Goal: Task Accomplishment & Management: Use online tool/utility

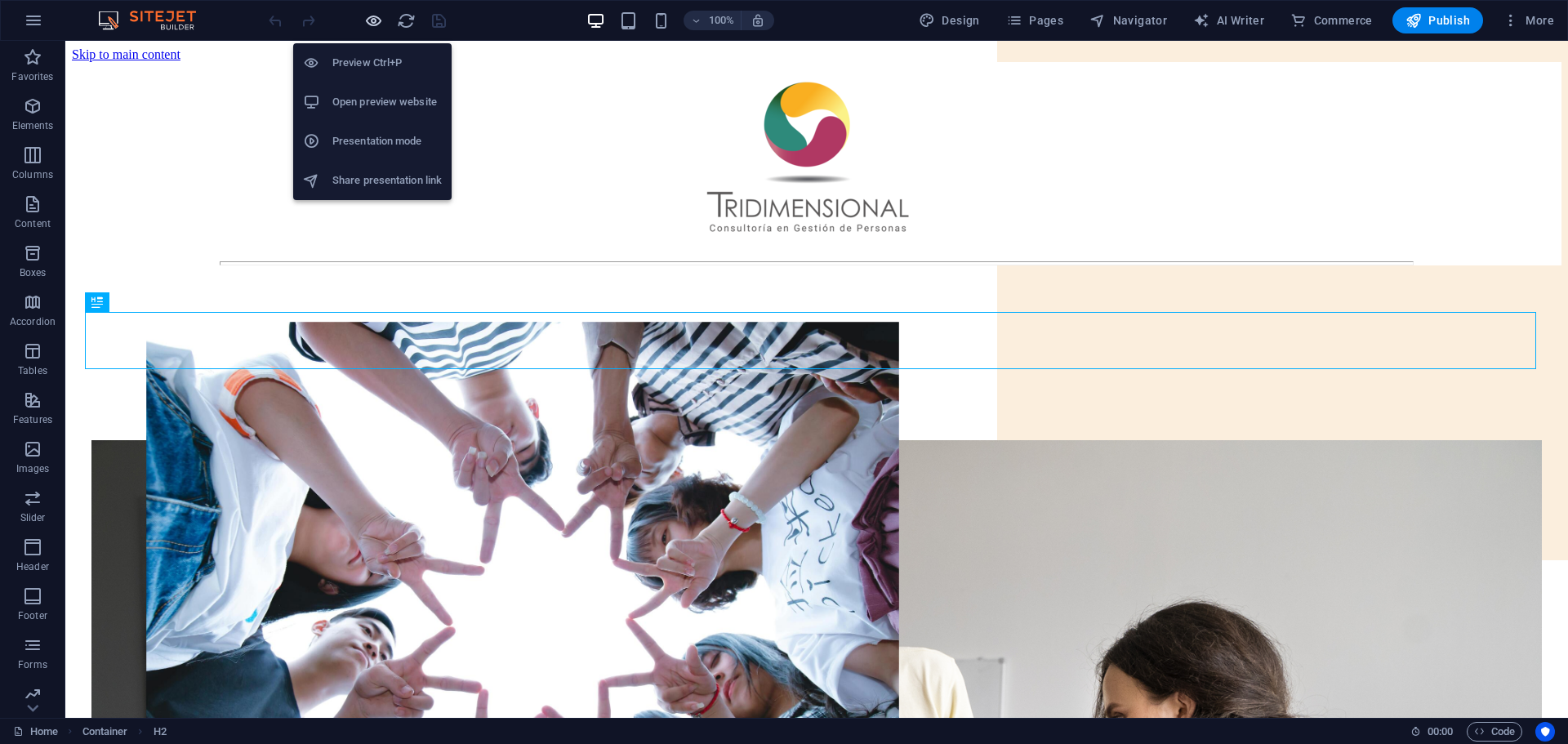
click at [368, 20] on icon "button" at bounding box center [373, 20] width 19 height 19
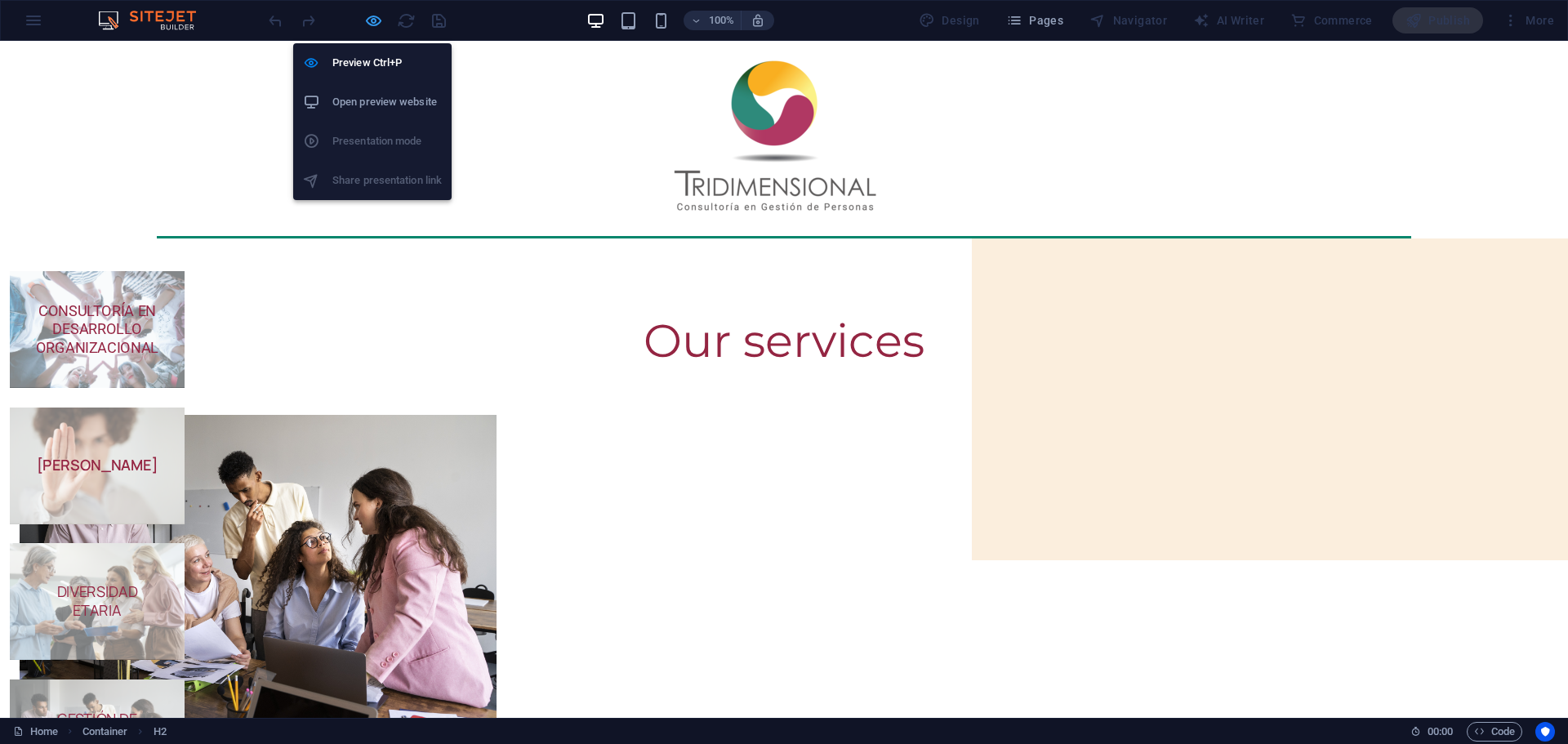
click at [378, 21] on icon "button" at bounding box center [373, 20] width 19 height 19
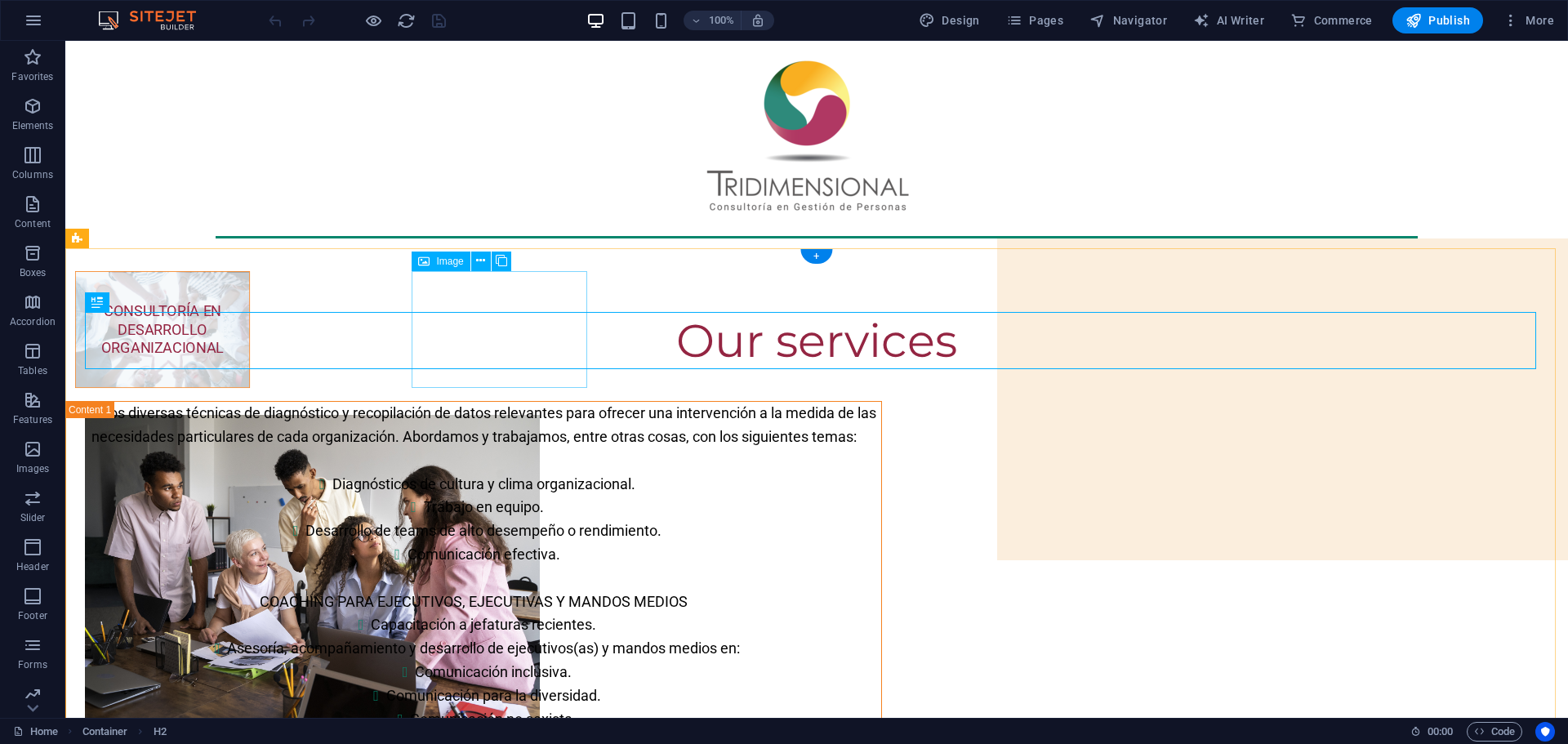
click at [250, 332] on figure "CONSULTORÍA EN DESARROLLO ORGANIZACIONAL" at bounding box center [163, 329] width 175 height 116
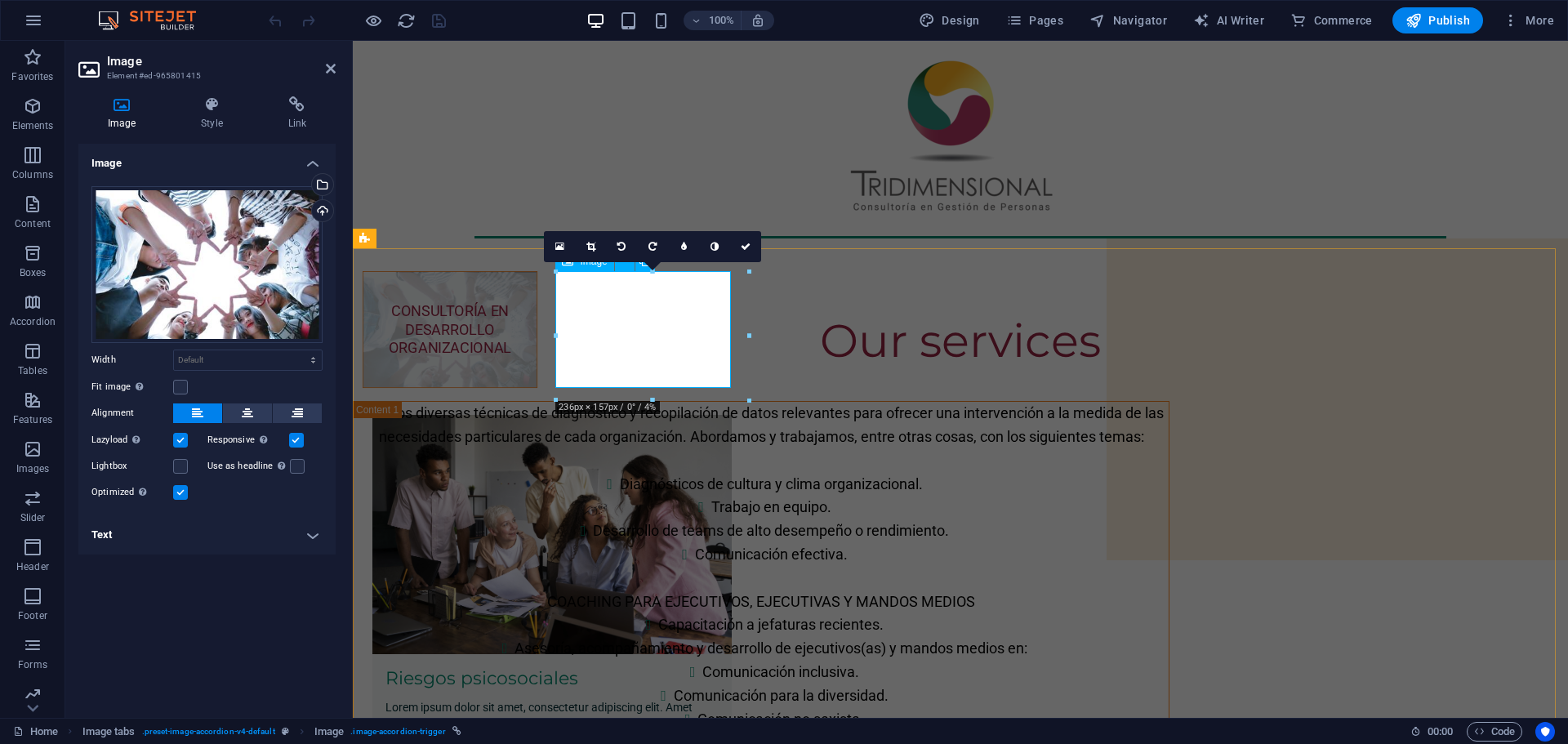
click at [537, 310] on figure "CONSULTORÍA EN DESARROLLO ORGANIZACIONAL" at bounding box center [450, 329] width 175 height 116
click at [316, 534] on h4 "Text" at bounding box center [207, 534] width 258 height 39
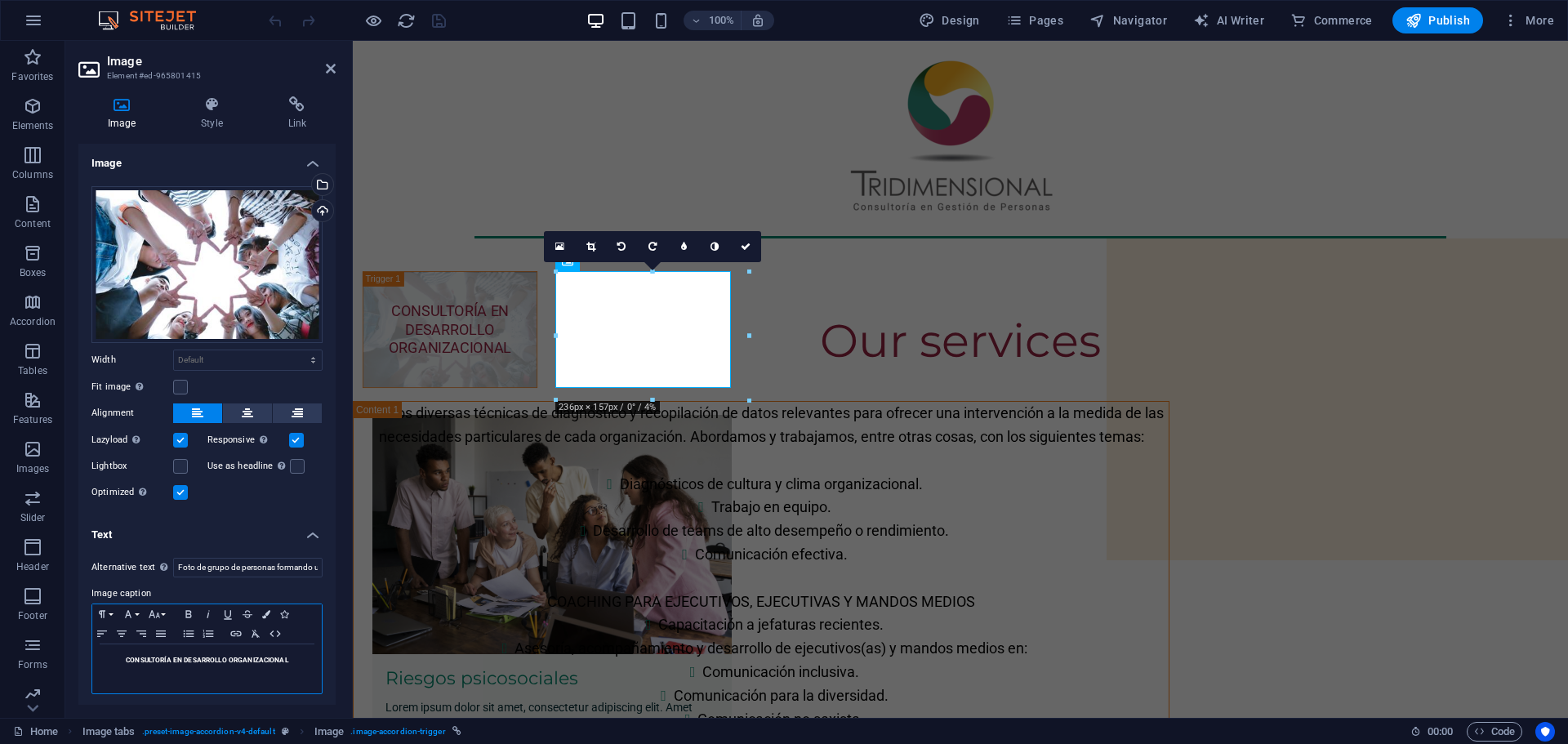
click at [125, 656] on span "CONSULTORÍA EN DESARROLLO ORGANIZACIONAL" at bounding box center [206, 659] width 162 height 8
click at [125, 655] on span "CONSULTORÍA EN DESARROLLO ORGANIZACIONAL" at bounding box center [206, 659] width 162 height 8
click at [185, 610] on icon "button" at bounding box center [189, 614] width 20 height 13
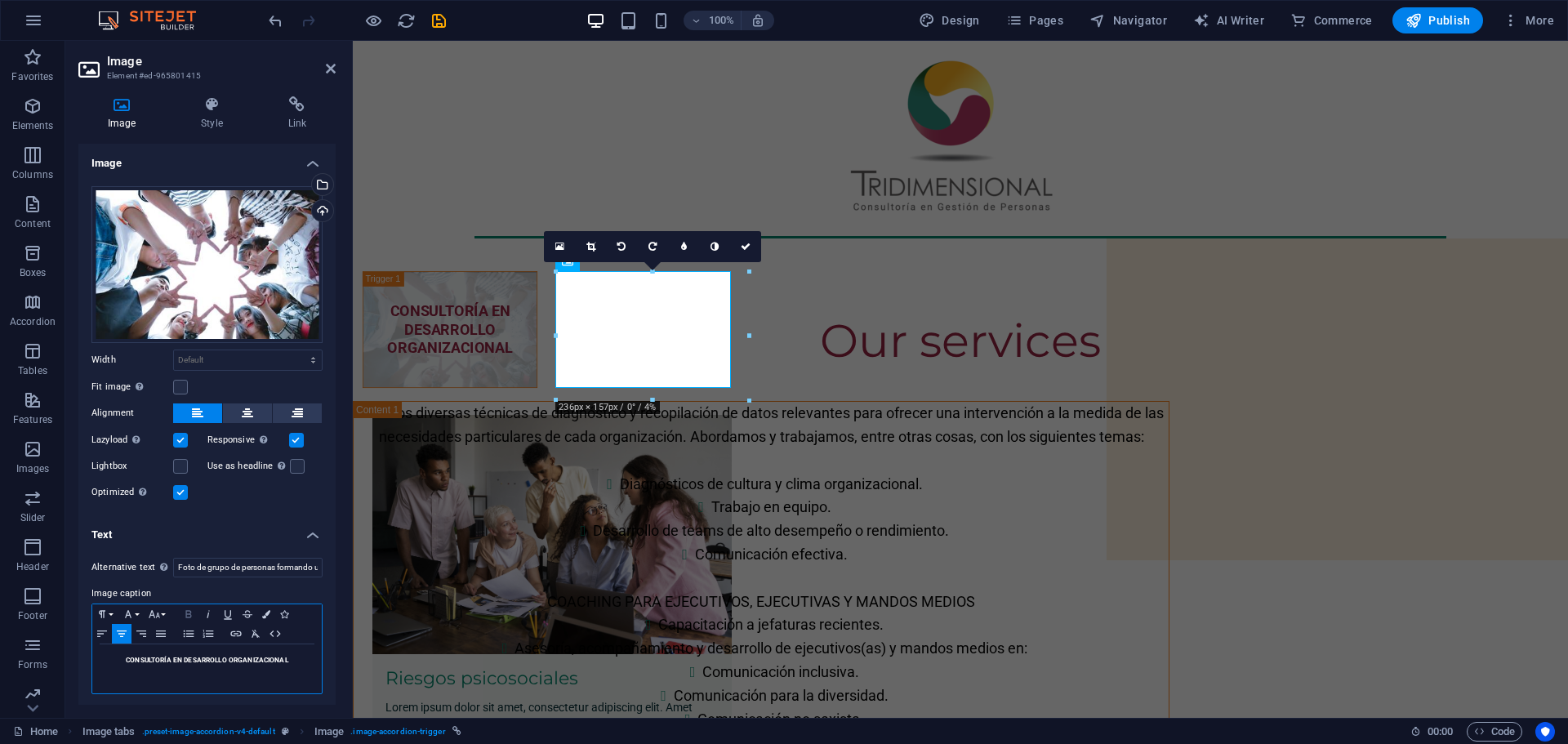
click at [185, 610] on icon "button" at bounding box center [189, 614] width 20 height 13
click at [434, 15] on icon "save" at bounding box center [438, 20] width 19 height 19
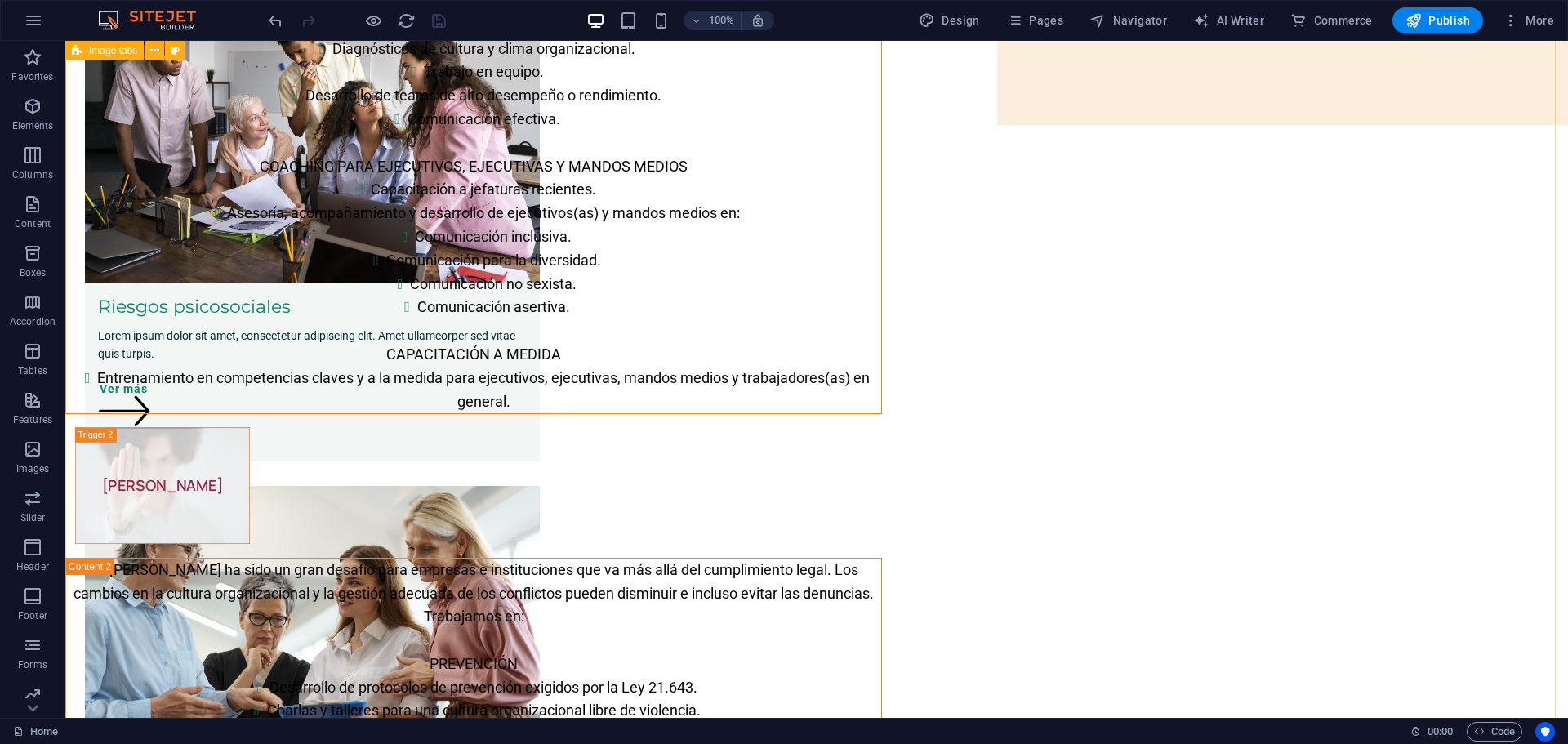
scroll to position [545, 0]
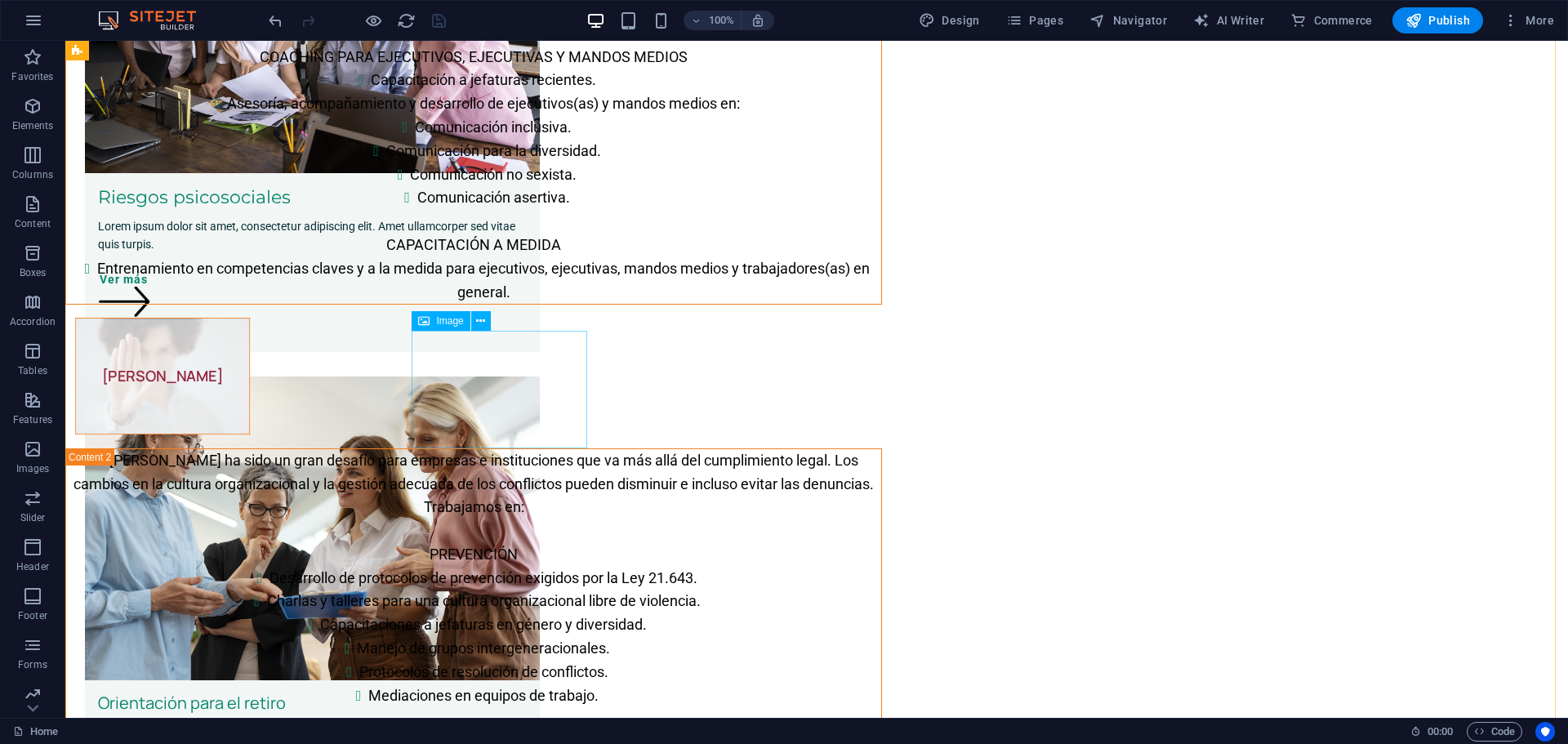
click at [250, 390] on figure "[PERSON_NAME]" at bounding box center [163, 375] width 175 height 116
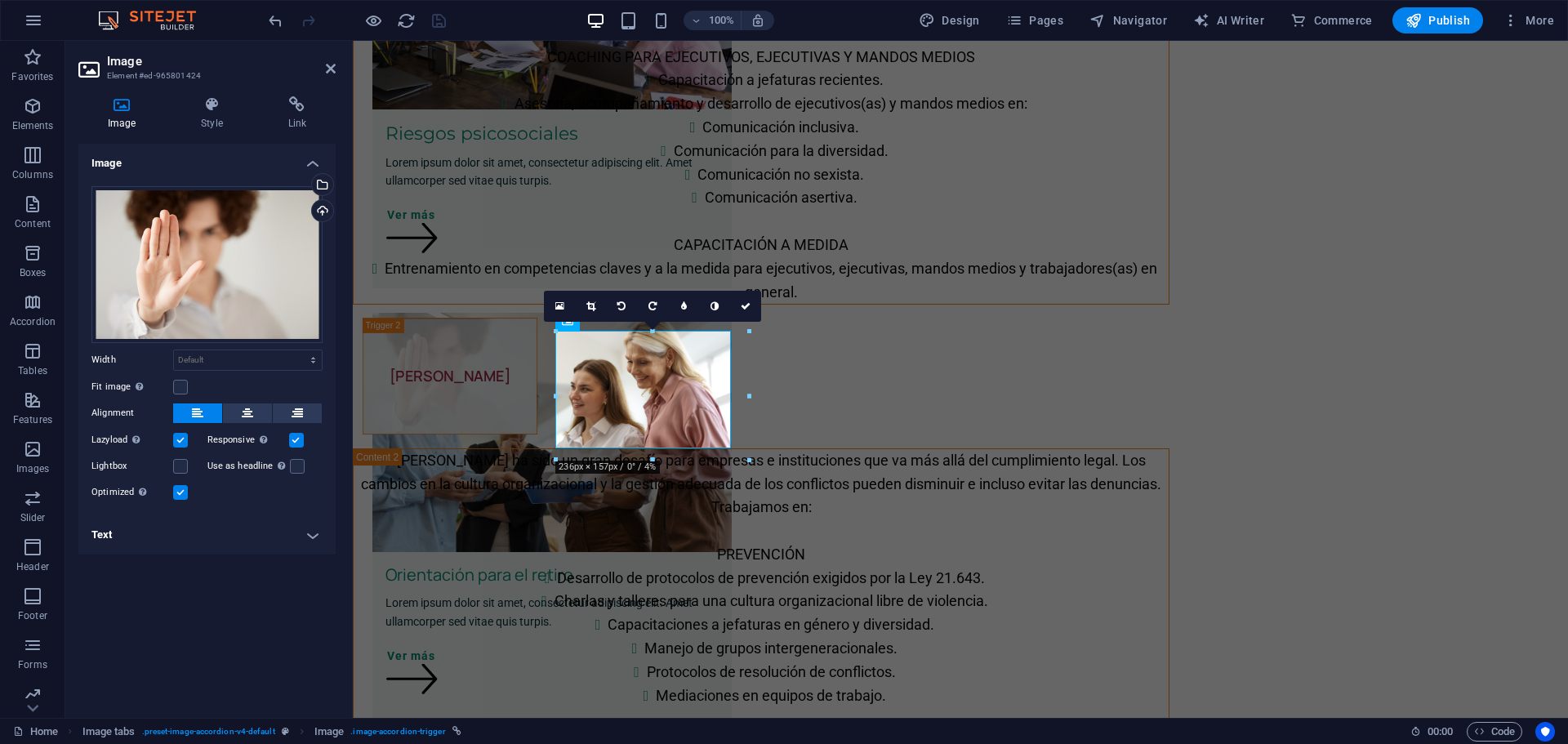
click at [308, 530] on h4 "Text" at bounding box center [207, 534] width 258 height 39
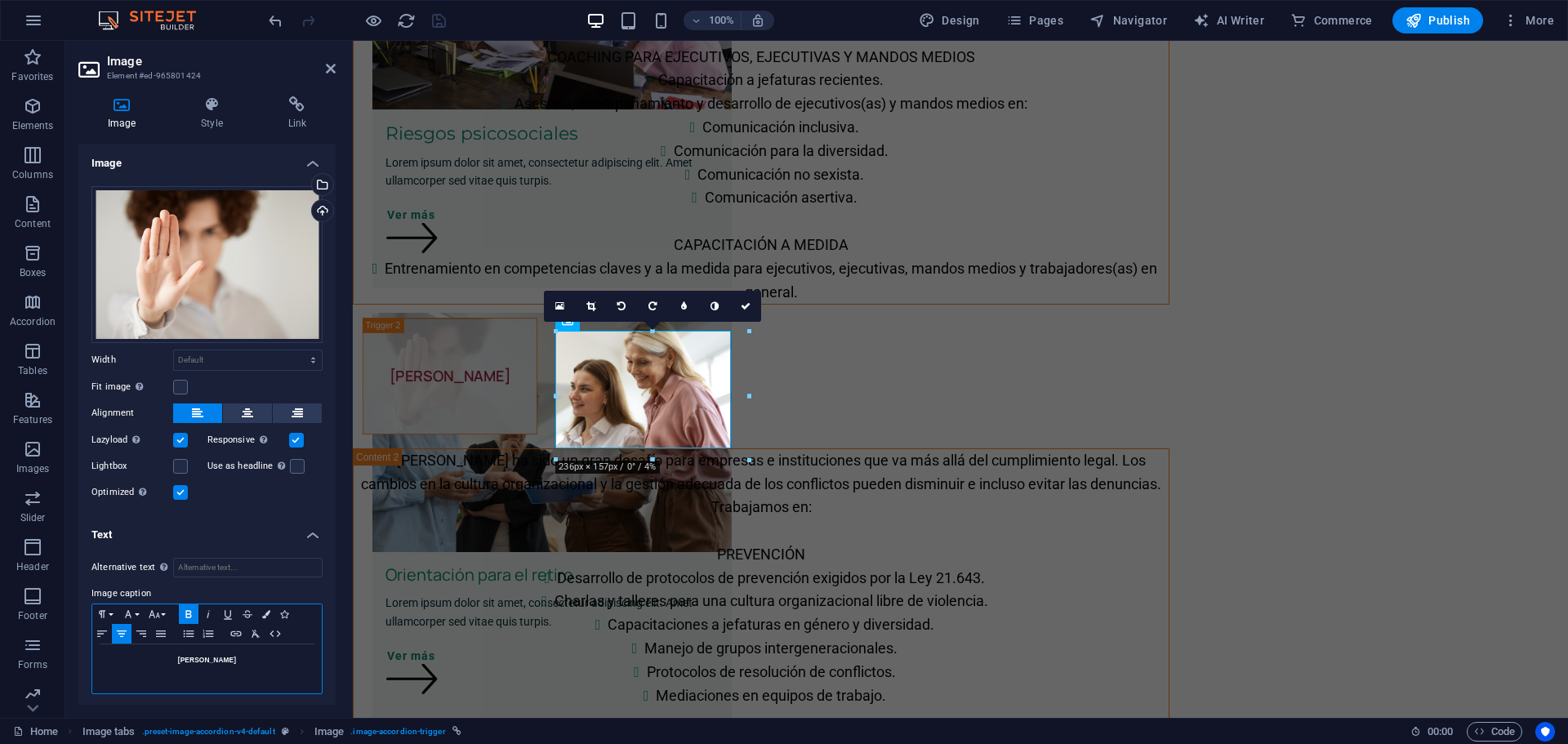
click at [190, 657] on strong "[PERSON_NAME]" at bounding box center [207, 659] width 58 height 8
click at [188, 611] on icon "button" at bounding box center [189, 614] width 20 height 13
click at [188, 610] on icon "button" at bounding box center [189, 614] width 20 height 13
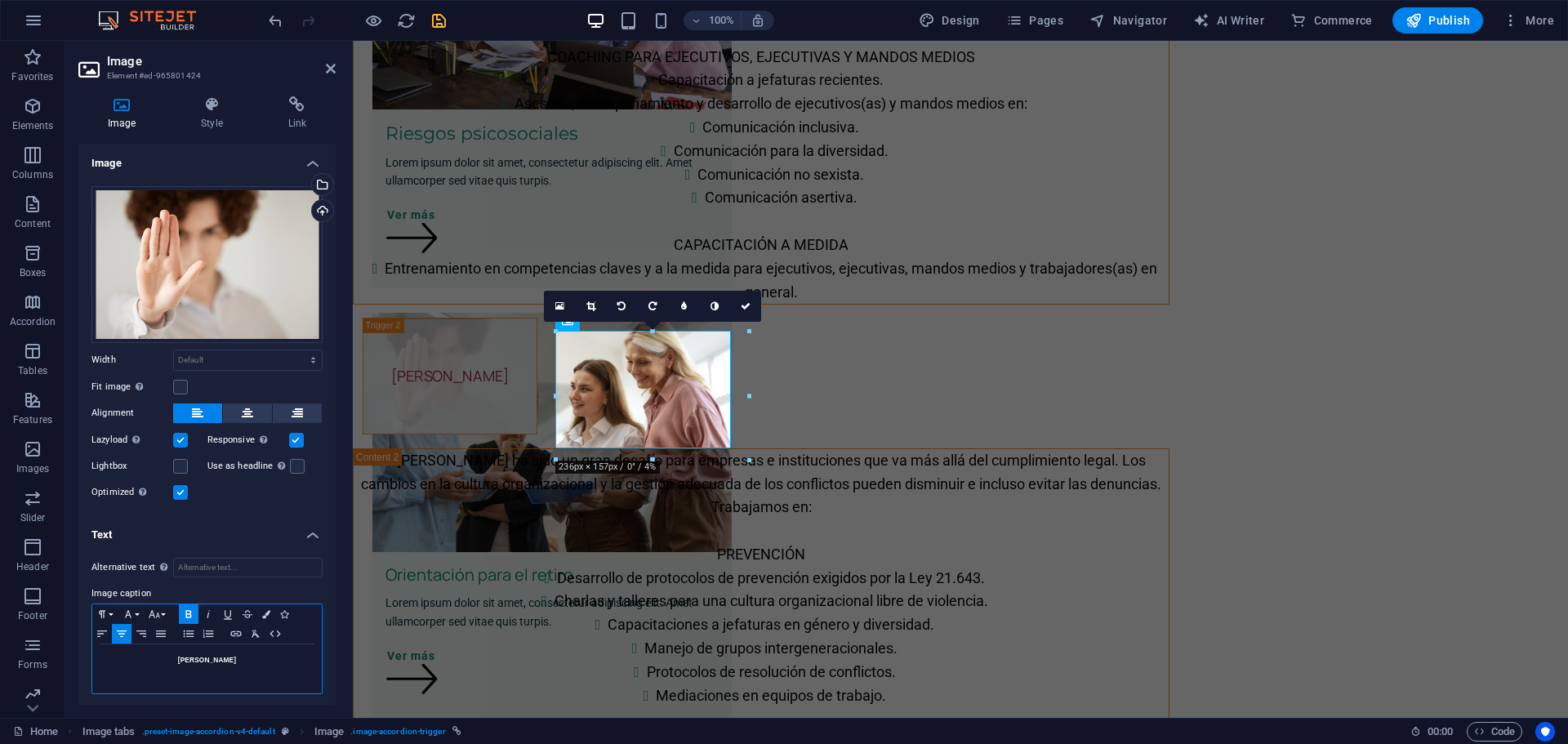
click at [188, 610] on icon "button" at bounding box center [189, 614] width 20 height 13
click at [241, 660] on h5 "[PERSON_NAME]" at bounding box center [207, 659] width 213 height 15
drag, startPoint x: 241, startPoint y: 659, endPoint x: 182, endPoint y: 655, distance: 59.1
click at [182, 655] on h5 "[PERSON_NAME]" at bounding box center [207, 659] width 213 height 15
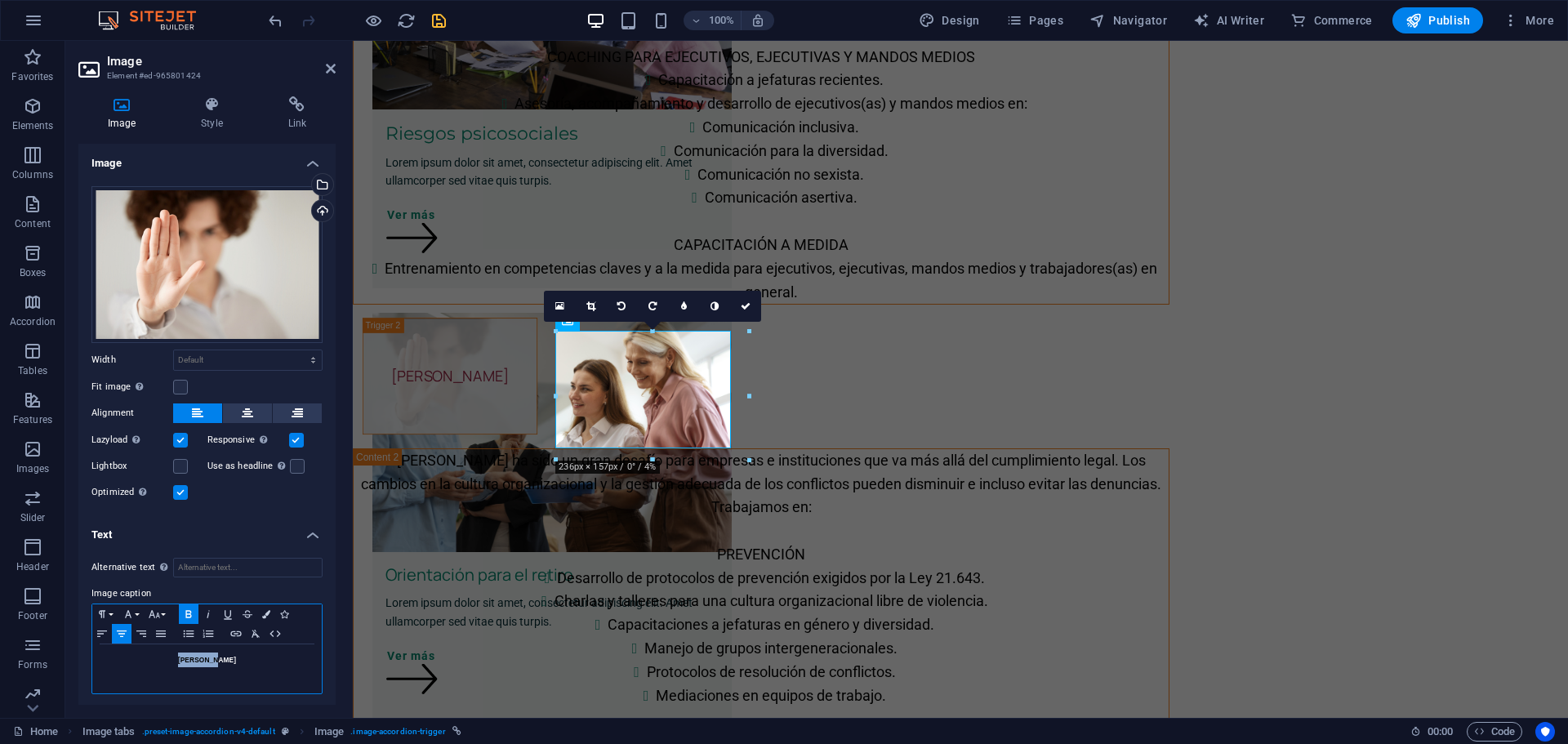
click at [188, 612] on icon "button" at bounding box center [188, 613] width 6 height 7
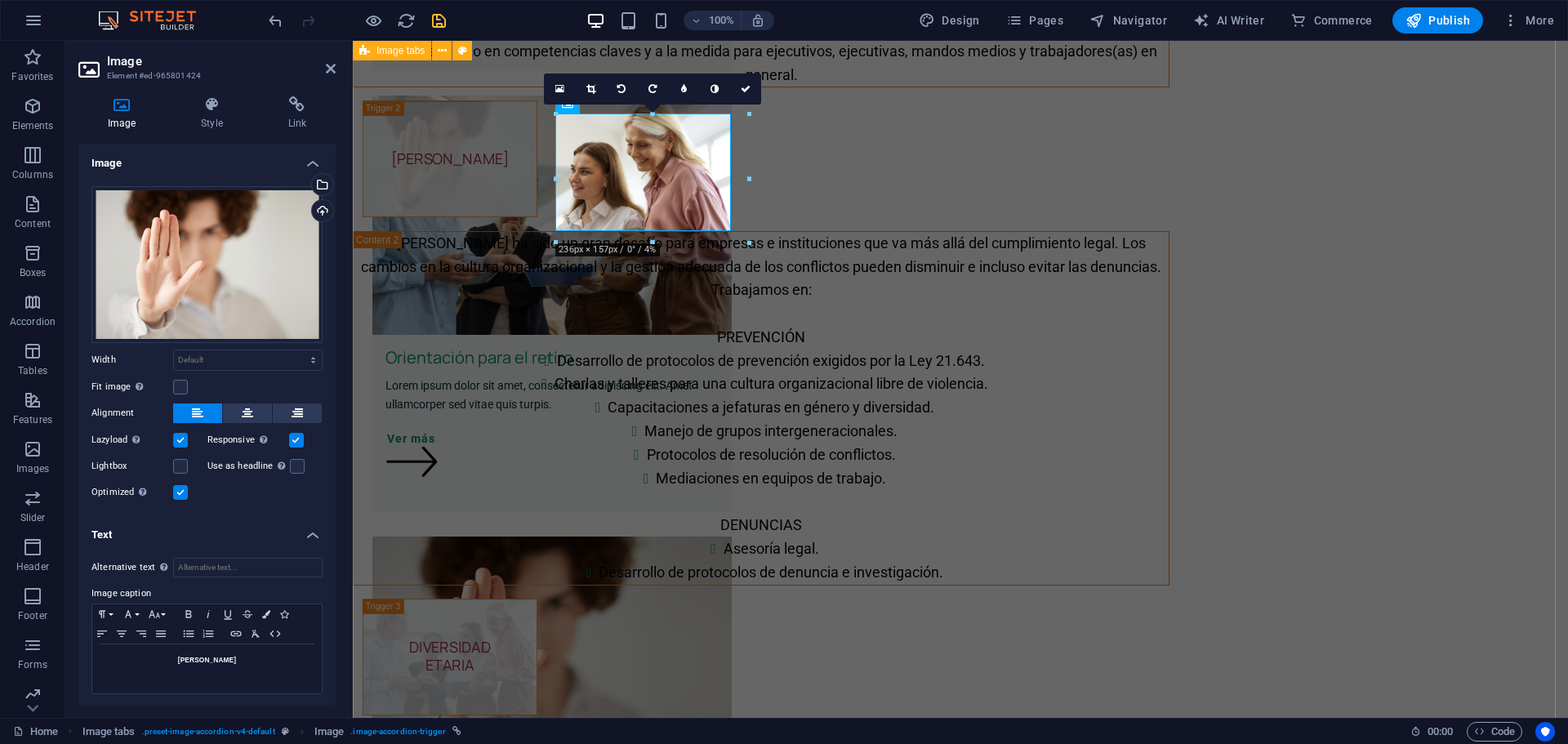
click at [438, 497] on div "CONSULTORÍA EN DESARROLLO ORGANIZACIONAL Usamos diversas técnicas de diagnóstic…" at bounding box center [960, 674] width 1215 height 2377
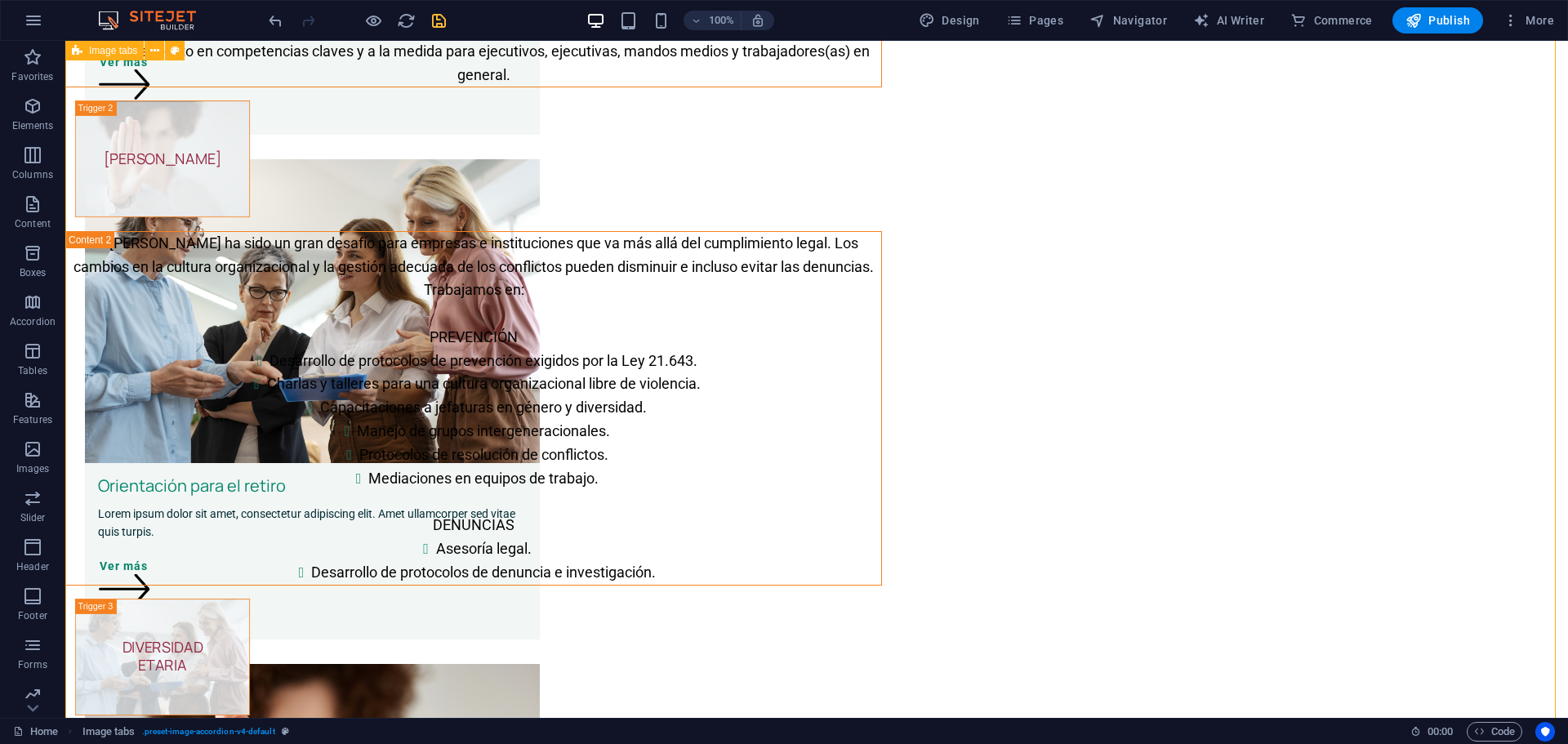
click at [698, 155] on div "CONSULTORÍA EN DESARROLLO ORGANIZACIONAL Usamos diversas técnicas de diagnóstic…" at bounding box center [816, 674] width 1502 height 2377
click at [250, 183] on figure "[PERSON_NAME]" at bounding box center [163, 158] width 175 height 116
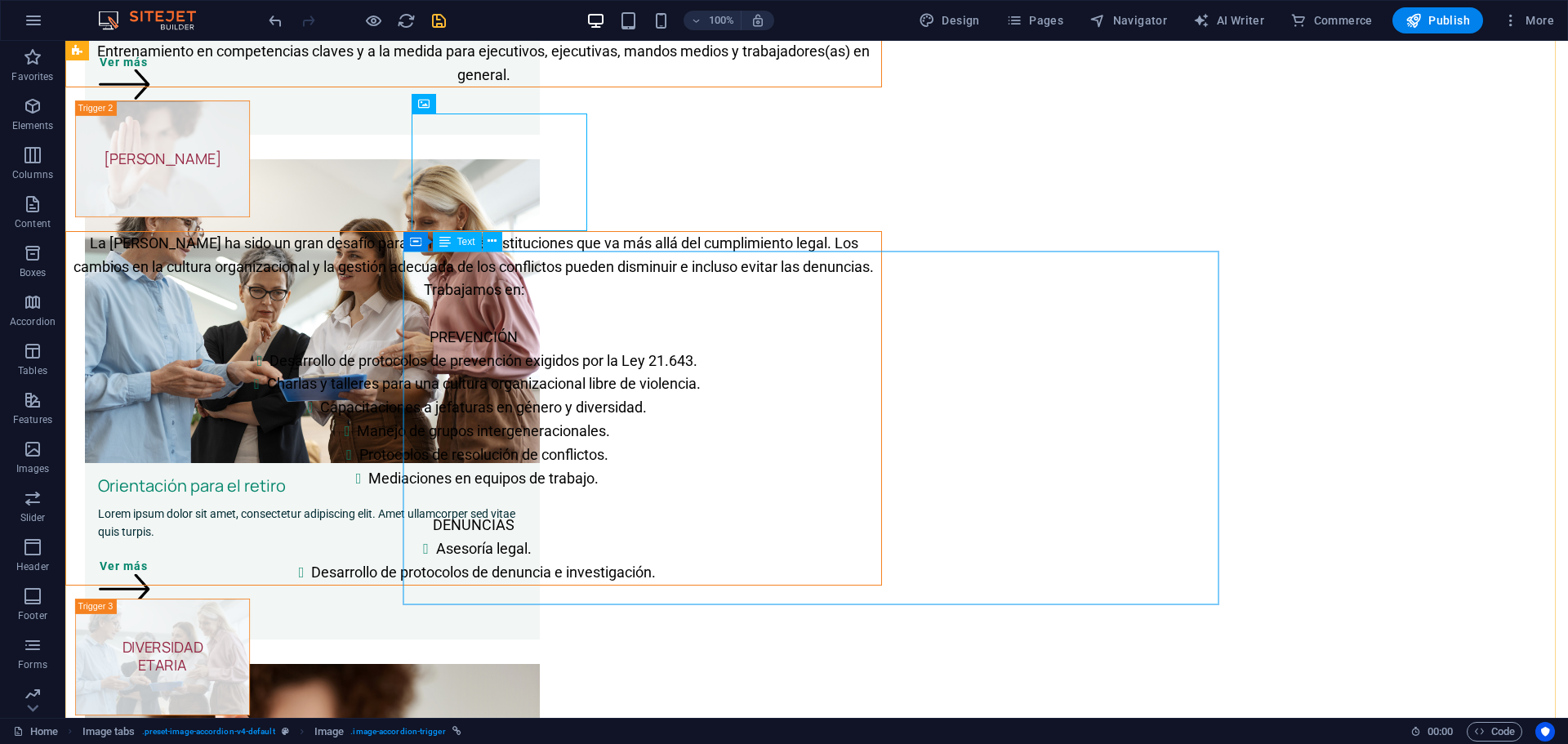
scroll to position [980, 0]
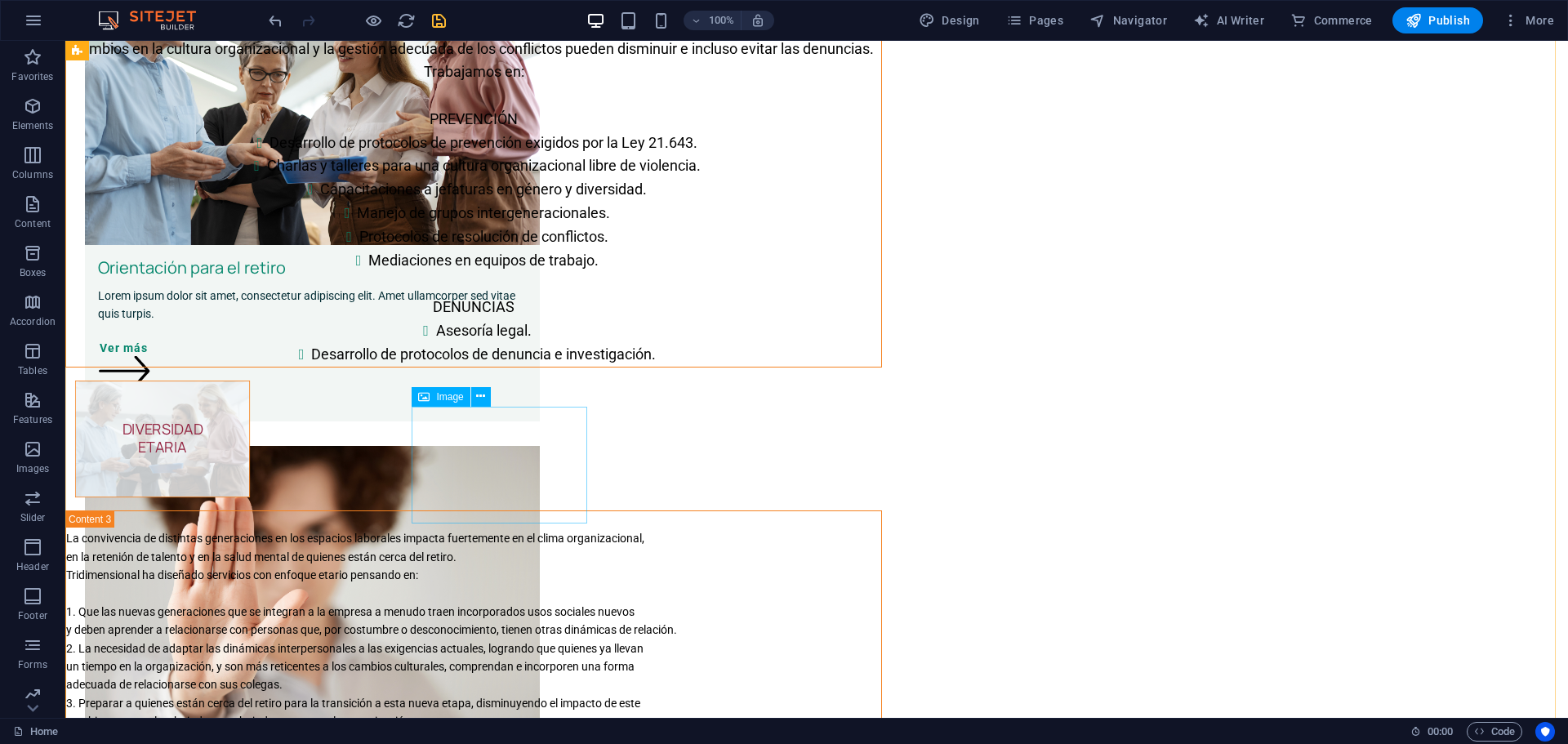
click at [250, 459] on figure "DIVERSIDAD ETARIA" at bounding box center [163, 439] width 175 height 116
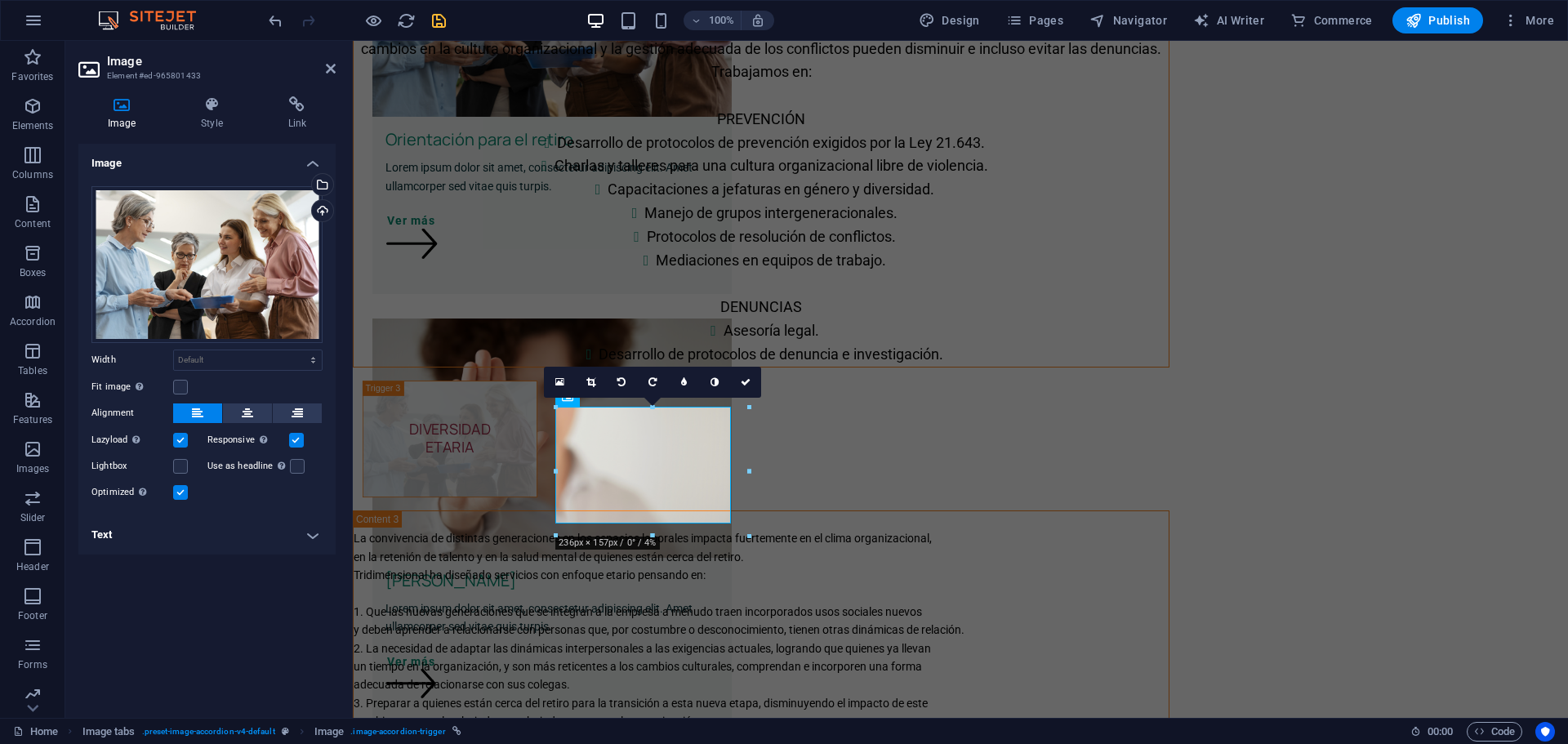
click at [312, 444] on div "Responsive Automatically load retina image and smartphone optimized sizes." at bounding box center [265, 441] width 116 height 20
click at [313, 537] on h4 "Text" at bounding box center [207, 534] width 258 height 39
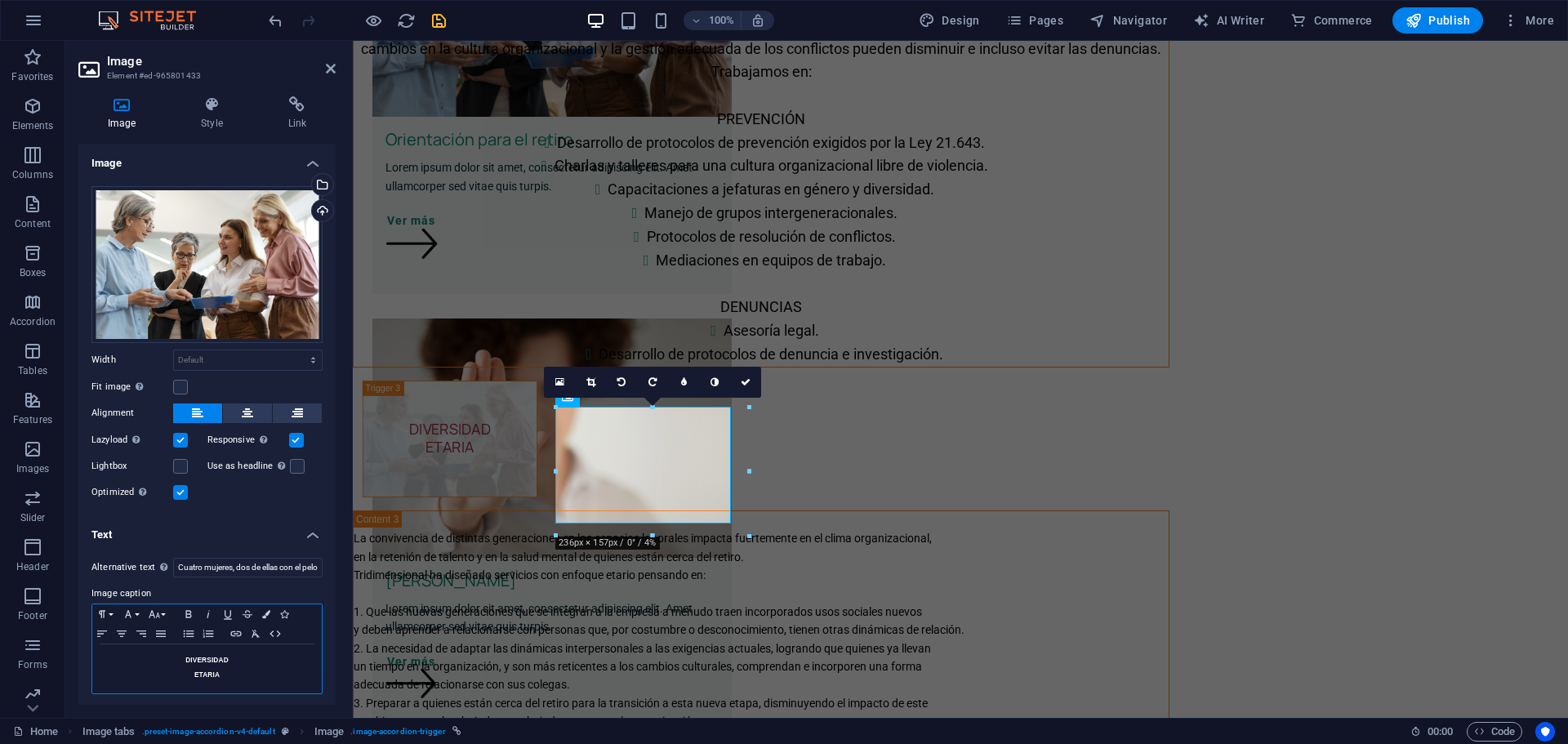
click at [204, 670] on h5 "ETARIA" at bounding box center [207, 674] width 213 height 15
click at [192, 658] on h5 "DIVERSIDAD" at bounding box center [207, 659] width 213 height 15
drag, startPoint x: 182, startPoint y: 657, endPoint x: 225, endPoint y: 645, distance: 44.6
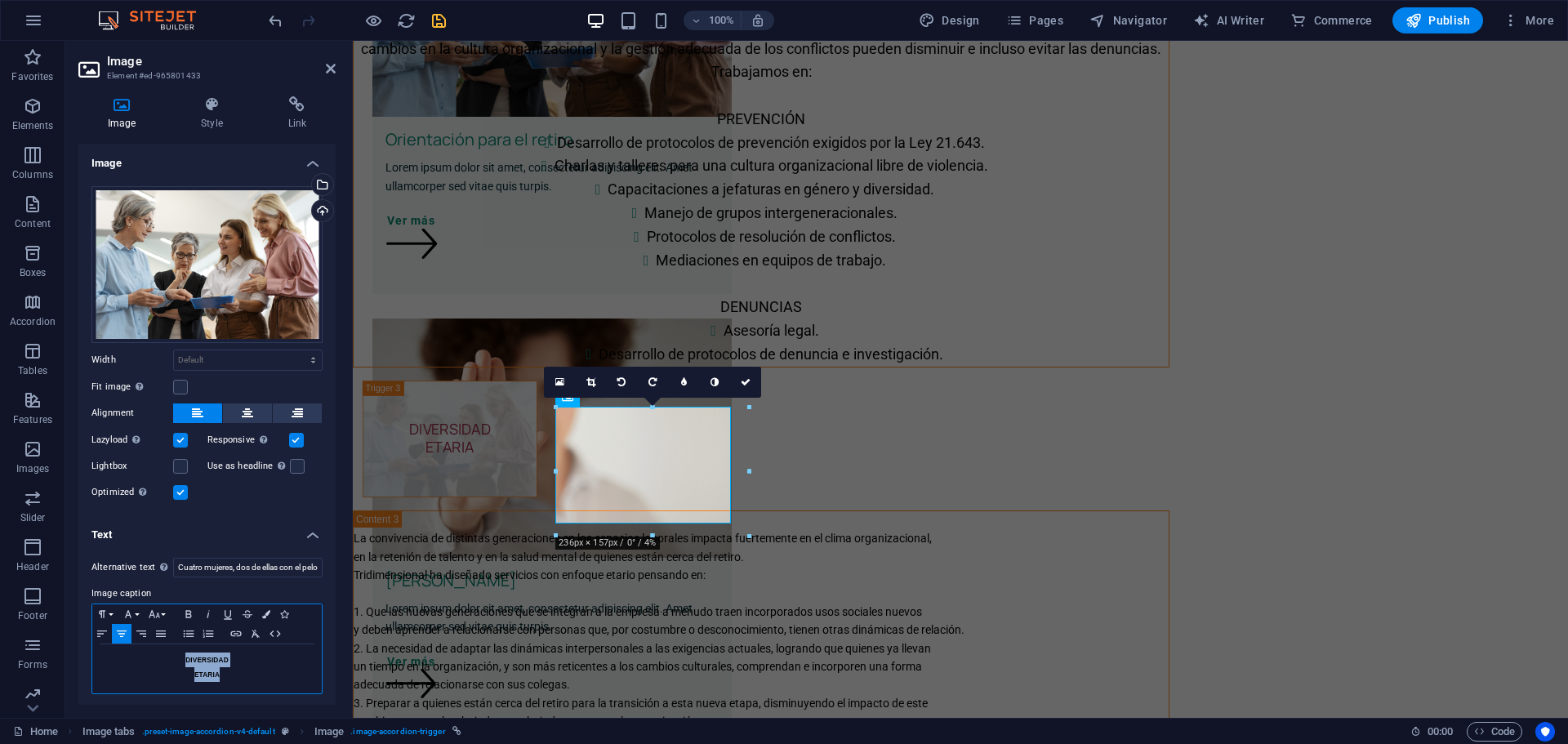
click at [231, 672] on div "DIVERSIDAD ETARIA" at bounding box center [207, 668] width 230 height 49
click at [189, 610] on icon "button" at bounding box center [188, 613] width 6 height 7
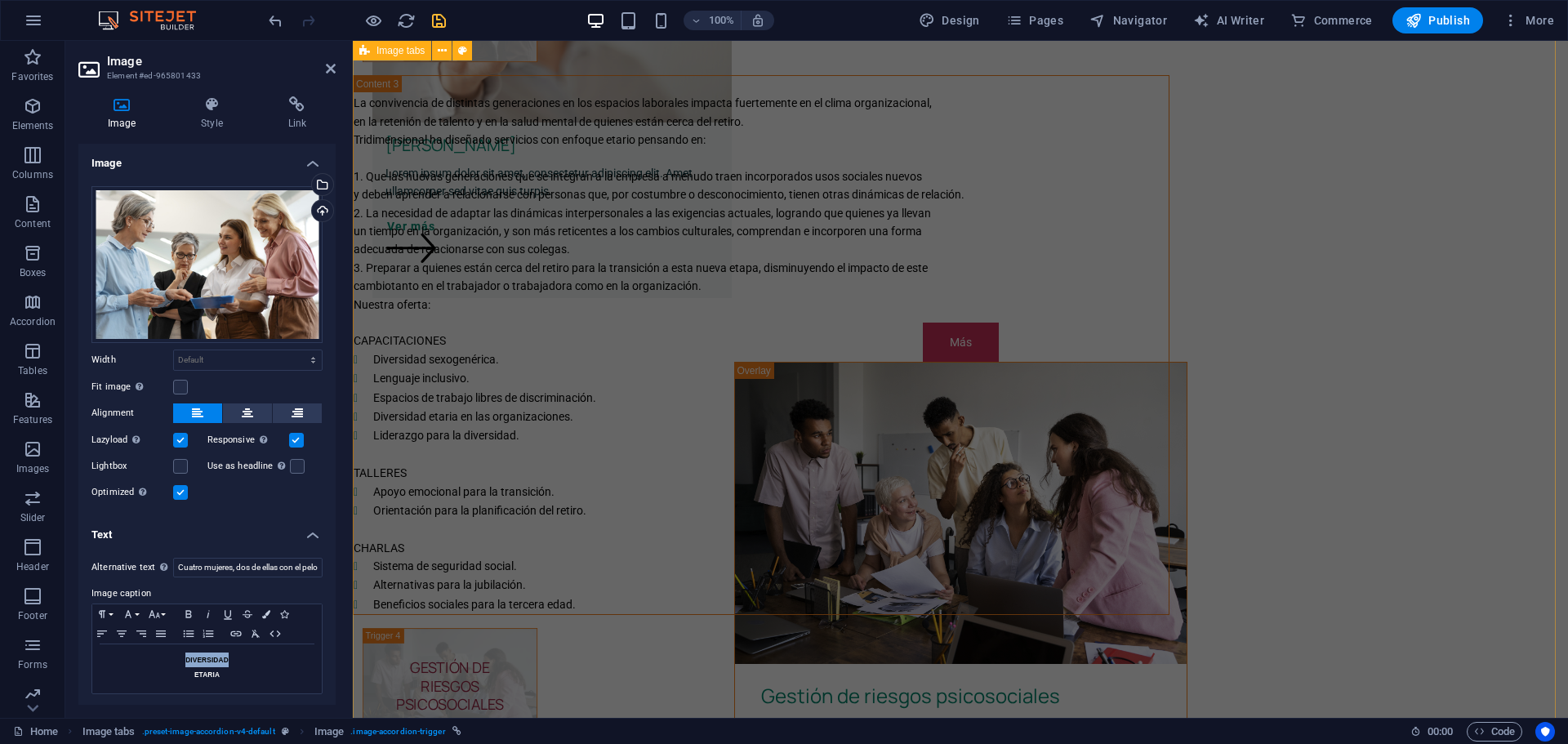
scroll to position [1633, 0]
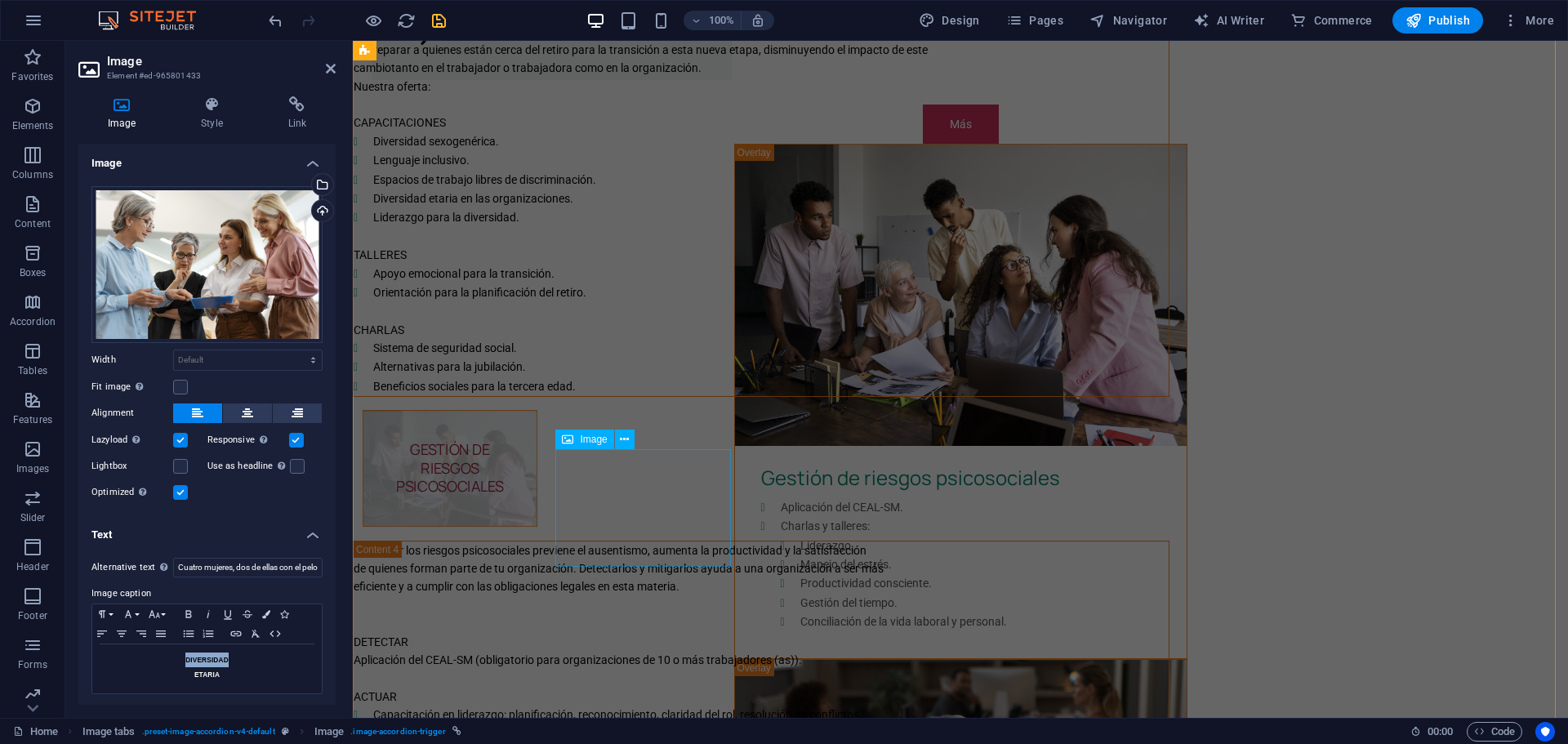
click at [537, 504] on figure "GESTIÓN DE RIESGOS PSICOSOCIALES" at bounding box center [450, 467] width 175 height 116
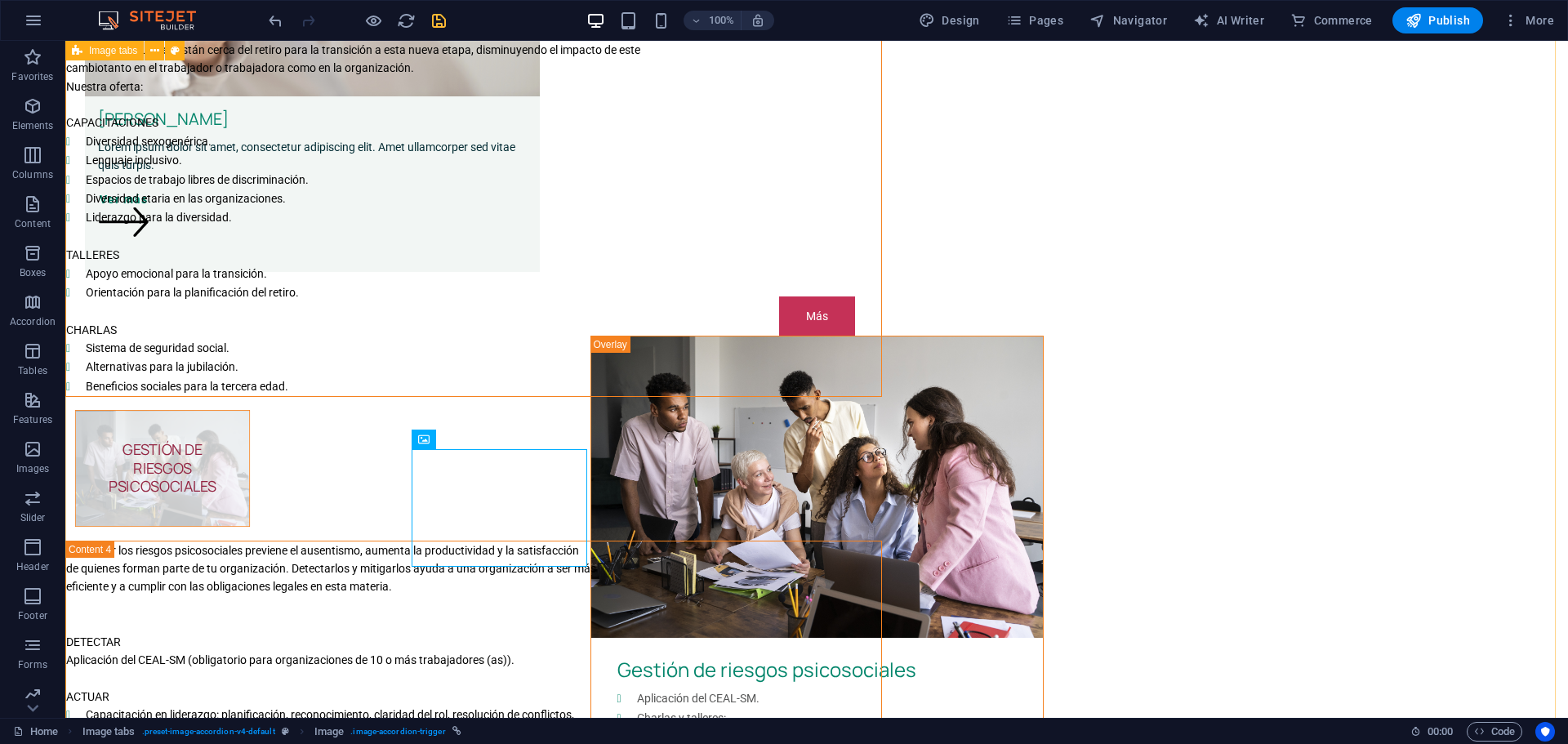
click at [250, 504] on figure "GESTIÓN DE RIESGOS PSICOSOCIALES" at bounding box center [163, 467] width 175 height 116
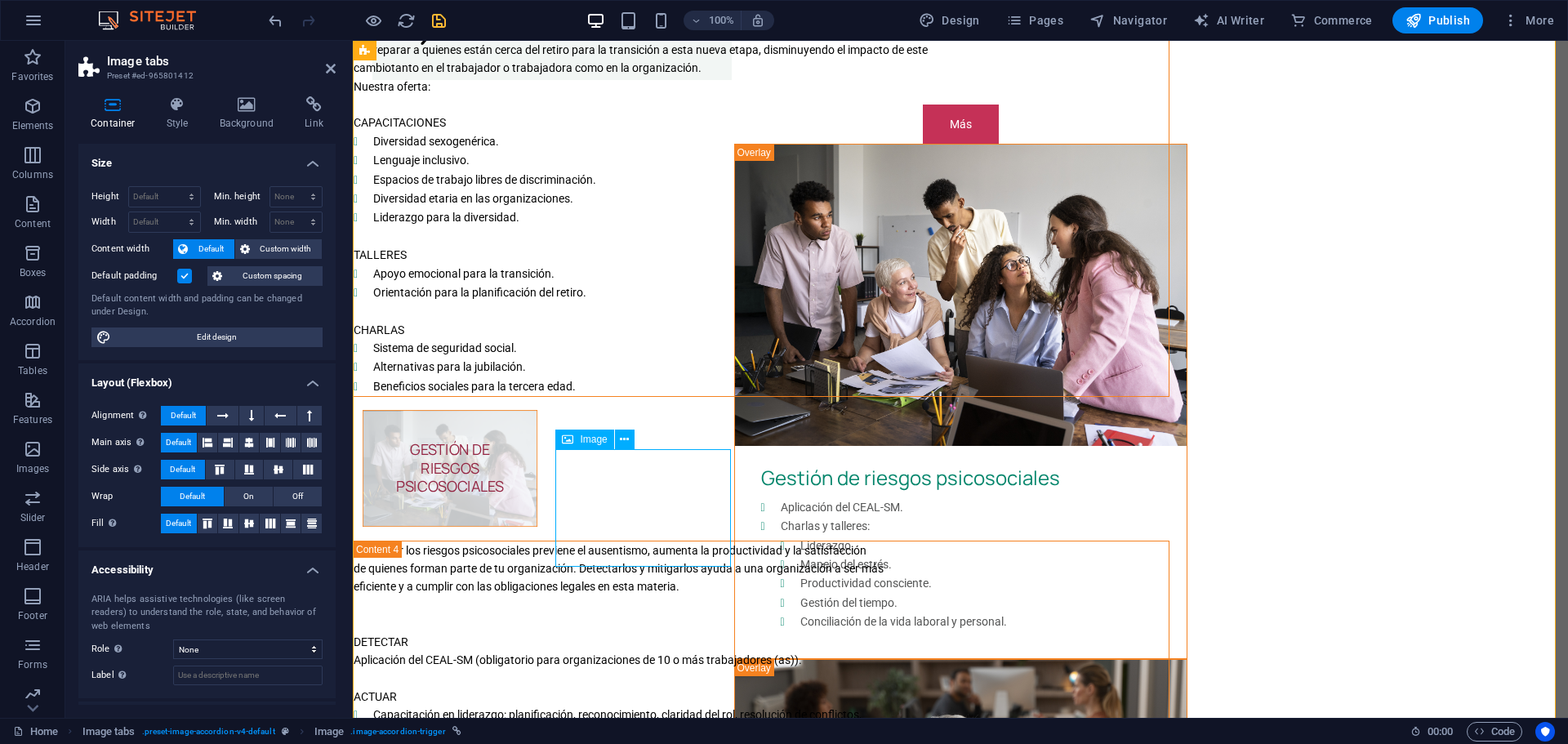
click at [537, 507] on figure "GESTIÓN DE RIESGOS PSICOSOCIALES" at bounding box center [450, 467] width 175 height 116
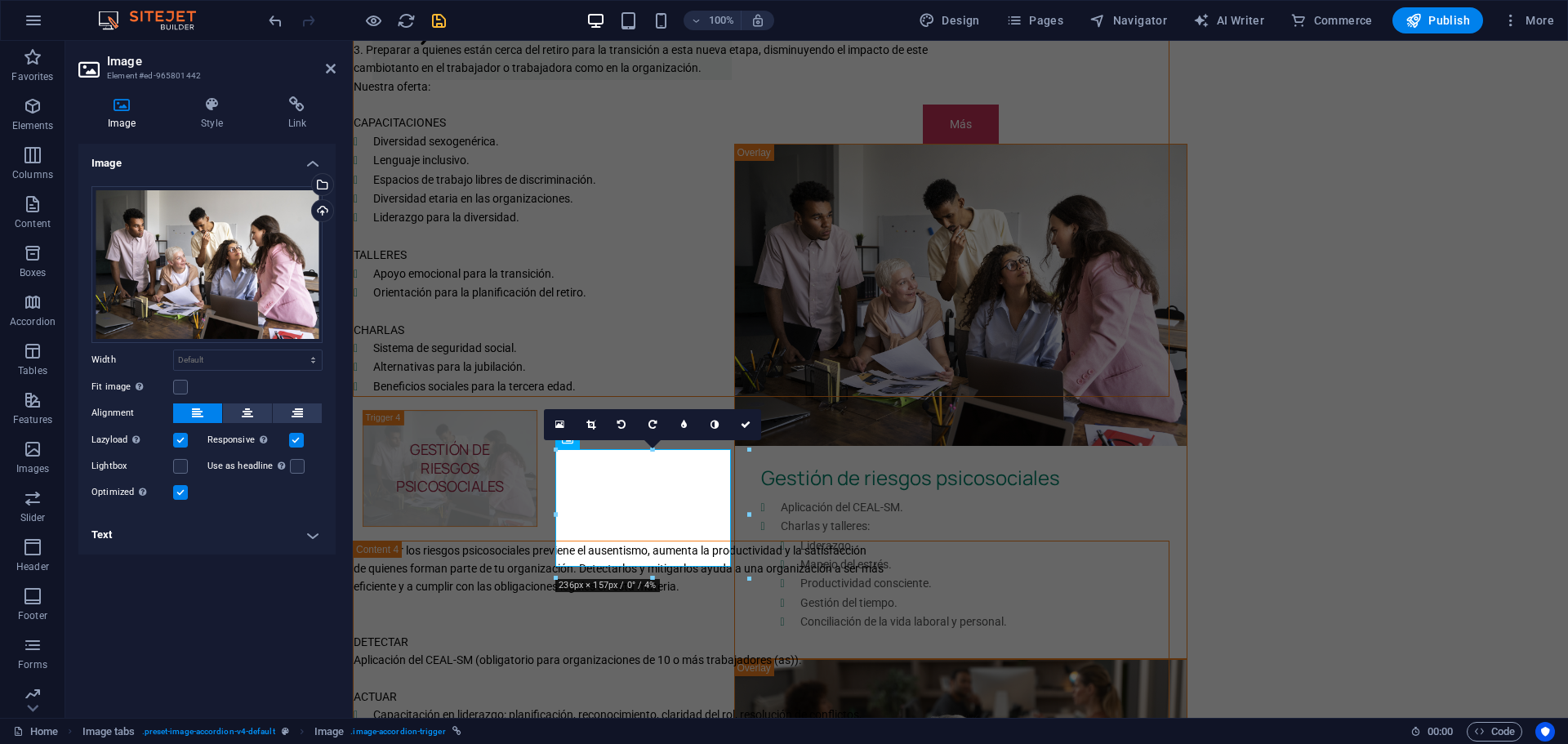
click at [317, 532] on h4 "Text" at bounding box center [207, 534] width 258 height 39
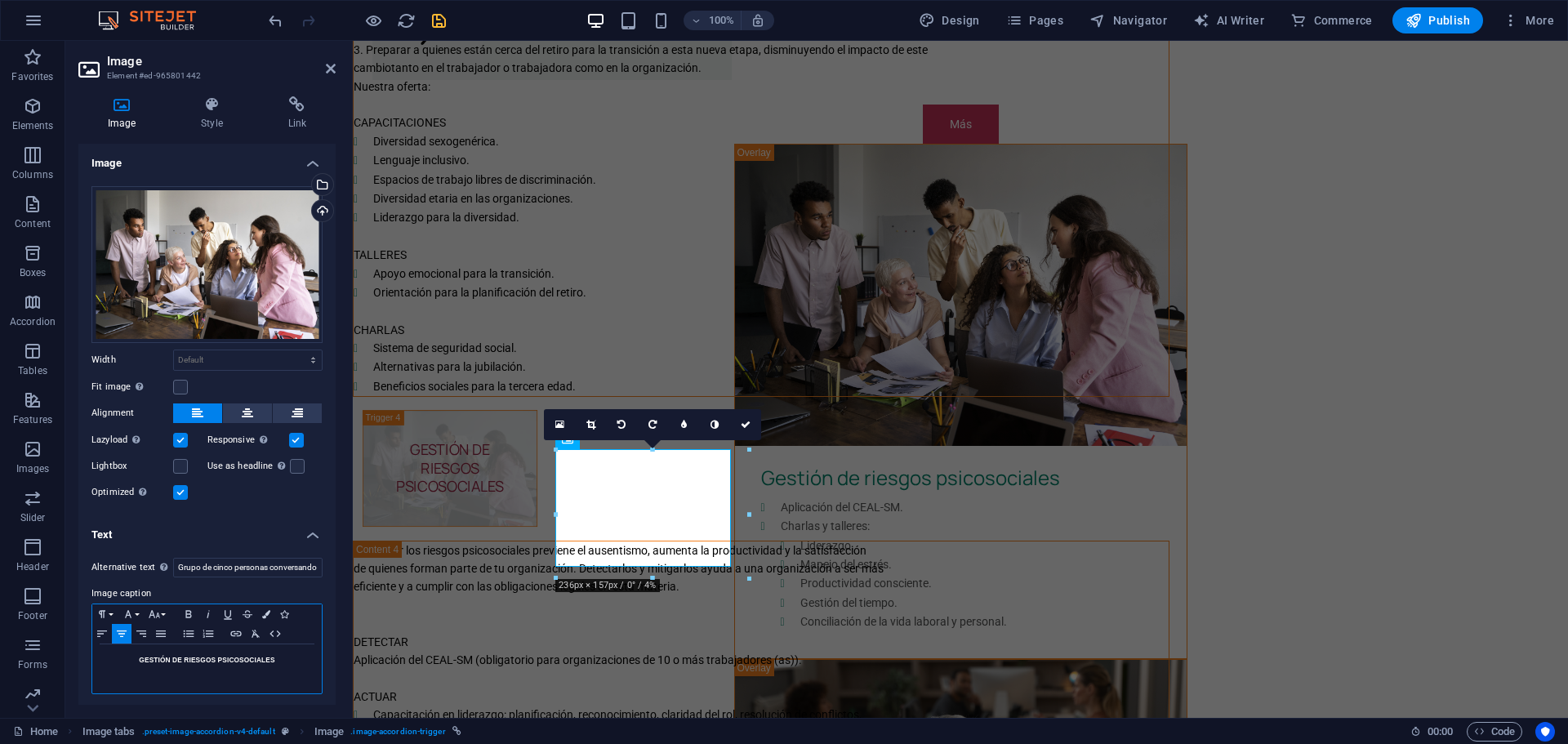
click at [212, 659] on h5 "GESTIÓN DE RIESGOS PSICOSOCIALES" at bounding box center [207, 659] width 213 height 15
click at [189, 614] on icon "button" at bounding box center [189, 614] width 20 height 13
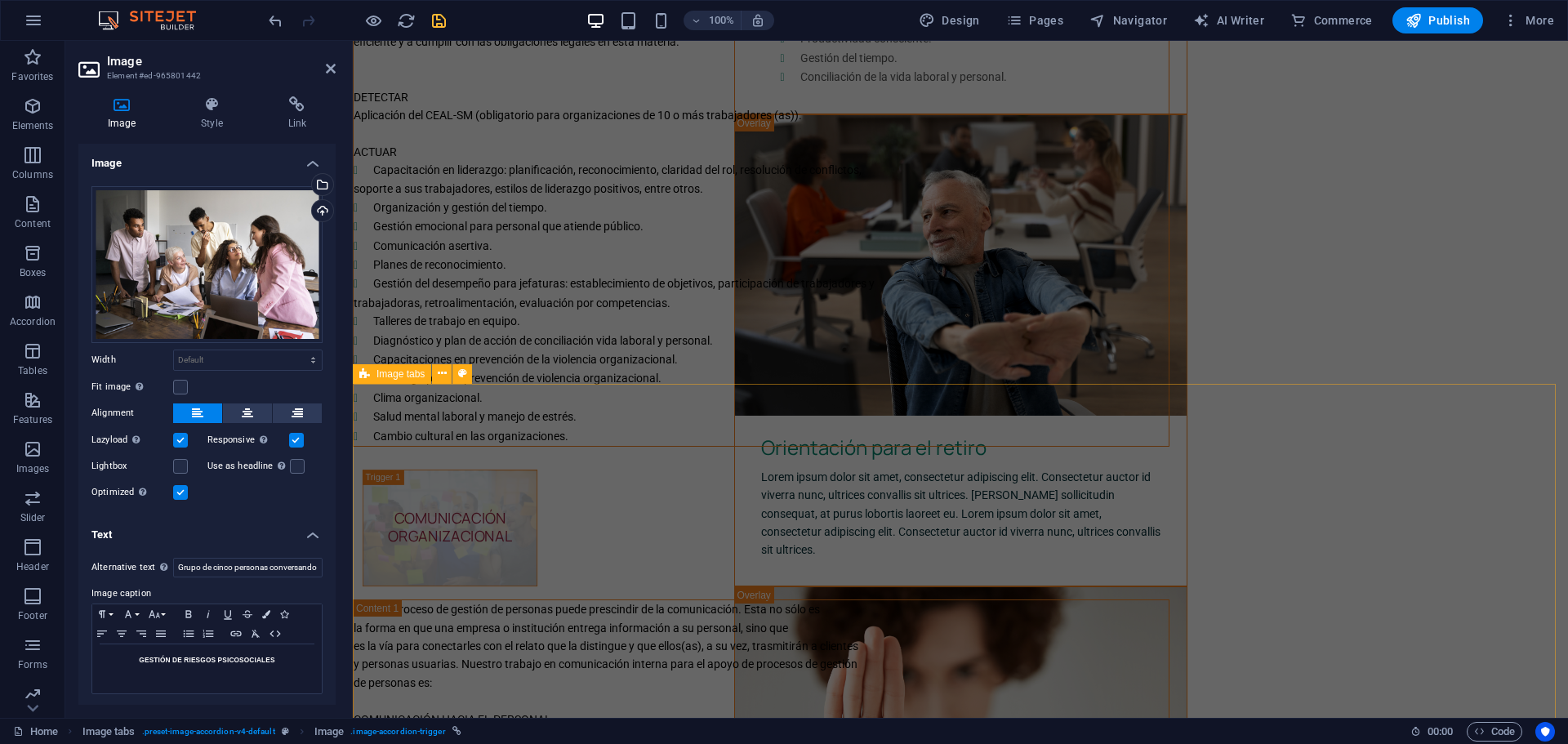
scroll to position [2395, 0]
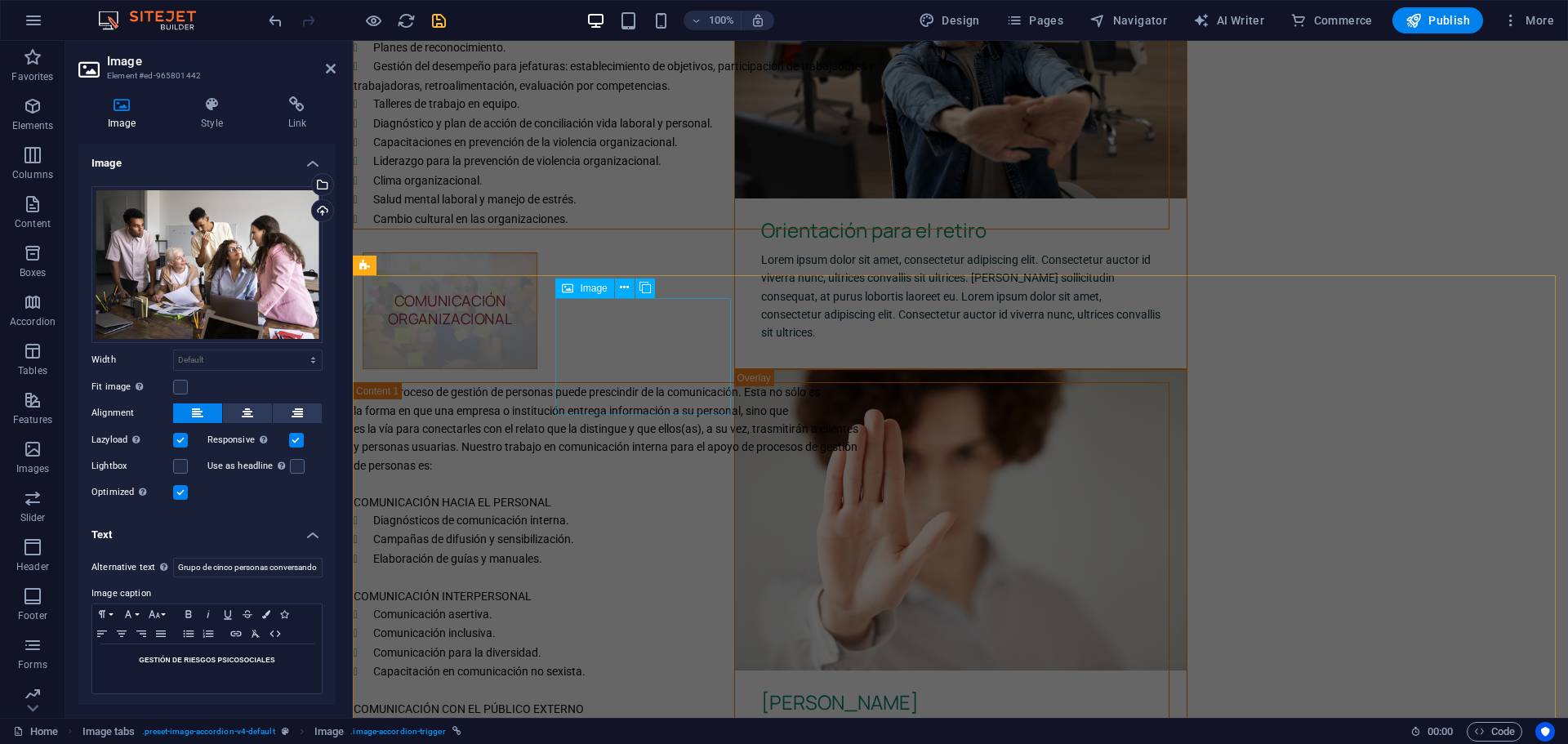
click at [537, 355] on figure "COMUNICACIÓN ORGANIZACIONAL" at bounding box center [450, 310] width 175 height 116
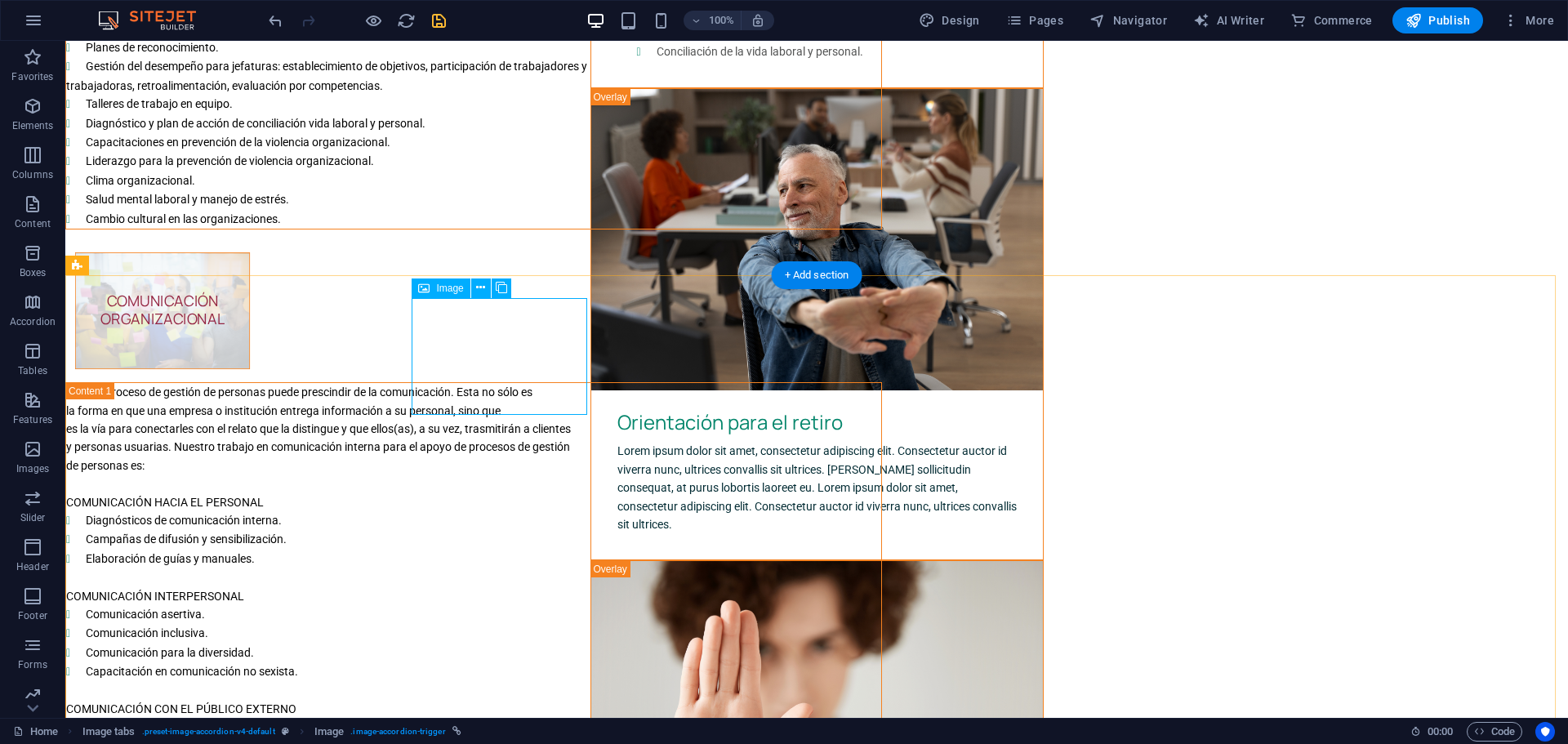
click at [250, 354] on figure "COMUNICACIÓN ORGANIZACIONAL" at bounding box center [163, 310] width 175 height 116
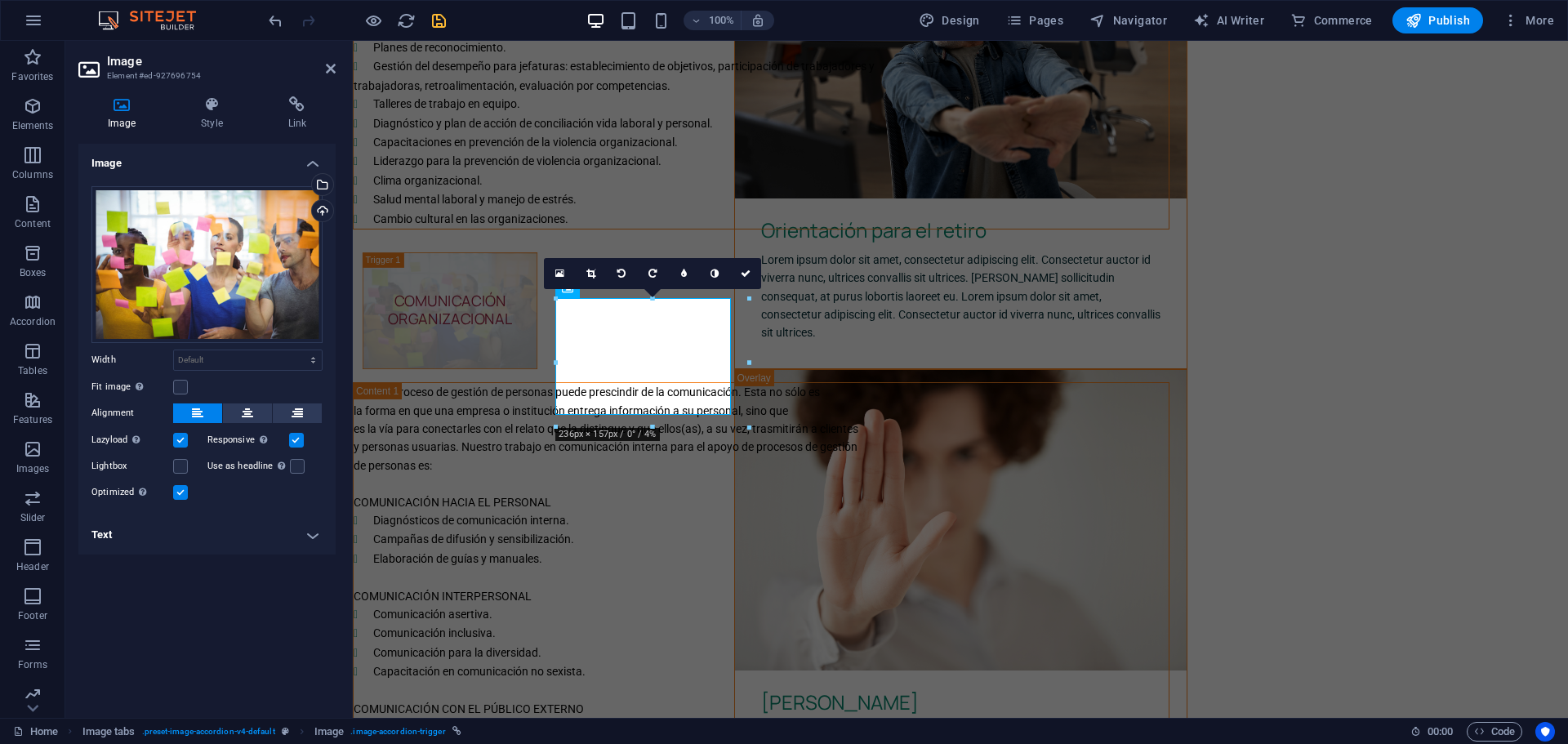
click at [309, 445] on div "Responsive Automatically load retina image and smartphone optimized sizes." at bounding box center [265, 441] width 116 height 20
click at [322, 529] on h4 "Text" at bounding box center [207, 534] width 258 height 39
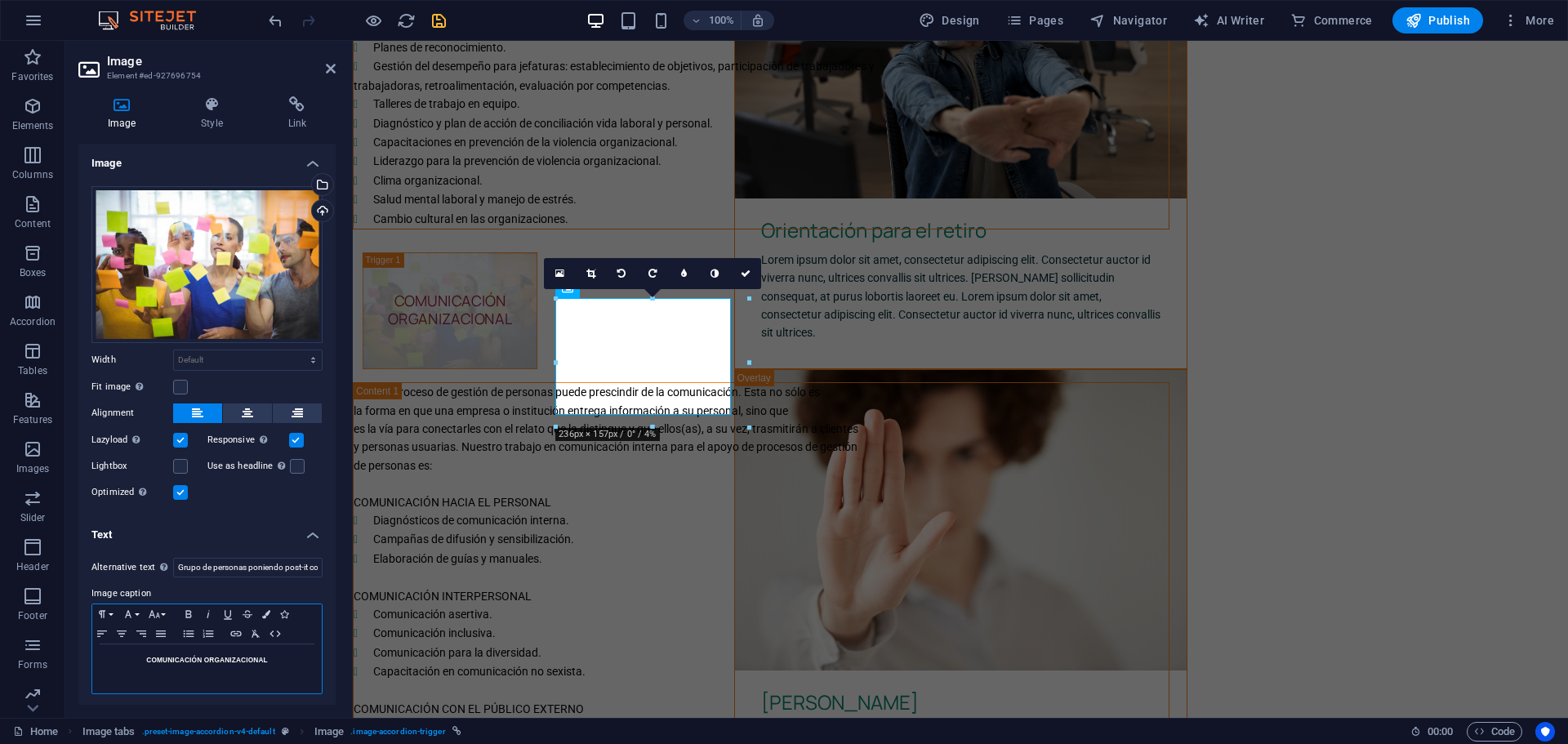
click at [230, 656] on h5 "COMUNICACIÓN ORGANIZACIONAL" at bounding box center [207, 659] width 213 height 15
click at [199, 662] on h5 "COMUNICACIÓN ORGANIZACIONAL" at bounding box center [207, 659] width 213 height 15
click at [204, 658] on h5 "COMUNICACIÓN ORGANIZACIONAL" at bounding box center [207, 659] width 213 height 15
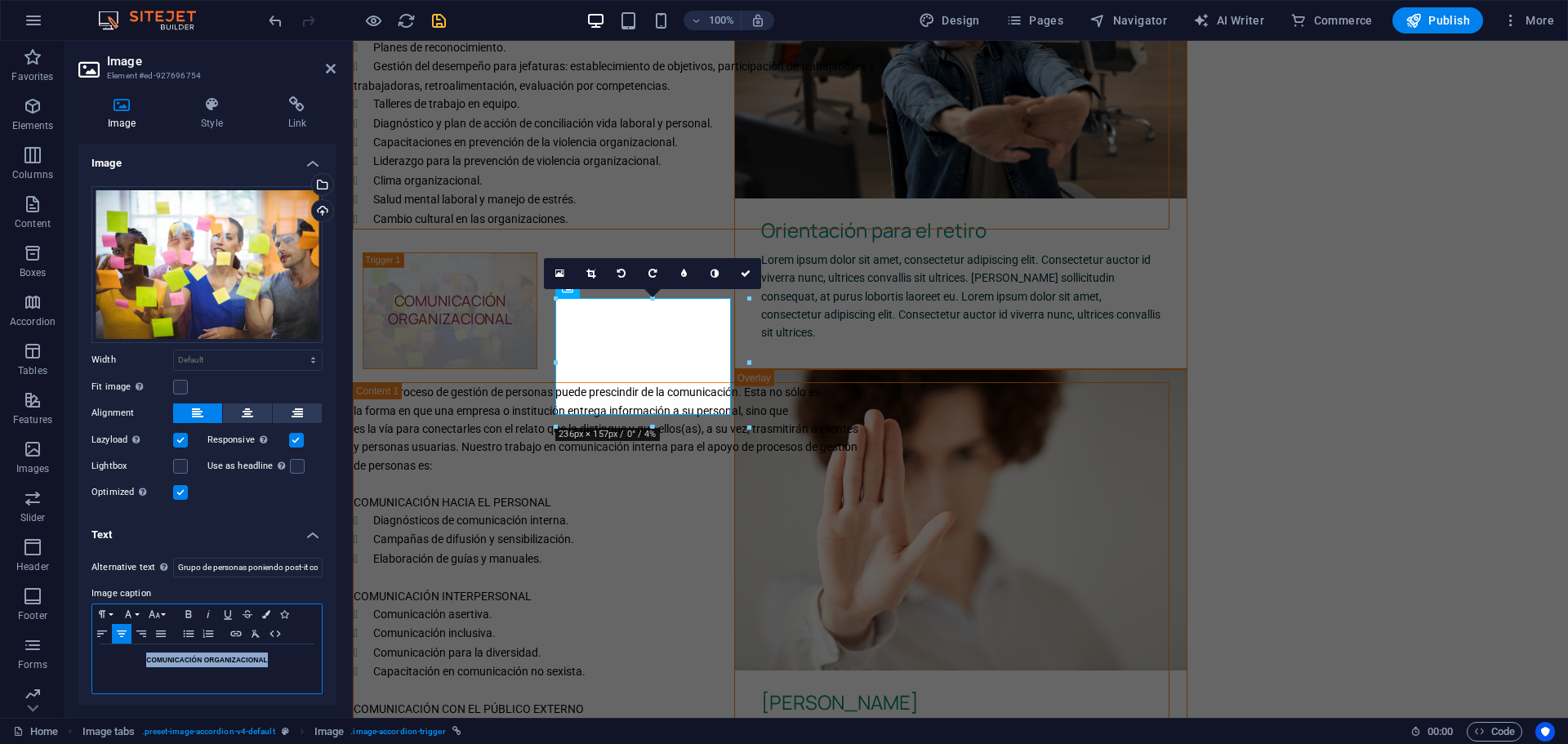
click at [204, 658] on h5 "COMUNICACIÓN ORGANIZACIONAL" at bounding box center [207, 659] width 213 height 15
click at [191, 611] on icon "button" at bounding box center [188, 613] width 6 height 7
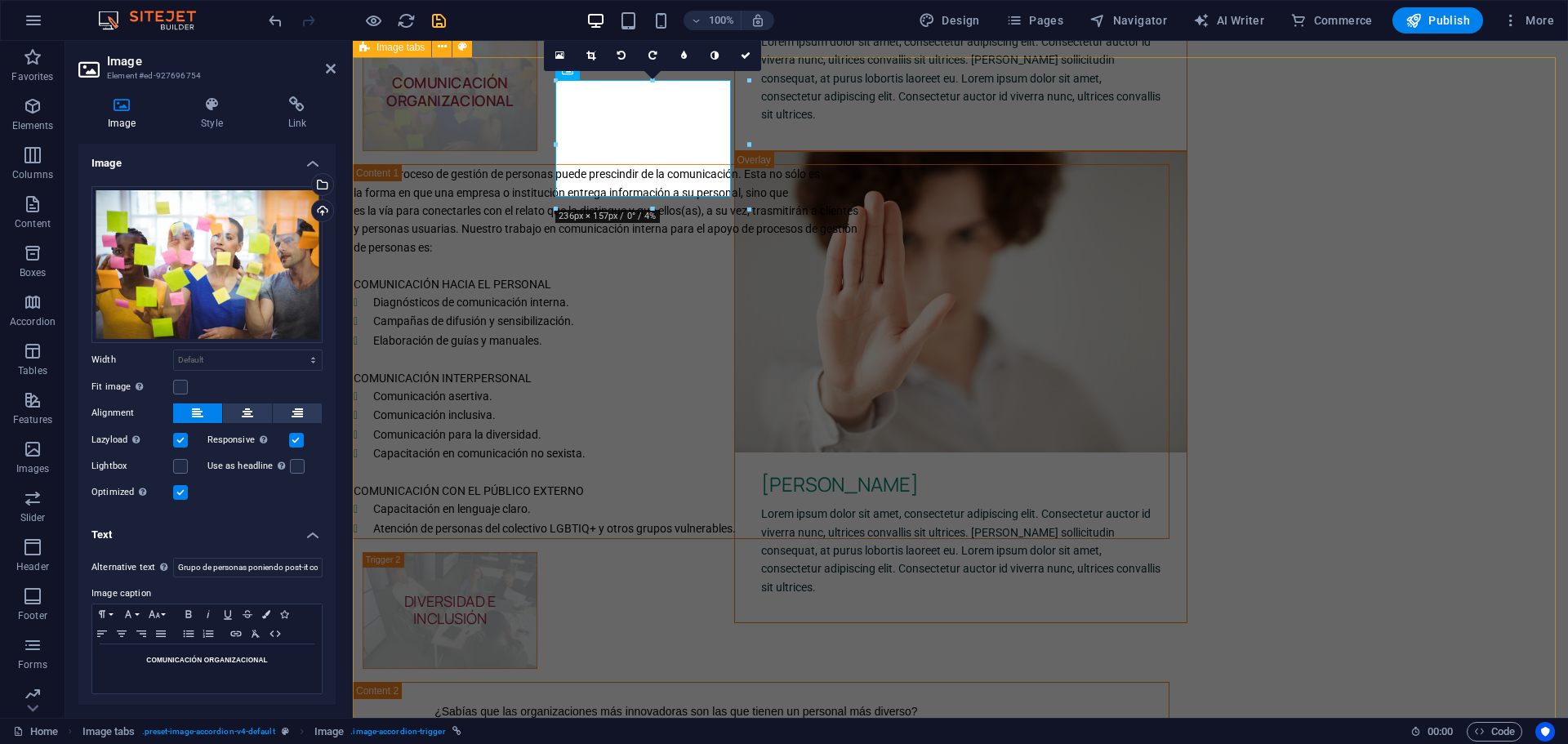
scroll to position [2832, 0]
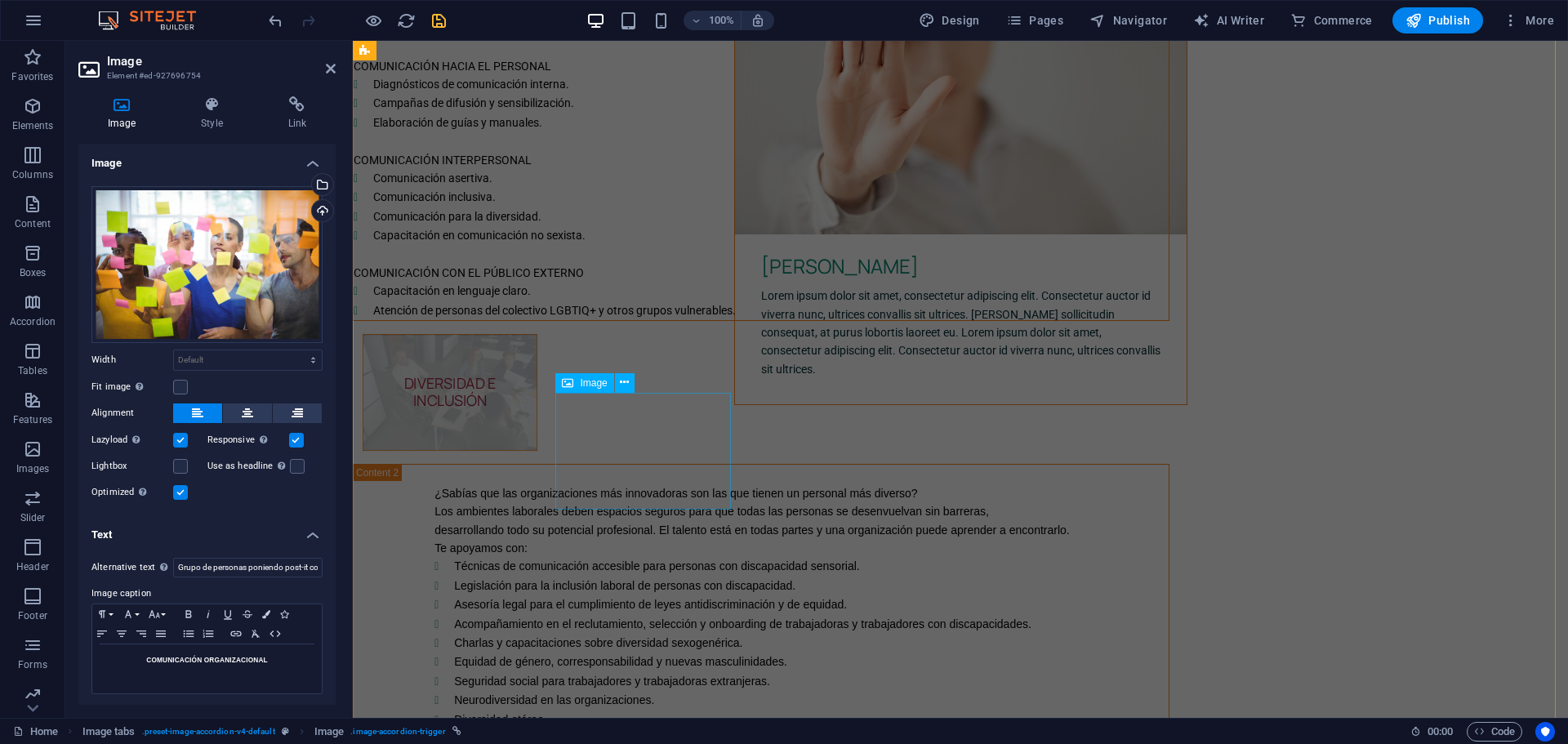
click at [537, 451] on figure "DIVERSIDAD E INCLUSIÓN" at bounding box center [450, 392] width 175 height 116
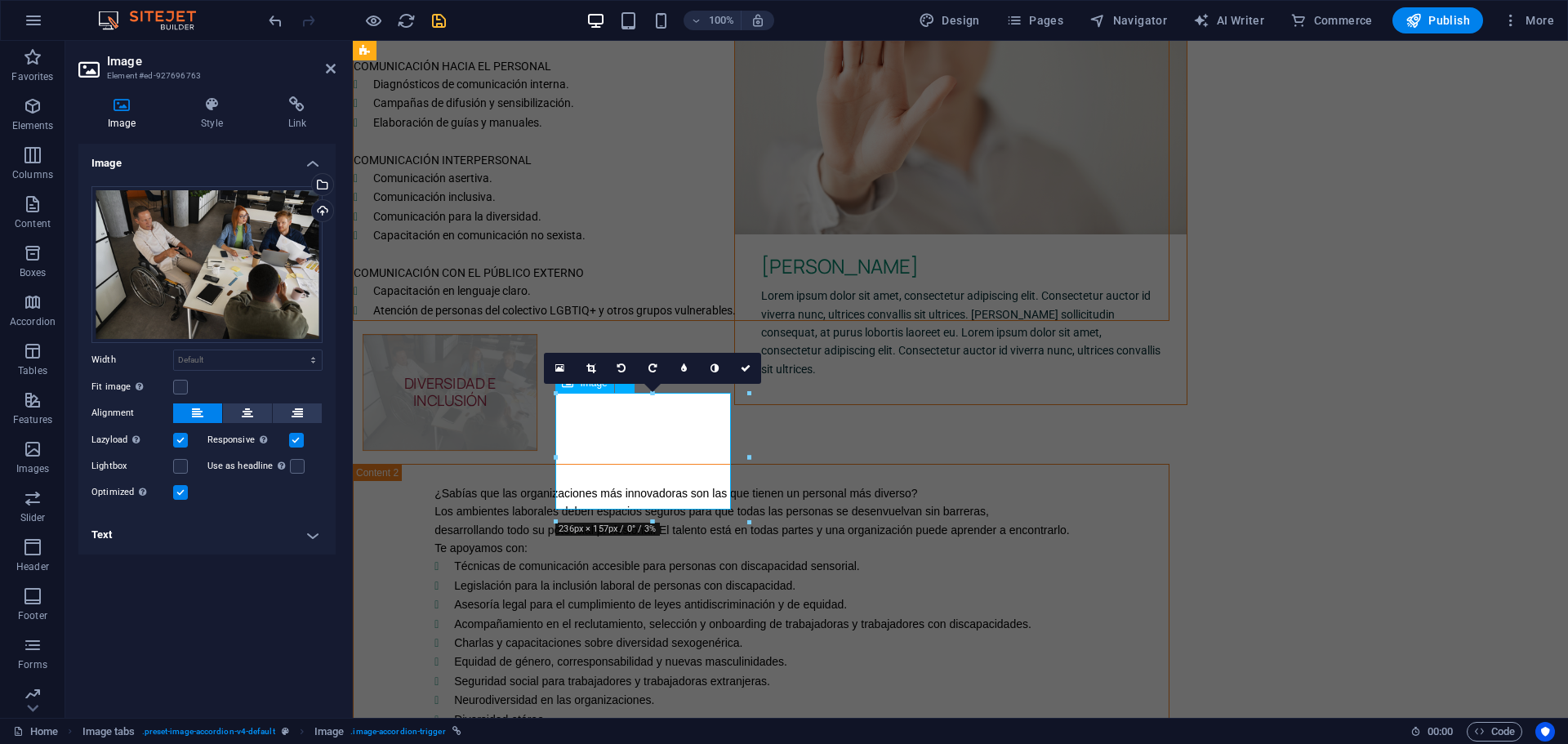
click at [537, 451] on figure "DIVERSIDAD E INCLUSIÓN" at bounding box center [450, 392] width 175 height 116
click at [308, 532] on h4 "Text" at bounding box center [207, 534] width 258 height 39
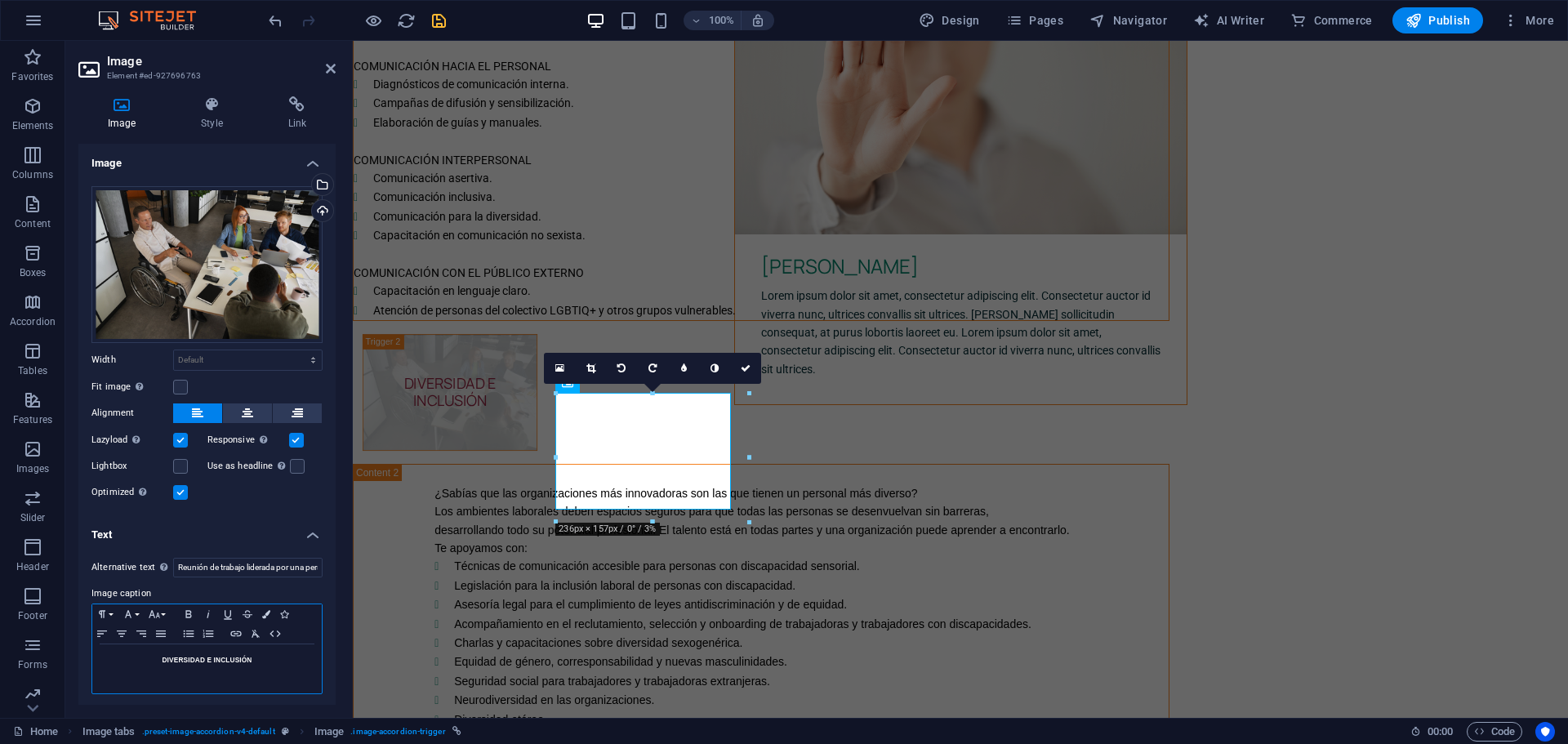
click at [212, 655] on h5 "DIVERSIDAD E INCLUSIÓN" at bounding box center [207, 659] width 213 height 15
click at [191, 615] on icon "button" at bounding box center [188, 613] width 6 height 7
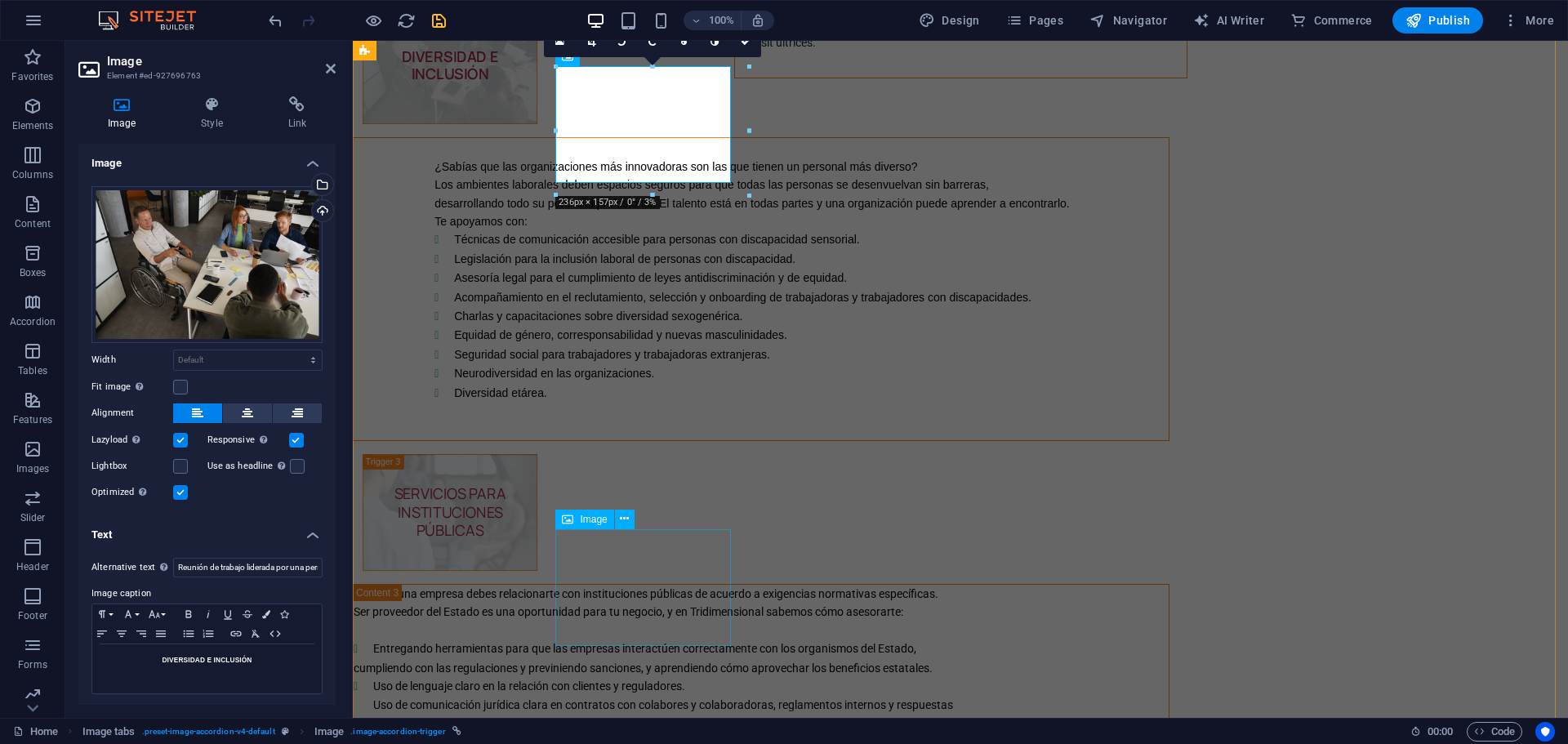
scroll to position [3376, 0]
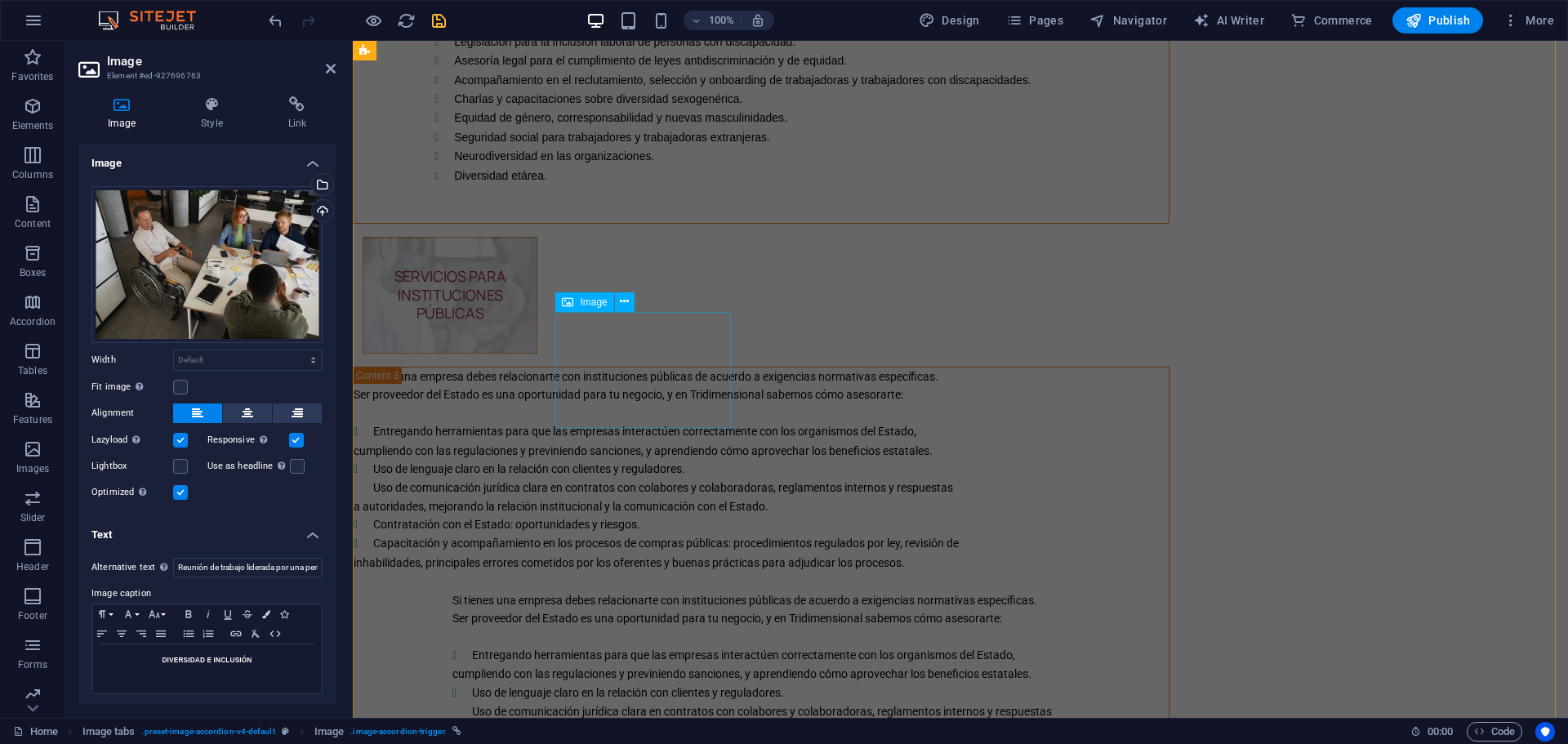
click at [537, 354] on figure "SERVICIOS PARA INSTITUCIONES PÚBLICAS" at bounding box center [450, 294] width 175 height 116
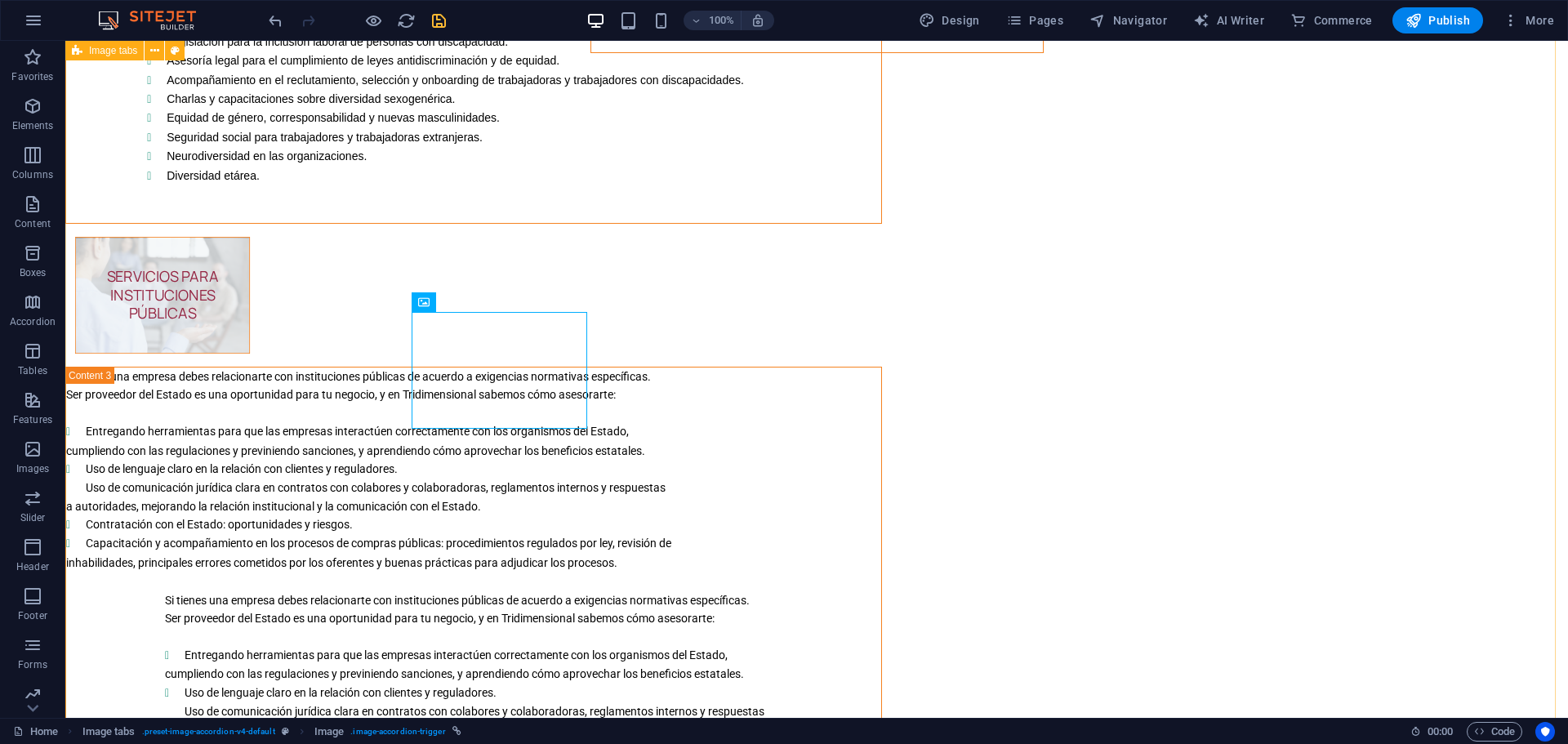
click at [652, 381] on div "COMUNICACIÓN ORGANIZACIONAL Ningún proceso de gestión de personas puede prescin…" at bounding box center [816, 157] width 1502 height 1816
click at [250, 354] on figure "SERVICIOS PARA INSTITUCIONES PÚBLICAS" at bounding box center [163, 294] width 175 height 116
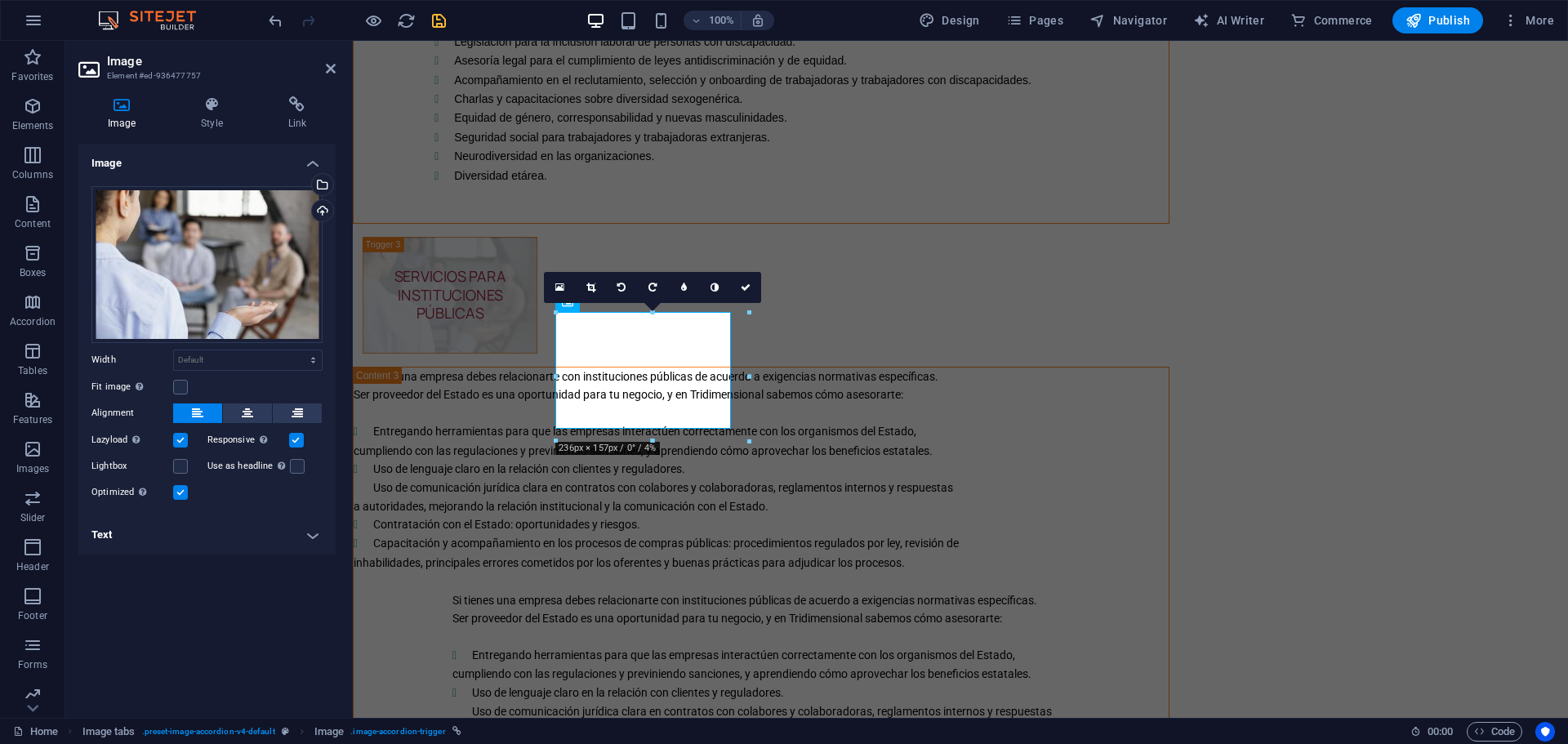
click at [308, 537] on h4 "Text" at bounding box center [207, 534] width 258 height 39
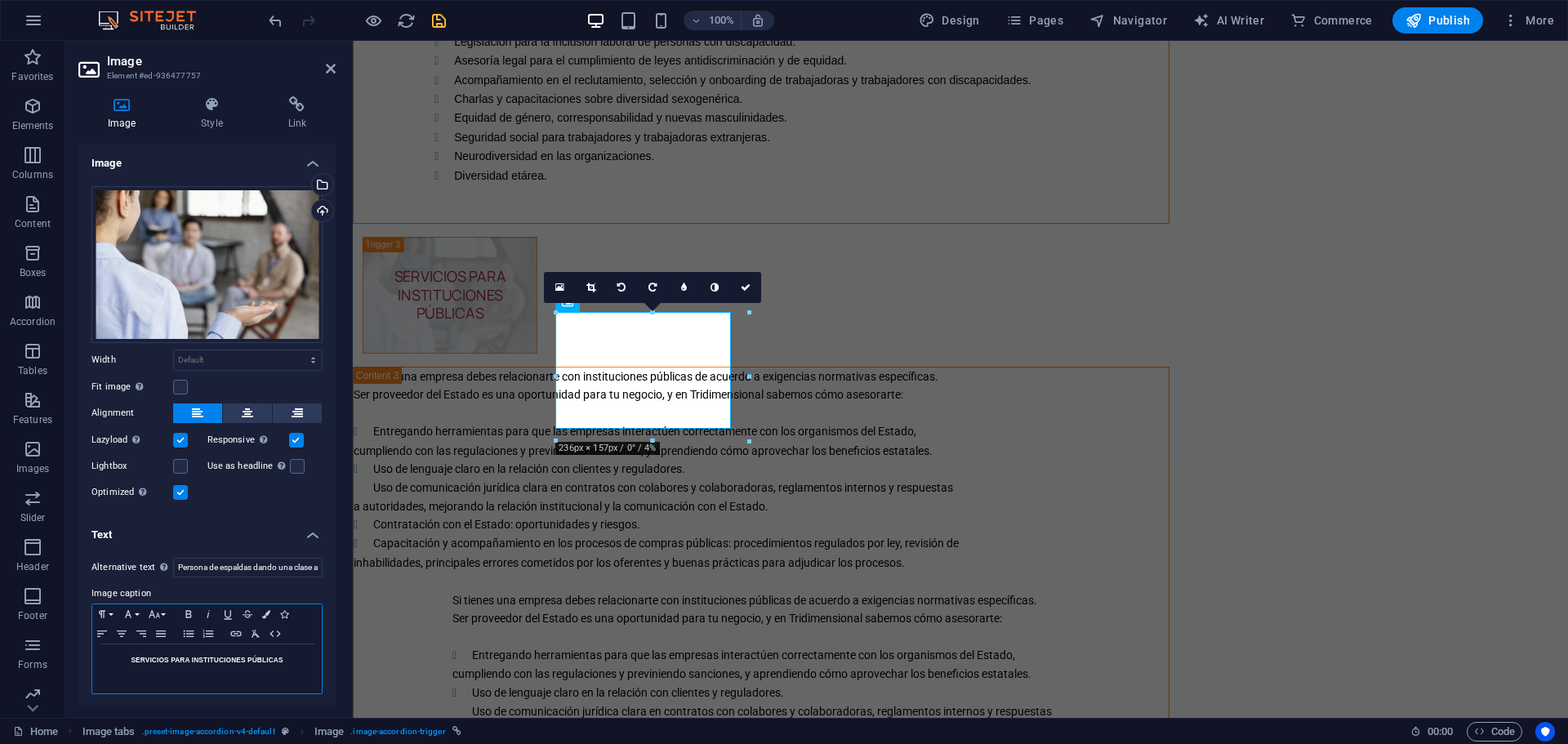
click at [199, 655] on h5 "SERVICIOS PARA INSTITUCIONES PÚBLICAS" at bounding box center [207, 659] width 213 height 15
click at [194, 613] on icon "button" at bounding box center [189, 614] width 20 height 13
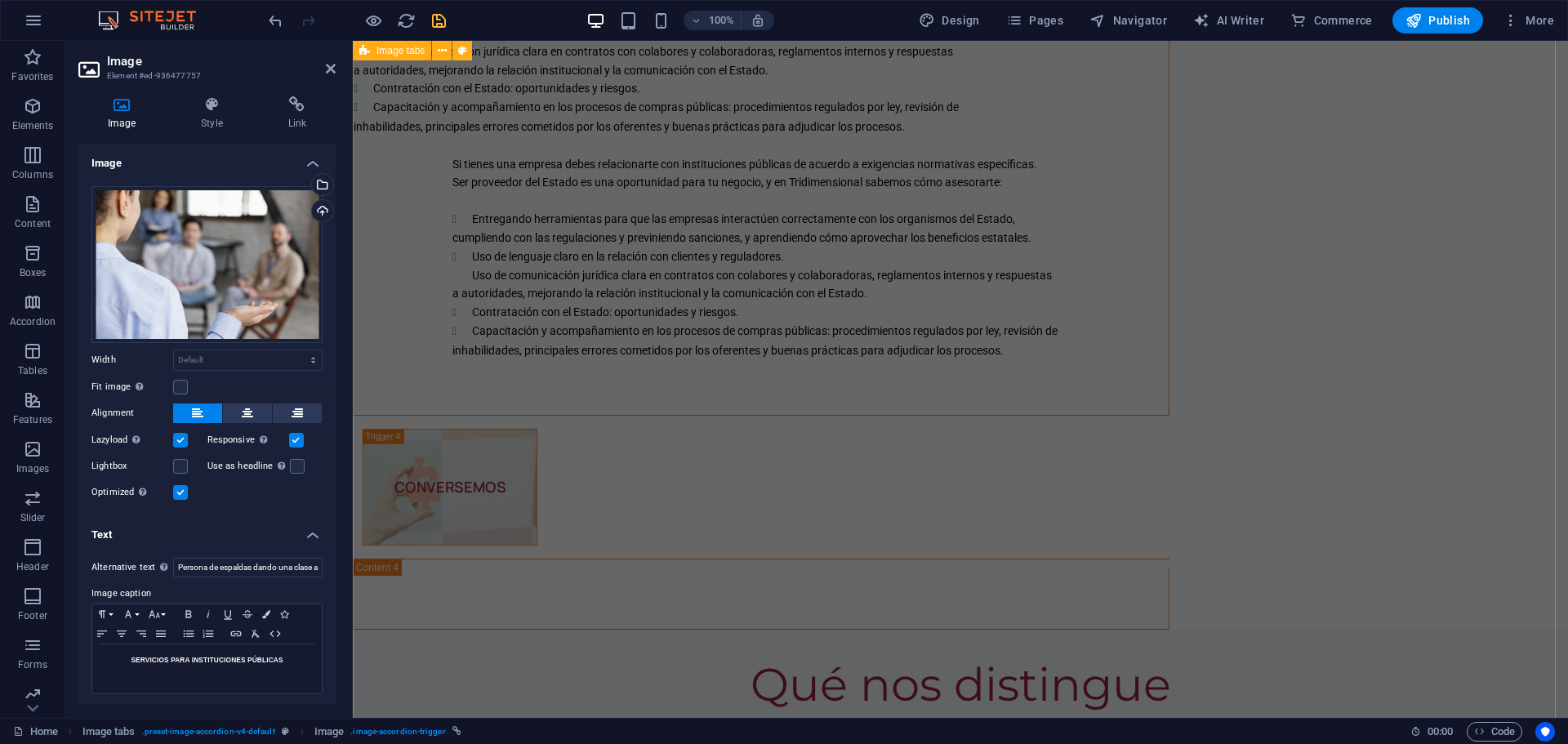
scroll to position [3921, 0]
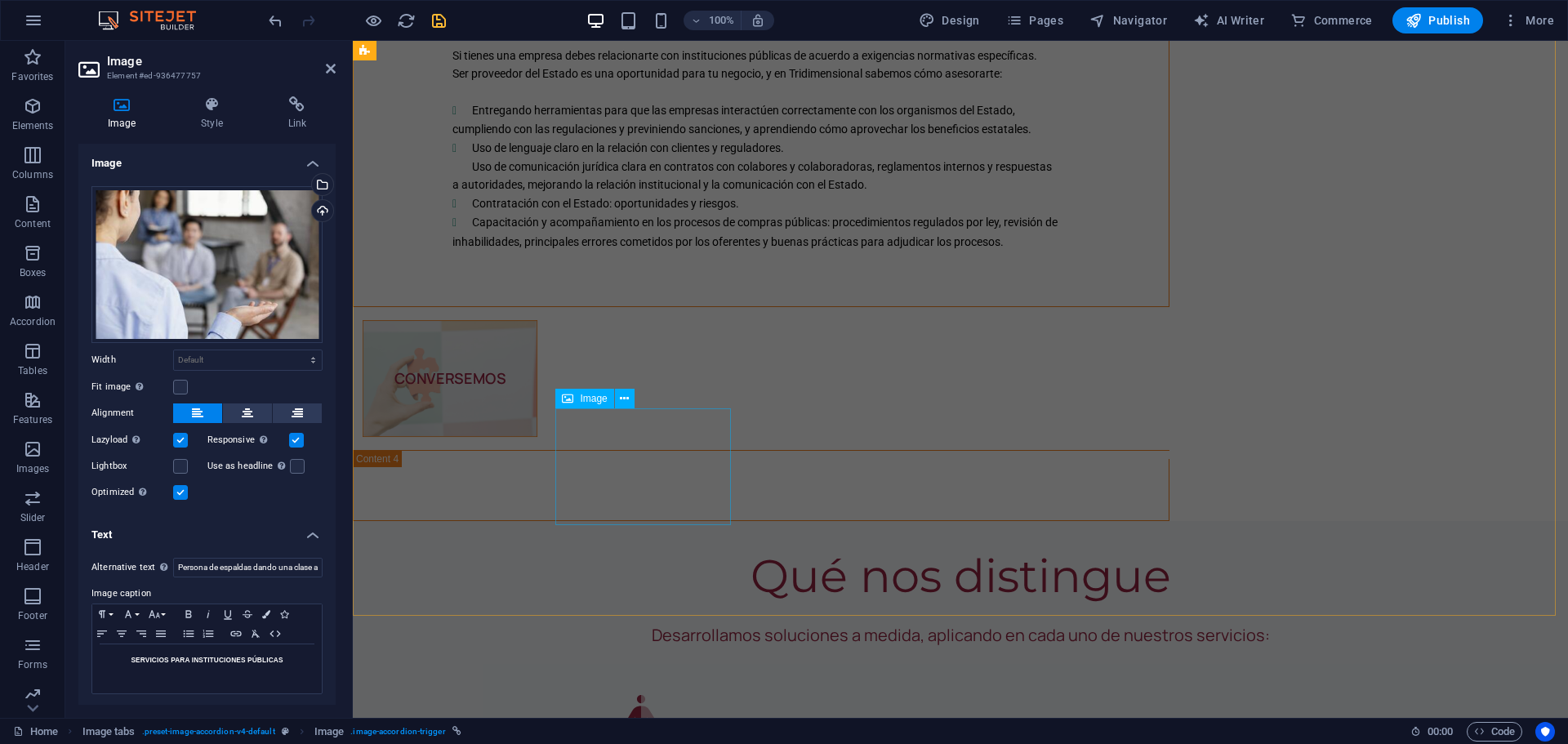
click at [537, 437] on figure "CONVERSEMOS" at bounding box center [450, 378] width 175 height 116
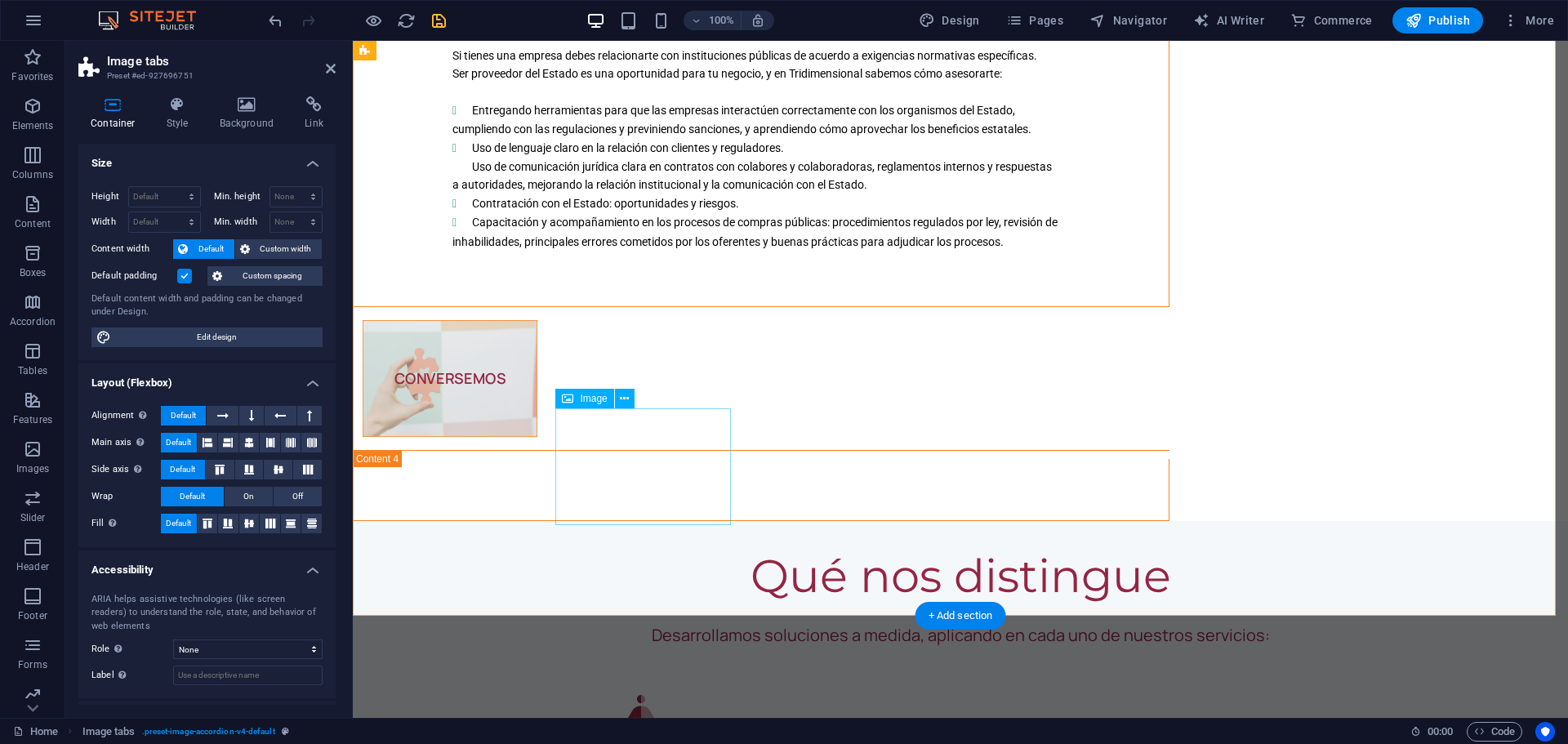
click at [537, 437] on figure "CONVERSEMOS" at bounding box center [450, 378] width 175 height 116
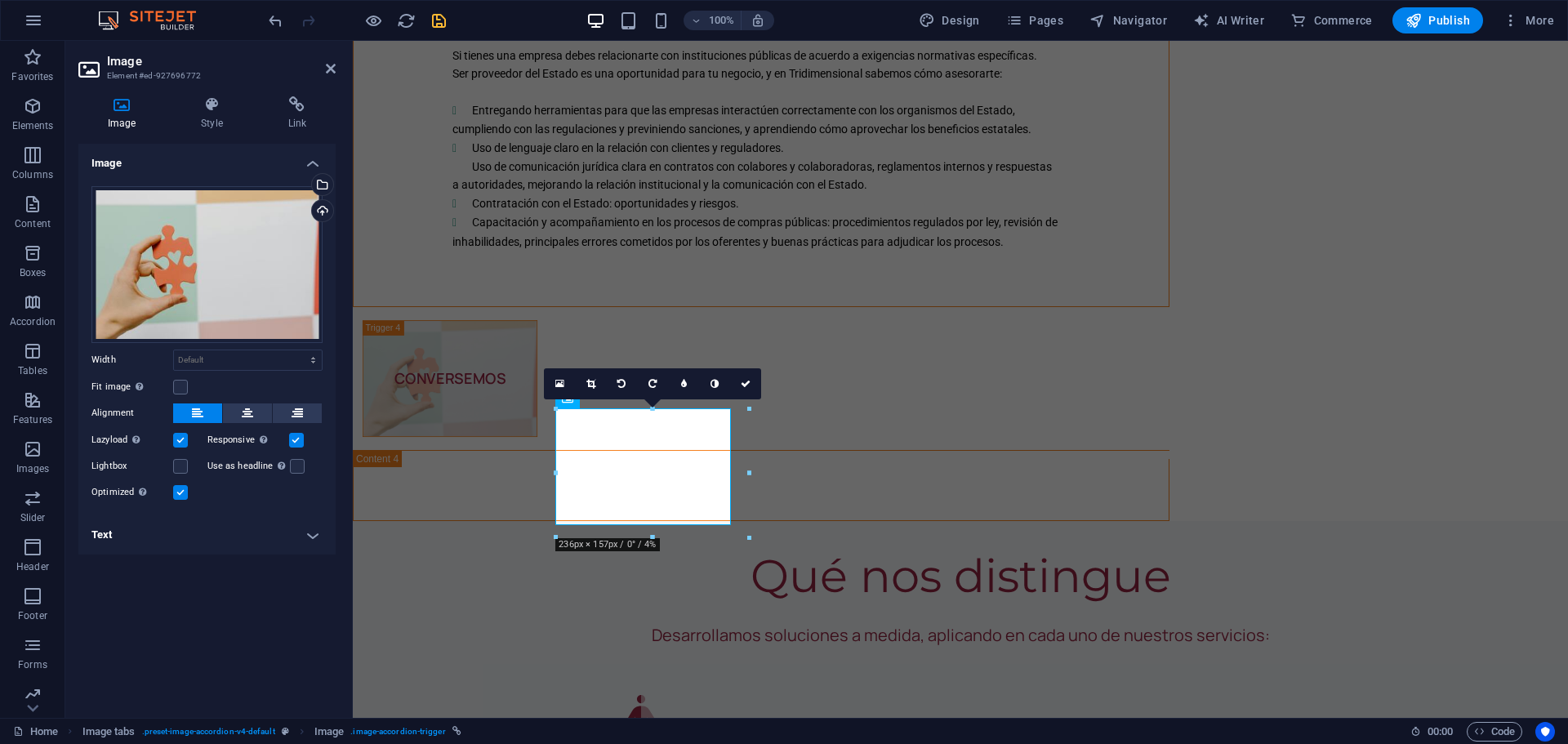
click at [316, 534] on h4 "Text" at bounding box center [207, 534] width 258 height 39
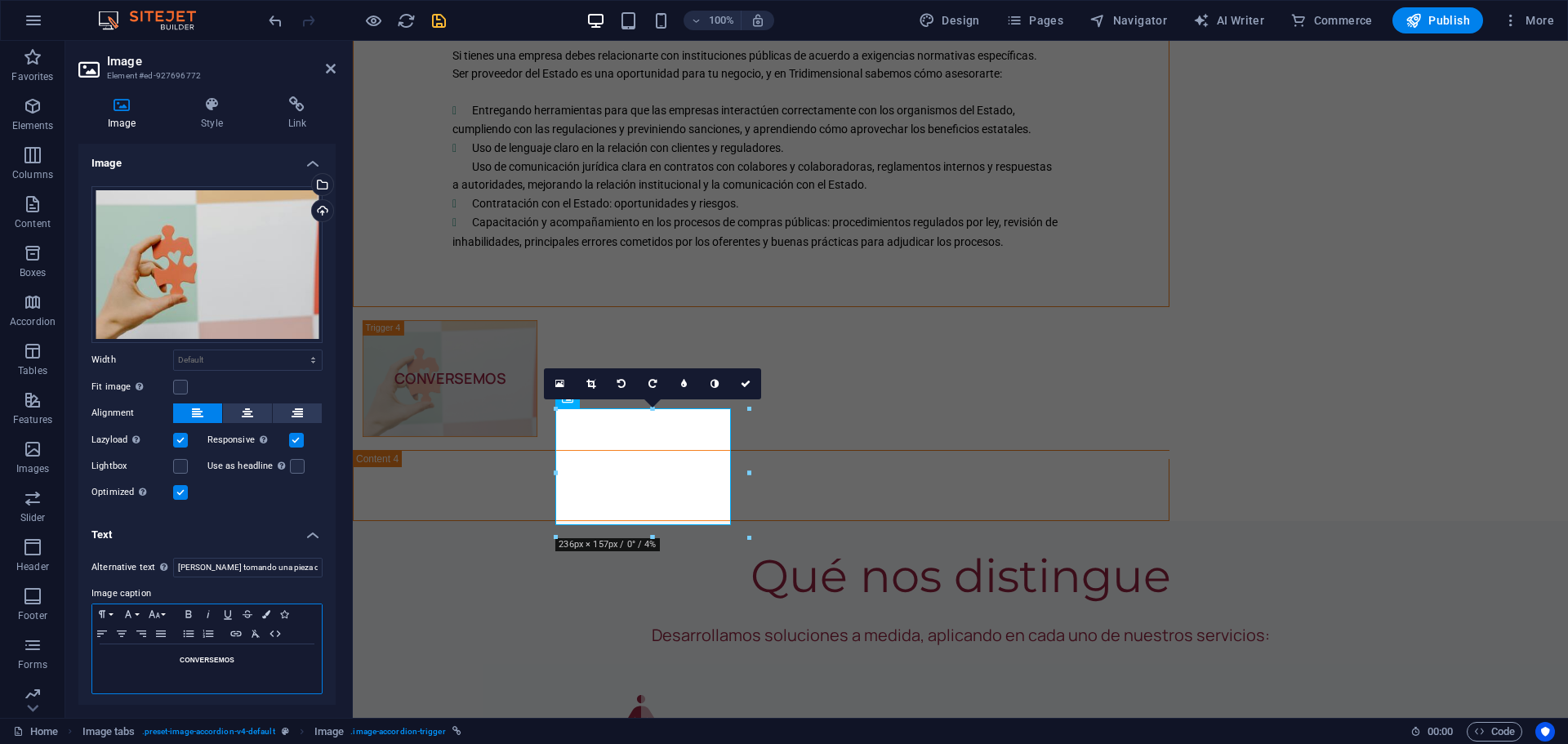
click at [206, 661] on strong "CONVERSEMOS" at bounding box center [207, 659] width 55 height 8
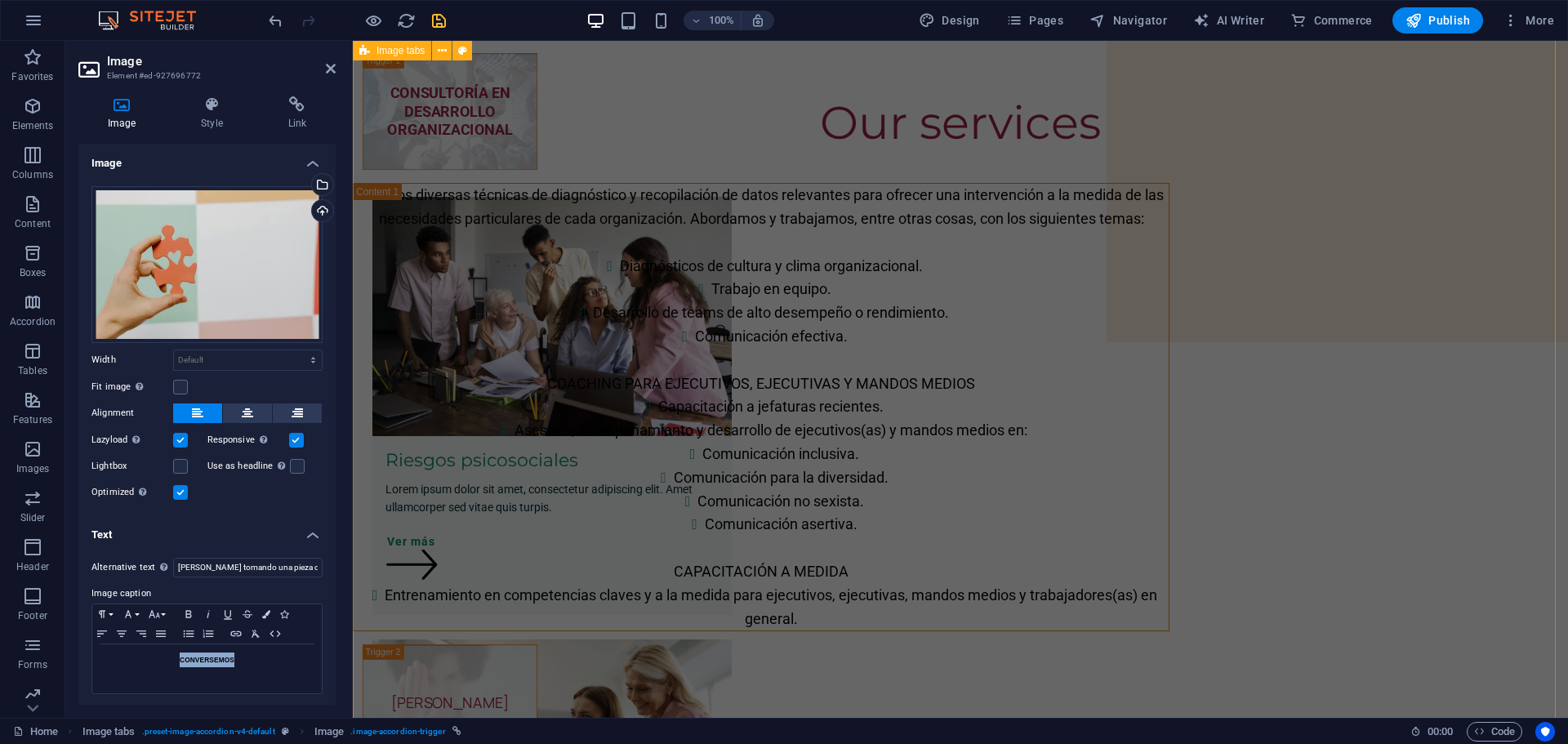
scroll to position [0, 0]
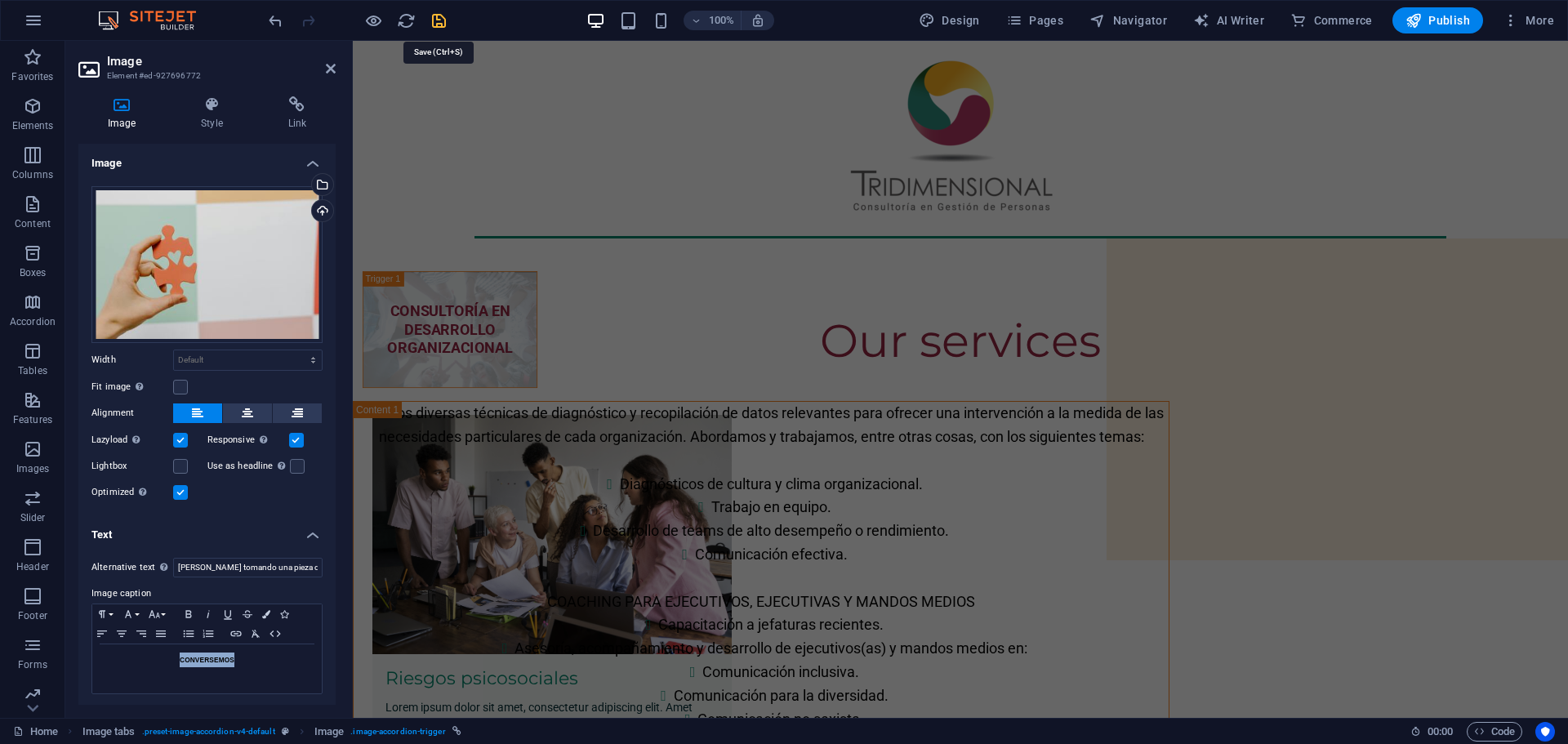
click at [436, 19] on icon "save" at bounding box center [438, 20] width 19 height 19
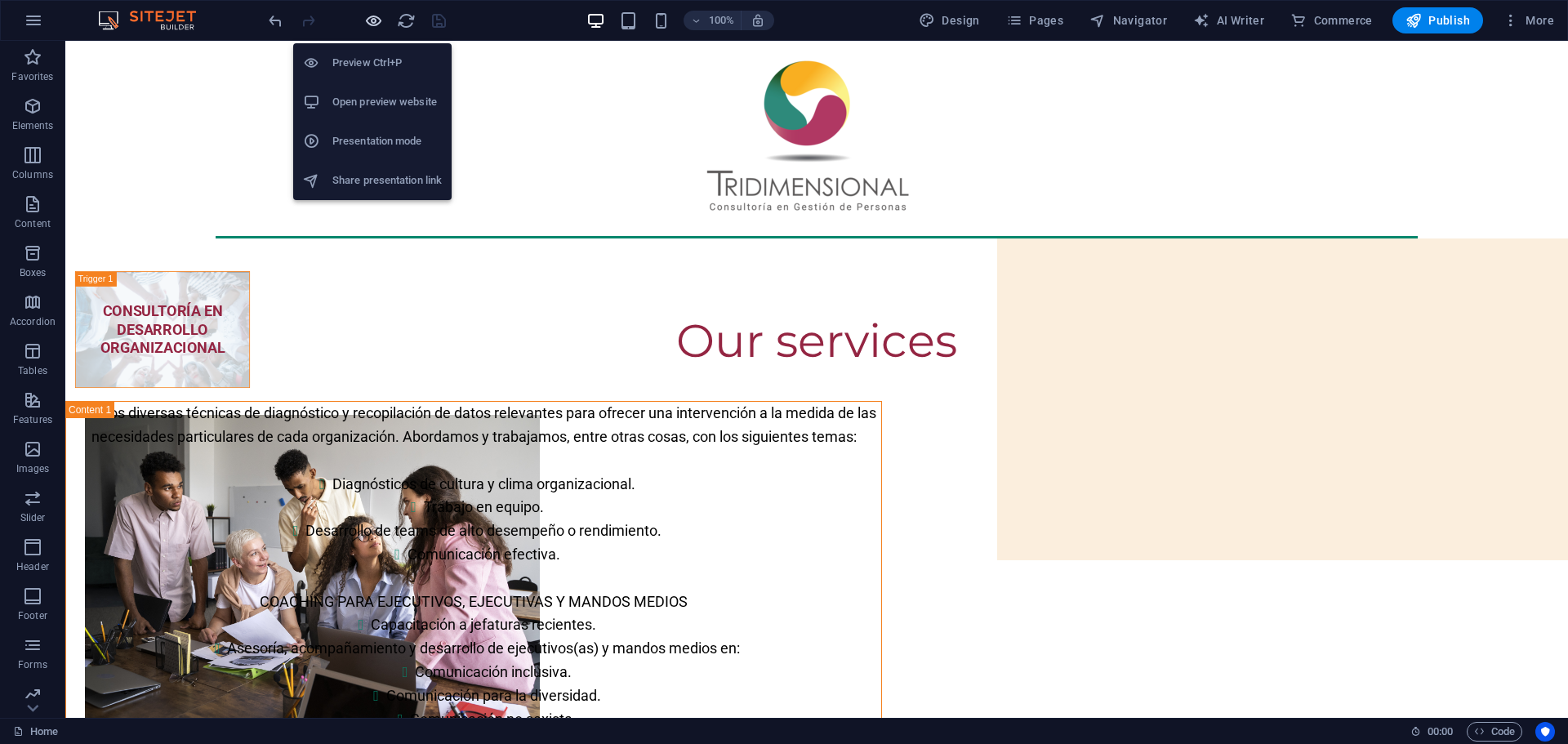
click at [370, 25] on icon "button" at bounding box center [373, 20] width 19 height 19
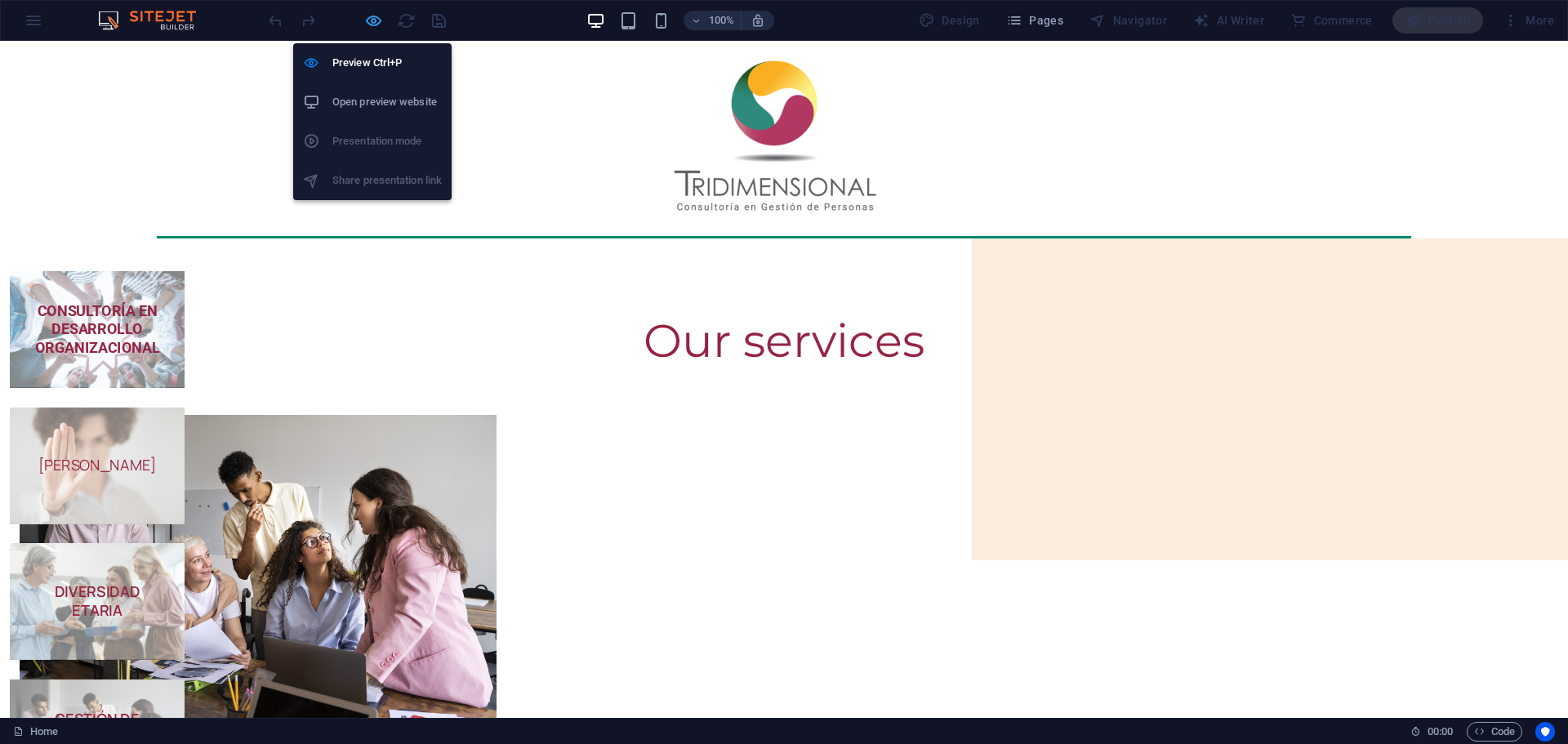
click at [372, 19] on icon "button" at bounding box center [373, 20] width 19 height 19
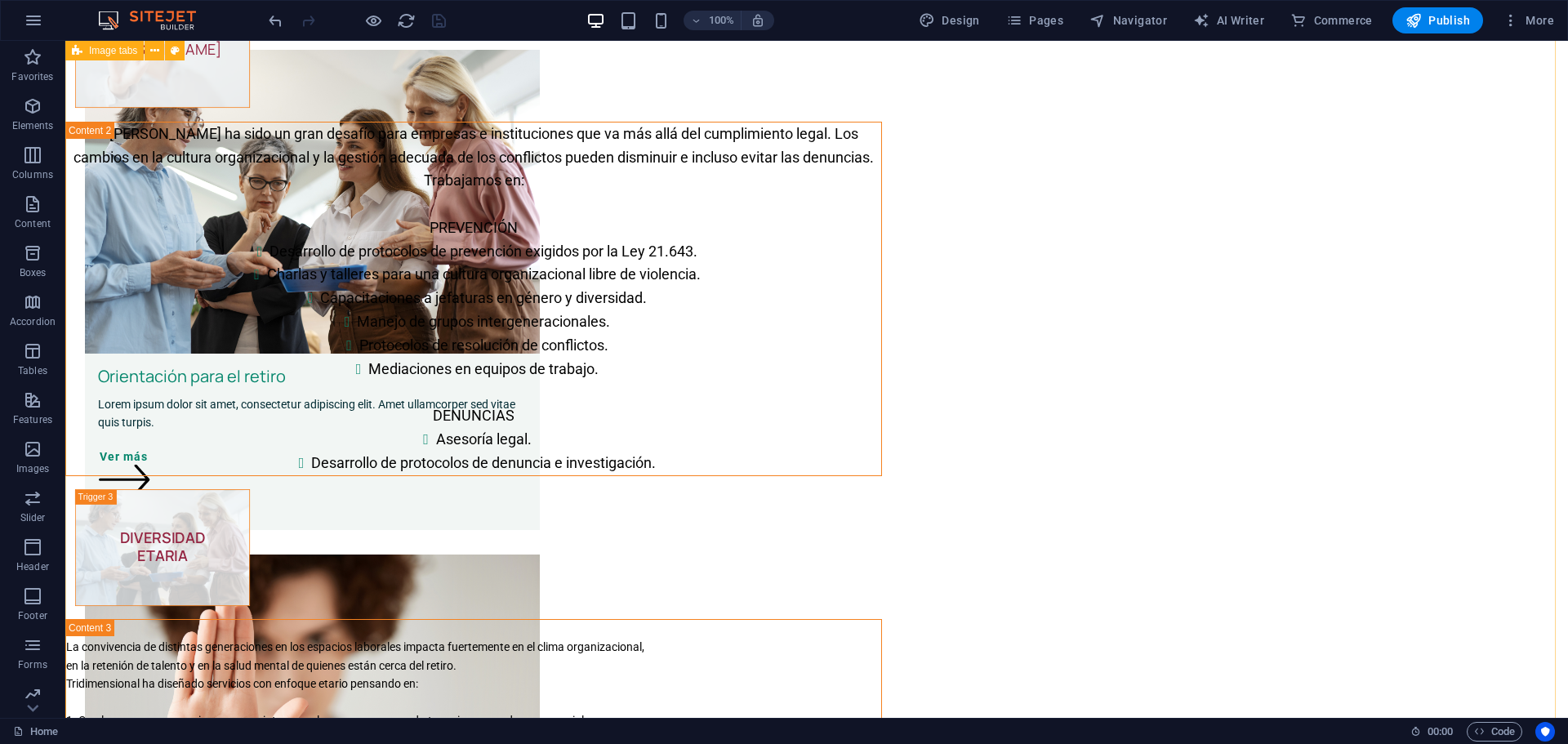
scroll to position [545, 0]
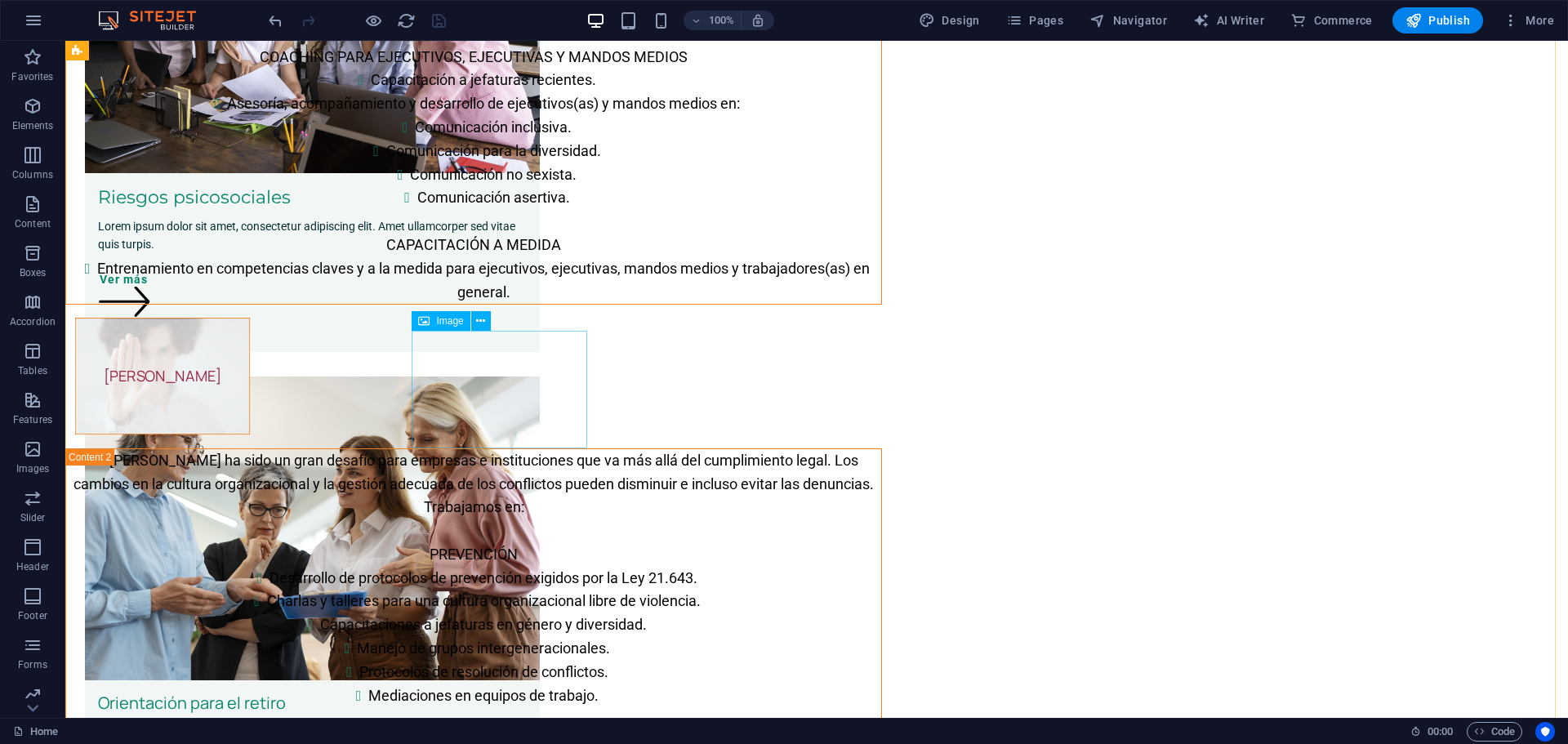
click at [250, 393] on figure "[PERSON_NAME]" at bounding box center [163, 375] width 175 height 116
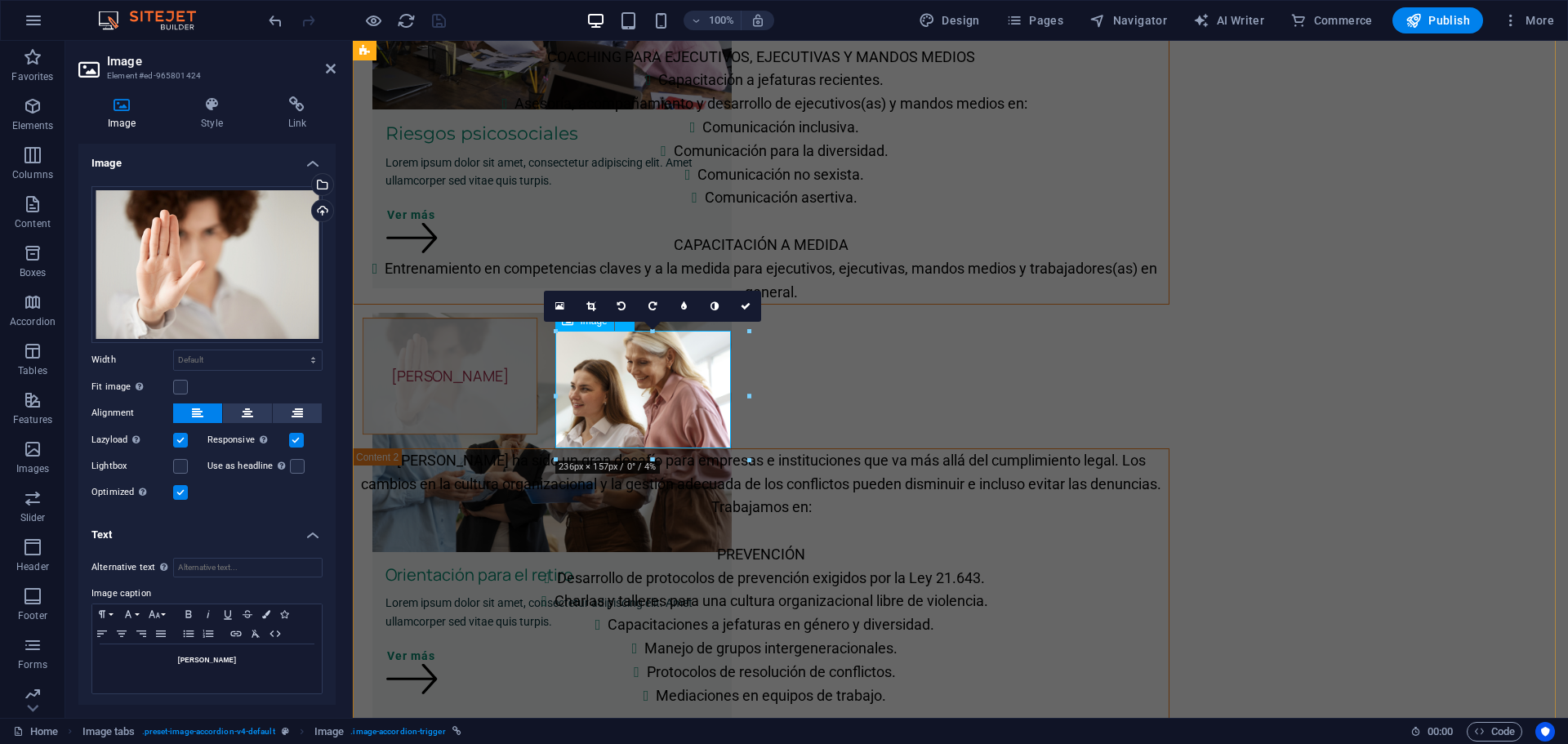
click at [537, 391] on figure "[PERSON_NAME]" at bounding box center [450, 375] width 175 height 116
click at [222, 655] on strong "[PERSON_NAME]" at bounding box center [207, 659] width 58 height 8
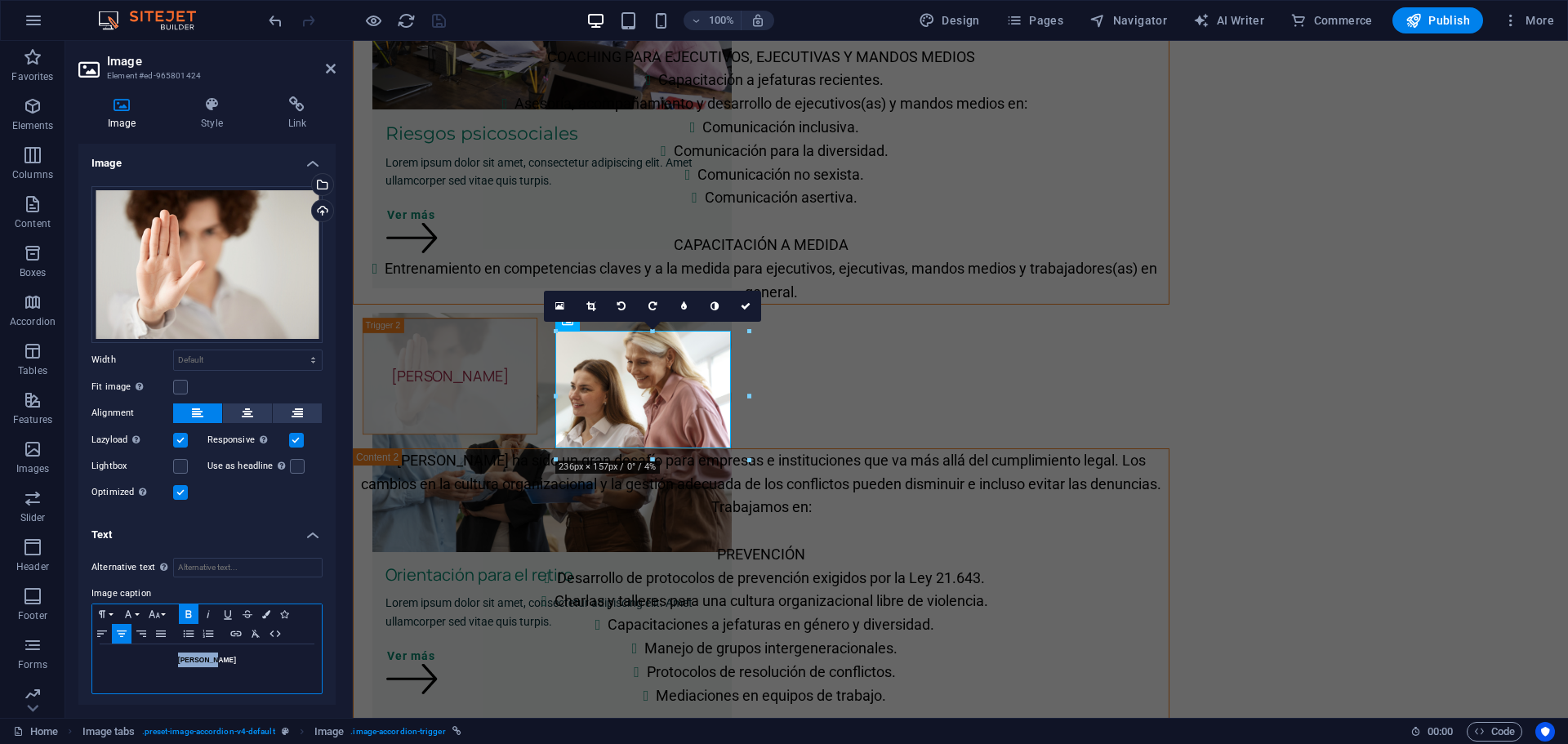
click at [193, 608] on icon "button" at bounding box center [189, 614] width 20 height 13
click at [167, 660] on h5 "[PERSON_NAME]" at bounding box center [207, 659] width 213 height 15
drag, startPoint x: 163, startPoint y: 655, endPoint x: 246, endPoint y: 658, distance: 83.1
click at [246, 658] on h5 "[PERSON_NAME]" at bounding box center [207, 659] width 213 height 15
click at [186, 610] on icon "button" at bounding box center [188, 613] width 6 height 7
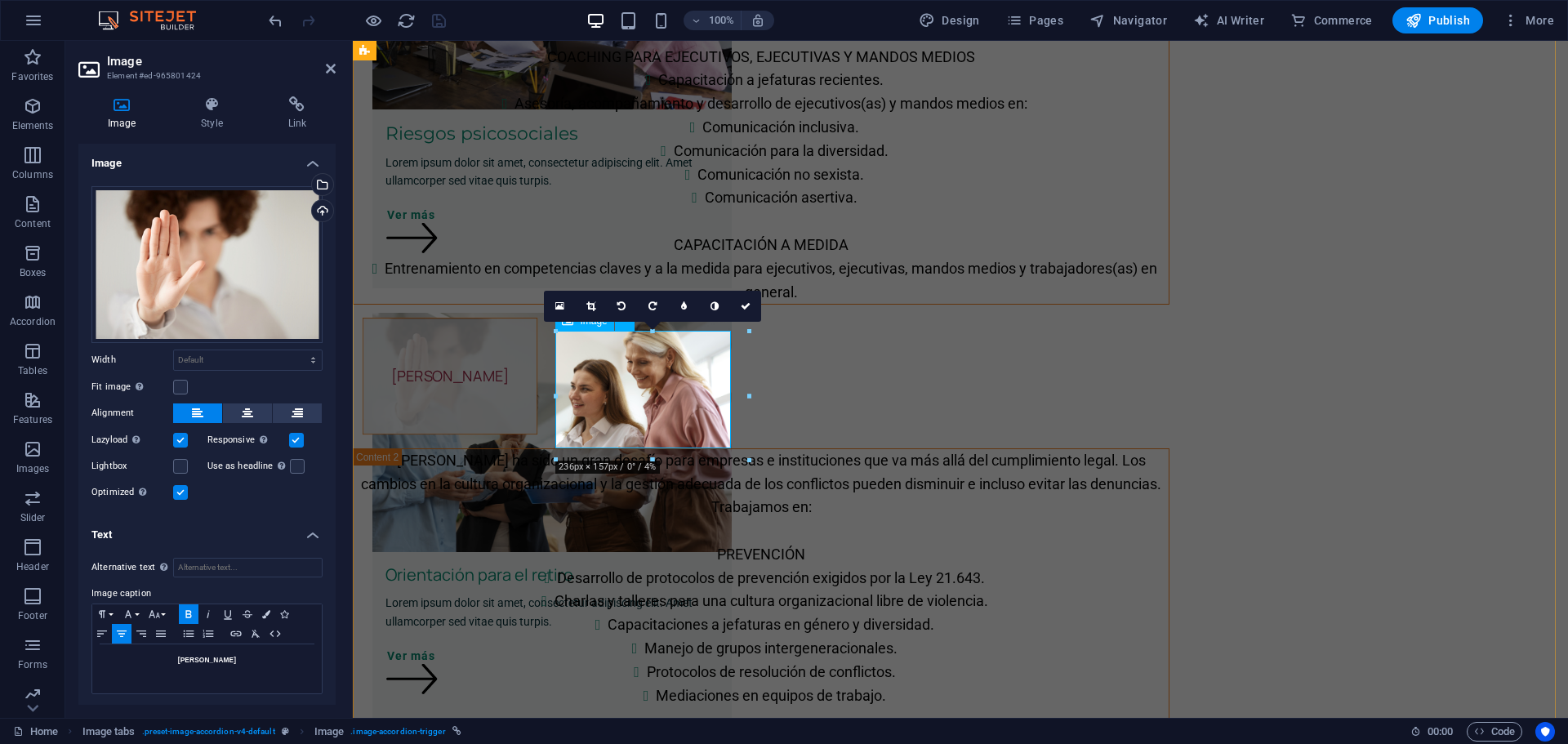
click at [537, 386] on figure "[PERSON_NAME]" at bounding box center [450, 375] width 175 height 116
click at [196, 659] on strong "[PERSON_NAME]" at bounding box center [207, 659] width 58 height 8
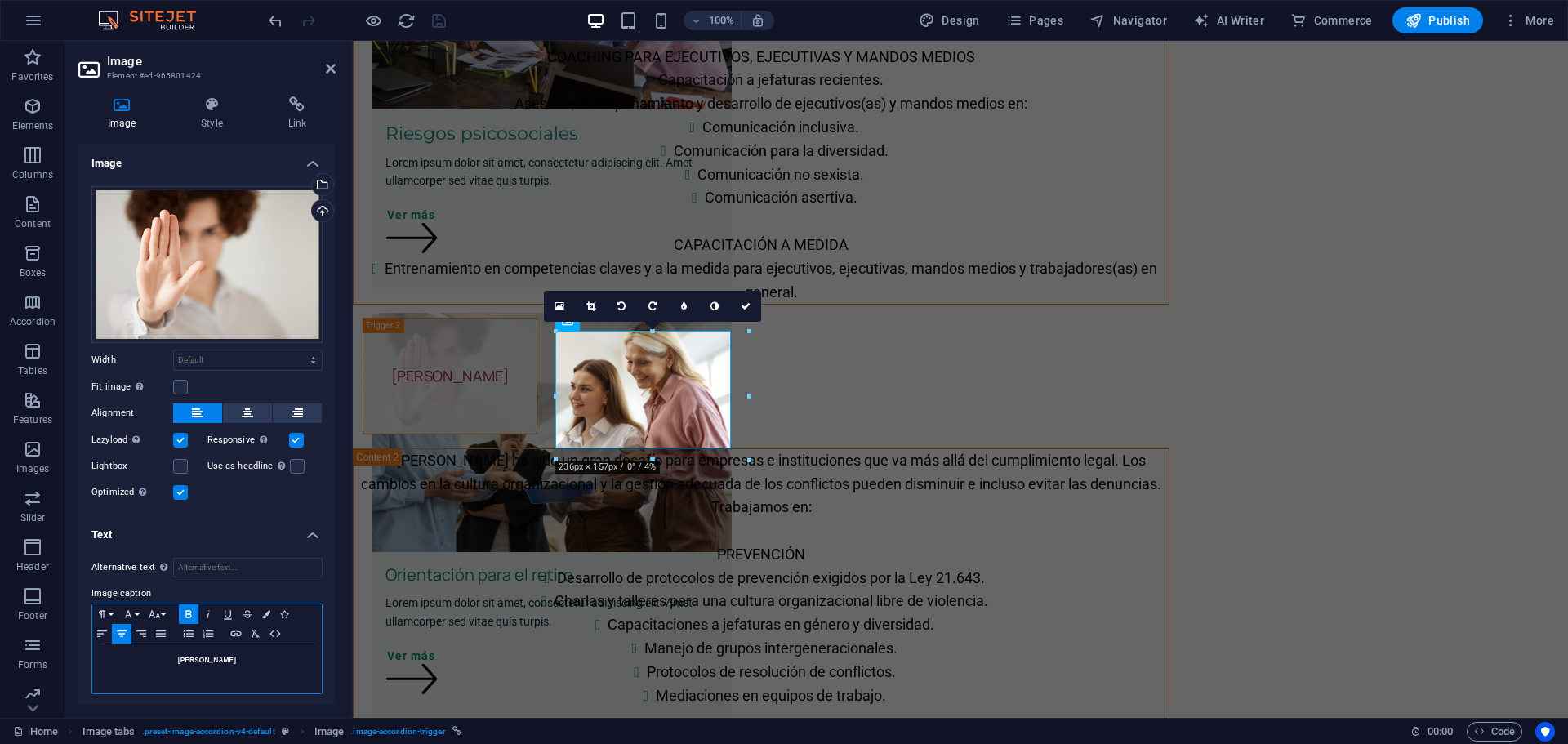
click at [230, 655] on h5 "[PERSON_NAME]" at bounding box center [207, 659] width 213 height 15
click at [230, 654] on h5 "[PERSON_NAME]" at bounding box center [207, 659] width 213 height 15
click at [270, 652] on h5 "[PERSON_NAME]" at bounding box center [207, 659] width 213 height 15
click at [191, 609] on icon "button" at bounding box center [189, 614] width 20 height 13
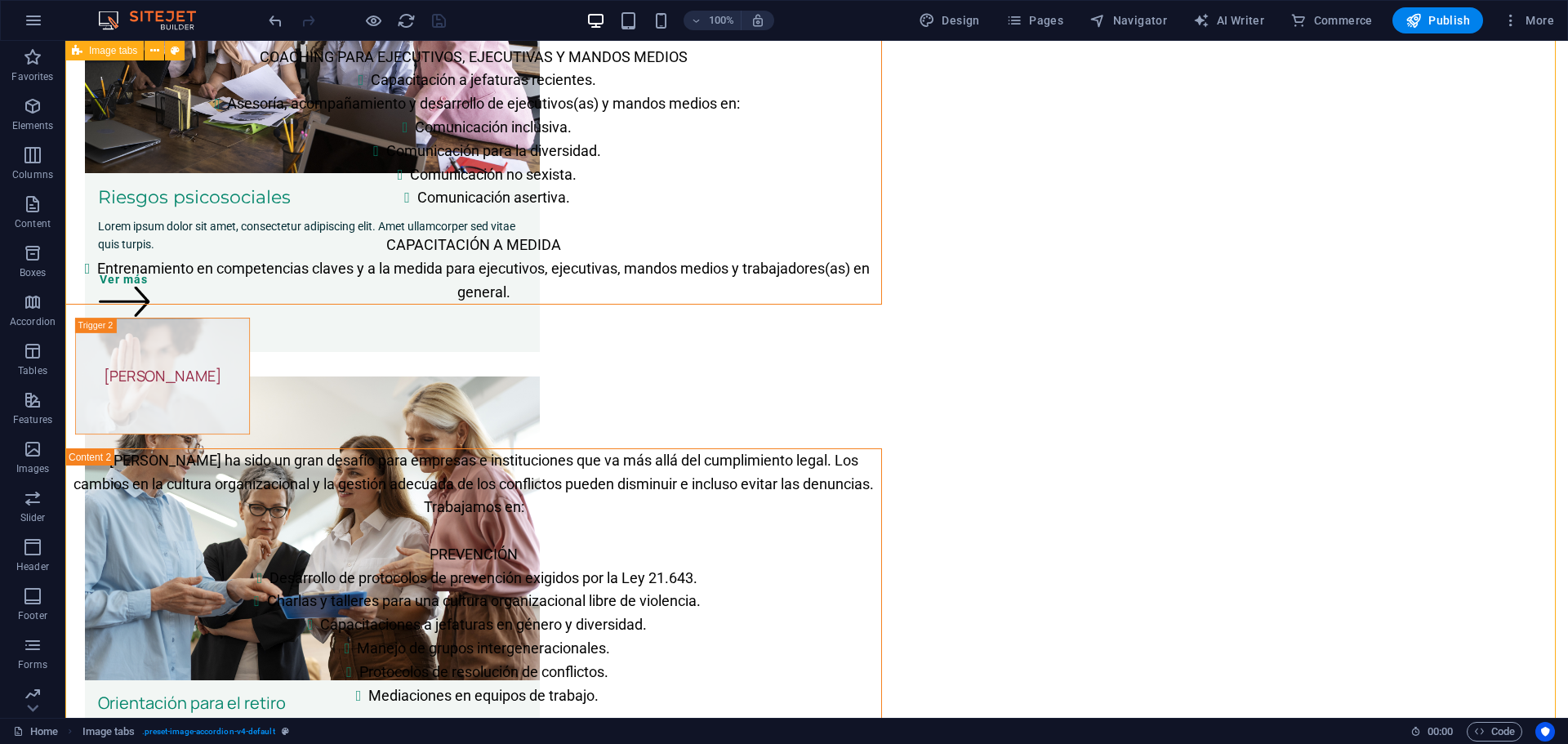
scroll to position [108, 0]
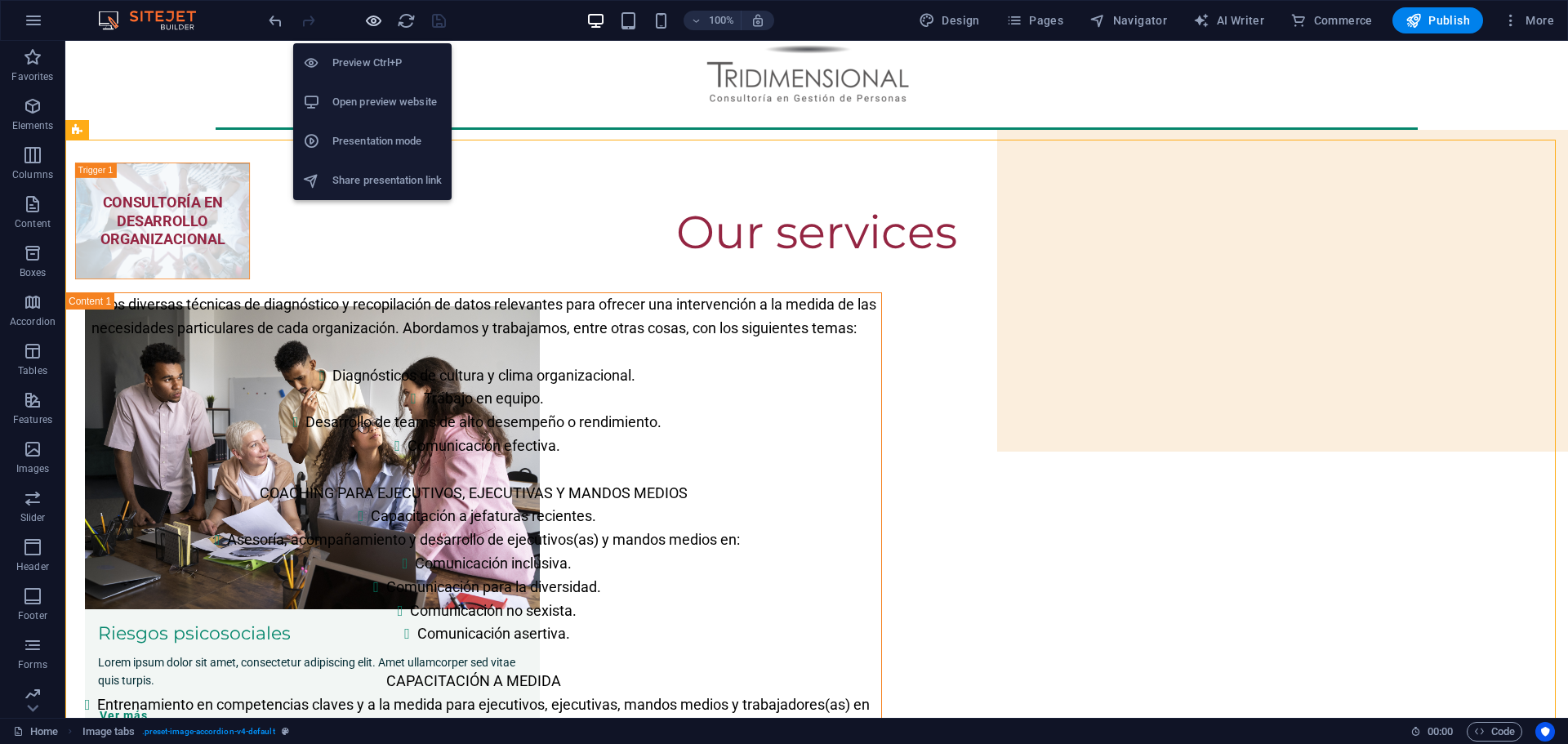
click at [372, 18] on icon "button" at bounding box center [373, 20] width 19 height 19
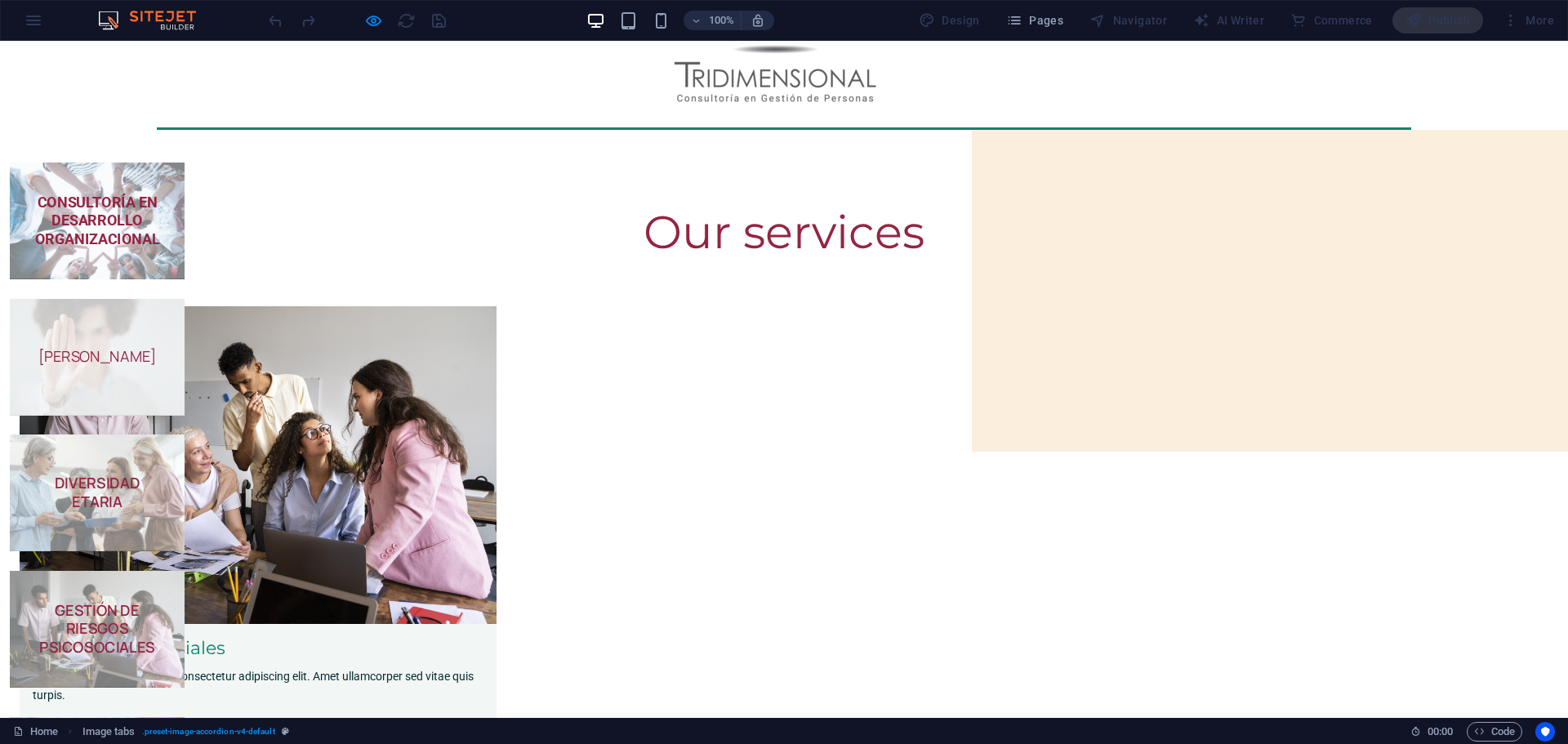
click at [167, 348] on h5 "[PERSON_NAME]" at bounding box center [97, 357] width 139 height 18
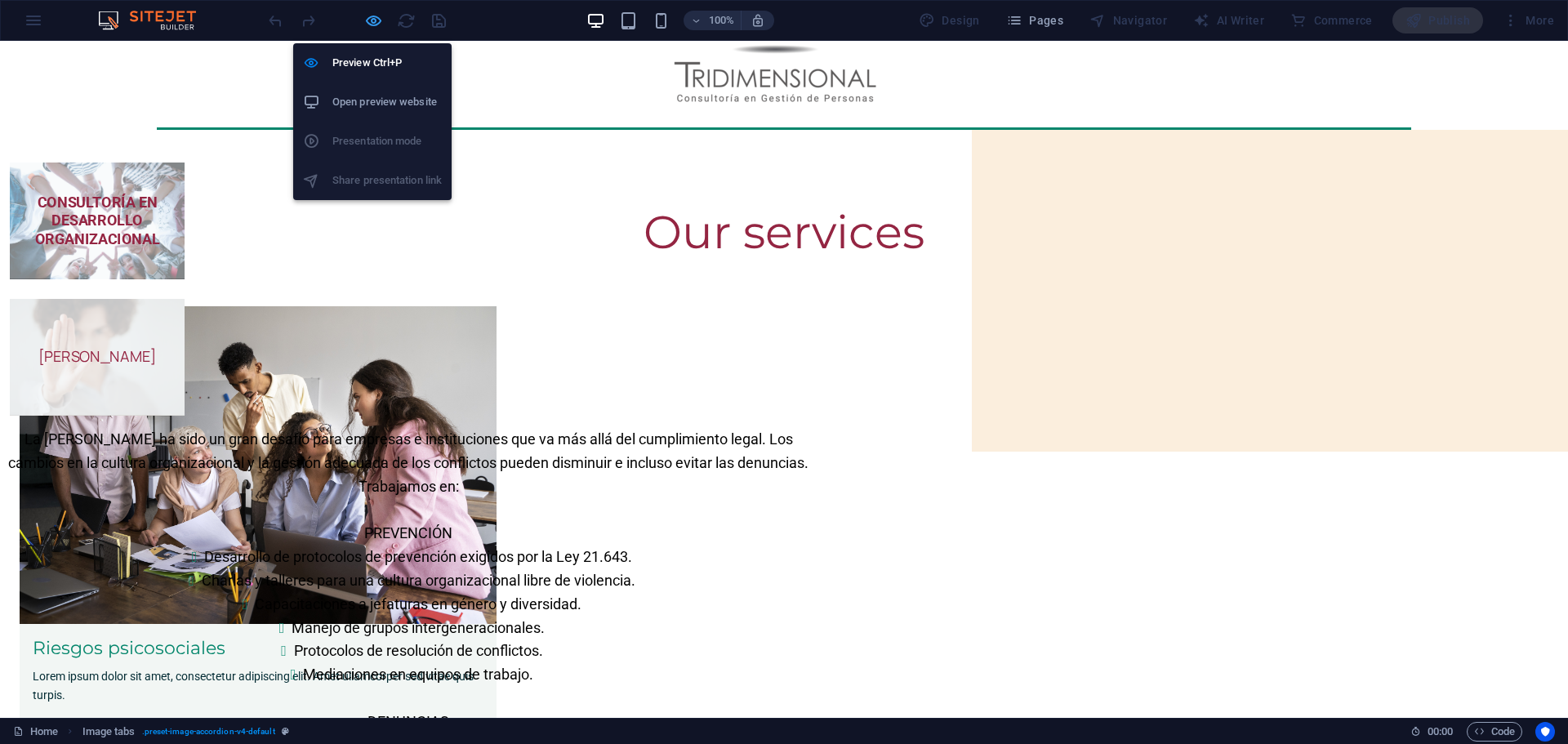
click at [368, 17] on icon "button" at bounding box center [373, 20] width 19 height 19
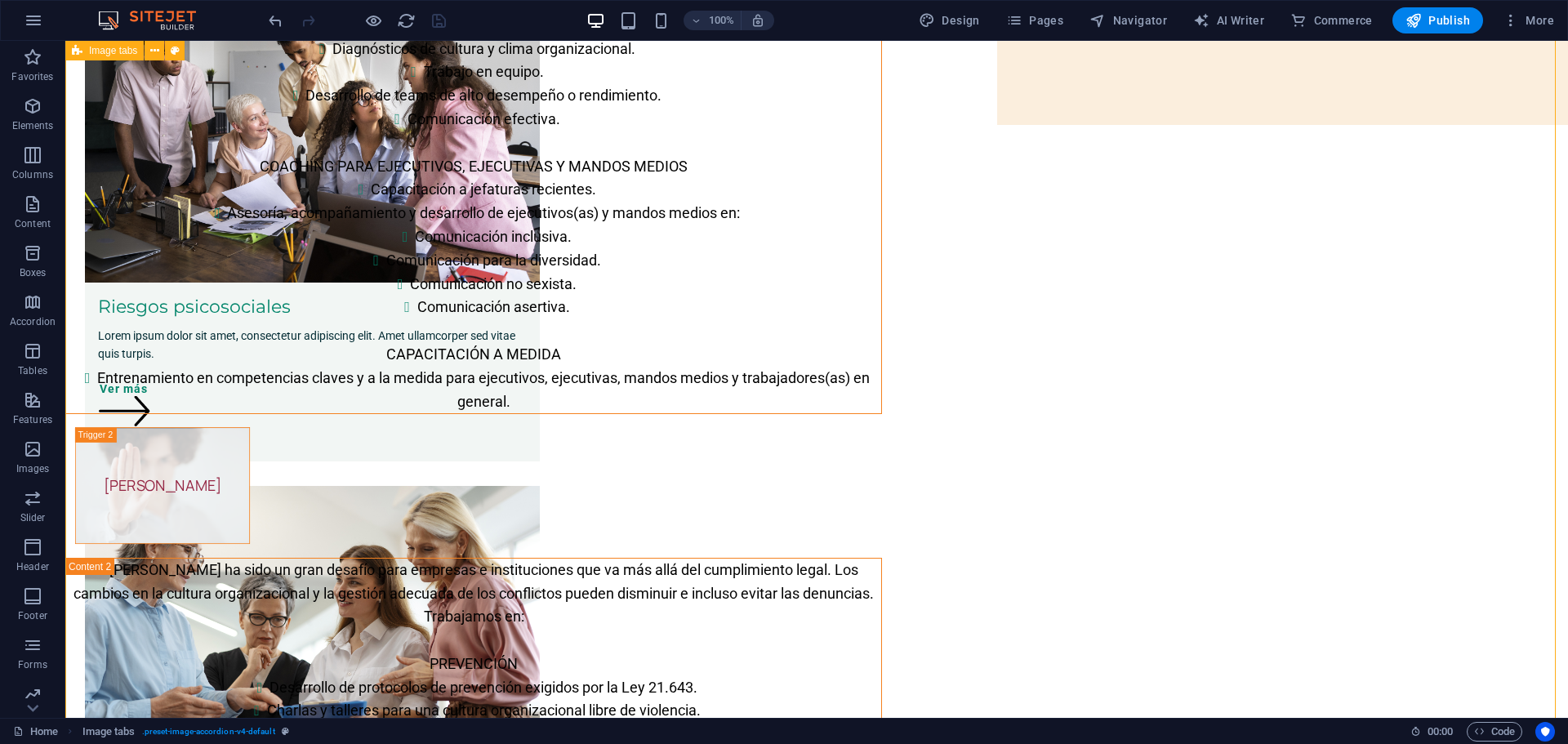
scroll to position [762, 0]
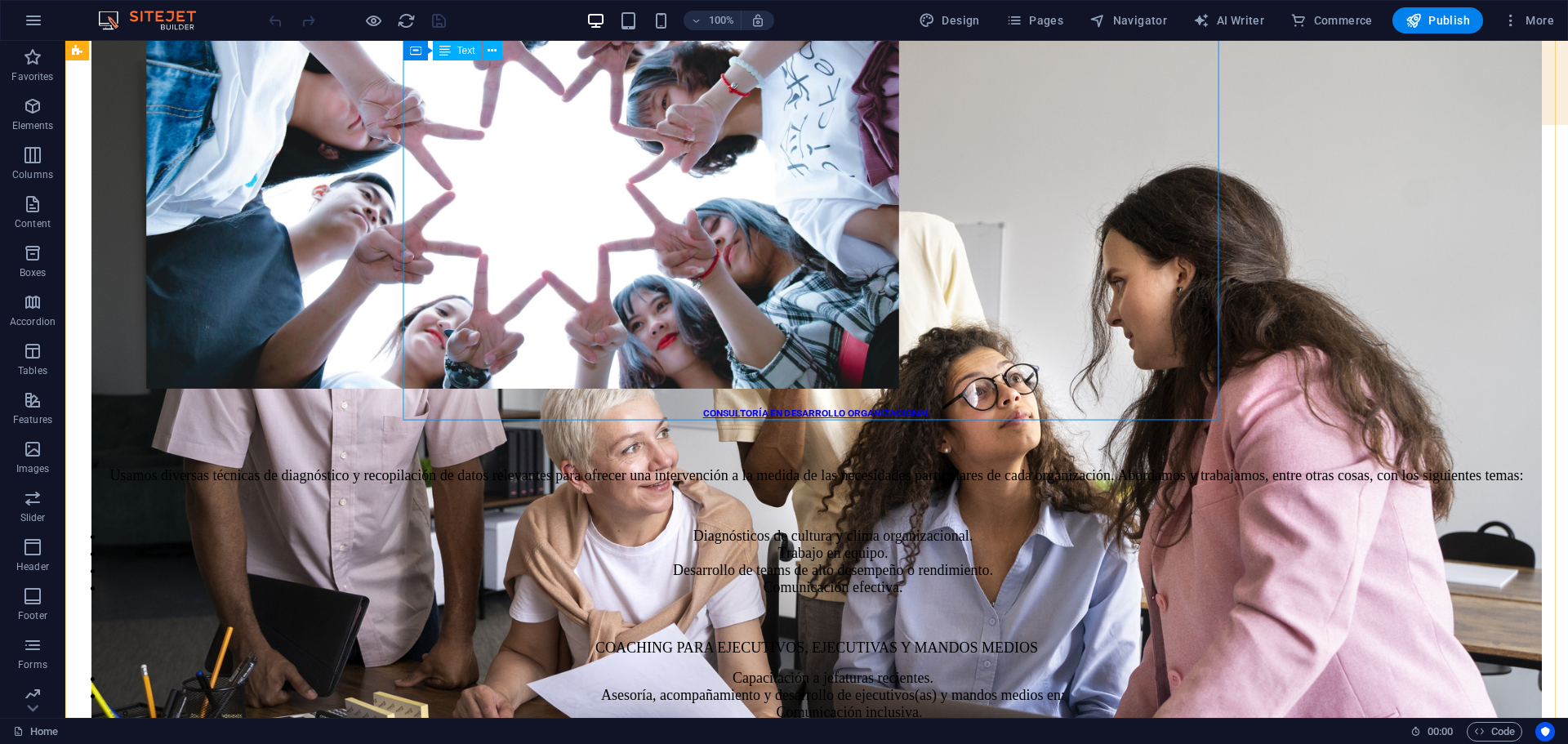
scroll to position [545, 0]
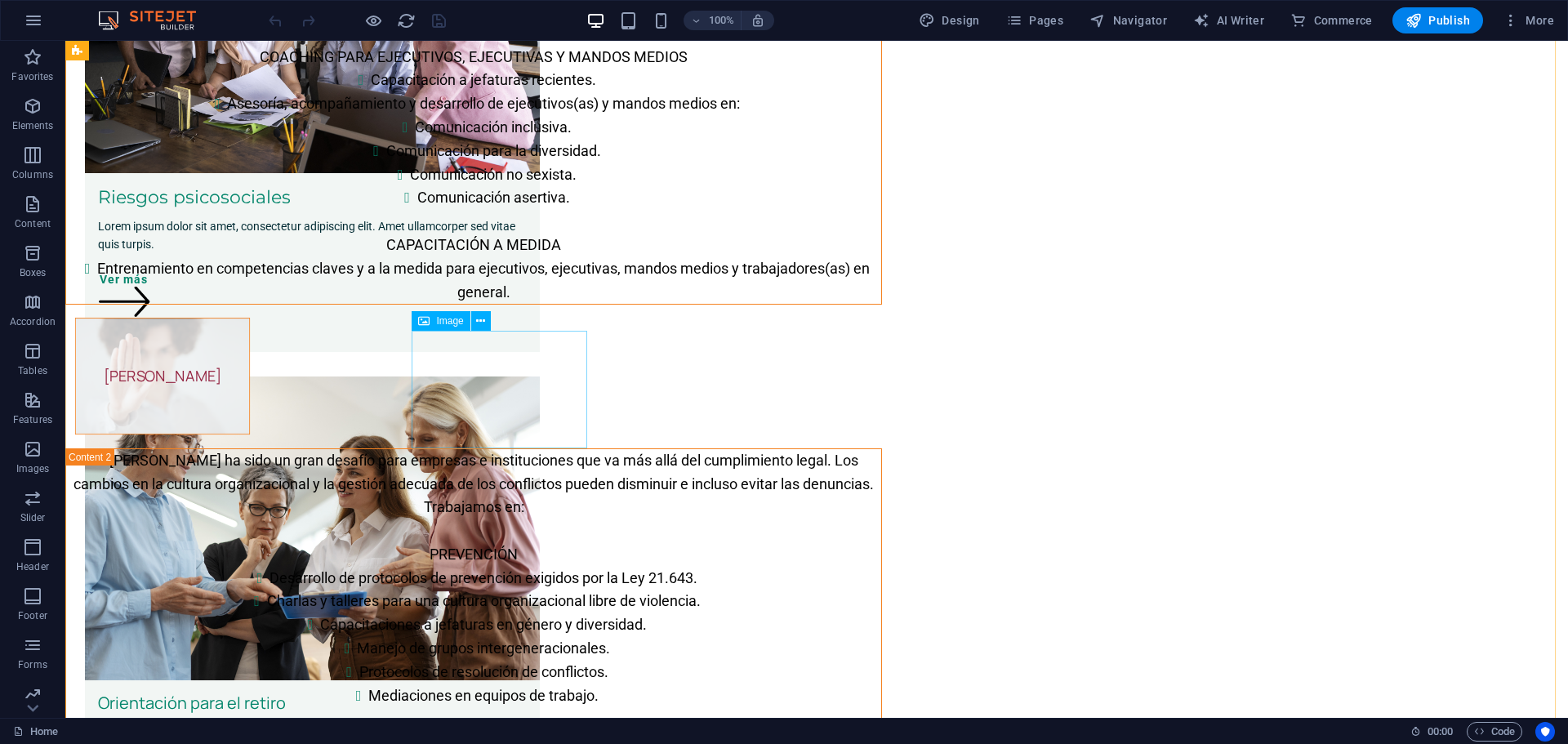
click at [250, 381] on figure "[PERSON_NAME]" at bounding box center [163, 375] width 175 height 116
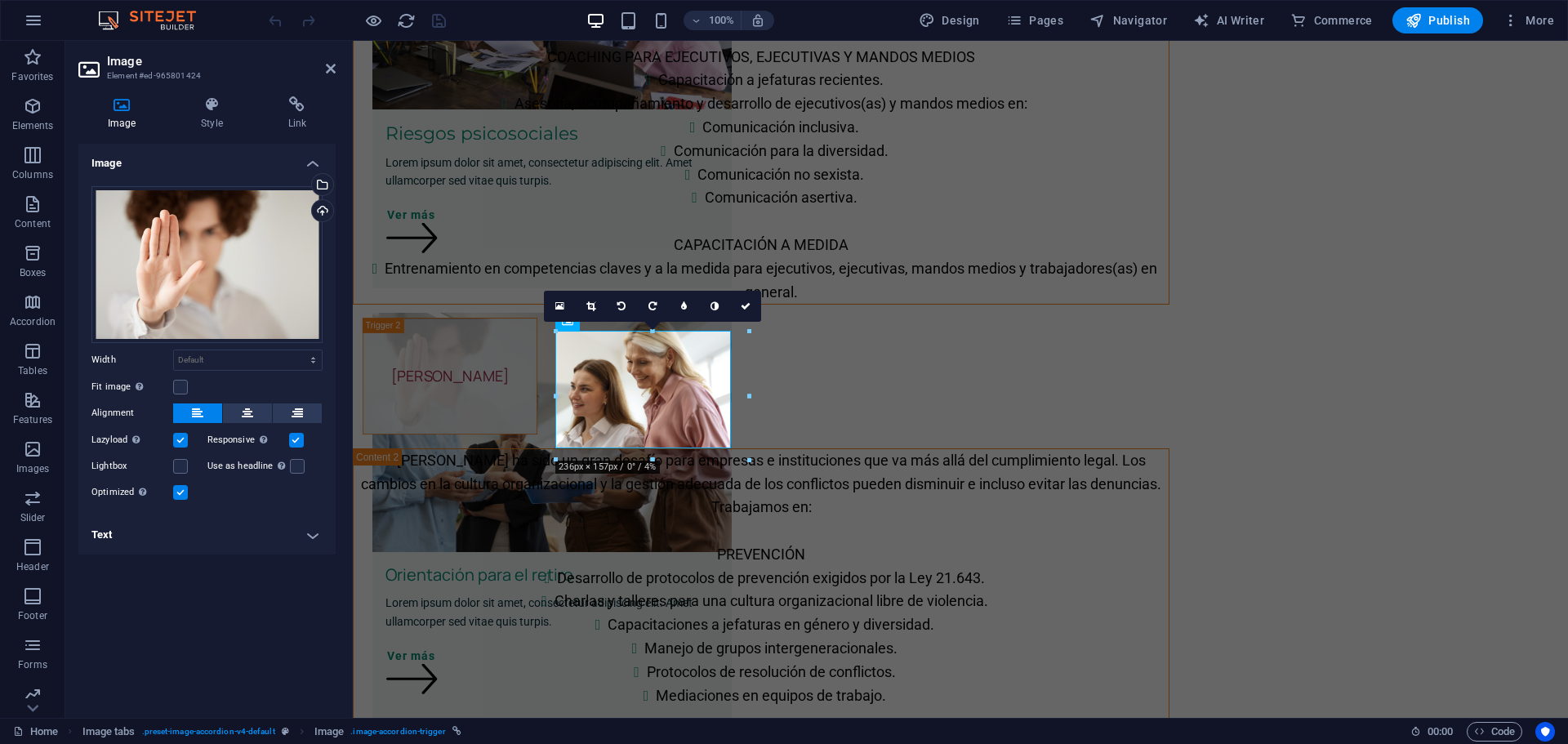
click at [304, 534] on h4 "Text" at bounding box center [207, 534] width 258 height 39
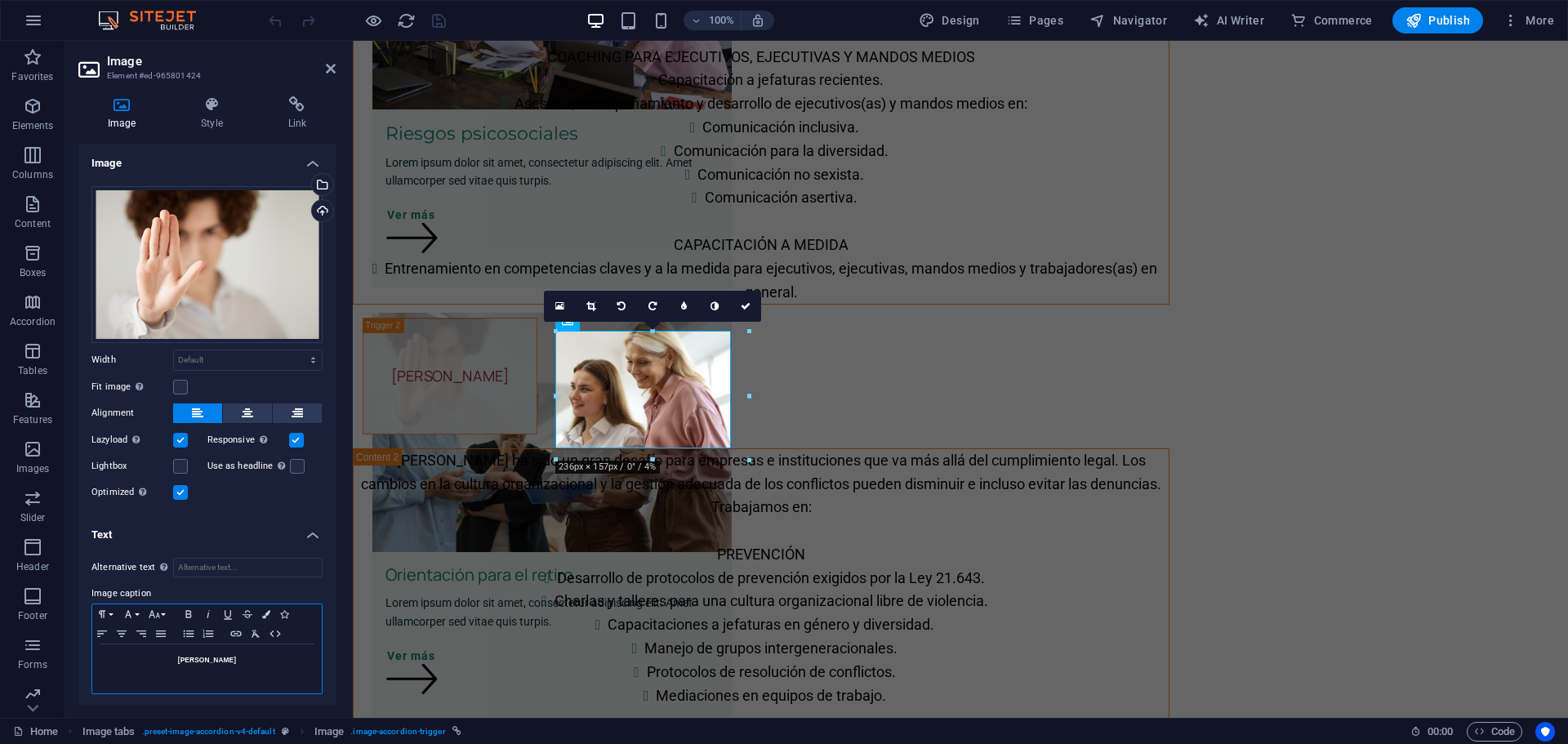
click at [213, 660] on h5 "[PERSON_NAME]" at bounding box center [207, 659] width 213 height 15
click at [183, 612] on icon "button" at bounding box center [189, 614] width 20 height 13
click at [436, 20] on icon "save" at bounding box center [438, 20] width 19 height 19
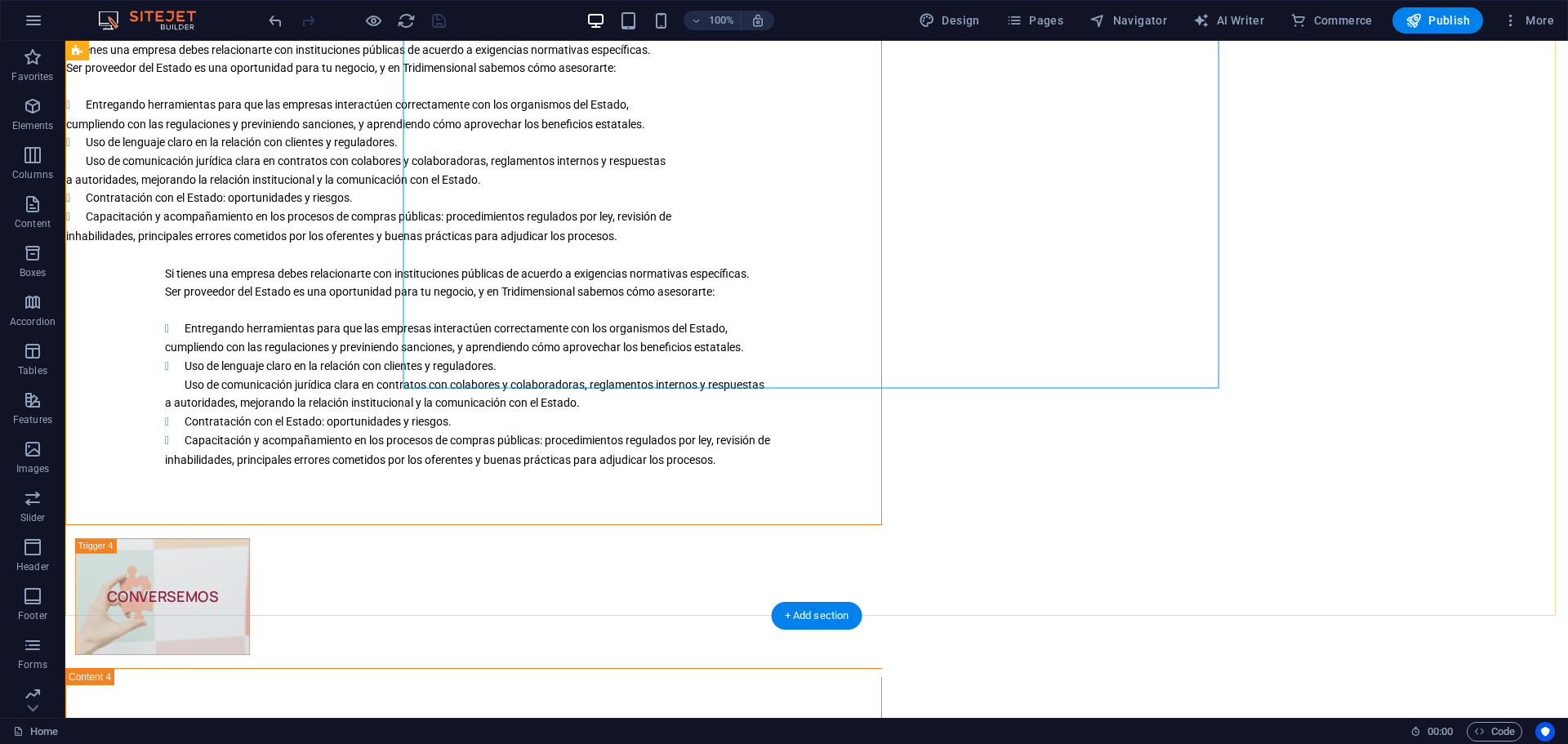
scroll to position [3921, 0]
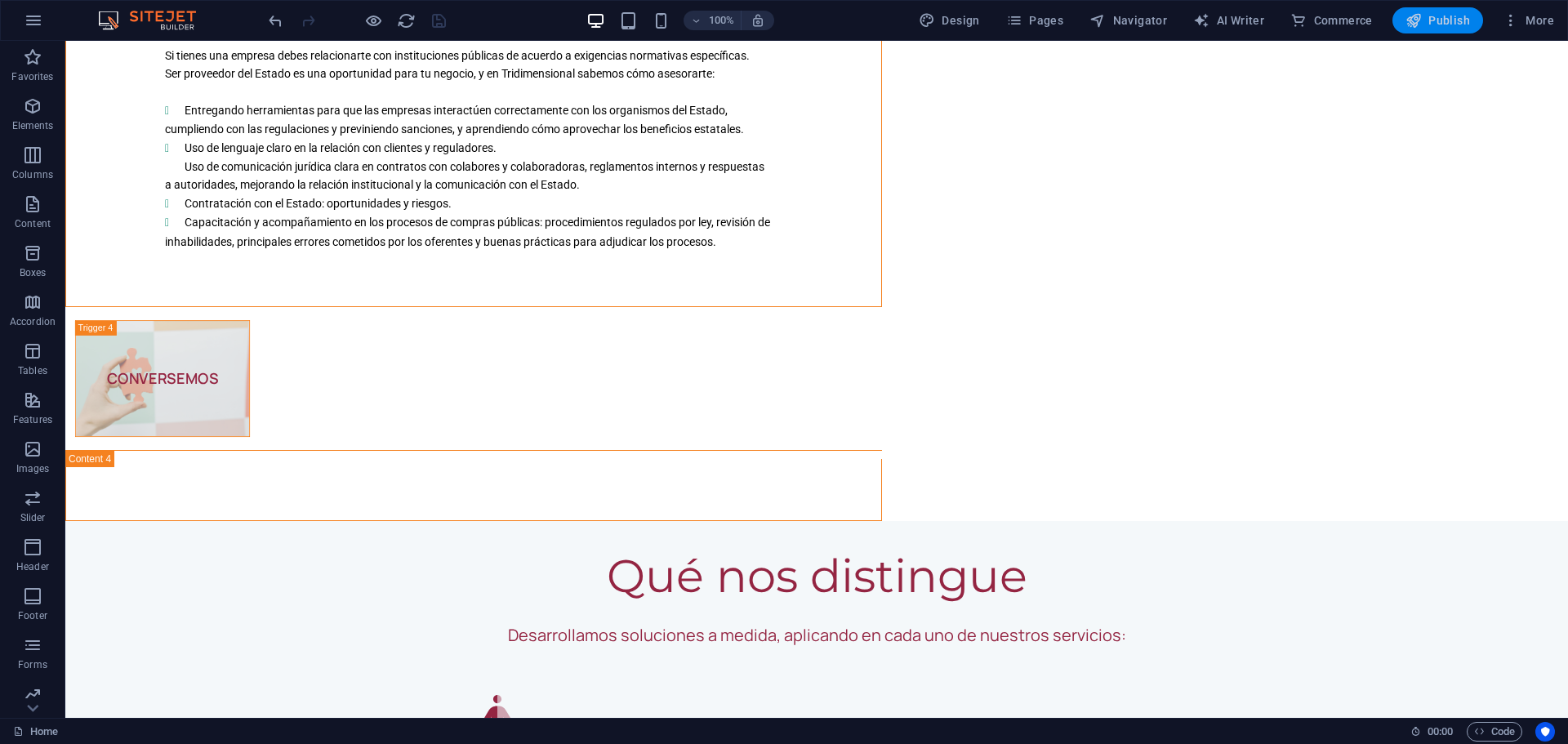
click at [1445, 19] on span "Publish" at bounding box center [1437, 20] width 65 height 16
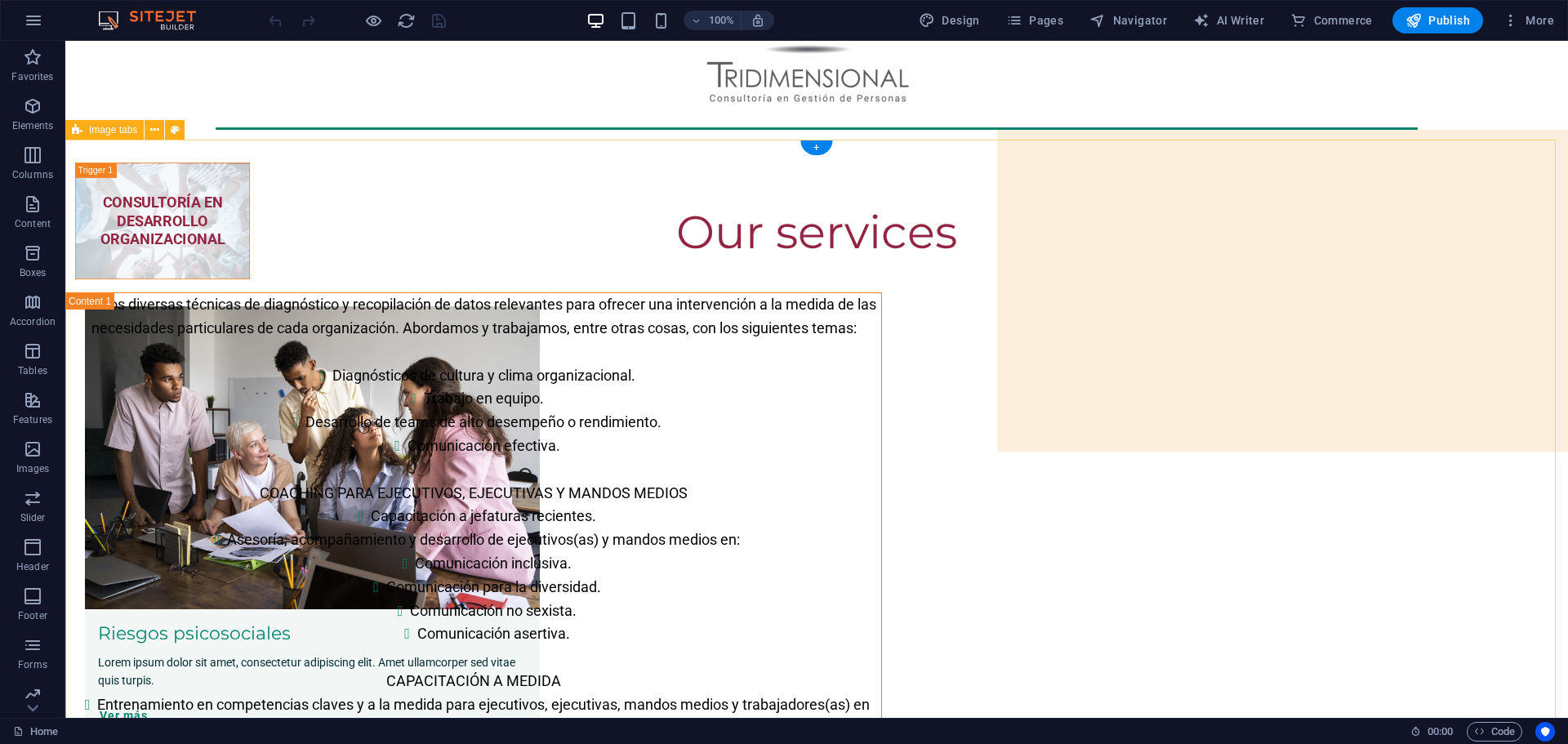
scroll to position [218, 0]
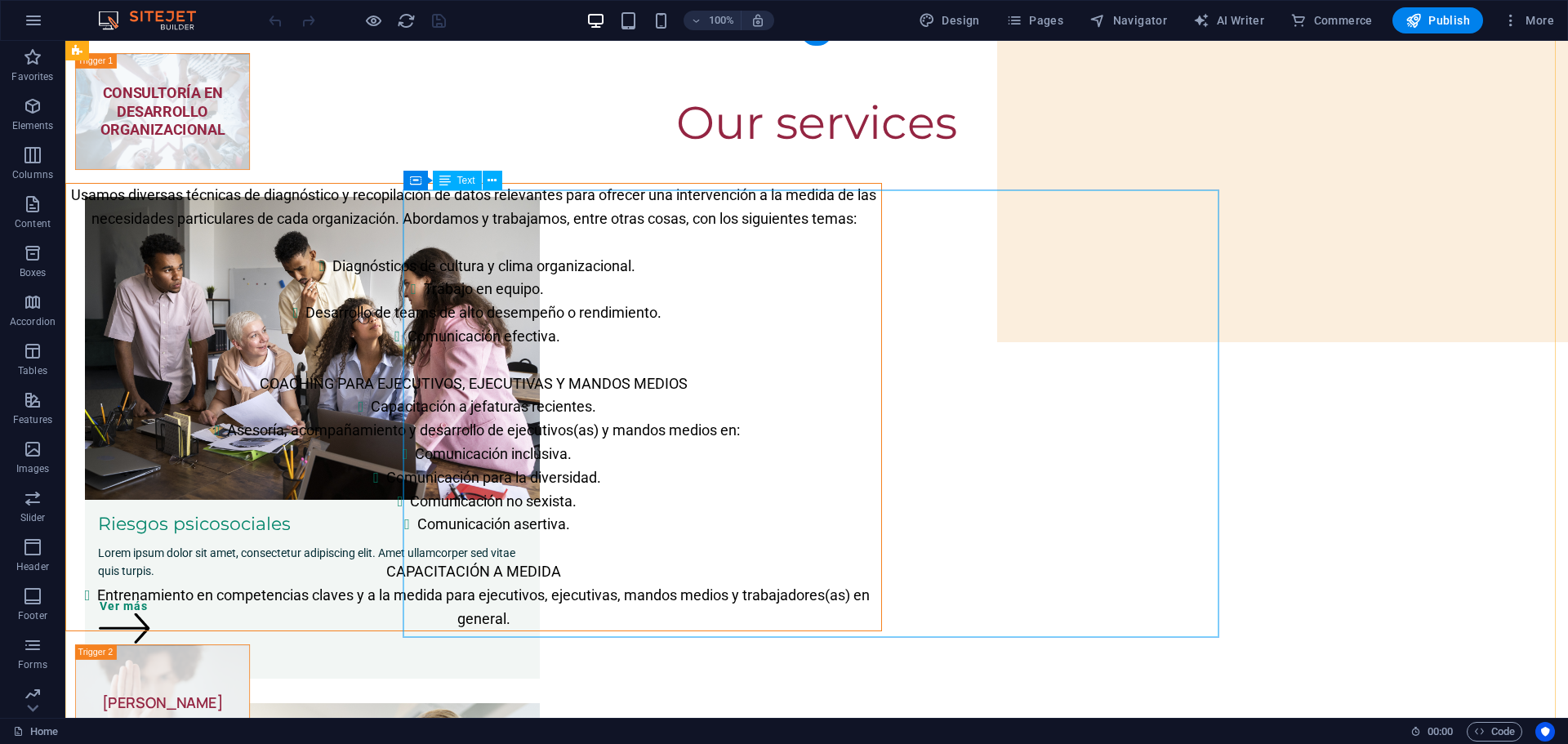
click at [519, 274] on div "Usamos diversas técnicas de diagnóstico y recopilación de datos relevantes para…" at bounding box center [474, 407] width 815 height 447
click at [405, 199] on div "Usamos diversas técnicas de diagnóstico y recopilación de datos relevantes para…" at bounding box center [474, 407] width 815 height 447
click at [466, 203] on div "Usamos diversas técnicas de diagnóstico y recopilación de datos relevantes para…" at bounding box center [474, 407] width 815 height 447
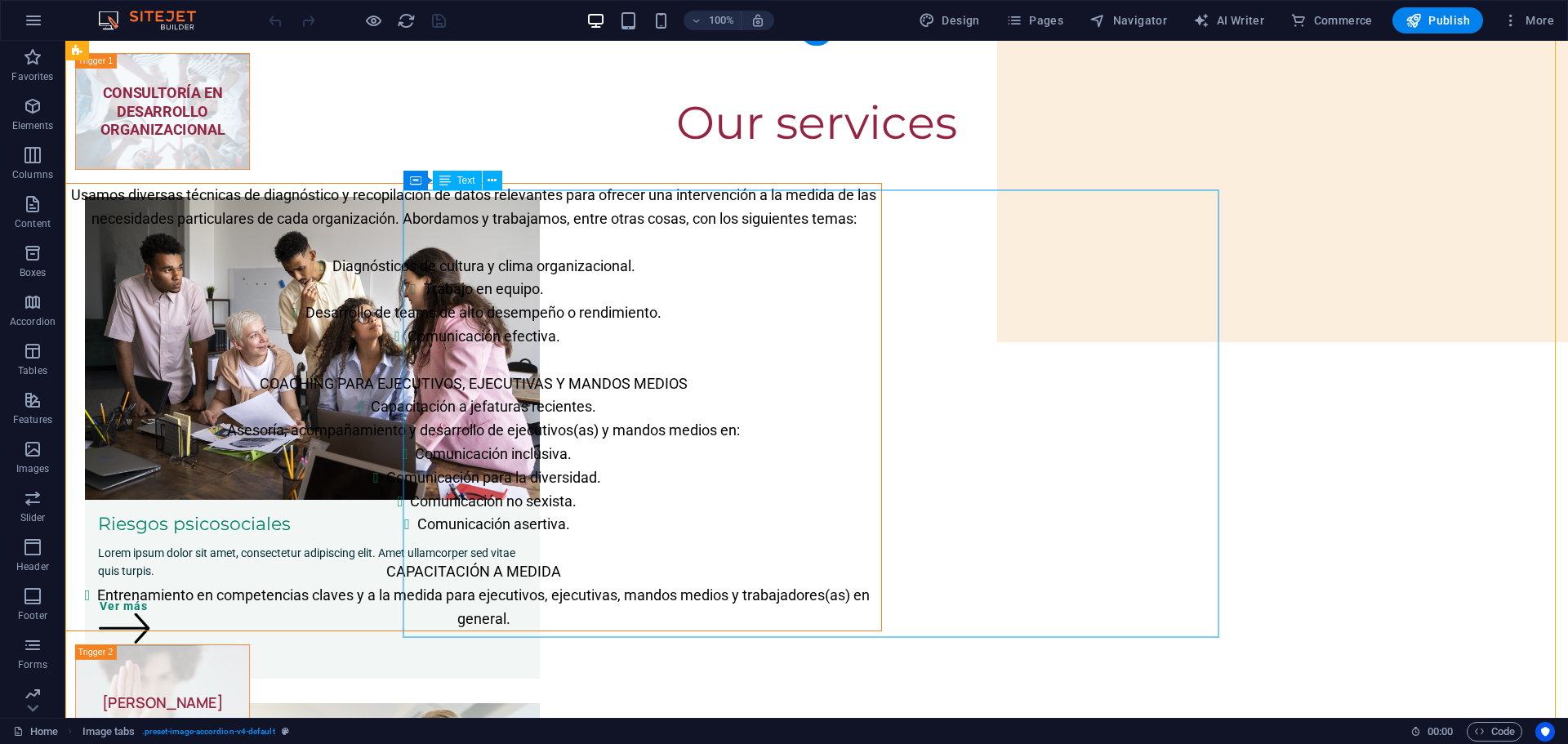
scroll to position [326, 0]
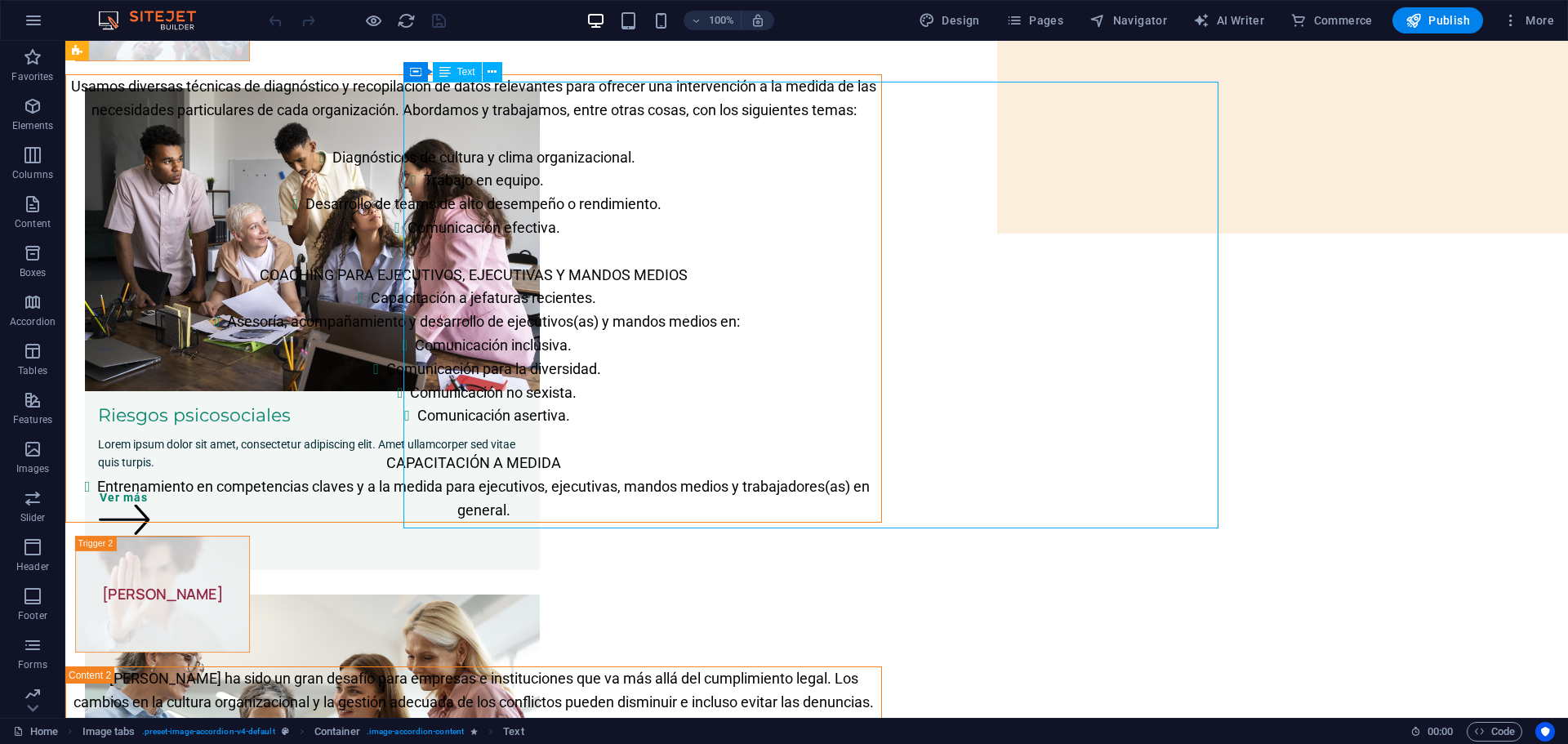
click at [481, 93] on div "Usamos diversas técnicas de diagnóstico y recopilación de datos relevantes para…" at bounding box center [474, 298] width 815 height 447
click at [881, 515] on div "Usamos diversas técnicas de diagnóstico y recopilación de datos relevantes para…" at bounding box center [474, 298] width 815 height 447
click at [869, 519] on div "Usamos diversas técnicas de diagnóstico y recopilación de datos relevantes para…" at bounding box center [474, 298] width 815 height 447
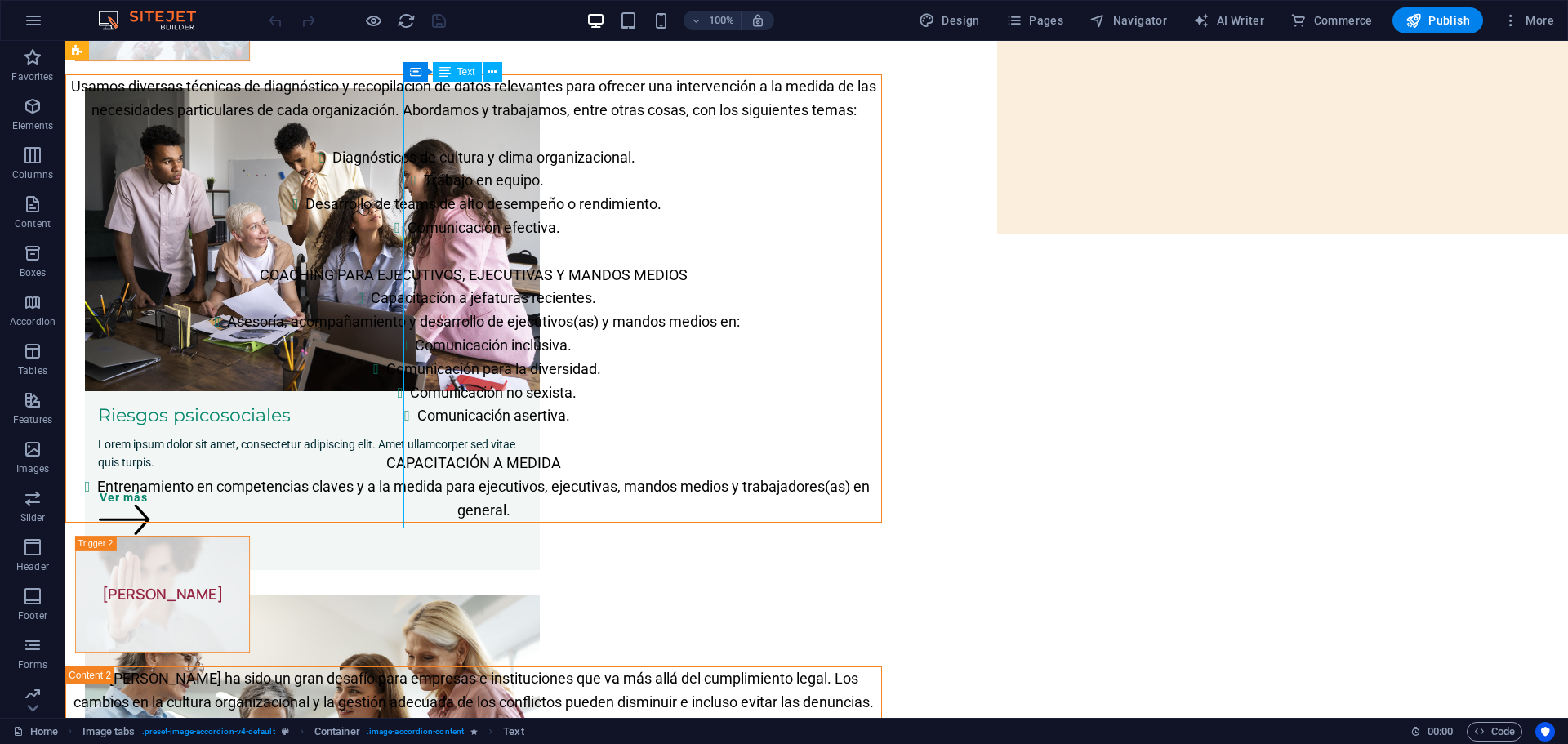
click at [869, 519] on div "Usamos diversas técnicas de diagnóstico y recopilación de datos relevantes para…" at bounding box center [474, 298] width 815 height 447
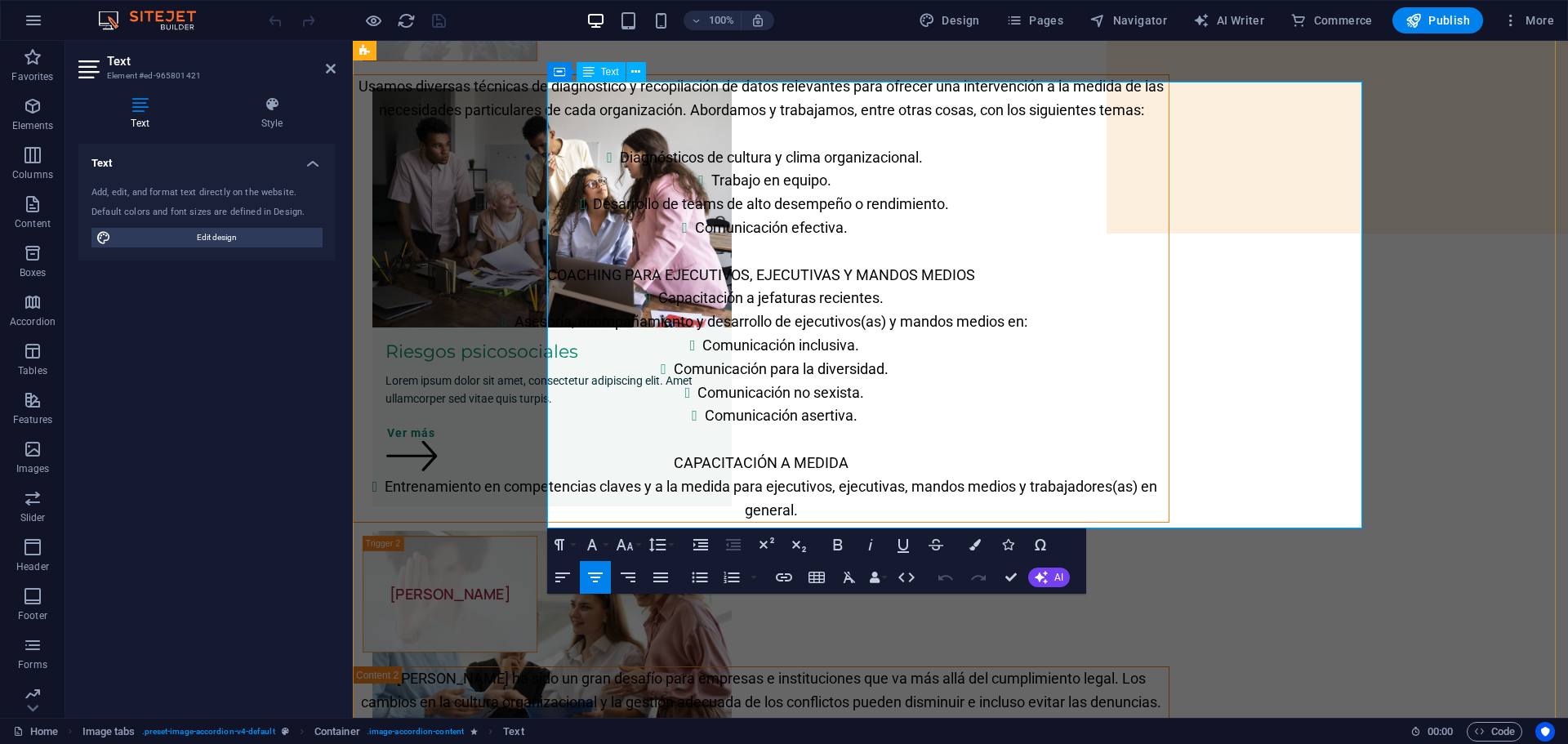
click at [1051, 518] on li "Entrenamiento en competencias claves y a la medida para ejecutivos, ejecutivas,…" at bounding box center [771, 499] width 795 height 48
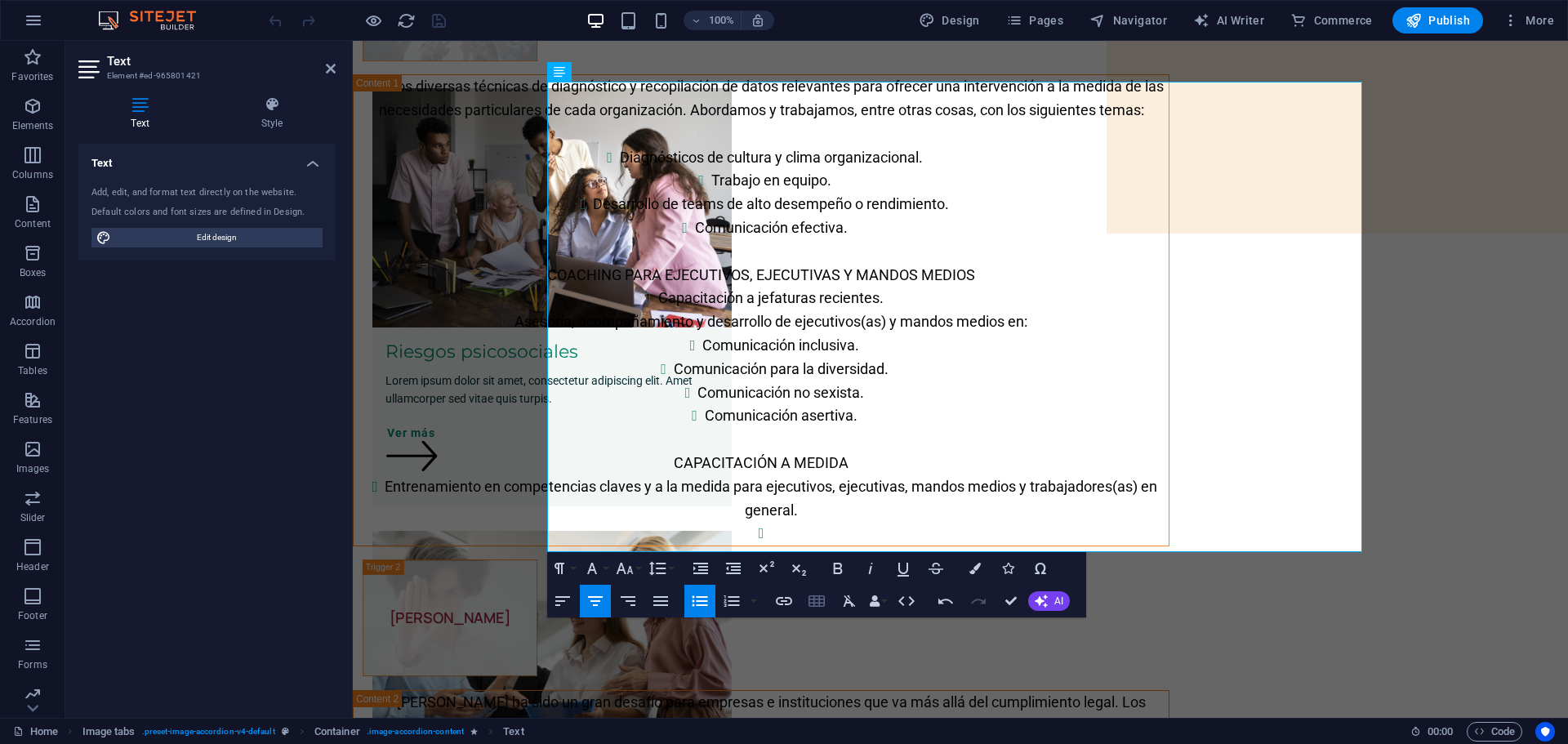
click at [815, 601] on icon "button" at bounding box center [816, 602] width 20 height 20
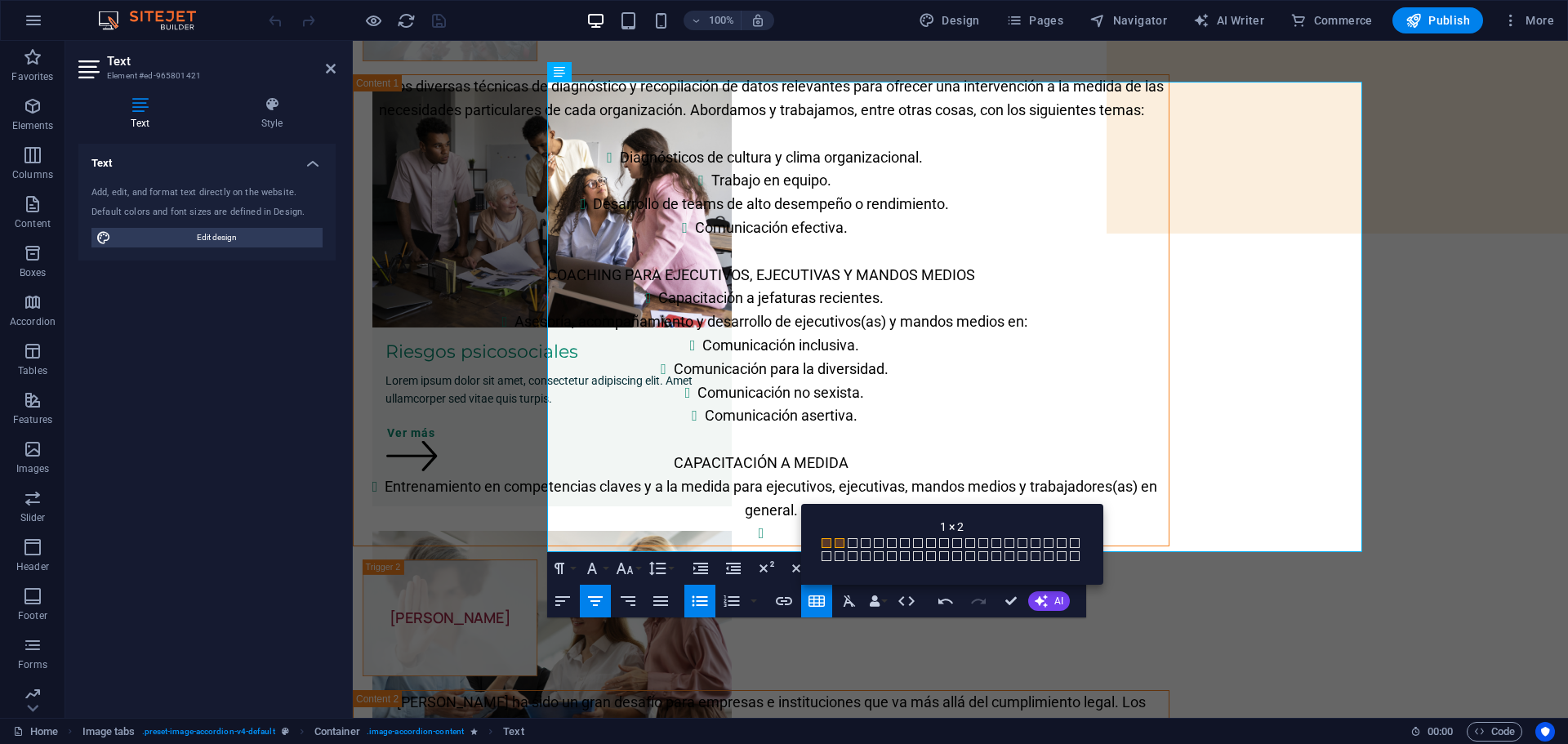
click at [838, 539] on span at bounding box center [839, 543] width 10 height 10
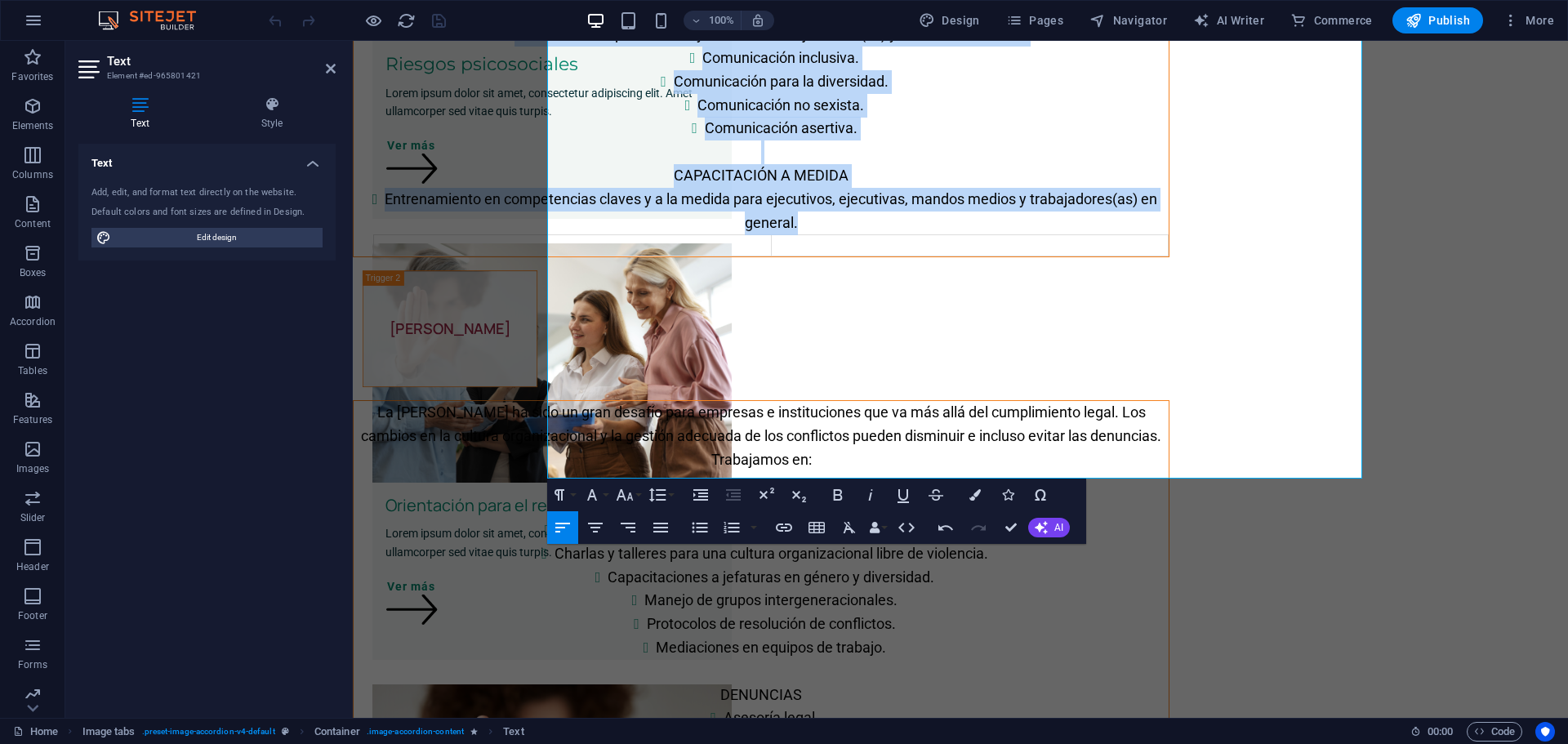
scroll to position [681, 0]
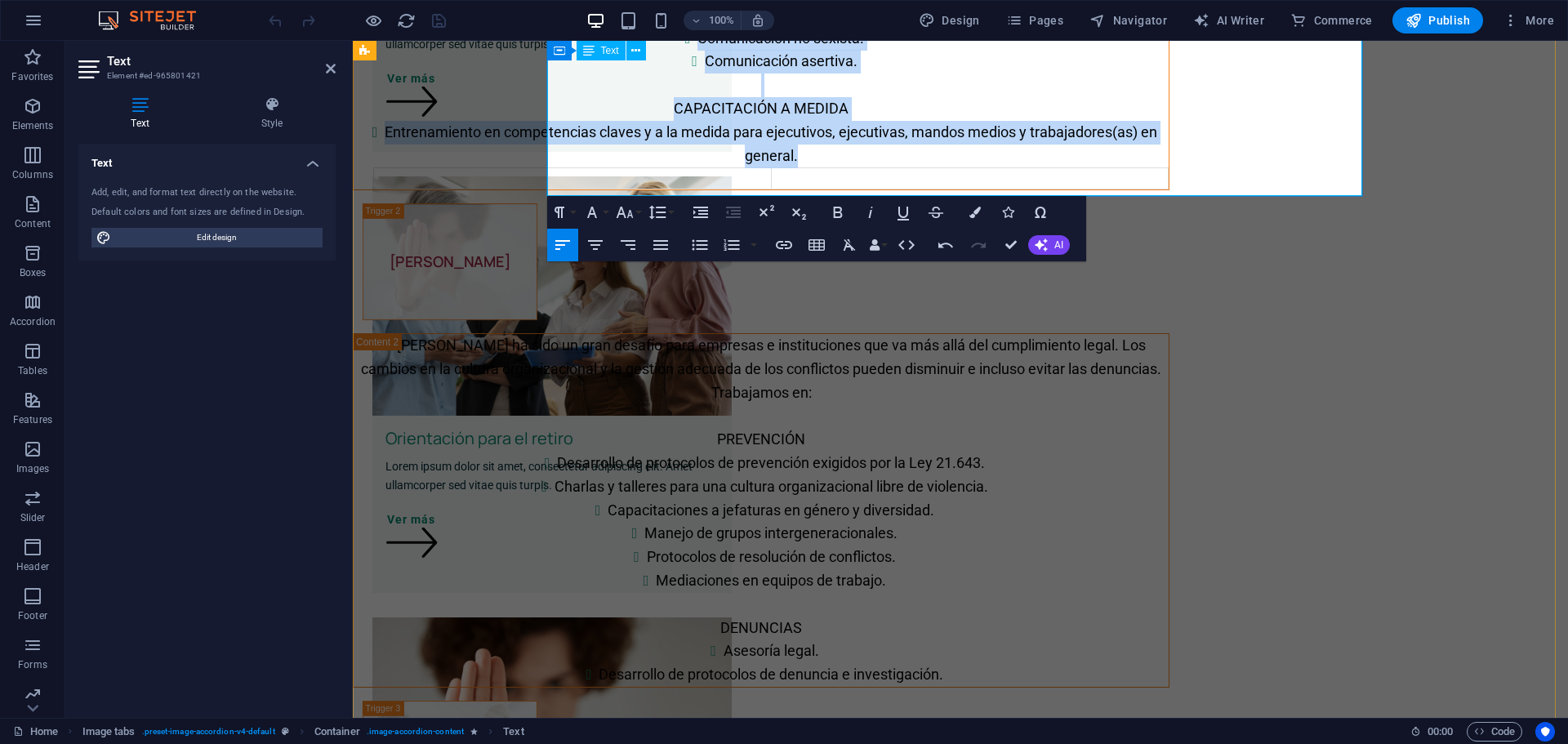
drag, startPoint x: 551, startPoint y: 313, endPoint x: 1037, endPoint y: 163, distance: 508.6
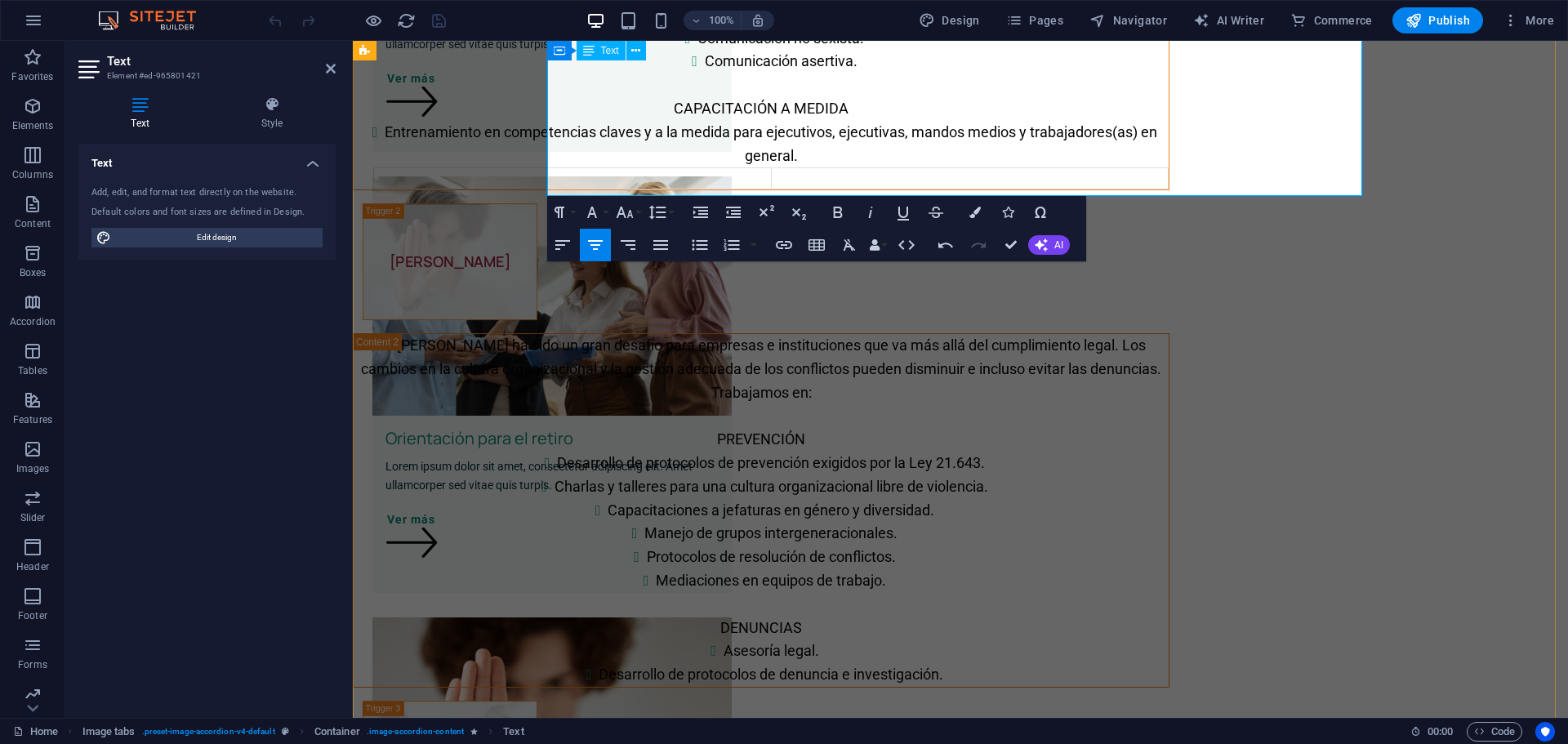
scroll to position [299, 0]
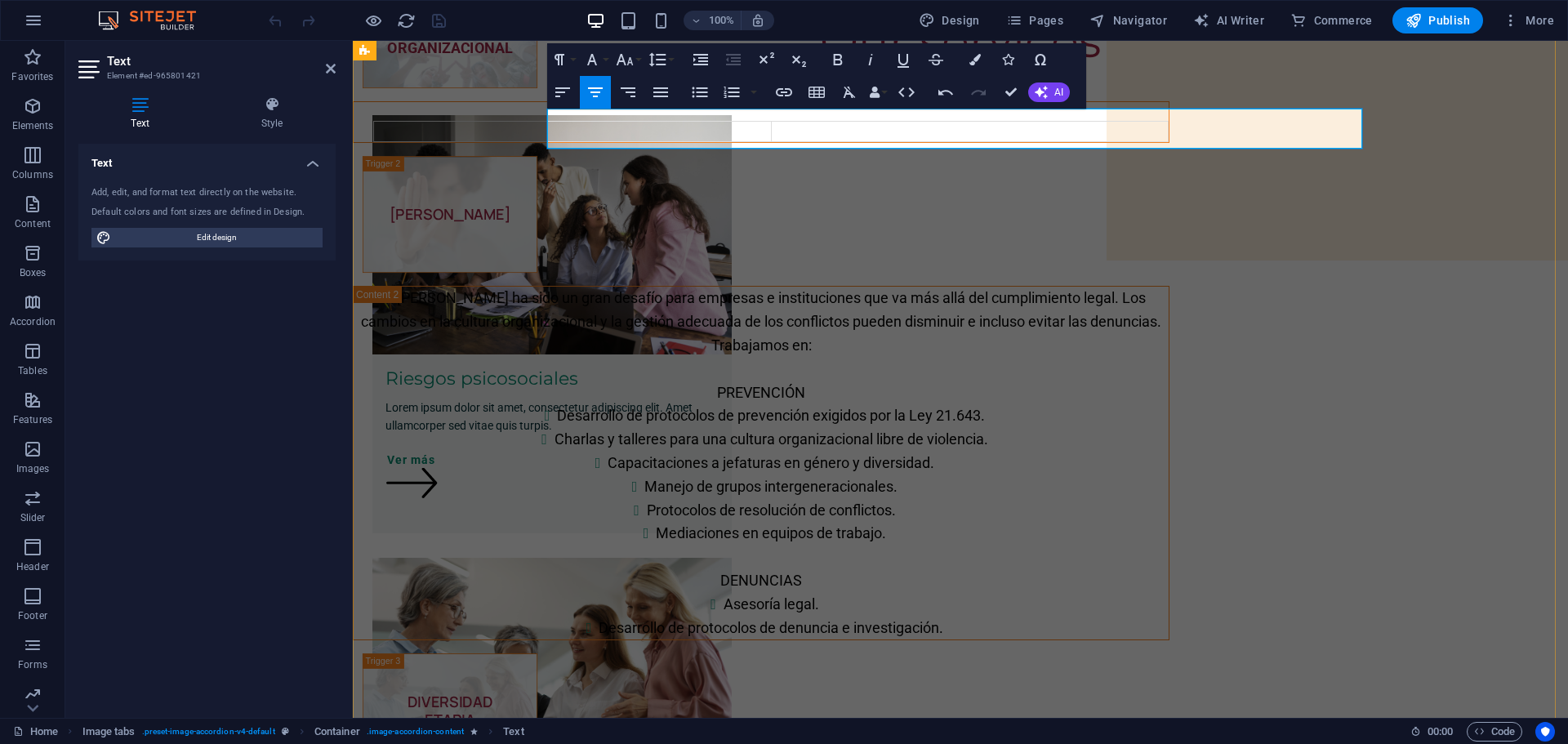
click at [996, 137] on td at bounding box center [969, 131] width 398 height 21
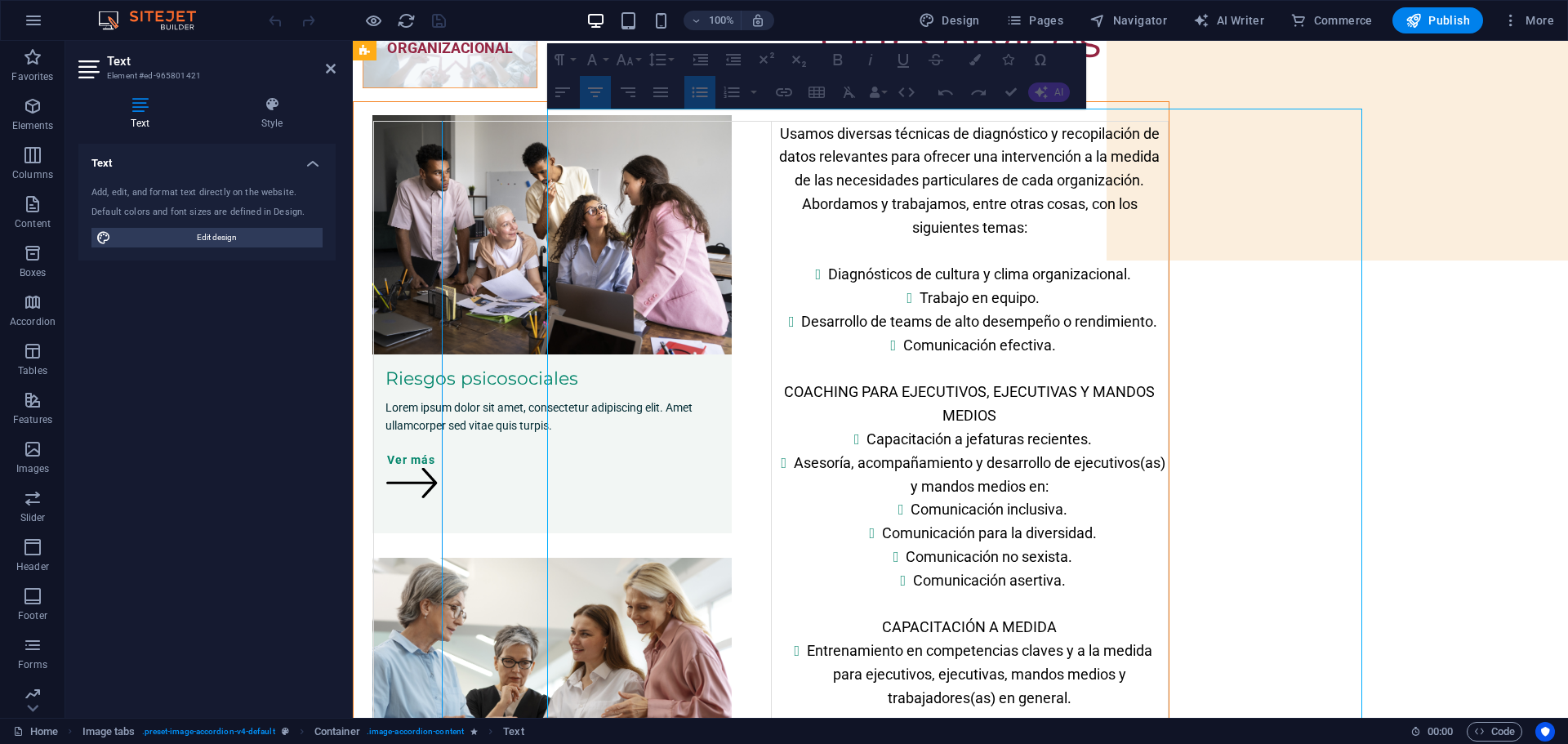
drag, startPoint x: 962, startPoint y: 326, endPoint x: 634, endPoint y: 337, distance: 328.2
click at [442, 337] on div at bounding box center [441, 426] width 1 height 609
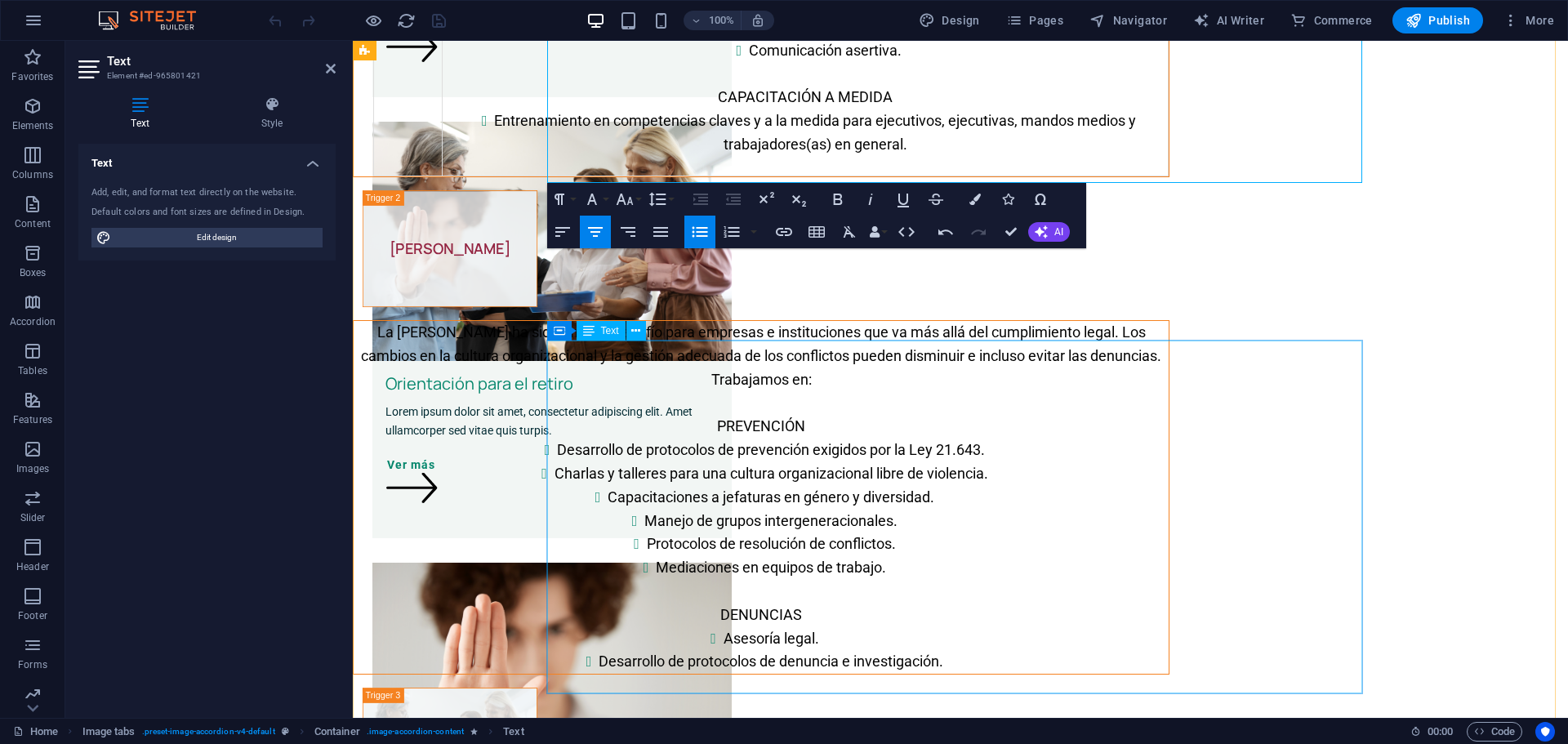
scroll to position [844, 0]
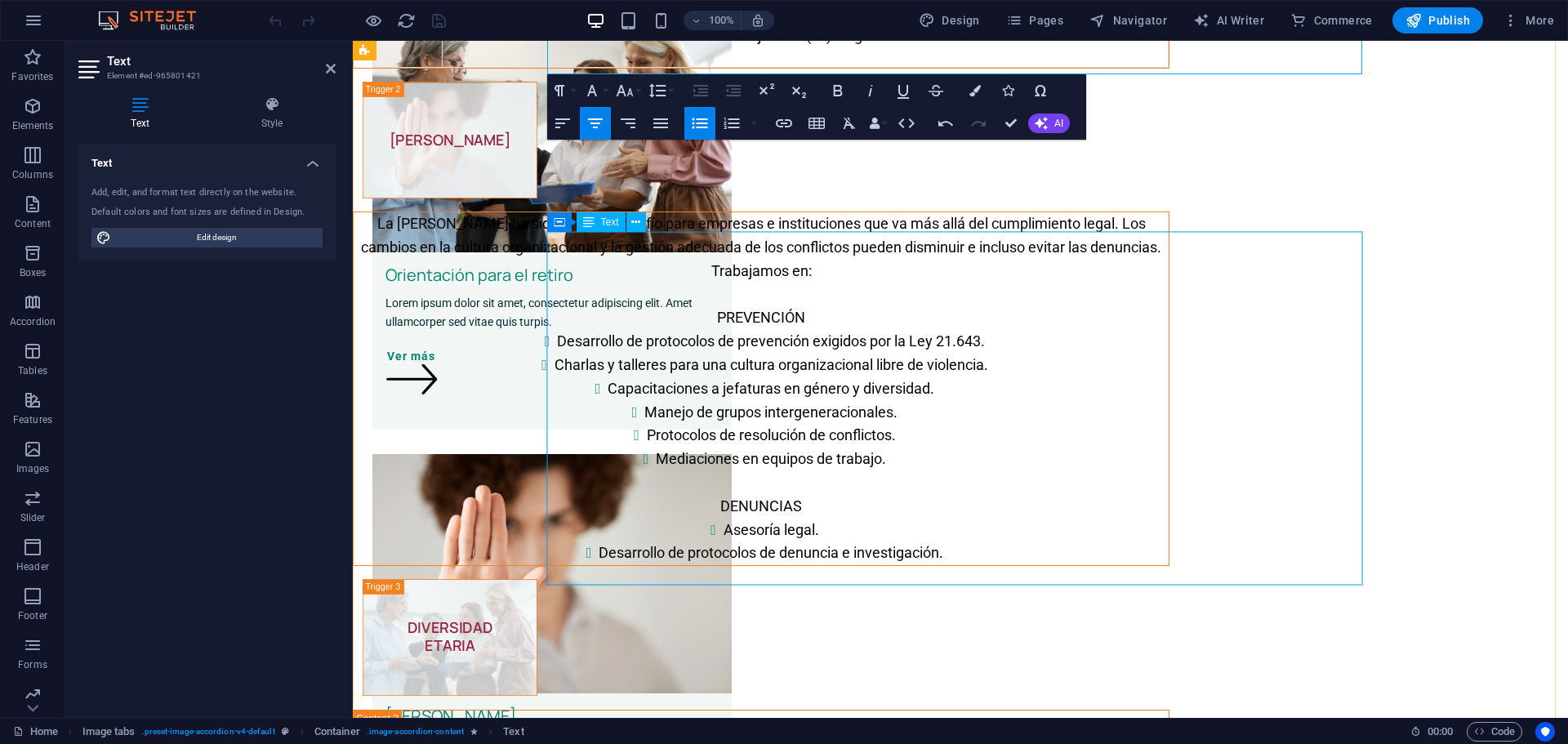
click at [1168, 565] on div "La Ley Karin ha sido un gran desafío para empresas e instituciones que va más a…" at bounding box center [762, 389] width 815 height 353
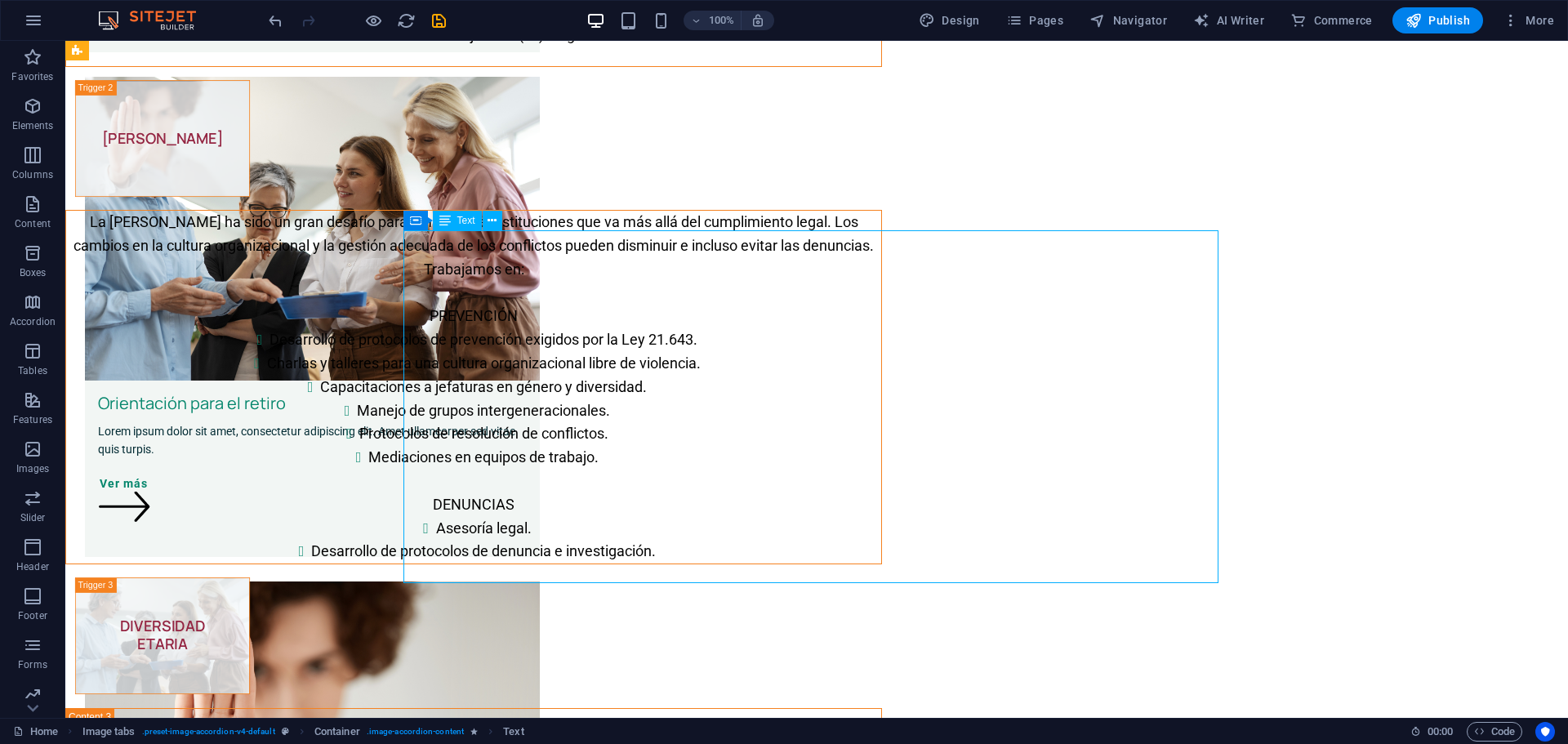
click at [881, 564] on div "La Ley Karin ha sido un gran desafío para empresas e instituciones que va más a…" at bounding box center [474, 387] width 815 height 353
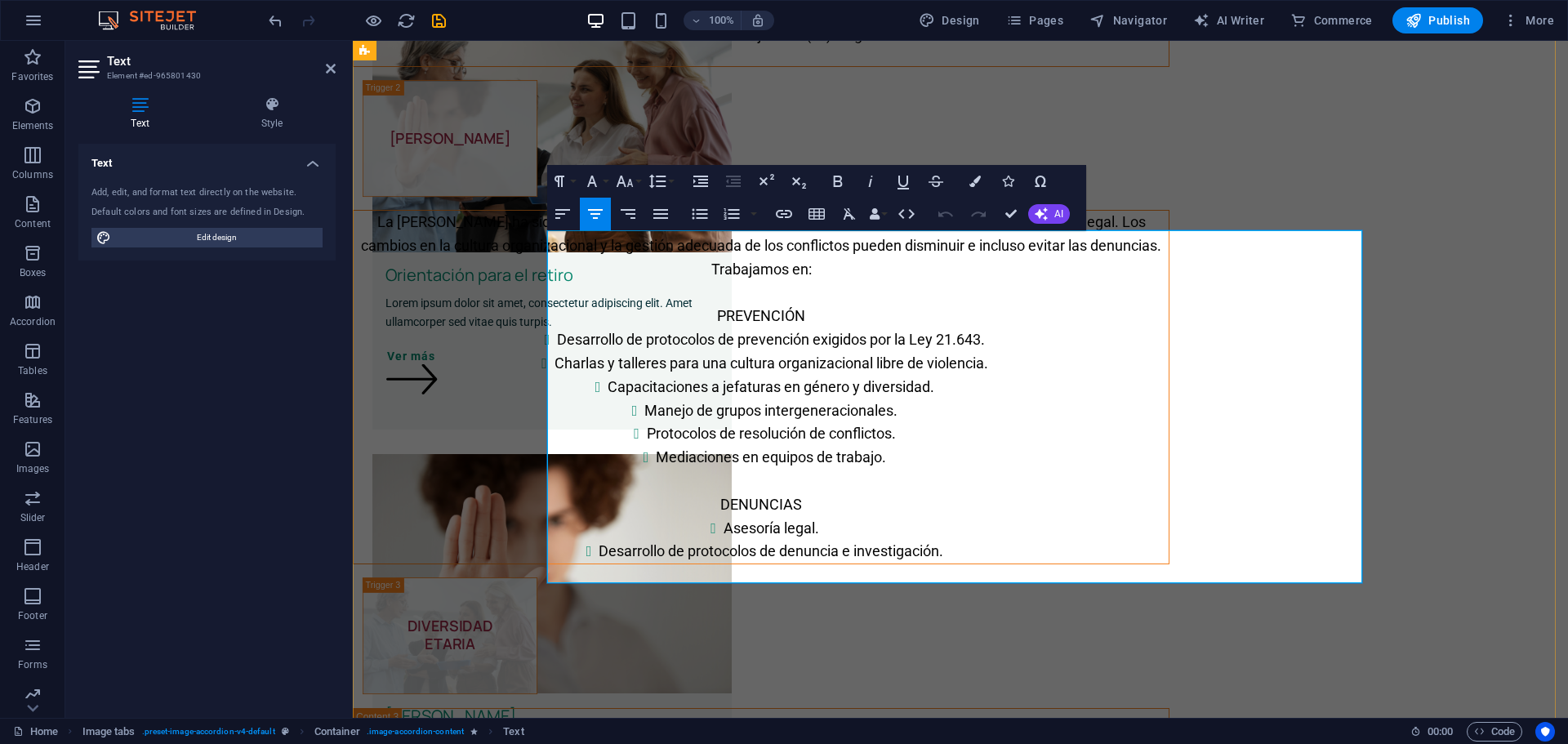
click at [1168, 564] on li "Desarrollo de protocolos de denuncia e investigación." at bounding box center [771, 552] width 795 height 24
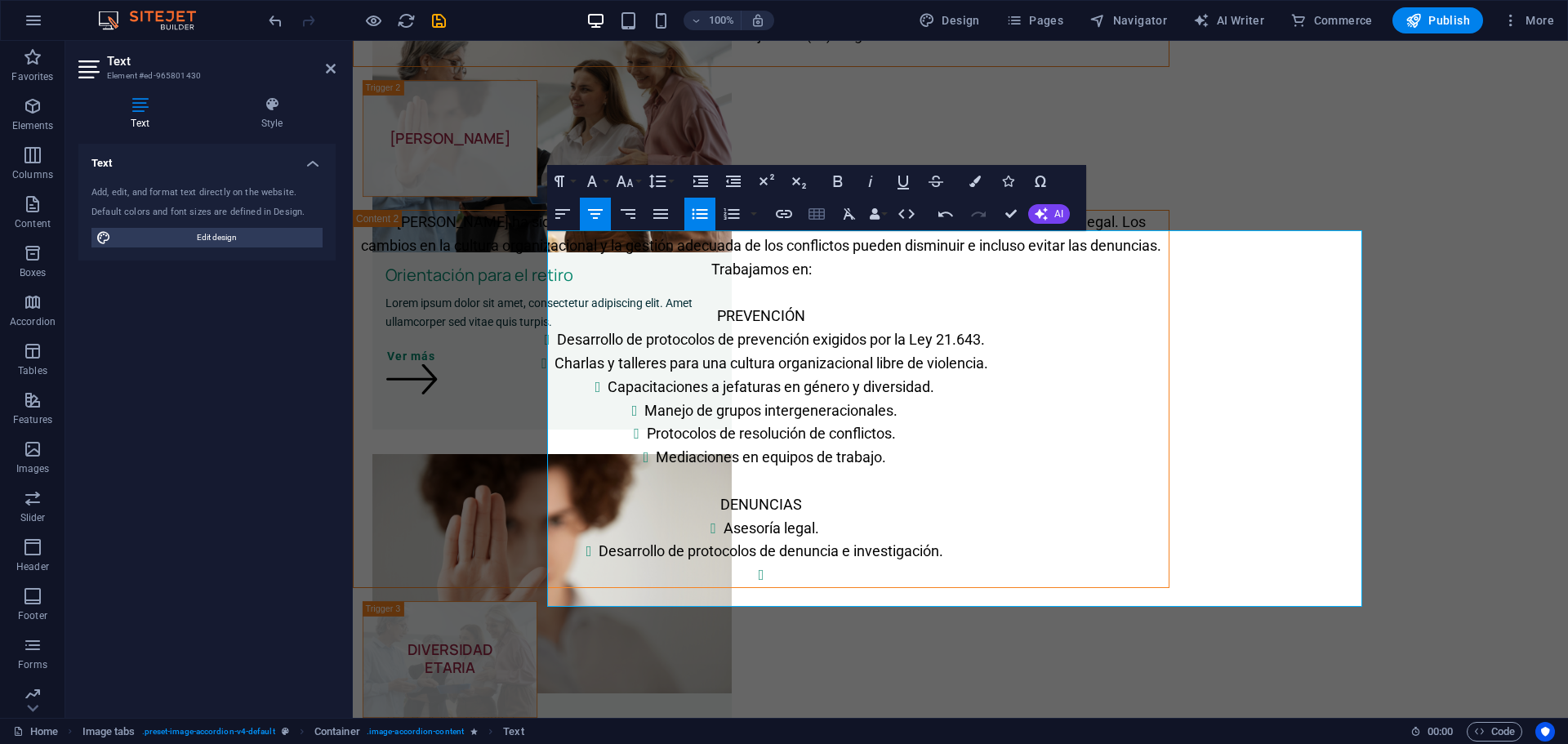
click at [815, 218] on icon "button" at bounding box center [816, 214] width 20 height 20
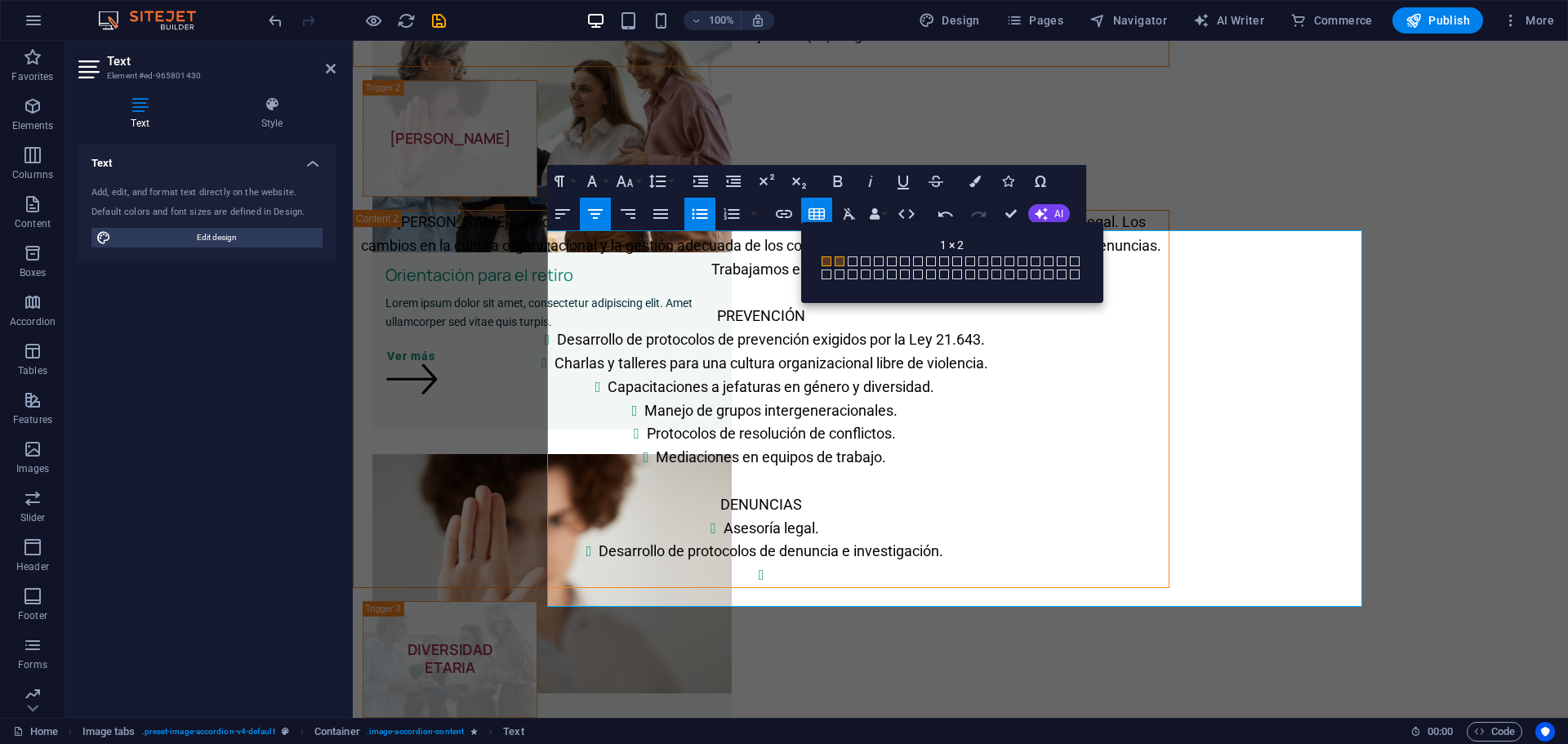
click at [834, 258] on span at bounding box center [839, 262] width 10 height 10
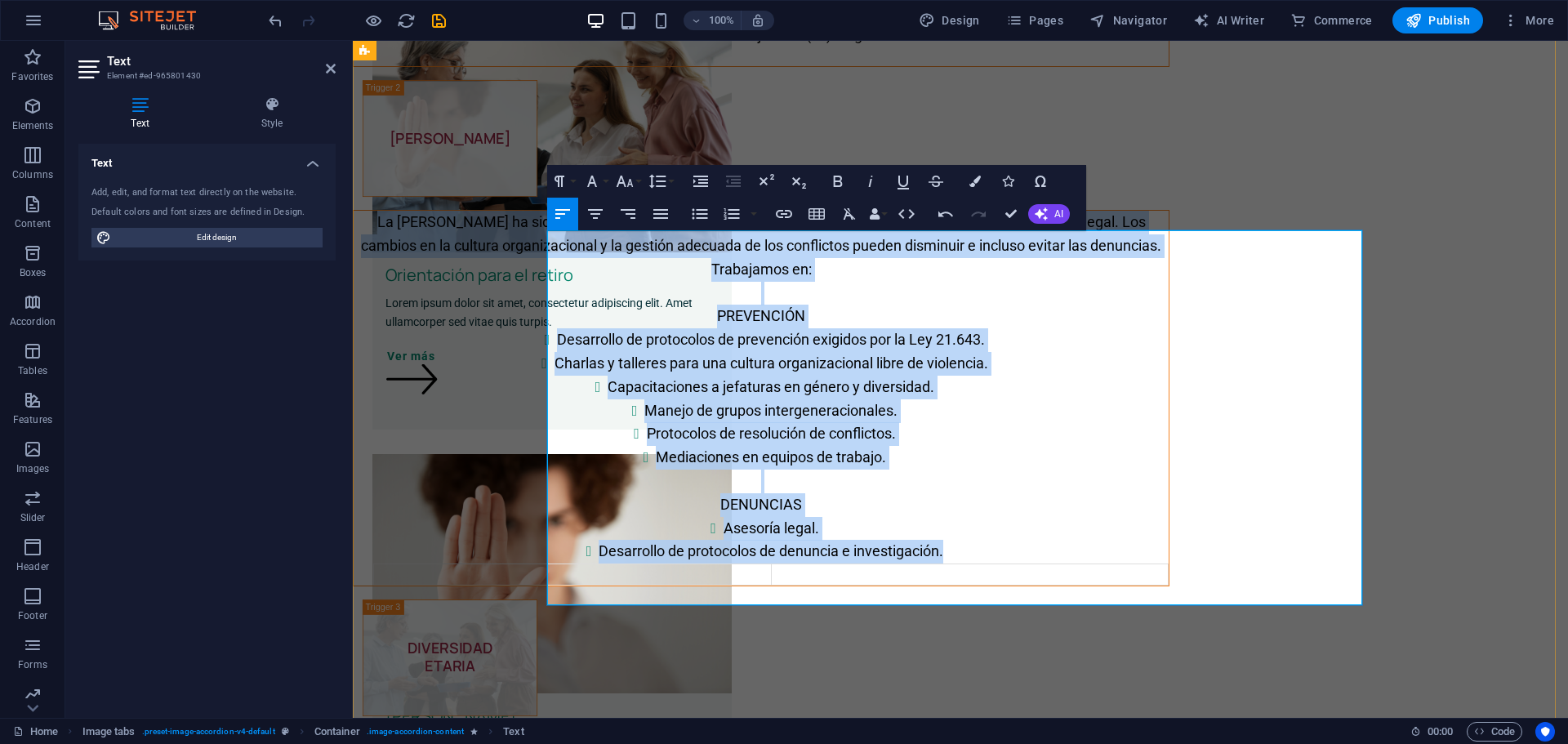
drag, startPoint x: 550, startPoint y: 242, endPoint x: 1148, endPoint y: 566, distance: 680.1
click at [1148, 566] on div "La Ley Karin ha sido un gran desafío para empresas e instituciones que va más a…" at bounding box center [762, 398] width 815 height 374
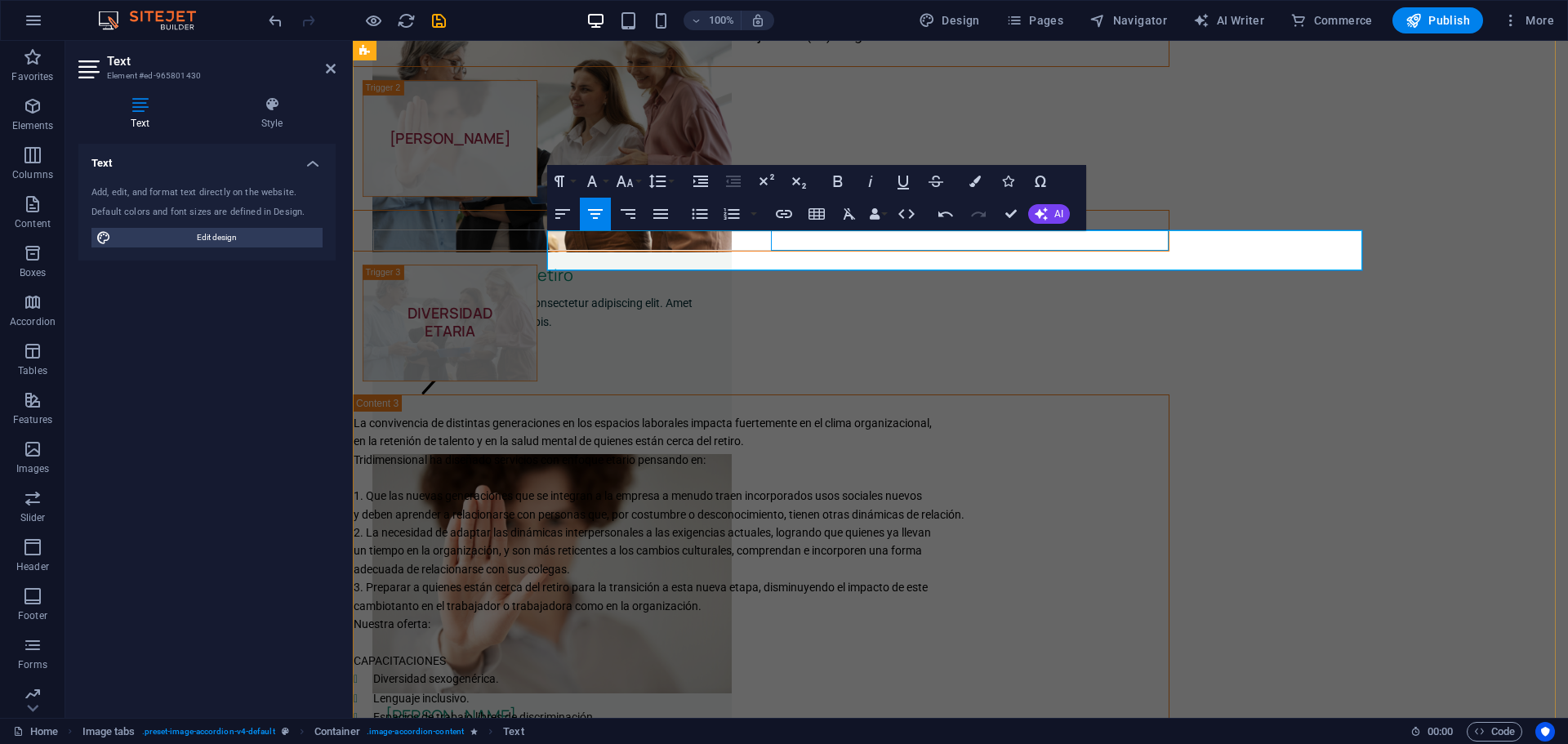
click at [1013, 250] on td at bounding box center [969, 240] width 398 height 21
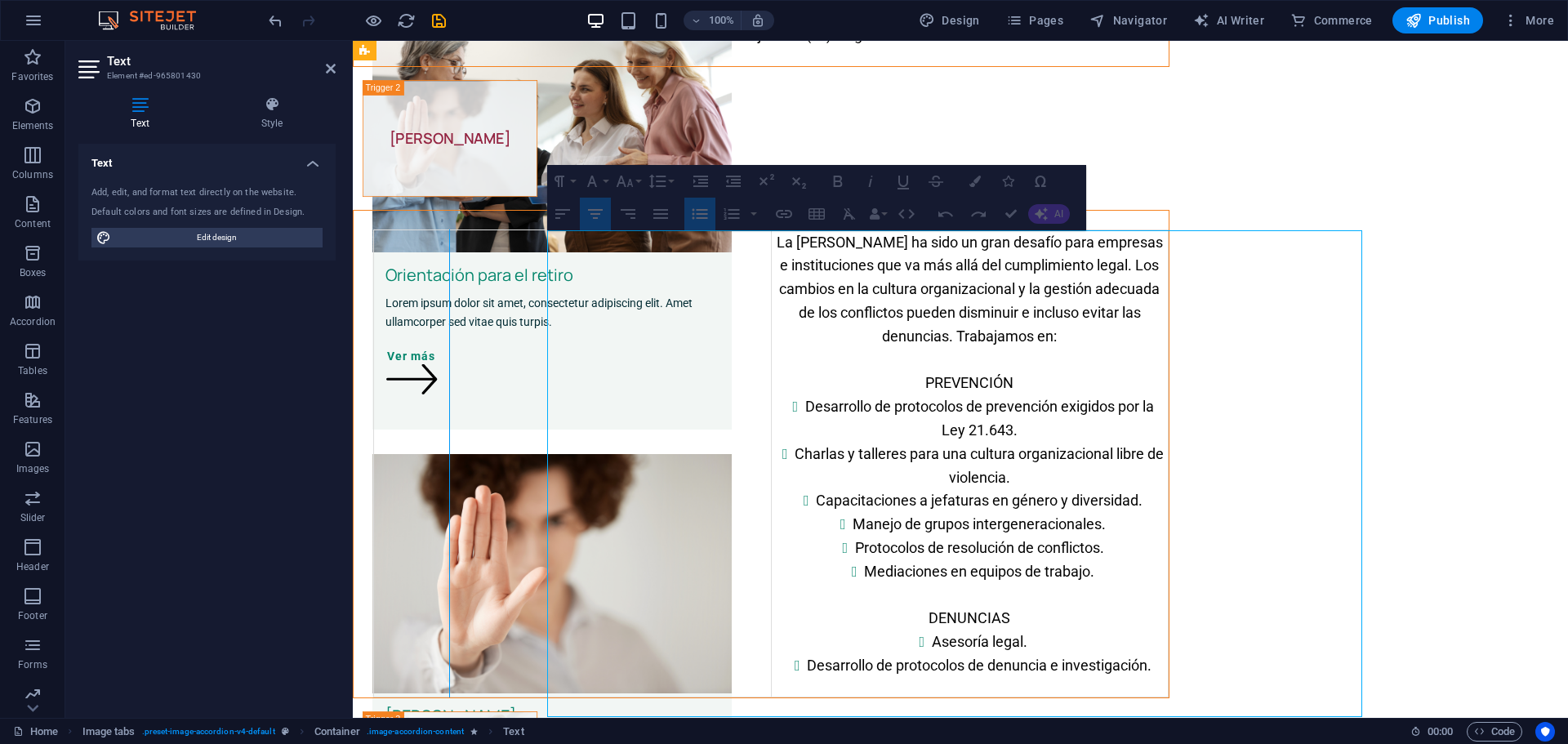
drag, startPoint x: 958, startPoint y: 345, endPoint x: 641, endPoint y: 349, distance: 317.0
click at [454, 349] on div at bounding box center [449, 464] width 9 height 468
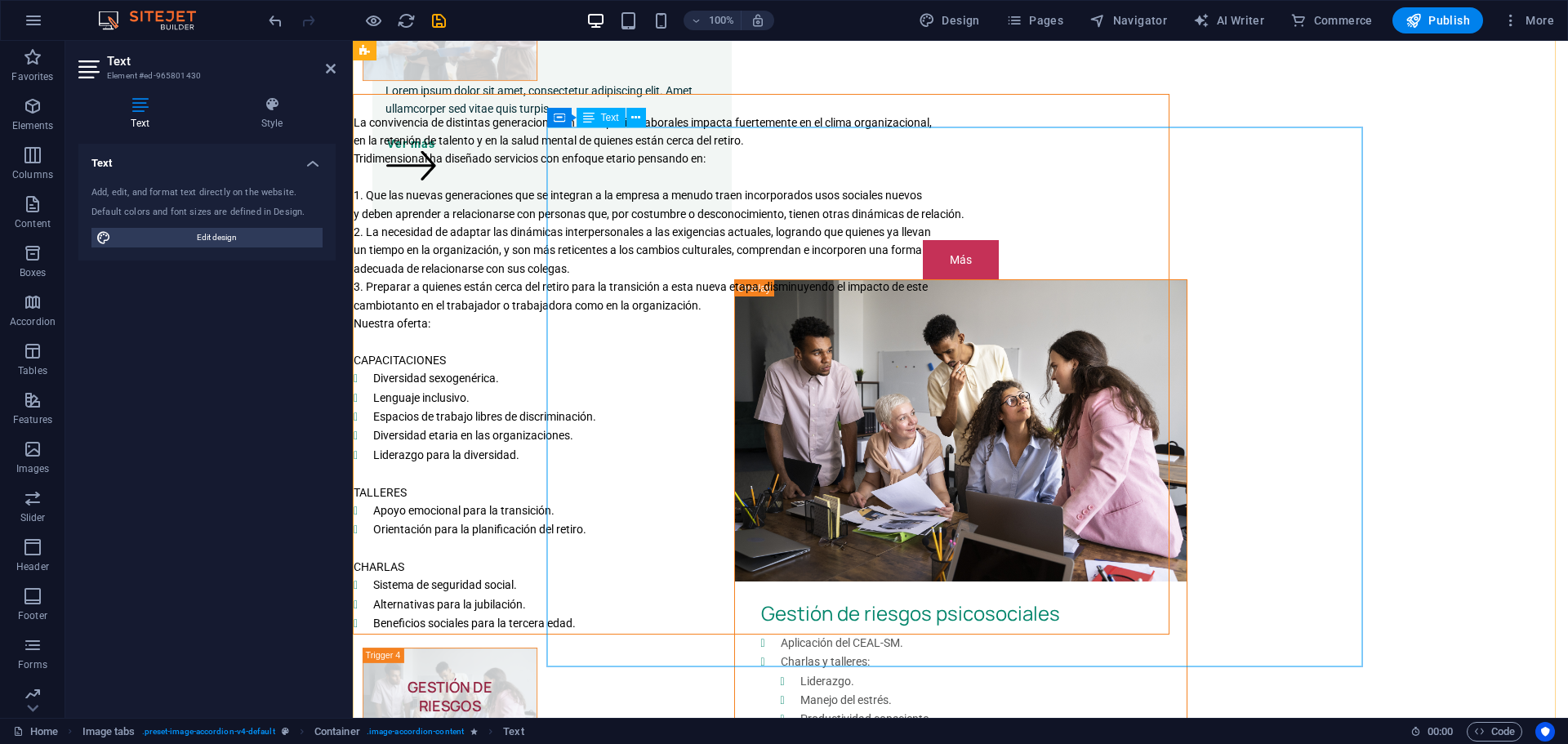
scroll to position [1606, 0]
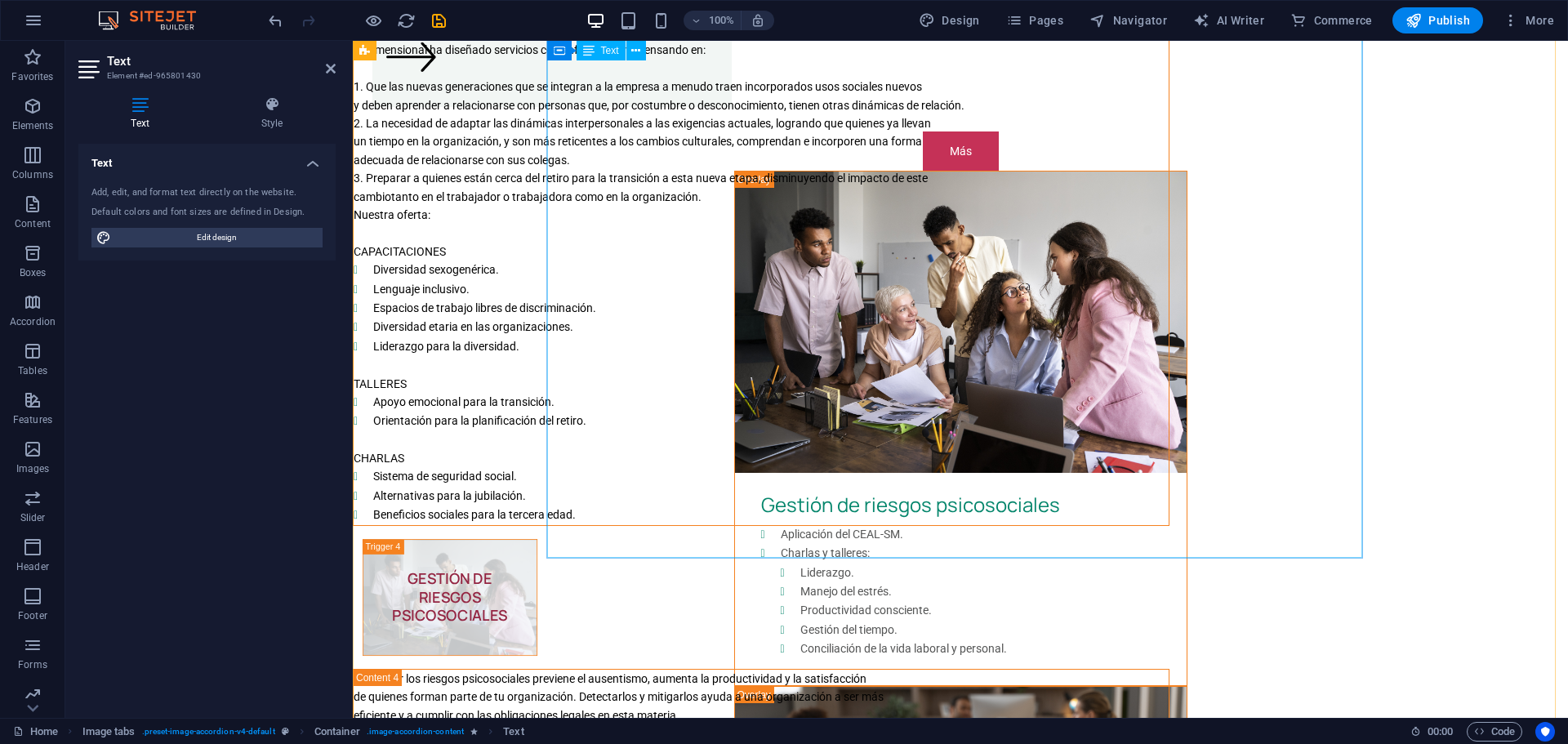
click at [812, 486] on div "La convivencia de distintas generaciones en los espacios laborales impacta fuer…" at bounding box center [762, 255] width 815 height 538
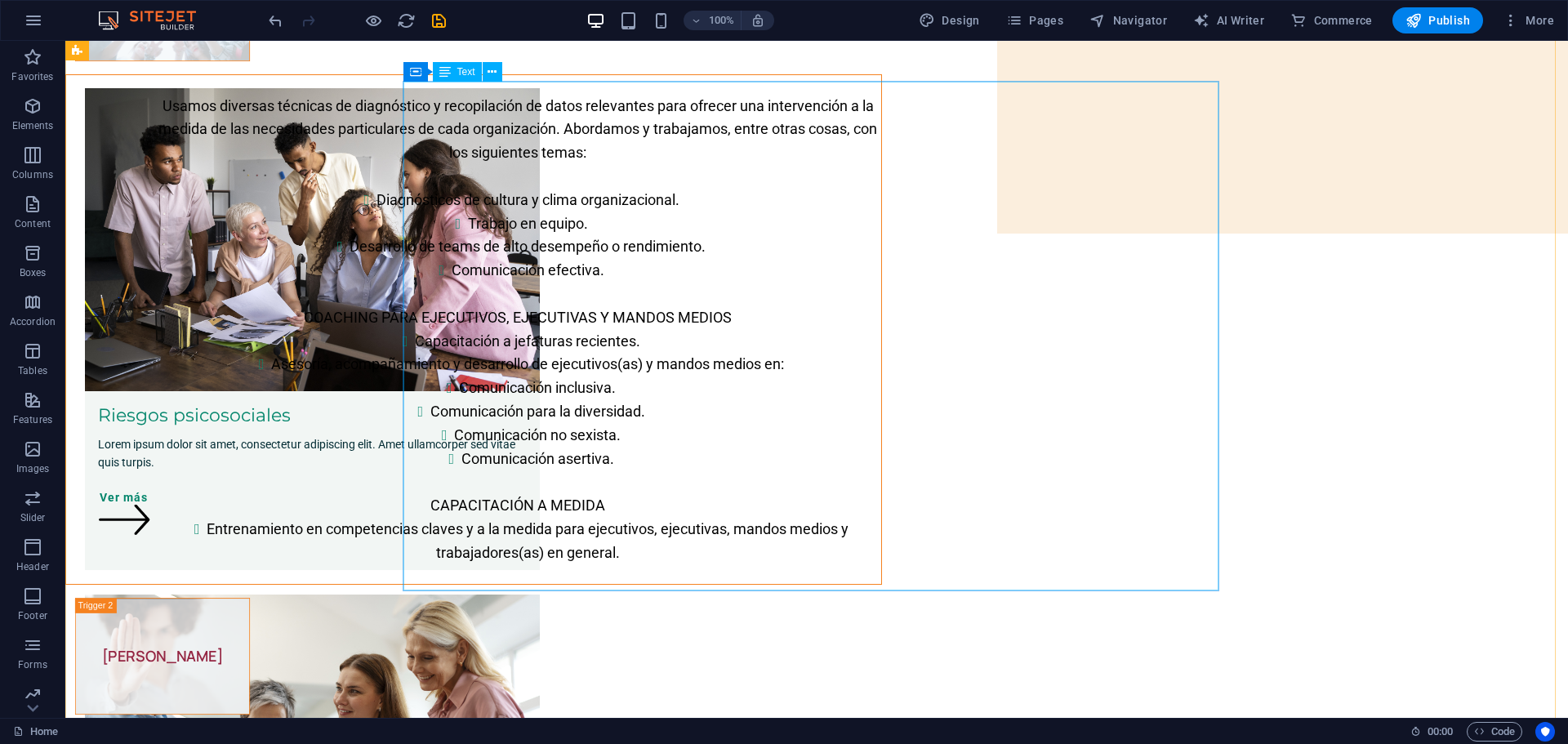
scroll to position [218, 0]
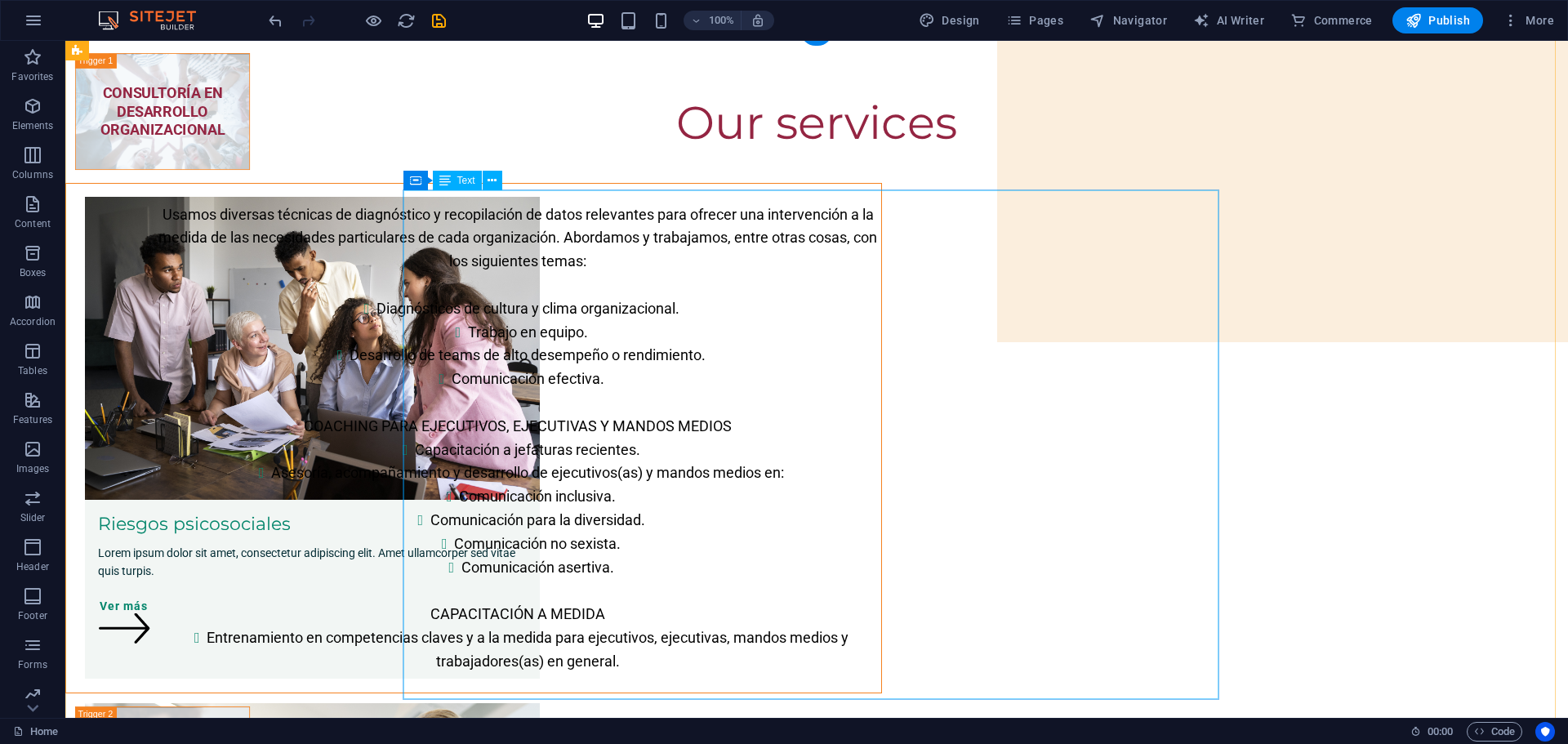
click at [710, 234] on div "Usamos diversas técnicas de diagnóstico y recopilación de datos relevantes para…" at bounding box center [474, 439] width 815 height 509
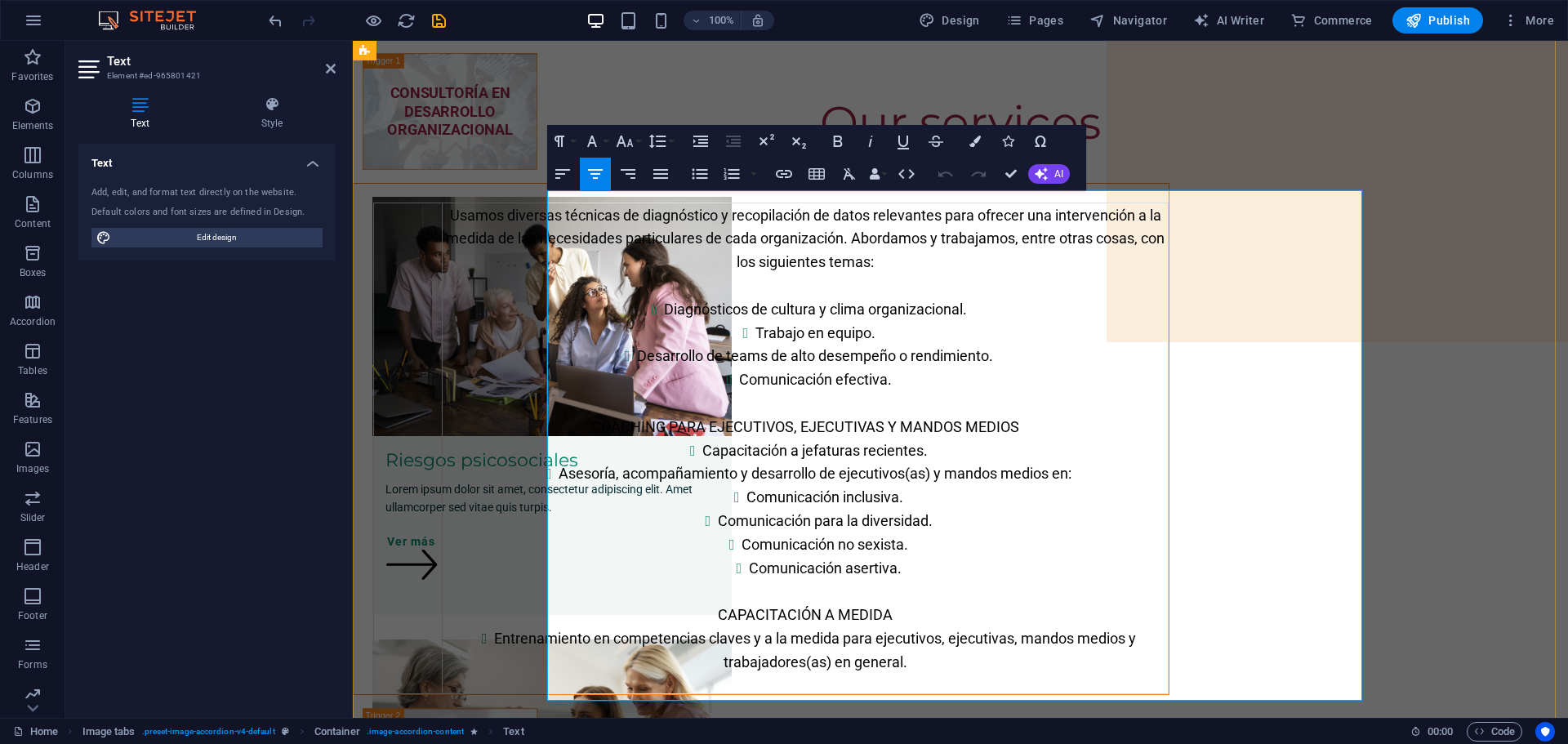
click at [657, 226] on span "Usamos diversas técnicas de diagnóstico y recopilación de datos relevantes para…" at bounding box center [804, 239] width 719 height 65
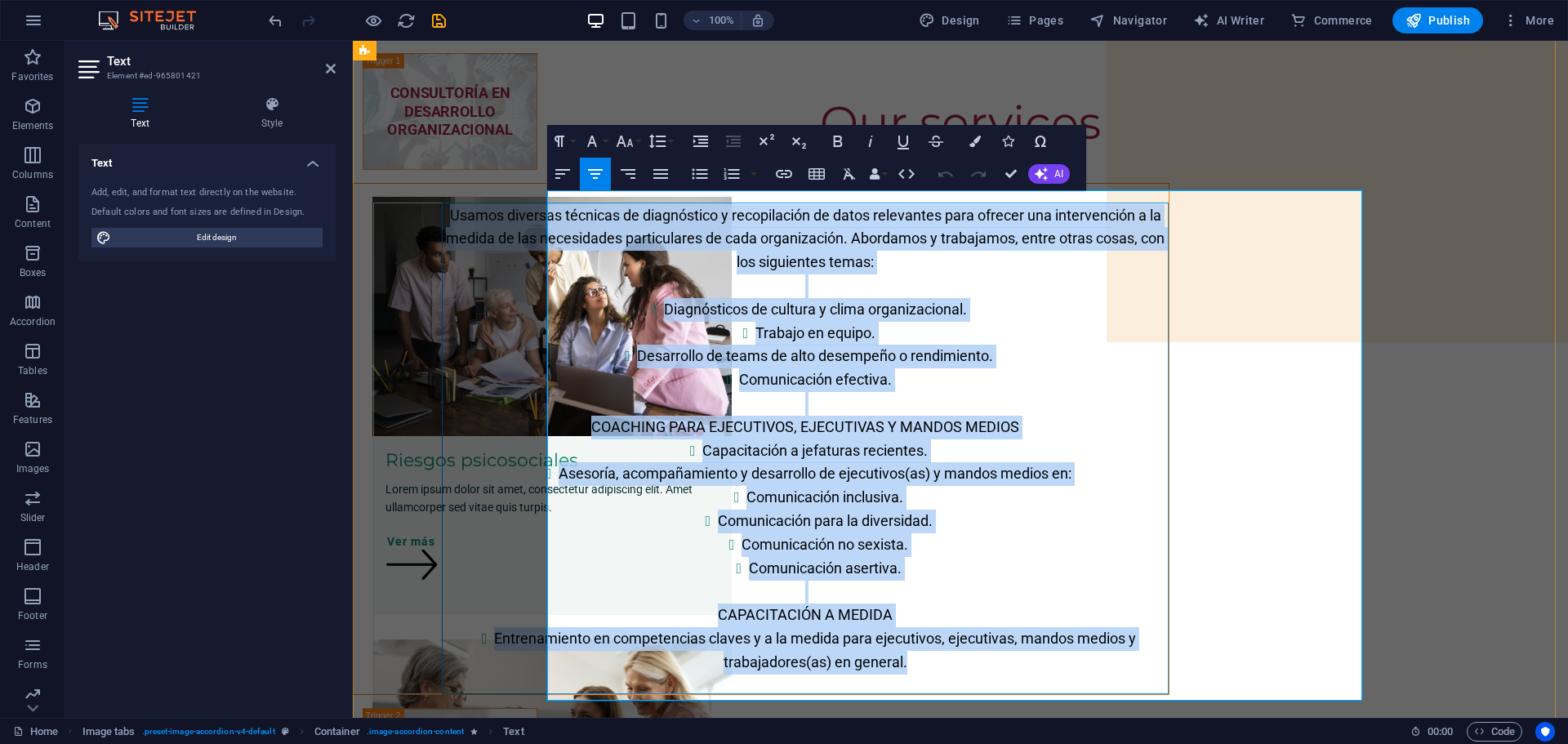
drag, startPoint x: 641, startPoint y: 226, endPoint x: 1120, endPoint y: 663, distance: 648.4
click at [1127, 676] on td "Usamos diversas técnicas de diagnóstico y recopilación de datos relevantes para…" at bounding box center [805, 449] width 726 height 491
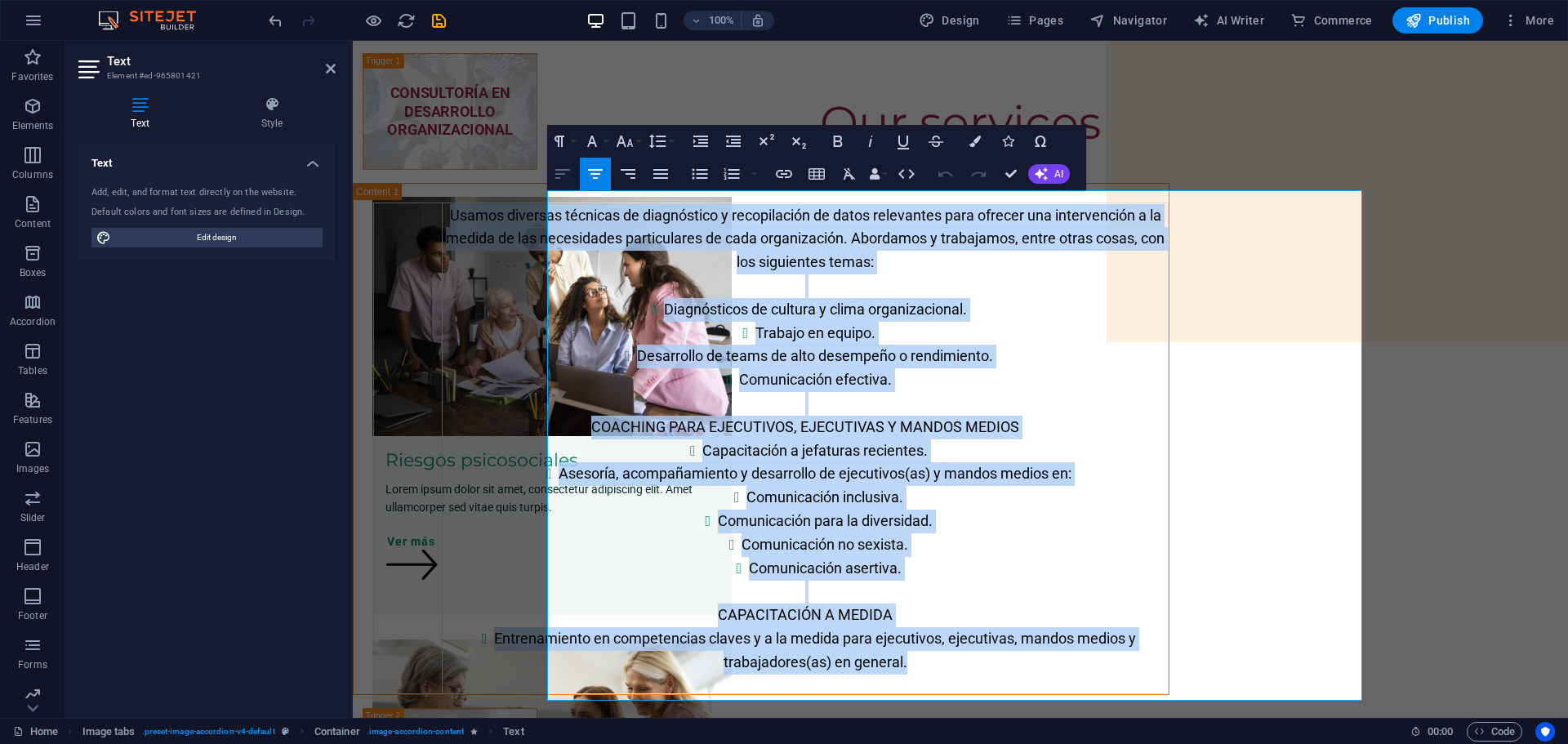
click at [570, 172] on icon "button" at bounding box center [563, 174] width 20 height 20
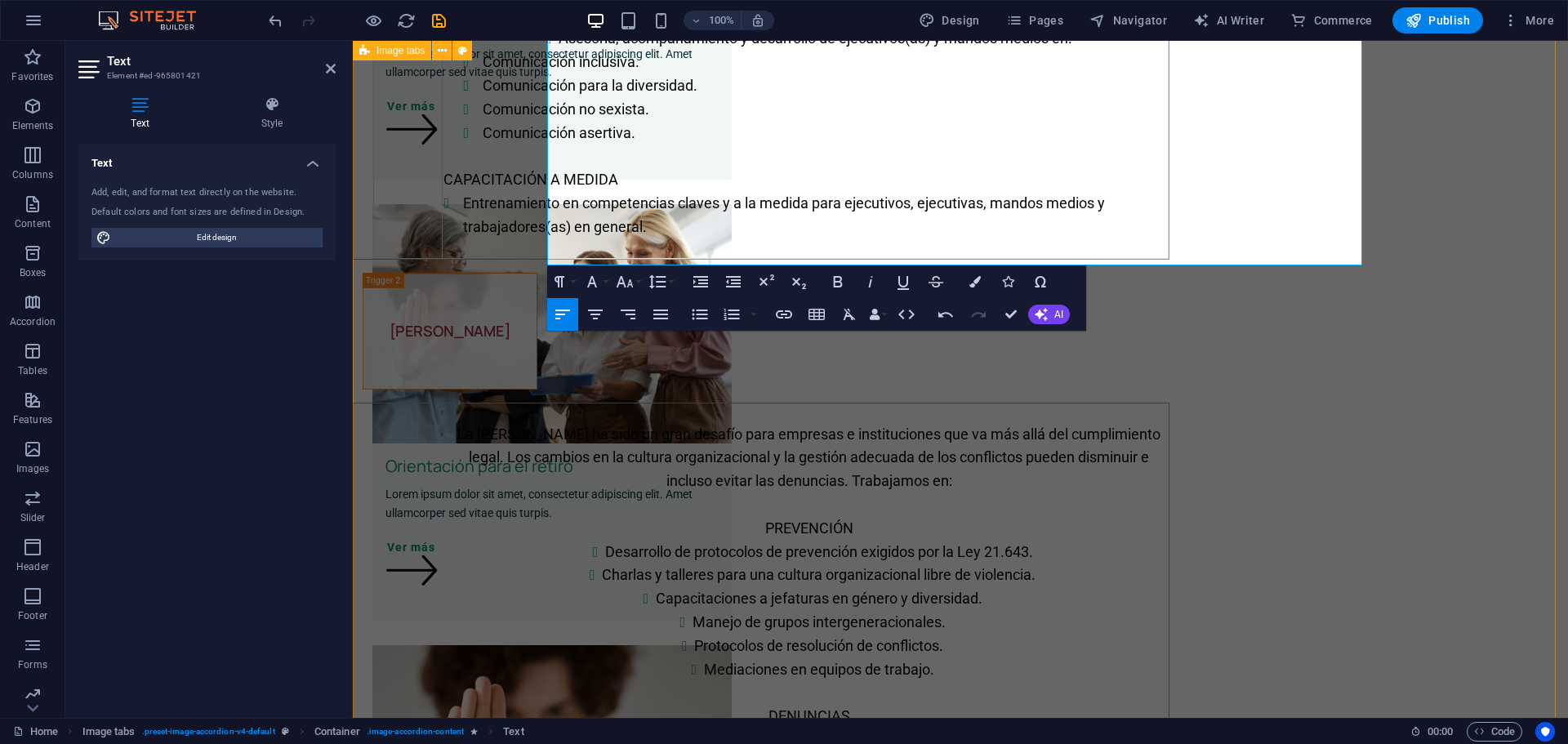
scroll to position [762, 0]
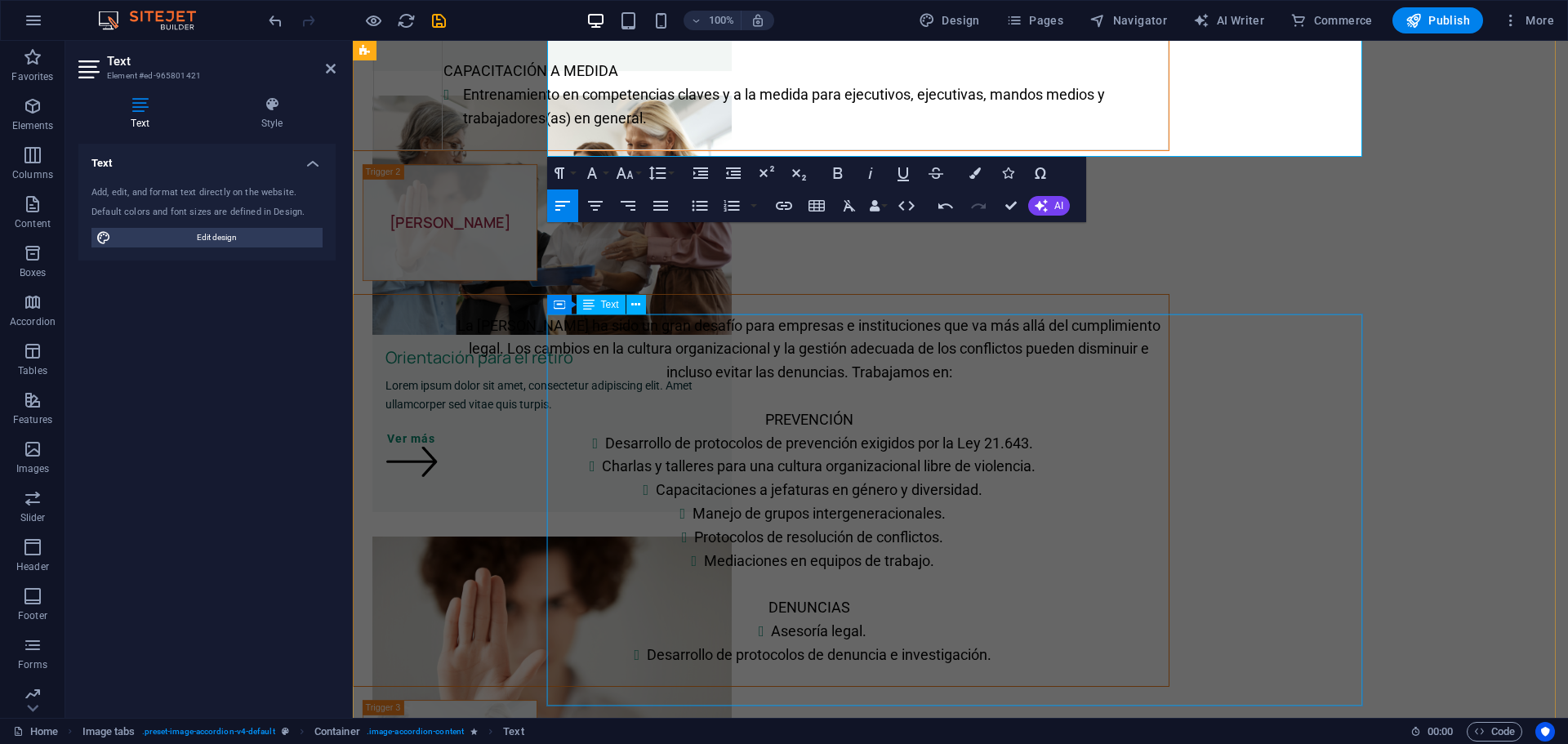
click at [657, 348] on div "La Ley Karin ha sido un gran desafío para empresas e instituciones que va más a…" at bounding box center [762, 489] width 815 height 391
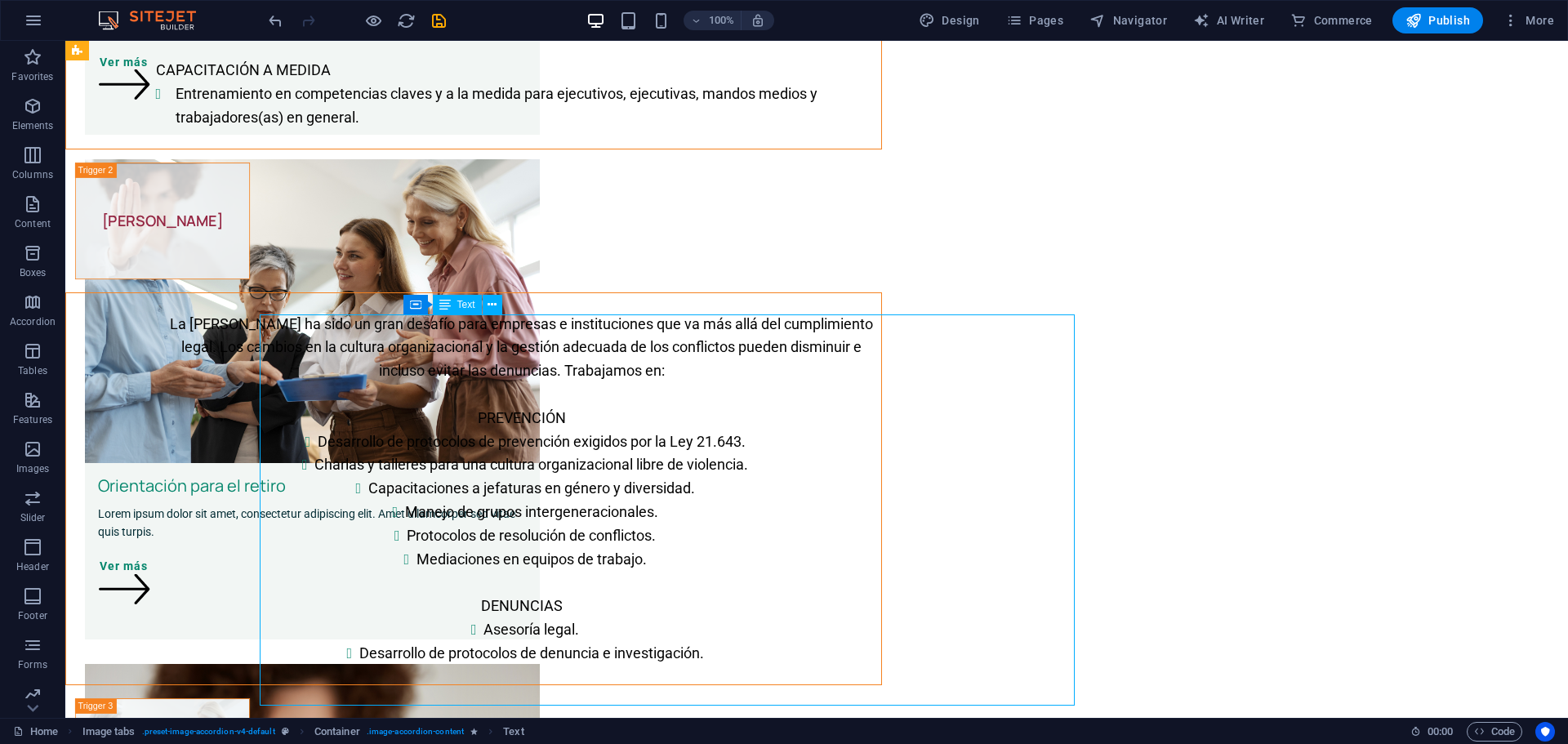
click at [738, 359] on div "La Ley Karin ha sido un gran desafío para empresas e instituciones que va más a…" at bounding box center [474, 488] width 815 height 391
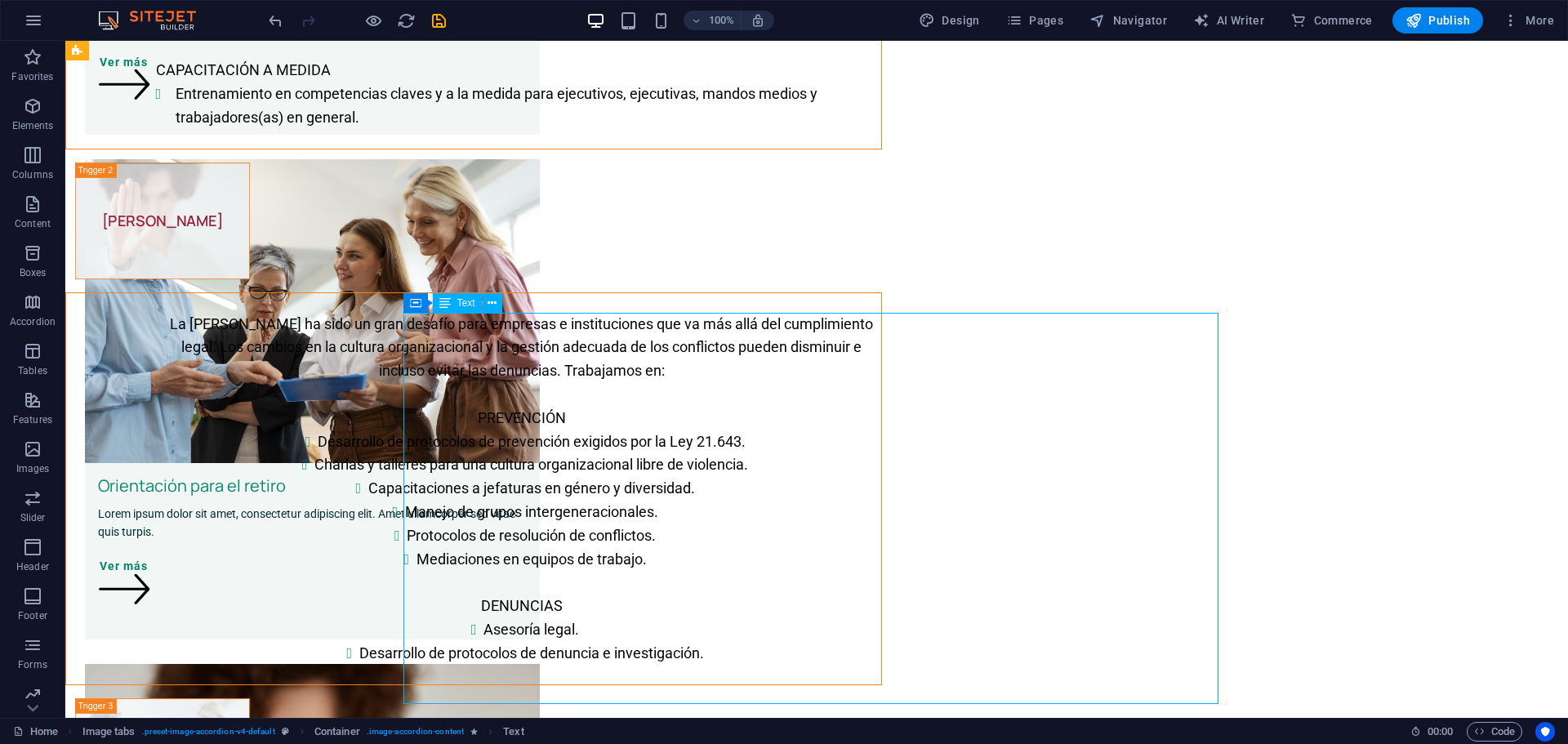
click at [509, 347] on div "La Ley Karin ha sido un gran desafío para empresas e instituciones que va más a…" at bounding box center [474, 488] width 815 height 391
click at [509, 346] on div "La Ley Karin ha sido un gran desafío para empresas e instituciones que va más a…" at bounding box center [474, 488] width 815 height 391
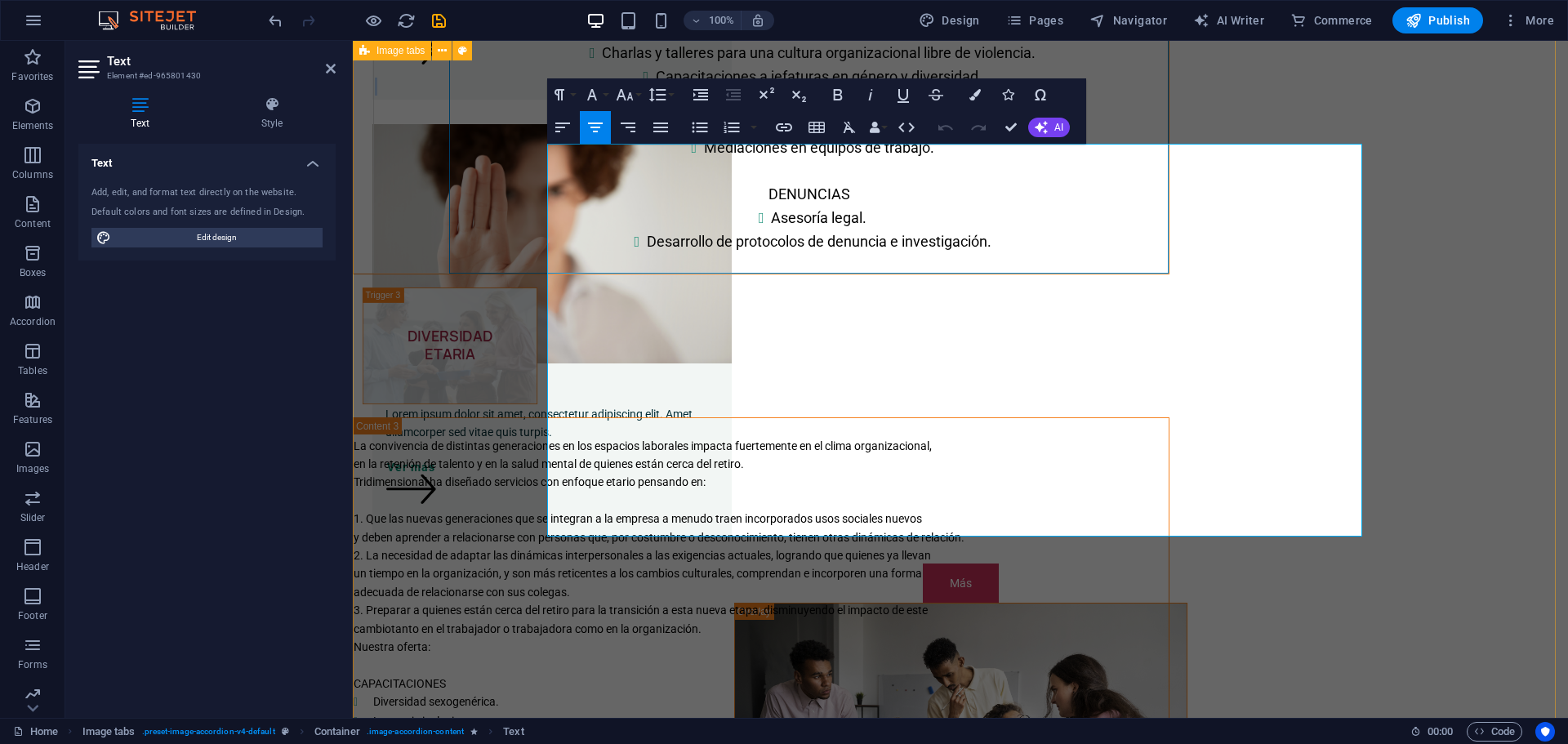
scroll to position [931, 0]
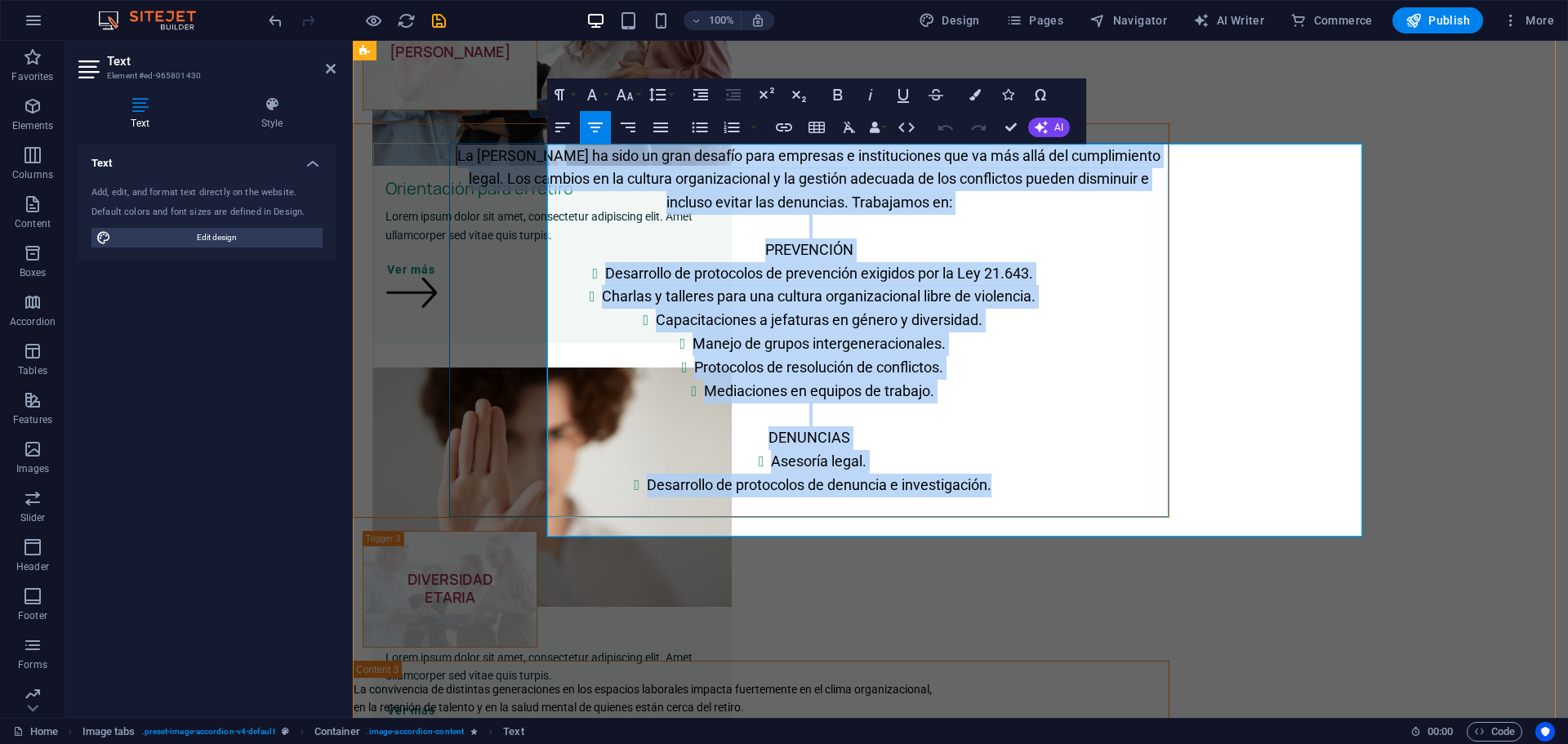
drag, startPoint x: 655, startPoint y: 343, endPoint x: 1201, endPoint y: 506, distance: 569.8
click at [1168, 506] on td "La Ley Karin ha sido un gran desafío para empresas e instituciones que va más a…" at bounding box center [808, 329] width 719 height 373
click at [563, 128] on icon "button" at bounding box center [562, 127] width 15 height 10
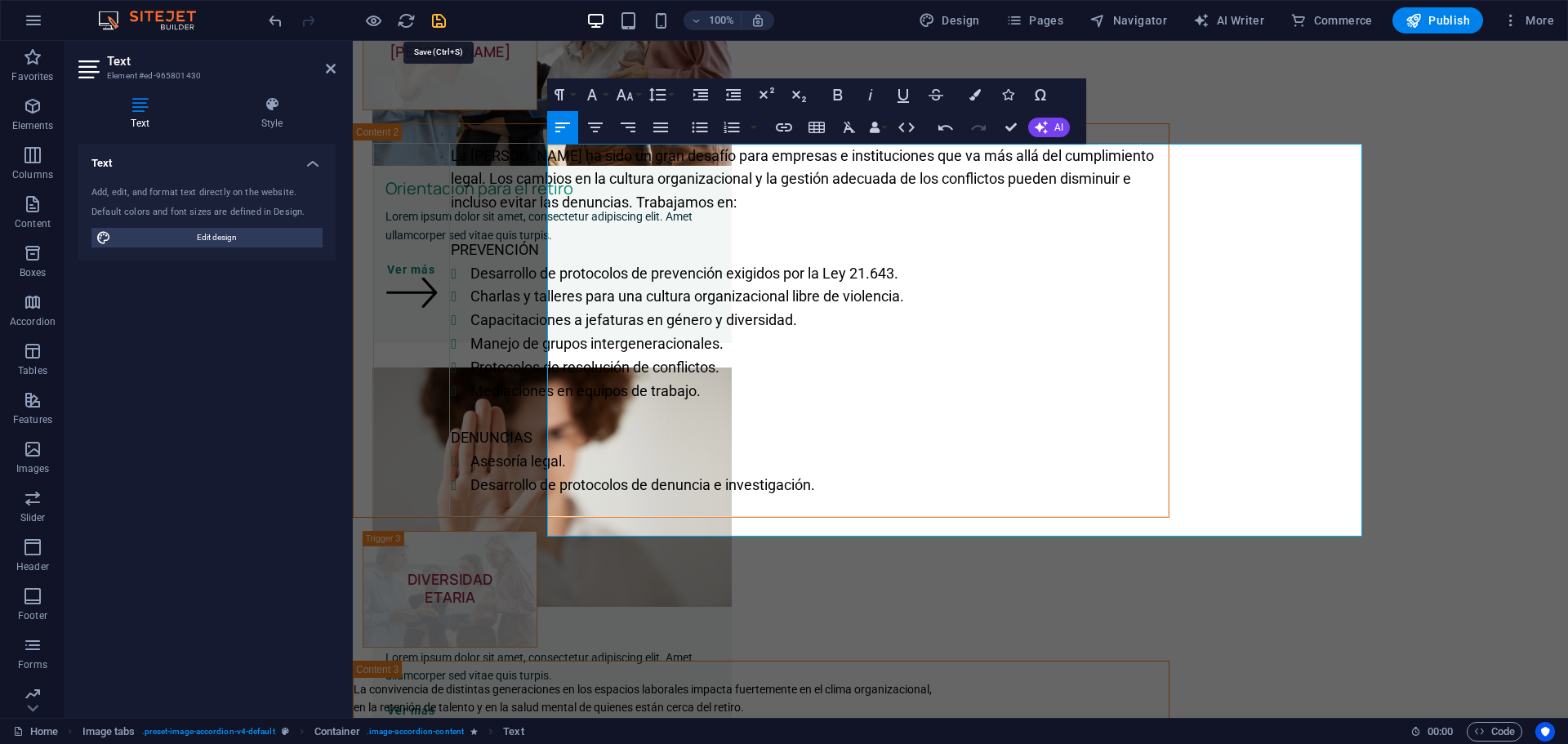
click at [440, 19] on icon "save" at bounding box center [438, 20] width 19 height 19
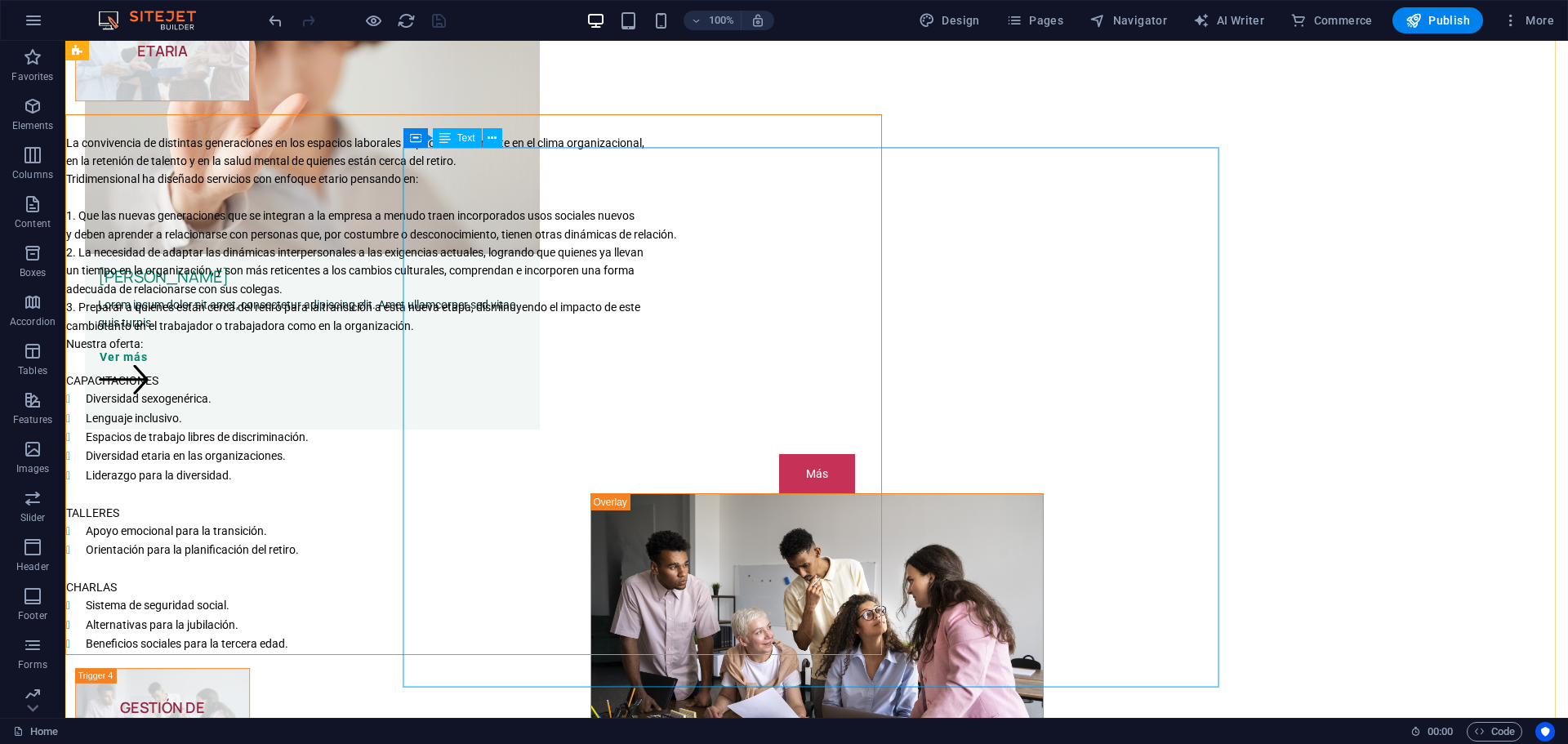
scroll to position [1584, 0]
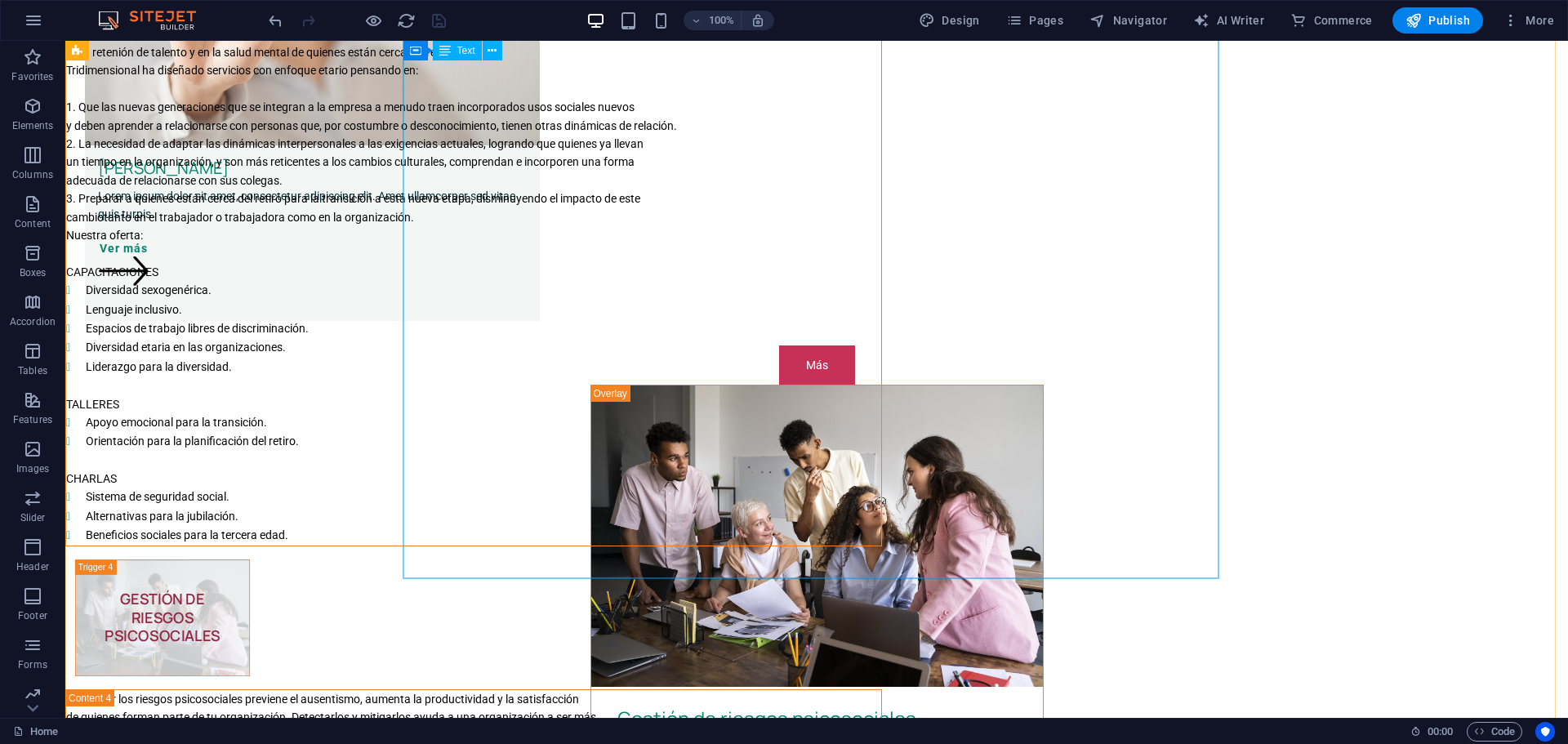
click at [673, 545] on div "La convivencia de distintas generaciones en los espacios laborales impacta fuer…" at bounding box center [474, 276] width 815 height 538
click at [686, 545] on div "La convivencia de distintas generaciones en los espacios laborales impacta fuer…" at bounding box center [474, 276] width 815 height 538
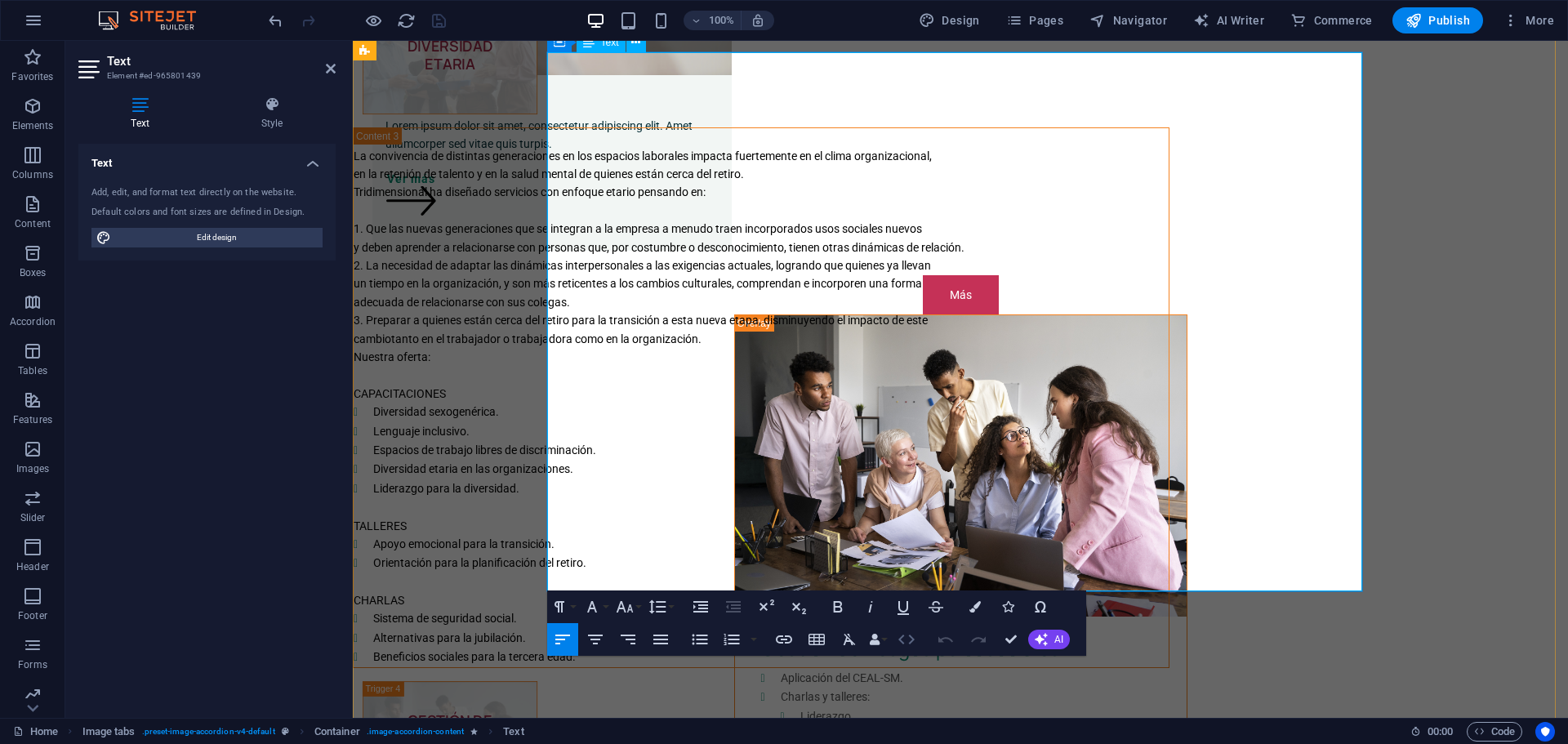
scroll to position [1572, 0]
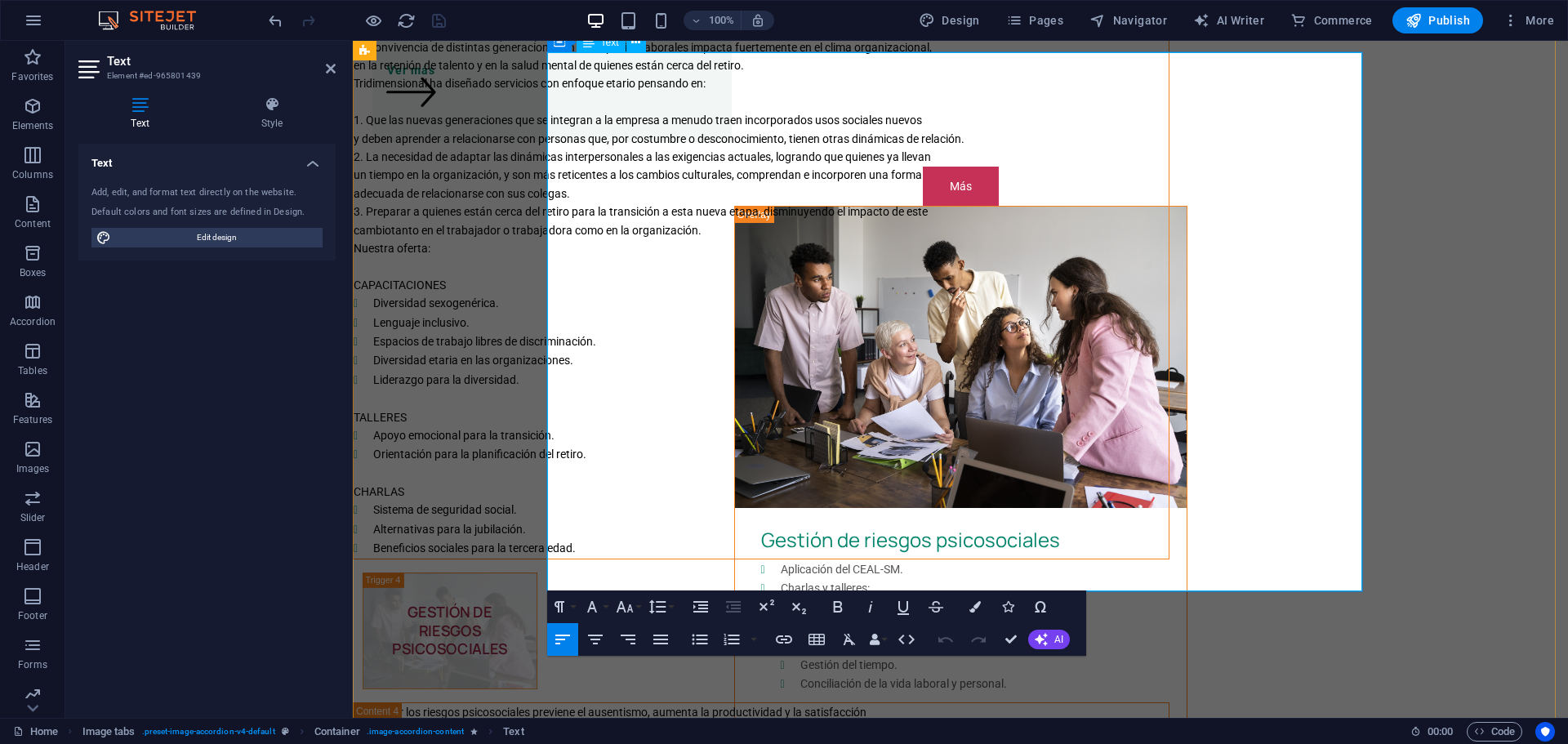
click at [820, 539] on li "Alternativas para la jubilación." at bounding box center [771, 529] width 795 height 19
click at [828, 558] on li "Beneficios sociales para la tercera edad." at bounding box center [771, 548] width 795 height 19
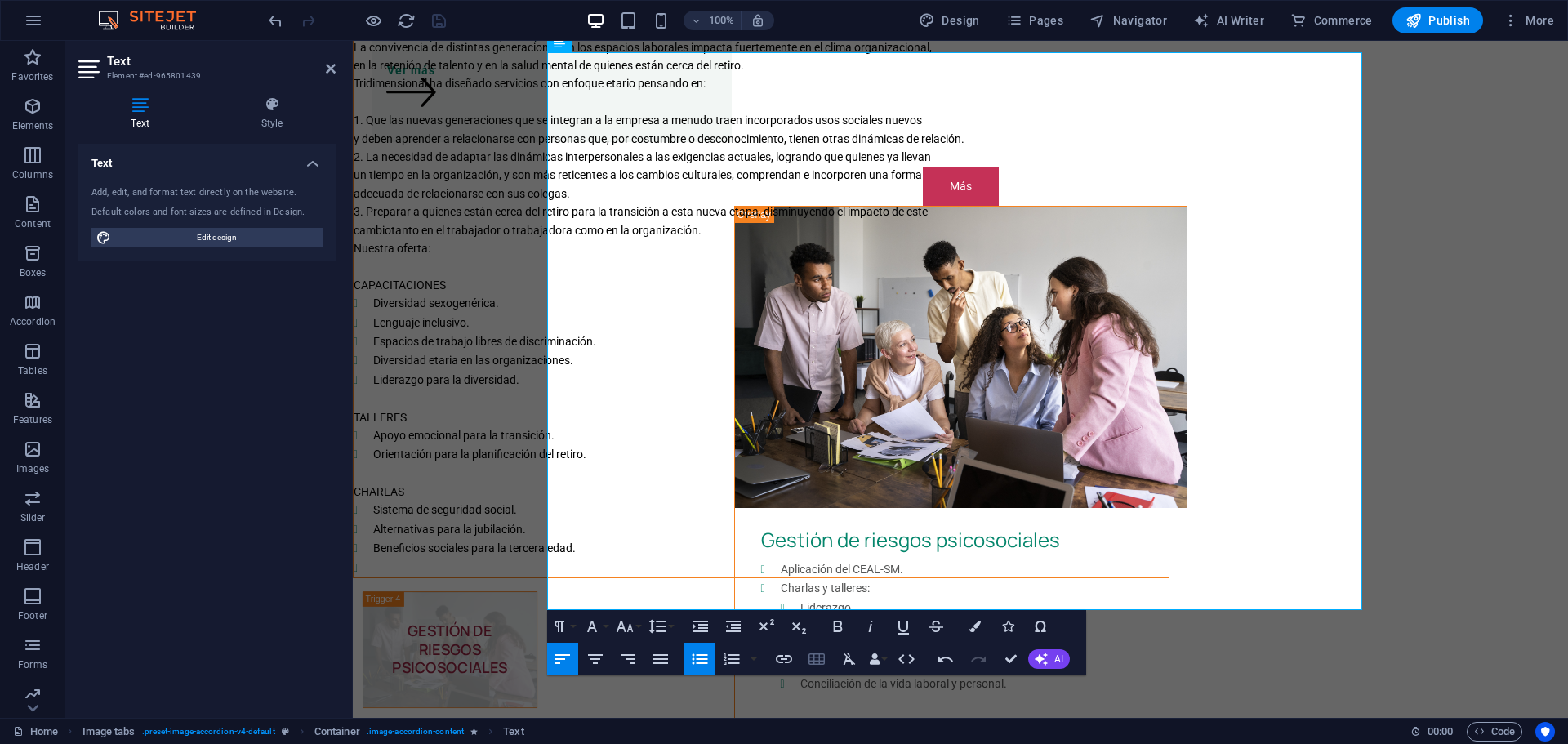
click at [814, 656] on icon "button" at bounding box center [816, 658] width 16 height 11
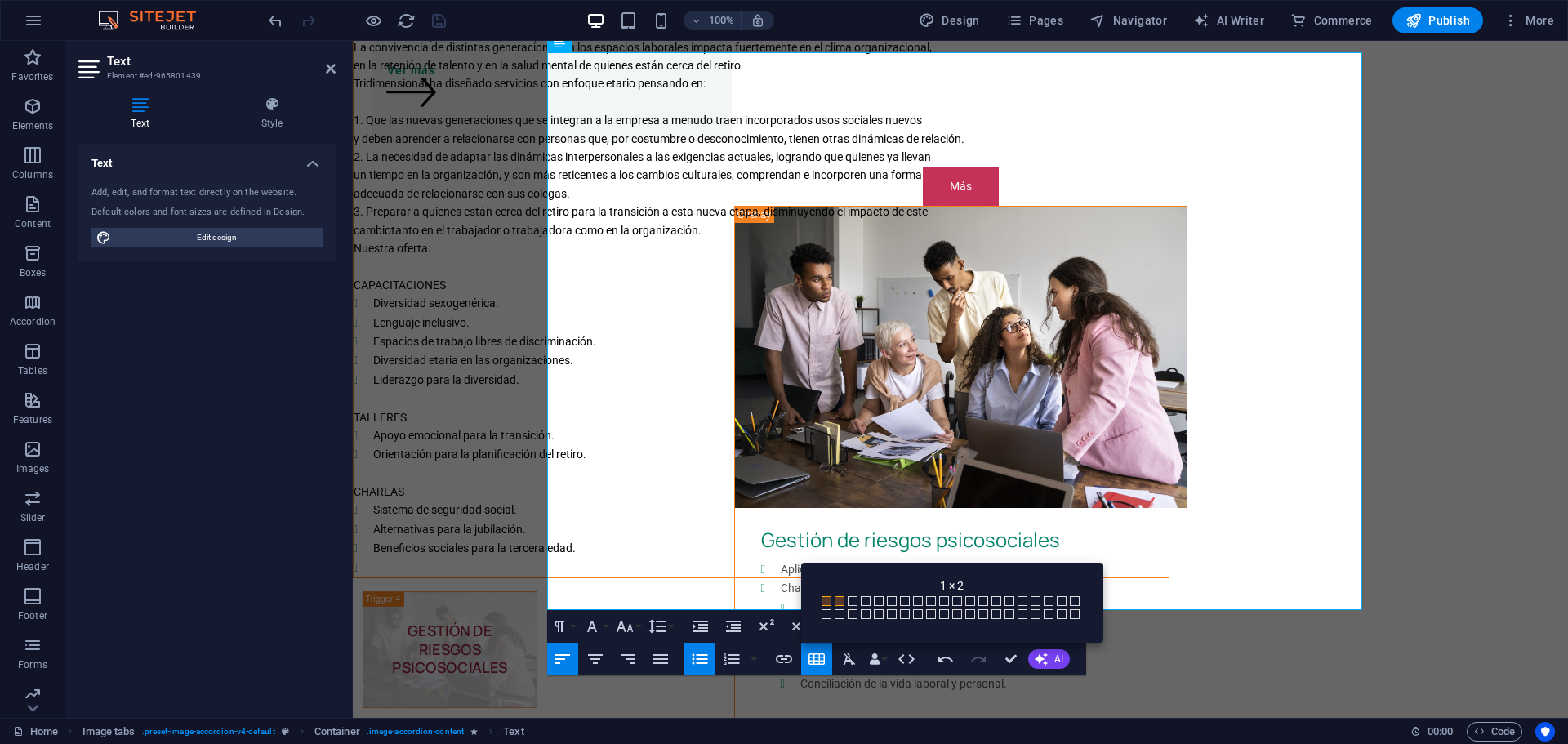
click at [838, 596] on span at bounding box center [839, 601] width 10 height 10
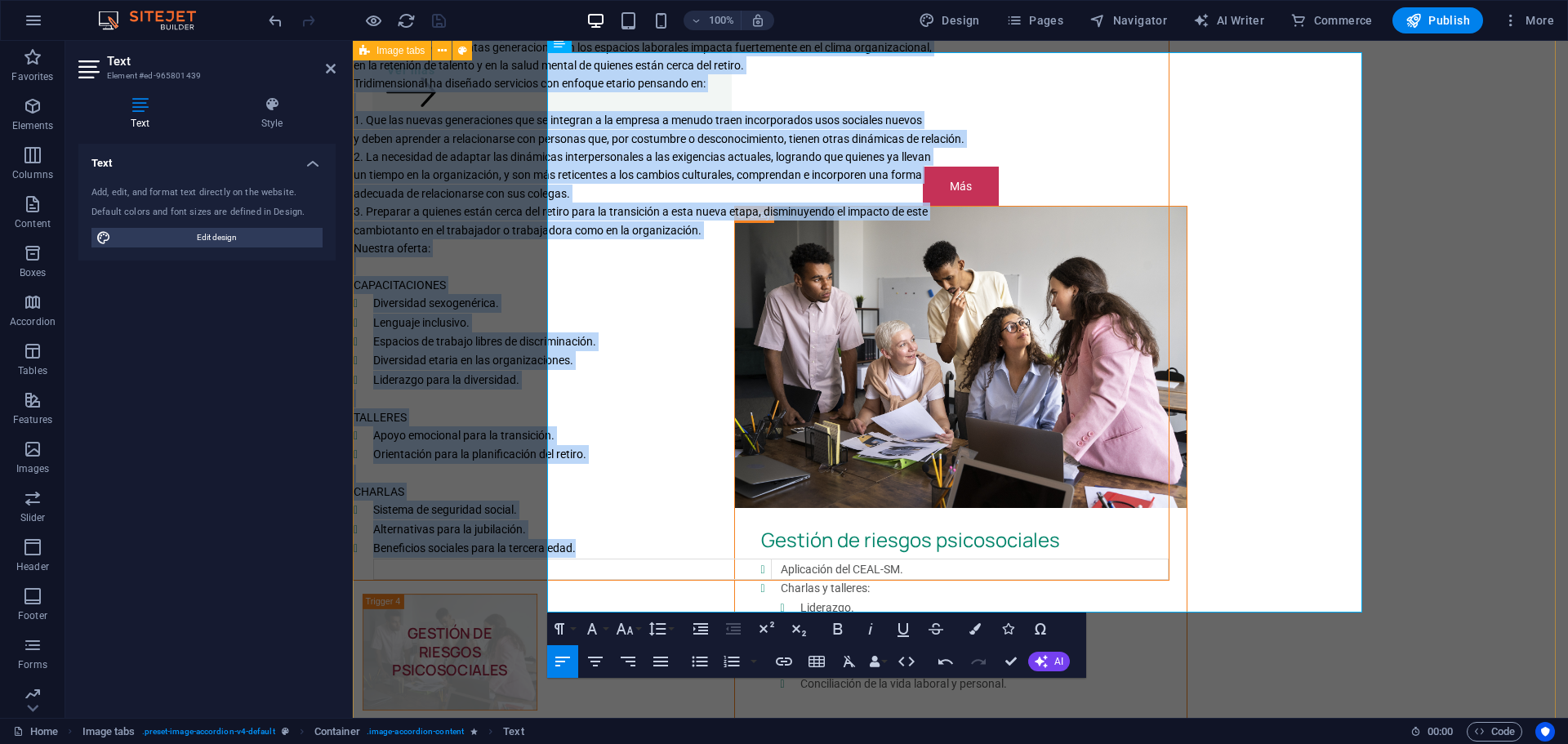
drag, startPoint x: 775, startPoint y: 578, endPoint x: 600, endPoint y: 189, distance: 426.6
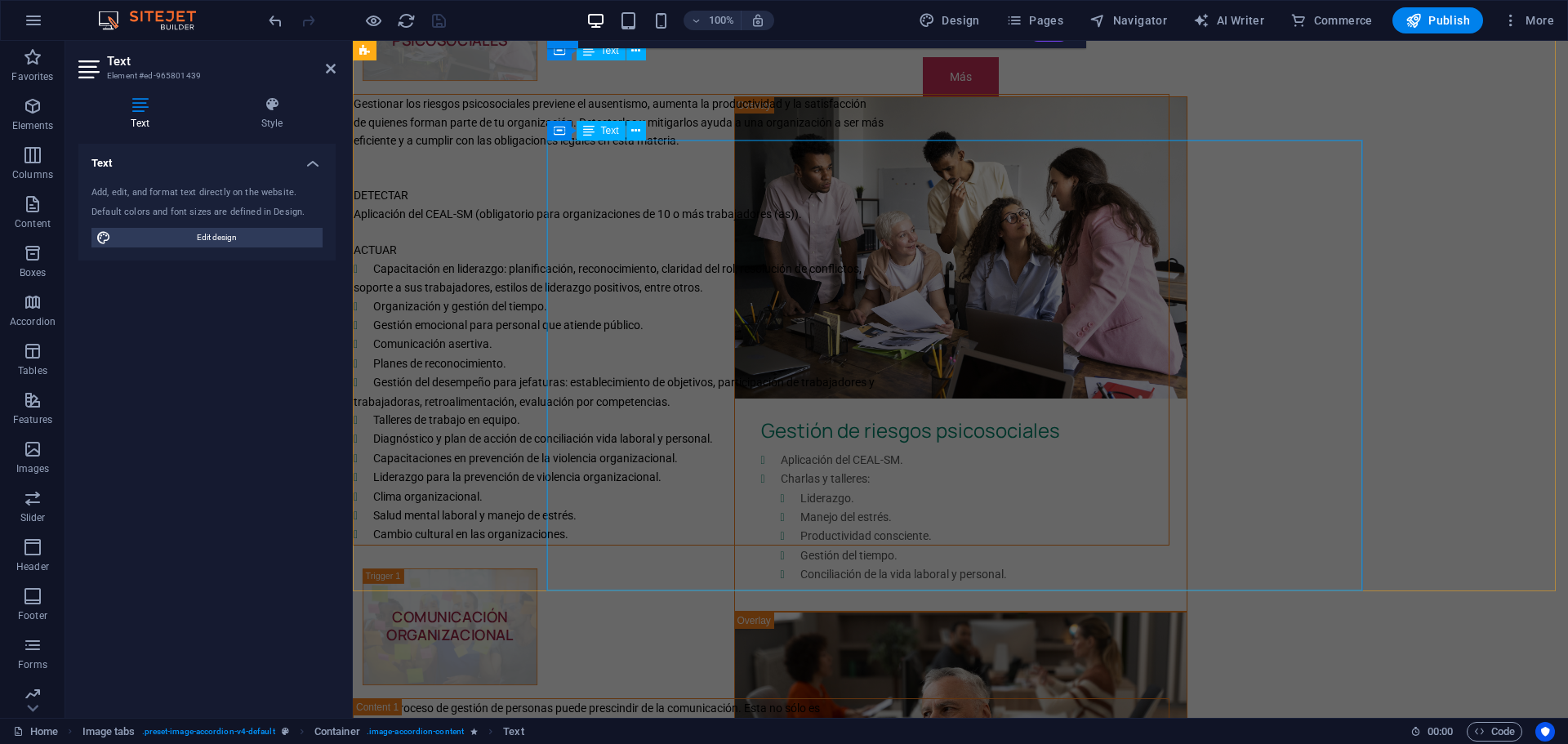
scroll to position [1463, 0]
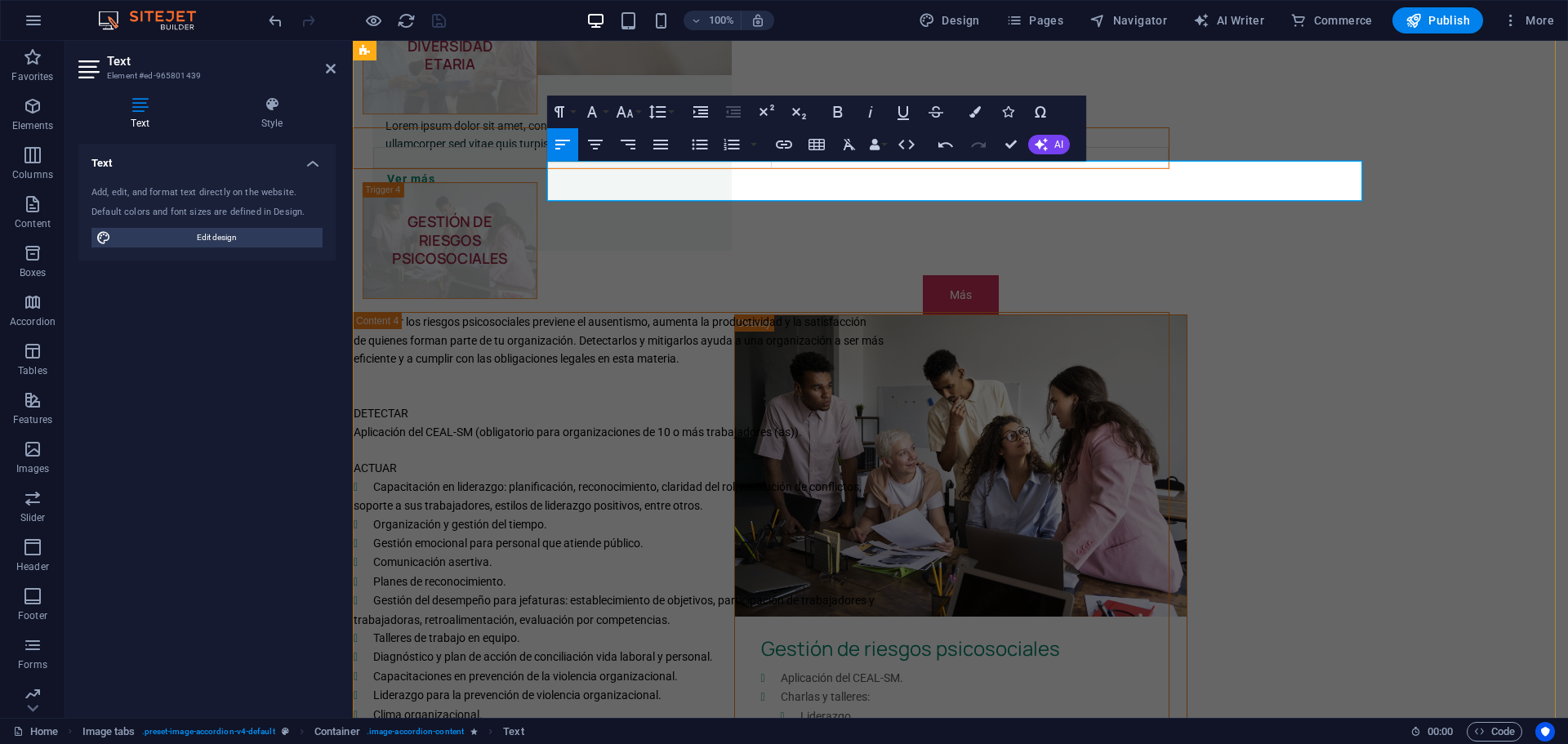
click at [1117, 167] on td at bounding box center [969, 157] width 398 height 21
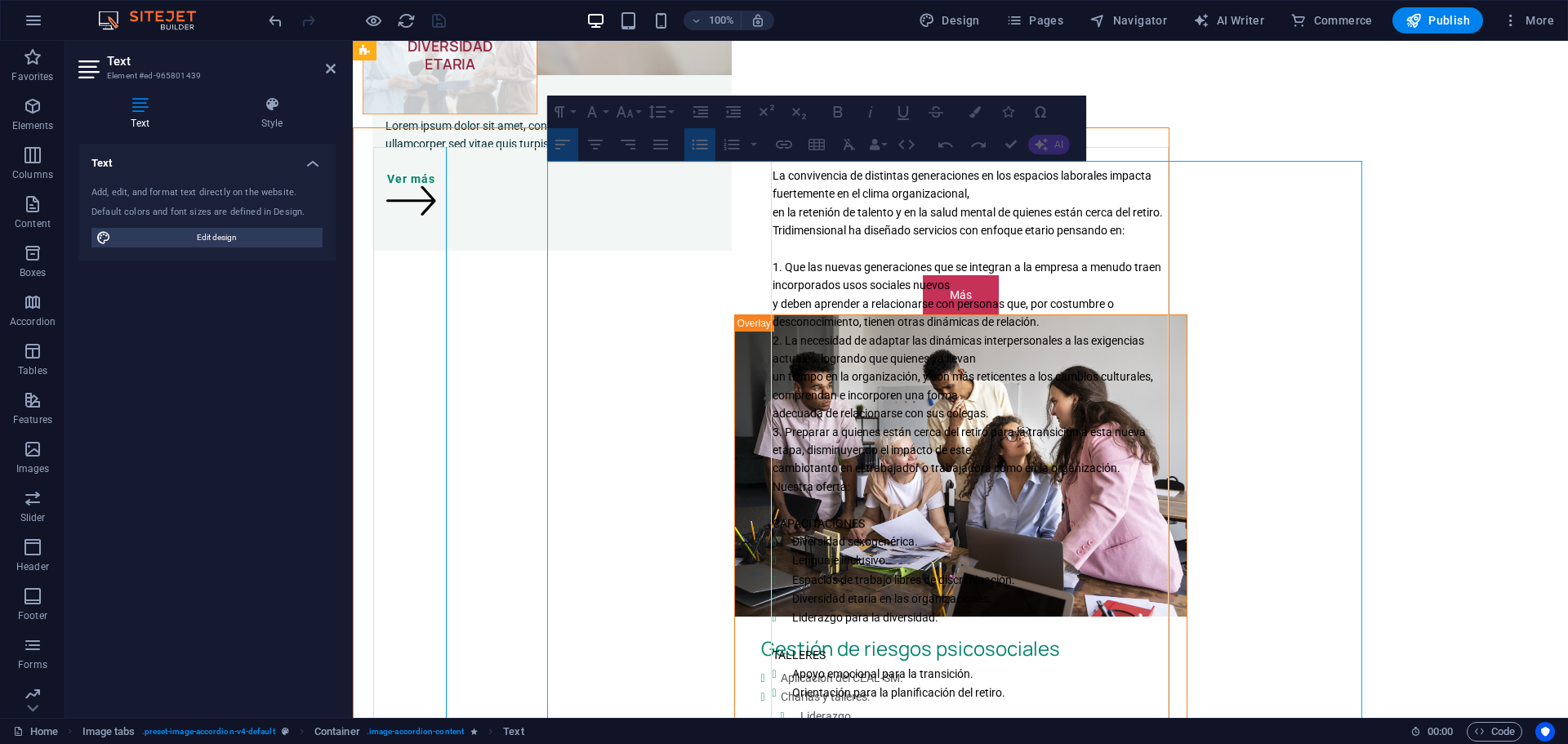
drag, startPoint x: 959, startPoint y: 189, endPoint x: 638, endPoint y: 225, distance: 323.0
click at [450, 225] on div at bounding box center [445, 490] width 9 height 687
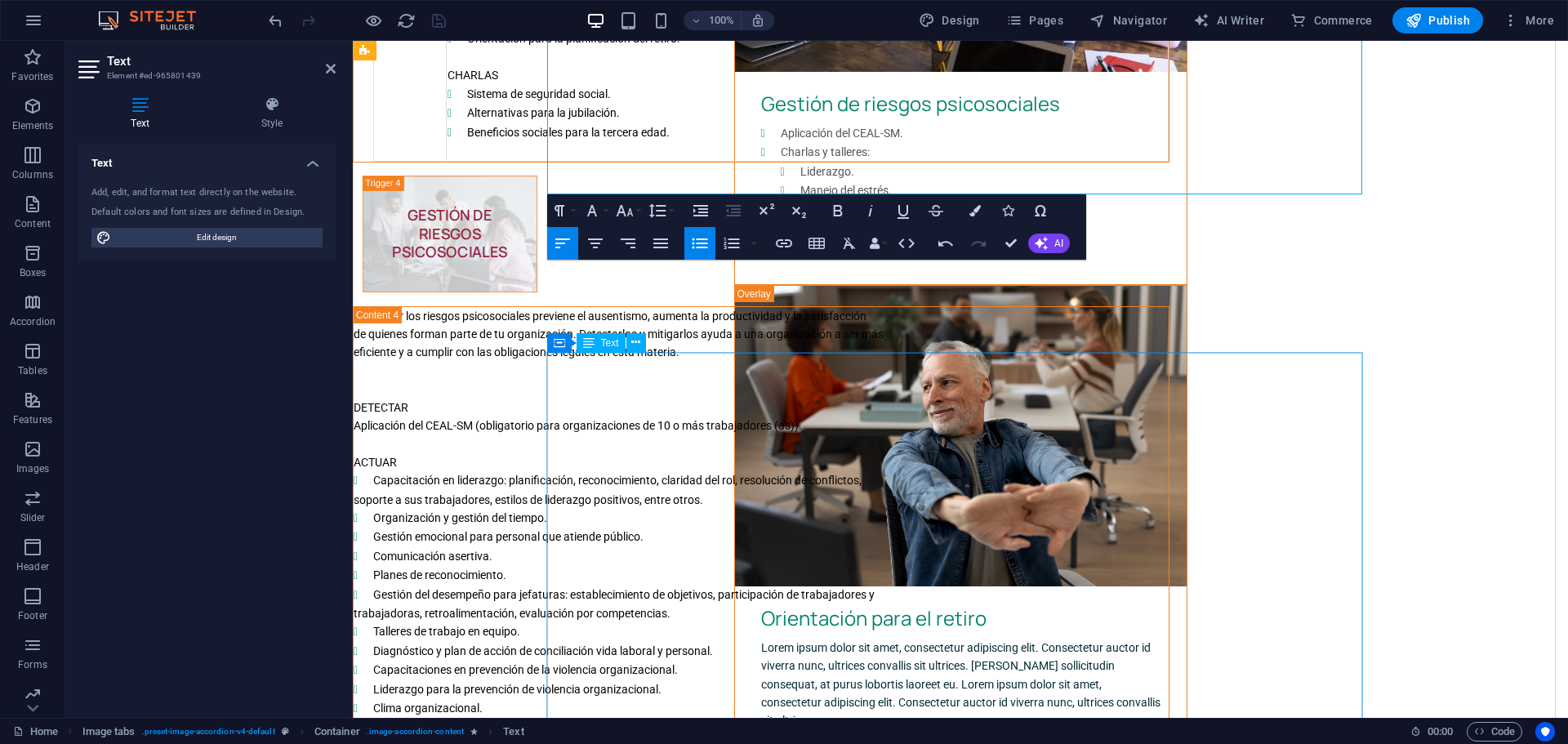
scroll to position [2117, 0]
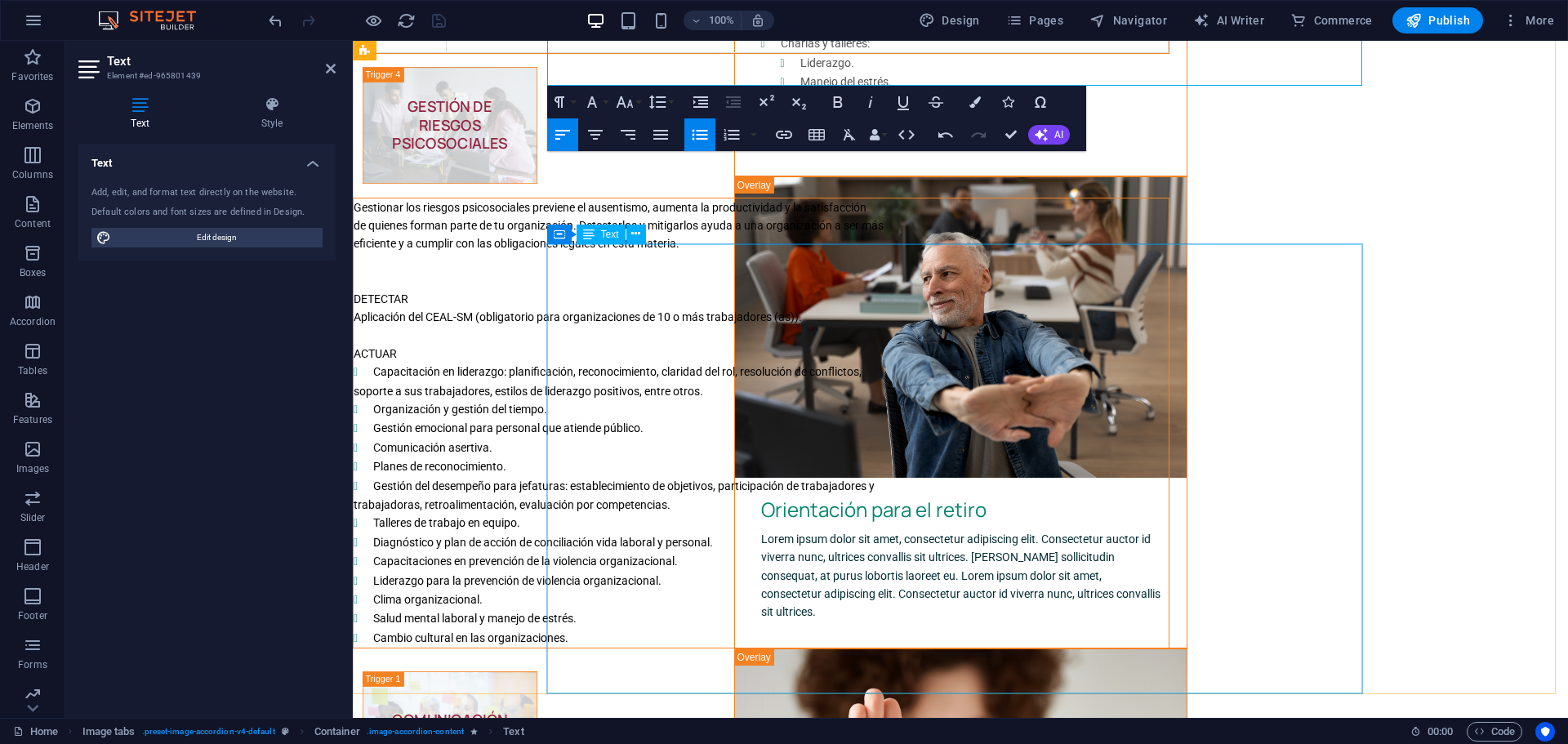
click at [657, 320] on div "Gestionar los riesgos psicosociales previene el ausentismo, aumenta la producti…" at bounding box center [762, 424] width 815 height 450
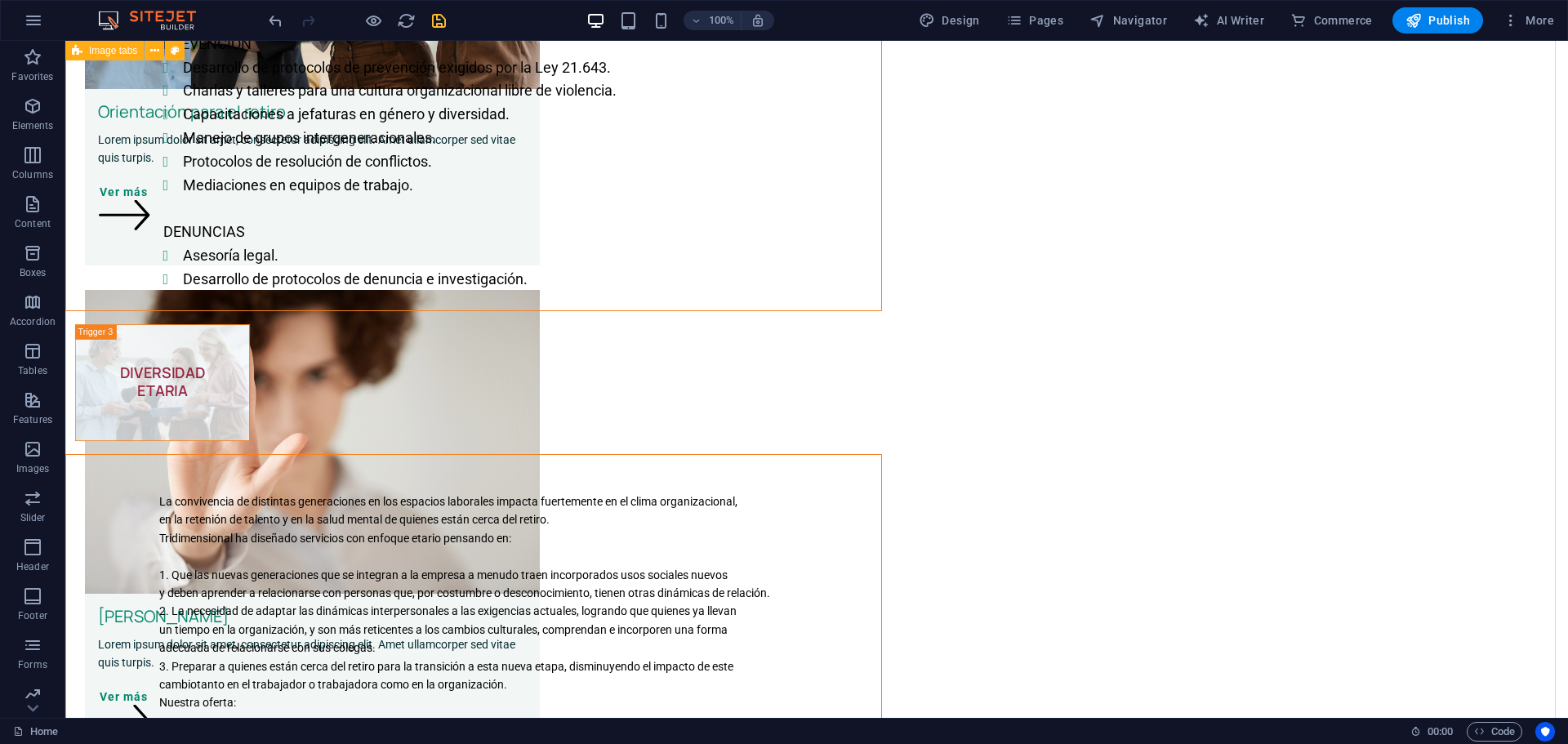
scroll to position [1027, 0]
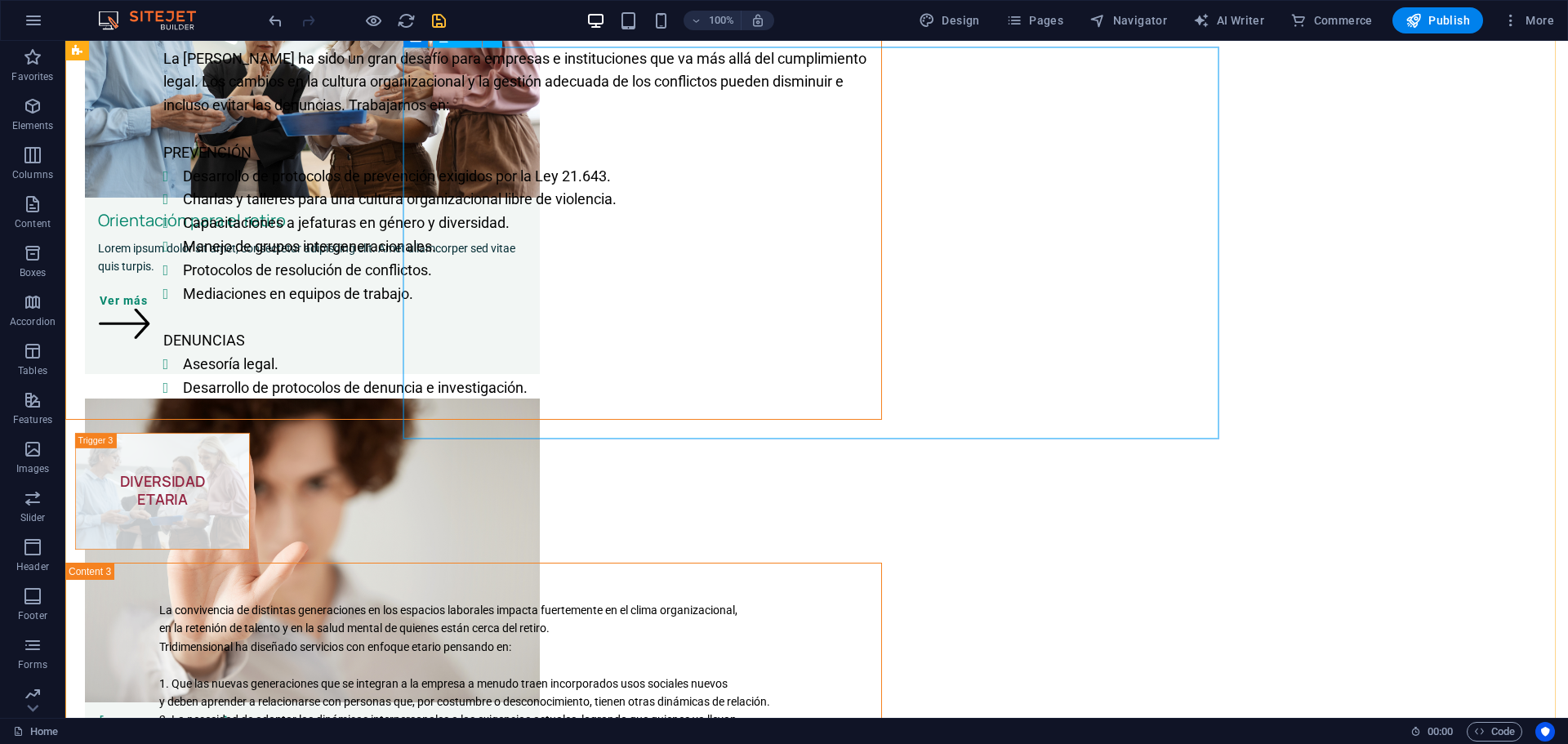
click at [682, 268] on div "La Ley Karin ha sido un gran desafío para empresas e instituciones que va más a…" at bounding box center [474, 223] width 815 height 391
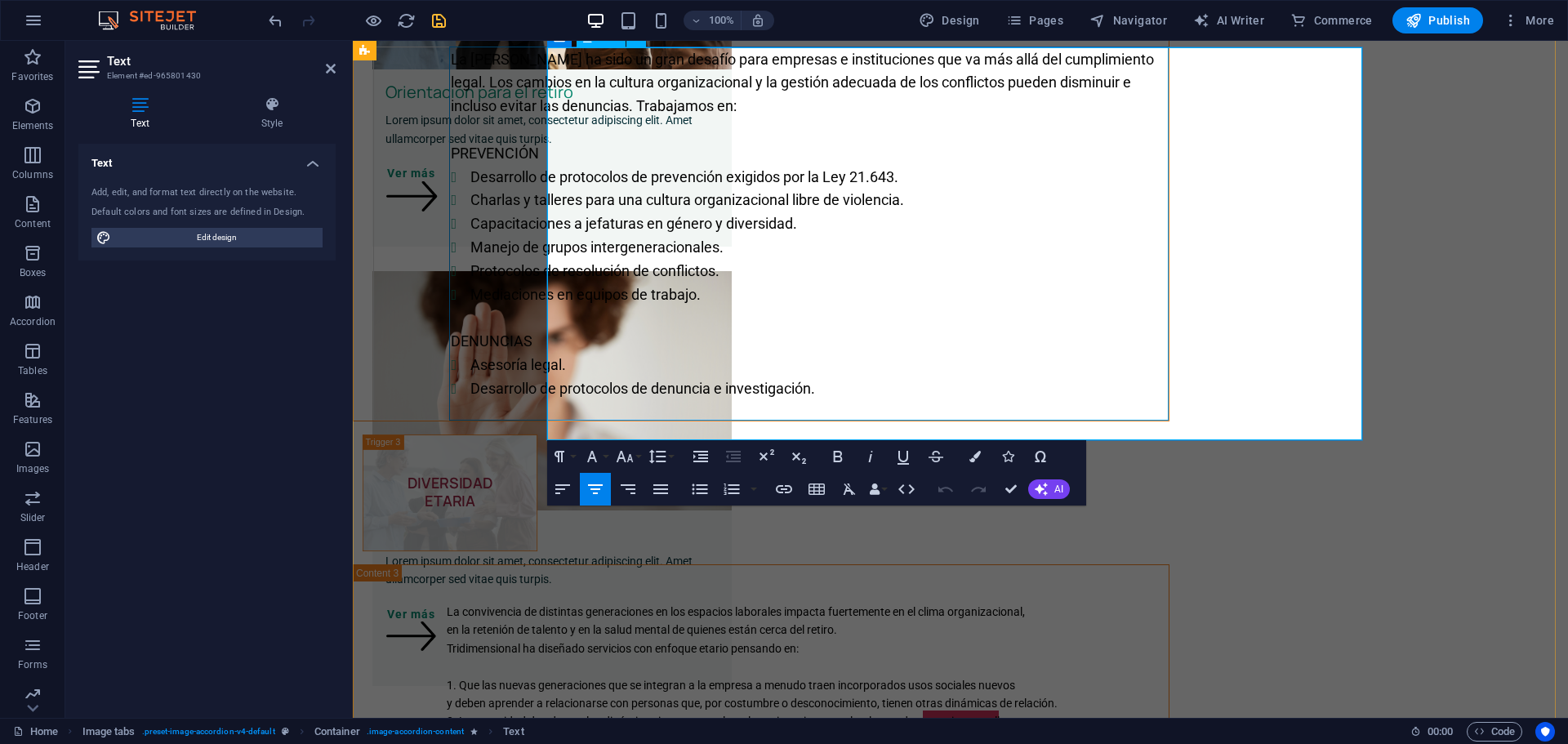
click at [738, 236] on li "Capacitaciones a jefaturas en género y diversidad." at bounding box center [818, 225] width 696 height 24
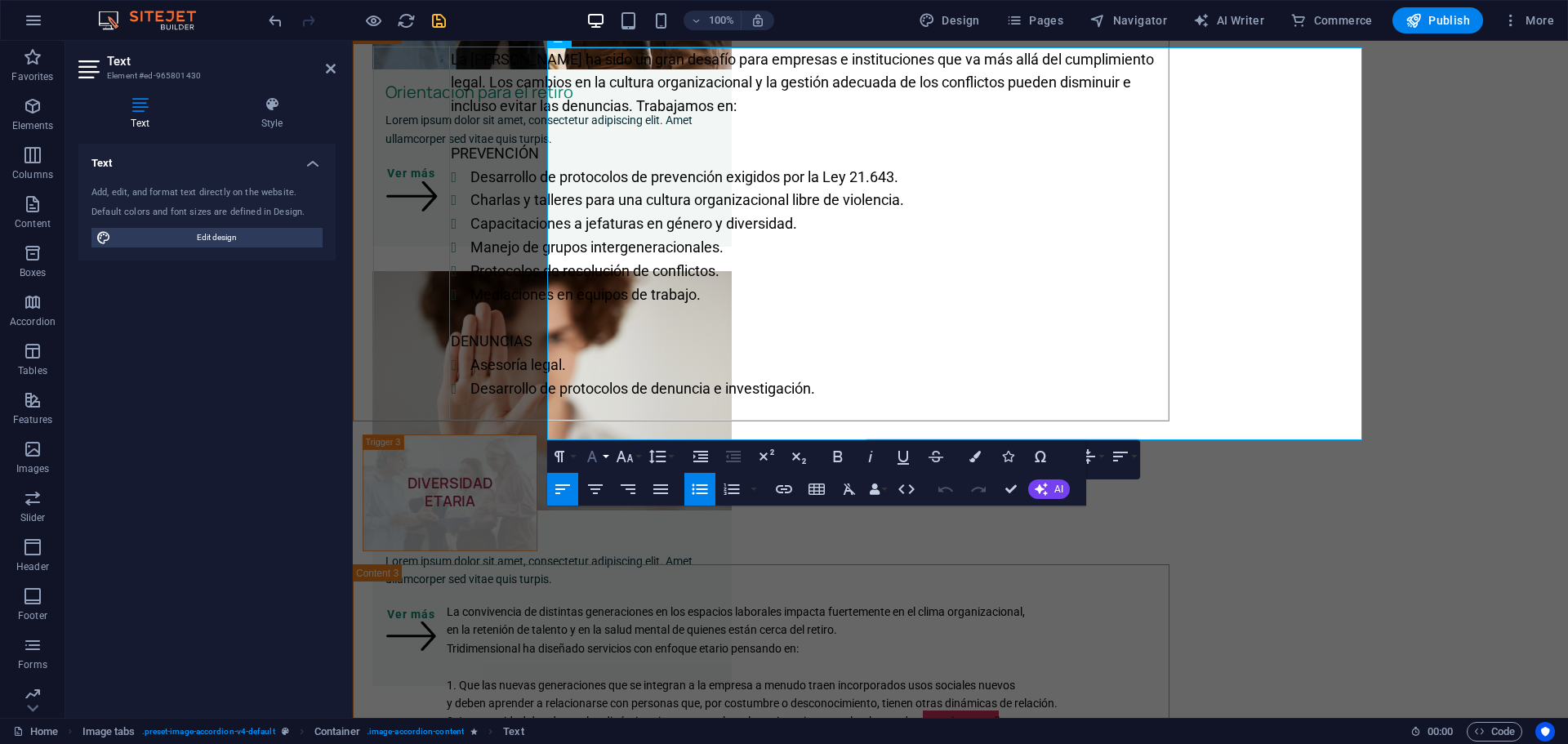
click at [608, 454] on button "Font Family" at bounding box center [595, 457] width 31 height 33
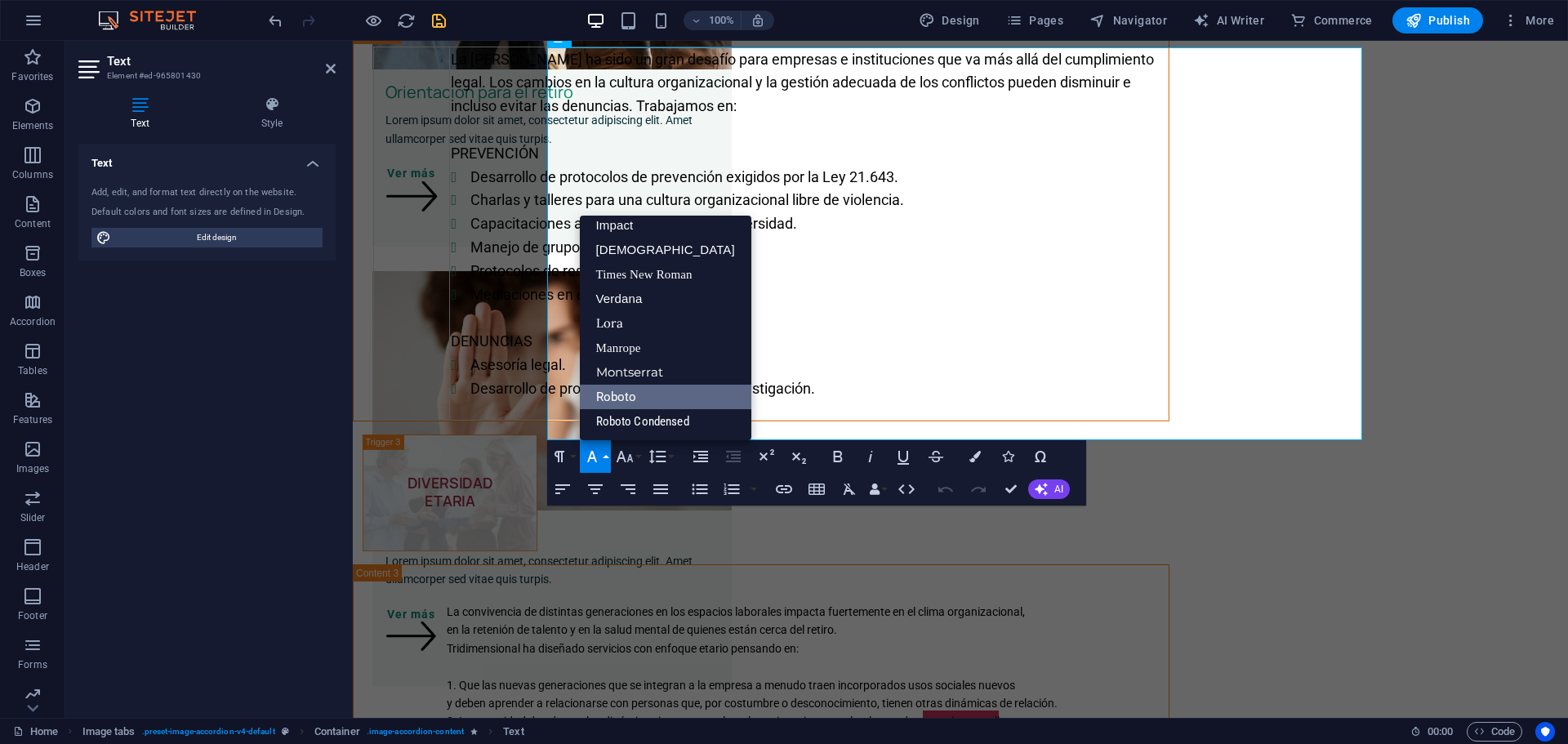
scroll to position [58, 0]
click at [961, 354] on p "DENUNCIAS" at bounding box center [808, 342] width 716 height 24
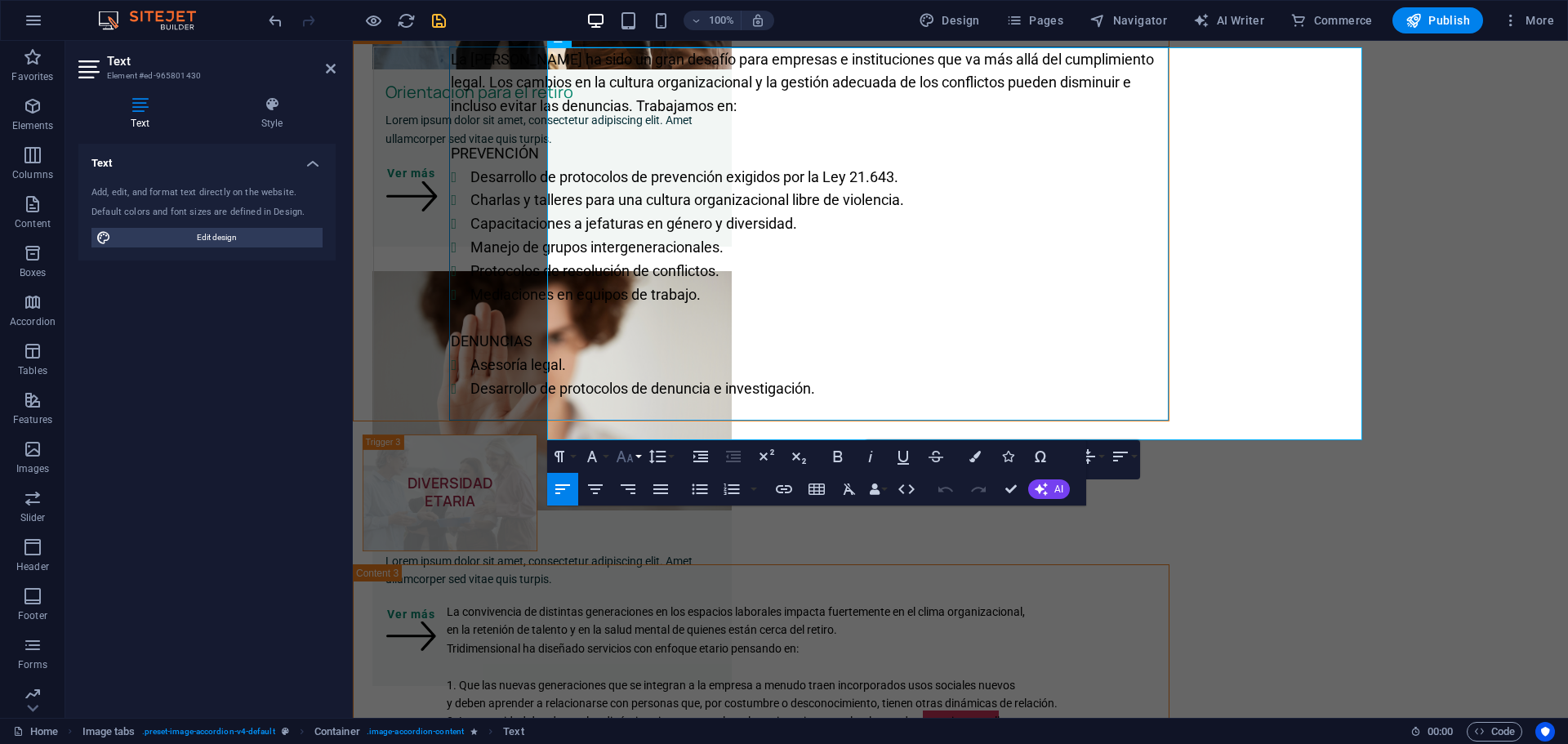
click at [637, 459] on button "Font Size" at bounding box center [627, 457] width 31 height 33
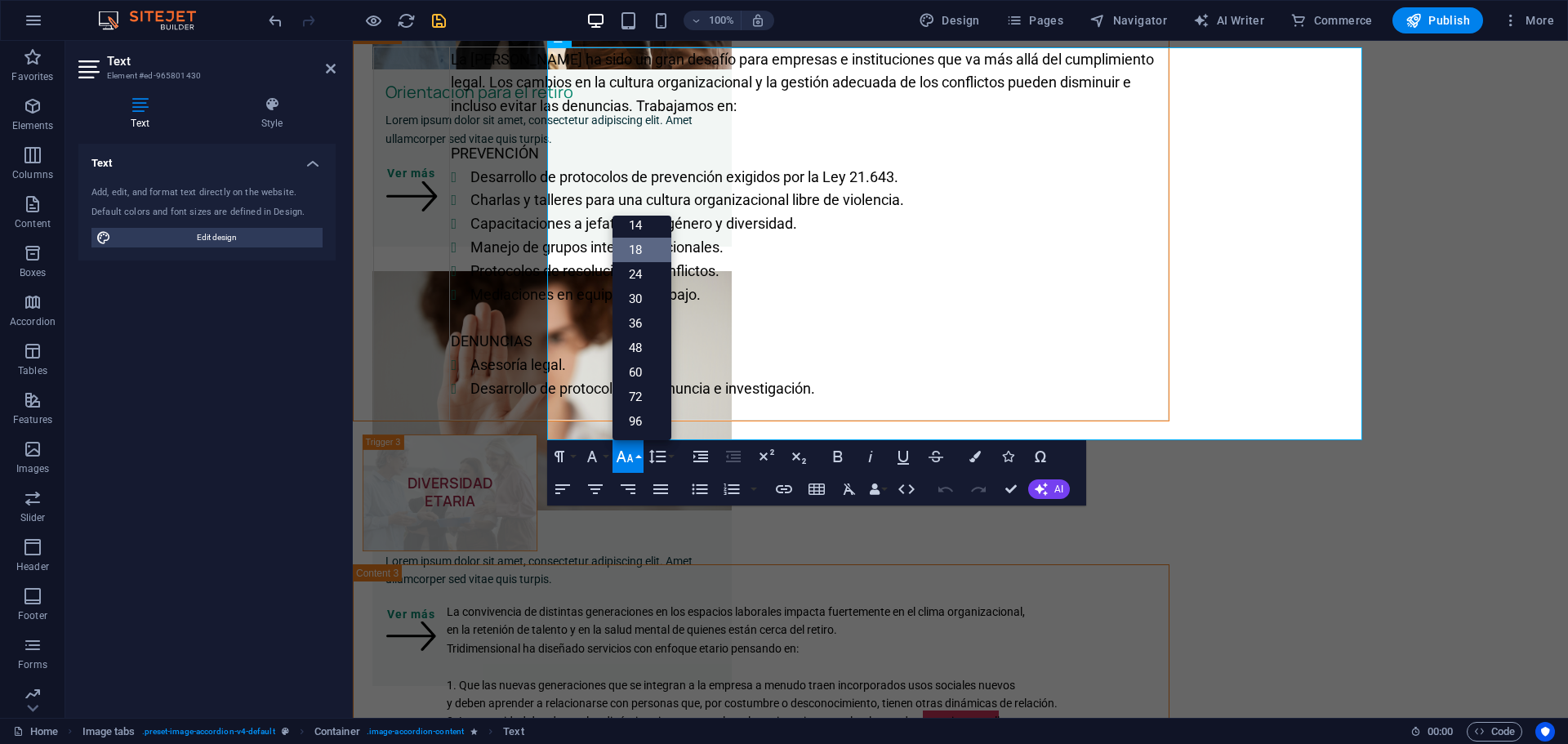
scroll to position [131, 0]
click at [1118, 283] on li "Protocolos de resolución de conflictos." at bounding box center [818, 272] width 696 height 24
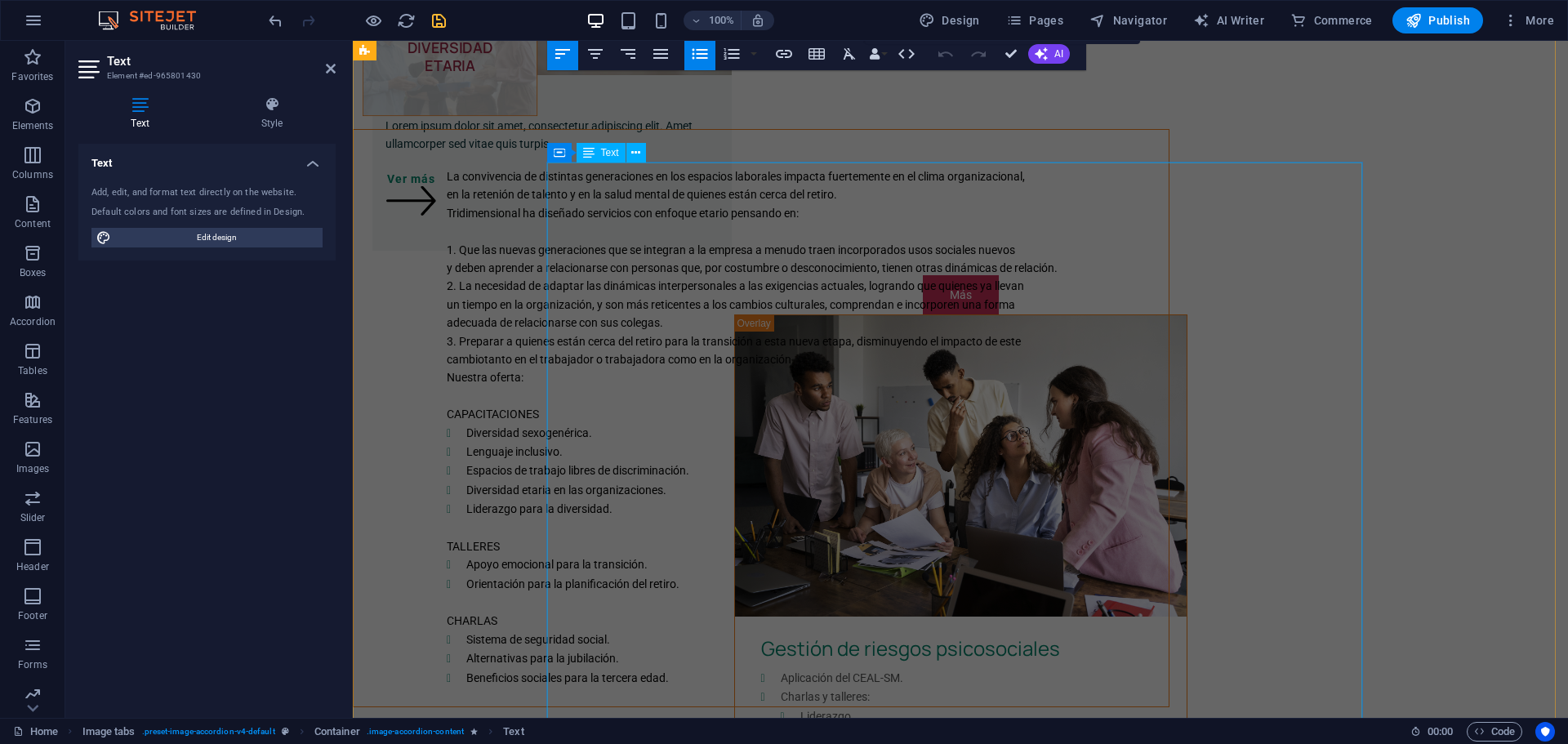
click at [678, 322] on div "La convivencia de distintas generaciones en los espacios laborales impacta fuer…" at bounding box center [762, 419] width 815 height 577
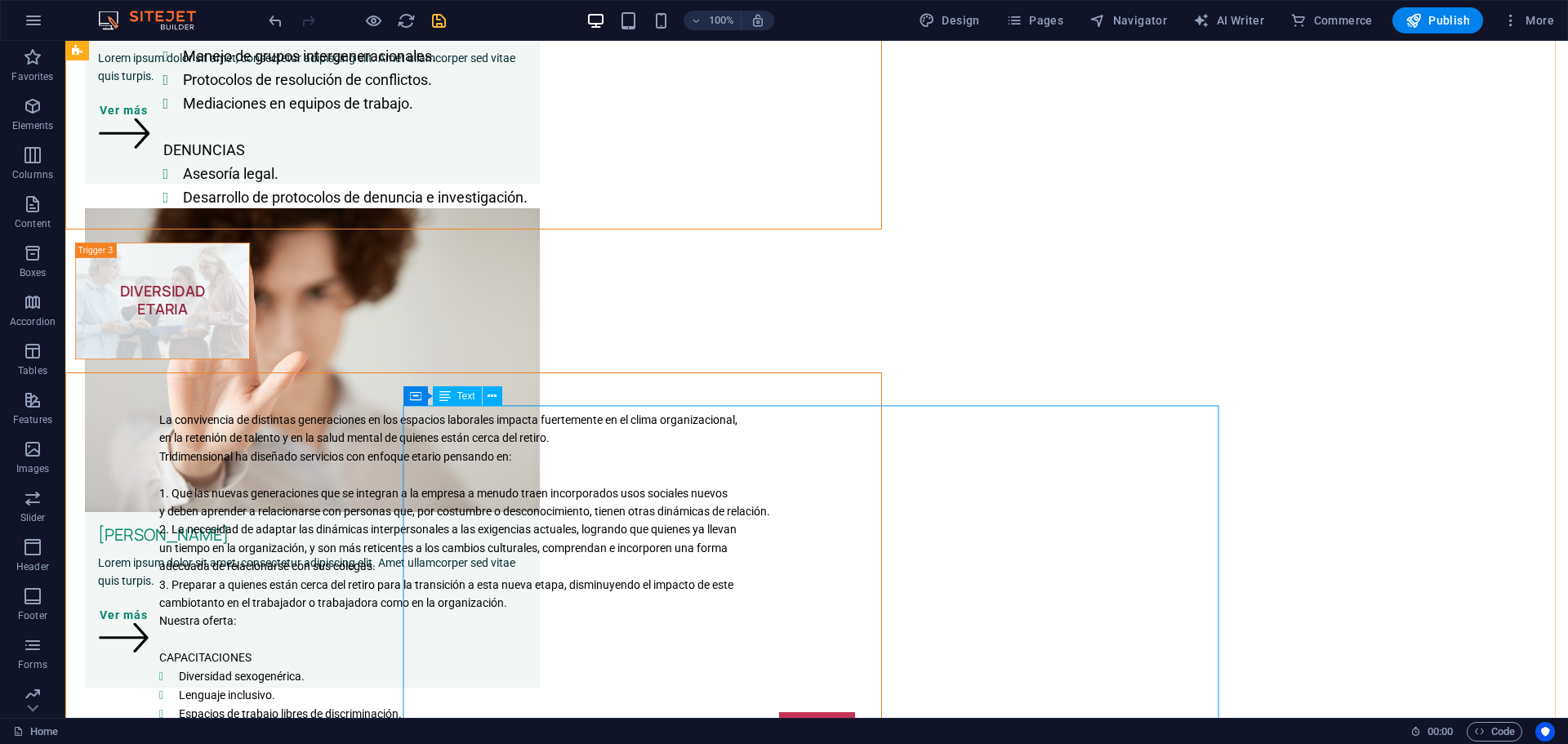
scroll to position [1436, 0]
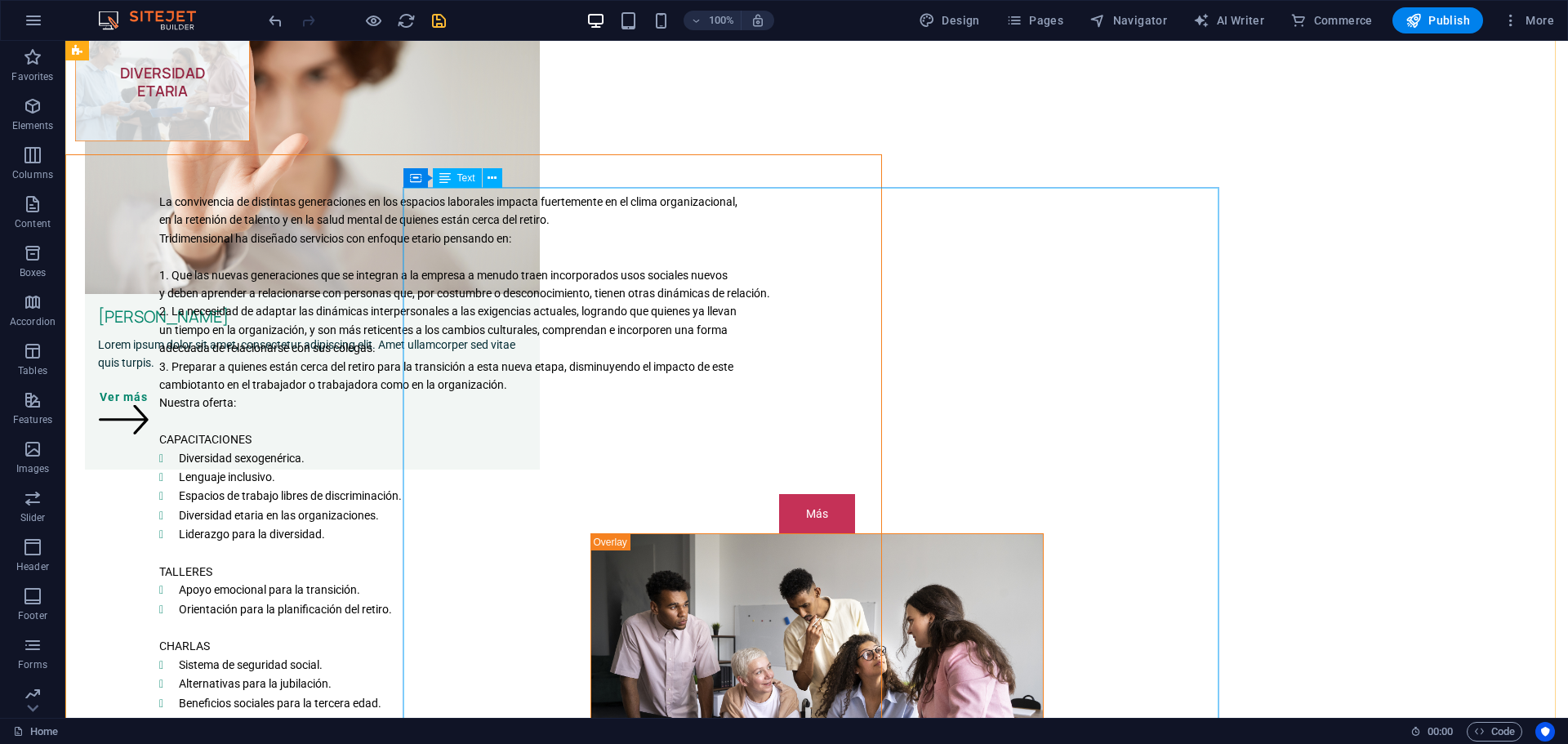
click at [512, 252] on div "La convivencia de distintas generaciones en los espacios laborales impacta fuer…" at bounding box center [474, 444] width 815 height 577
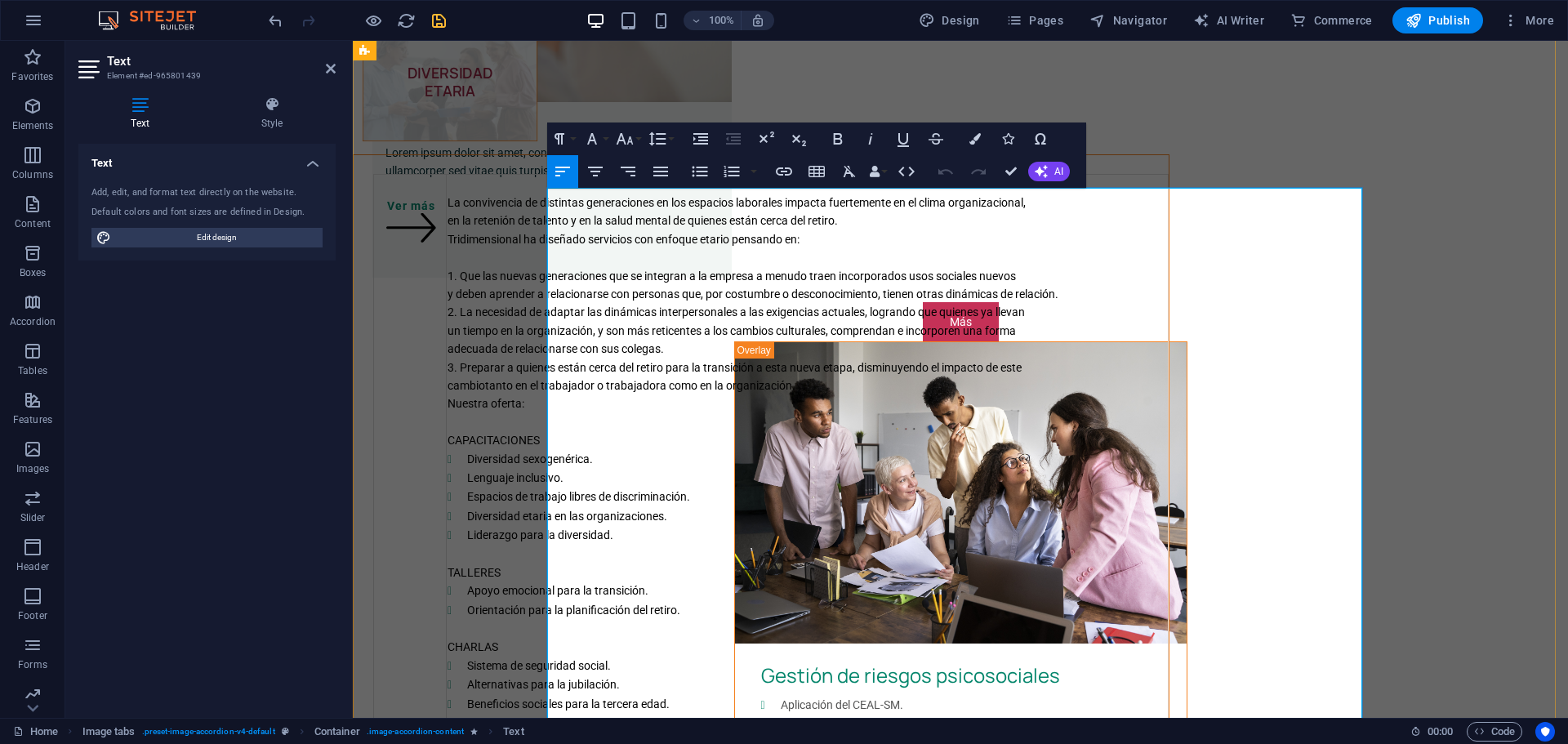
click at [646, 209] on span "La convivencia de distintas generaciones en los espacios laborales impacta fuer…" at bounding box center [736, 202] width 578 height 13
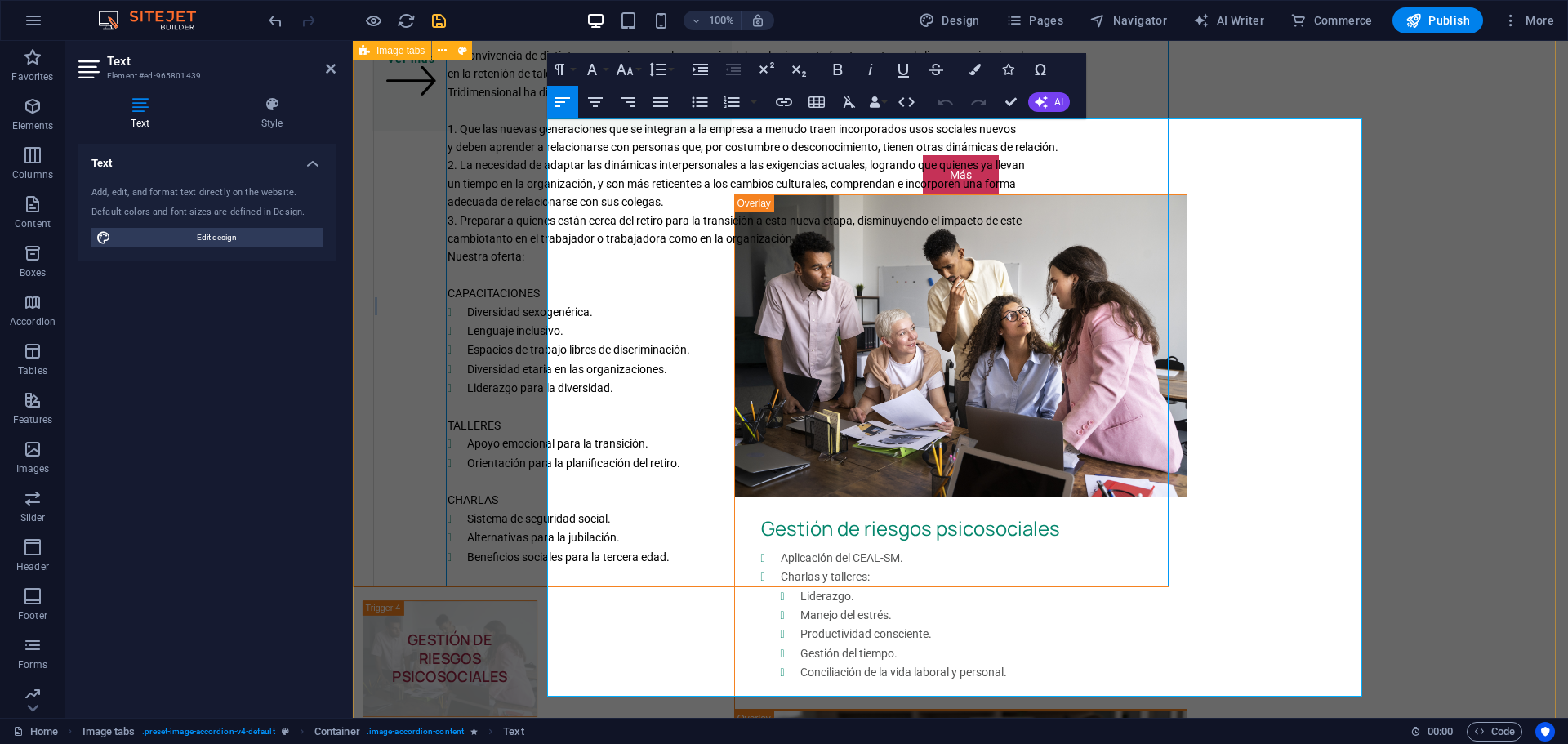
scroll to position [1718, 0]
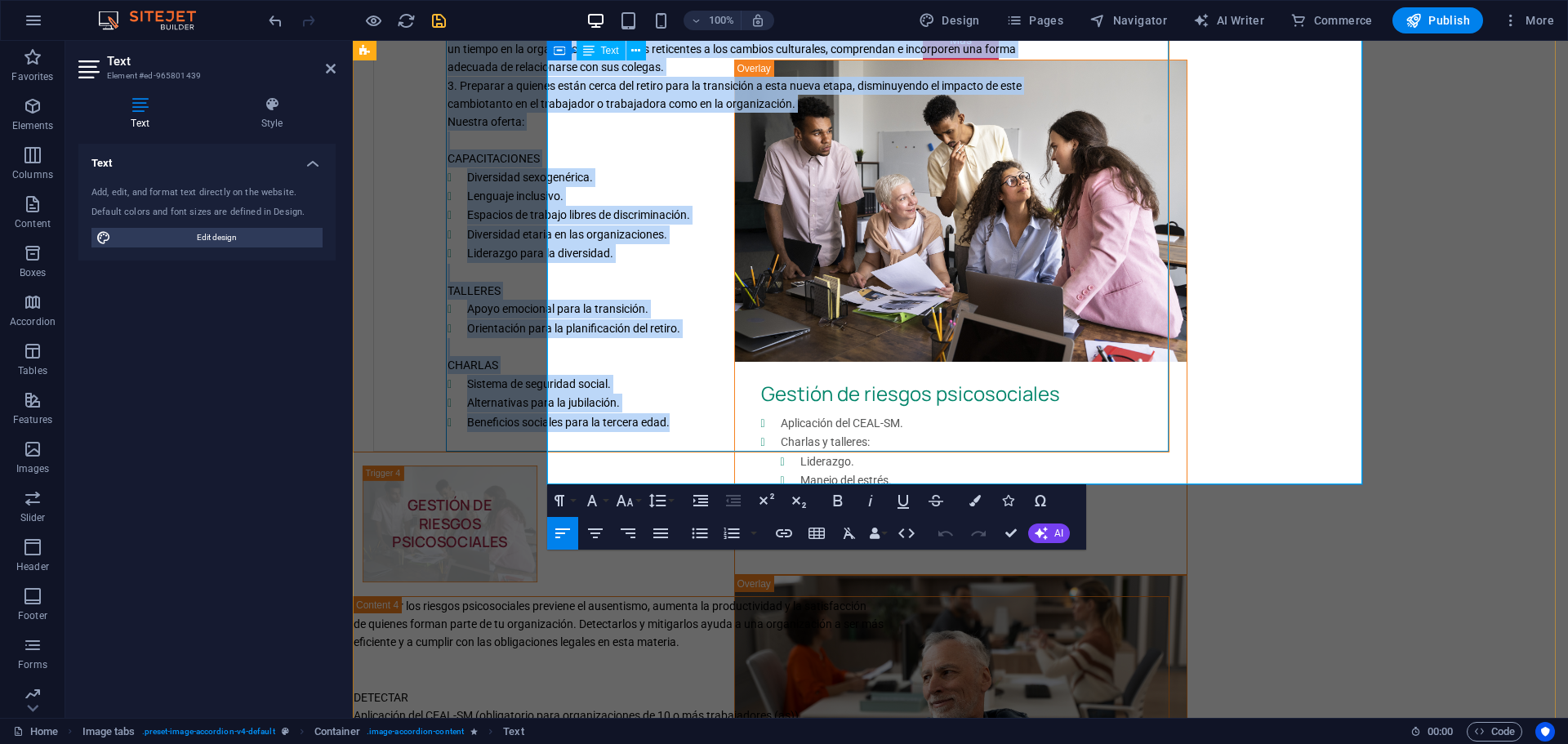
drag, startPoint x: 641, startPoint y: 235, endPoint x: 897, endPoint y: 462, distance: 342.1
click at [897, 452] on td "La convivencia de distintas generaciones en los espacios laborales impacta fuer…" at bounding box center [806, 172] width 722 height 559
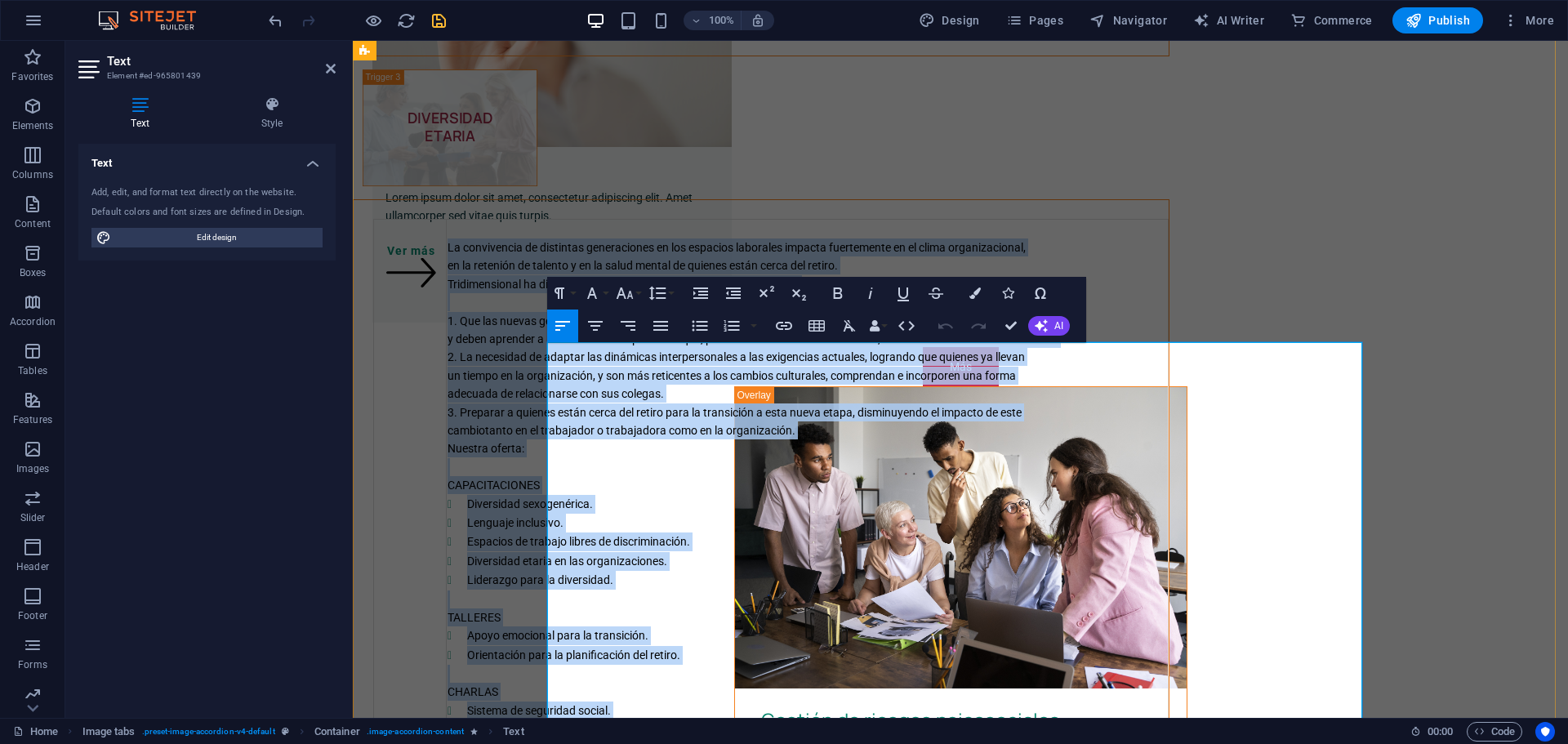
scroll to position [1281, 0]
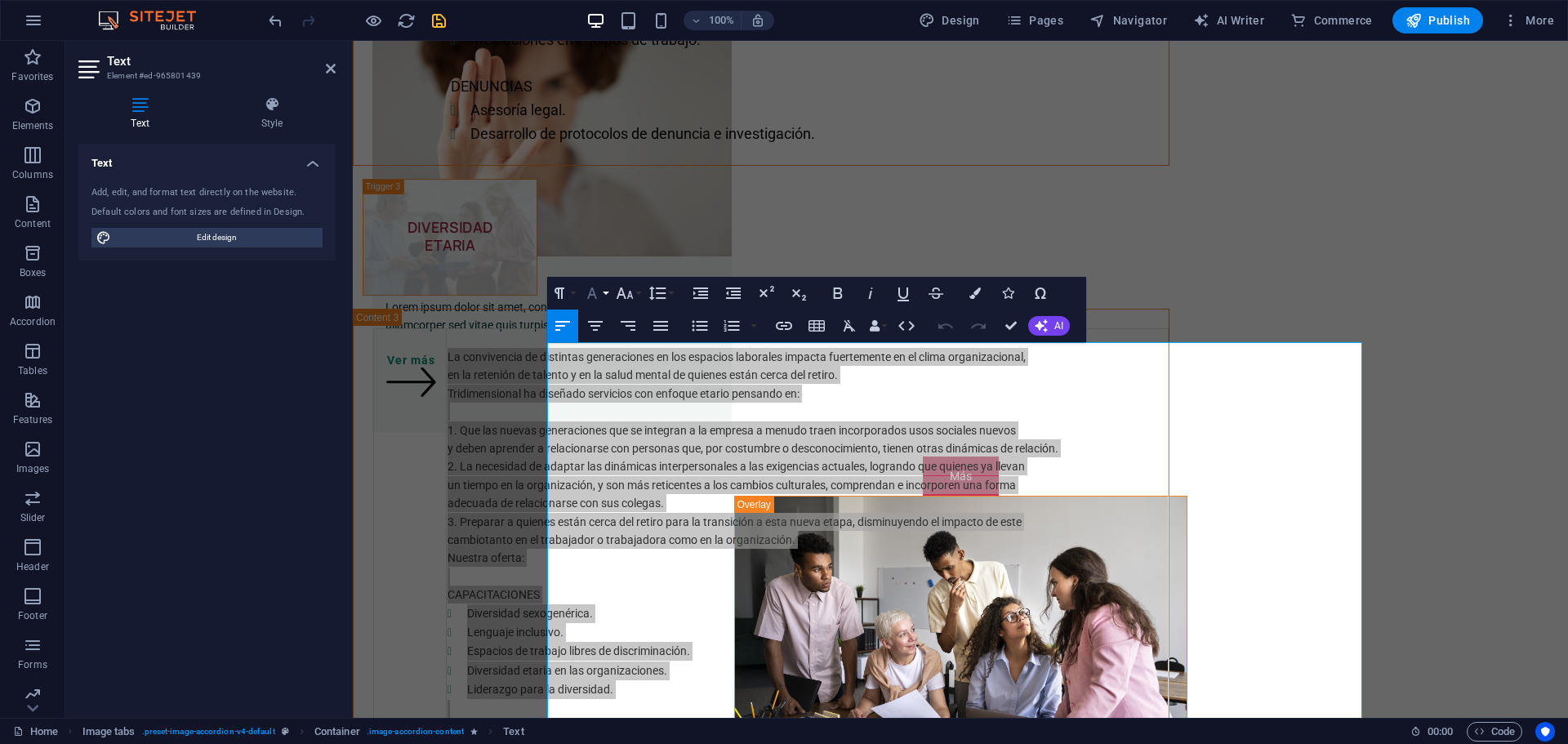
click at [606, 294] on button "Font Family" at bounding box center [595, 292] width 31 height 33
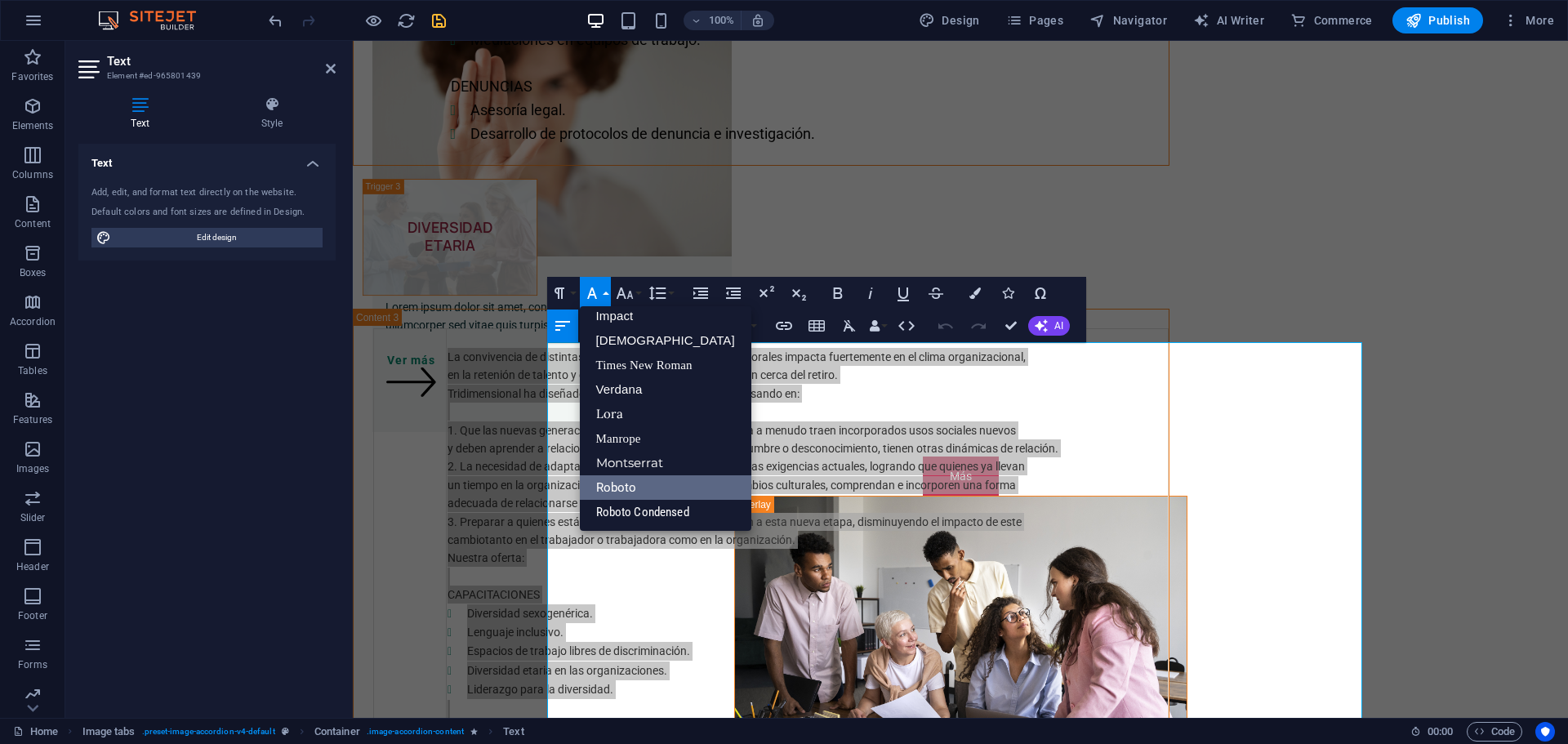
scroll to position [58, 0]
click at [606, 294] on button "Font Family" at bounding box center [595, 292] width 31 height 33
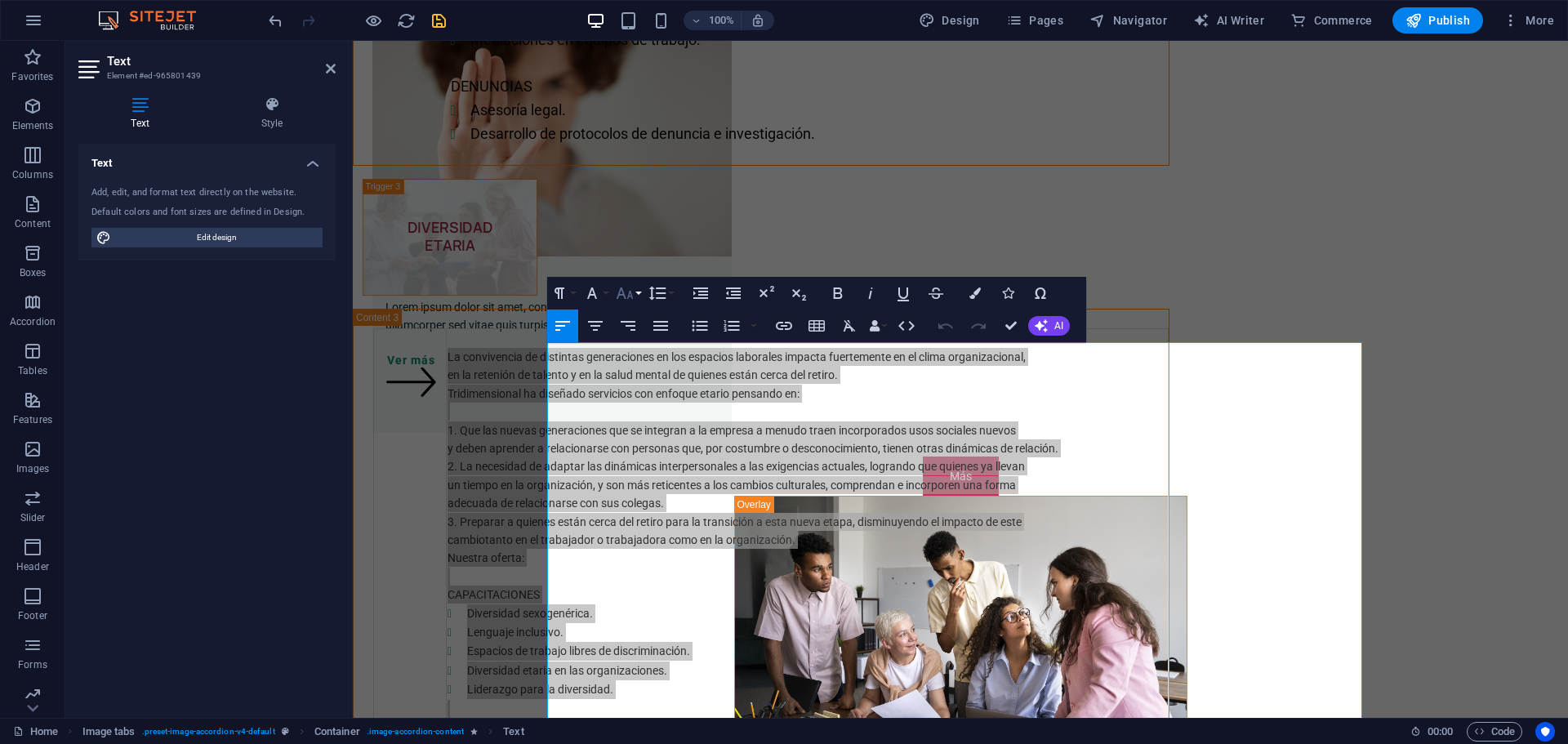
click at [637, 292] on button "Font Size" at bounding box center [627, 292] width 31 height 33
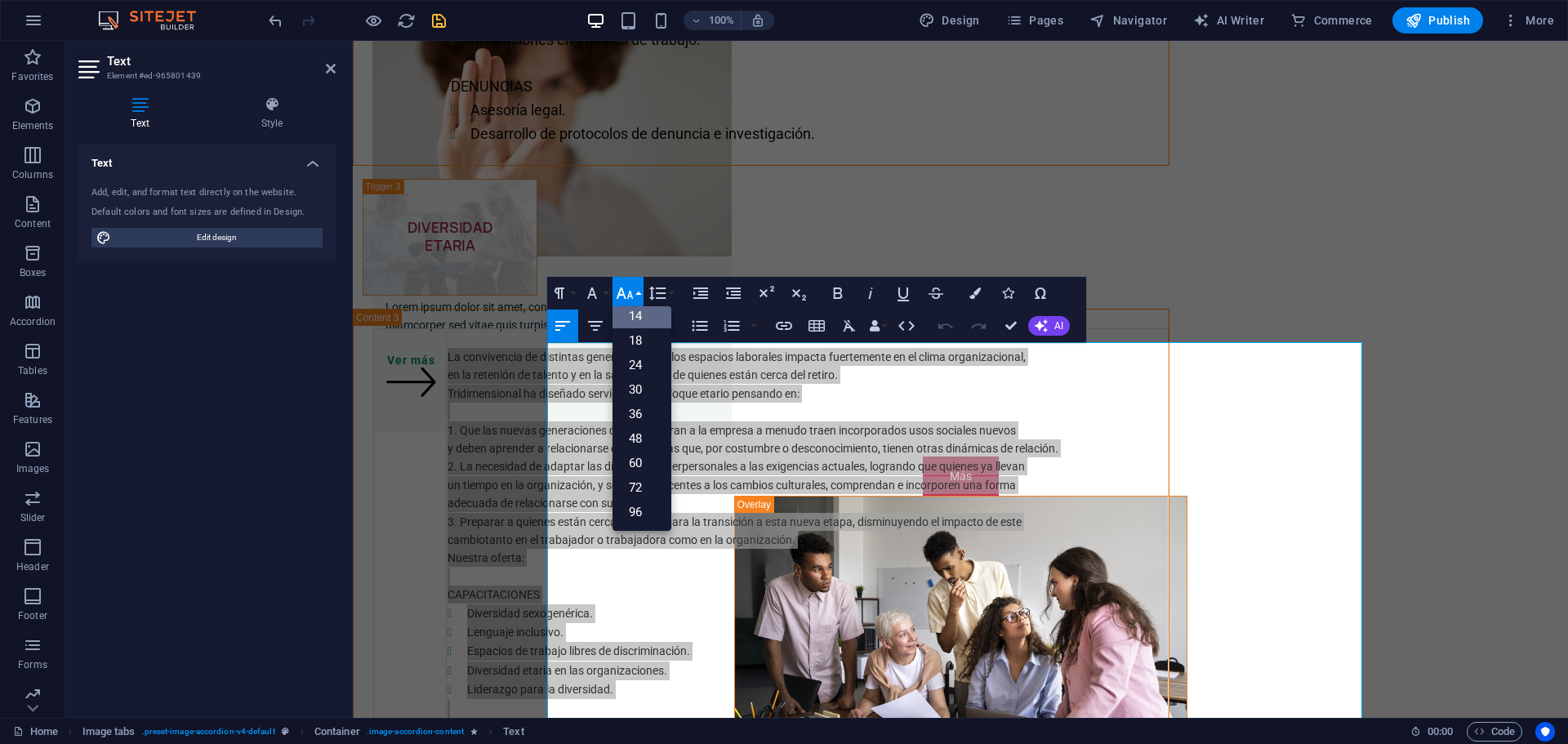
scroll to position [131, 0]
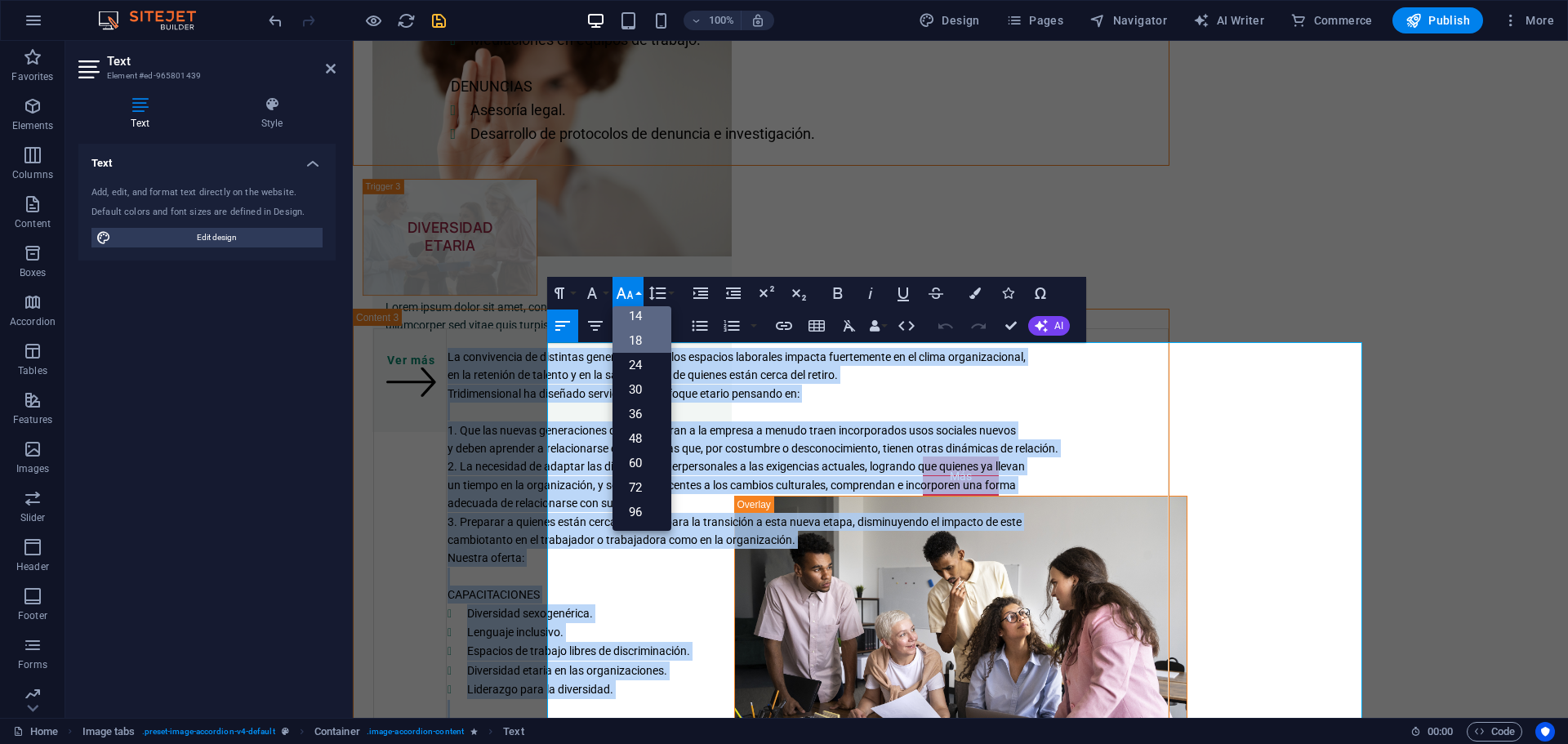
click at [644, 336] on link "18" at bounding box center [641, 340] width 59 height 25
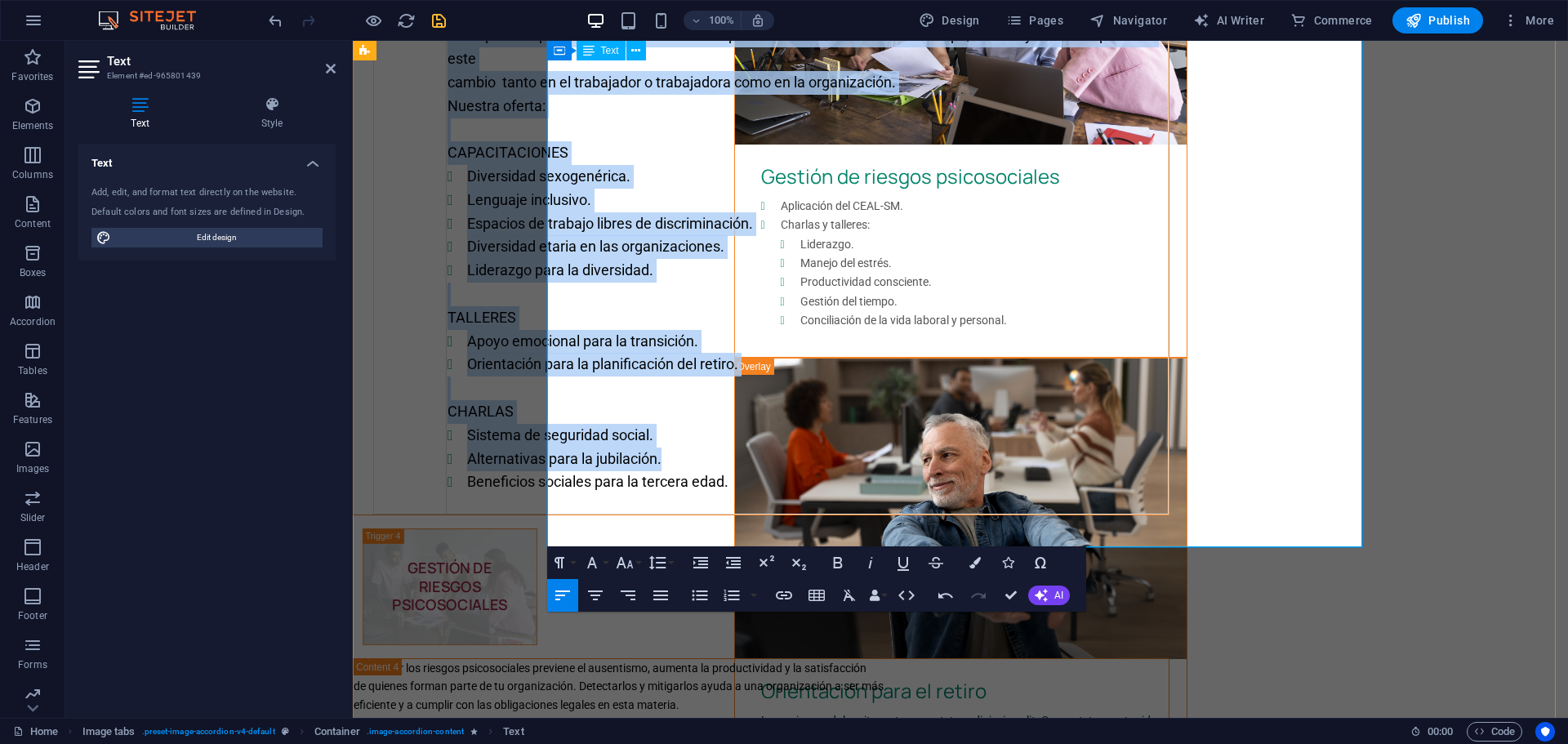
scroll to position [2044, 0]
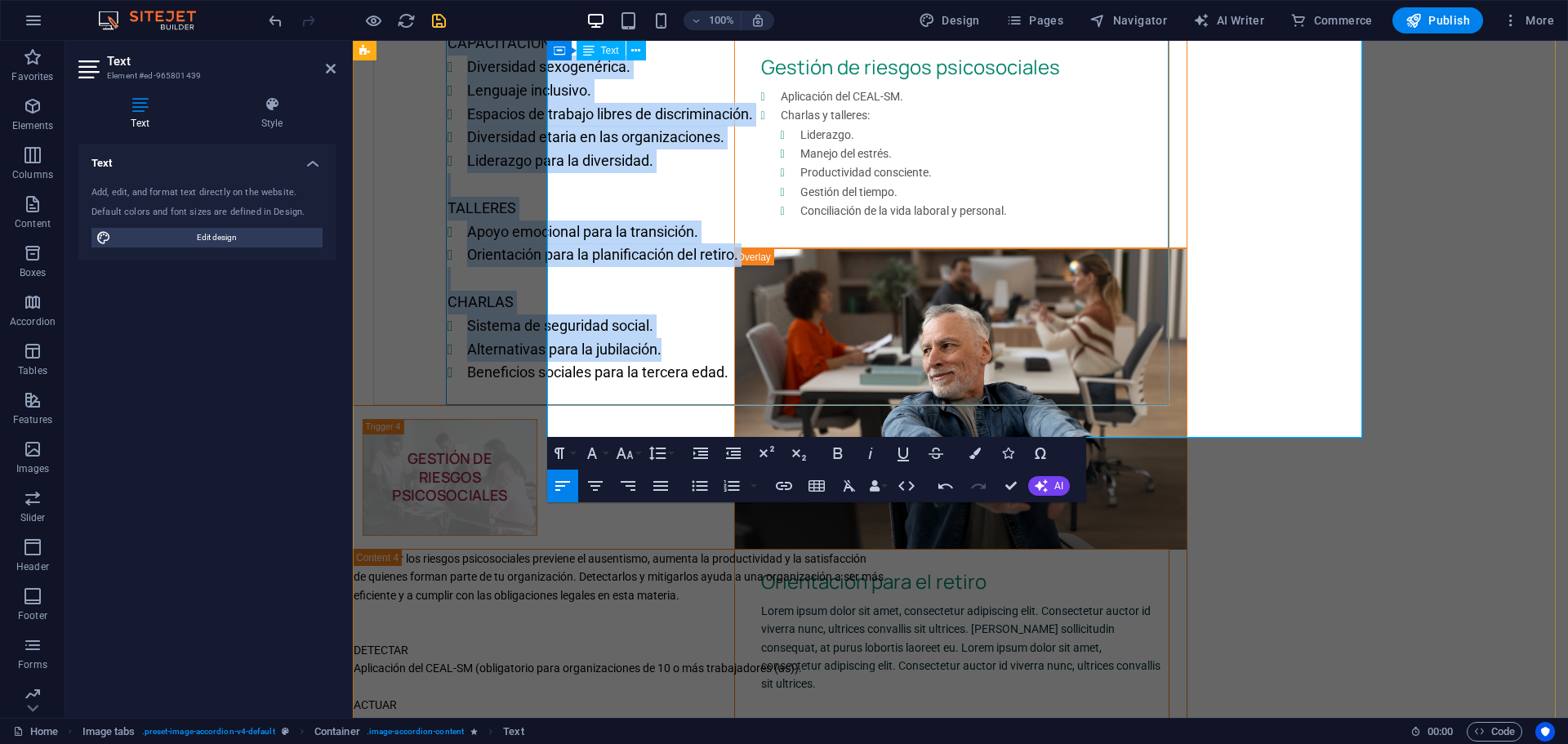
click at [991, 362] on li "Alternativas para la jubilación." at bounding box center [817, 350] width 700 height 24
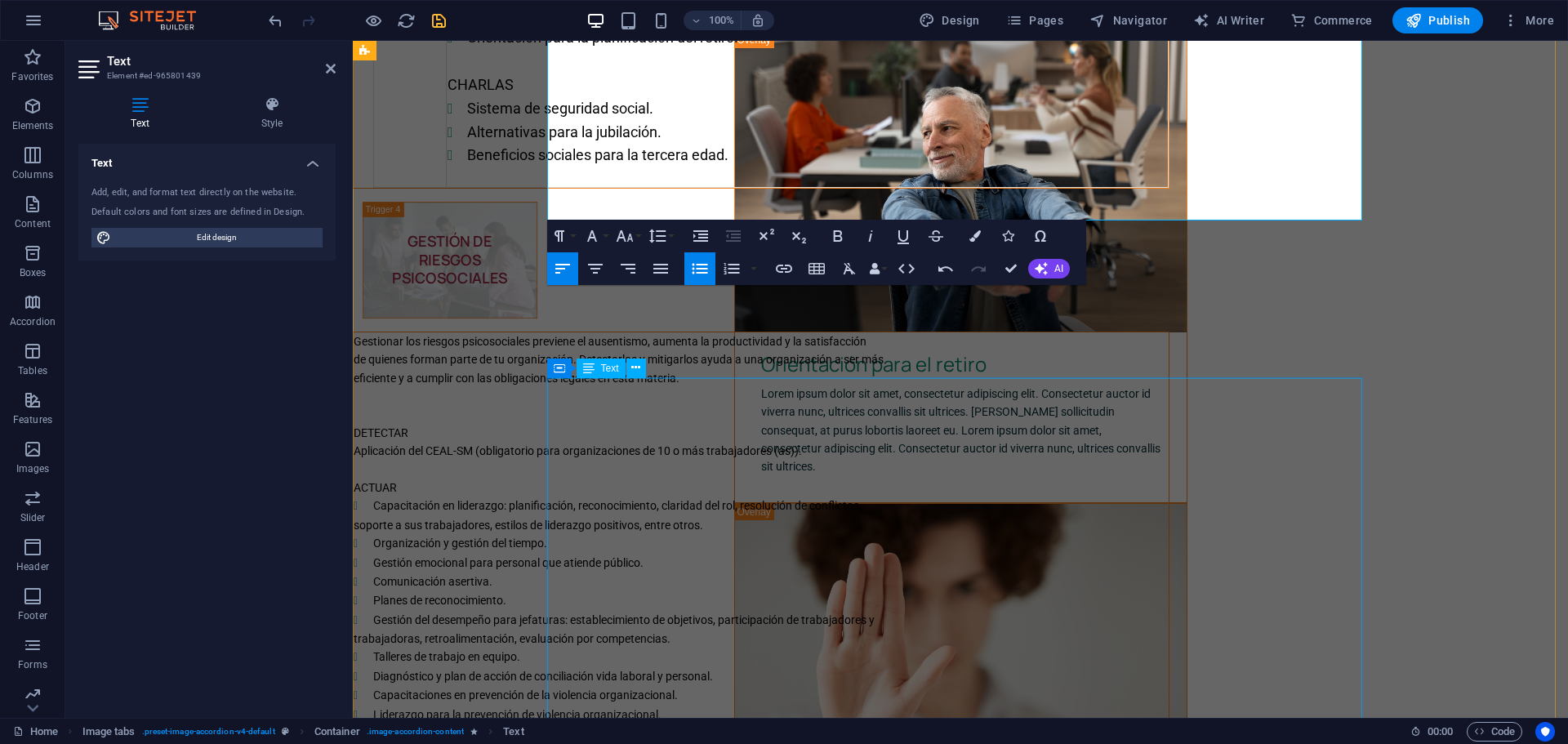
scroll to position [2371, 0]
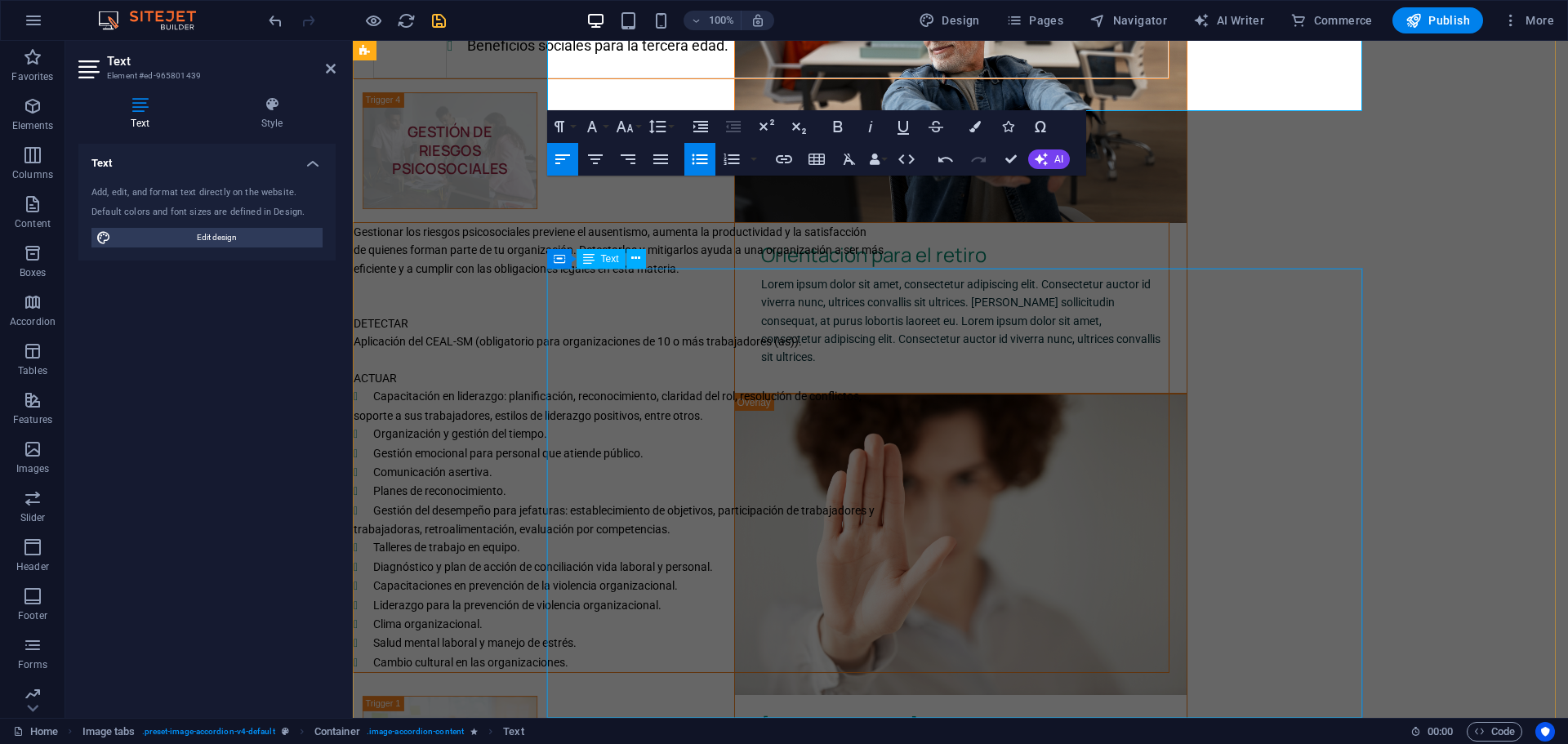
click at [733, 342] on div "Gestionar los riesgos psicosociales previene el ausentismo, aumenta la producti…" at bounding box center [762, 448] width 815 height 450
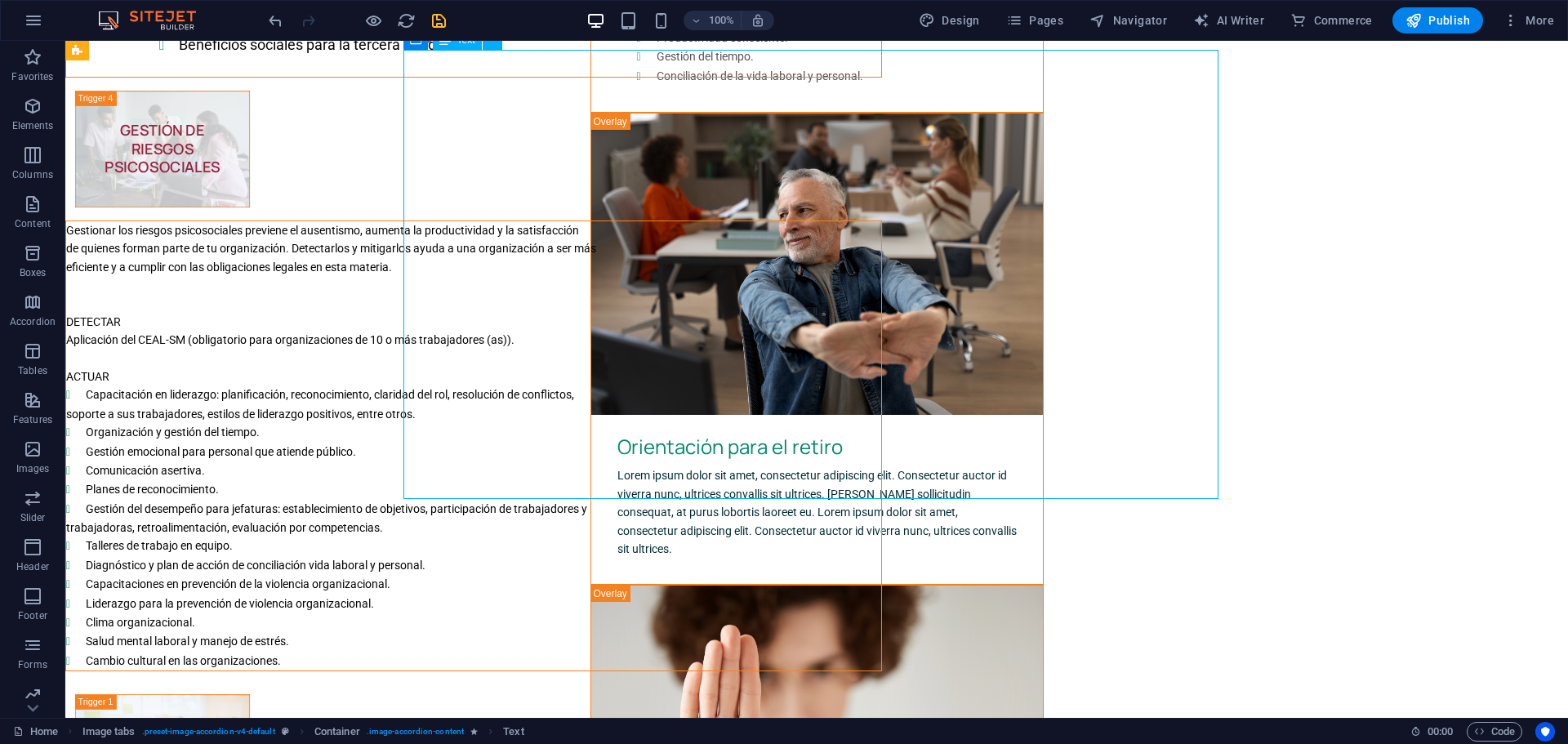
scroll to position [2588, 0]
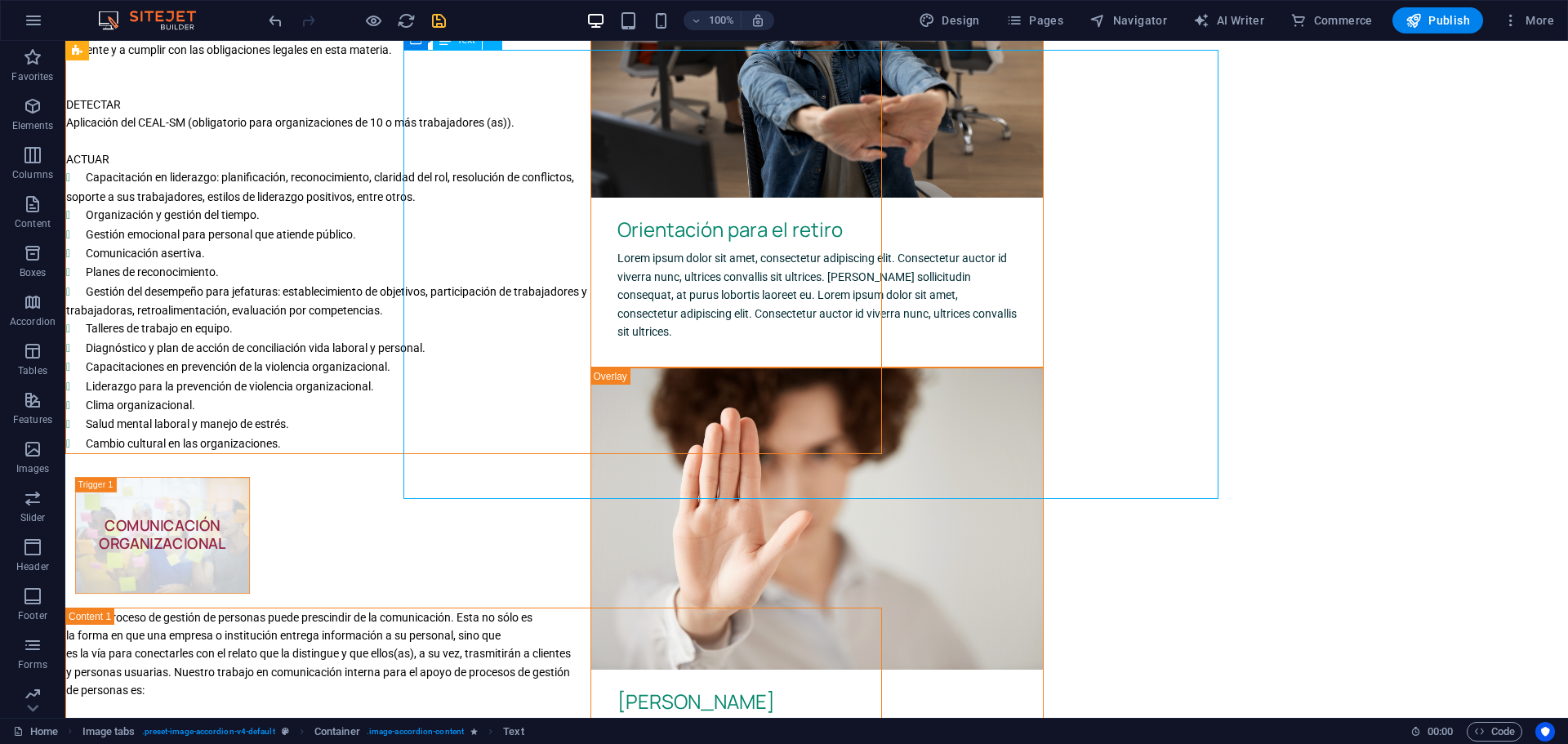
click at [701, 454] on div "Gestionar los riesgos psicosociales previene el ausentismo, aumenta la producti…" at bounding box center [474, 229] width 815 height 450
click at [654, 454] on div "Gestionar los riesgos psicosociales previene el ausentismo, aumenta la producti…" at bounding box center [474, 229] width 815 height 450
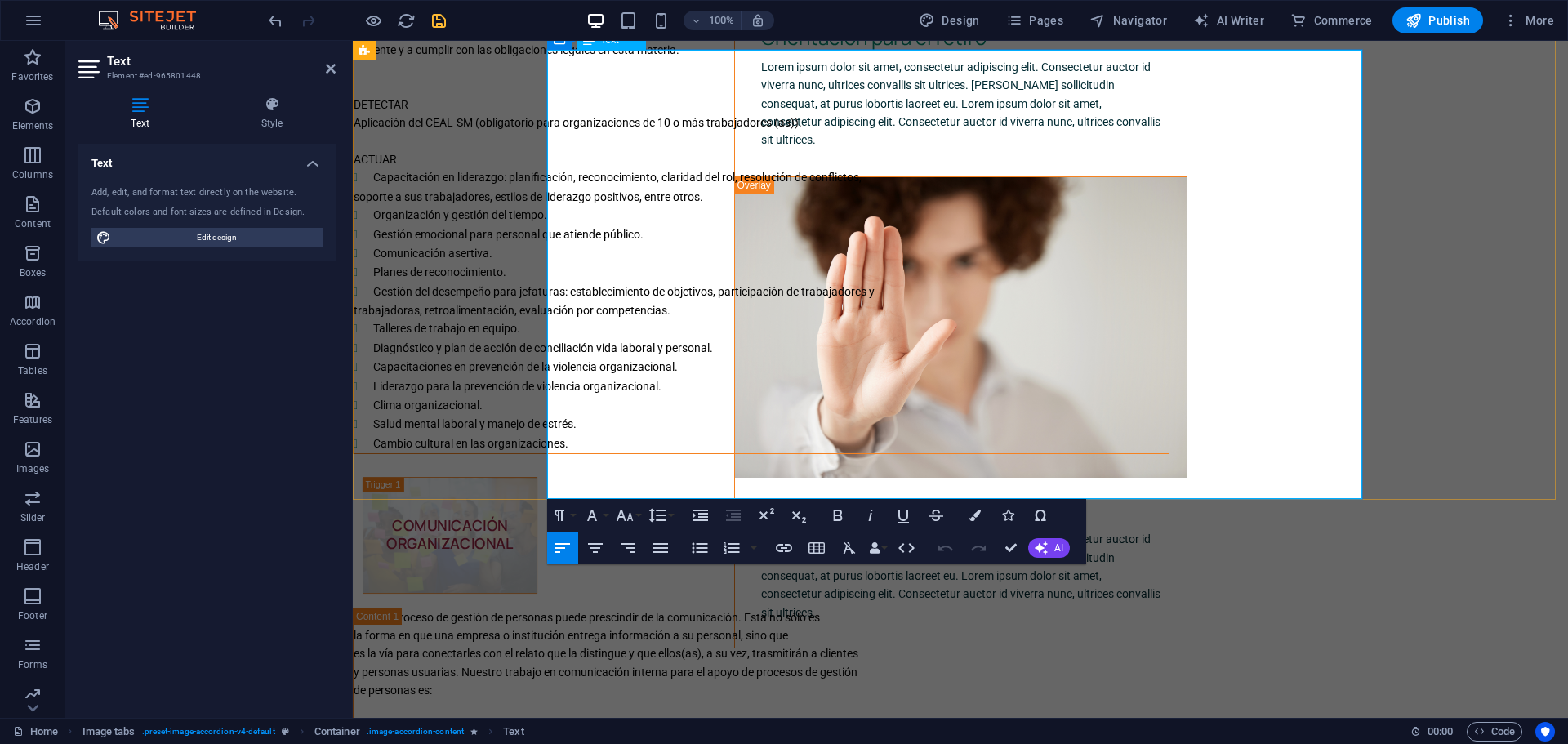
click at [850, 454] on li "Cambio cultural en las organizaciones." at bounding box center [771, 444] width 795 height 19
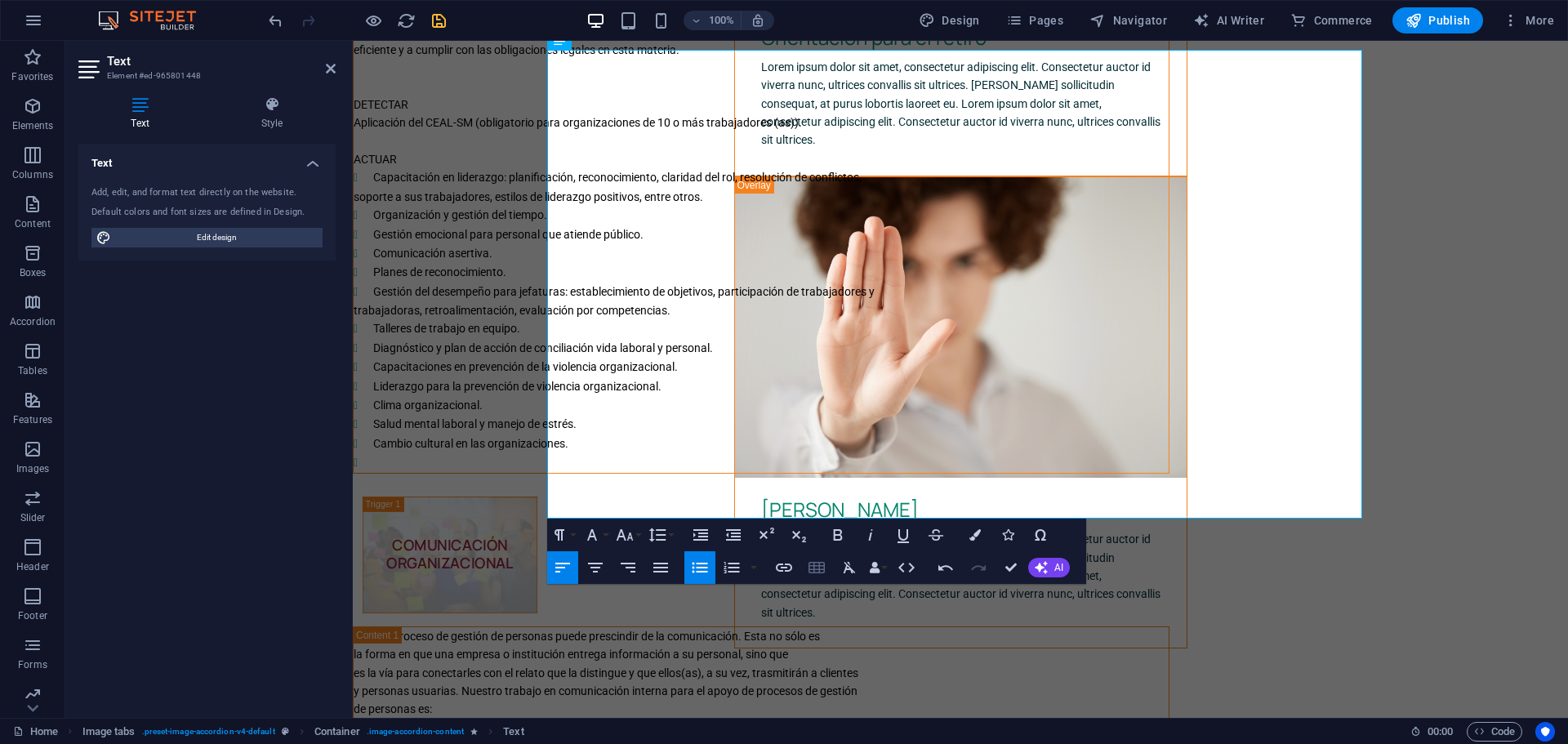
click at [815, 567] on icon "button" at bounding box center [816, 568] width 20 height 20
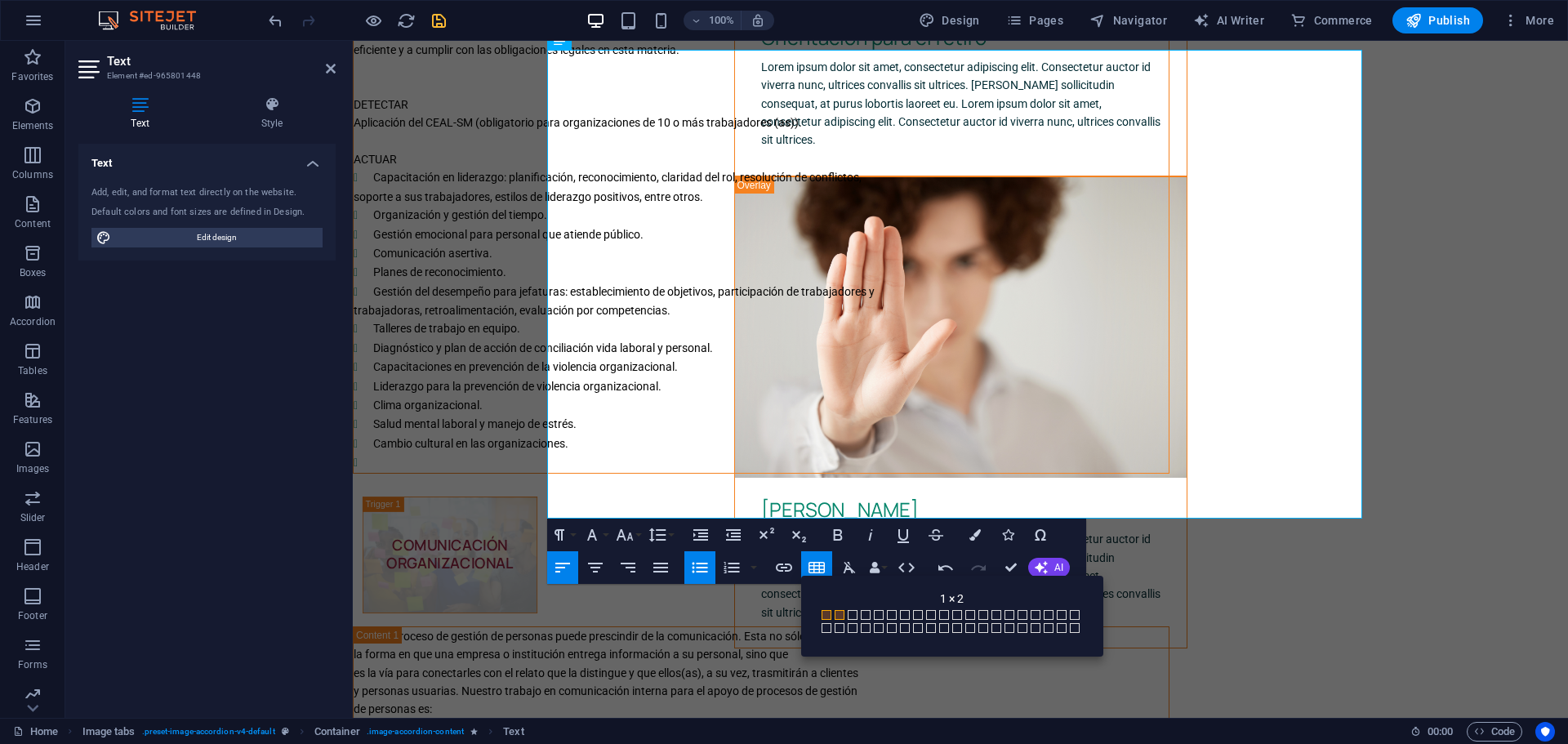
click at [838, 615] on span at bounding box center [839, 615] width 10 height 10
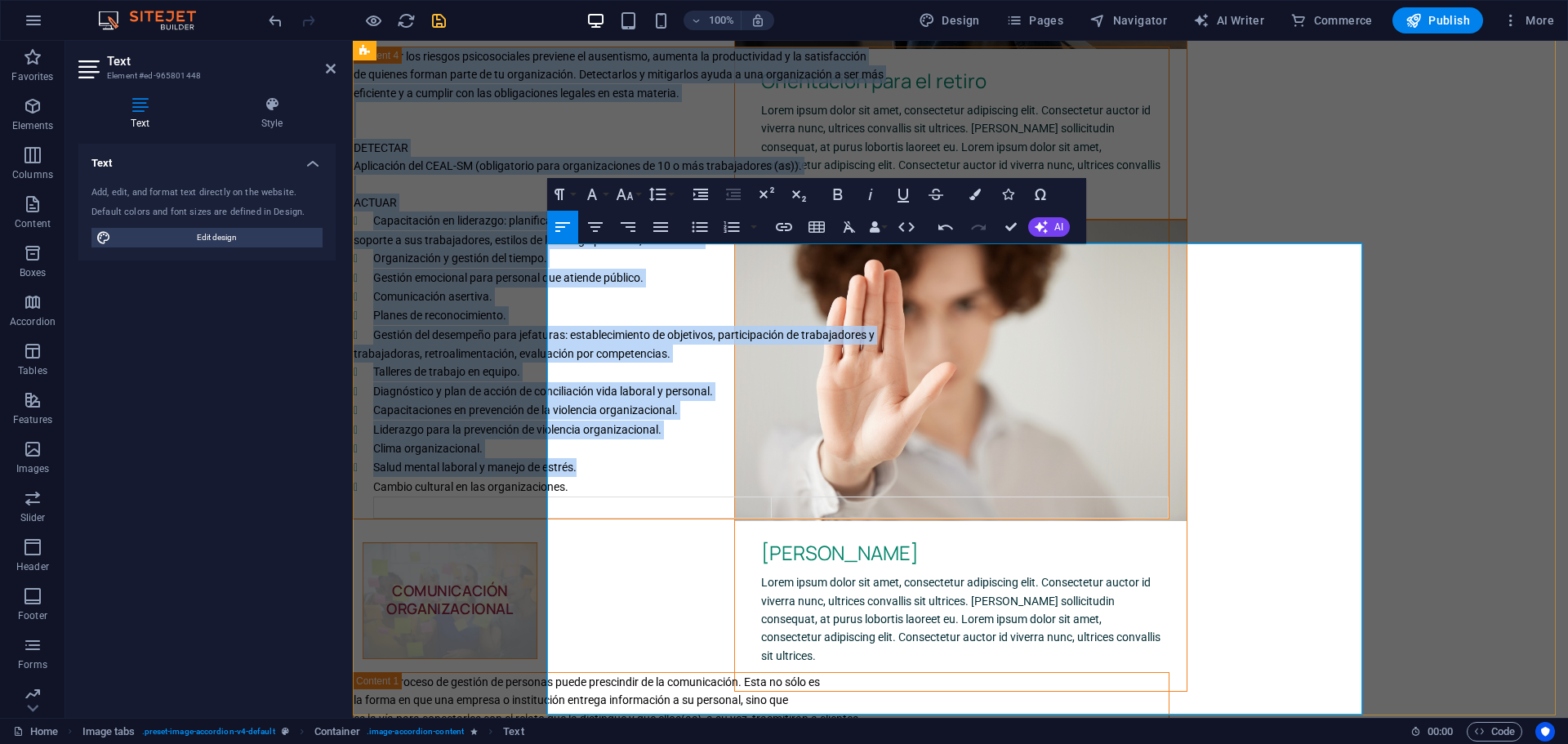
scroll to position [2698, 0]
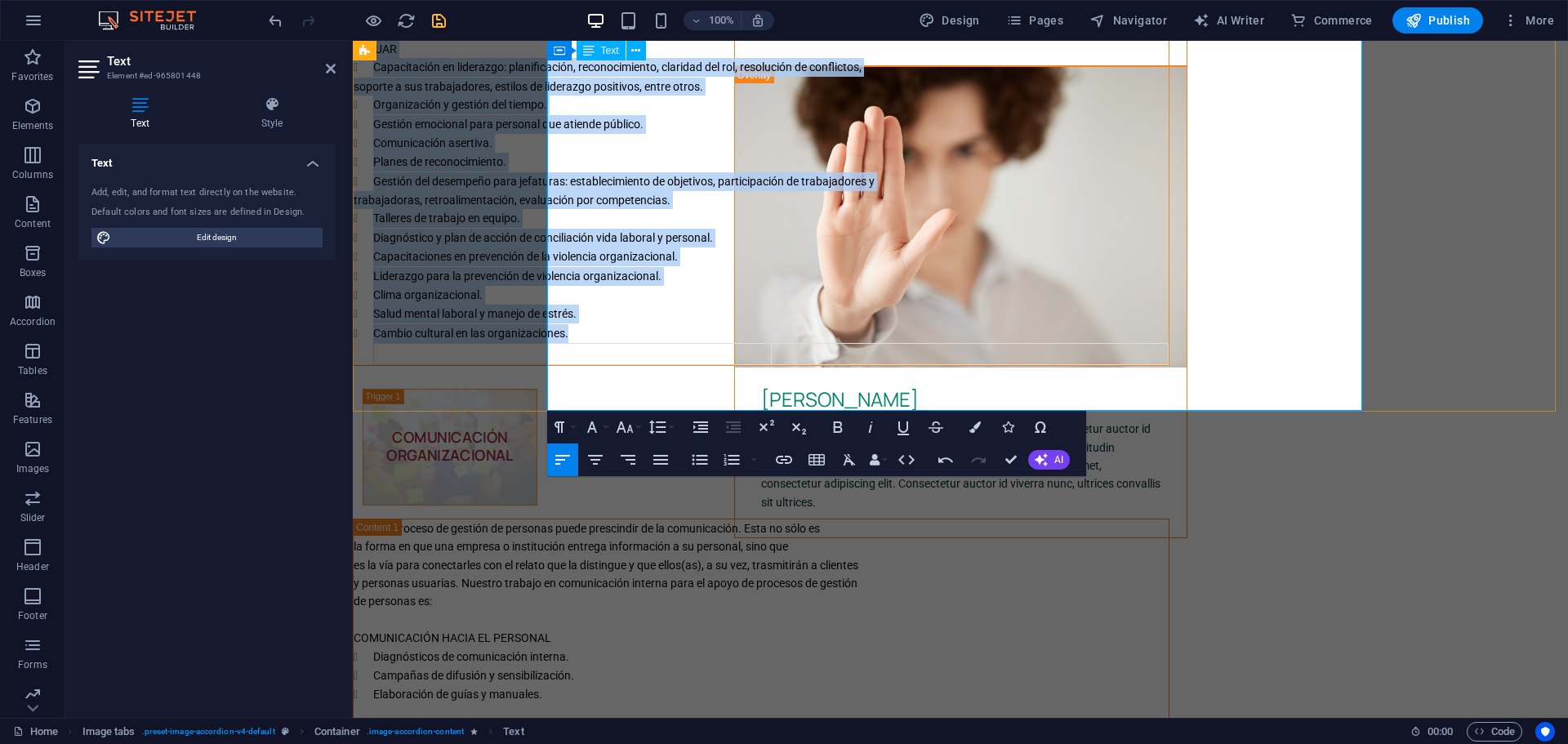
drag, startPoint x: 548, startPoint y: 279, endPoint x: 789, endPoint y: 386, distance: 263.7
click at [789, 365] on div "Gestionar los riesgos psicosociales previene el ausentismo, aumenta la producti…" at bounding box center [762, 129] width 815 height 471
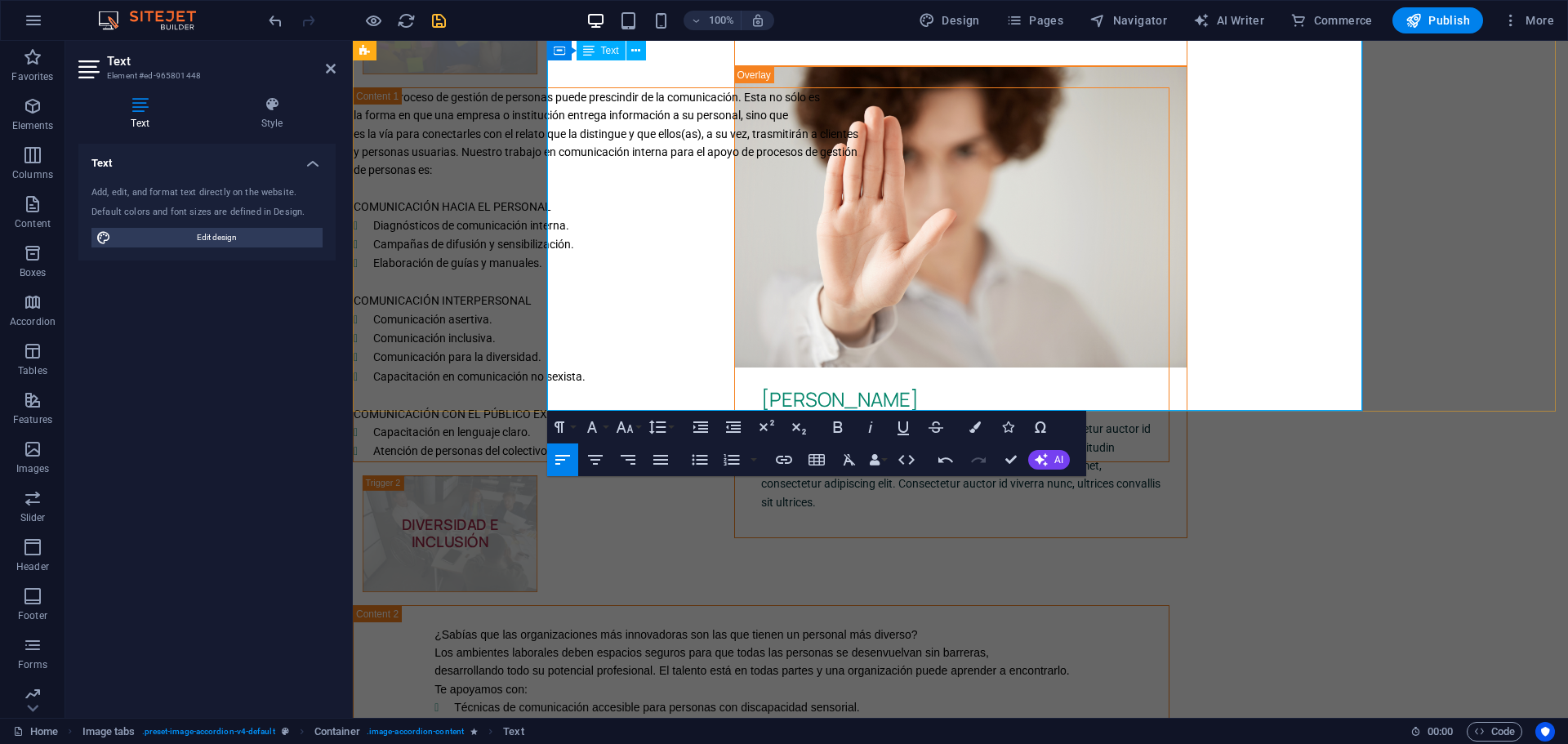
scroll to position [2401, 0]
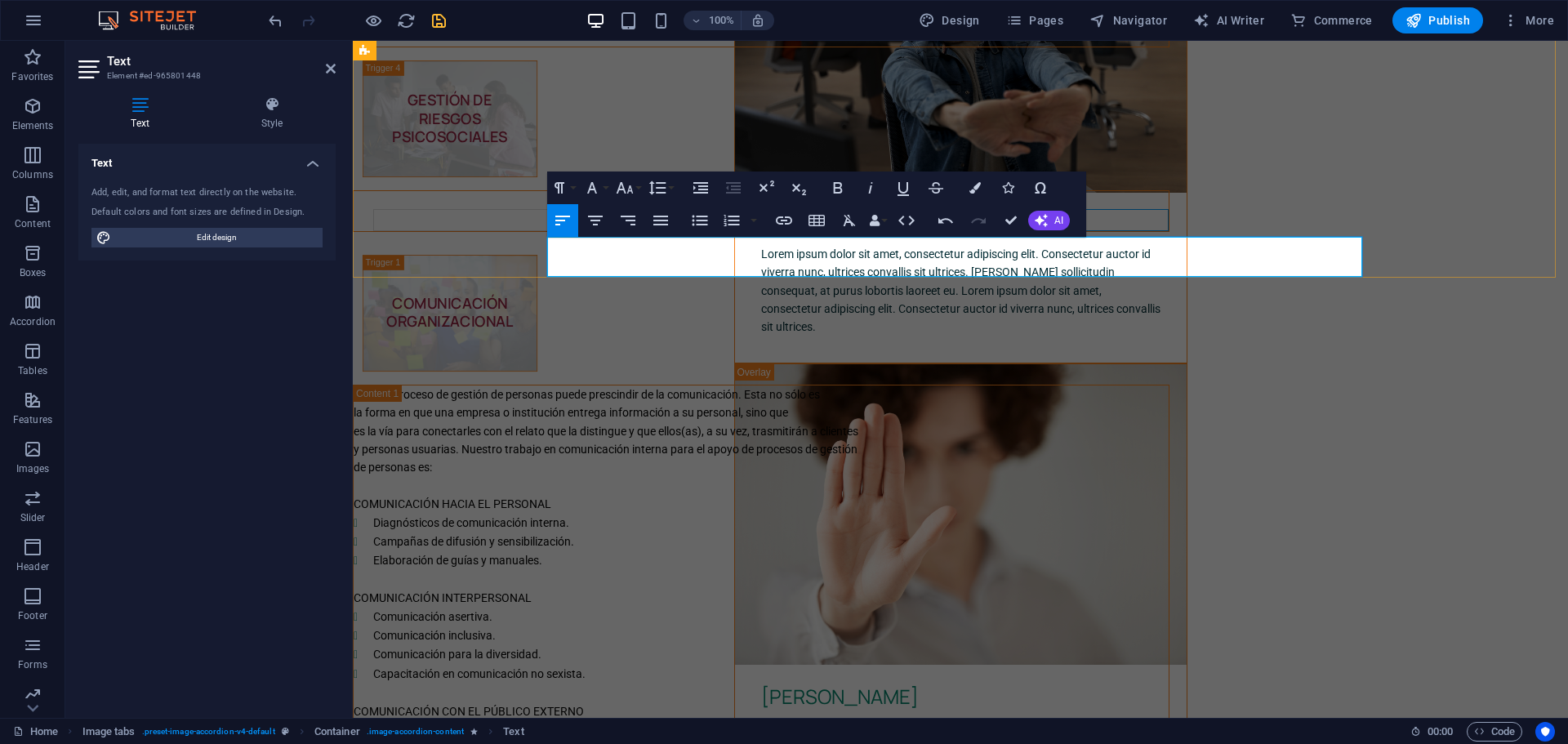
click at [1024, 231] on td at bounding box center [969, 220] width 398 height 21
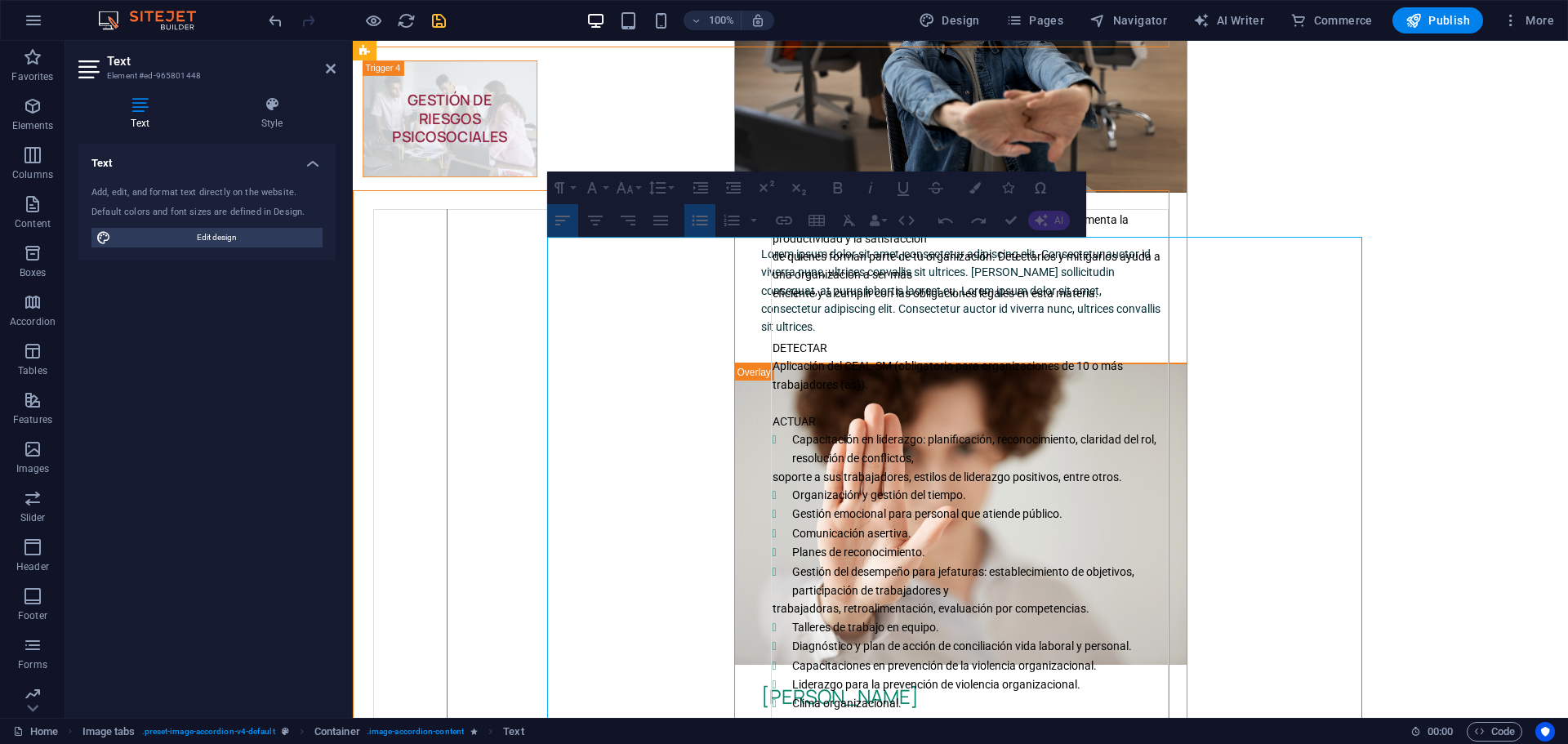
drag, startPoint x: 964, startPoint y: 338, endPoint x: 639, endPoint y: 345, distance: 325.1
click at [447, 345] on div at bounding box center [446, 489] width 1 height 562
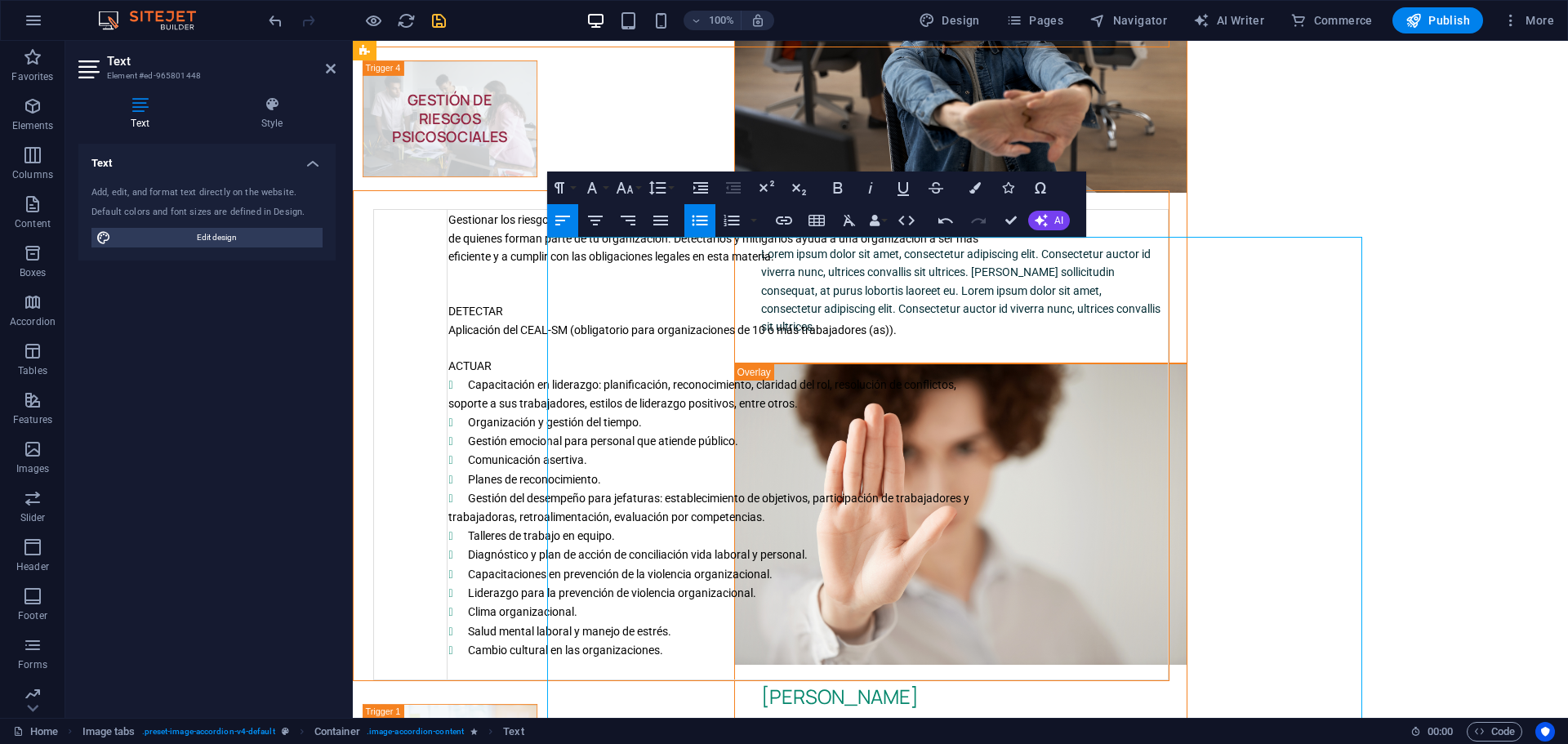
click at [669, 245] on span "de quienes forman parte de tu organización. Detectarlos y mitigarlos ayuda a un…" at bounding box center [713, 238] width 530 height 13
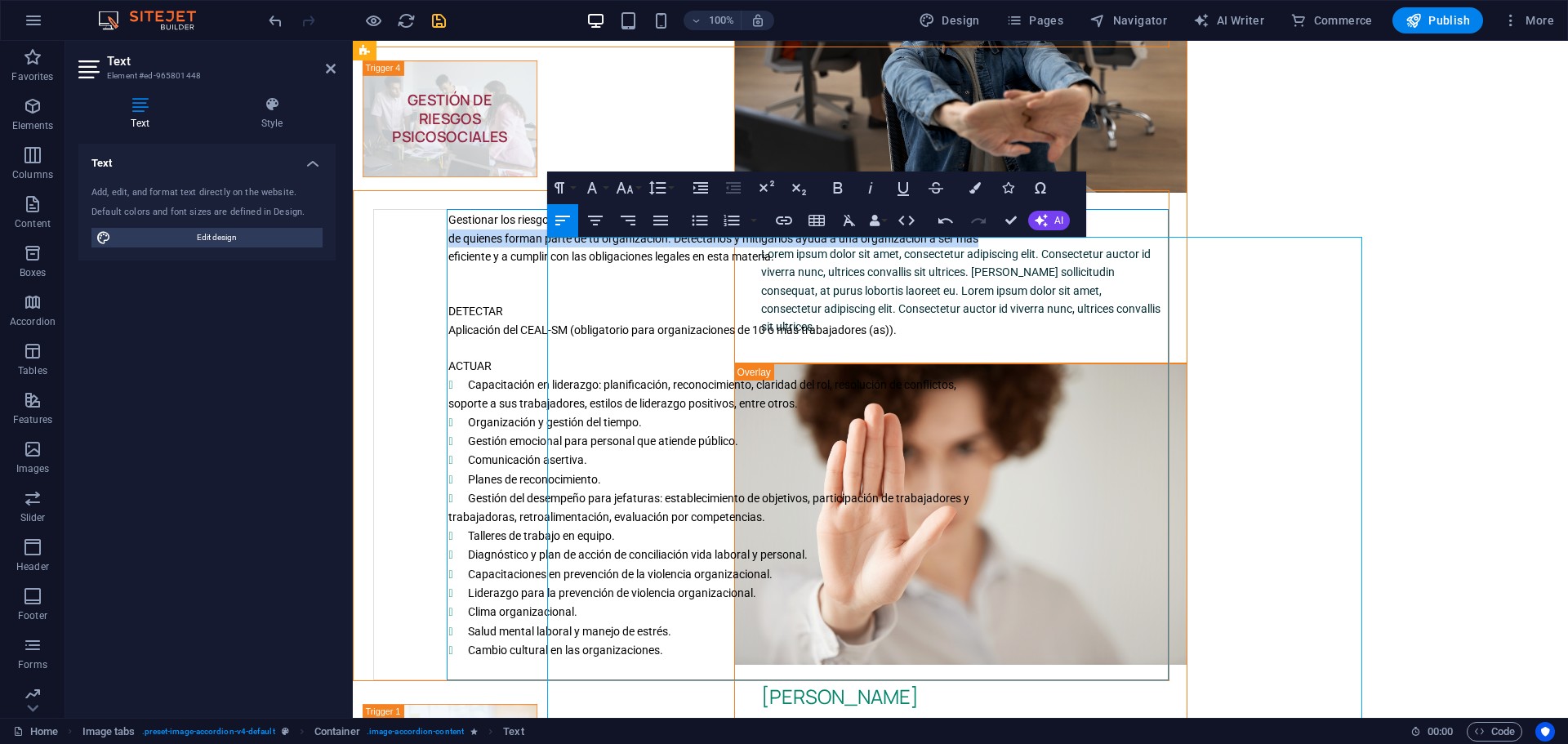
click at [669, 245] on span "de quienes forman parte de tu organización. Detectarlos y mitigarlos ayuda a un…" at bounding box center [713, 238] width 530 height 13
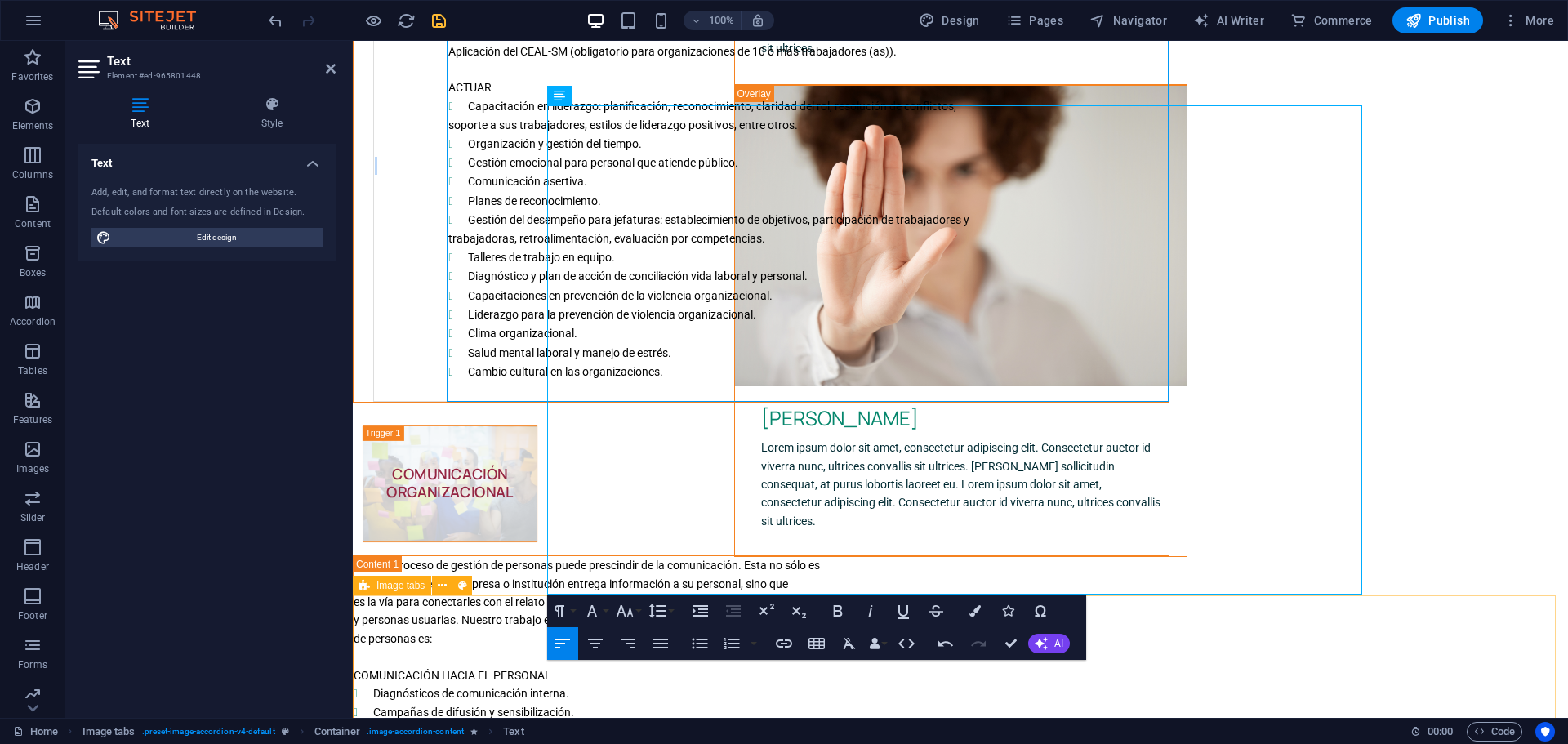
scroll to position [2703, 0]
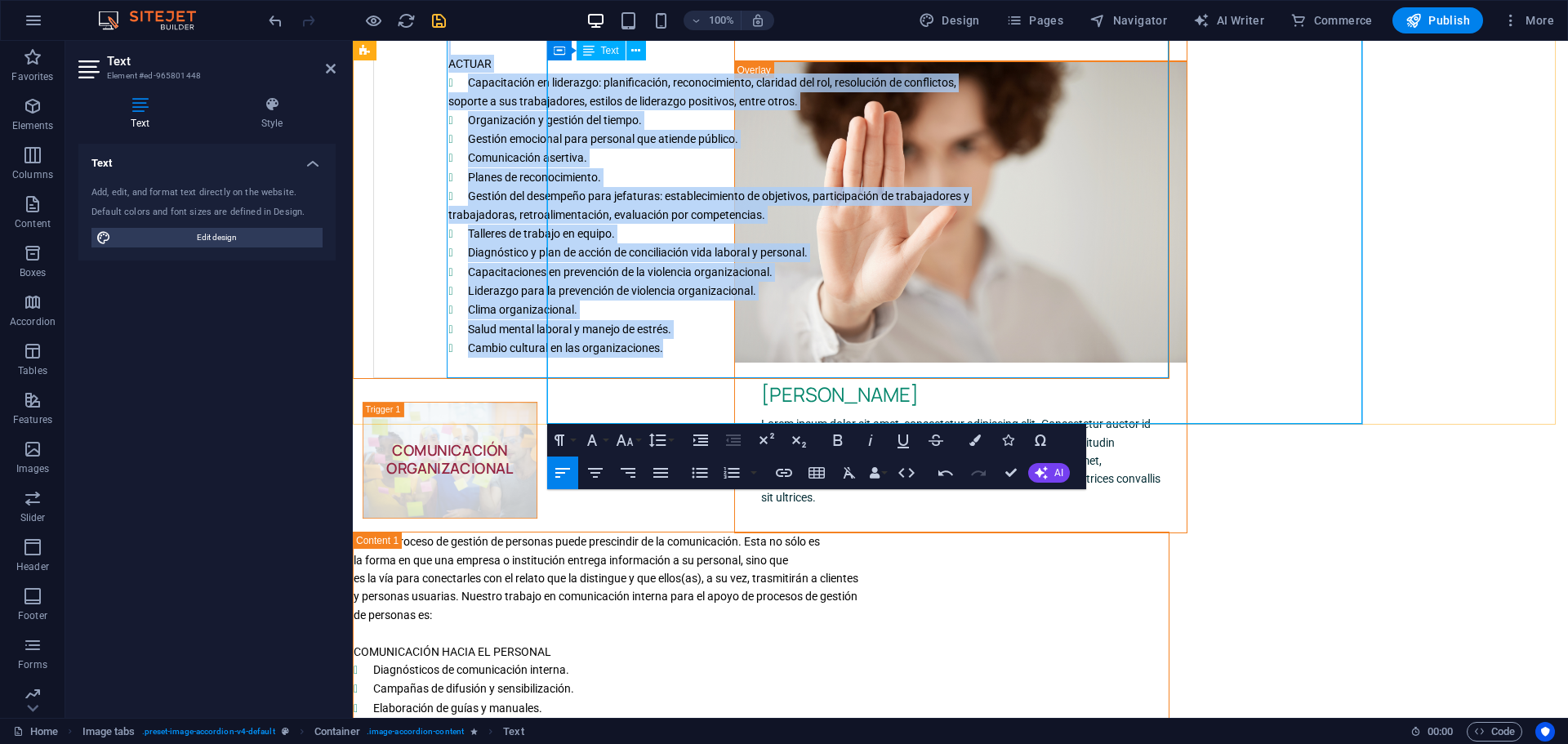
drag, startPoint x: 641, startPoint y: 265, endPoint x: 878, endPoint y: 400, distance: 272.8
click at [878, 378] on td "Gestionar los riesgos psicosociales previene el ausentismo, aumenta la producti…" at bounding box center [807, 142] width 721 height 470
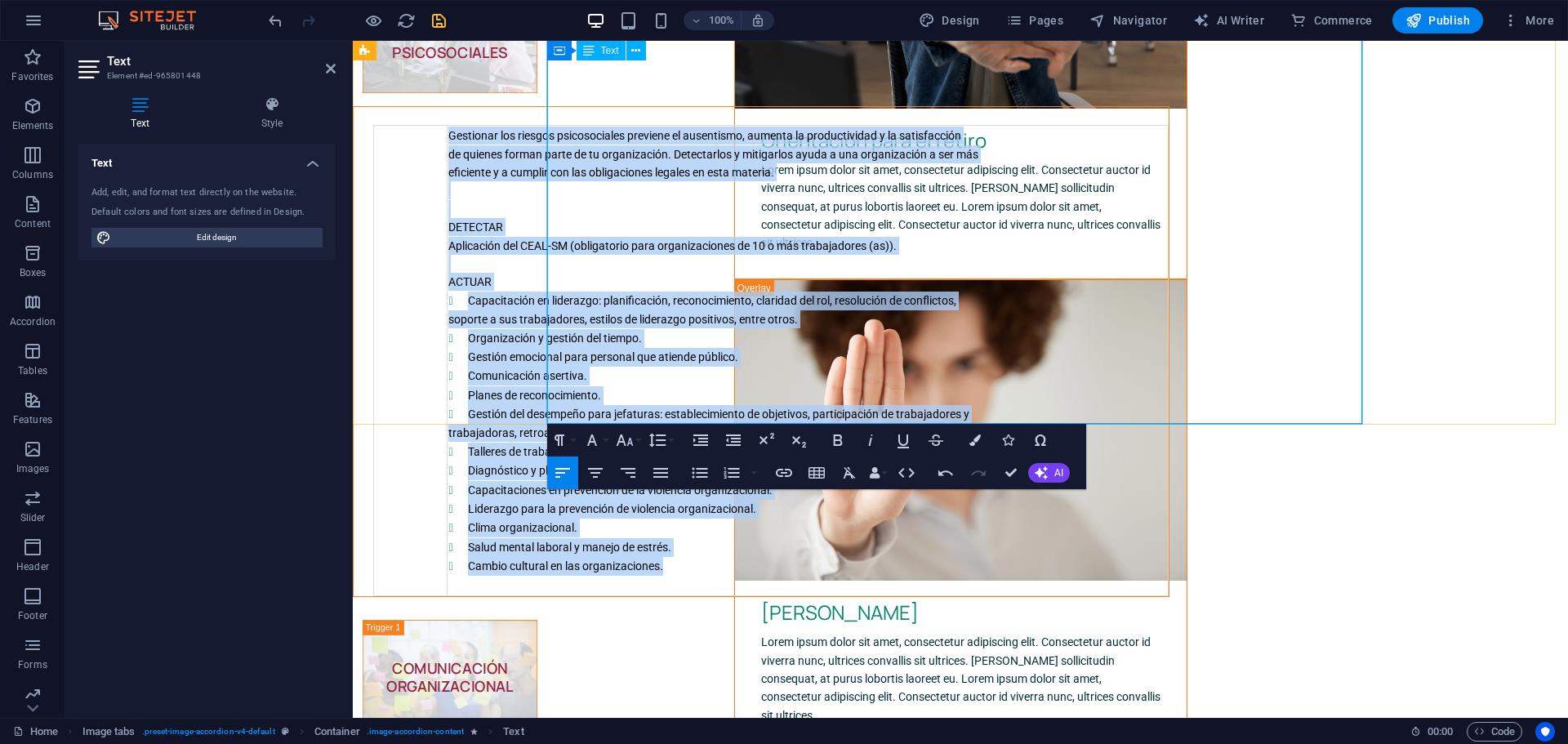
scroll to position [2377, 0]
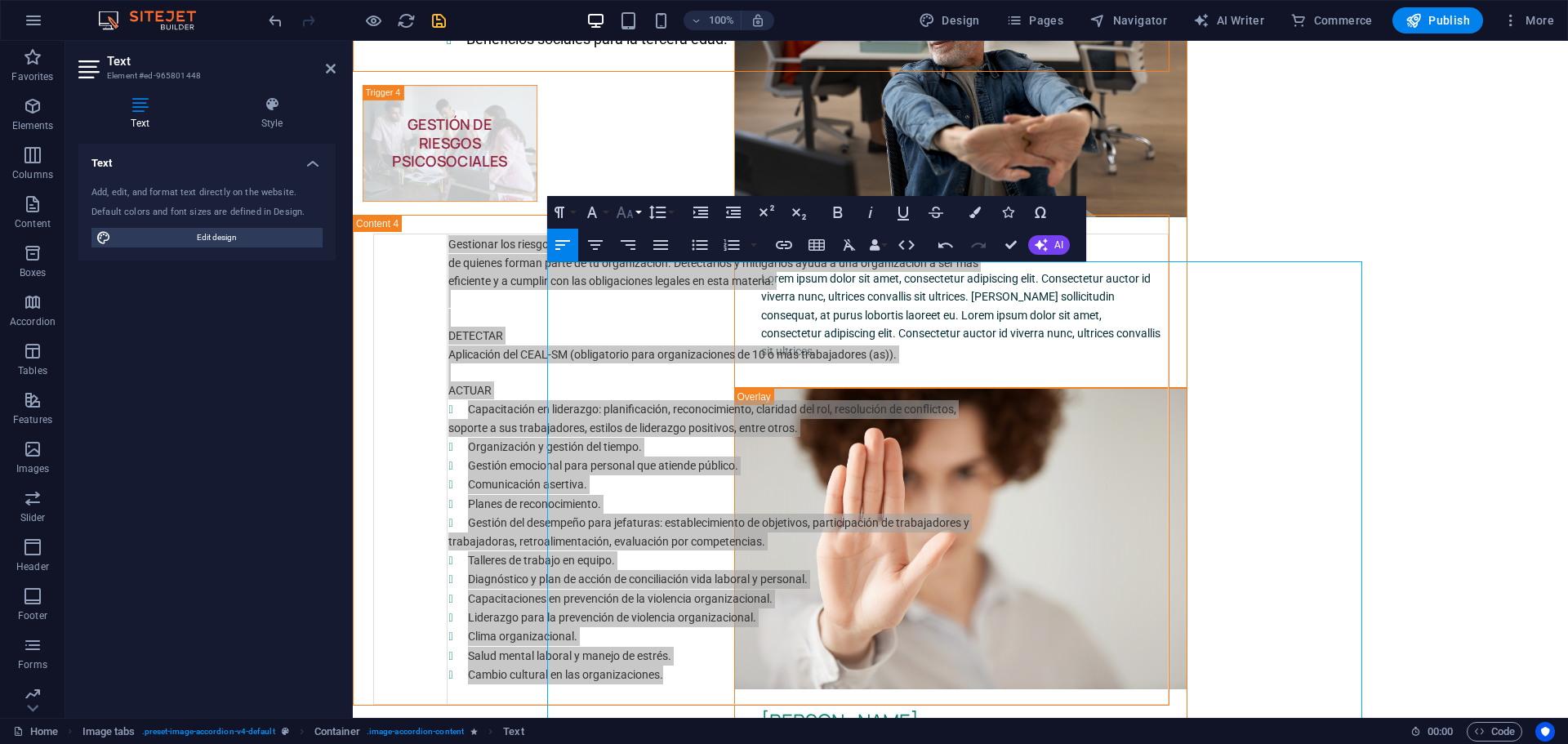
click at [637, 213] on button "Font Size" at bounding box center [627, 212] width 31 height 33
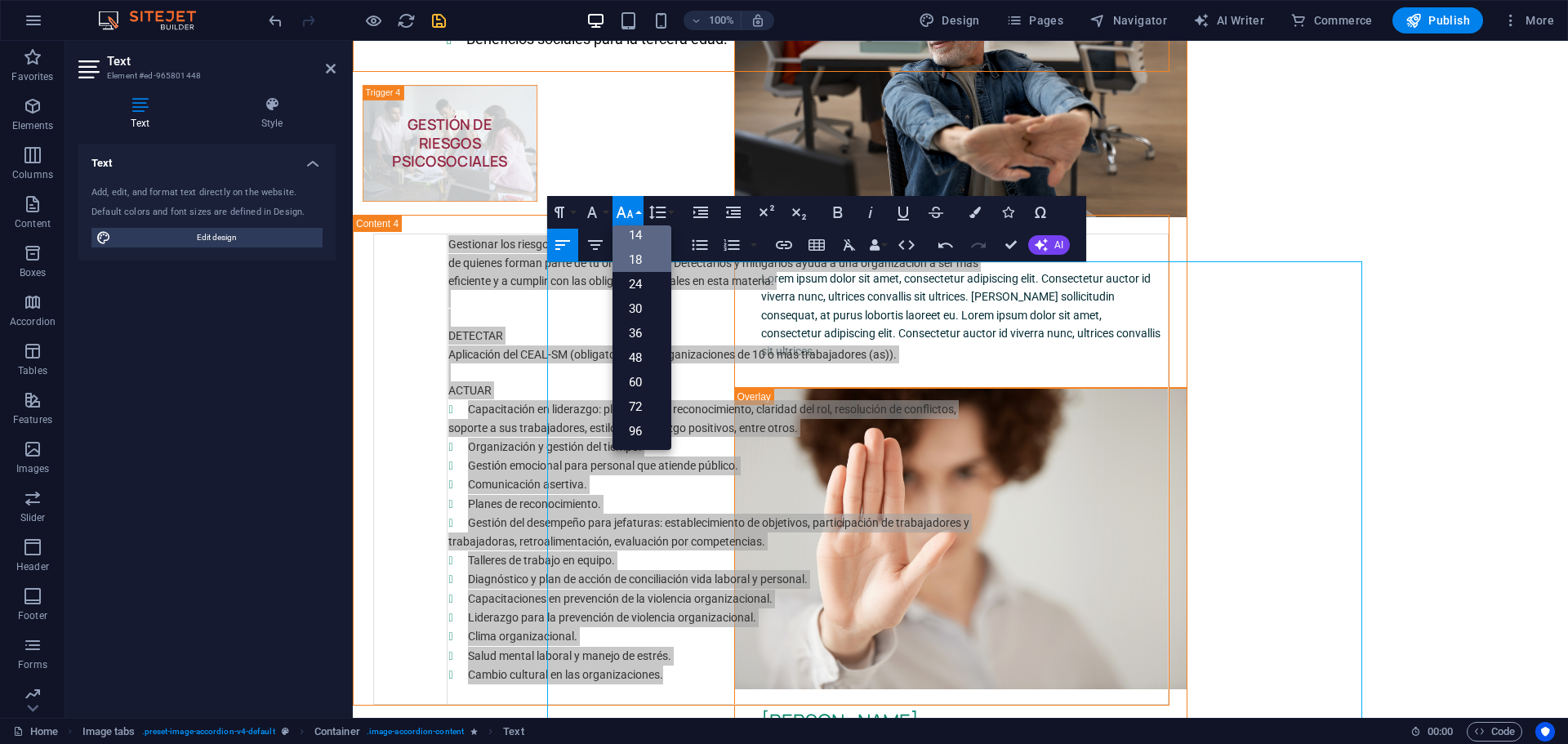
scroll to position [131, 0]
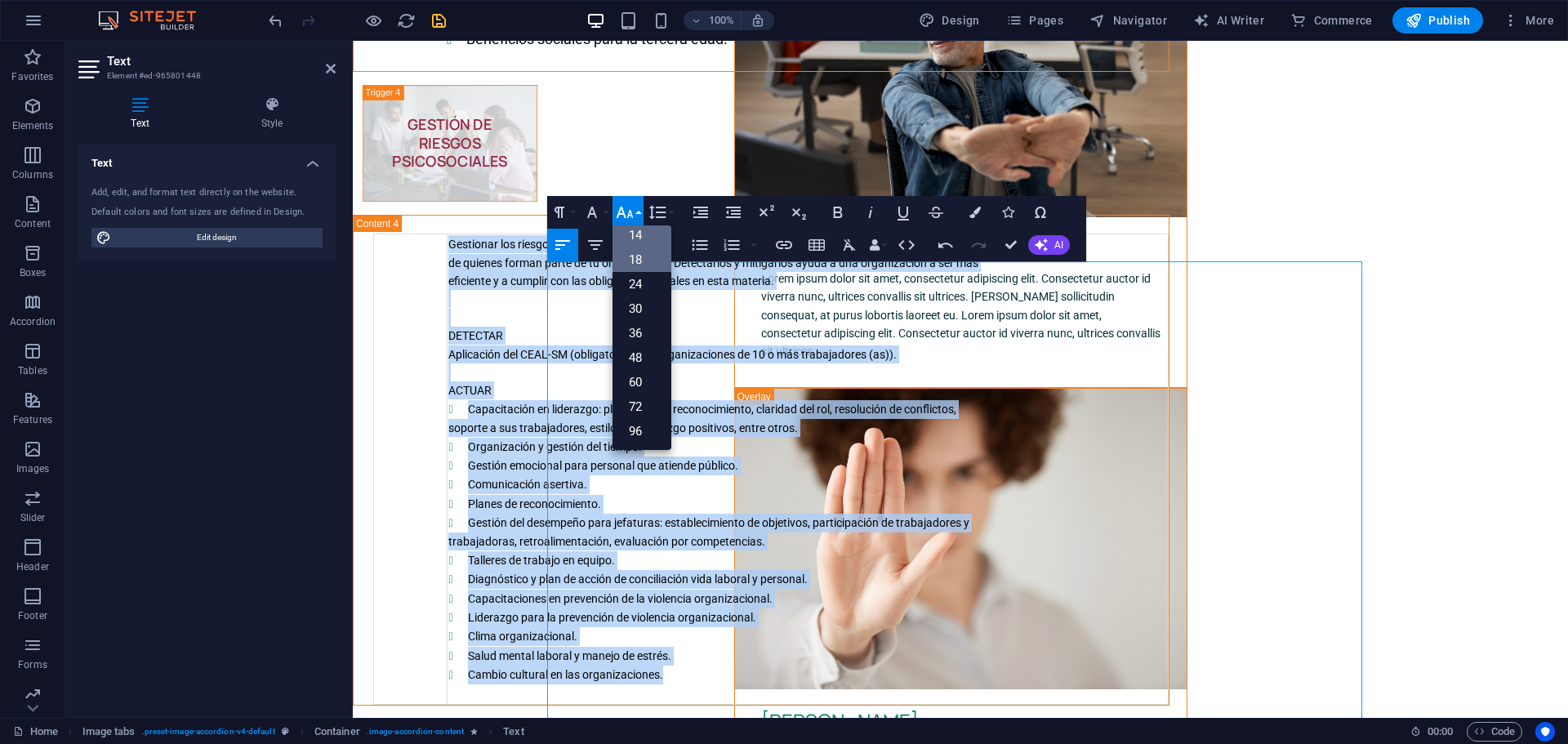
click at [632, 250] on link "18" at bounding box center [641, 260] width 59 height 25
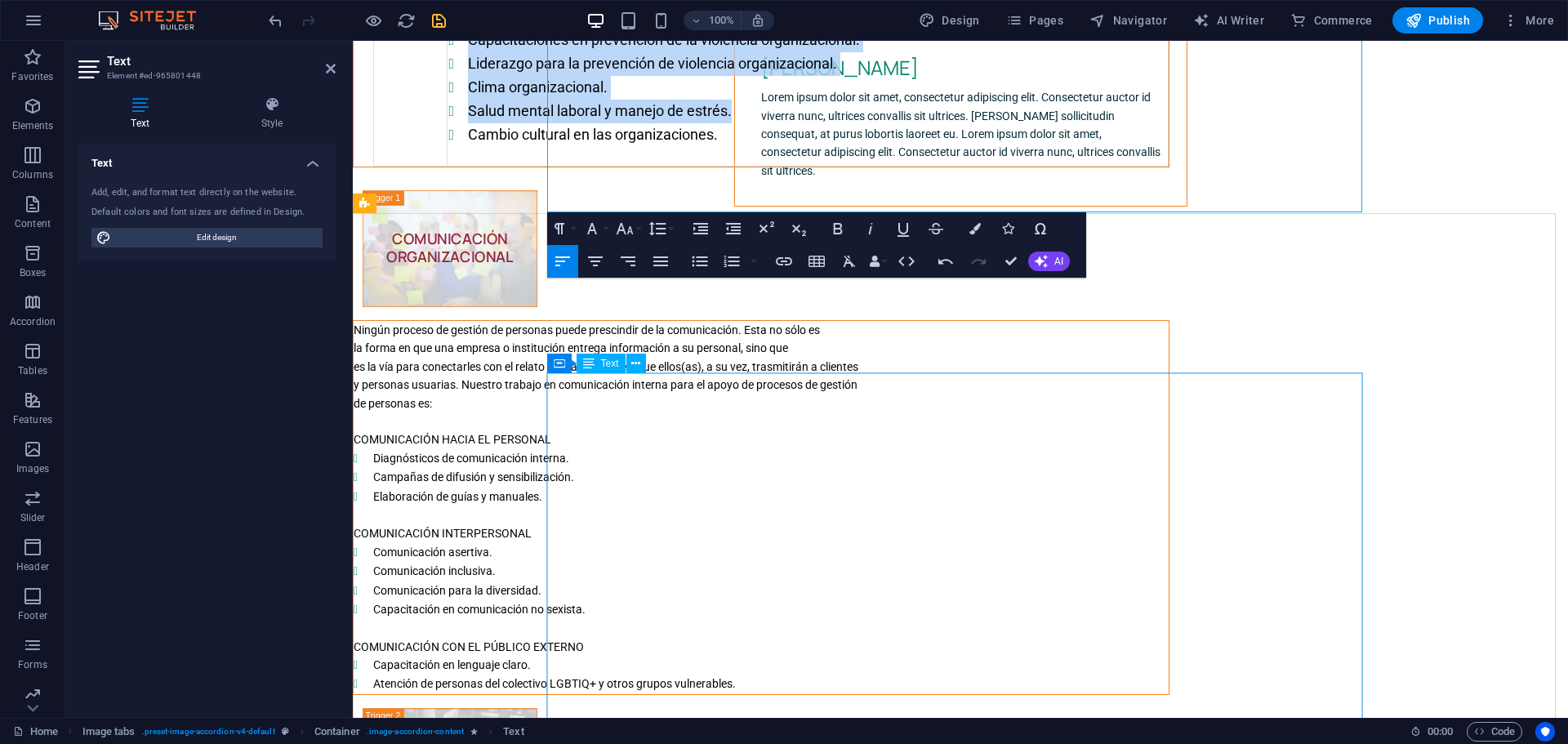
scroll to position [3248, 0]
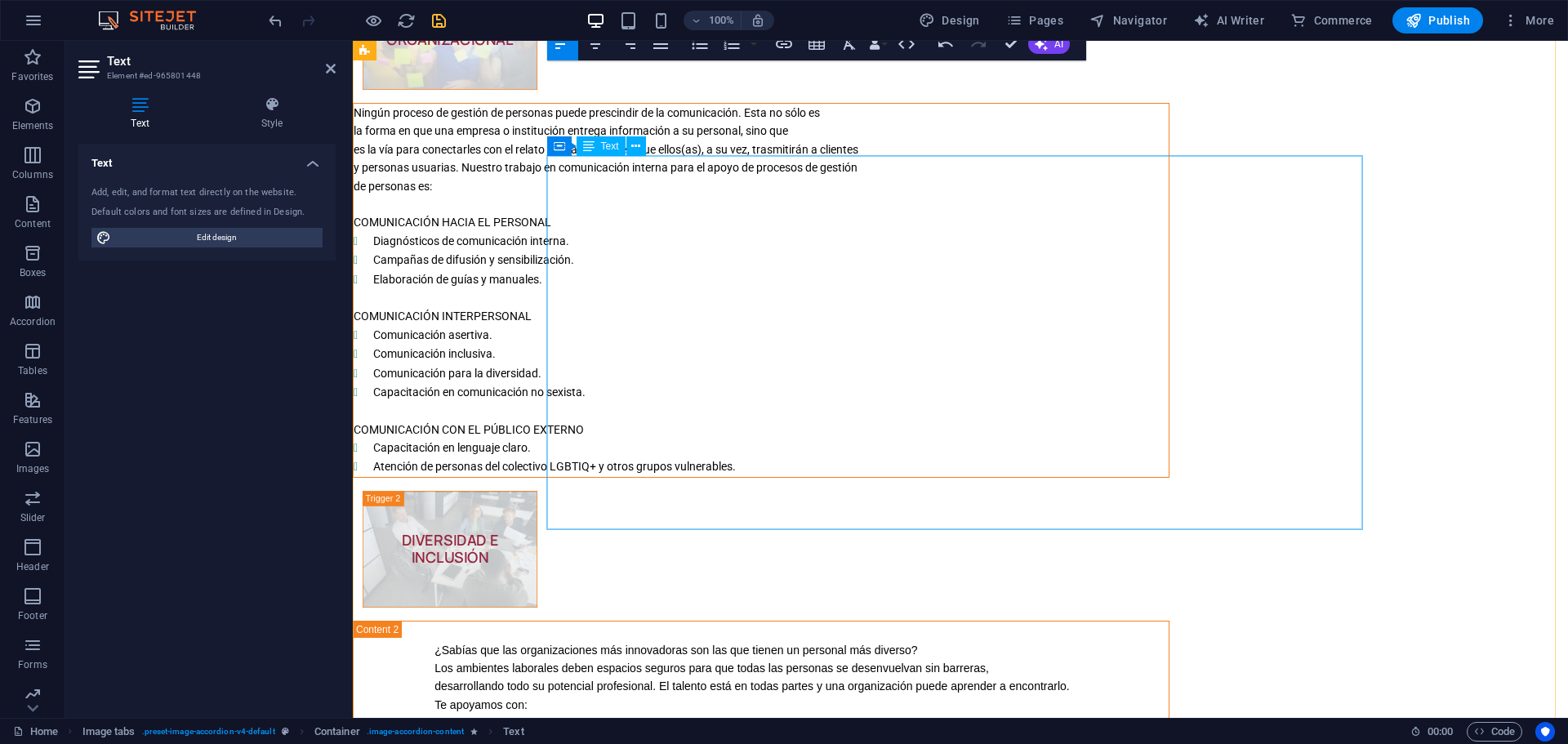
click at [956, 477] on div "Ningún proceso de gestión de personas puede prescindir de la comunicación. Esta…" at bounding box center [762, 289] width 815 height 373
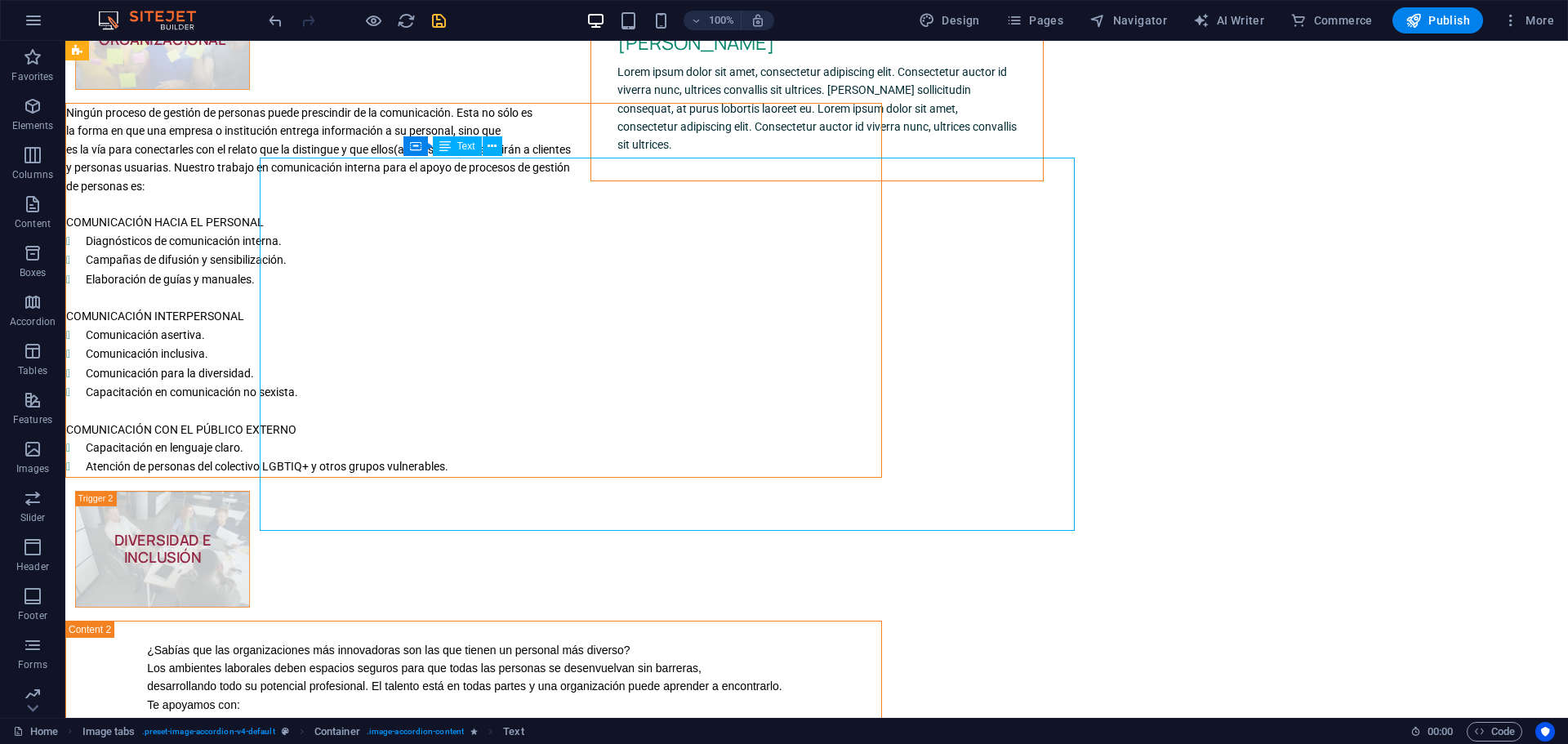
click at [881, 477] on div "Ningún proceso de gestión de personas puede prescindir de la comunicación. Esta…" at bounding box center [474, 289] width 815 height 373
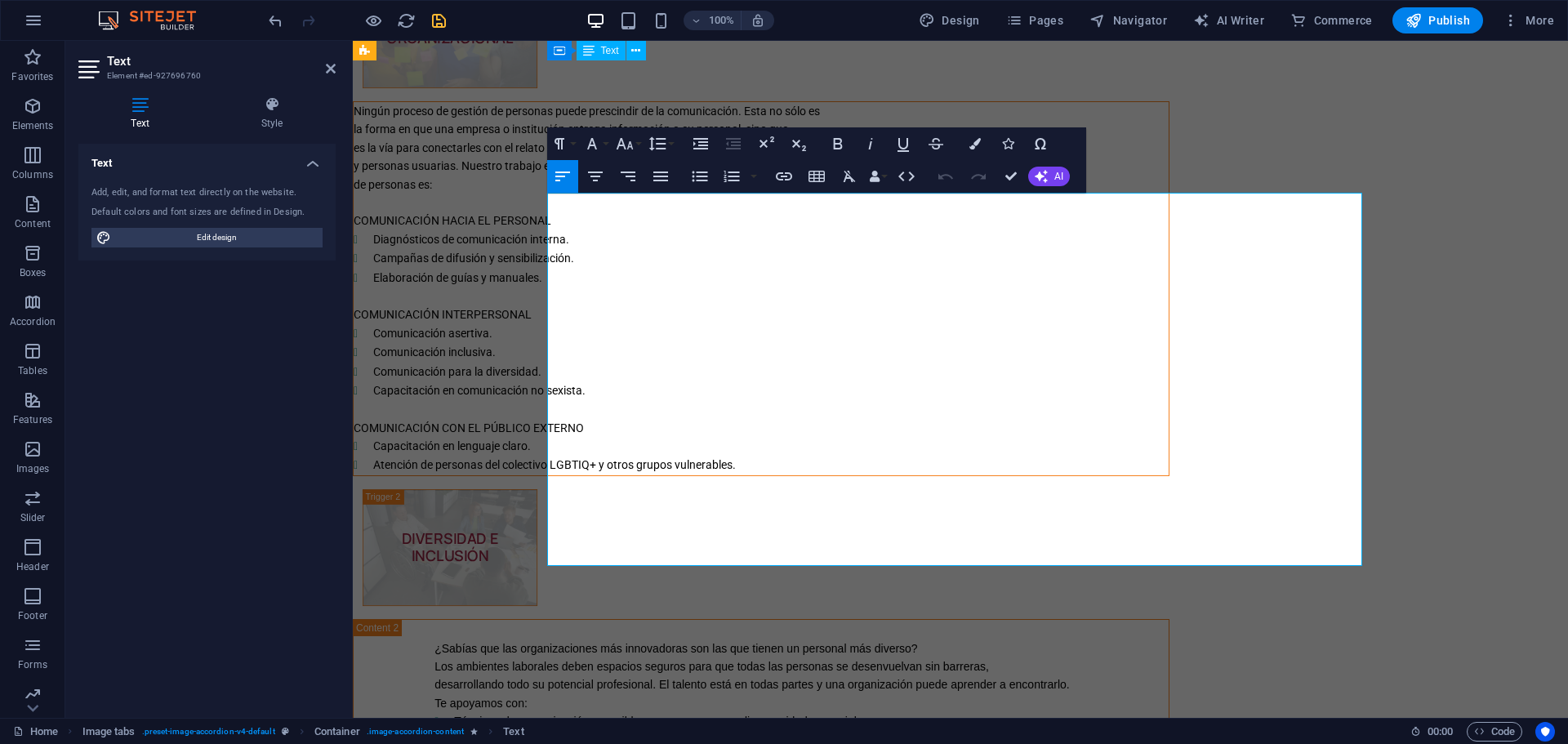
scroll to position [3209, 0]
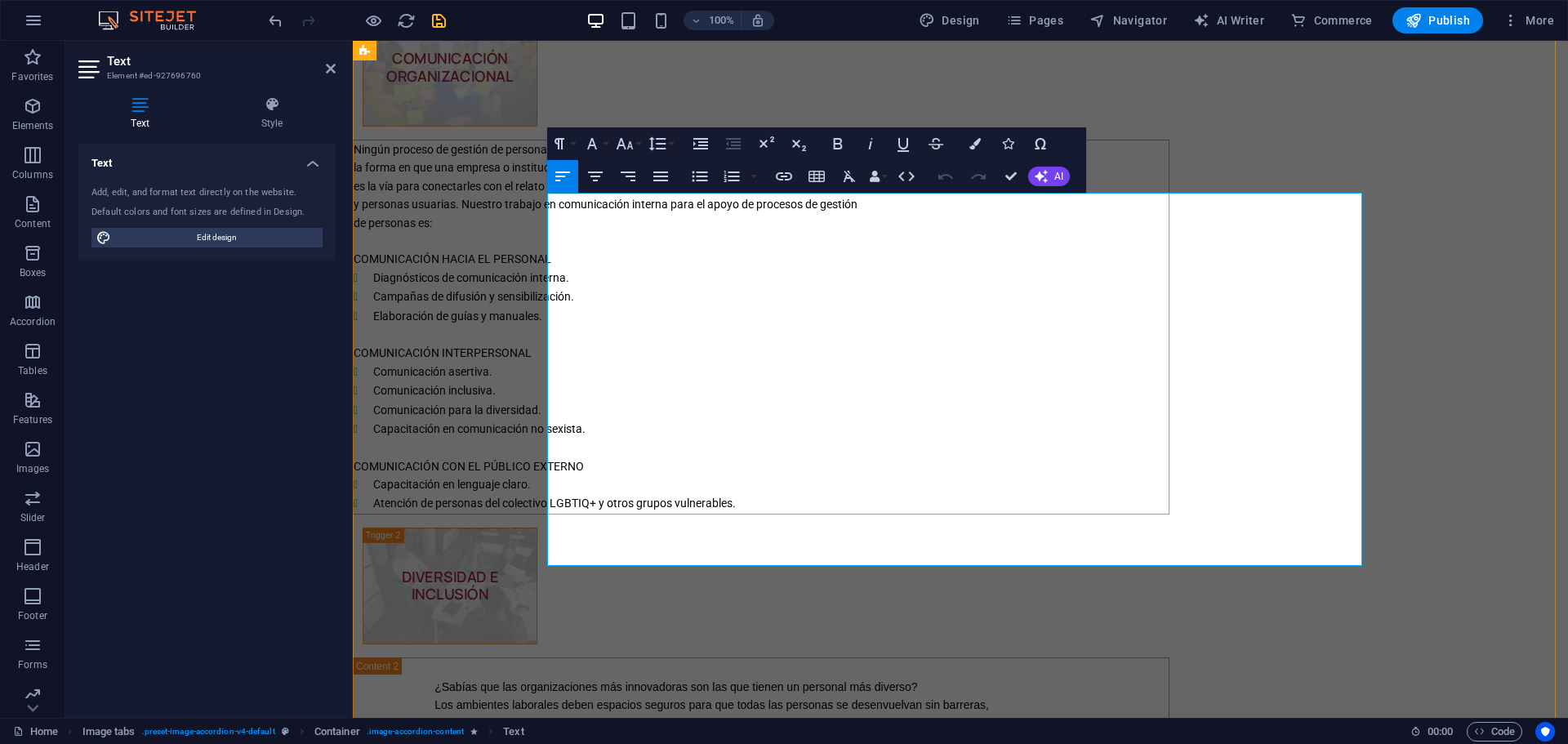
click at [958, 475] on p "COMUNICACIÓN CON EL PÚBLICO EXTERNO" at bounding box center [762, 466] width 815 height 18
click at [969, 513] on li "Atención de personas del colectivo LGBTIQ+ y otros grupos vulnerables." at bounding box center [771, 503] width 795 height 19
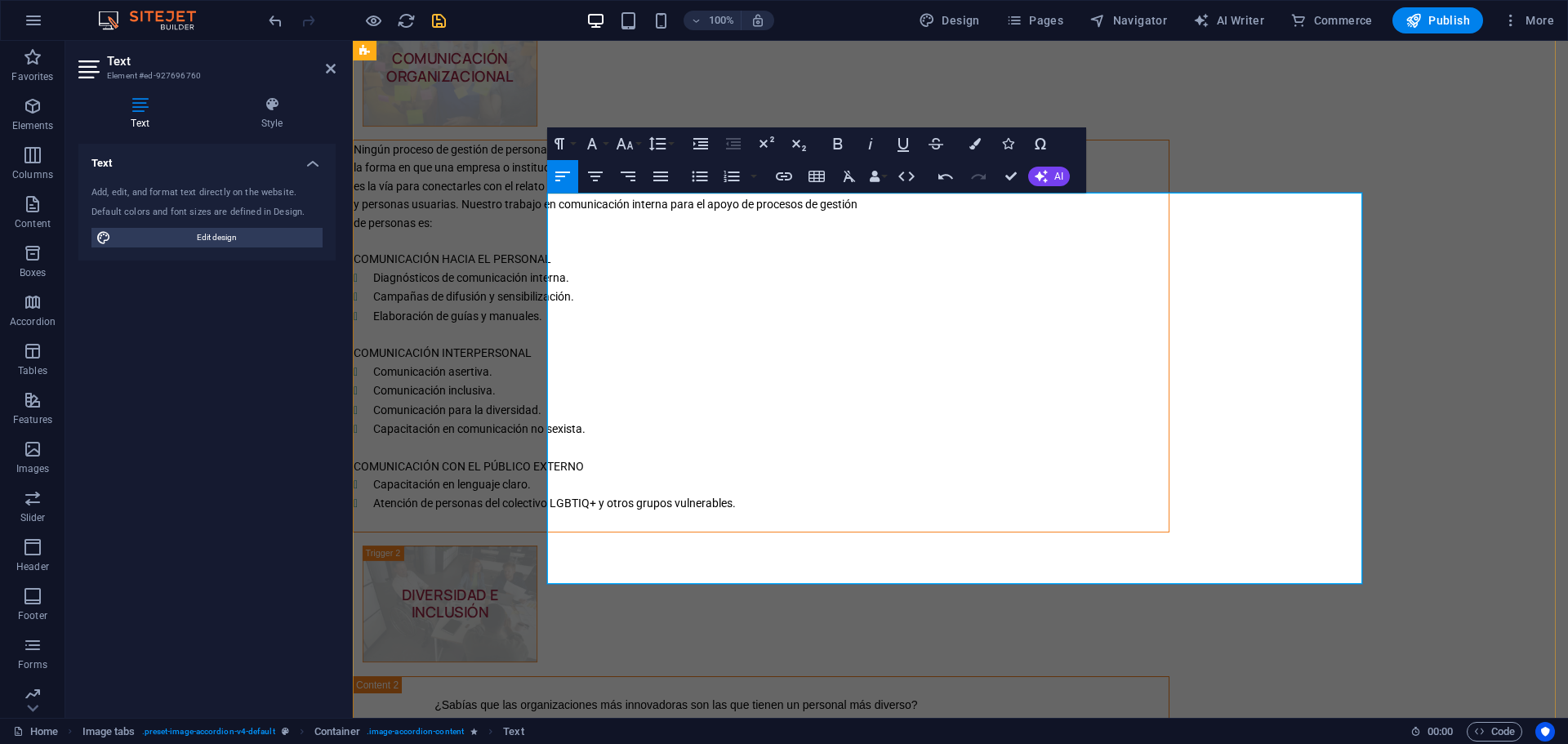
click at [950, 532] on p at bounding box center [762, 523] width 815 height 18
click at [752, 532] on p at bounding box center [762, 523] width 815 height 18
click at [959, 513] on li "Atención de personas del colectivo LGBTIQ+ y otros grupos vulnerables." at bounding box center [771, 503] width 795 height 19
click at [925, 532] on p at bounding box center [762, 523] width 815 height 18
click at [965, 513] on li "Atención de personas del colectivo LGBTIQ+ y otros grupos vulnerables." at bounding box center [771, 503] width 795 height 19
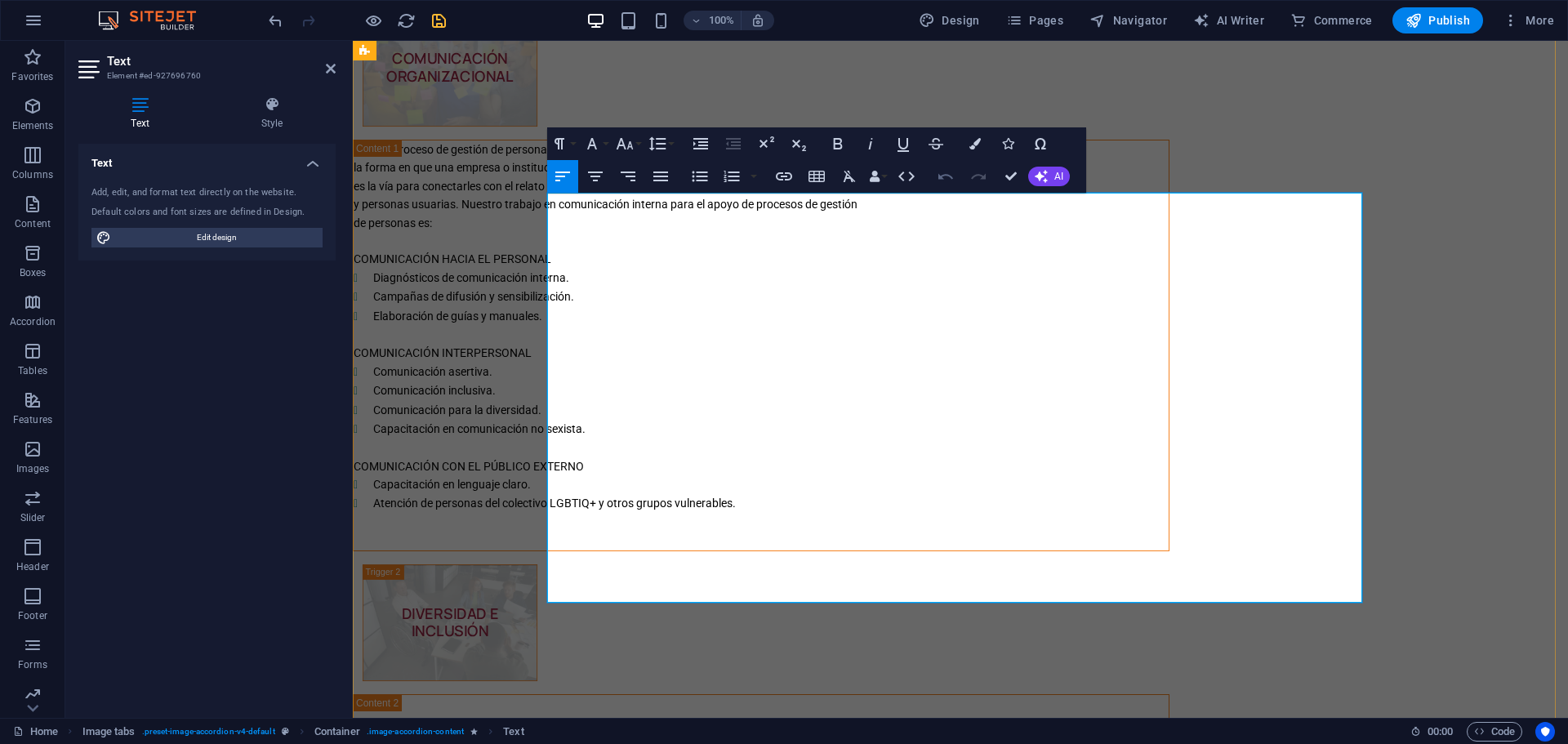
scroll to position [3318, 0]
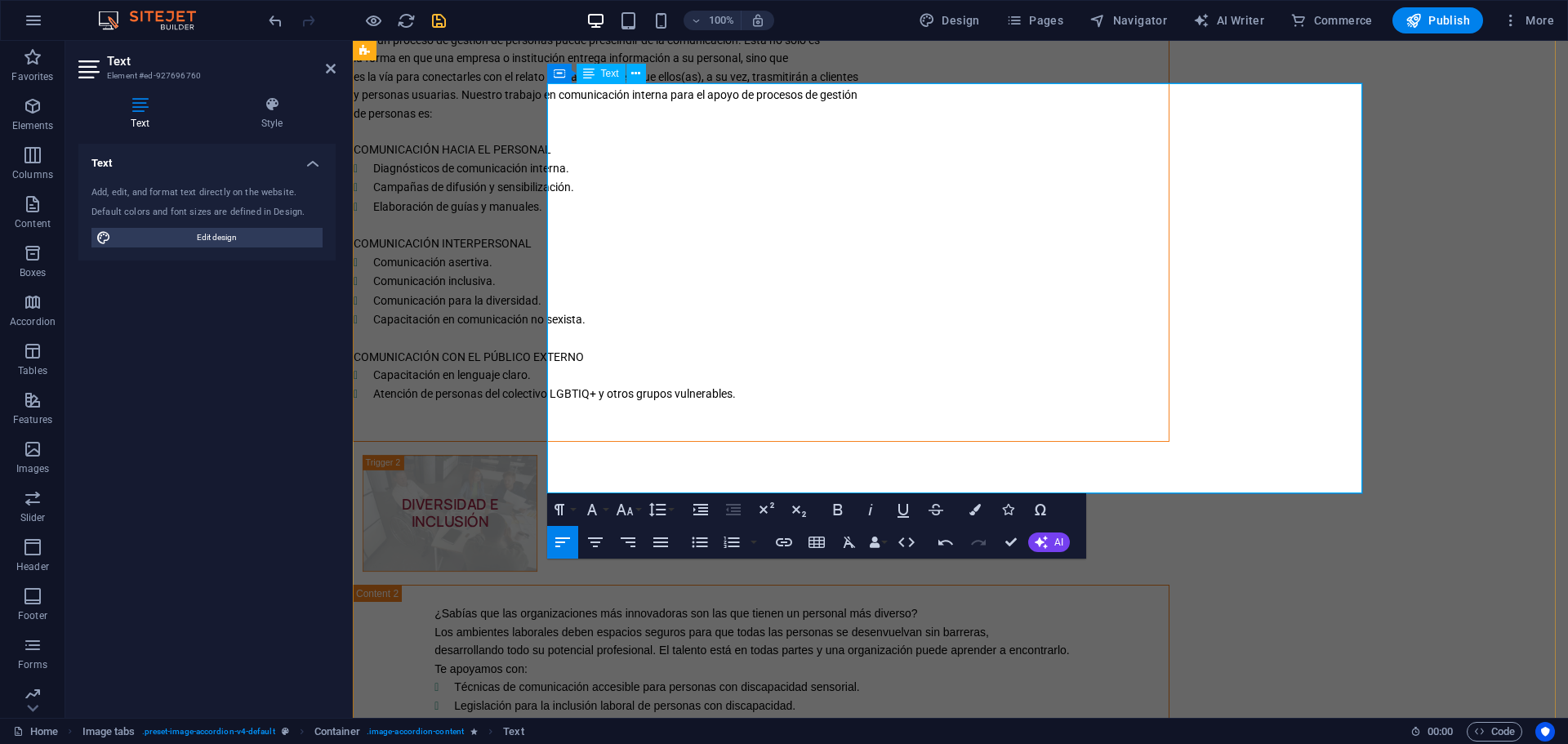
drag, startPoint x: 910, startPoint y: 486, endPoint x: 906, endPoint y: 471, distance: 15.5
click at [906, 441] on p at bounding box center [762, 432] width 815 height 18
click at [905, 423] on p at bounding box center [762, 413] width 815 height 18
click at [965, 404] on li "Atención de personas del colectivo LGBTIQ+ y otros grupos vulnerables." at bounding box center [771, 394] width 795 height 19
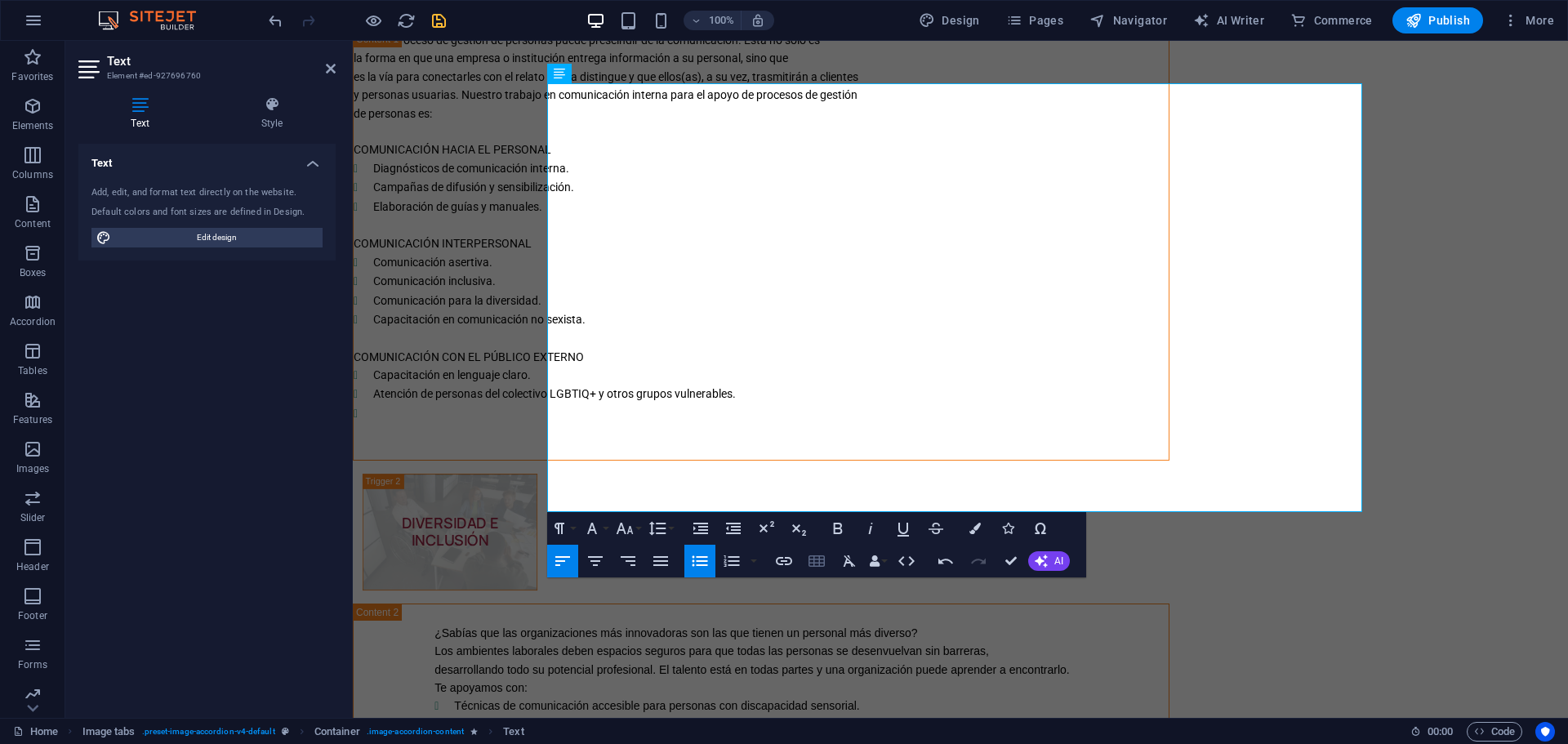
click at [812, 559] on icon "button" at bounding box center [816, 561] width 20 height 20
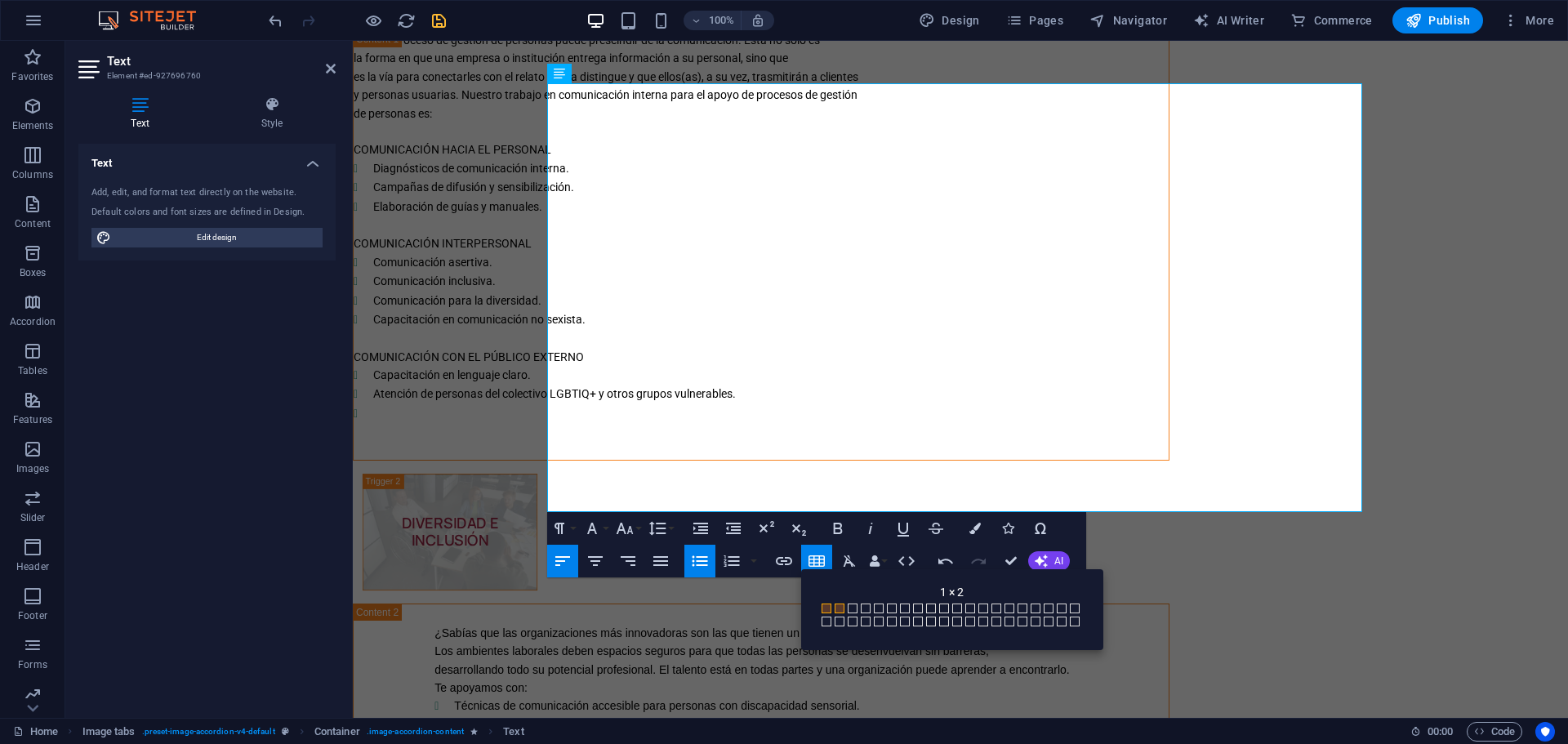
click at [838, 604] on span at bounding box center [839, 609] width 10 height 10
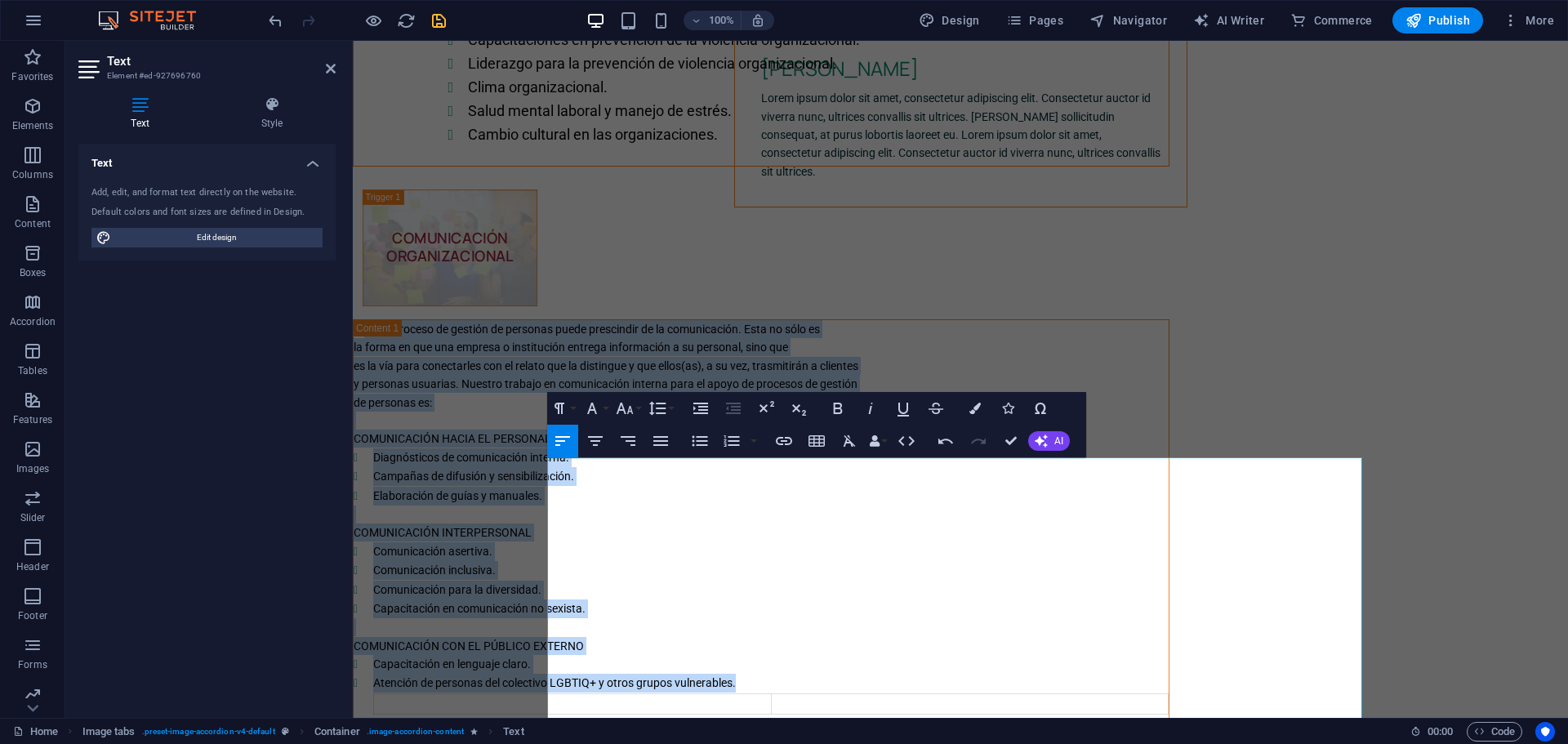
scroll to position [2844, 0]
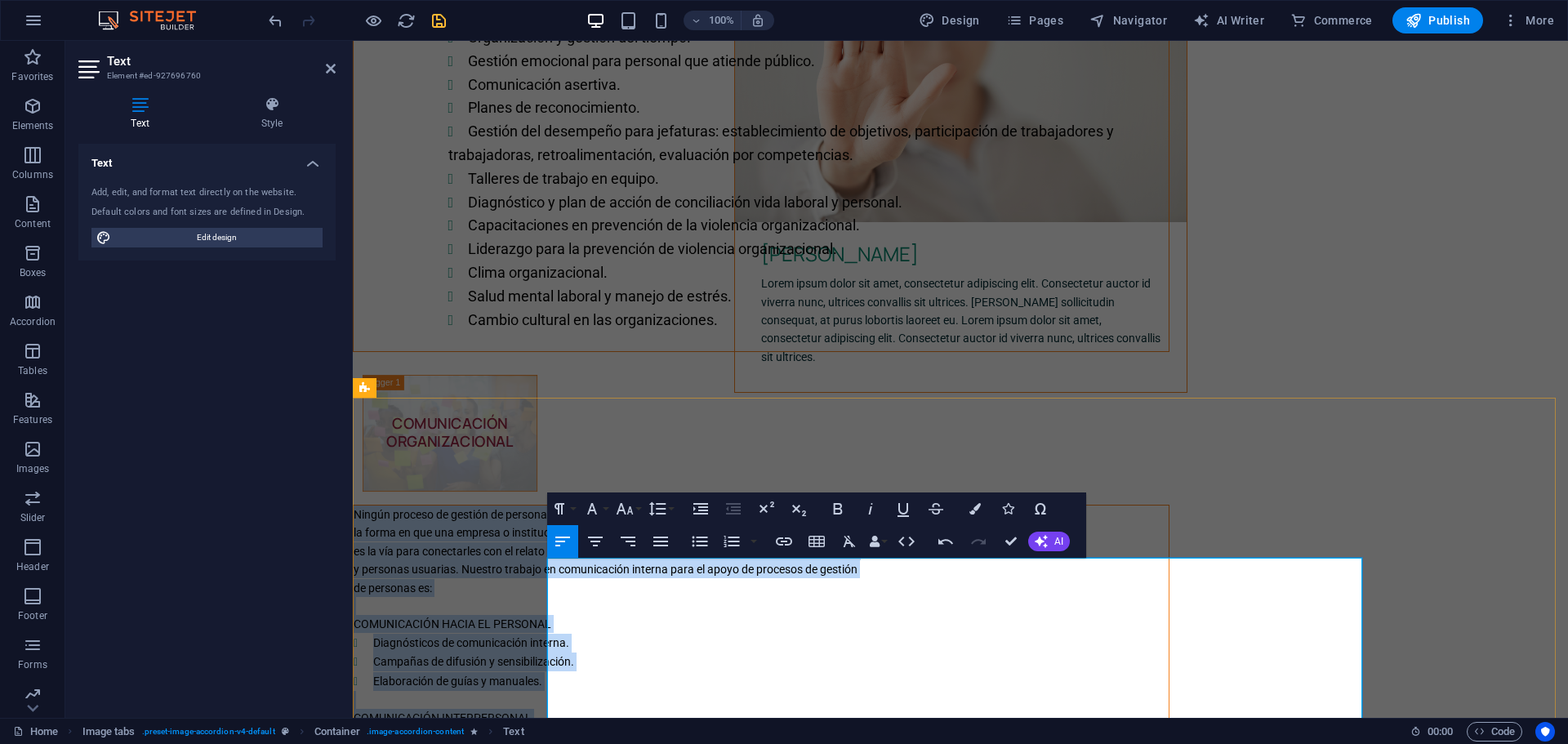
drag, startPoint x: 949, startPoint y: 447, endPoint x: 550, endPoint y: 573, distance: 418.4
click at [550, 573] on div "Ningún proceso de gestión de personas puede prescindir de la comunicación. Esta…" at bounding box center [762, 721] width 815 height 432
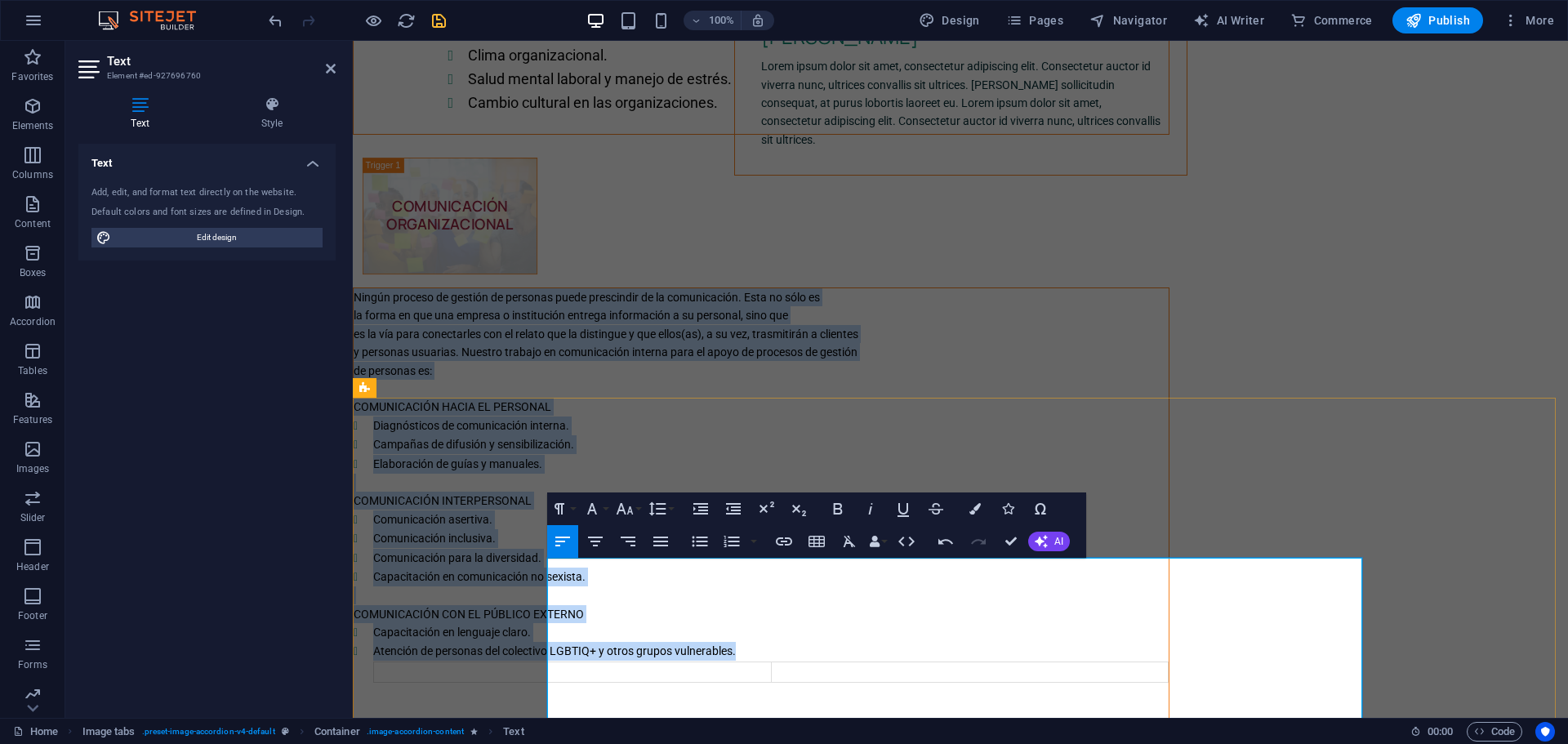
scroll to position [3279, 0]
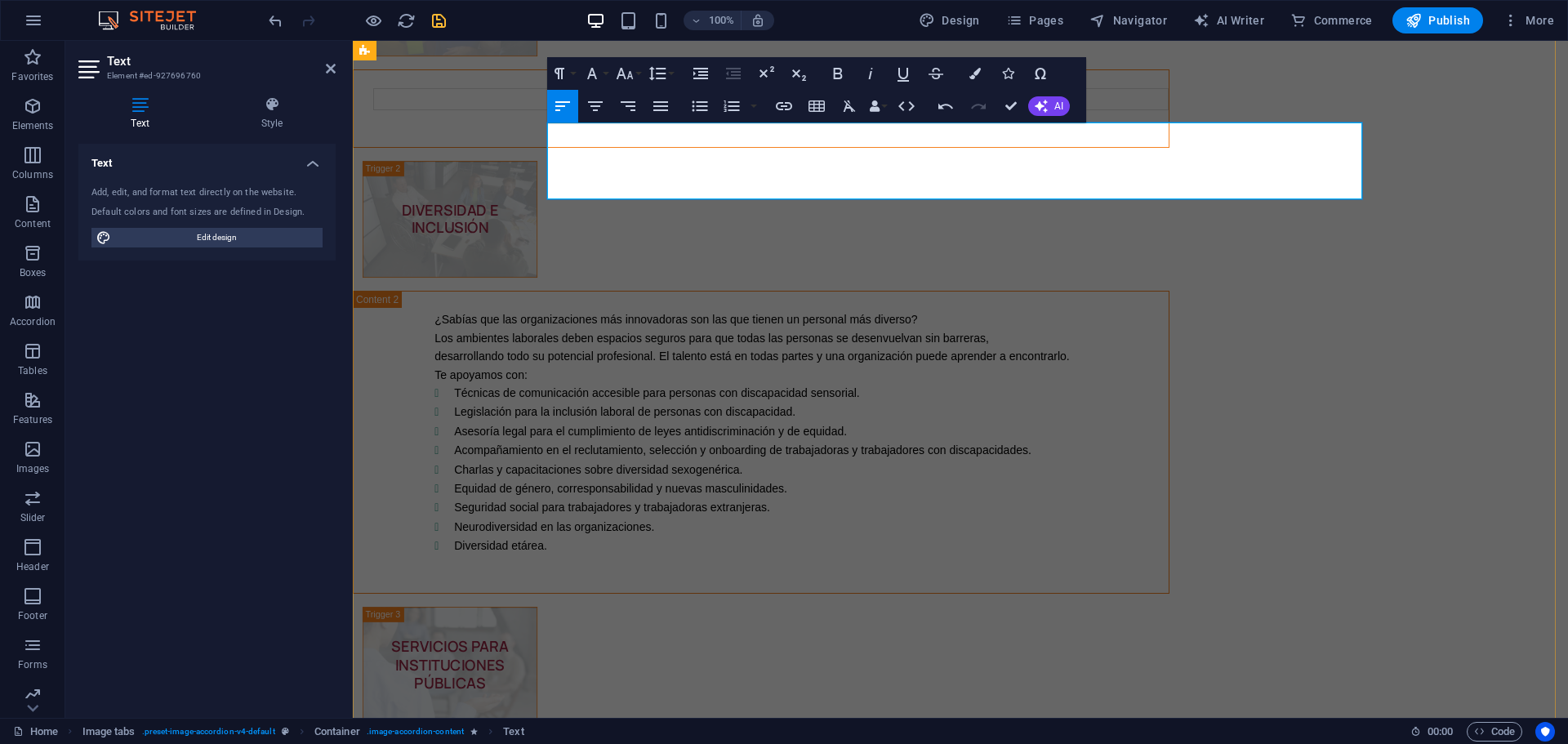
click at [1028, 109] on td at bounding box center [969, 99] width 398 height 21
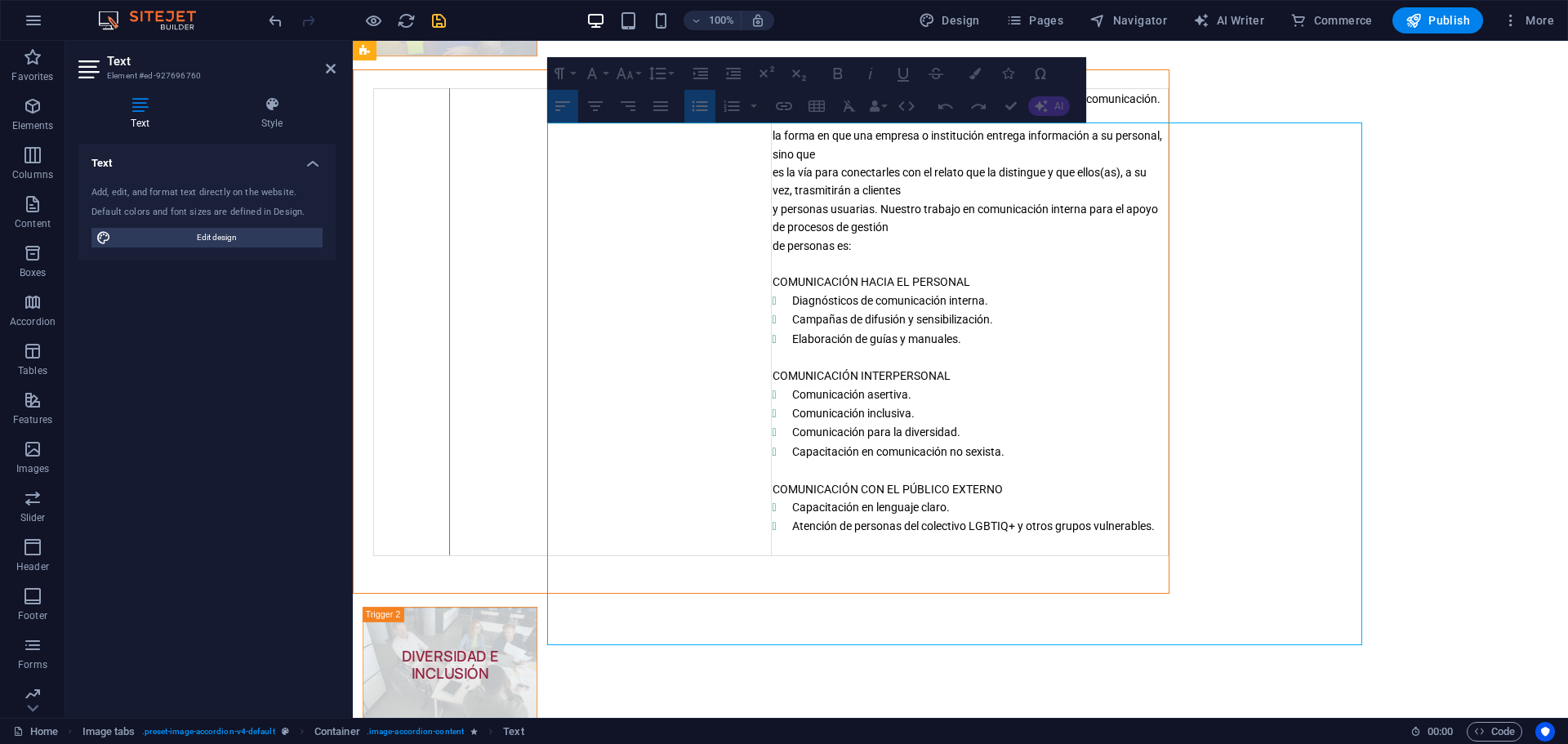
drag, startPoint x: 964, startPoint y: 210, endPoint x: 641, endPoint y: 240, distance: 324.4
click at [454, 240] on div at bounding box center [449, 322] width 9 height 467
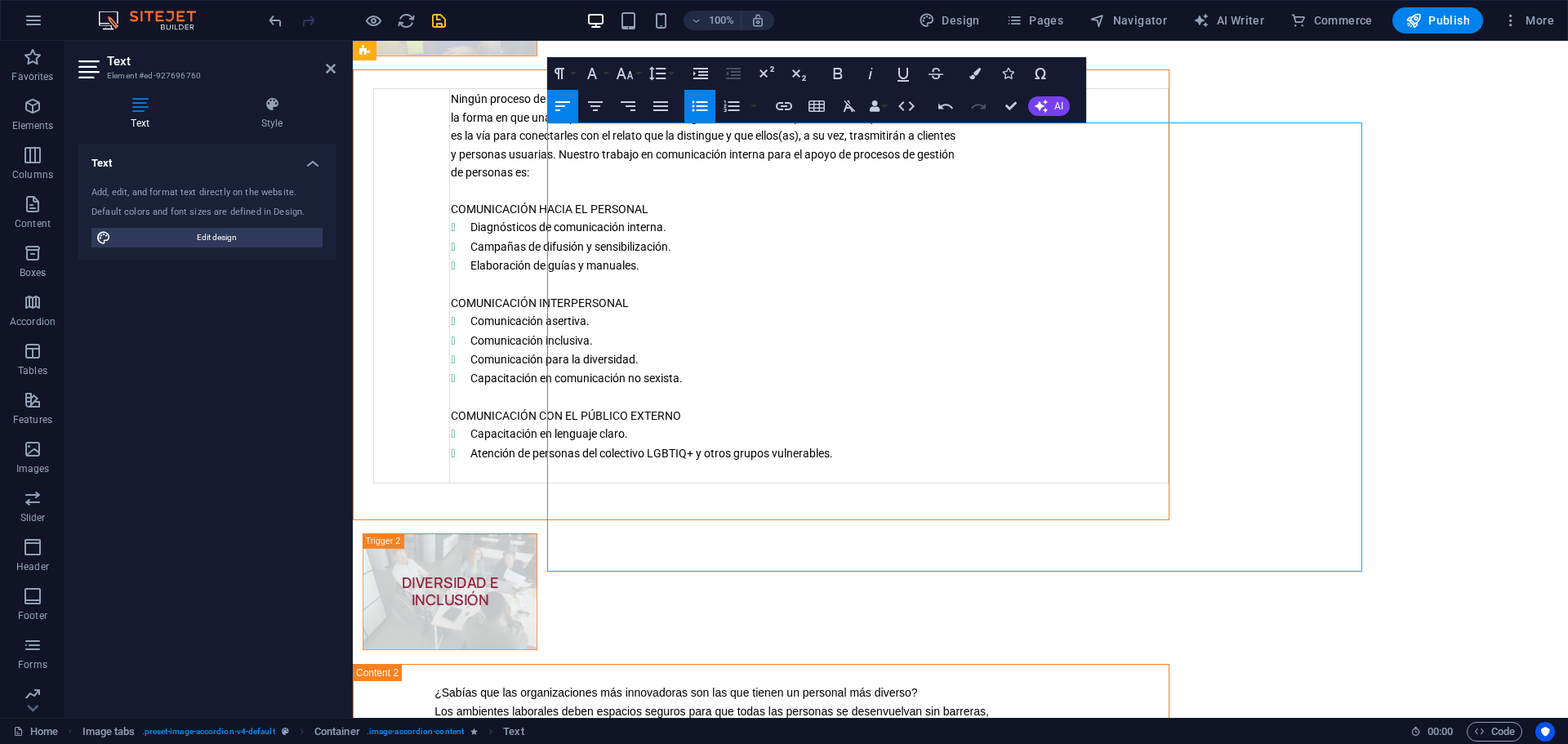
click at [758, 161] on span "y personas usuarias. Nuestro trabajo en comunicación interna para el apoyo de p…" at bounding box center [702, 154] width 504 height 13
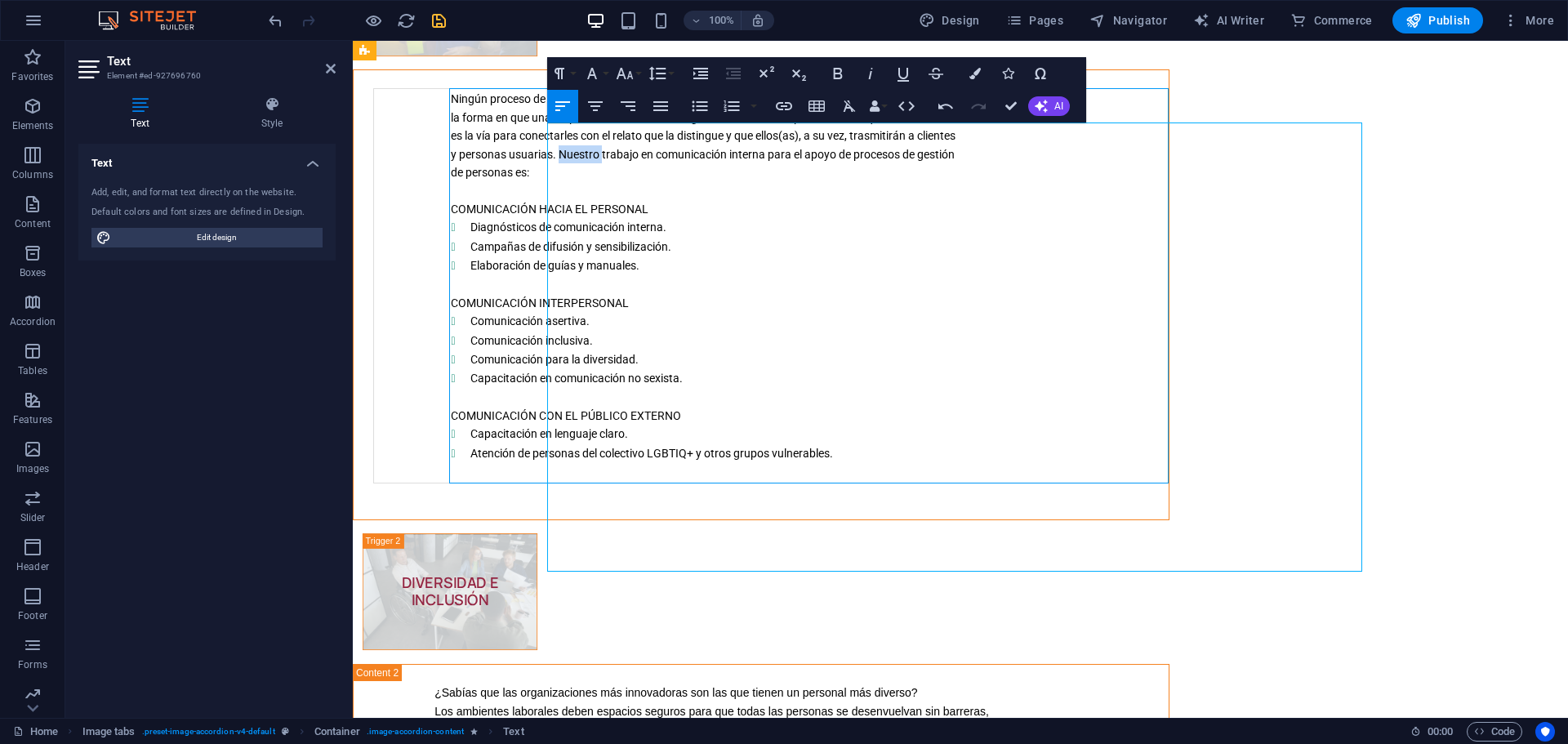
click at [758, 161] on span "y personas usuarias. Nuestro trabajo en comunicación interna para el apoyo de p…" at bounding box center [702, 154] width 504 height 13
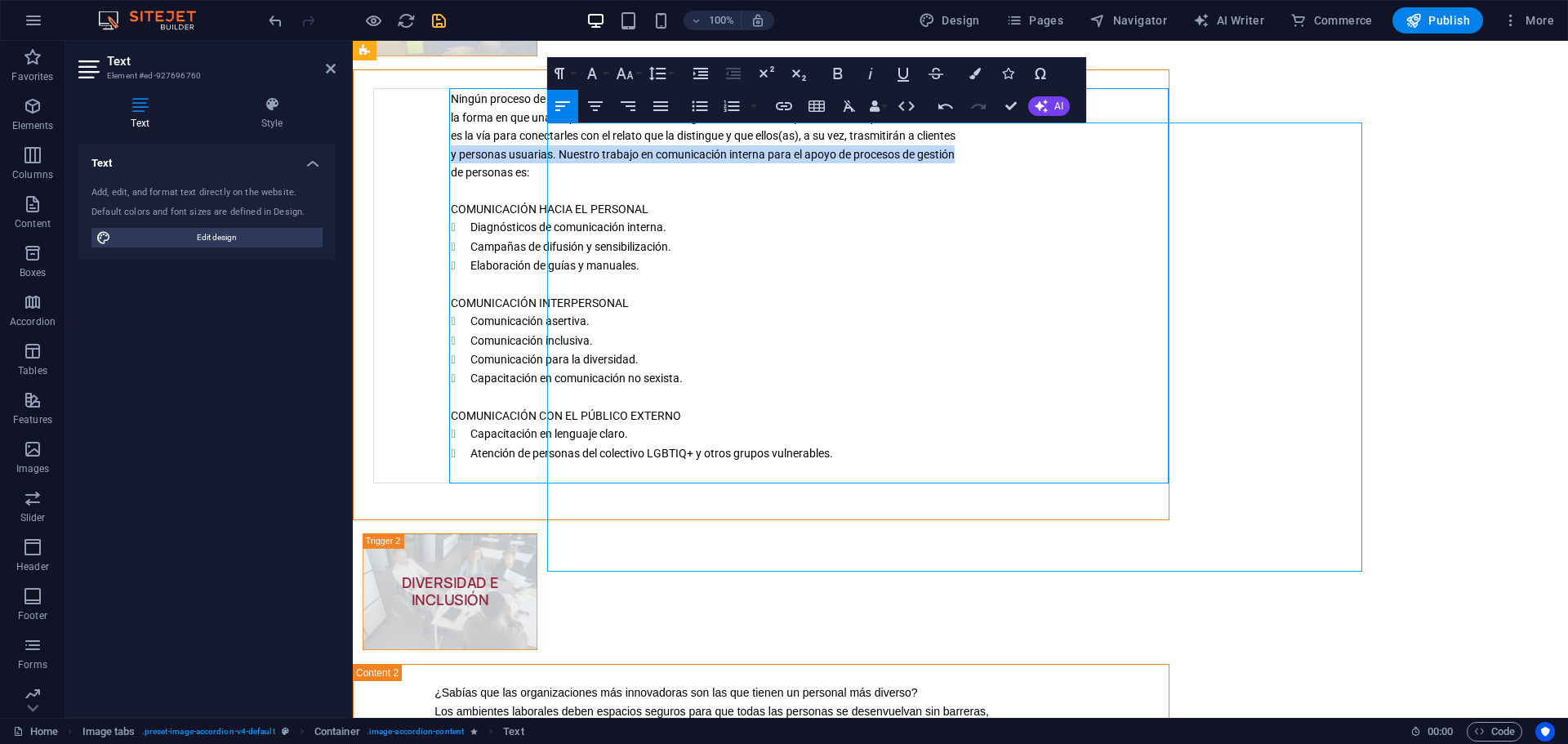
click at [758, 161] on span "y personas usuarias. Nuestro trabajo en comunicación interna para el apoyo de p…" at bounding box center [702, 154] width 504 height 13
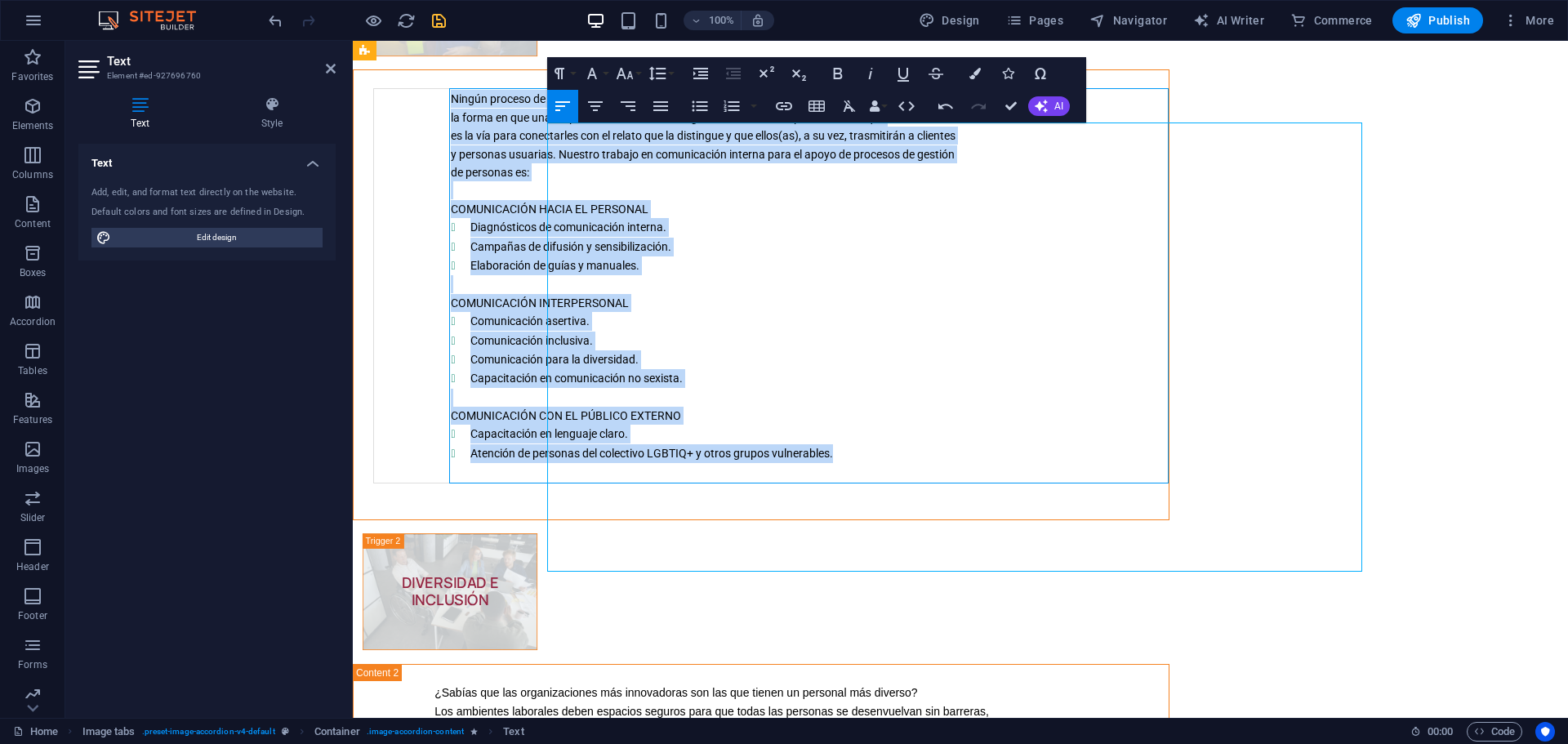
drag, startPoint x: 645, startPoint y: 148, endPoint x: 1052, endPoint y: 503, distance: 540.1
click at [1052, 482] on td "Ningún proceso de gestión de personas puede prescindir de la comunicación. Esta…" at bounding box center [808, 286] width 719 height 394
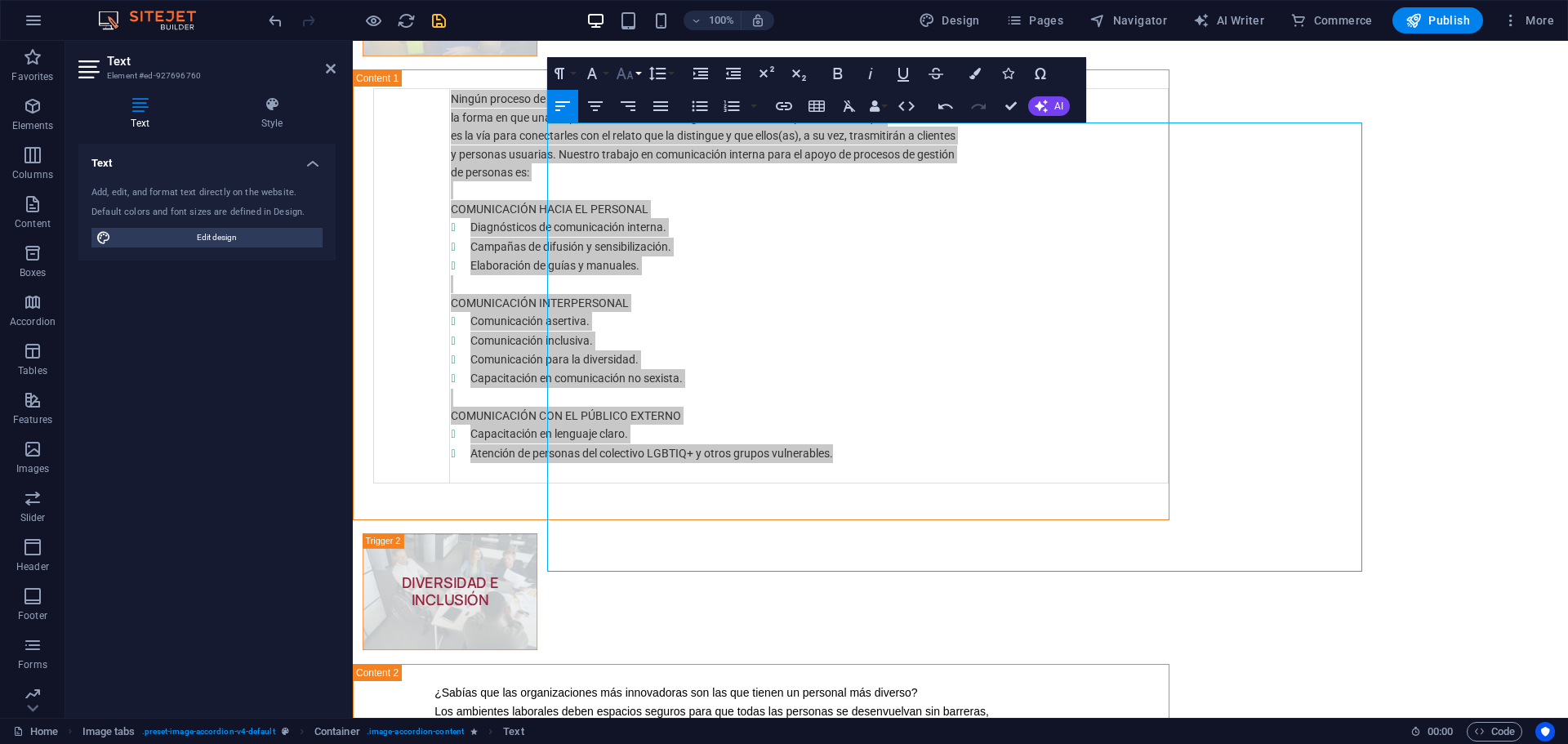
click at [637, 72] on button "Font Size" at bounding box center [627, 73] width 31 height 33
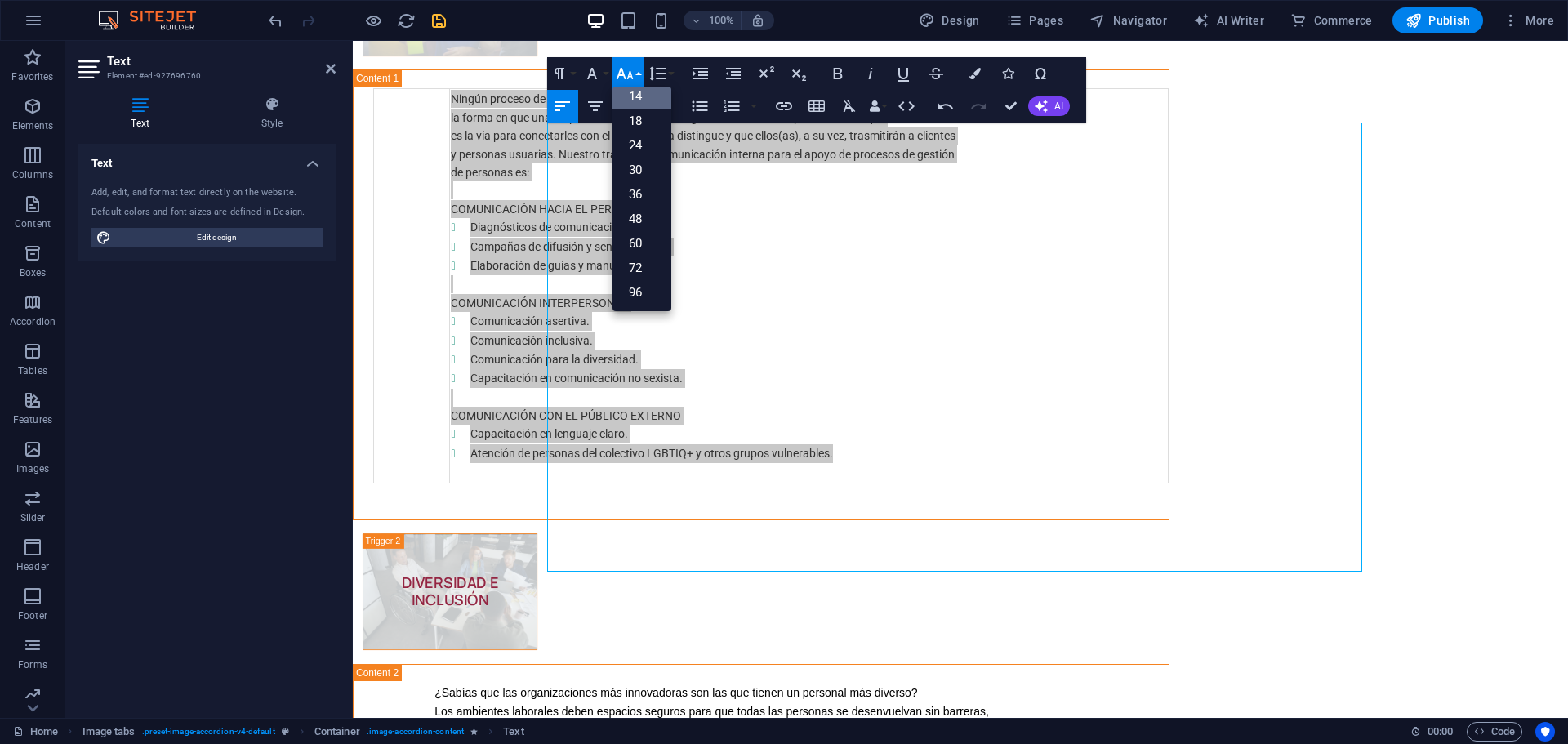
scroll to position [131, 0]
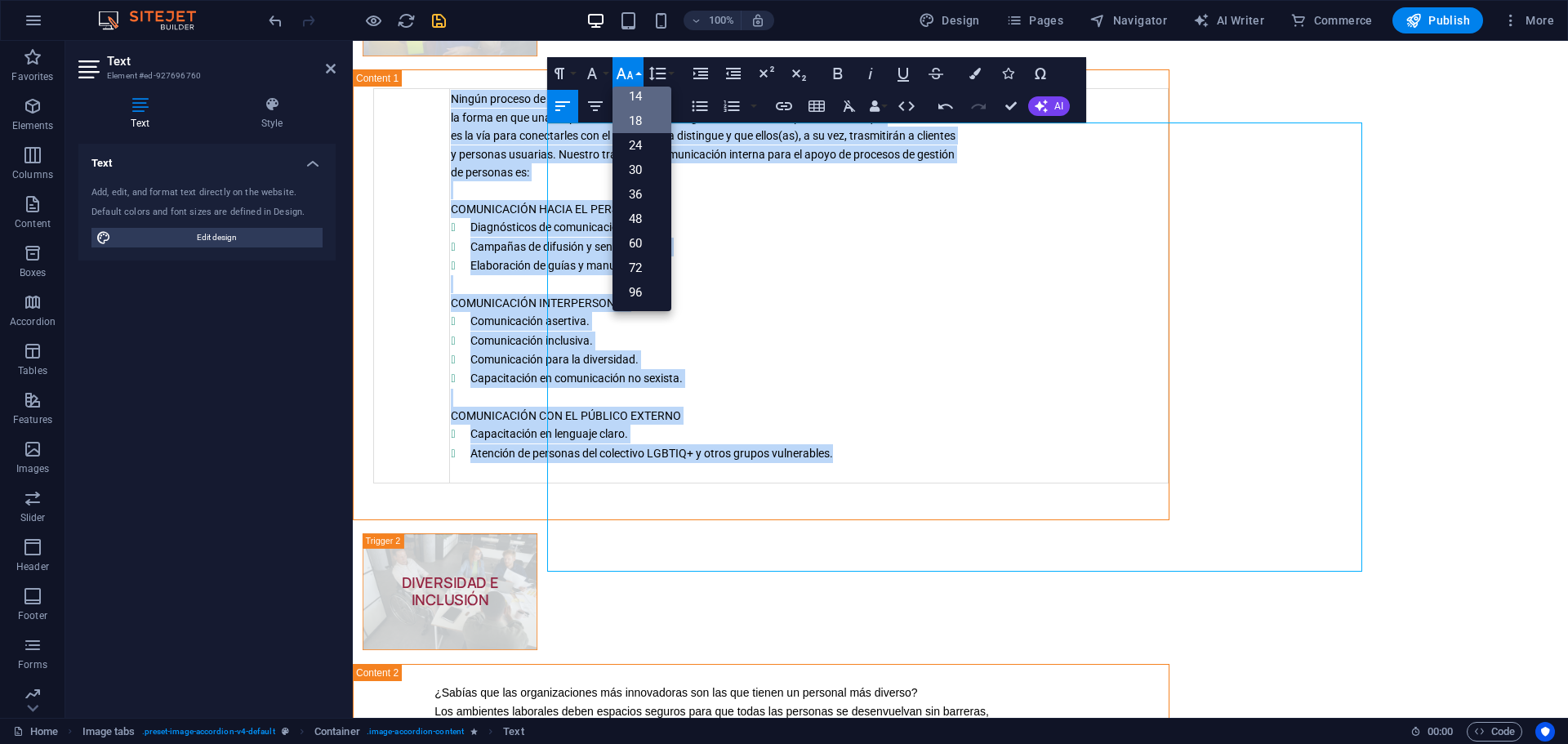
click at [637, 118] on link "18" at bounding box center [641, 120] width 59 height 25
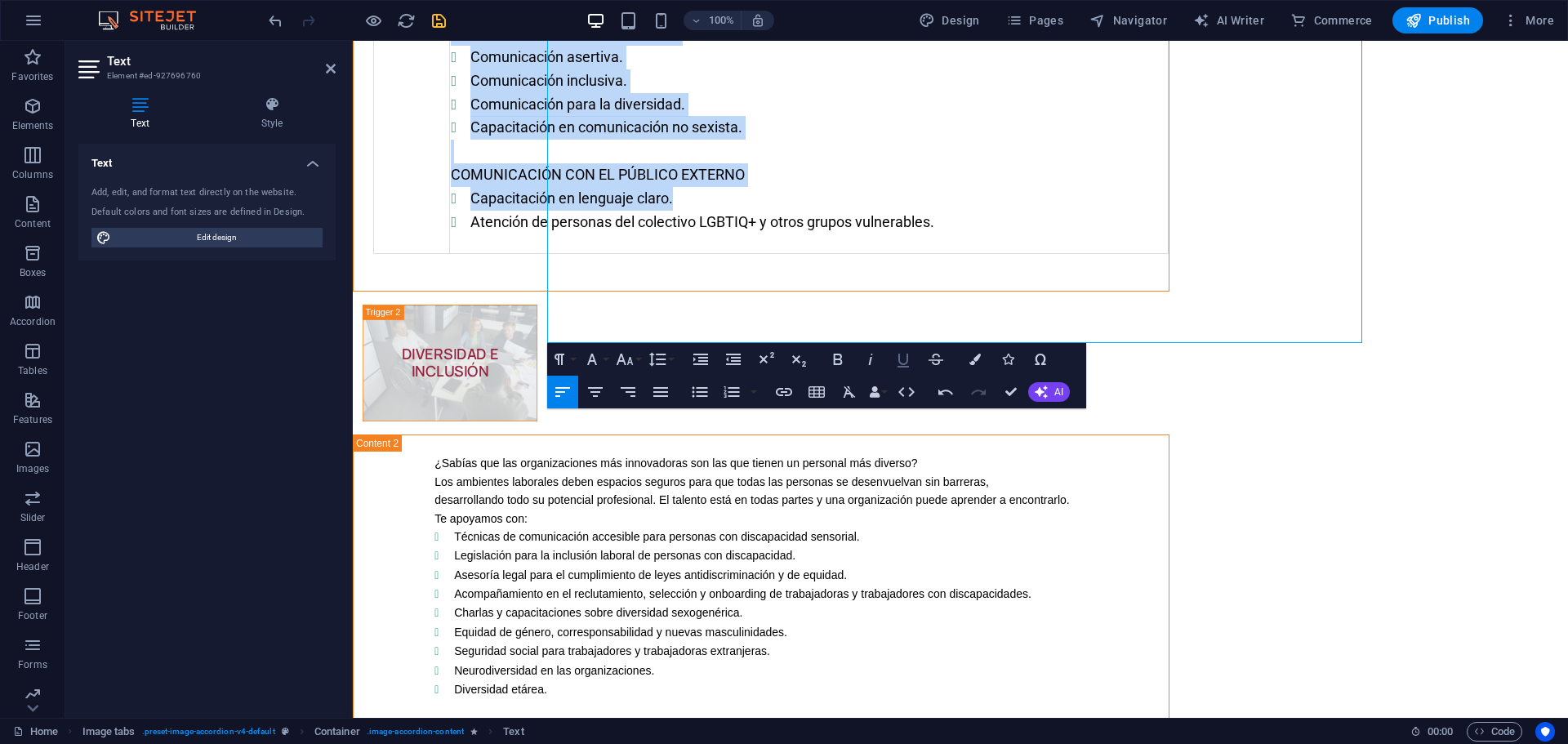
scroll to position [3824, 0]
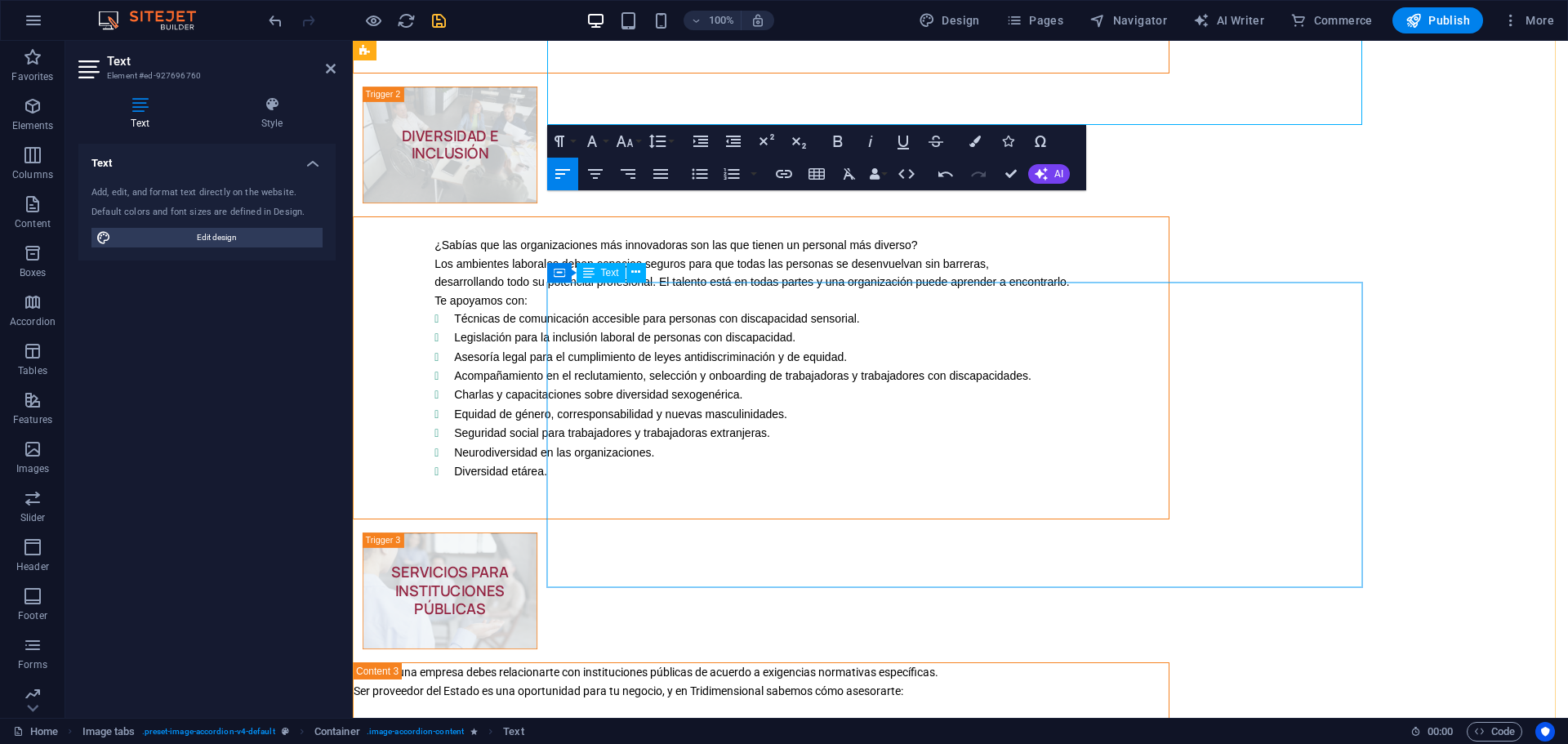
click at [743, 366] on div "¿Sabías que las organizaciones más innovadoras son las que tienen un personal m…" at bounding box center [762, 367] width 815 height 301
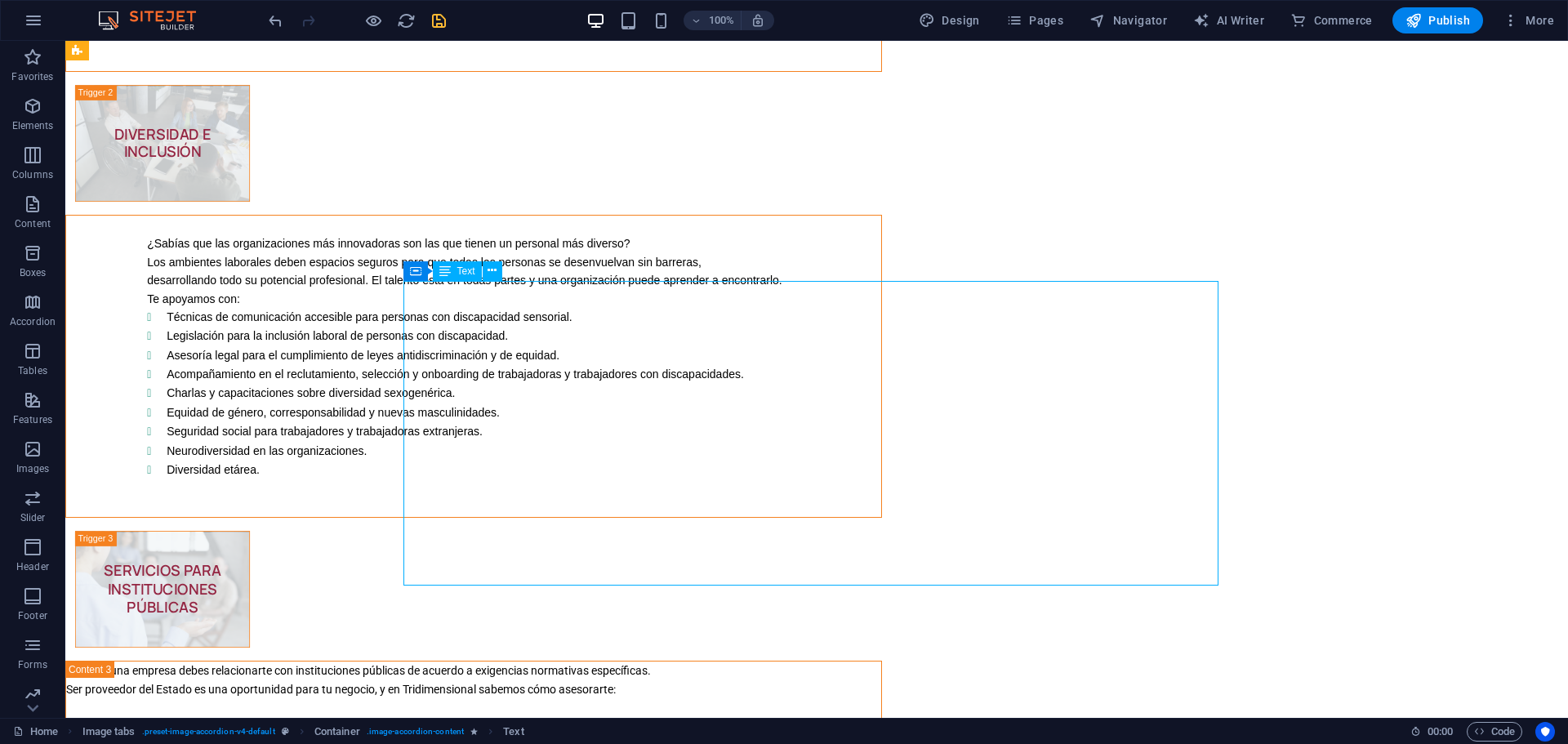
click at [647, 517] on div "¿Sabías que las organizaciones más innovadoras son las que tienen un personal m…" at bounding box center [474, 366] width 815 height 301
click at [621, 517] on div "¿Sabías que las organizaciones más innovadoras son las que tienen un personal m…" at bounding box center [474, 366] width 815 height 301
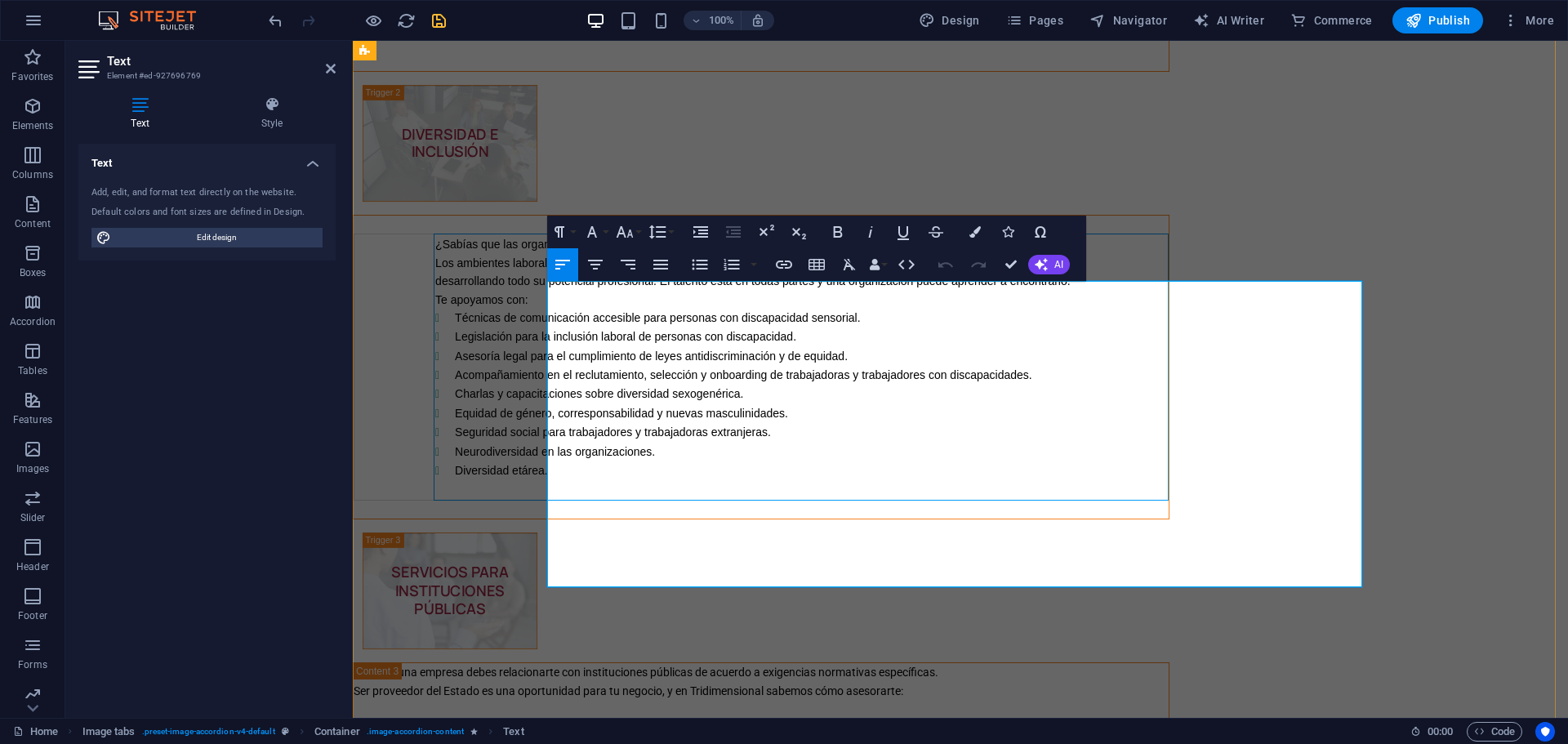
click at [716, 500] on td "¿Sabías que las organizaciones más innovadoras son las que tienen un personal m…" at bounding box center [801, 367] width 734 height 266
click at [817, 269] on icon "button" at bounding box center [816, 265] width 20 height 20
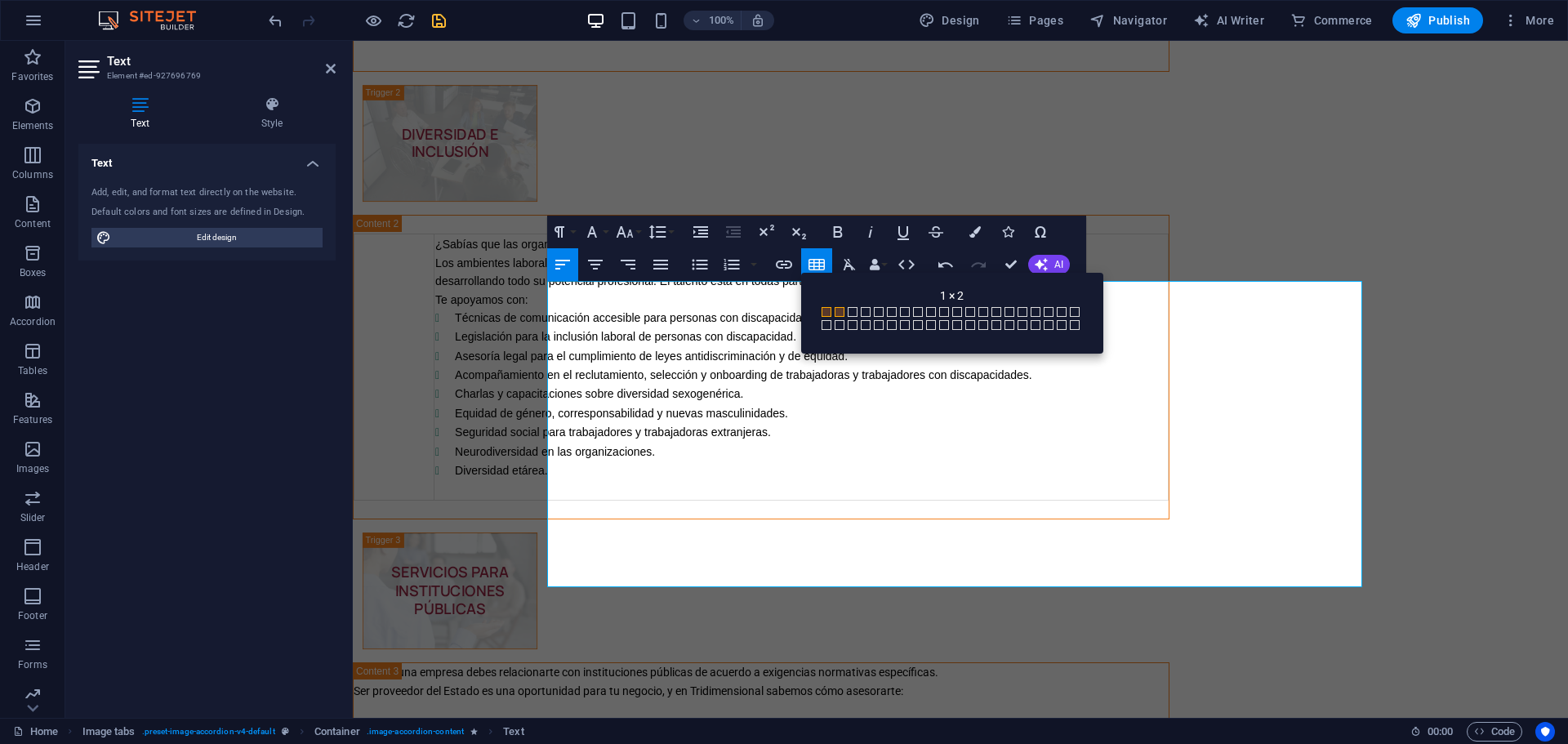
click at [834, 312] on span at bounding box center [839, 312] width 10 height 10
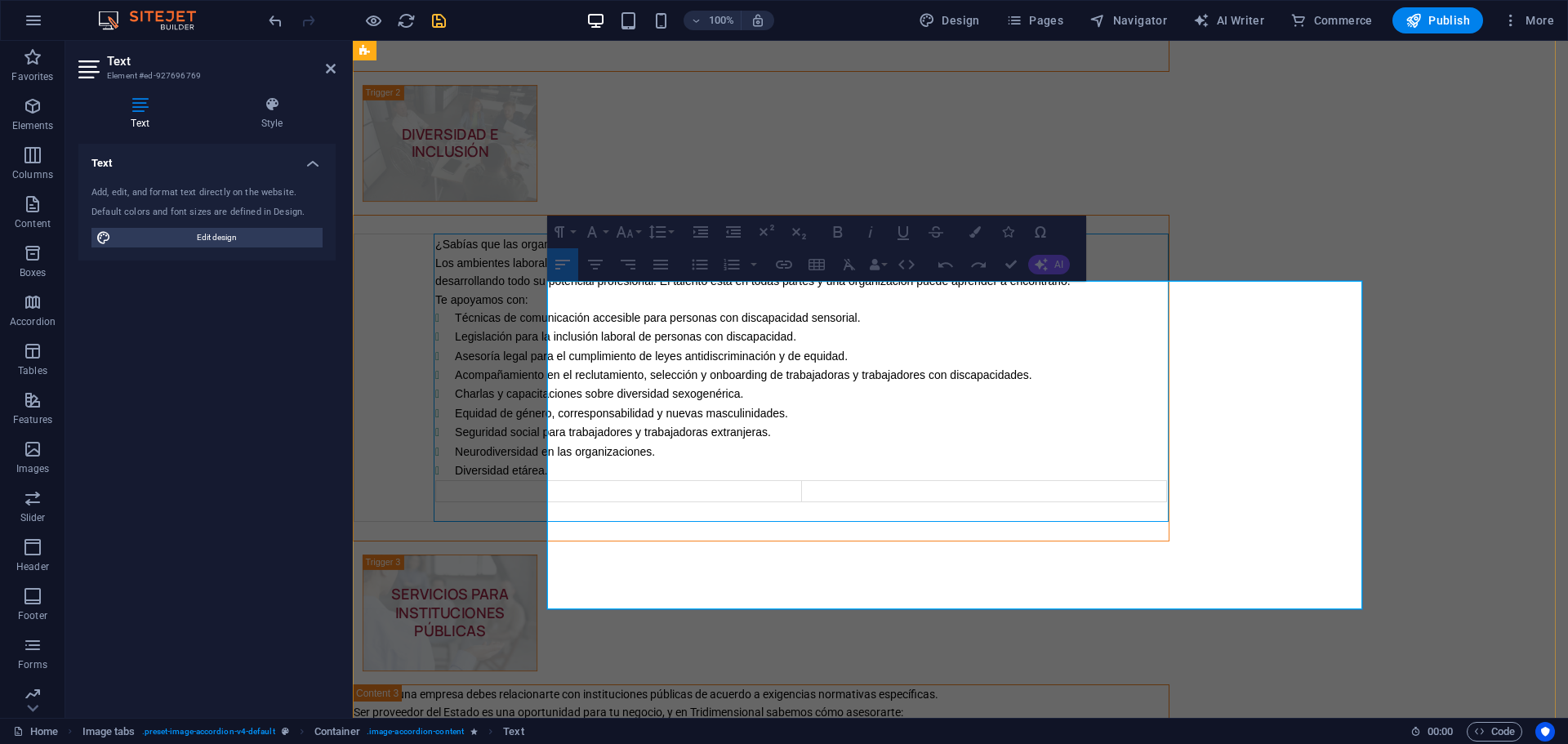
drag, startPoint x: 756, startPoint y: 539, endPoint x: 777, endPoint y: 400, distance: 140.6
click at [777, 400] on ul "Técnicas de comunicación accesible para personas con discapacidad sensorial. Le…" at bounding box center [801, 394] width 732 height 172
click at [779, 363] on span "Asesoría legal para el cumplimiento de leyes antidiscriminación y de equidad." at bounding box center [650, 355] width 393 height 13
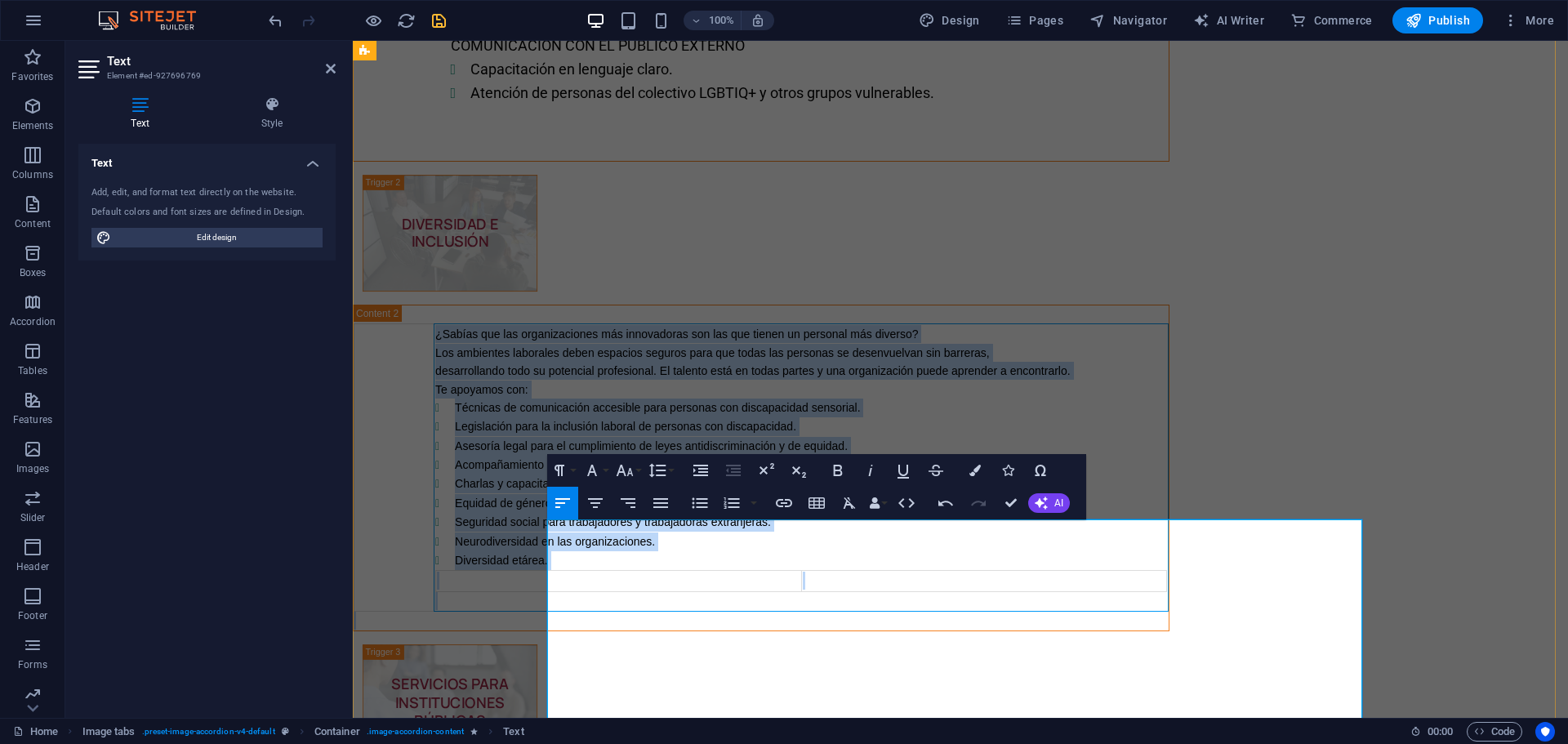
scroll to position [4278, 0]
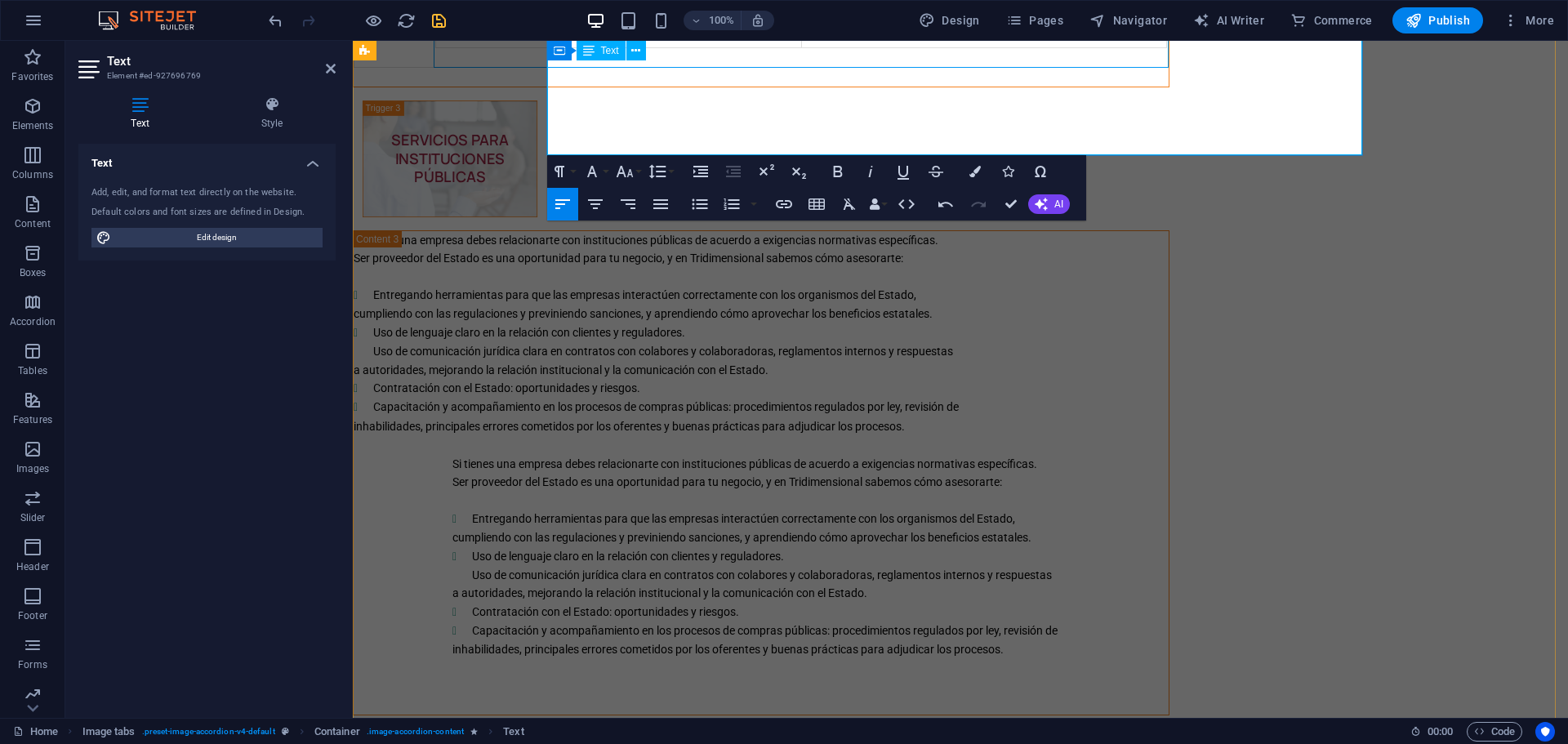
drag, startPoint x: 629, startPoint y: 530, endPoint x: 923, endPoint y: 83, distance: 535.0
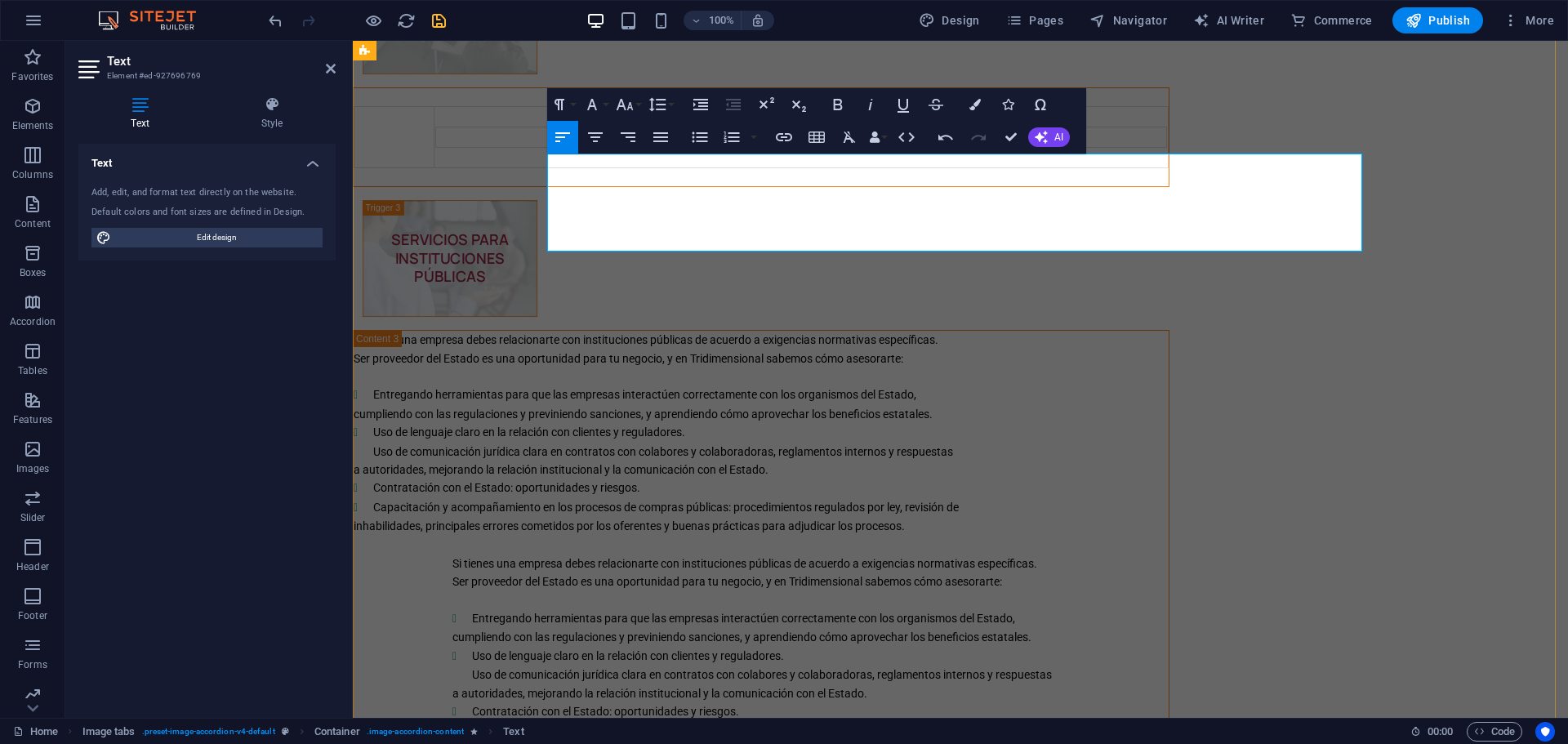
scroll to position [3843, 0]
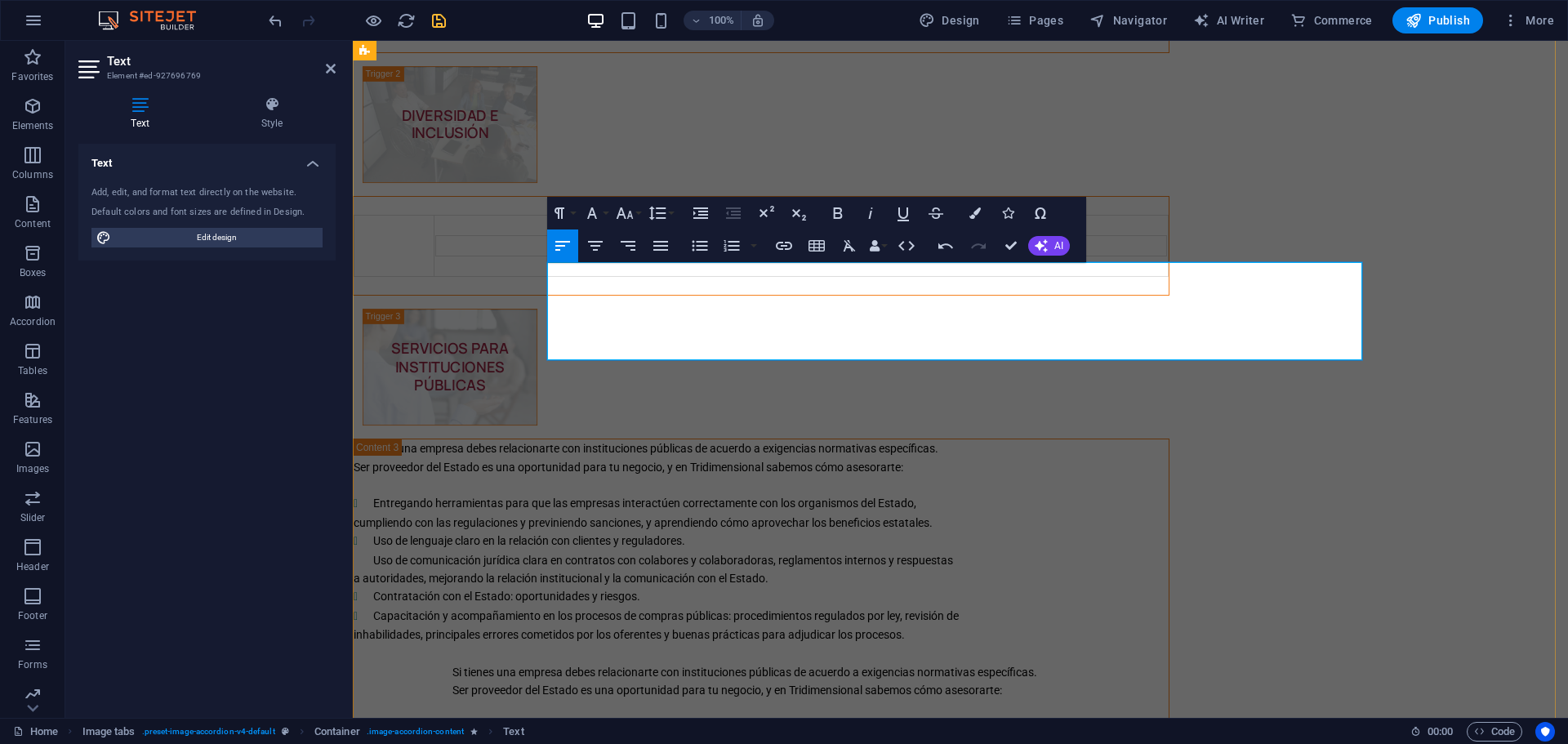
click at [1029, 256] on td at bounding box center [983, 245] width 365 height 21
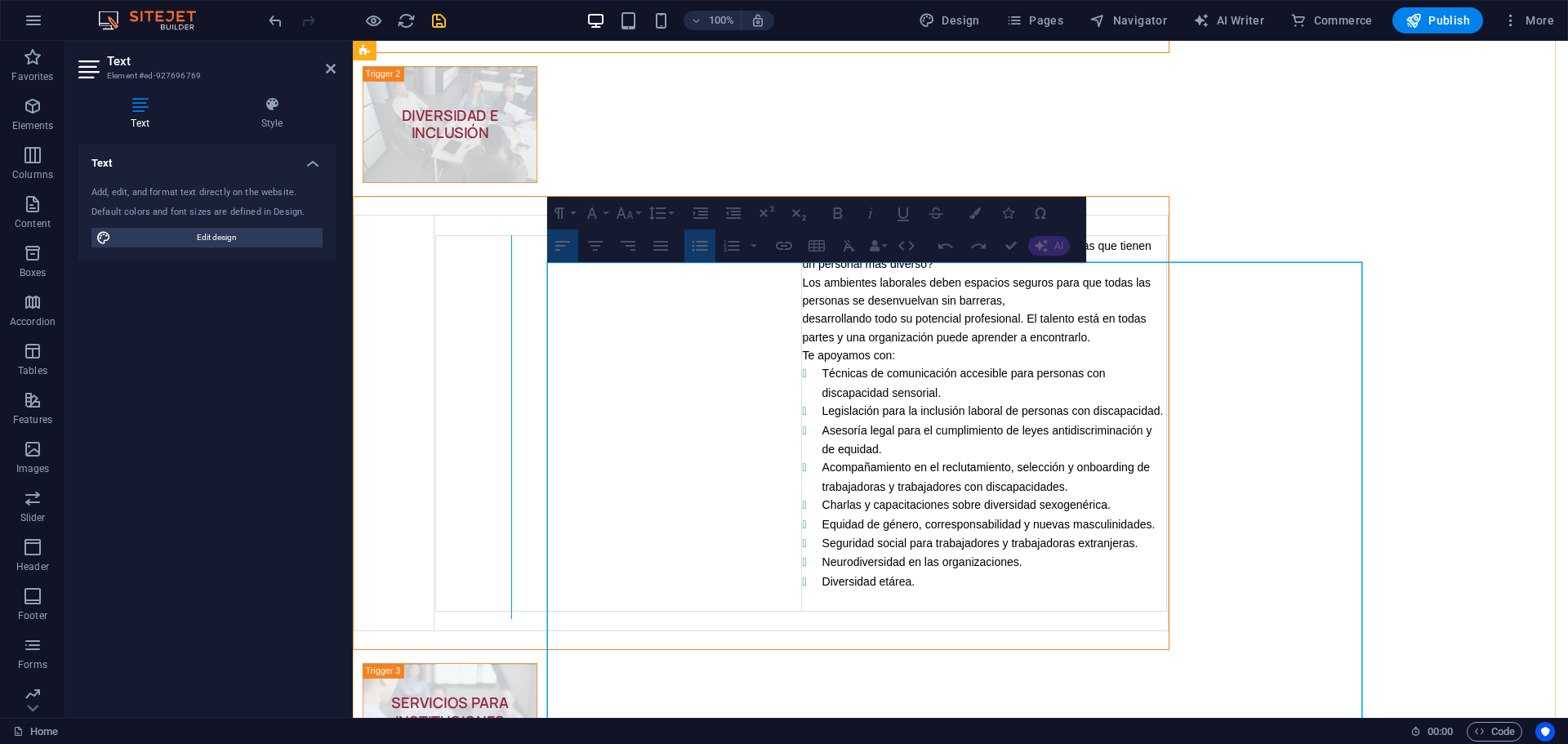
drag, startPoint x: 994, startPoint y: 383, endPoint x: 704, endPoint y: 408, distance: 291.1
click at [516, 408] on div at bounding box center [511, 427] width 9 height 384
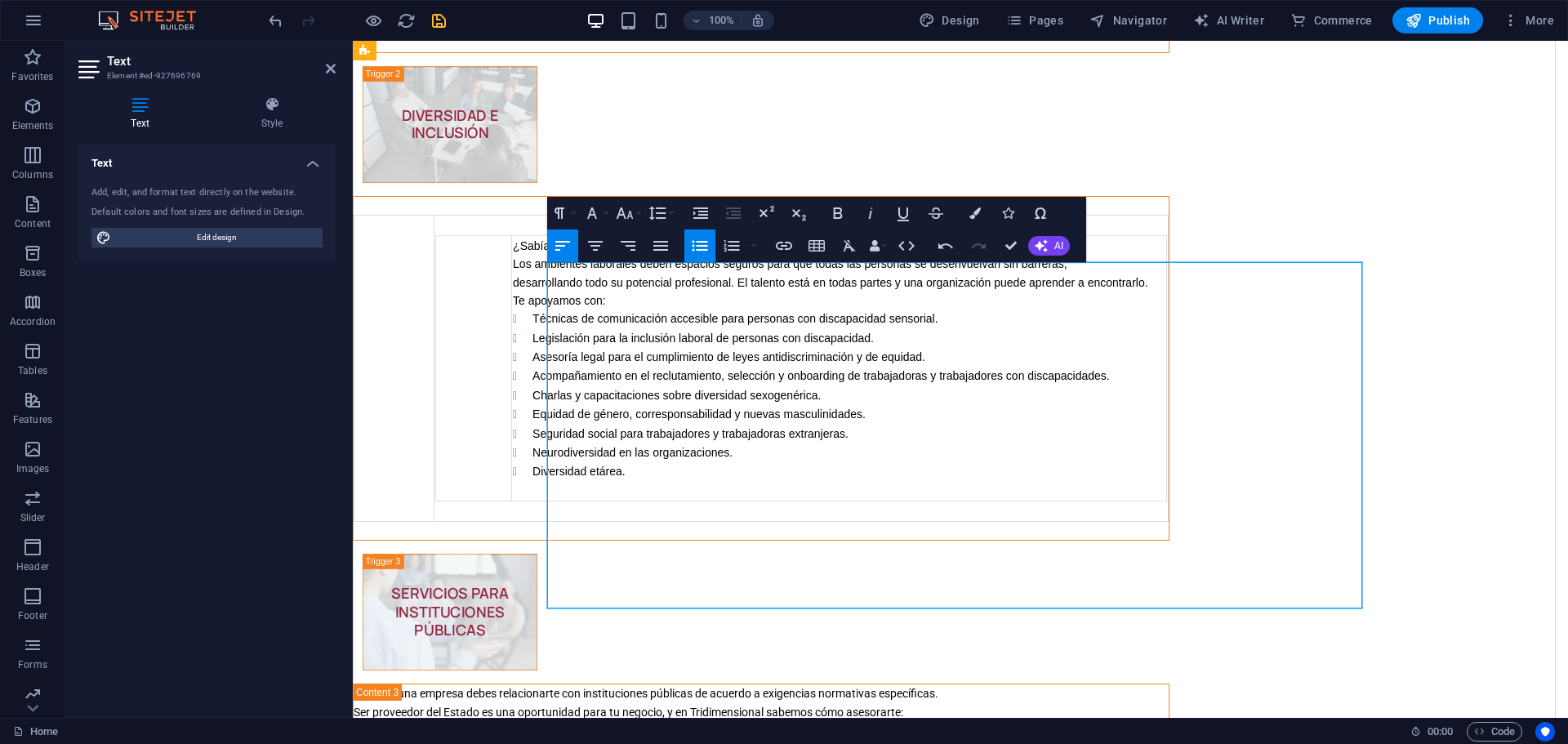
click at [786, 309] on p "Te apoyamos con:" at bounding box center [839, 300] width 652 height 18
click at [785, 309] on p "Te apoyamos con:" at bounding box center [839, 300] width 652 height 18
click at [723, 253] on span "¿Sabías que las organizaciones más innovadoras son las que tienen un personal m…" at bounding box center [754, 246] width 482 height 13
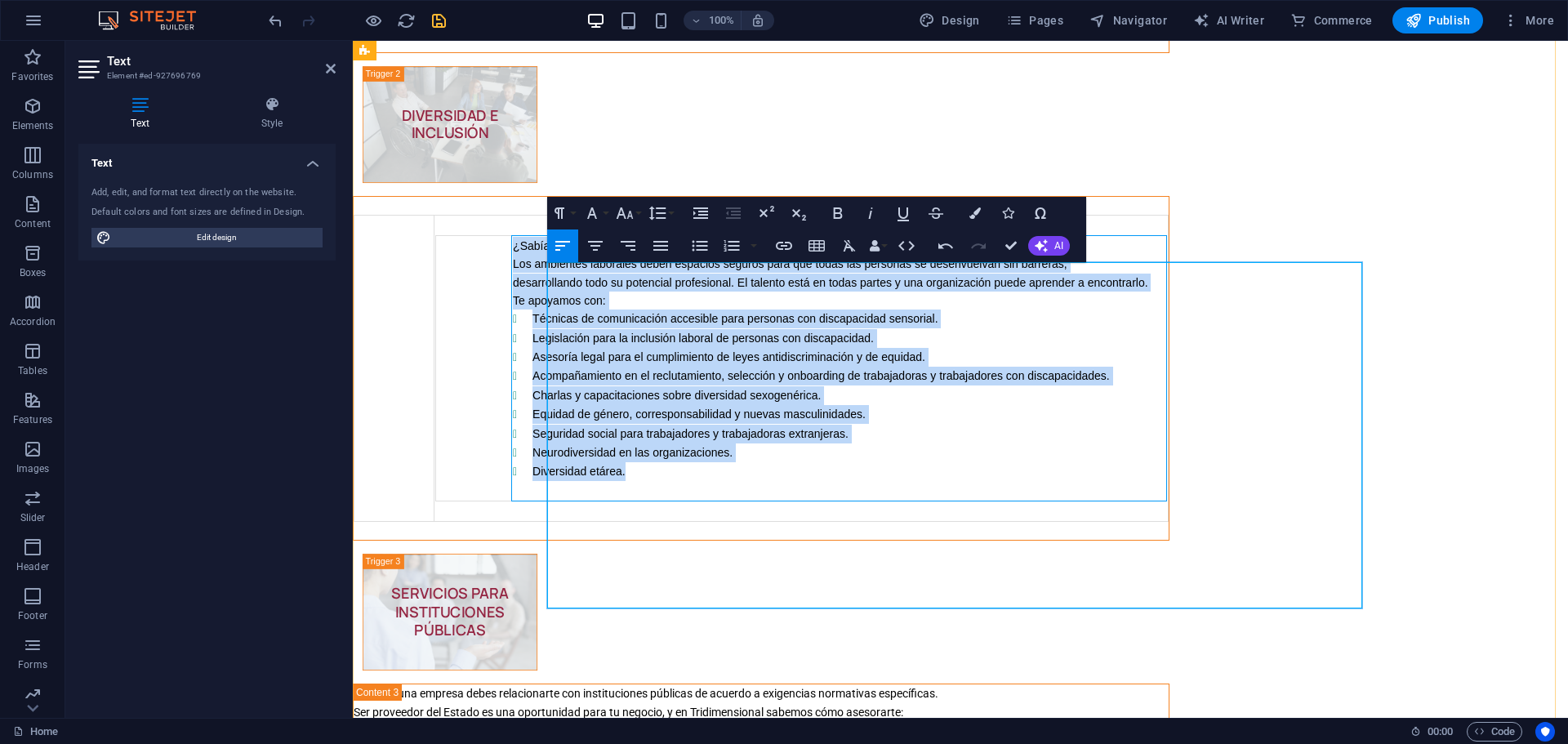
drag, startPoint x: 705, startPoint y: 313, endPoint x: 818, endPoint y: 536, distance: 250.0
click at [818, 500] on td "¿Sabías que las organizaciones más innovadoras son las que tienen un personal m…" at bounding box center [839, 367] width 655 height 266
click at [635, 209] on button "Font Size" at bounding box center [627, 213] width 31 height 33
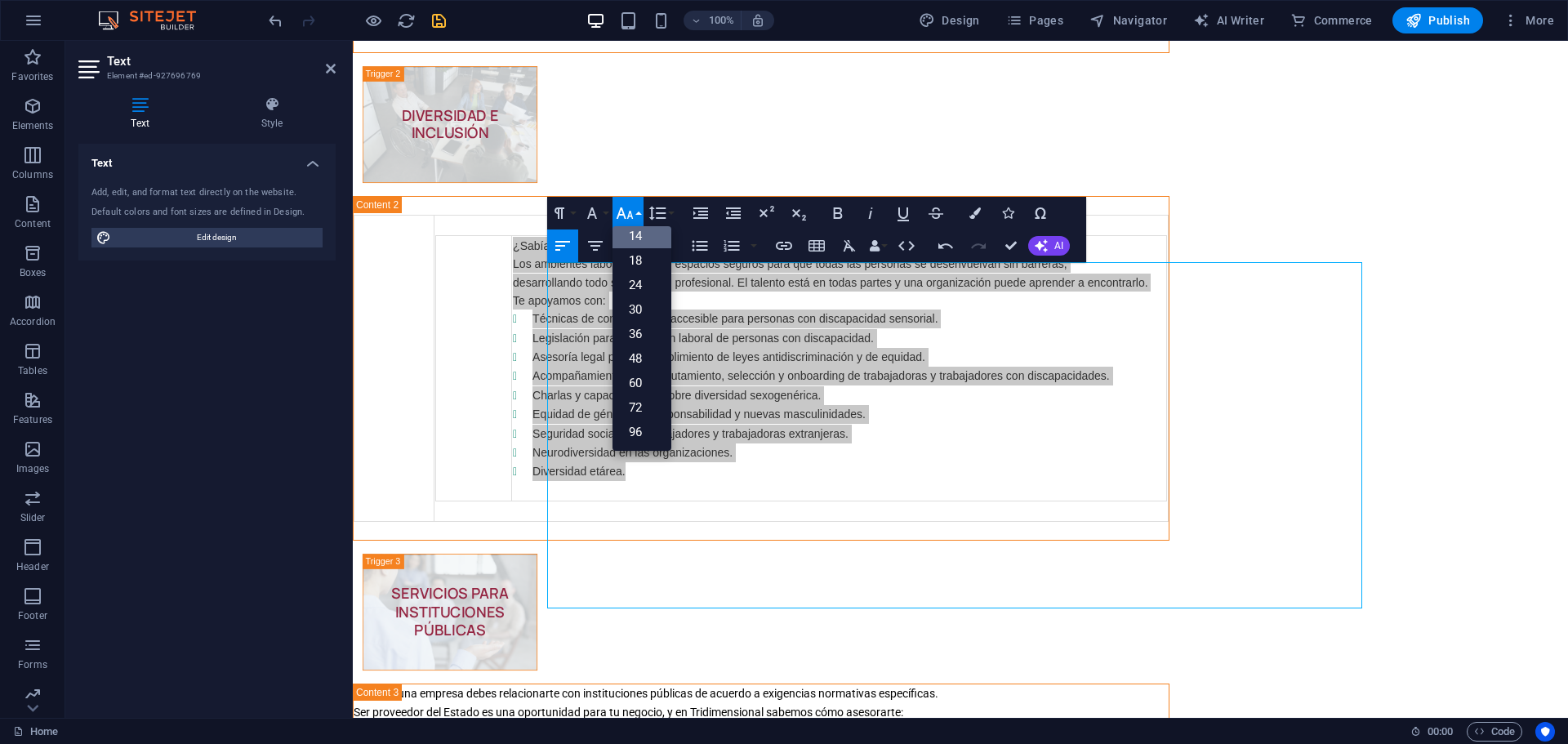
scroll to position [131, 0]
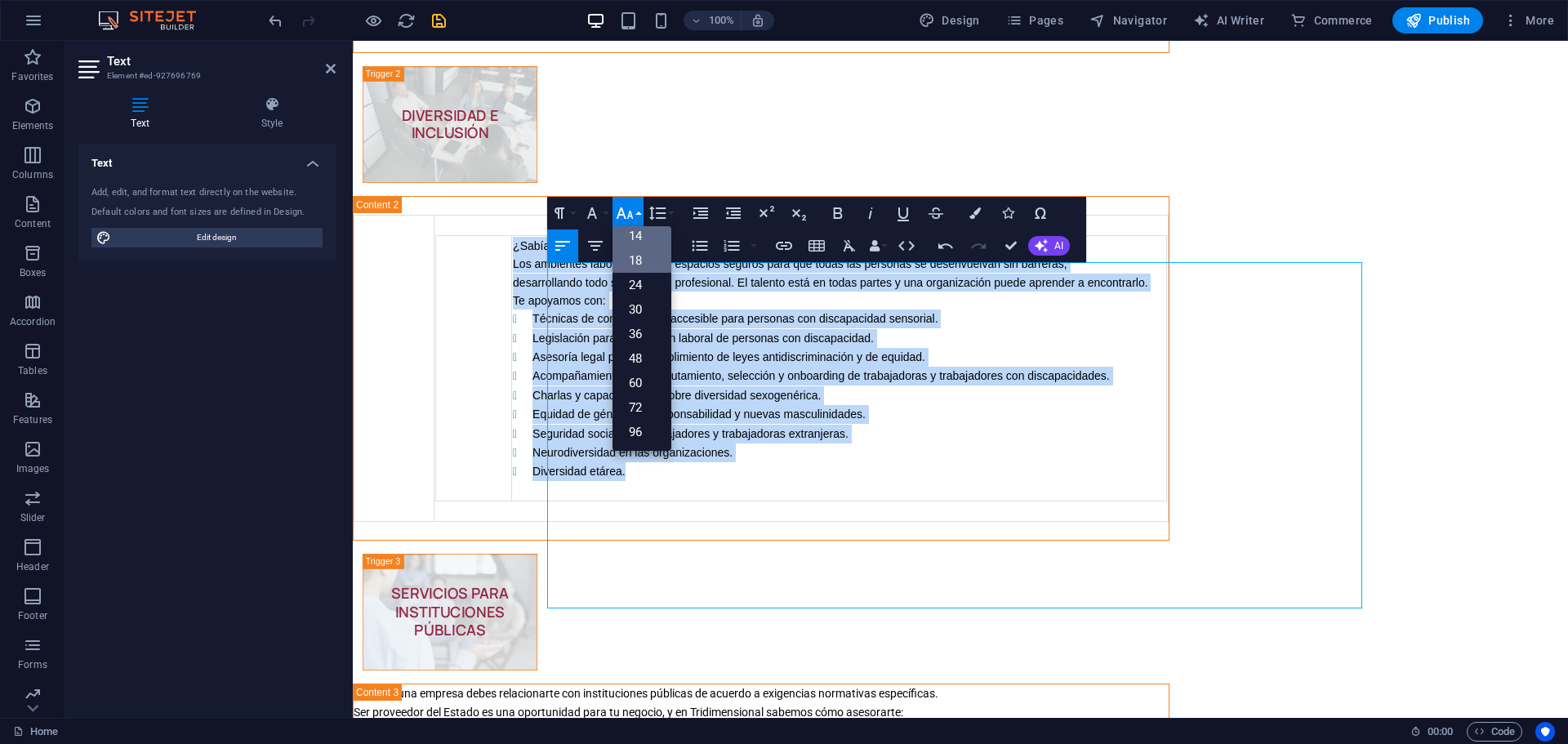
click at [634, 253] on link "18" at bounding box center [641, 261] width 59 height 25
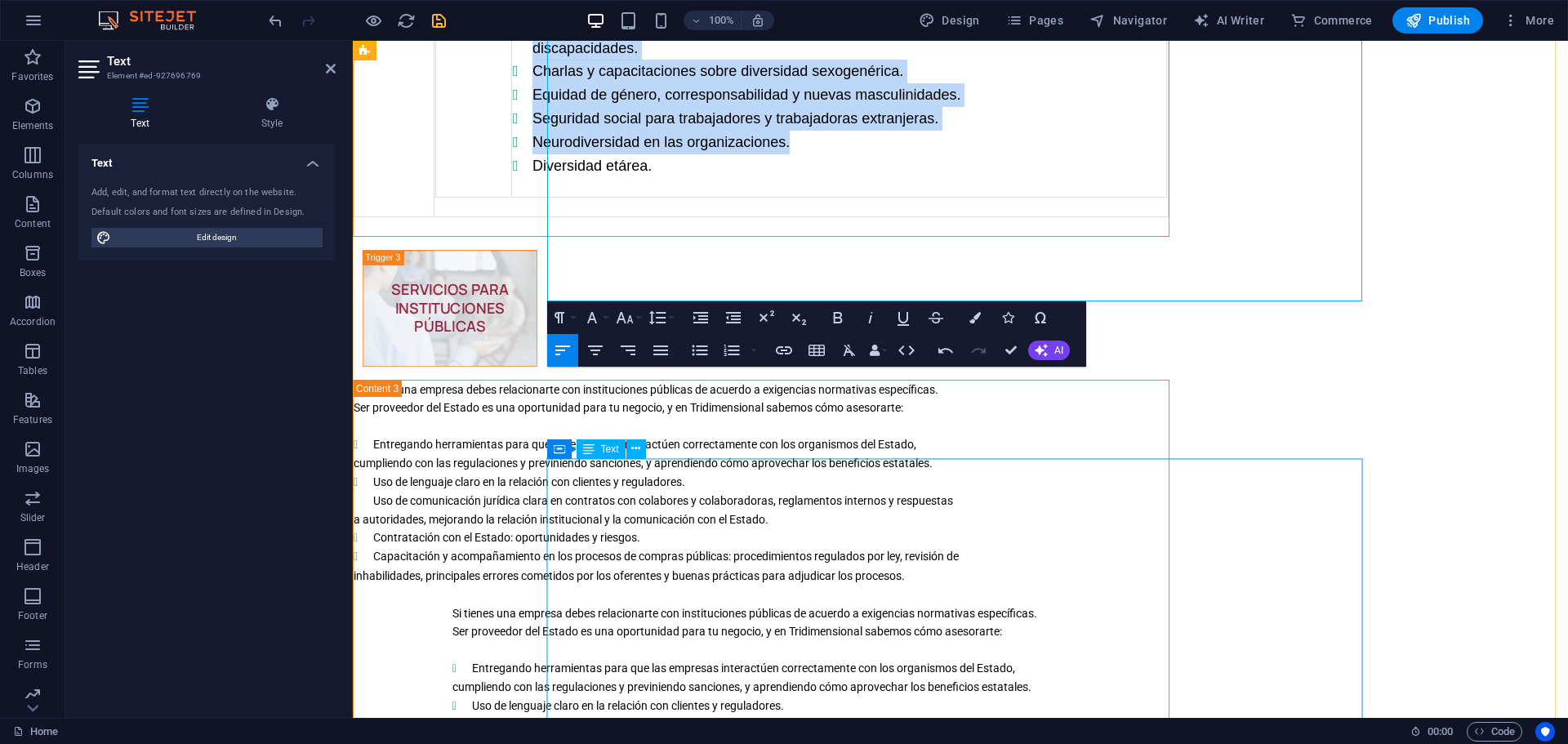
scroll to position [4386, 0]
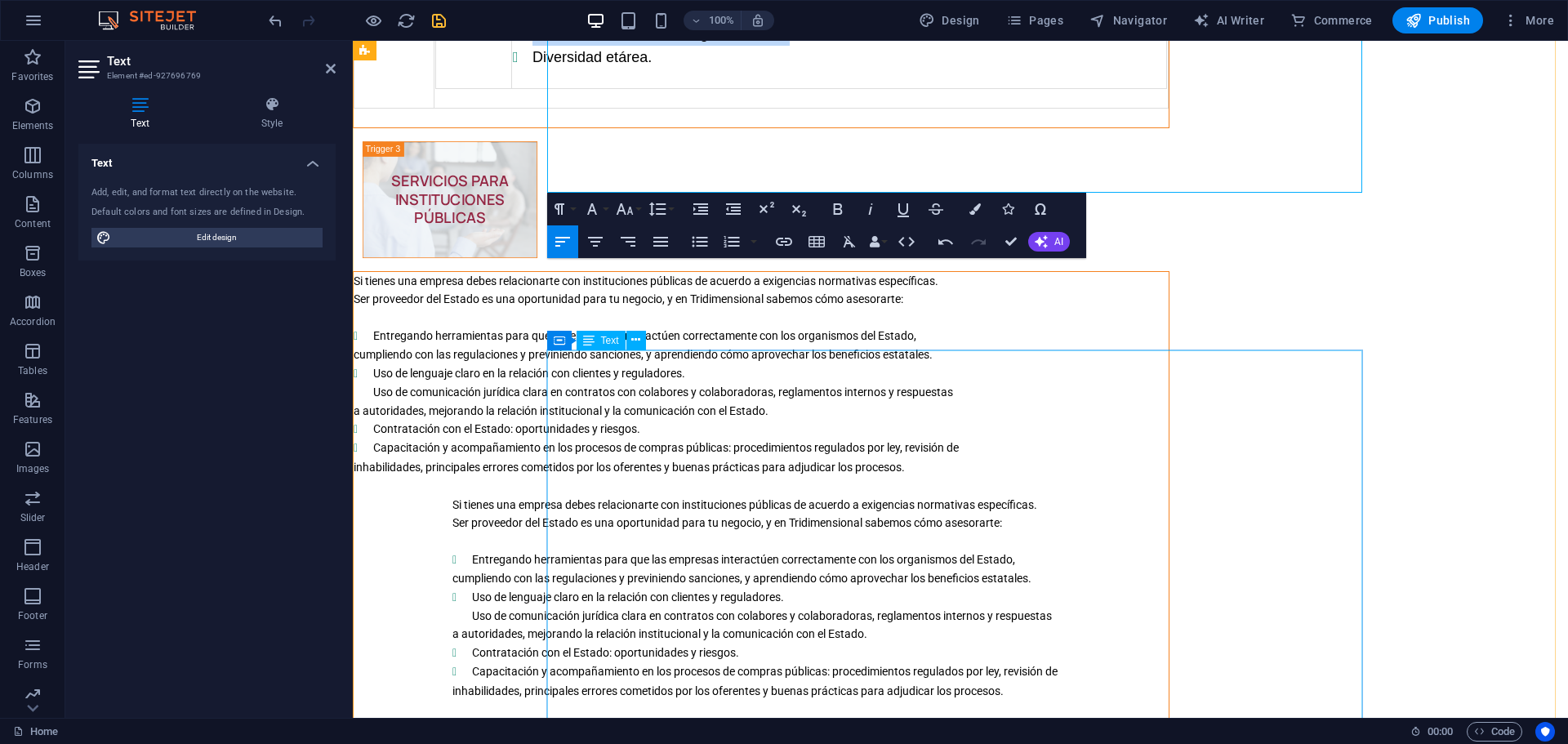
click at [822, 457] on div "Si tienes una empresa debes relacionarte con instituciones públicas de acuerdo …" at bounding box center [762, 513] width 815 height 483
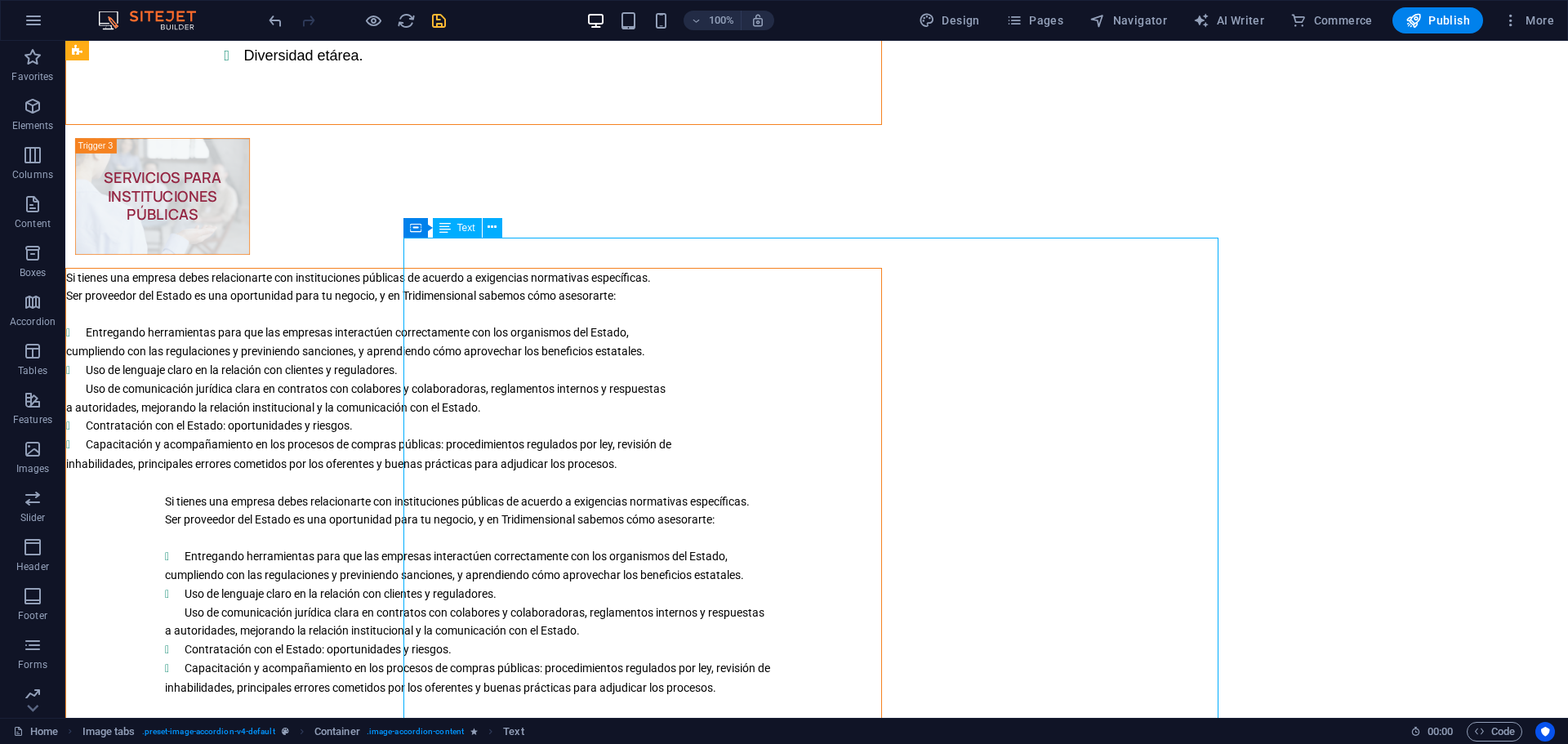
scroll to position [4605, 0]
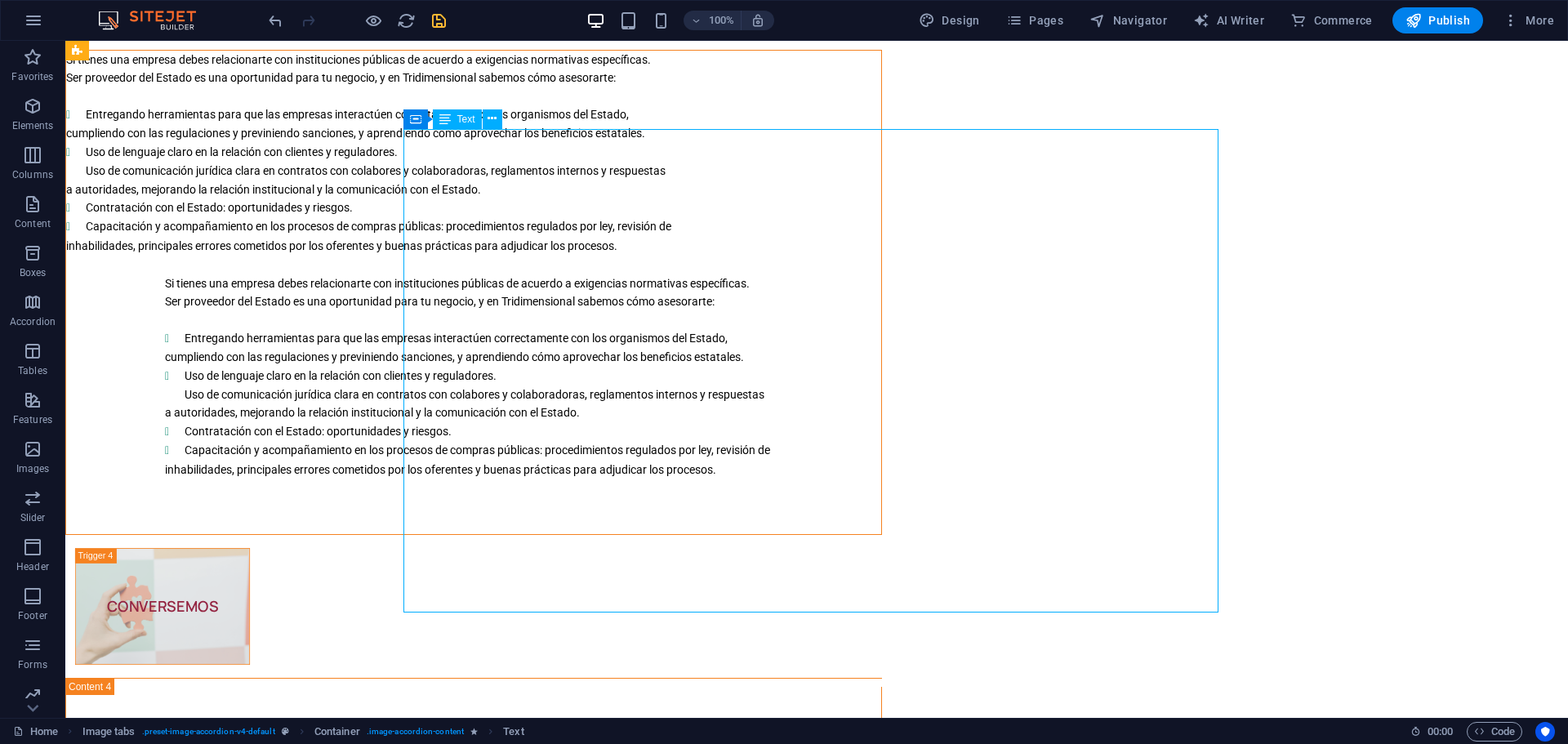
click at [881, 534] on div "Si tienes una empresa debes relacionarte con instituciones públicas de acuerdo …" at bounding box center [474, 292] width 815 height 483
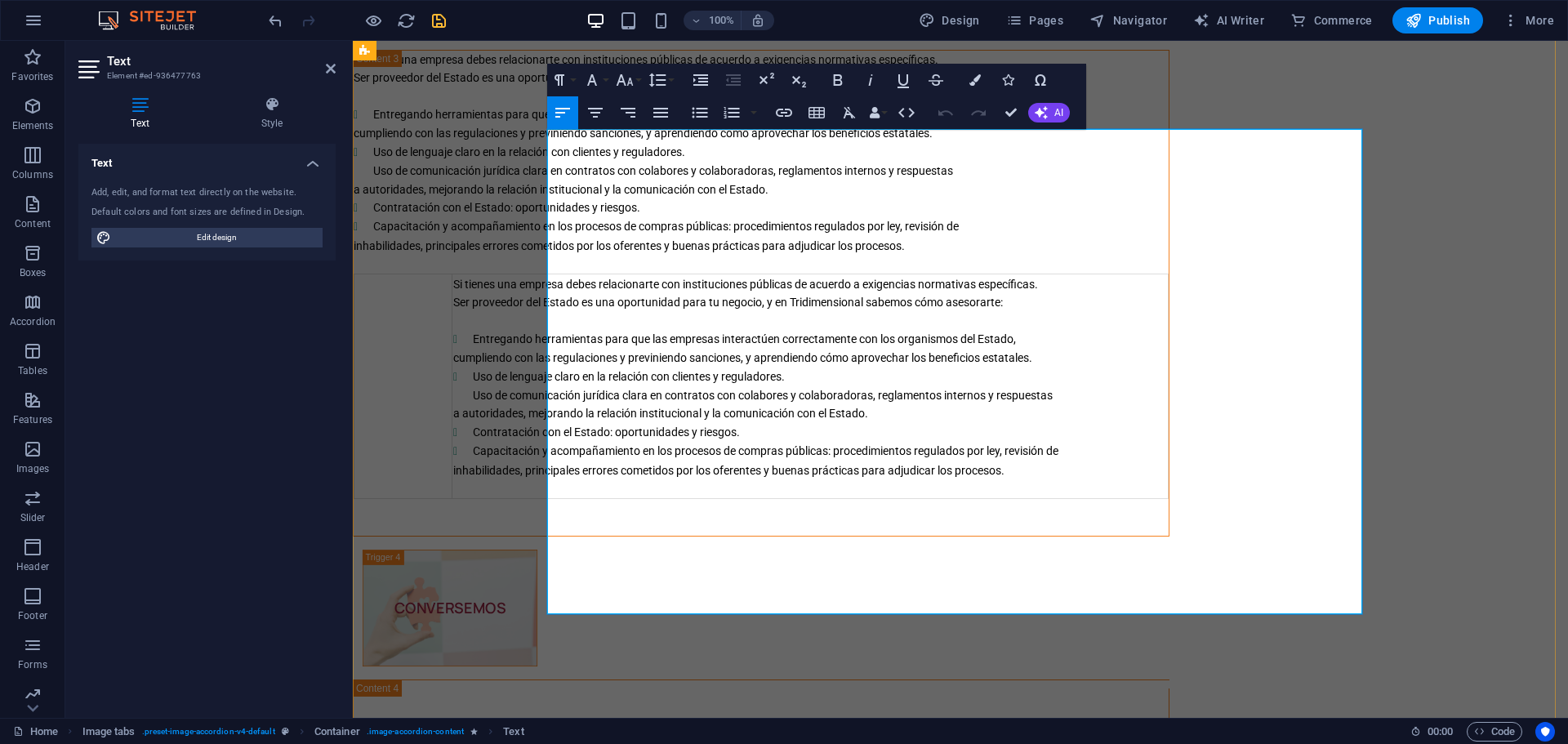
scroll to position [4714, 0]
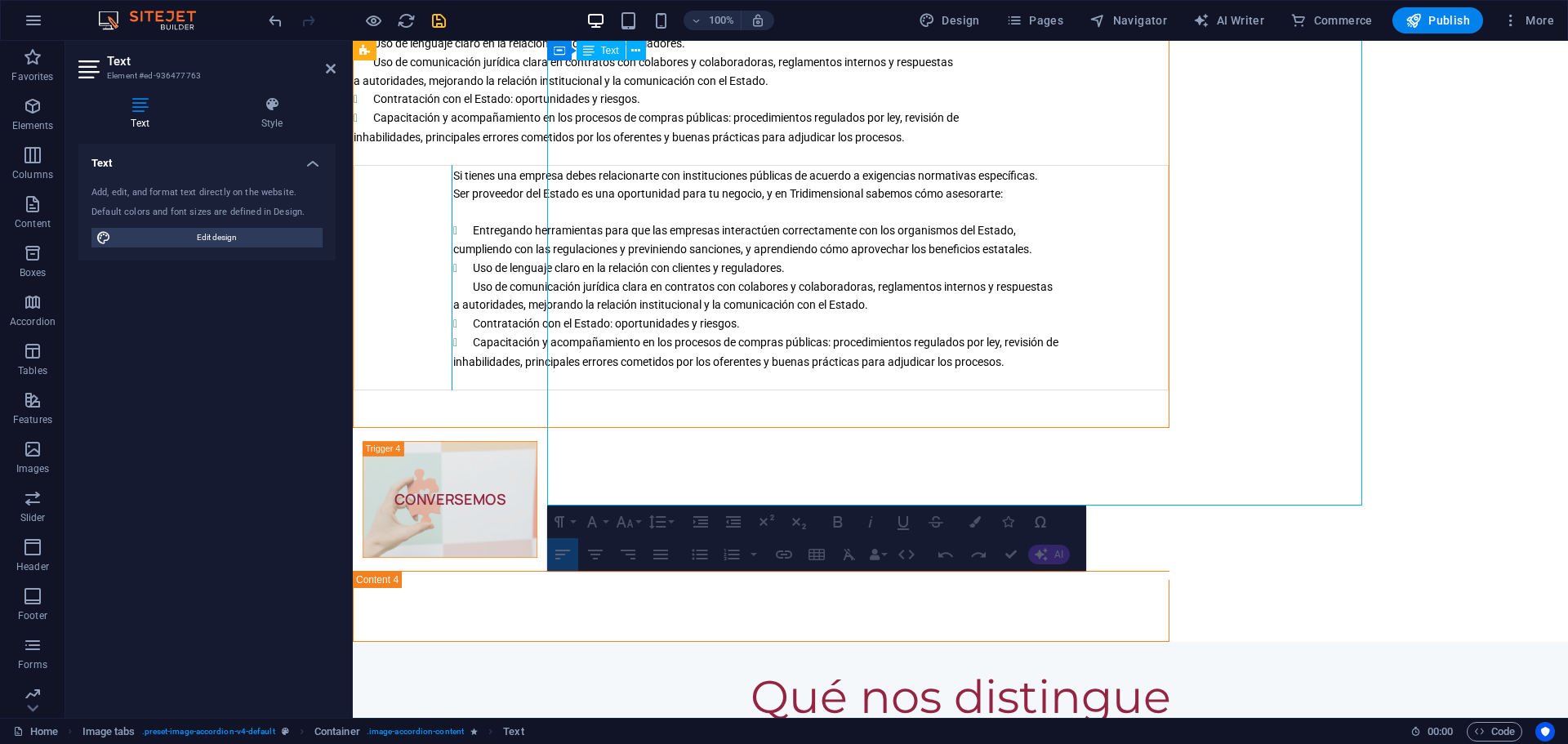
drag, startPoint x: 645, startPoint y: 255, endPoint x: 644, endPoint y: 292, distance: 37.0
click at [456, 292] on div at bounding box center [451, 278] width 9 height 226
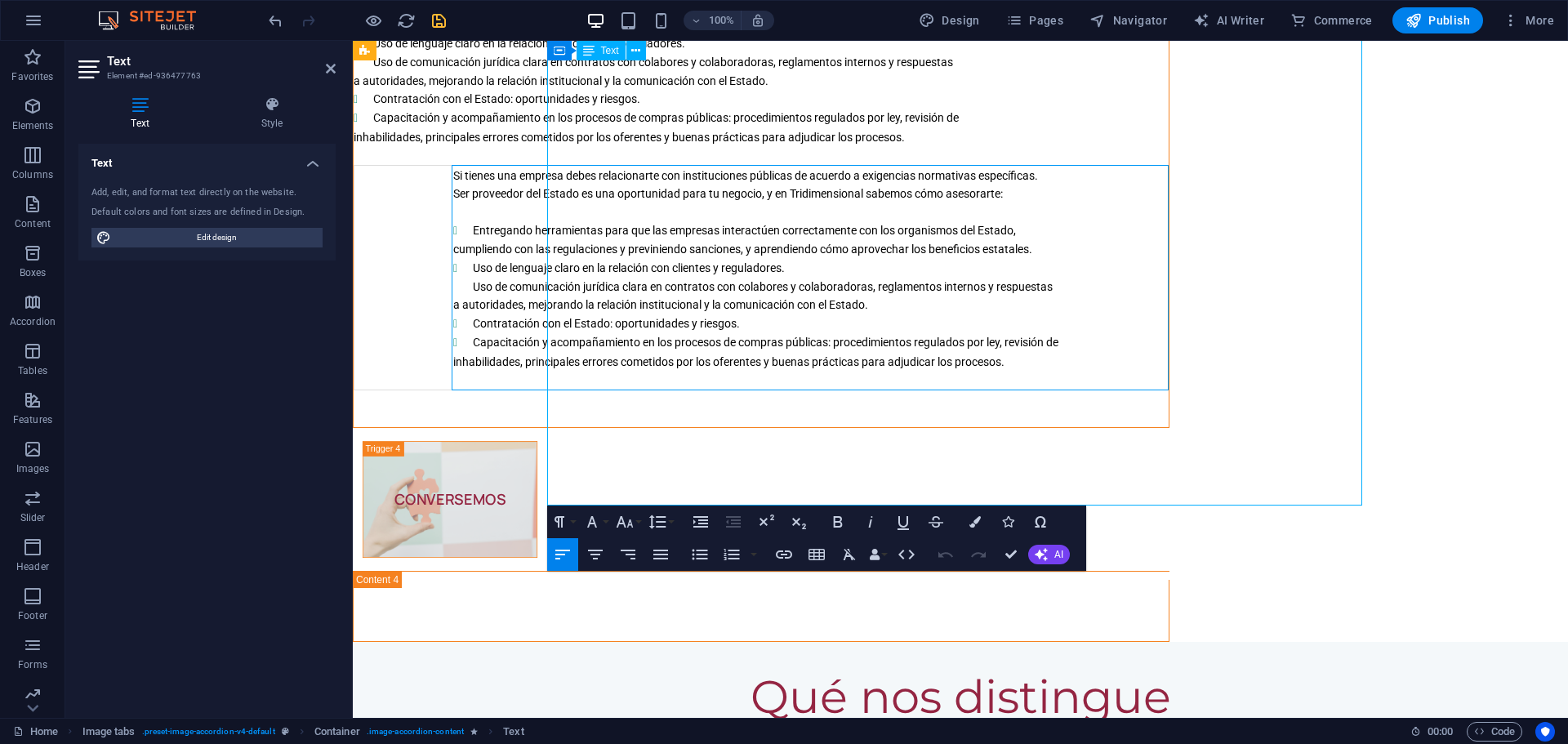
drag, startPoint x: 648, startPoint y: 254, endPoint x: 1278, endPoint y: 436, distance: 655.8
click at [1168, 391] on td "Si tienes una empresa debes relacionarte con instituciones públicas de acuerdo …" at bounding box center [810, 278] width 716 height 226
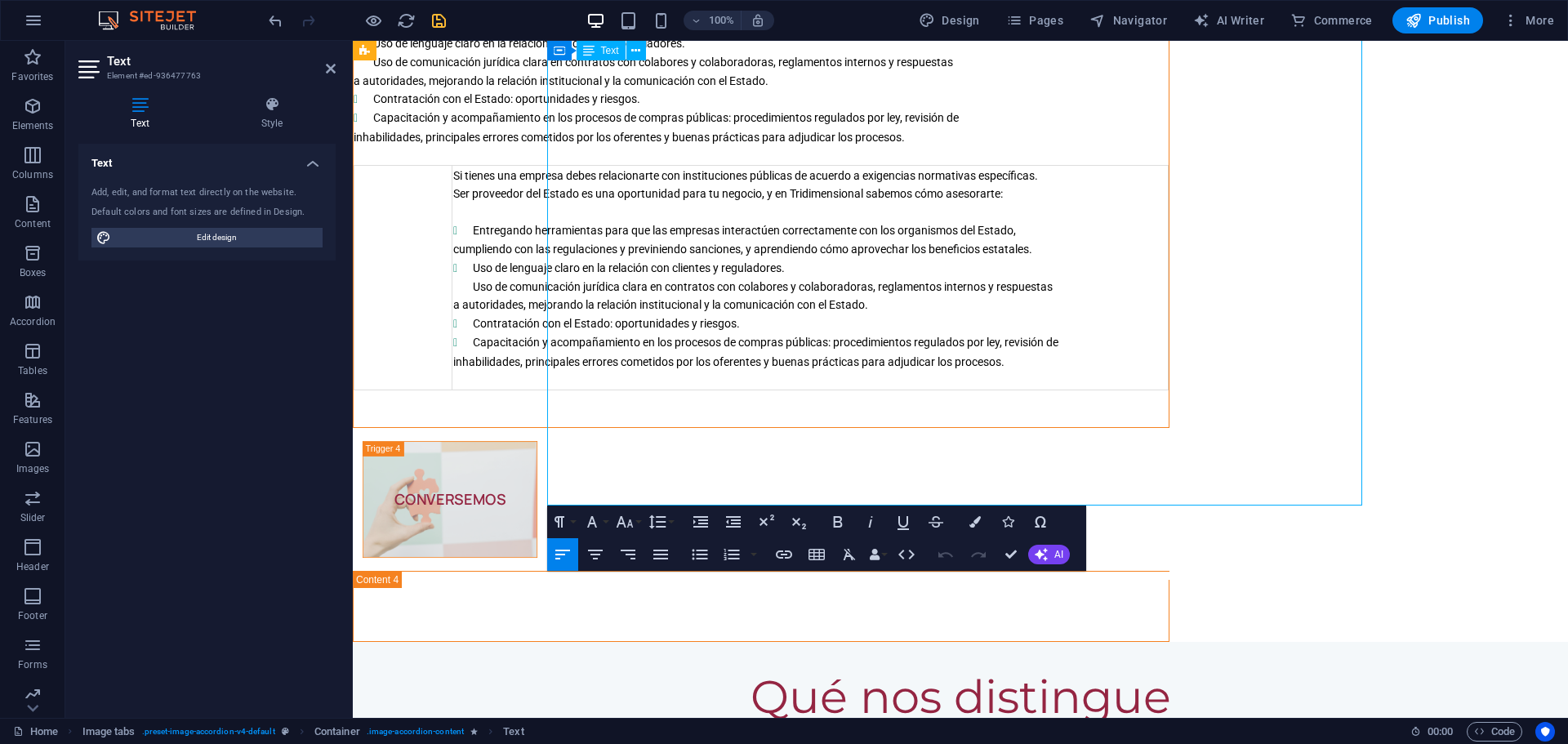
scroll to position [4497, 0]
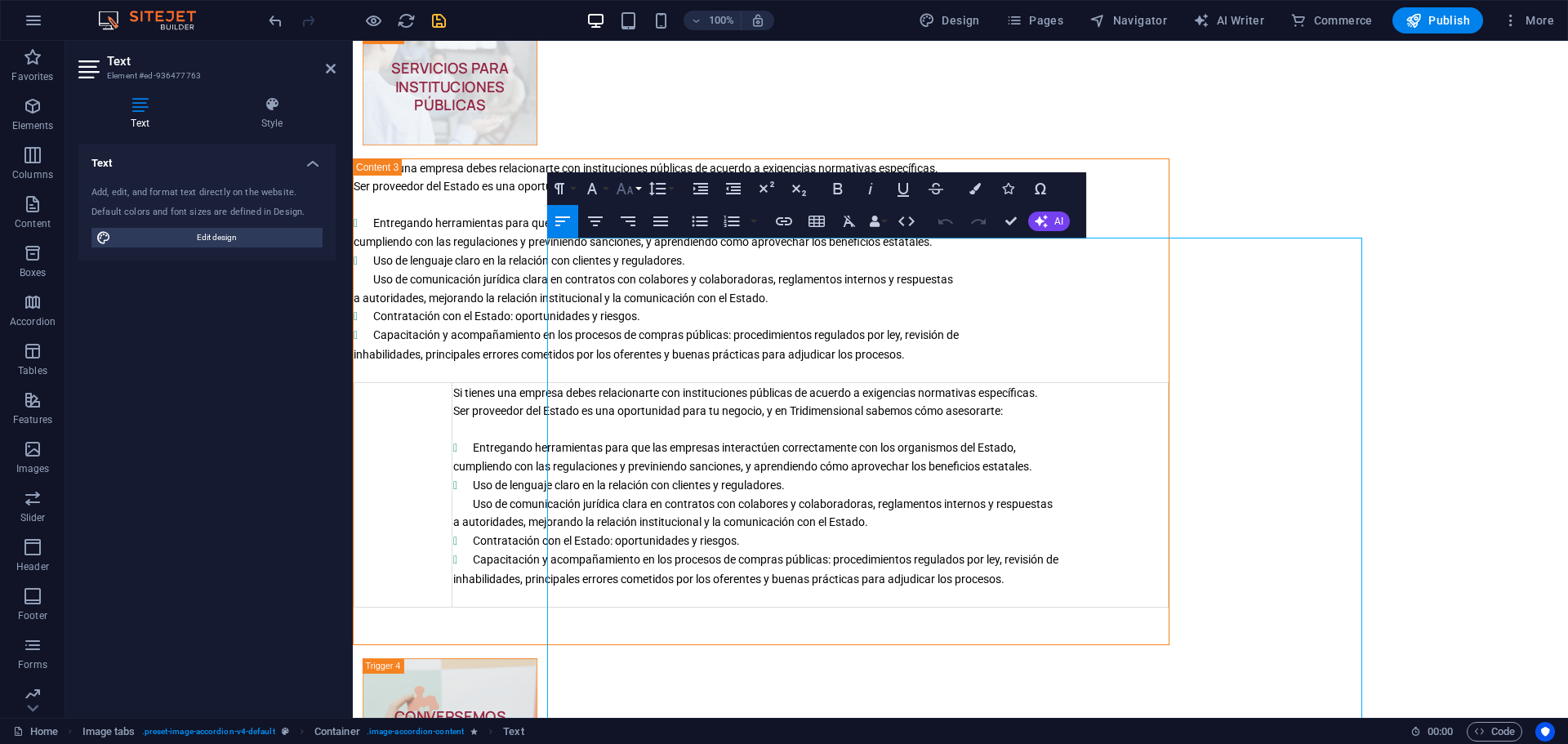
click at [633, 188] on icon "button" at bounding box center [624, 189] width 20 height 20
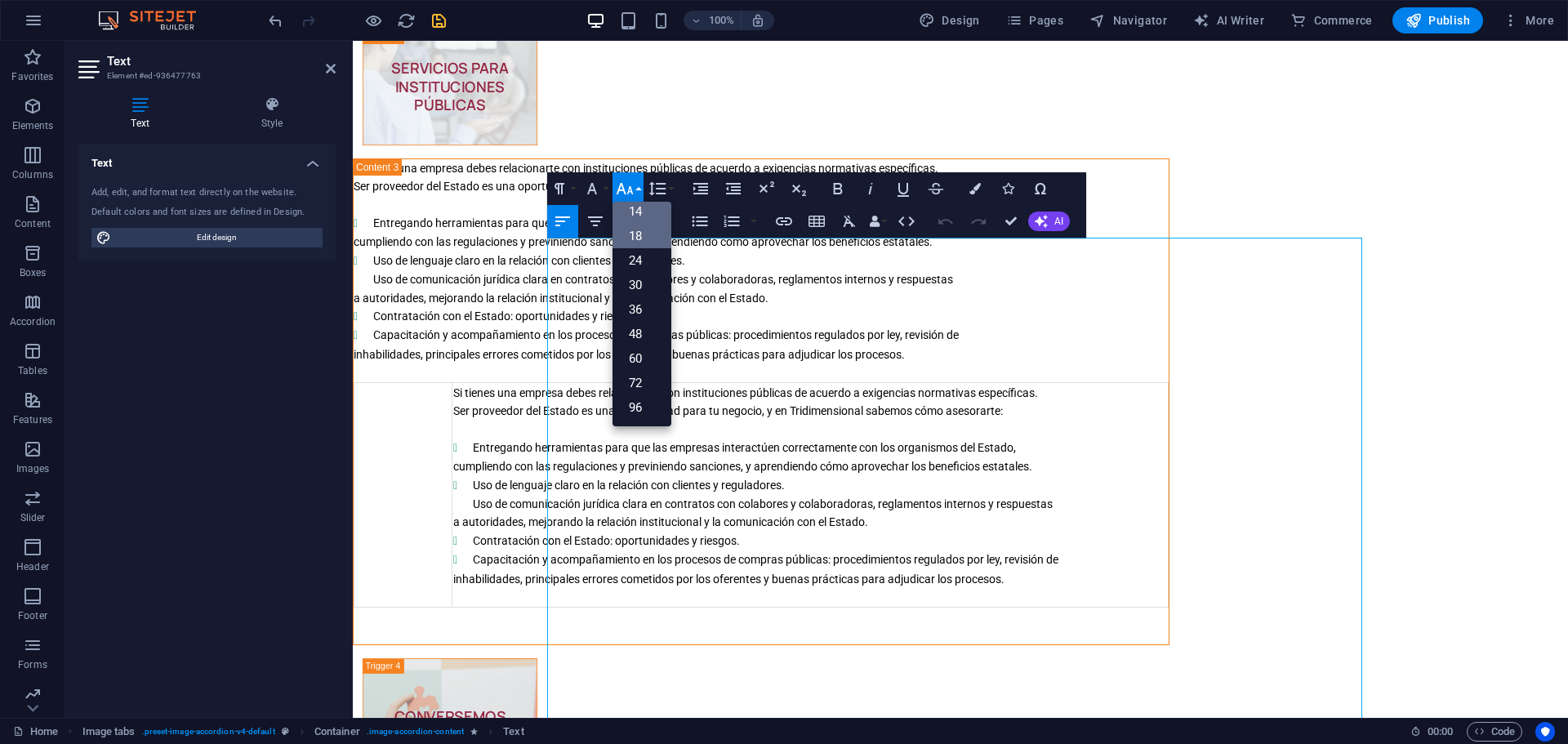
scroll to position [131, 0]
click at [630, 236] on link "18" at bounding box center [641, 236] width 59 height 25
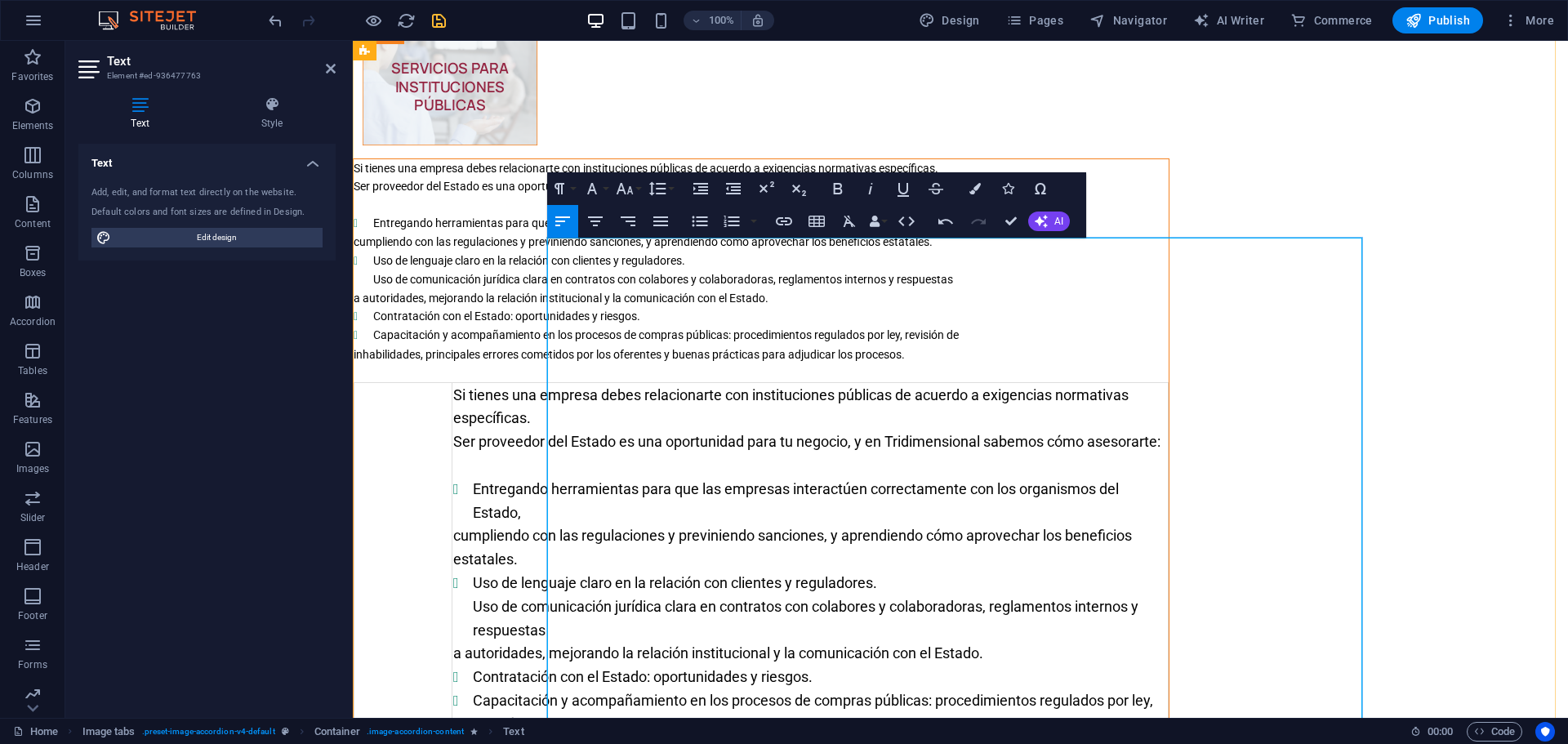
drag, startPoint x: 1131, startPoint y: 432, endPoint x: 547, endPoint y: 251, distance: 611.4
click at [547, 251] on div "Si tienes una empresa debes relacionarte con instituciones públicas de acuerdo …" at bounding box center [762, 487] width 815 height 657
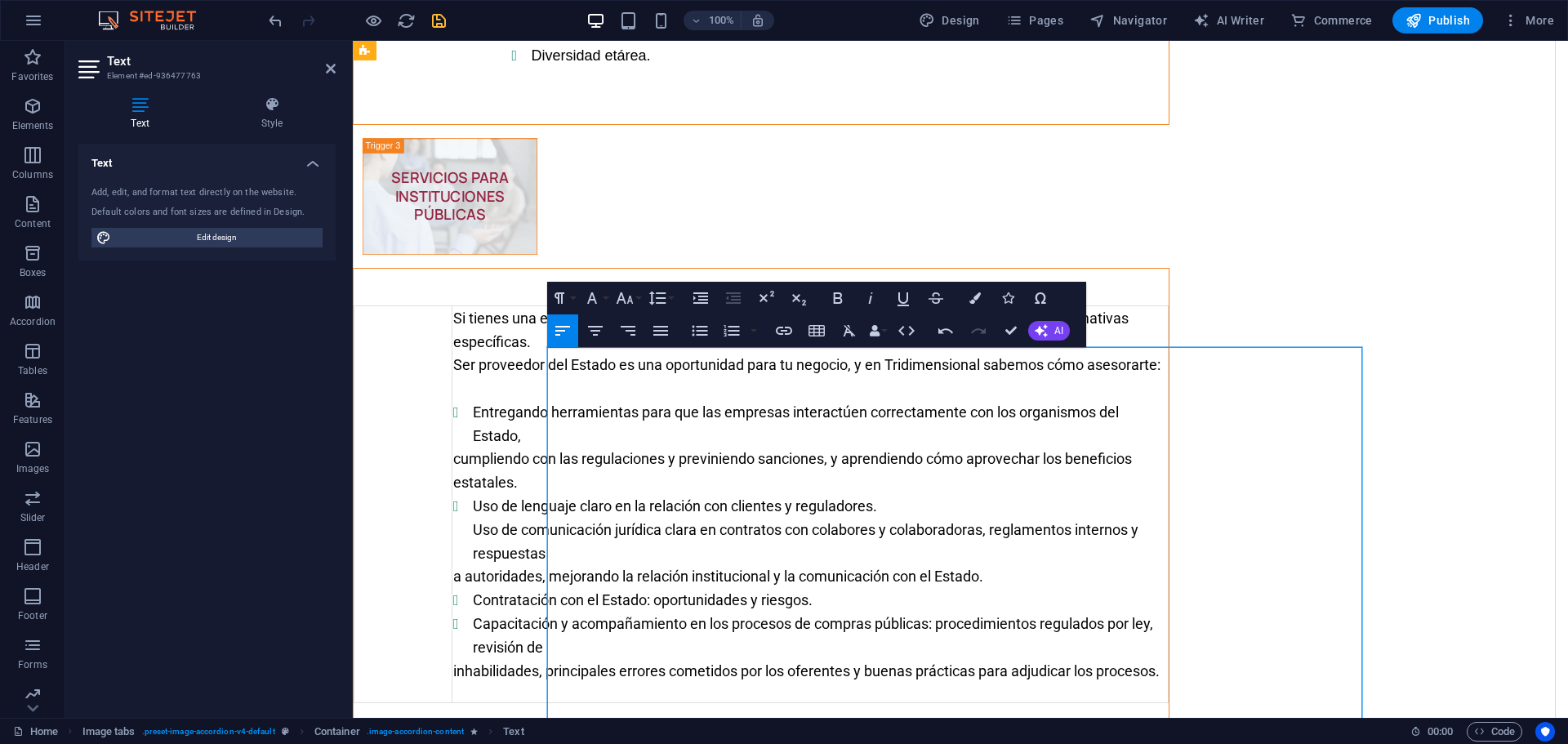
scroll to position [4170, 0]
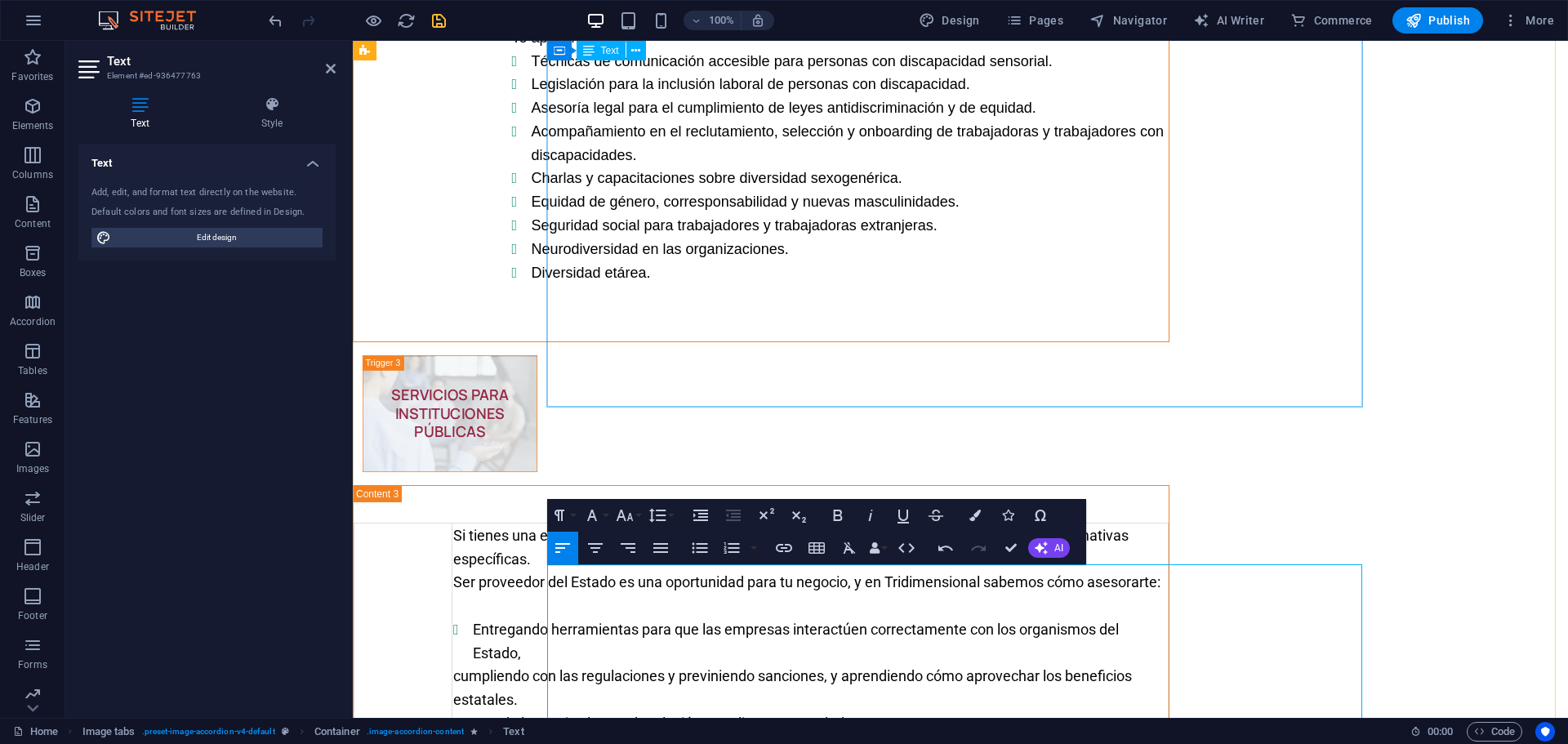
click at [929, 341] on div "¿Sabías que las organizaciones más innovadoras son las que tienen un personal m…" at bounding box center [762, 105] width 815 height 471
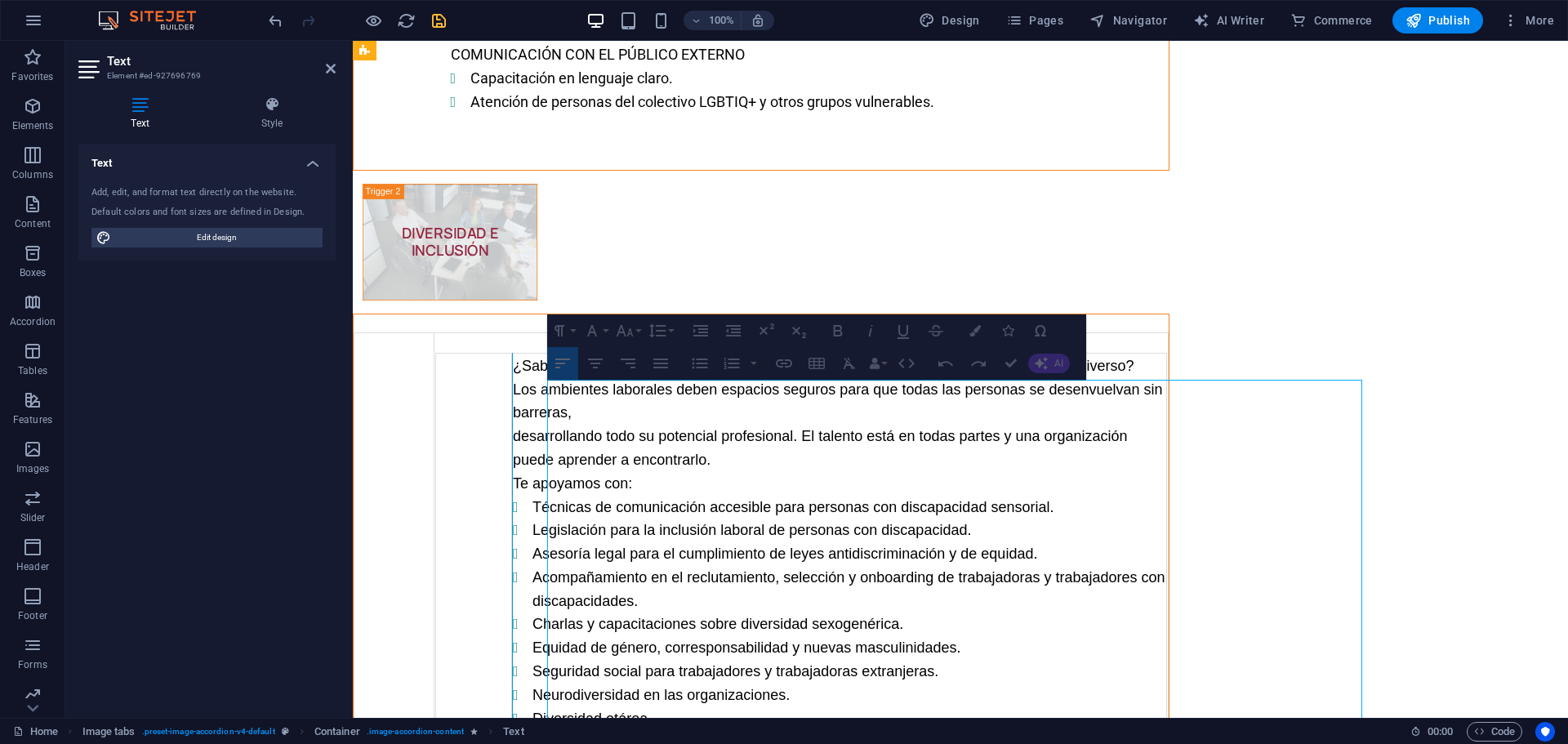
click at [517, 481] on div at bounding box center [512, 551] width 9 height 397
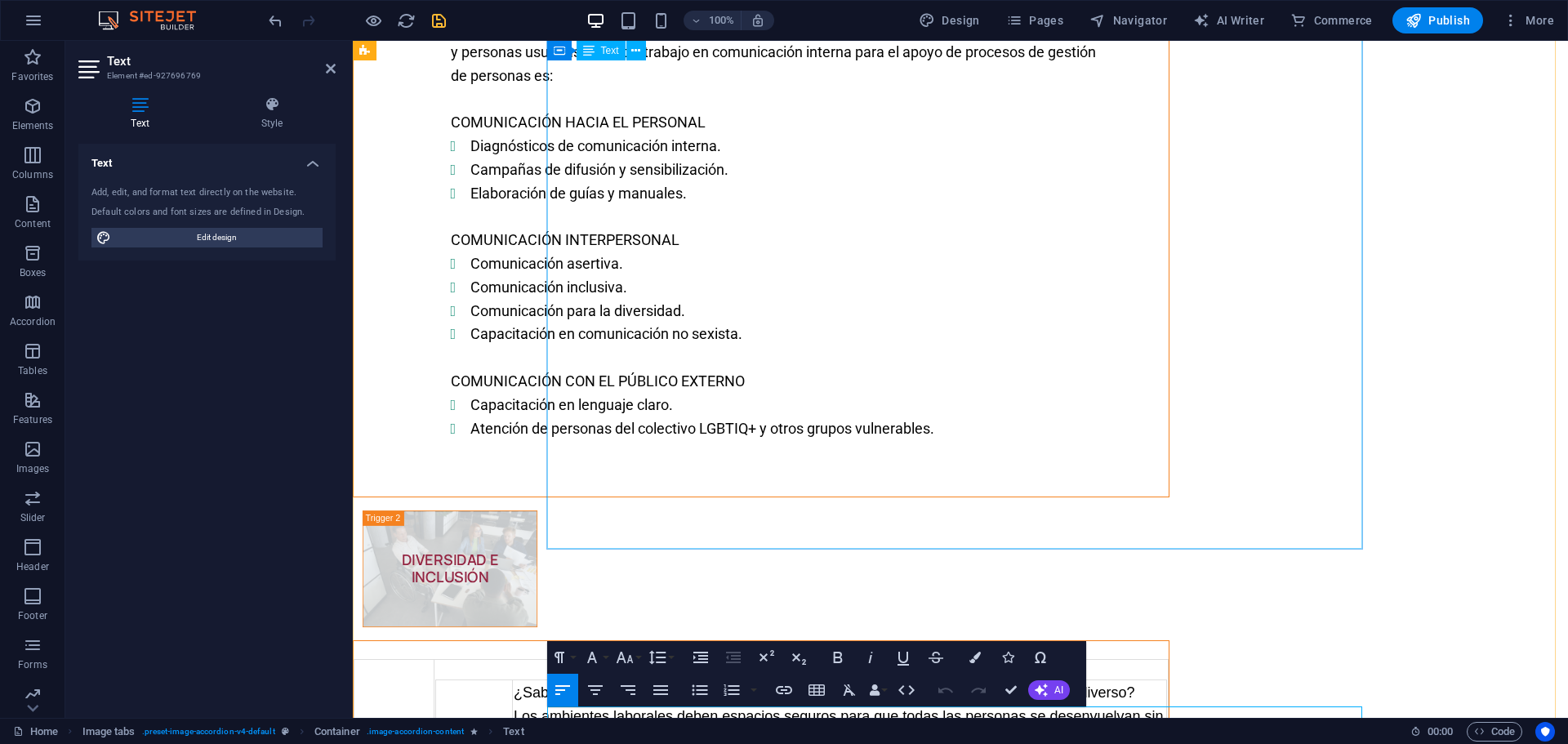
click at [822, 420] on div "Ningún proceso de gestión de personas puede prescindir de la comunicación. Esta…" at bounding box center [762, 224] width 815 height 546
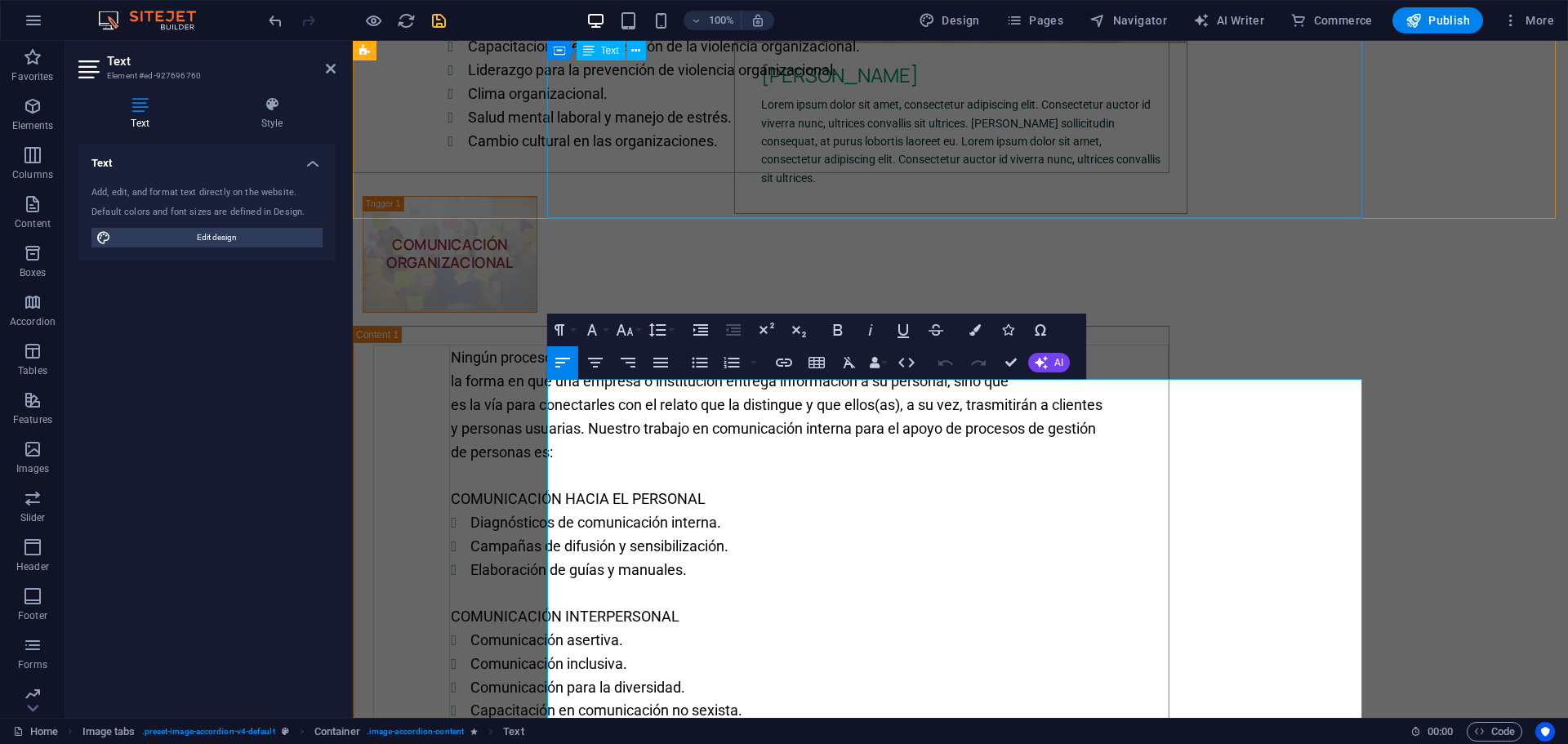
scroll to position [2697, 0]
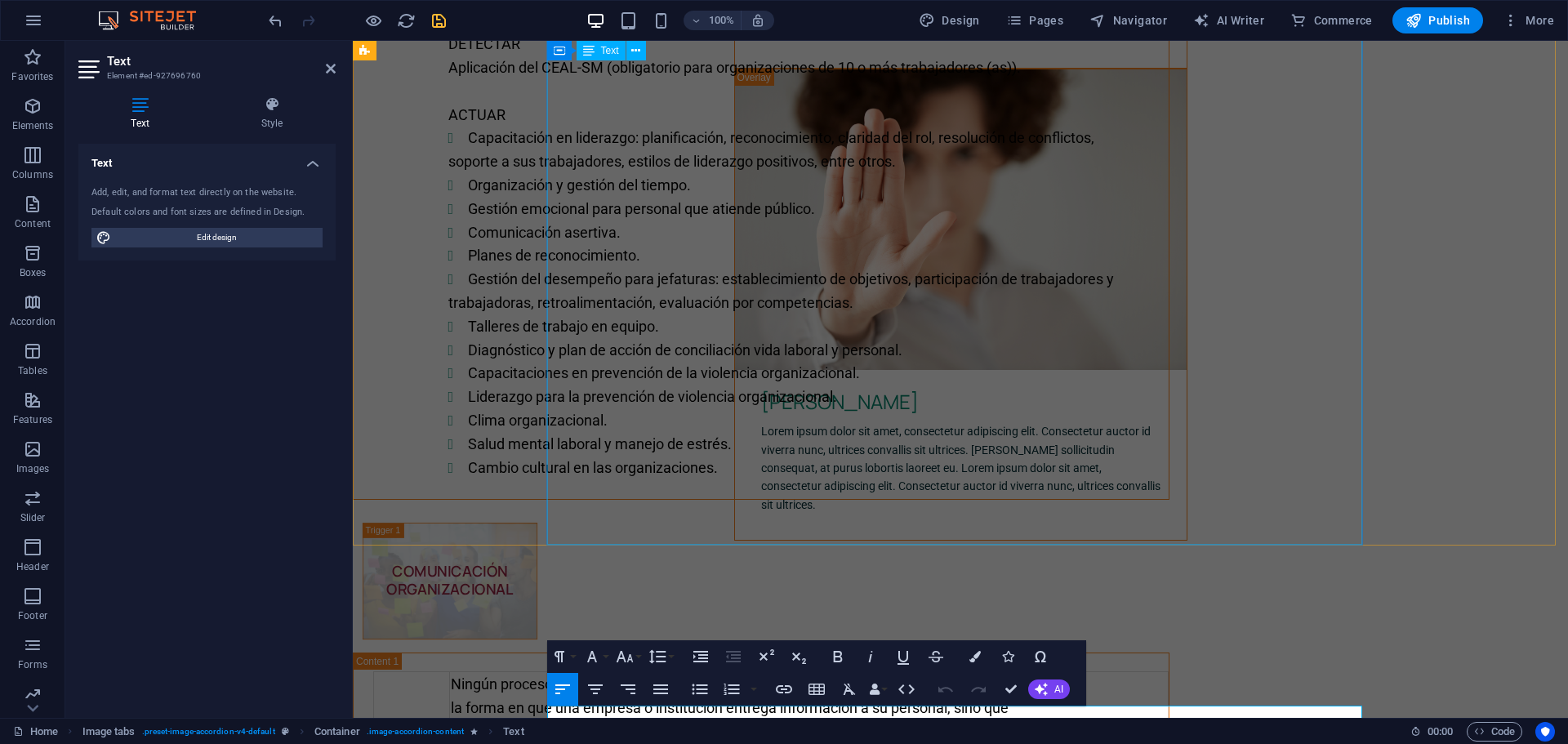
click at [891, 404] on div "Gestionar los riesgos psicosociales previene el ausentismo, aumenta la producti…" at bounding box center [762, 198] width 815 height 603
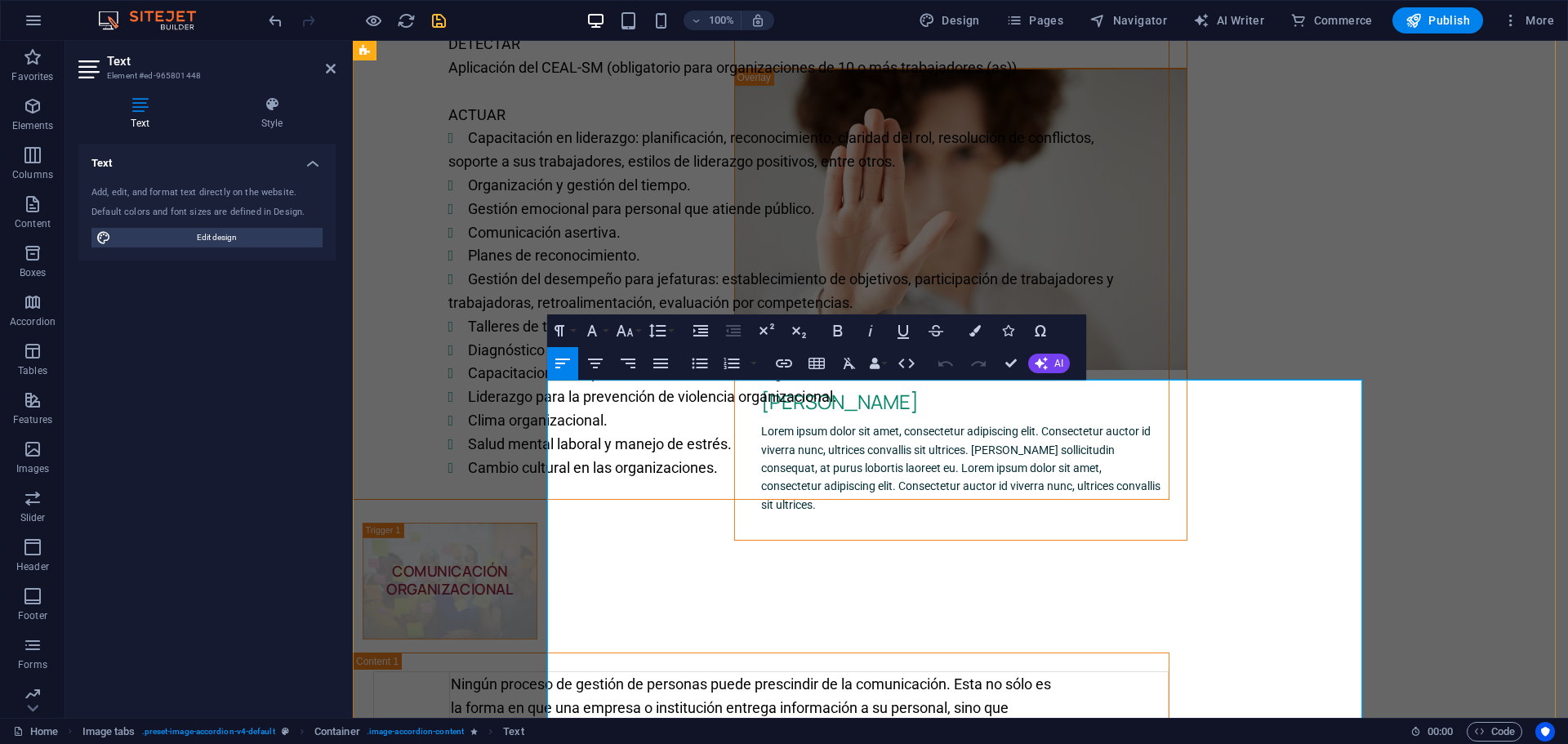
scroll to position [2259, 0]
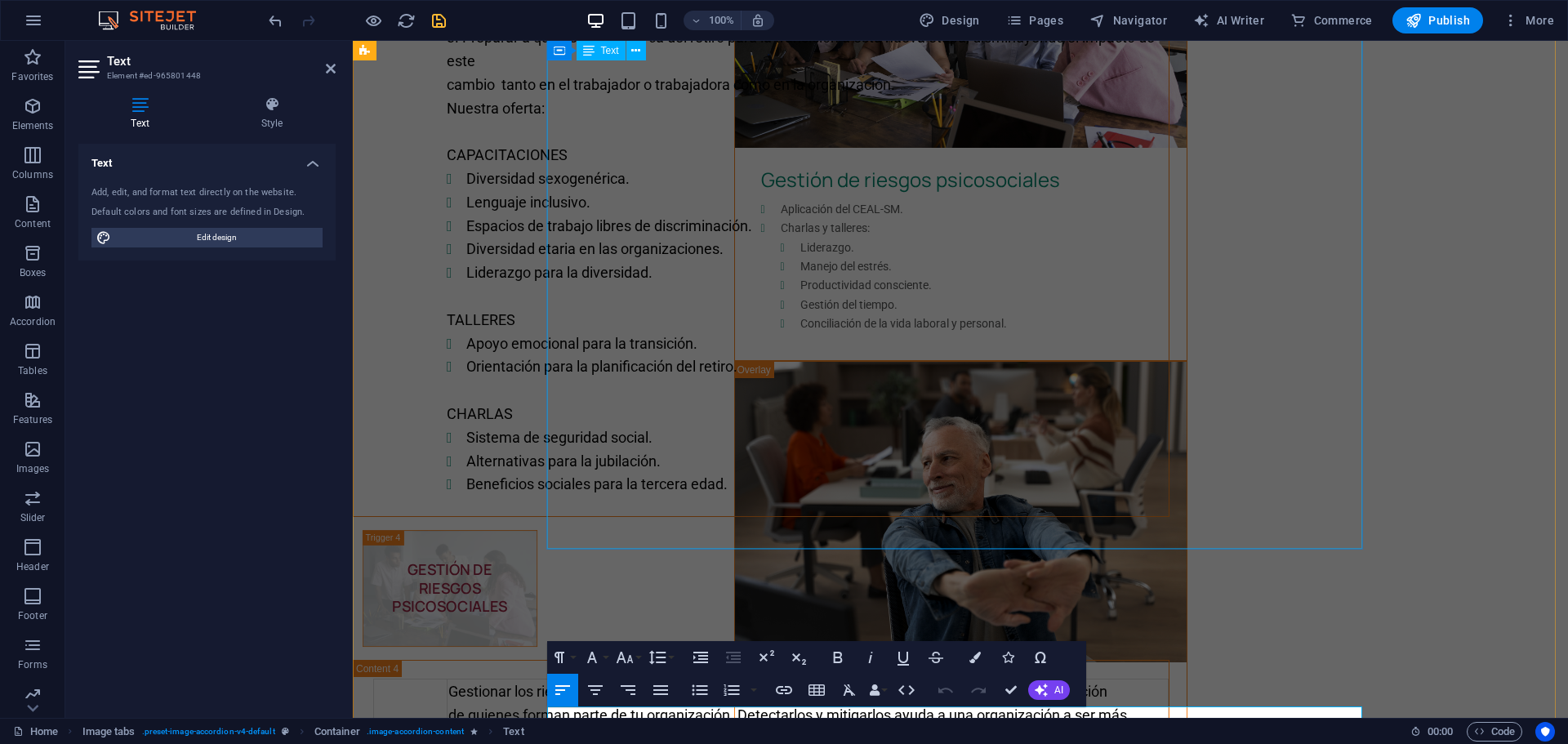
click at [888, 386] on div "La convivencia de distintas generaciones en los espacios laborales impacta fuer…" at bounding box center [762, 88] width 815 height 856
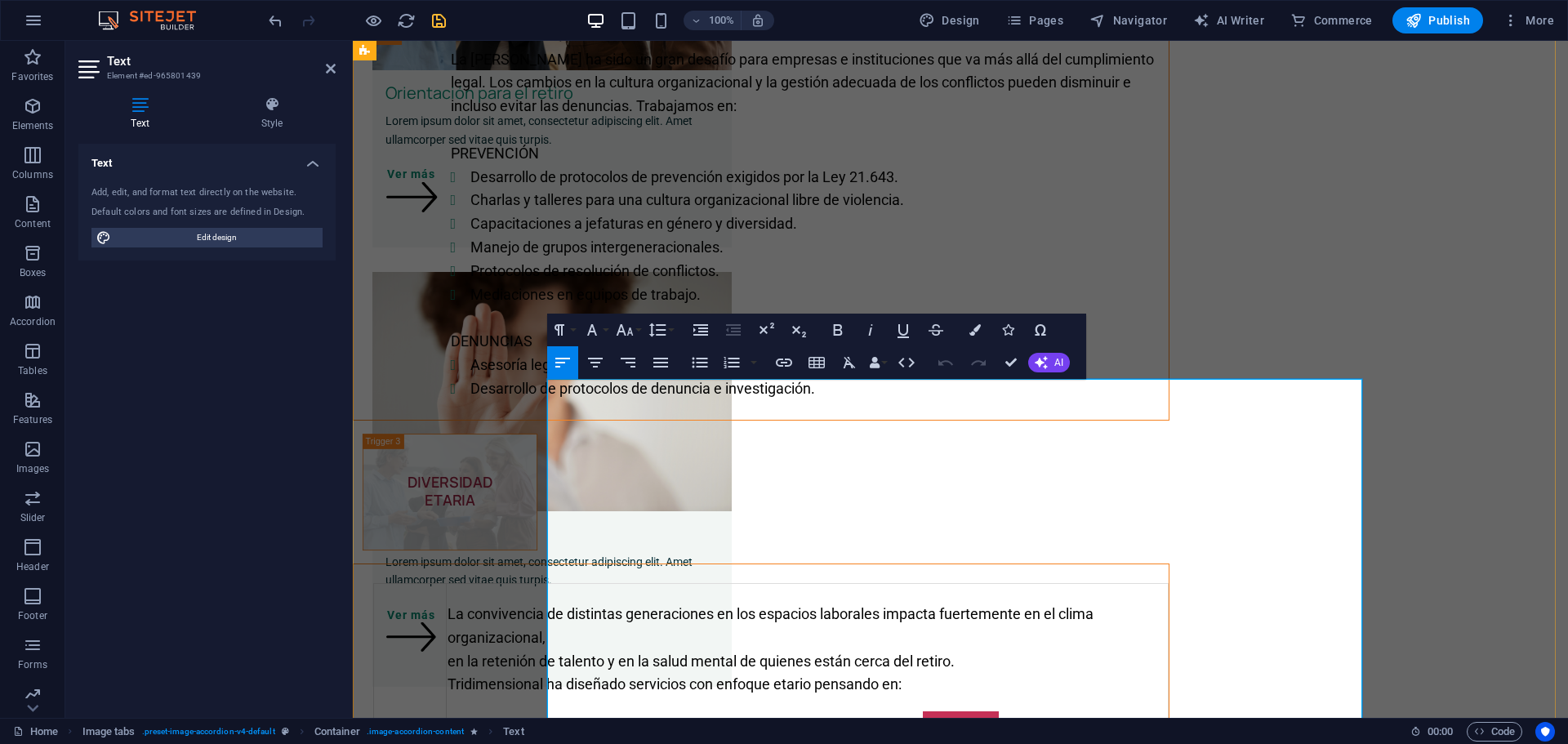
scroll to position [918, 0]
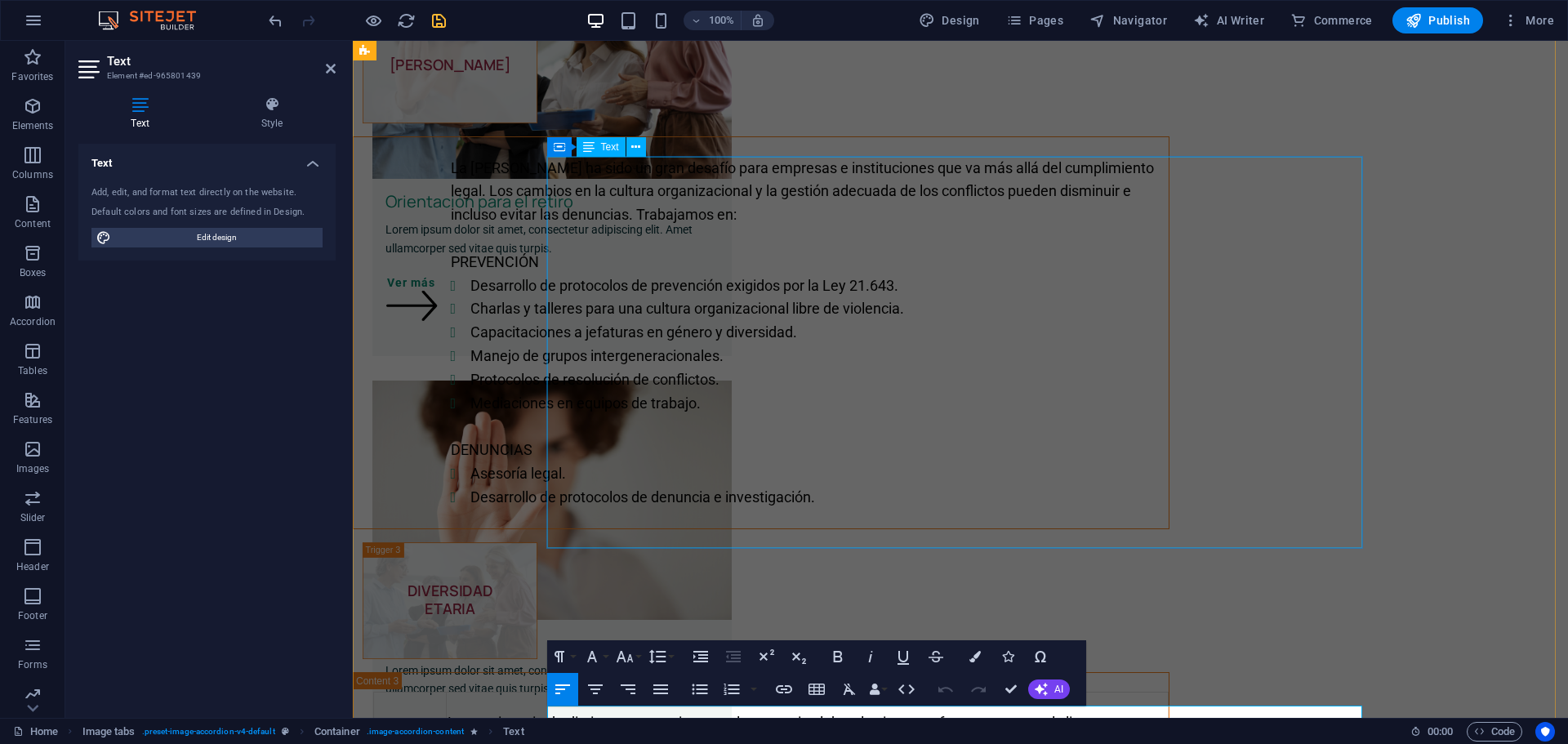
click at [885, 386] on div "La Ley Karin ha sido un gran desafío para empresas e instituciones que va más a…" at bounding box center [762, 332] width 815 height 391
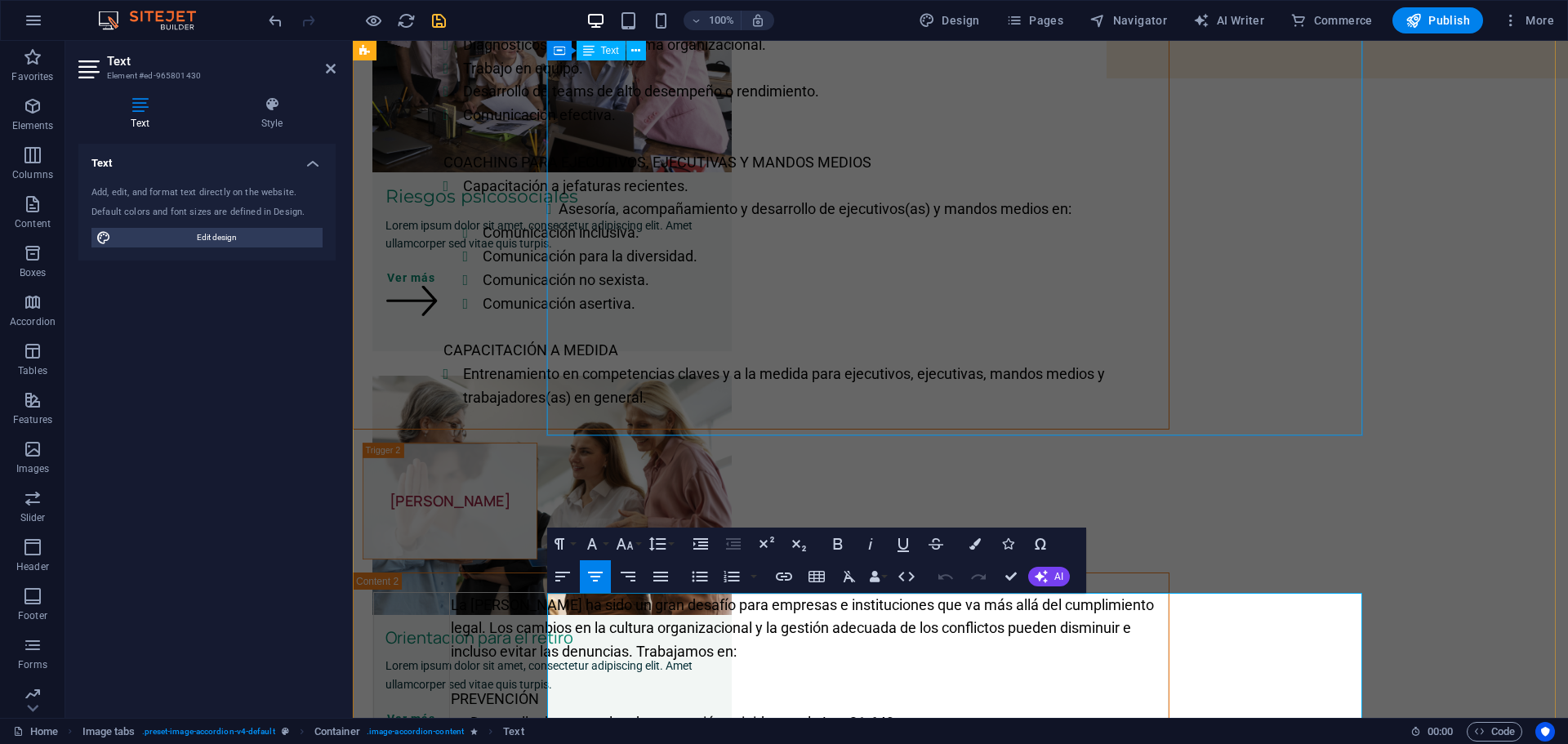
click at [858, 280] on div "Usamos diversas técnicas de diagnóstico y recopilación de datos relevantes para…" at bounding box center [762, 175] width 815 height 509
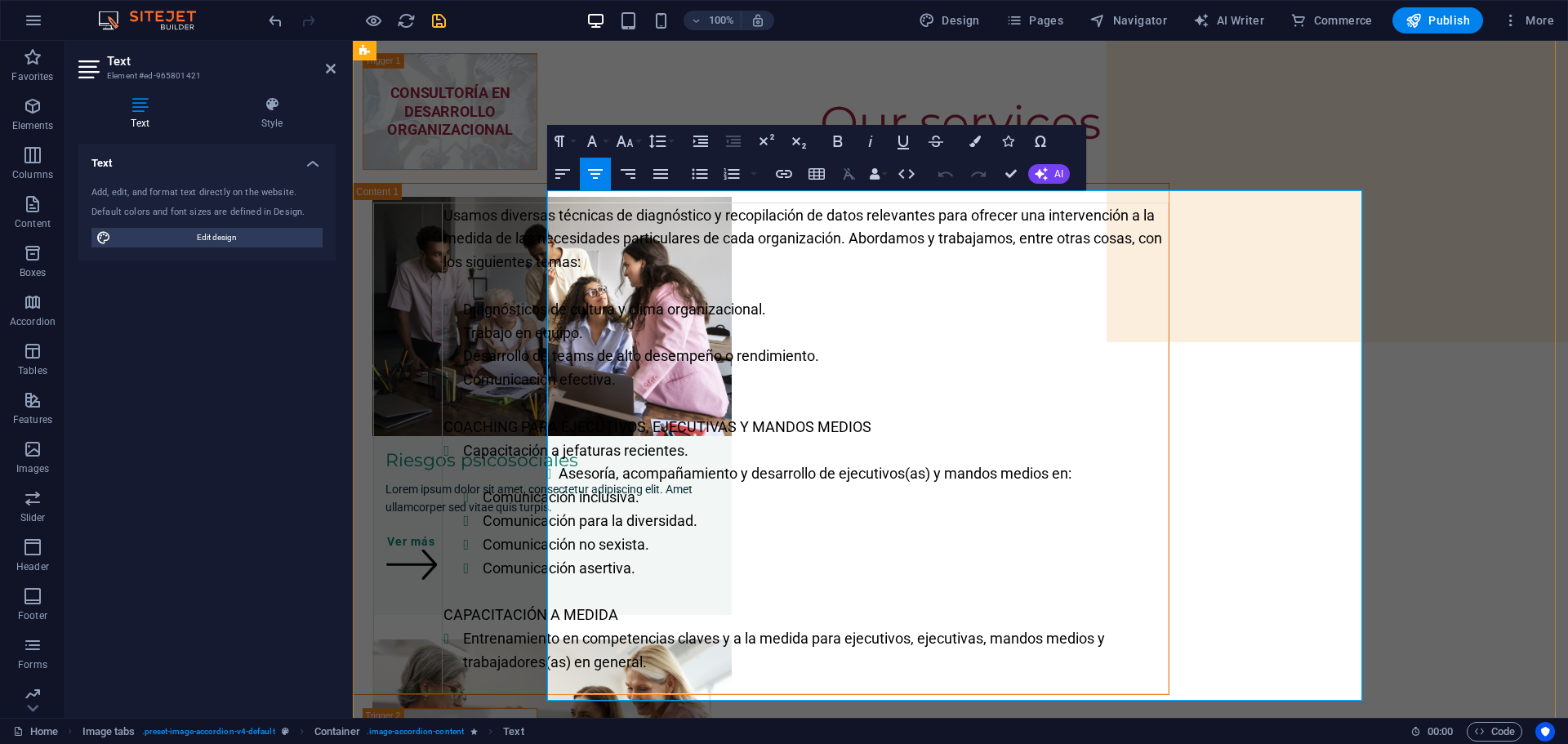
scroll to position [0, 0]
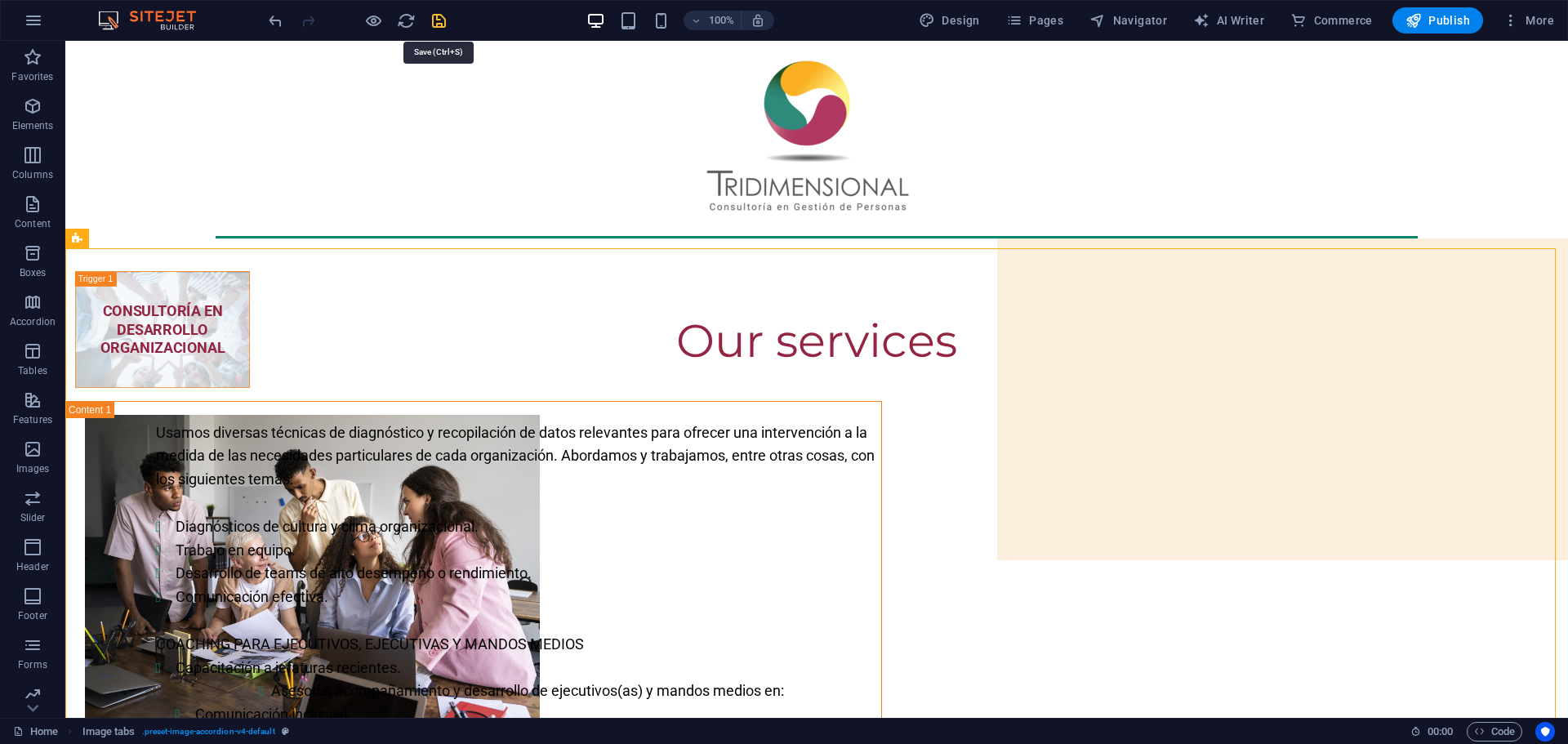
click at [443, 20] on icon "save" at bounding box center [438, 20] width 19 height 19
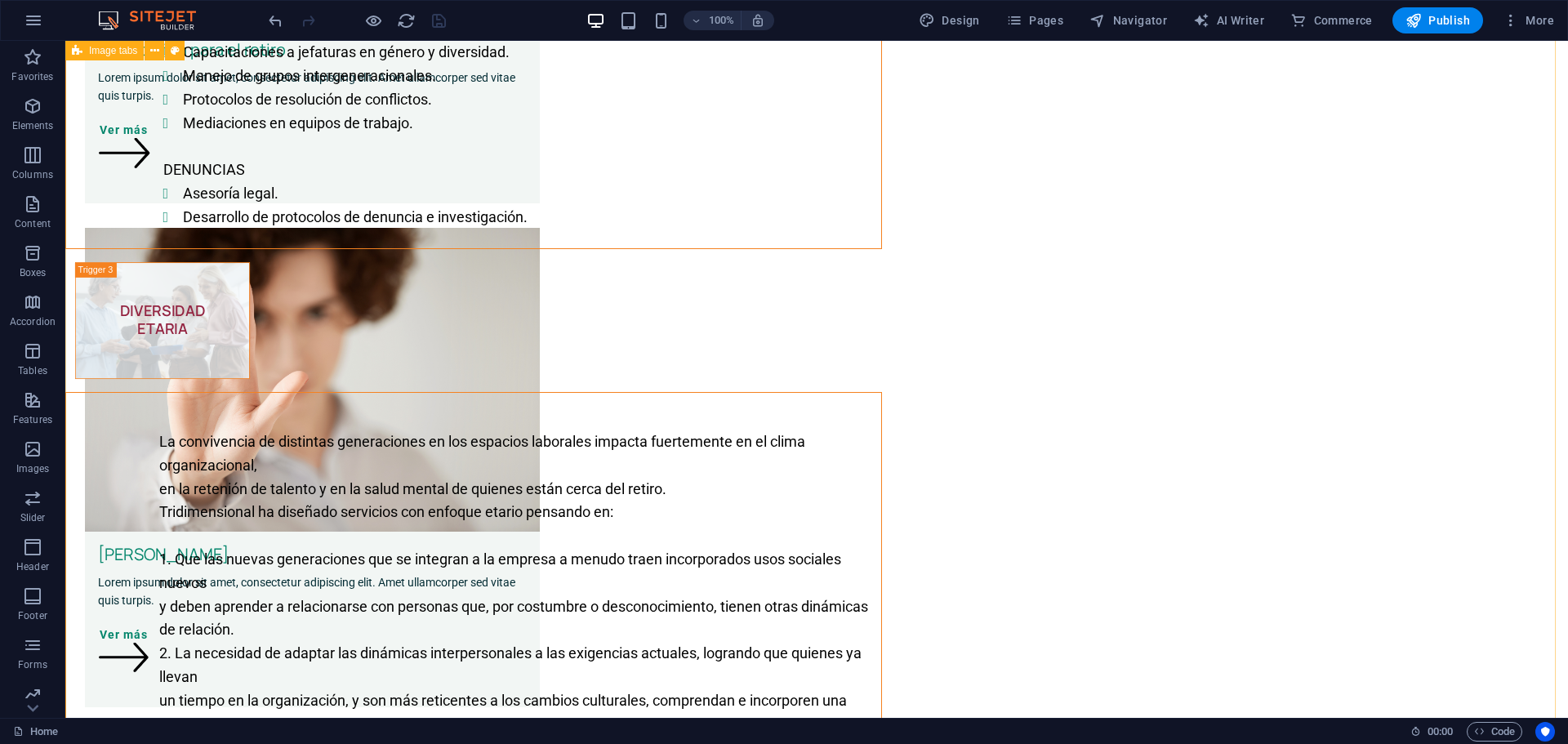
scroll to position [1525, 0]
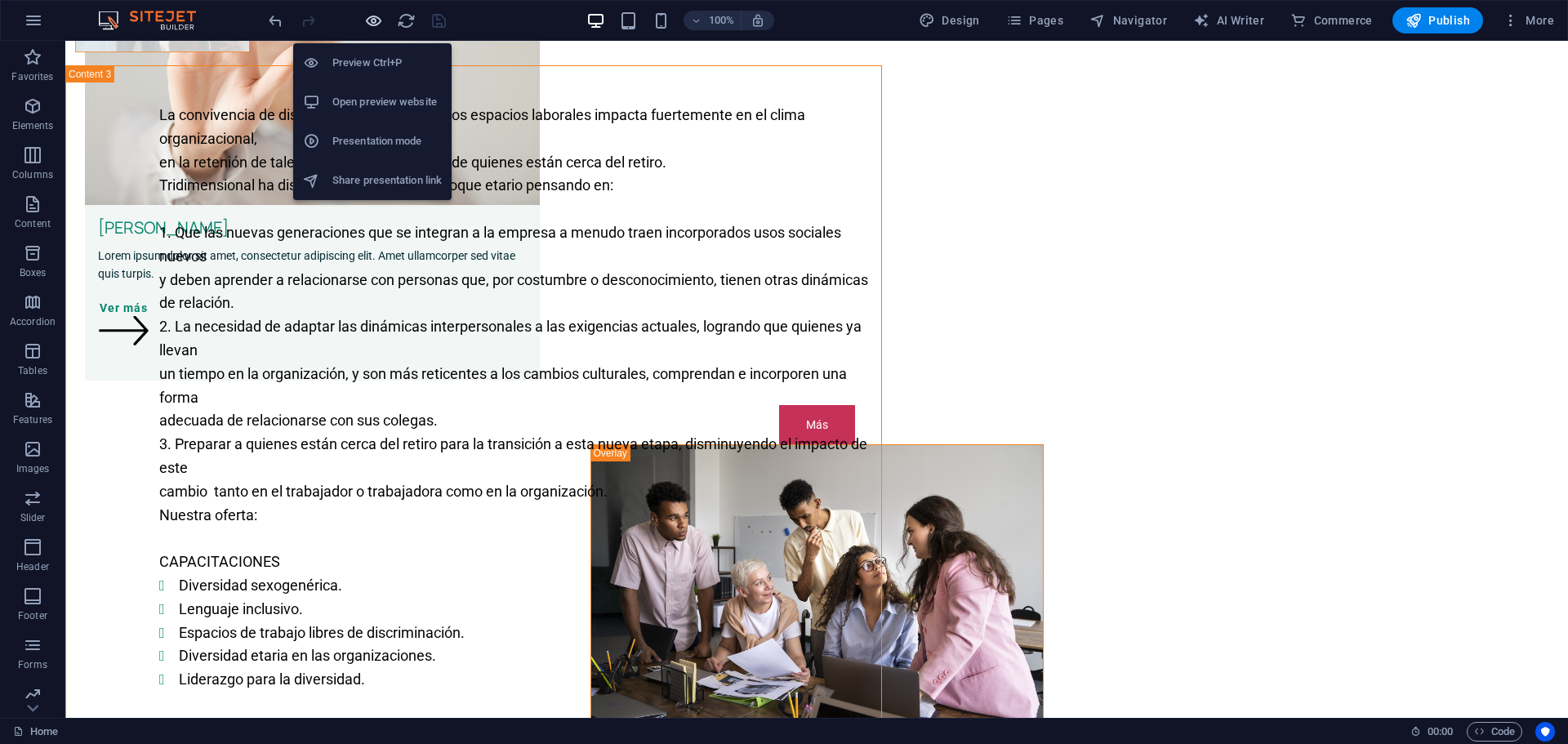
click at [372, 22] on icon "button" at bounding box center [373, 20] width 19 height 19
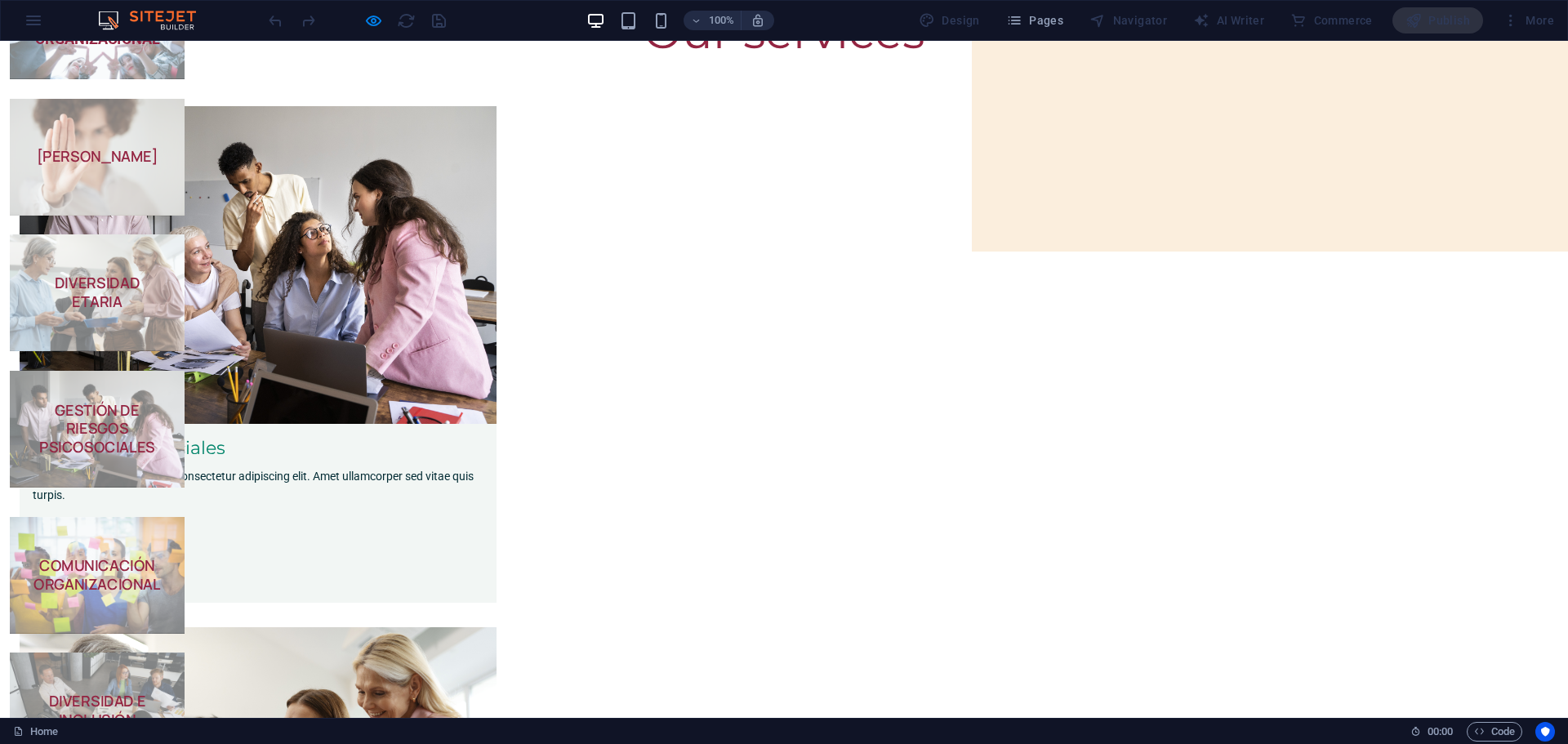
scroll to position [0, 0]
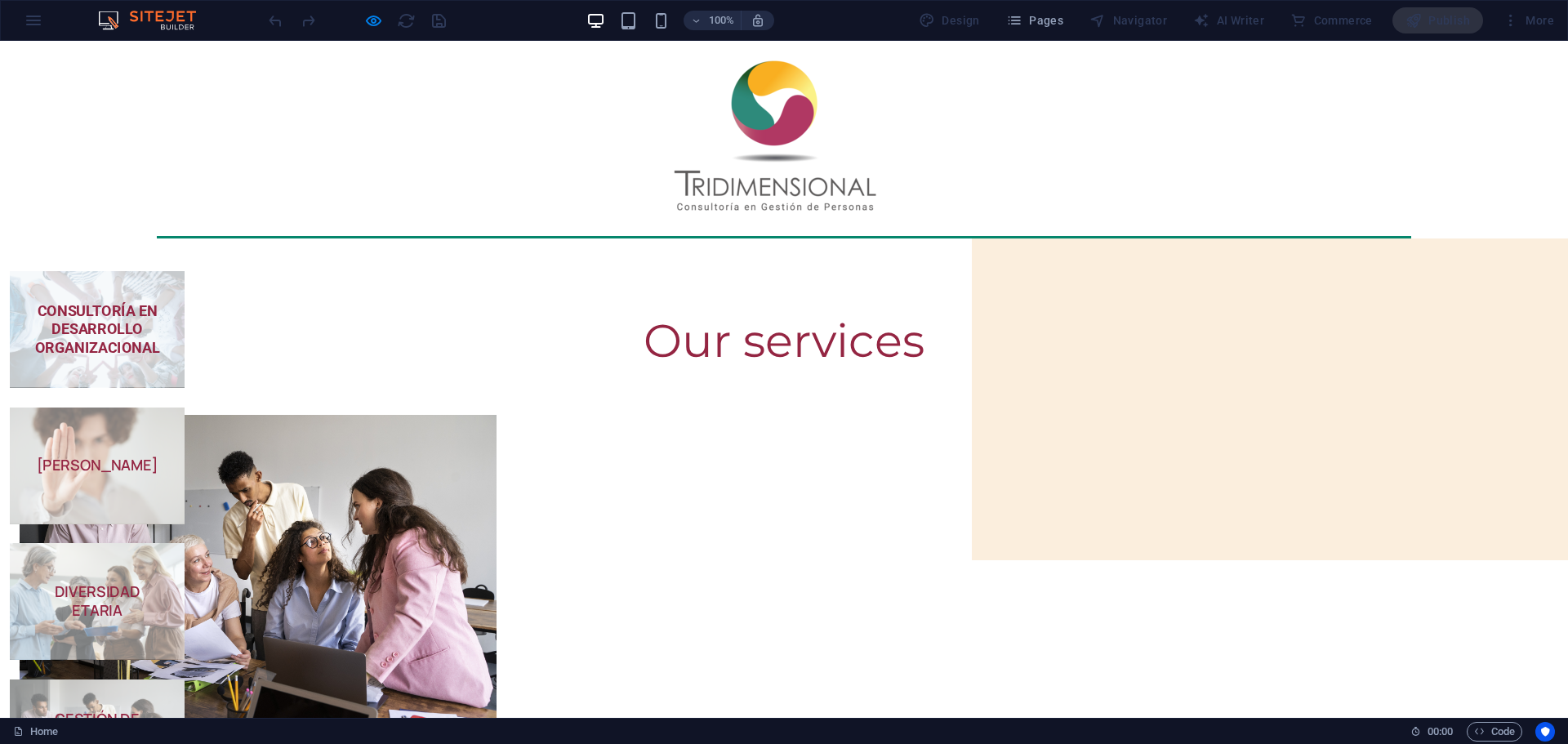
click at [160, 314] on strong "CONSULTORÍA EN DESARROLLO ORGANIZACIONAL" at bounding box center [97, 329] width 125 height 54
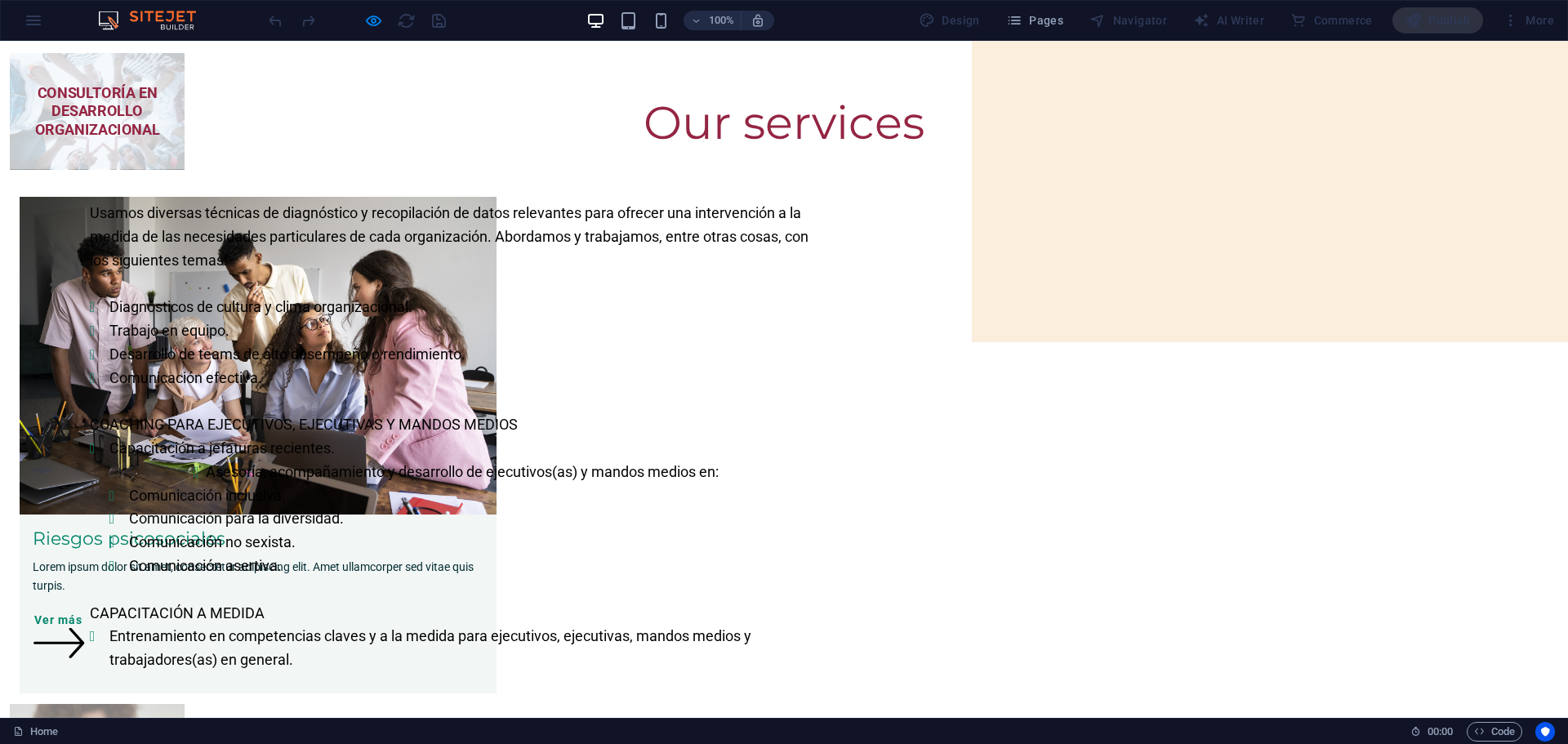
scroll to position [108, 0]
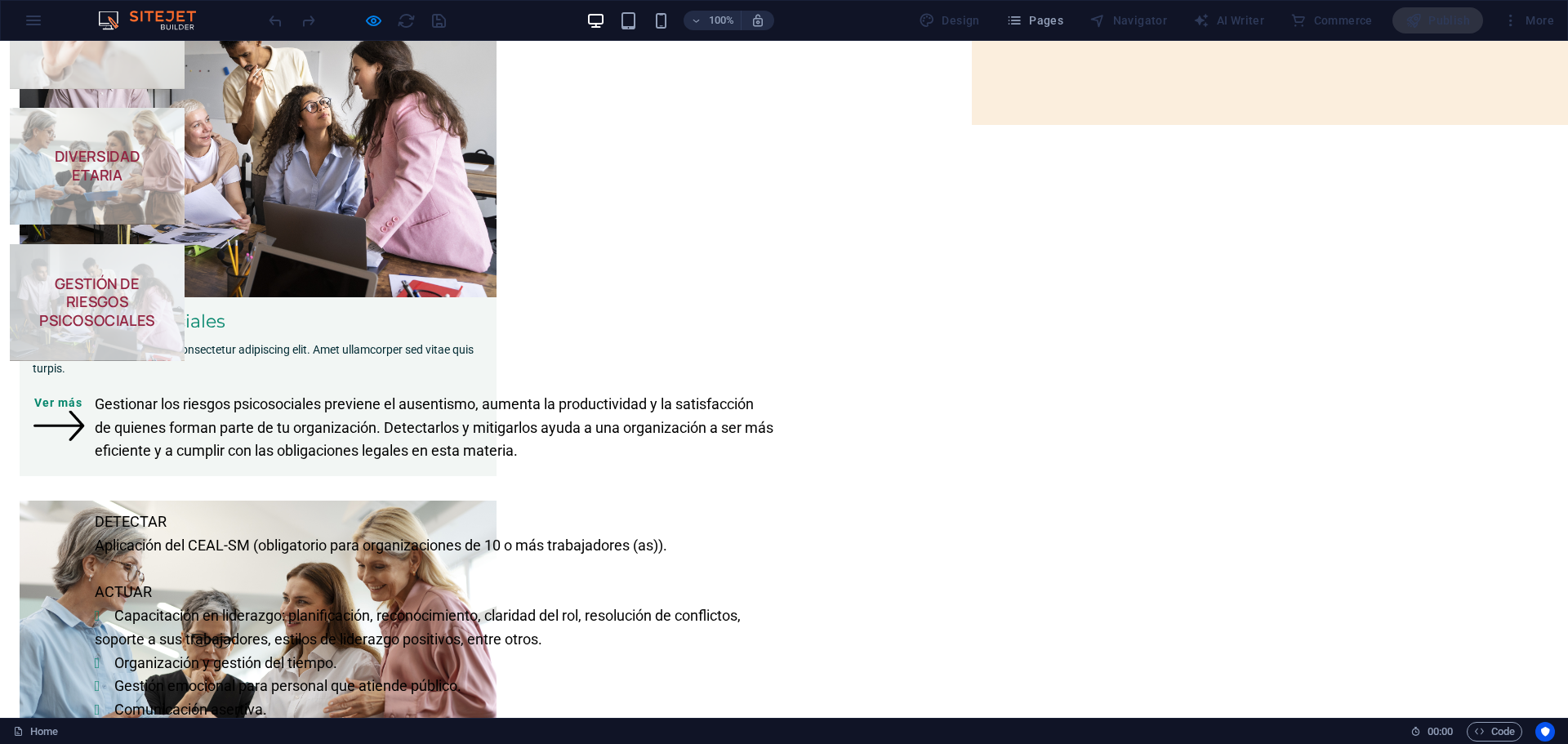
scroll to position [653, 0]
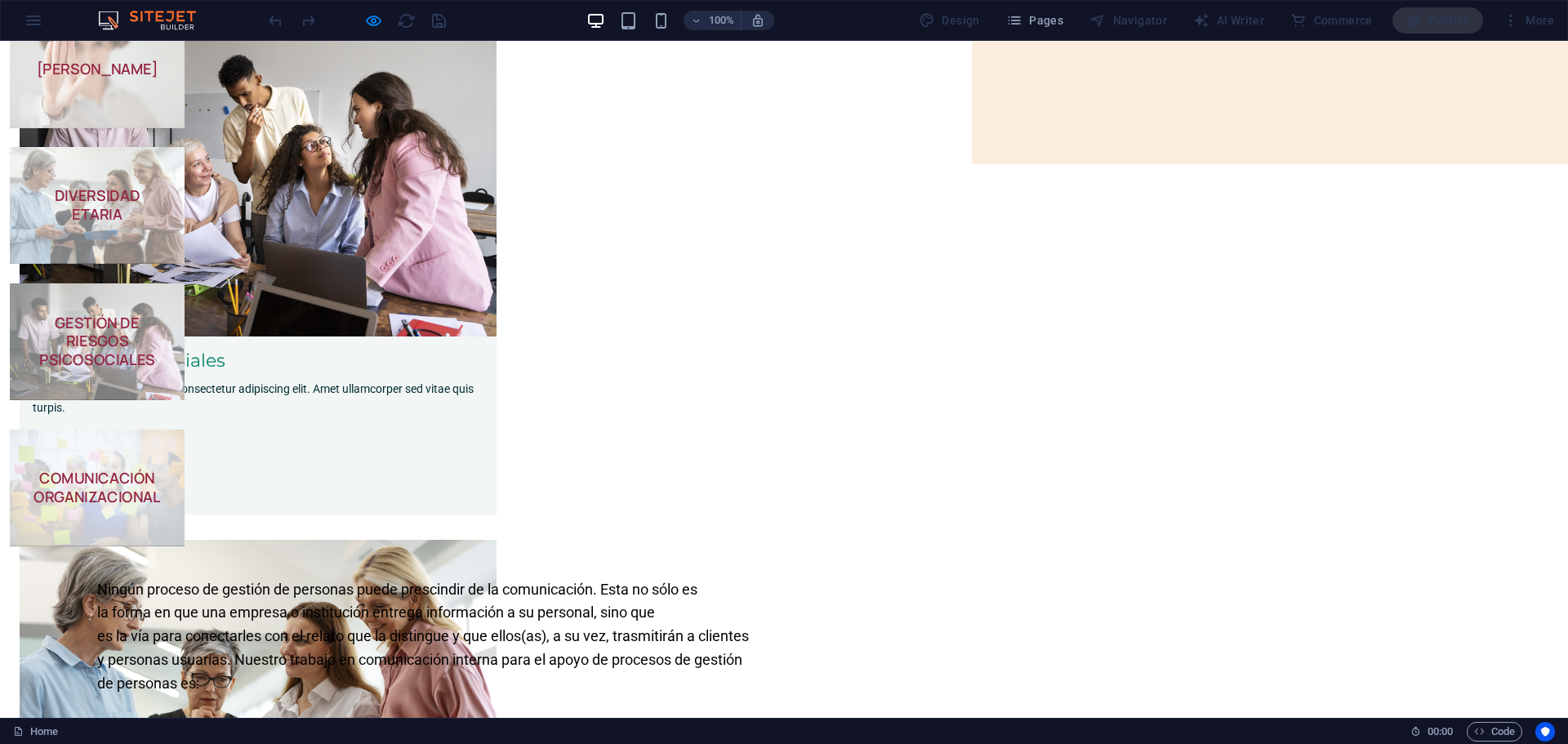
scroll to position [287, 0]
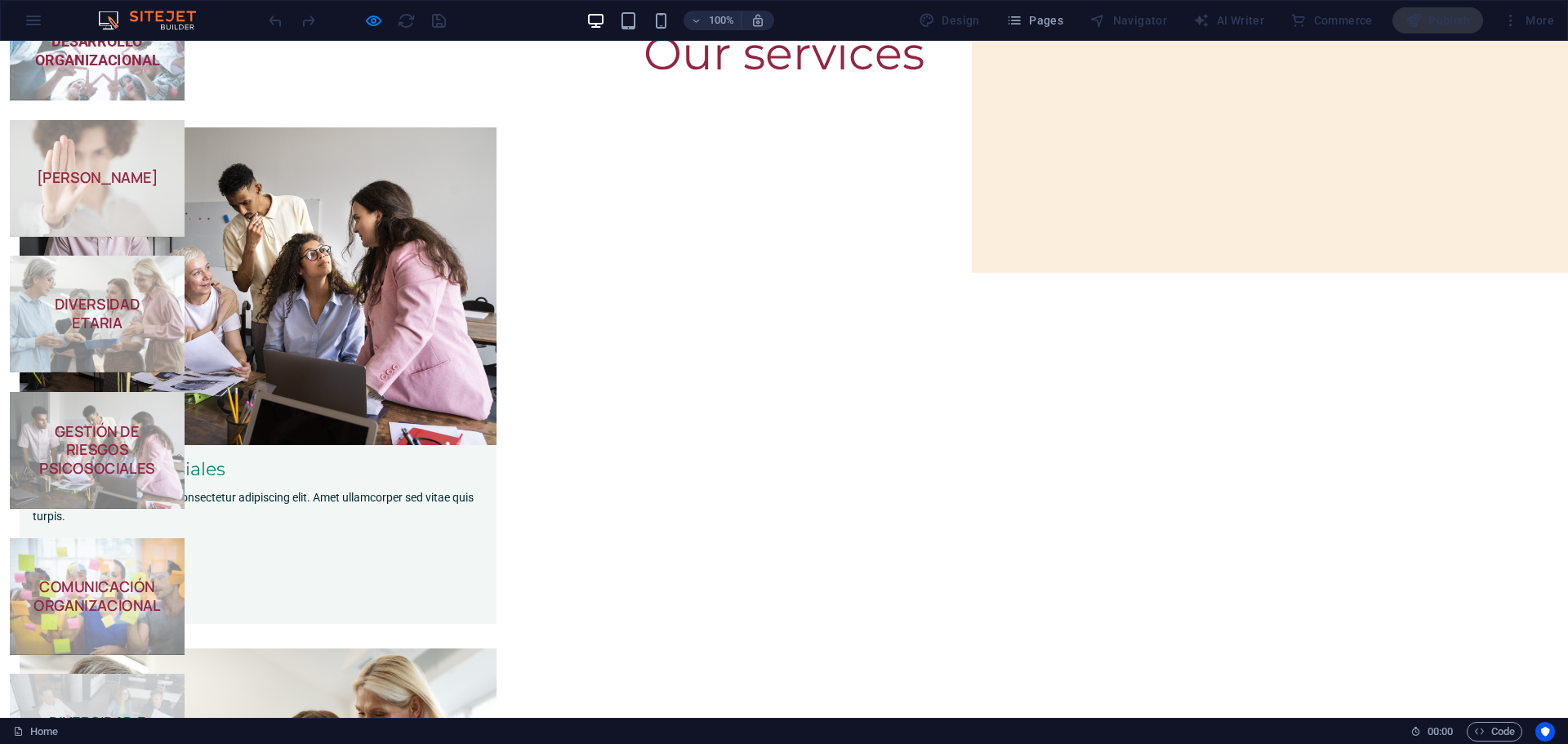
click at [146, 712] on strong "DIVERSIDAD E INCLUSIÓN" at bounding box center [97, 731] width 97 height 39
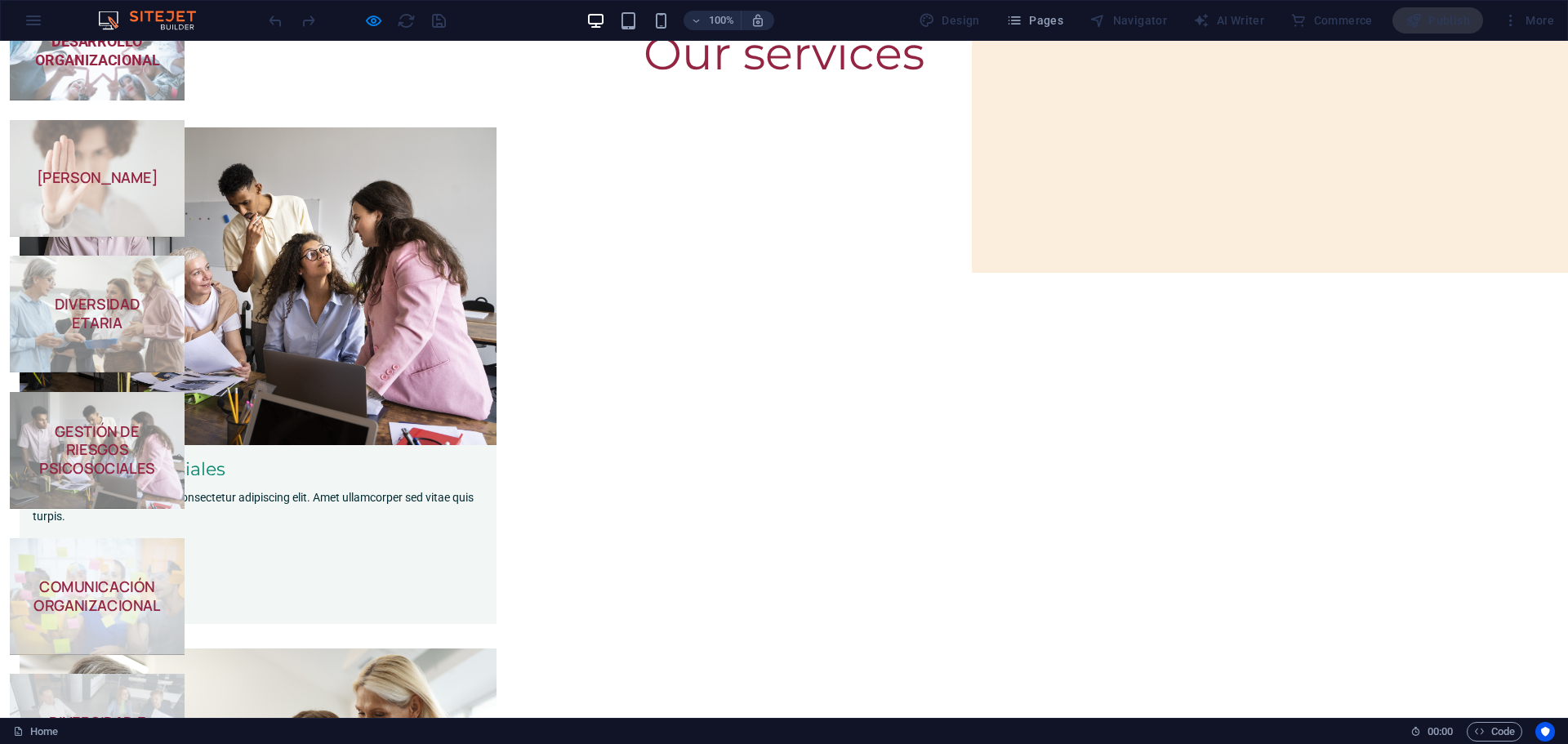
click at [161, 577] on strong "COMUNICACIÓN ORGANIZACIONAL" at bounding box center [97, 596] width 127 height 39
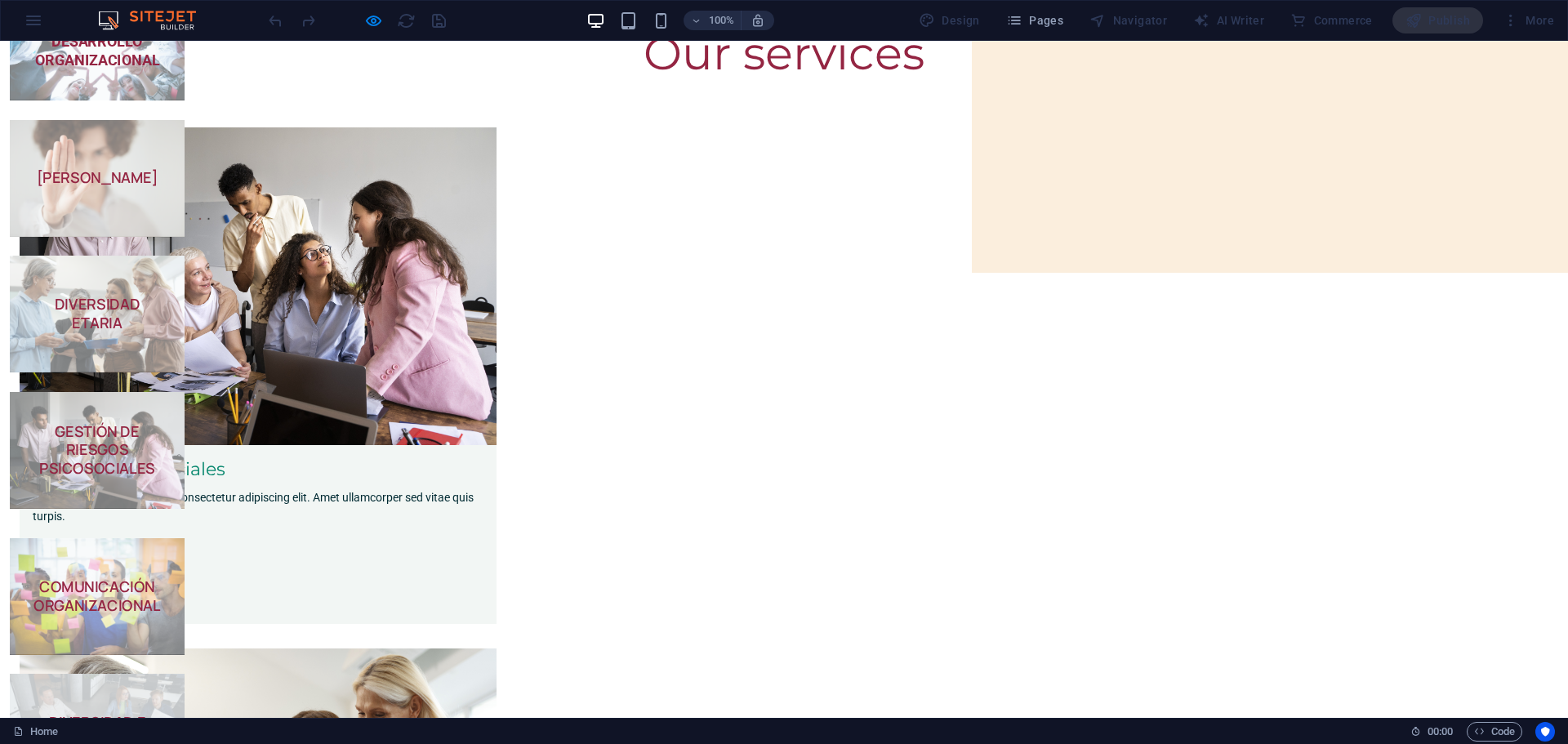
click at [146, 712] on strong "DIVERSIDAD E INCLUSIÓN" at bounding box center [97, 731] width 97 height 39
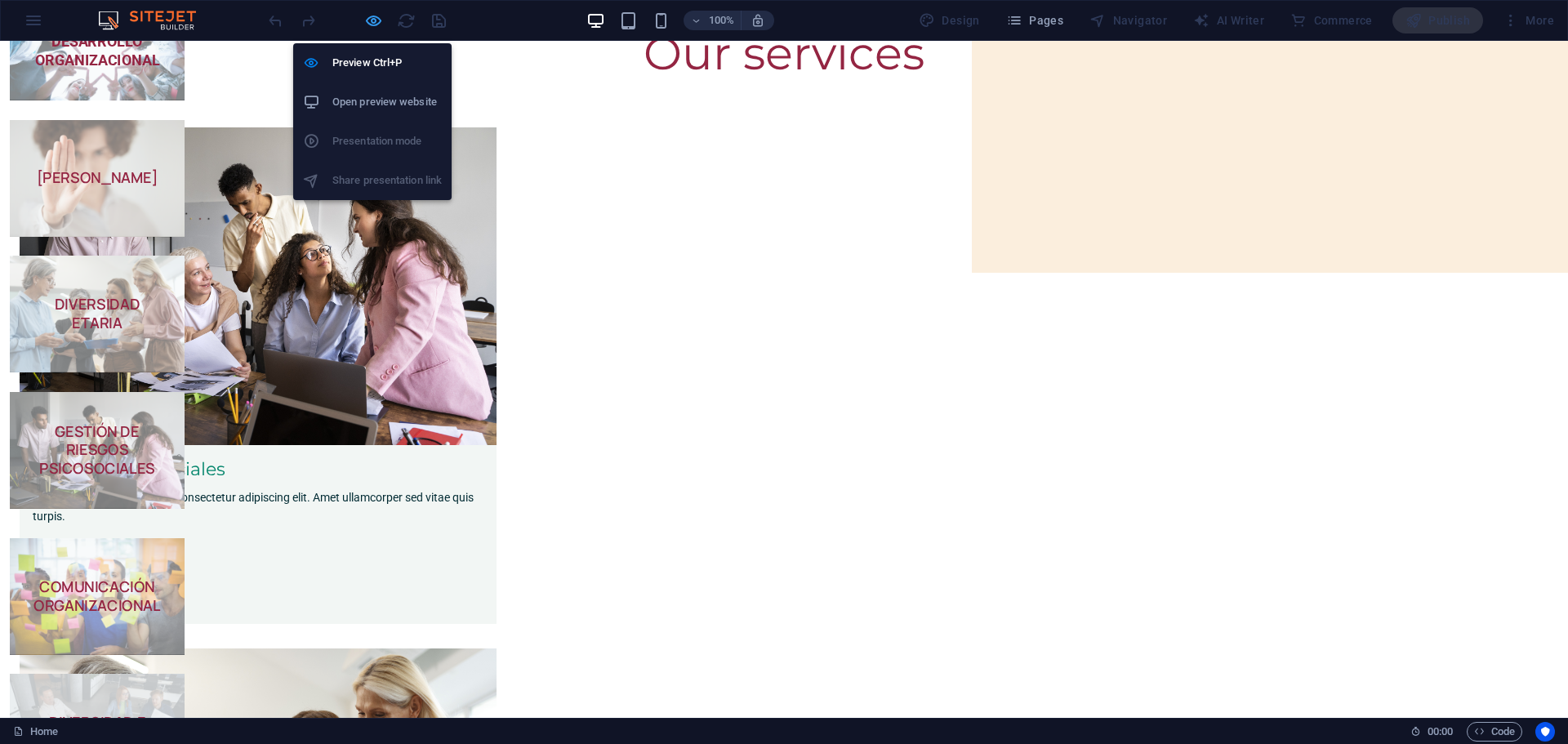
click at [367, 17] on icon "button" at bounding box center [373, 20] width 19 height 19
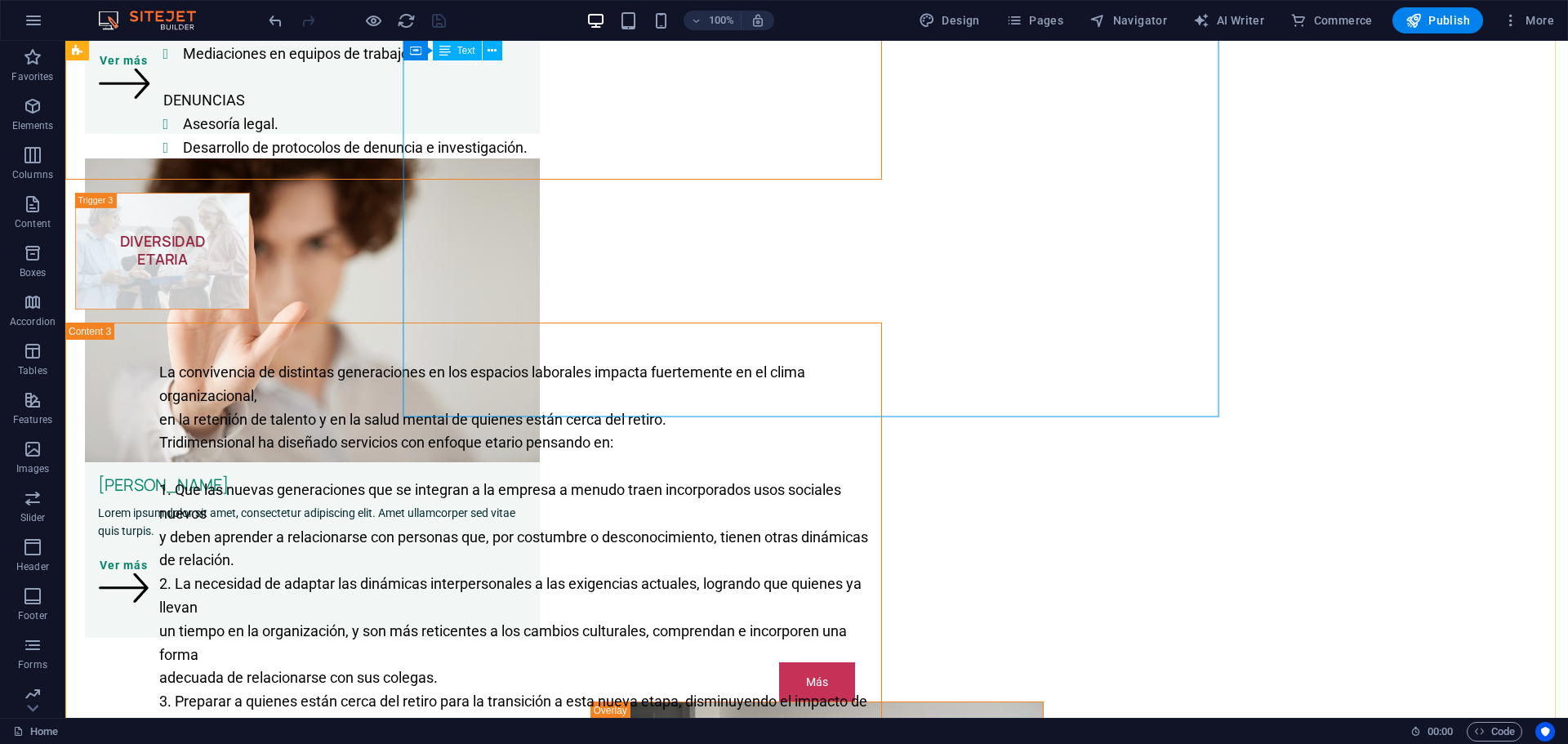
scroll to position [1377, 0]
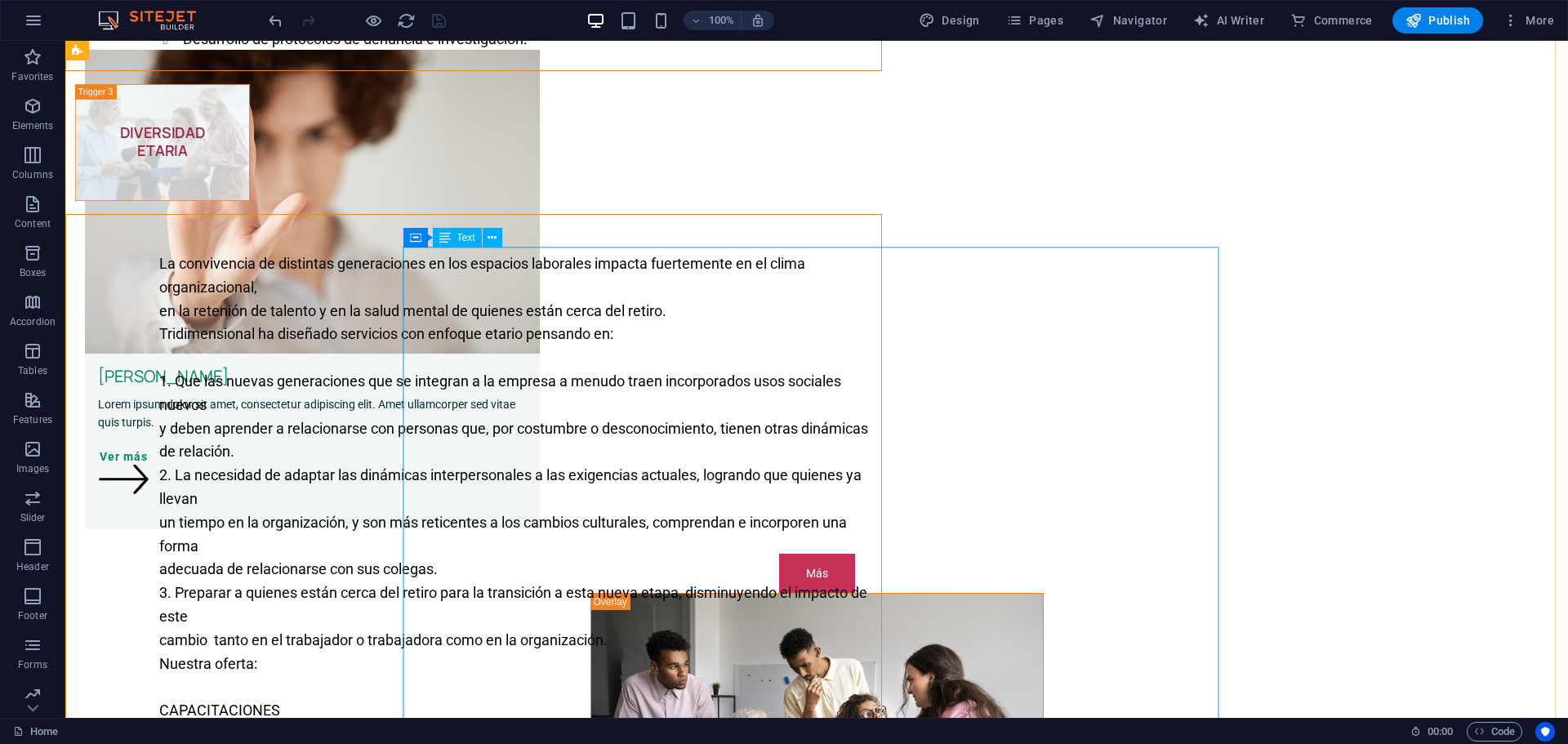
click at [604, 345] on div "La convivencia de distintas generaciones en los espacios laborales impacta fuer…" at bounding box center [474, 643] width 815 height 856
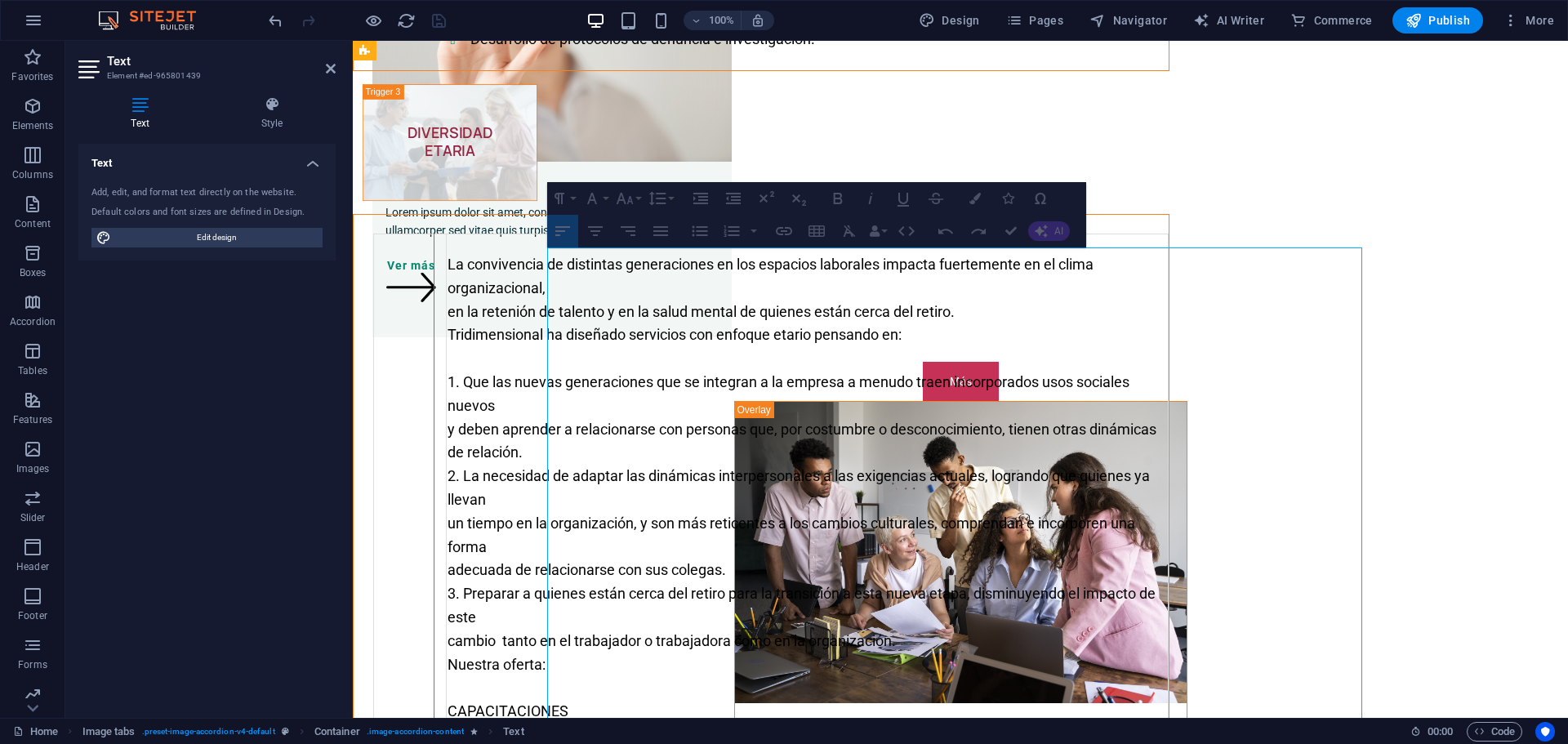
drag, startPoint x: 637, startPoint y: 327, endPoint x: 626, endPoint y: 326, distance: 11.0
click at [438, 326] on div "Content 3" at bounding box center [434, 652] width 9 height 838
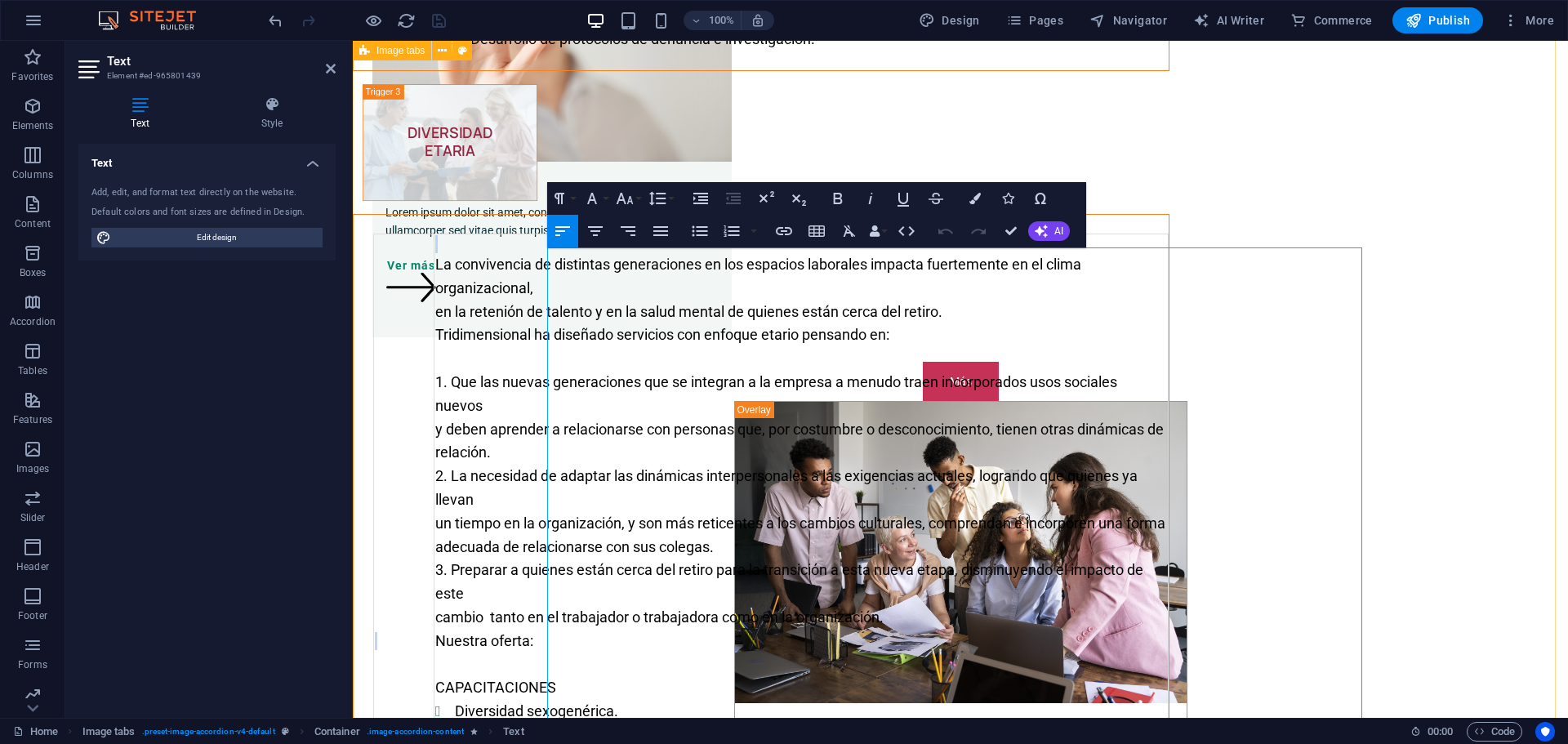
click at [462, 239] on div "CONSULTORÍA EN DESARROLLO ORGANIZACIONAL Usamos diversas técnicas de diagnóstic…" at bounding box center [960, 334] width 1215 height 2925
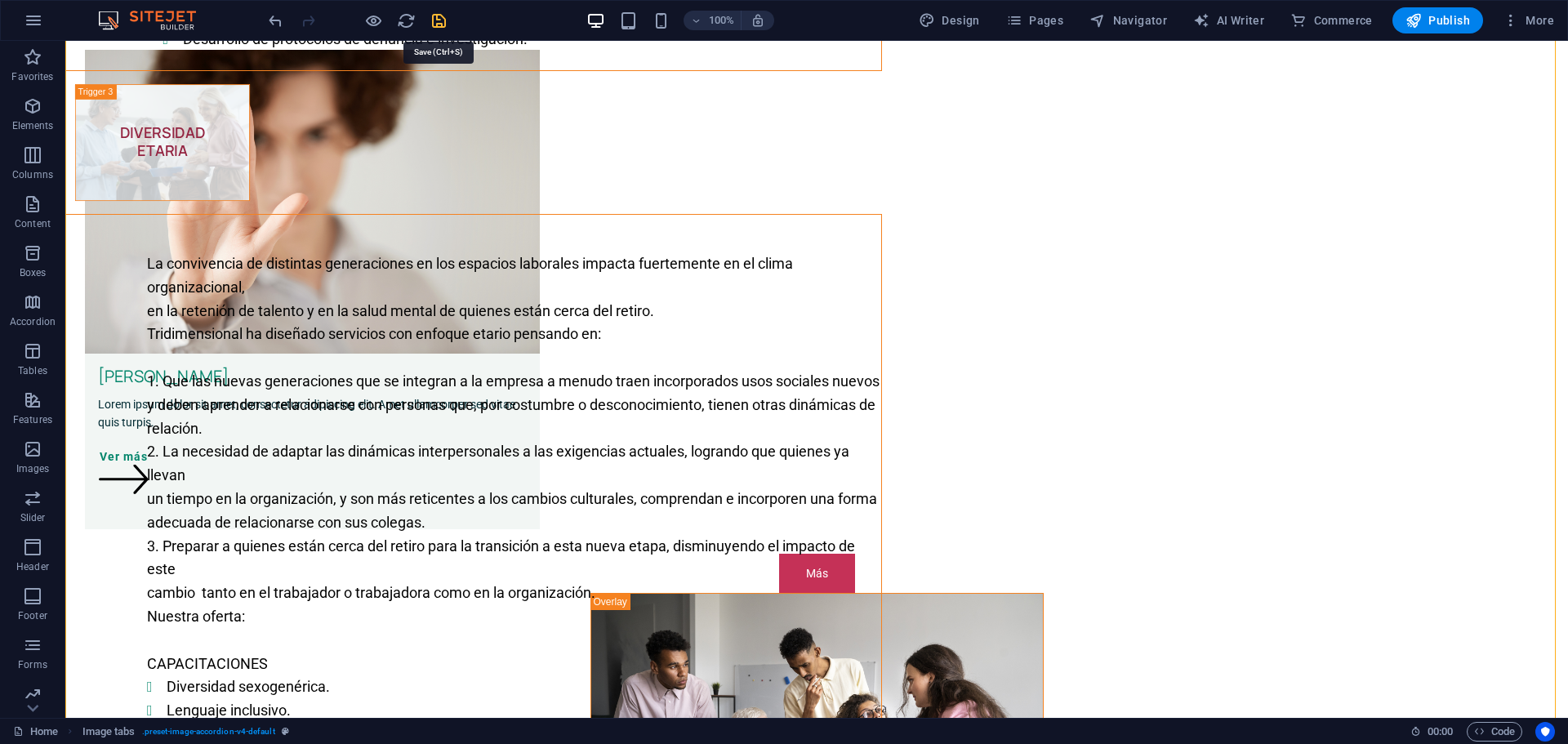
click at [430, 16] on icon "save" at bounding box center [438, 20] width 19 height 19
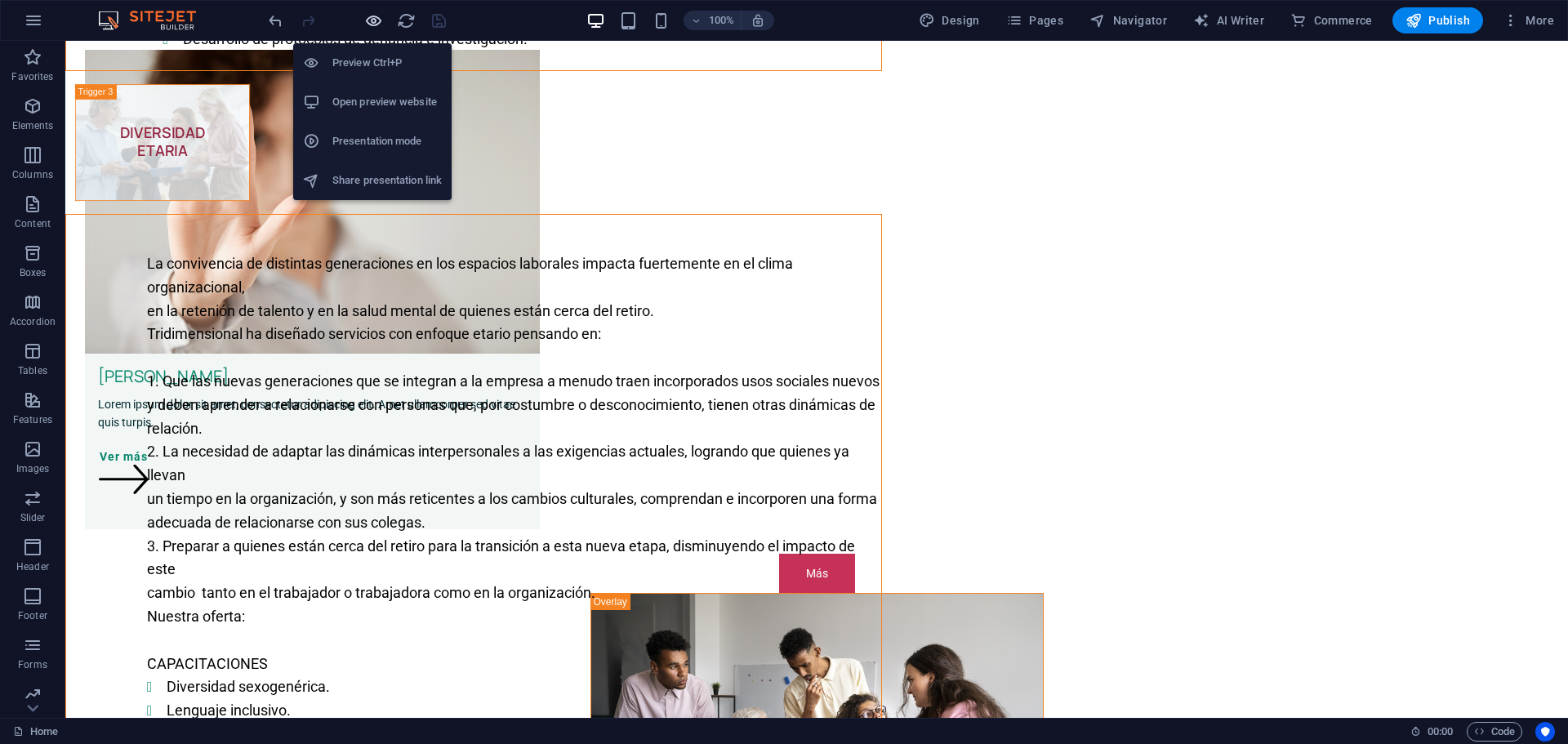
click at [369, 24] on icon "button" at bounding box center [373, 20] width 19 height 19
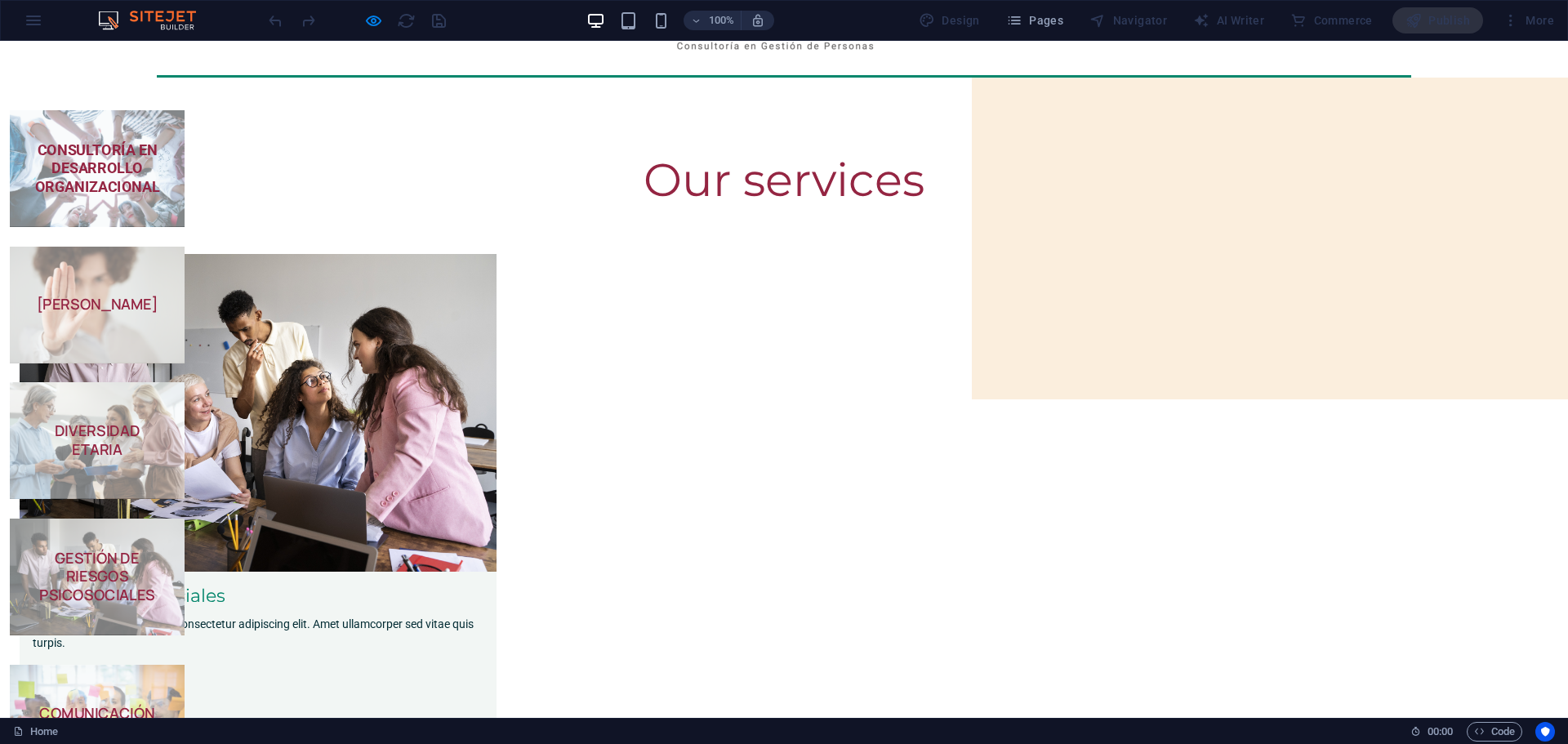
click at [185, 664] on span "COMUNICACIÓN ORGANIZACIONAL" at bounding box center [97, 722] width 175 height 116
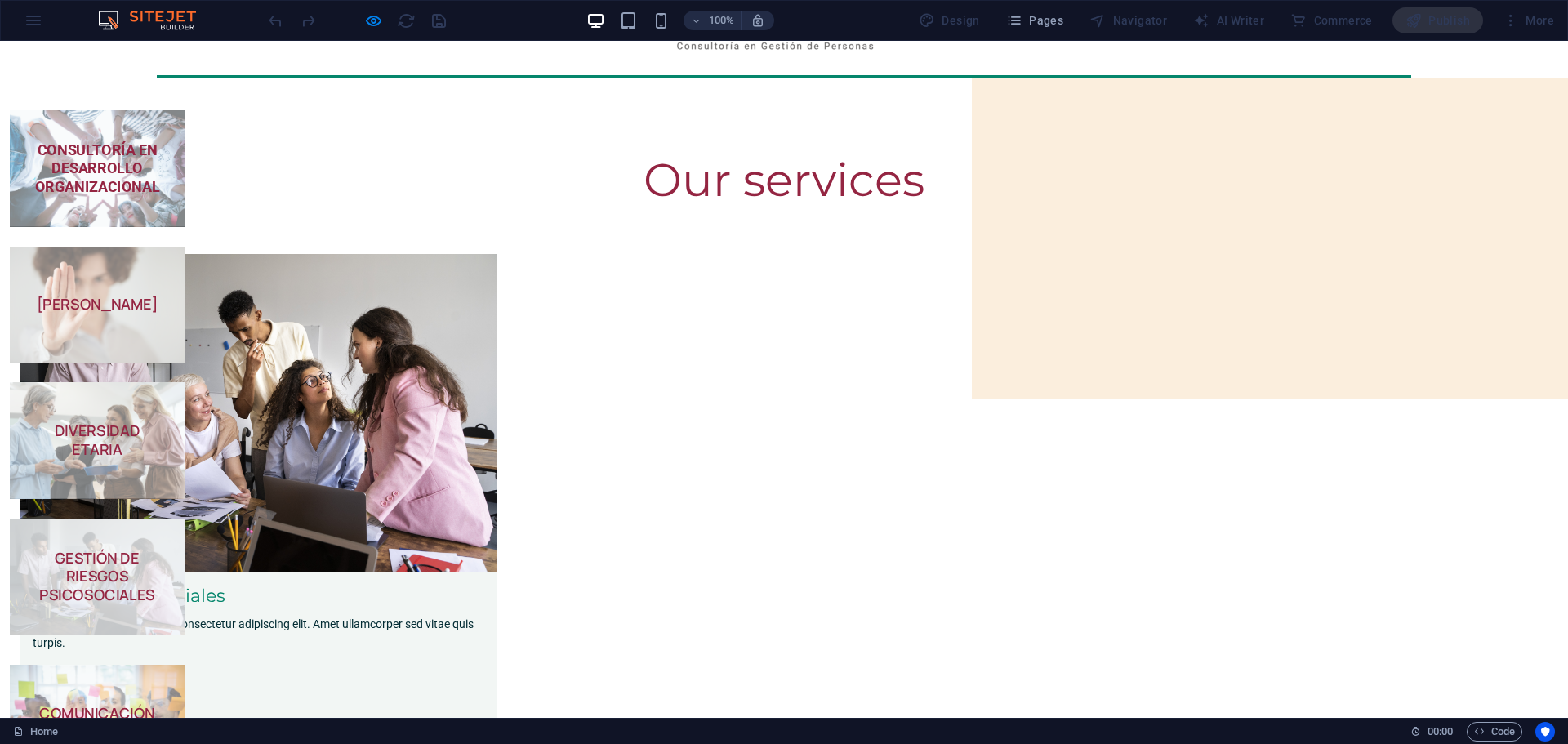
click at [155, 548] on strong "GESTIÓN DE RIESGOS PSICOSOCIALES" at bounding box center [96, 576] width 116 height 57
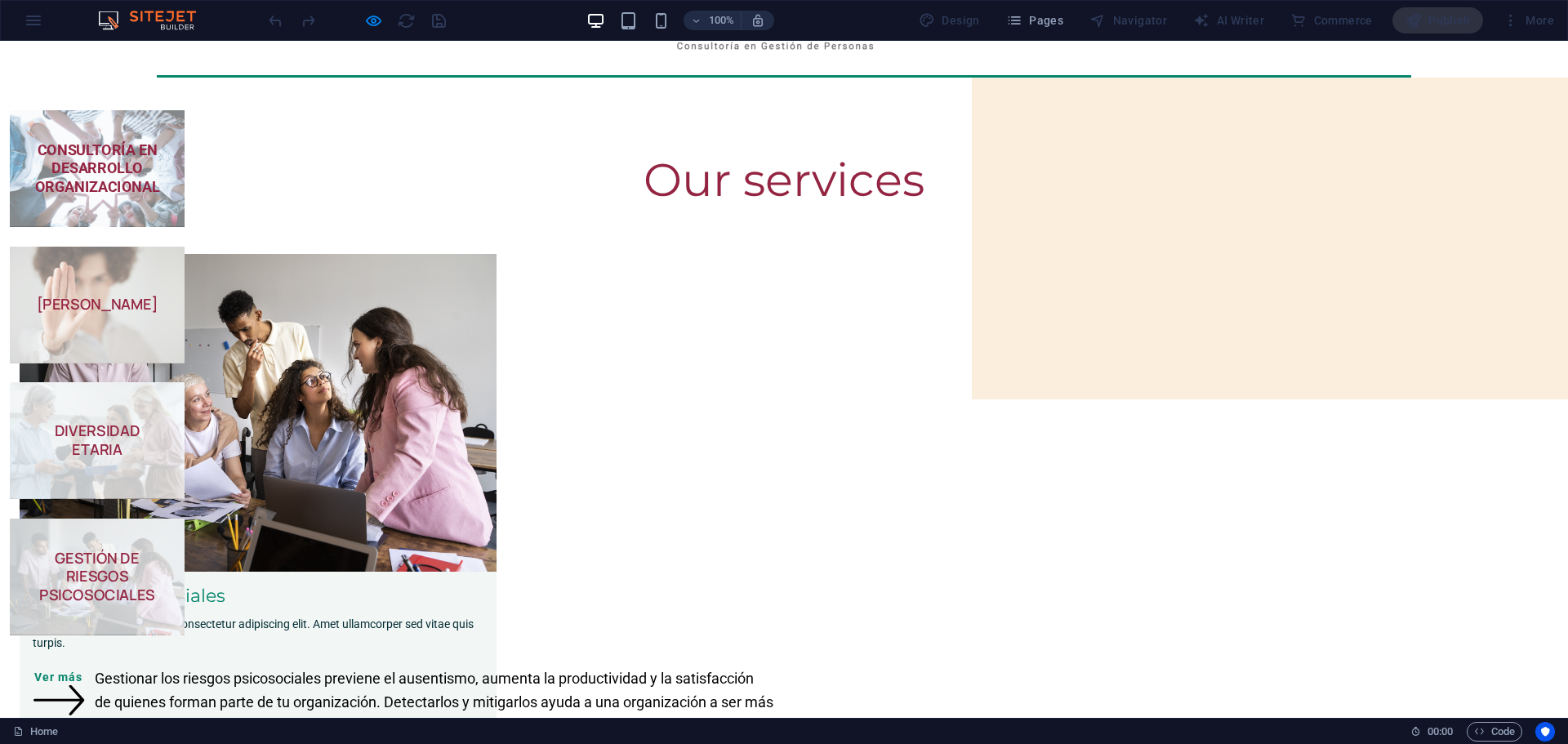
click at [167, 423] on h5 "DIVERSIDAD" at bounding box center [97, 432] width 139 height 18
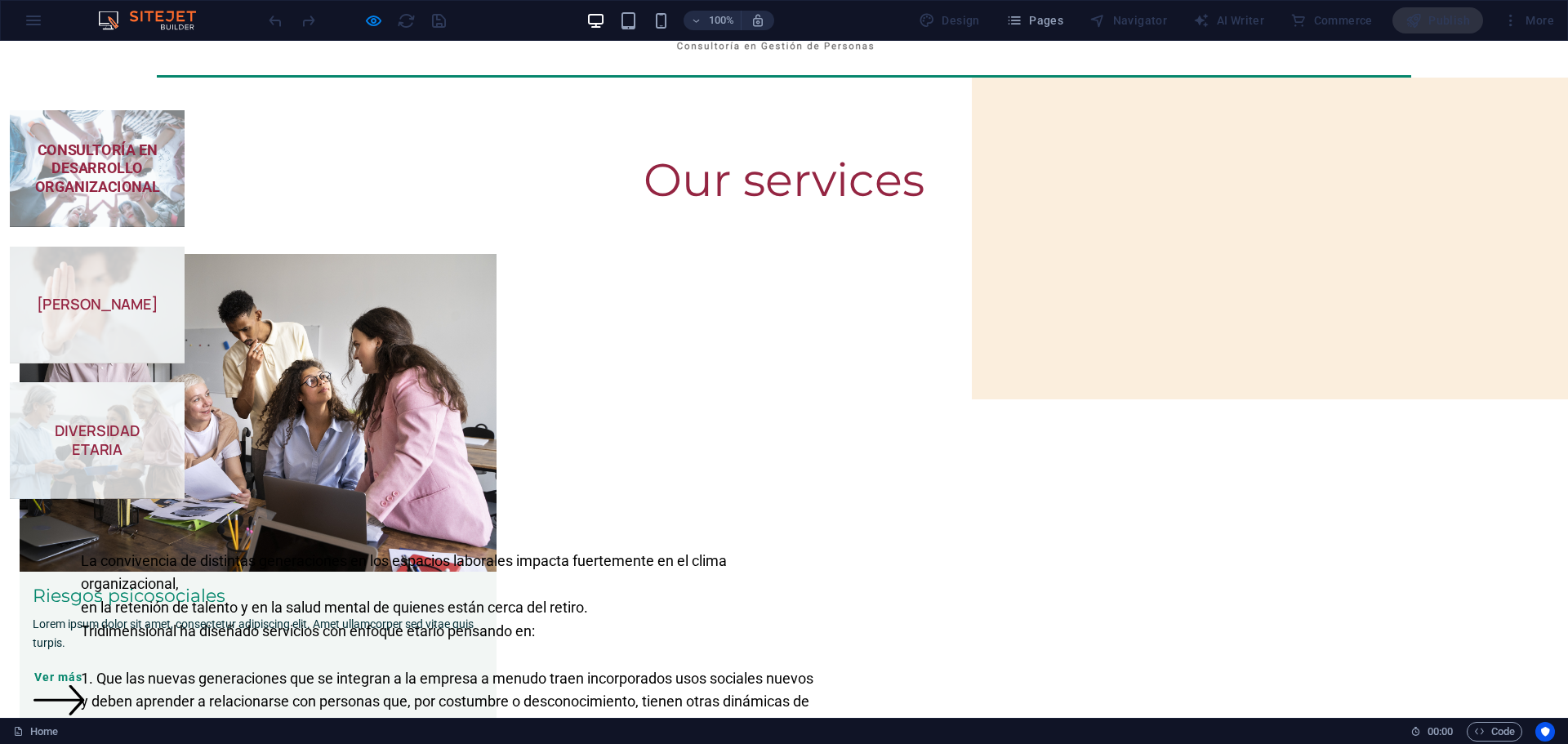
click at [167, 295] on h5 "[PERSON_NAME]" at bounding box center [97, 304] width 139 height 18
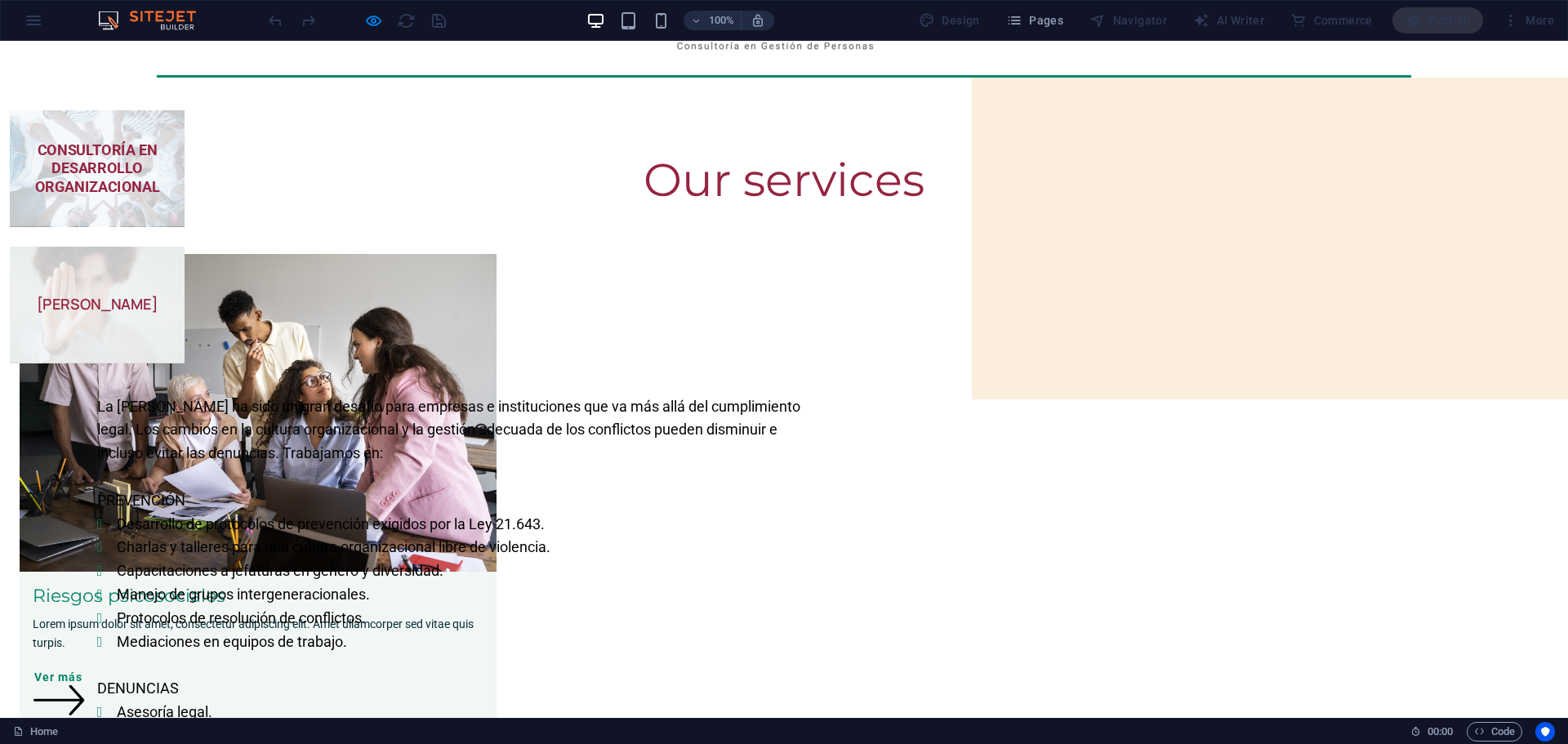
click at [160, 164] on strong "CONSULTORÍA EN DESARROLLO ORGANIZACIONAL" at bounding box center [97, 168] width 125 height 54
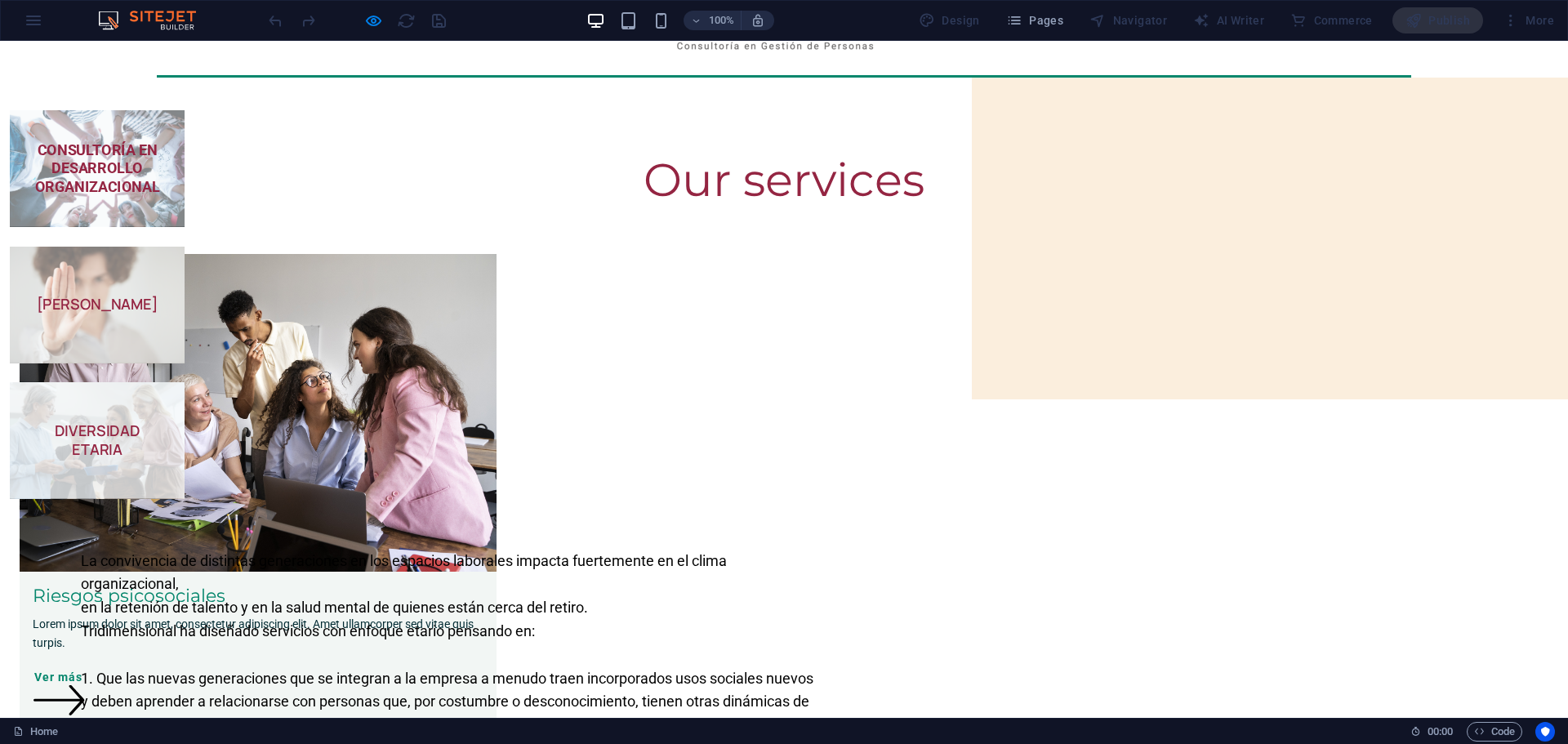
scroll to position [53, 0]
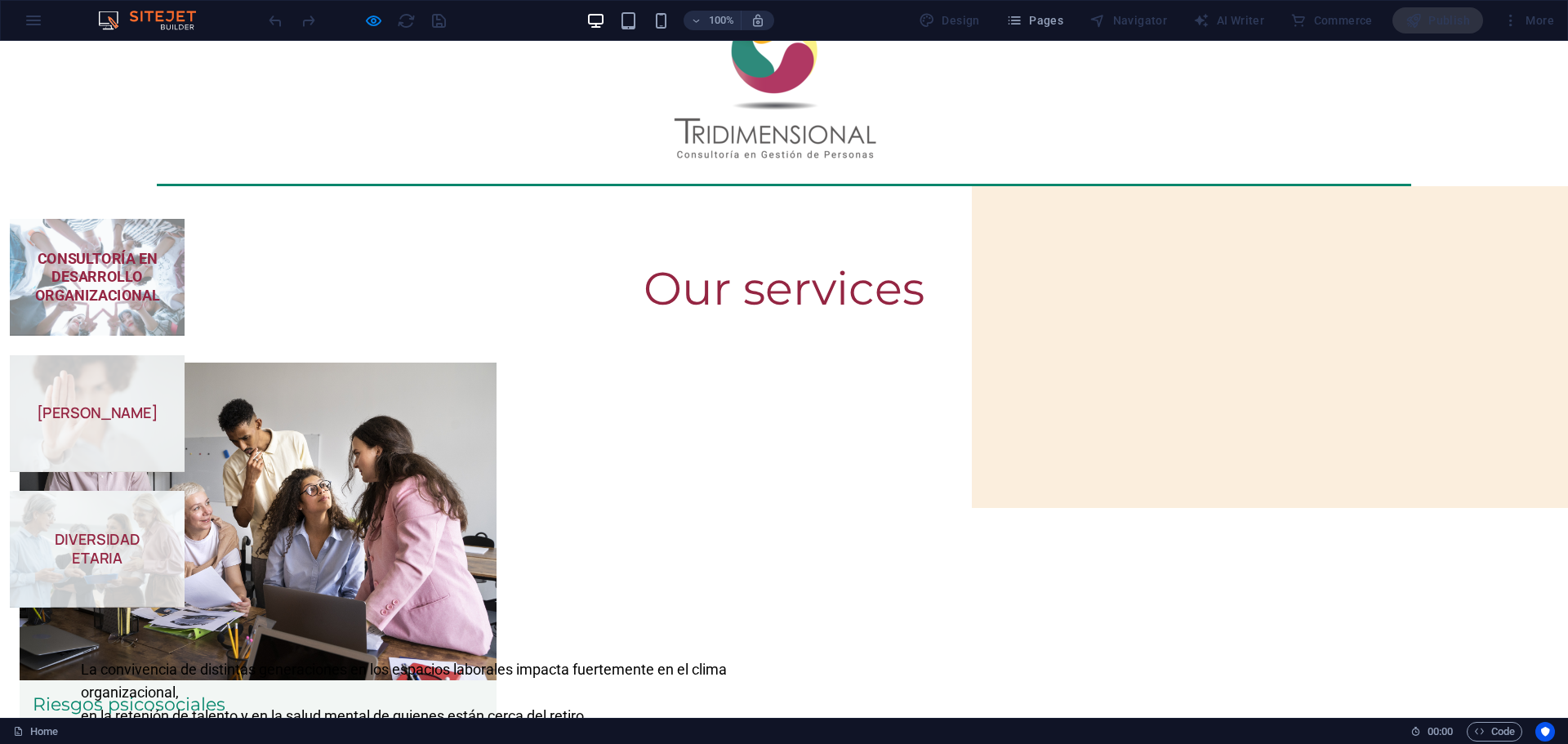
click at [185, 355] on span "[PERSON_NAME]" at bounding box center [97, 413] width 175 height 116
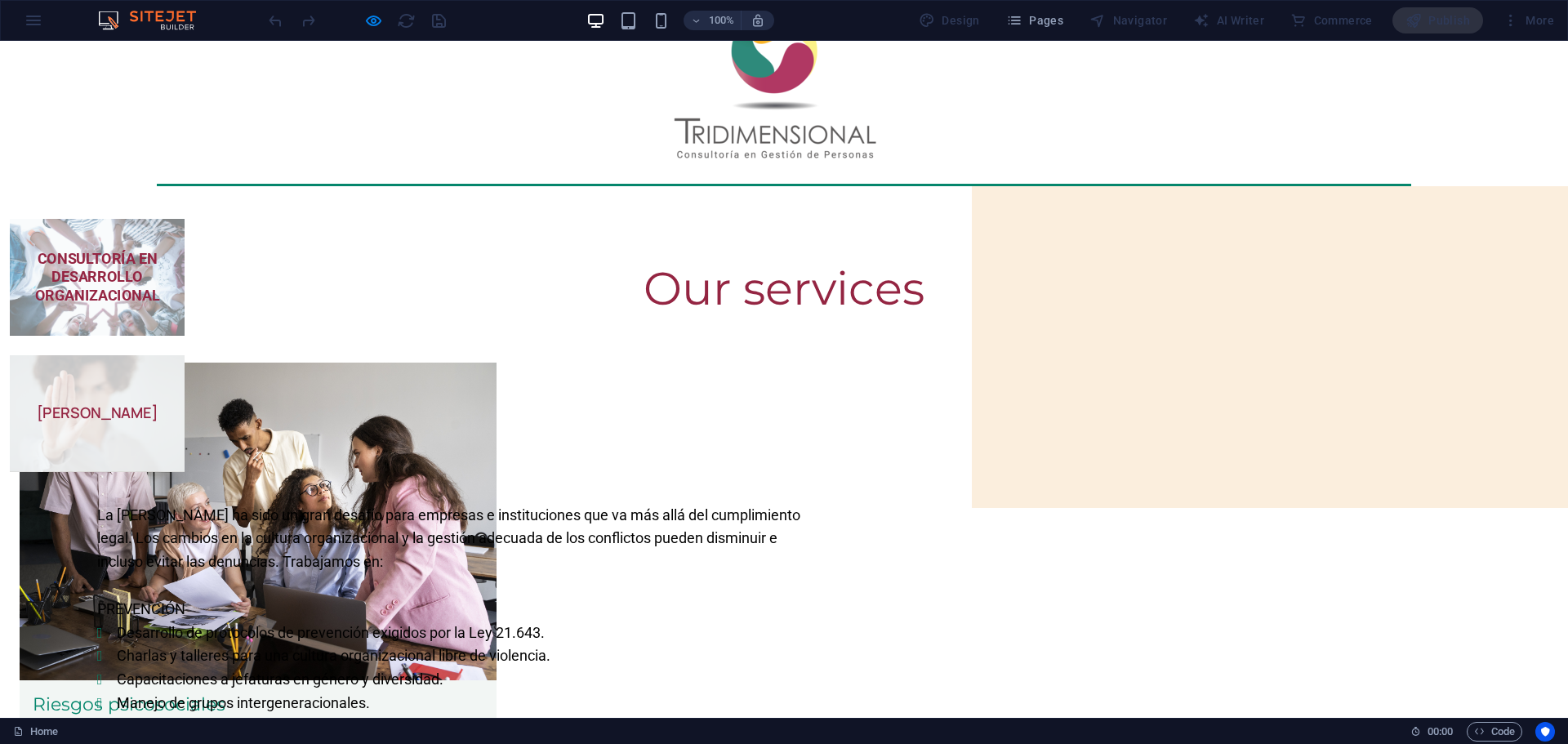
scroll to position [487, 0]
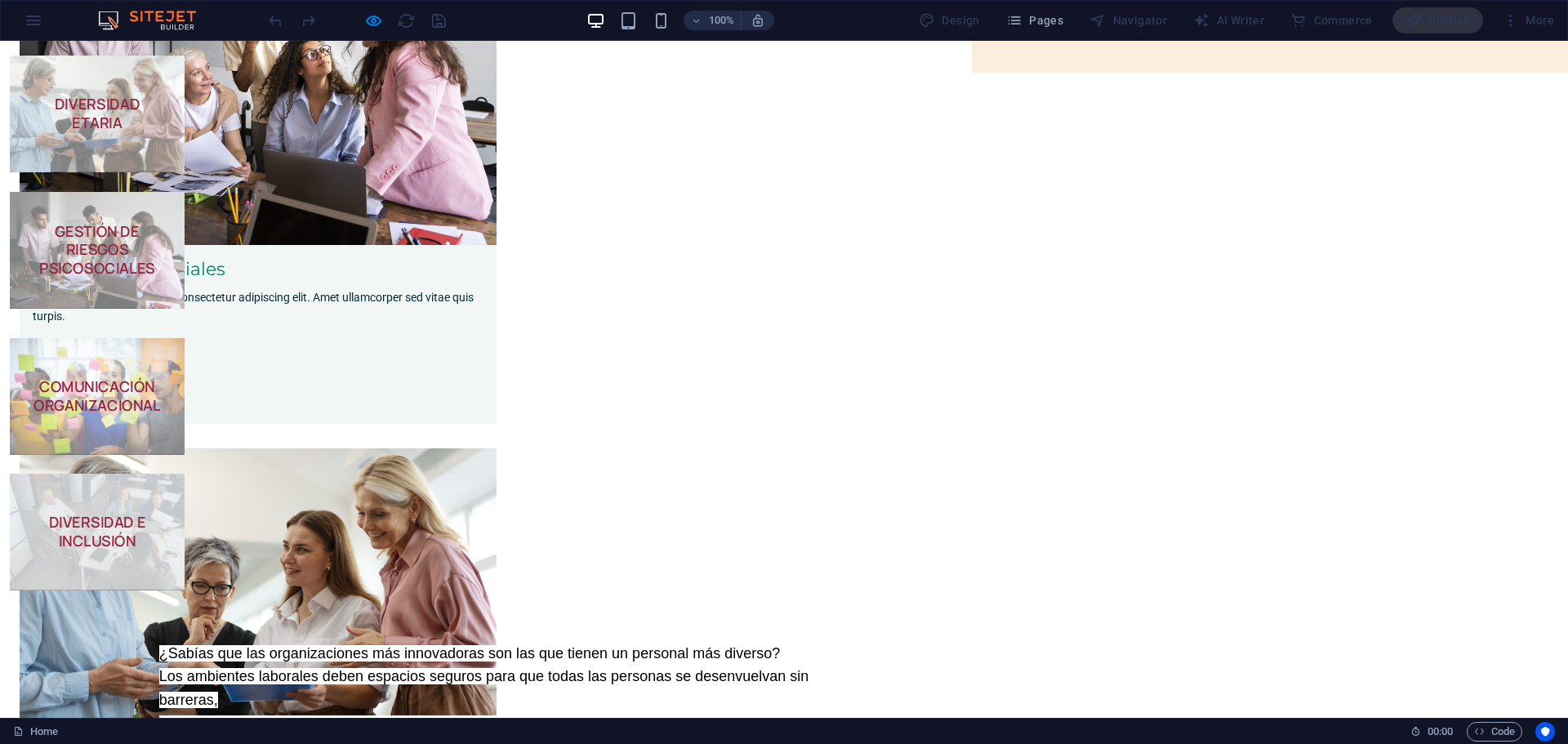
scroll to position [270, 0]
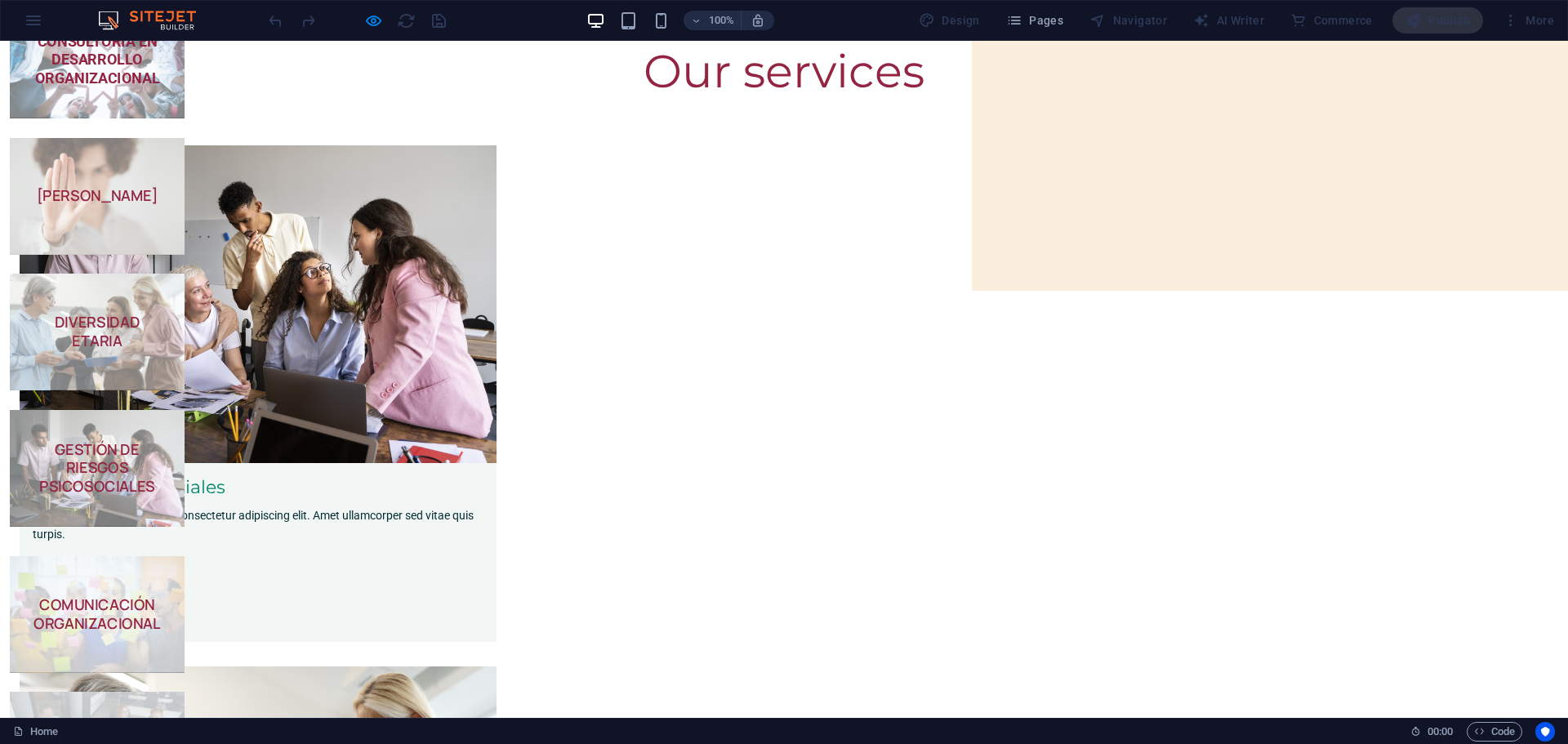
click at [161, 595] on strong "COMUNICACIÓN ORGANIZACIONAL" at bounding box center [97, 614] width 127 height 39
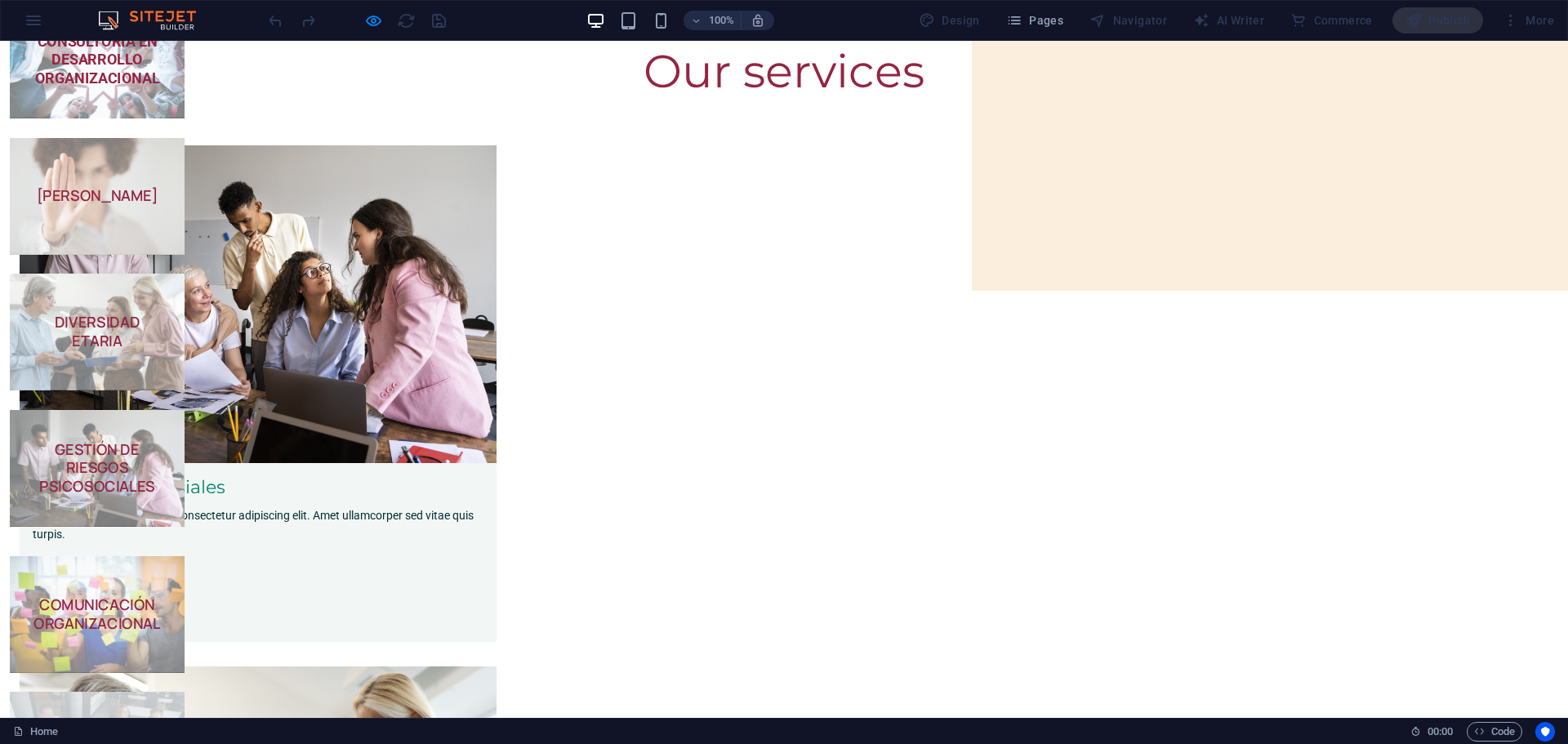
click at [146, 730] on strong "DIVERSIDAD E INCLUSIÓN" at bounding box center [97, 749] width 97 height 39
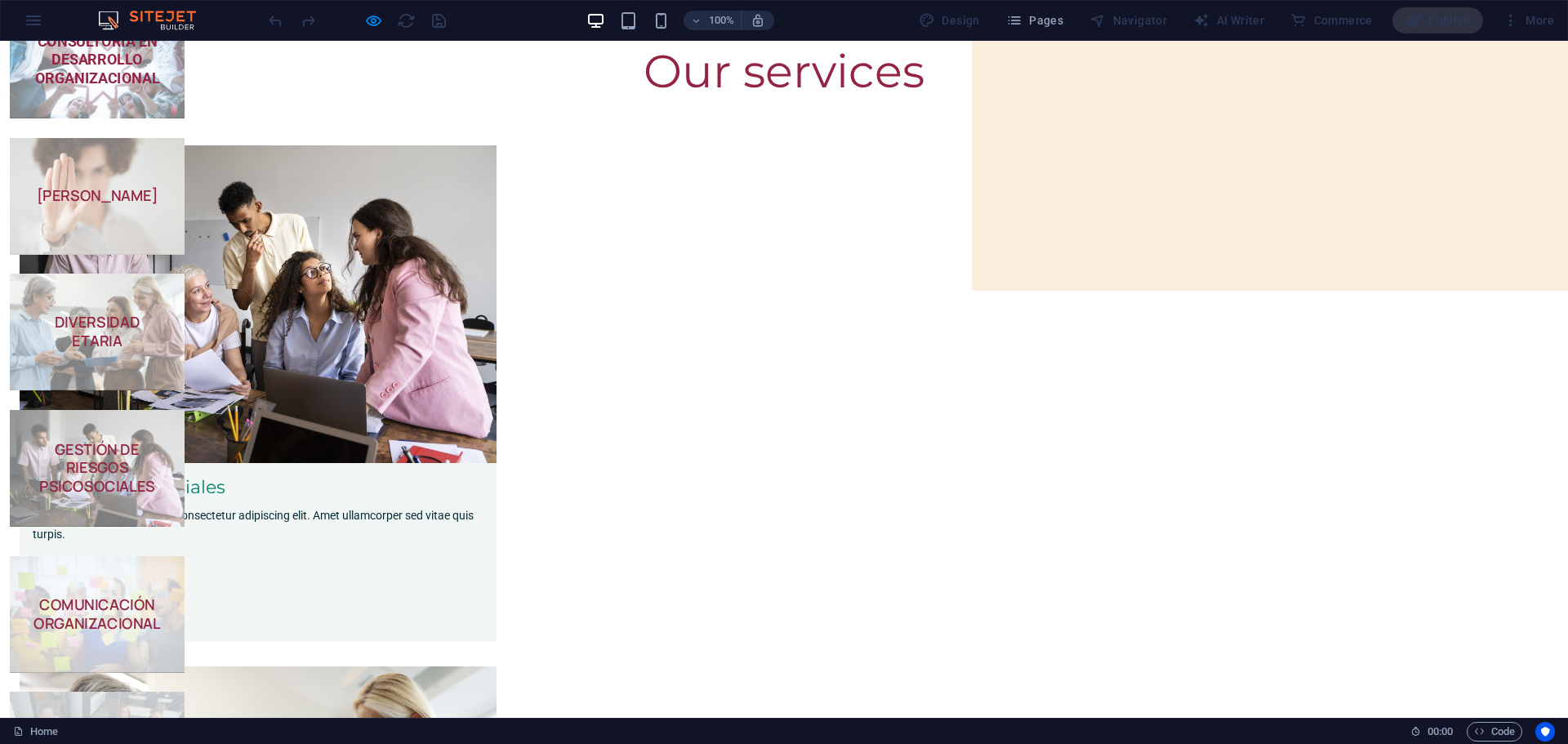
click at [161, 595] on strong "COMUNICACIÓN ORGANIZACIONAL" at bounding box center [97, 614] width 127 height 39
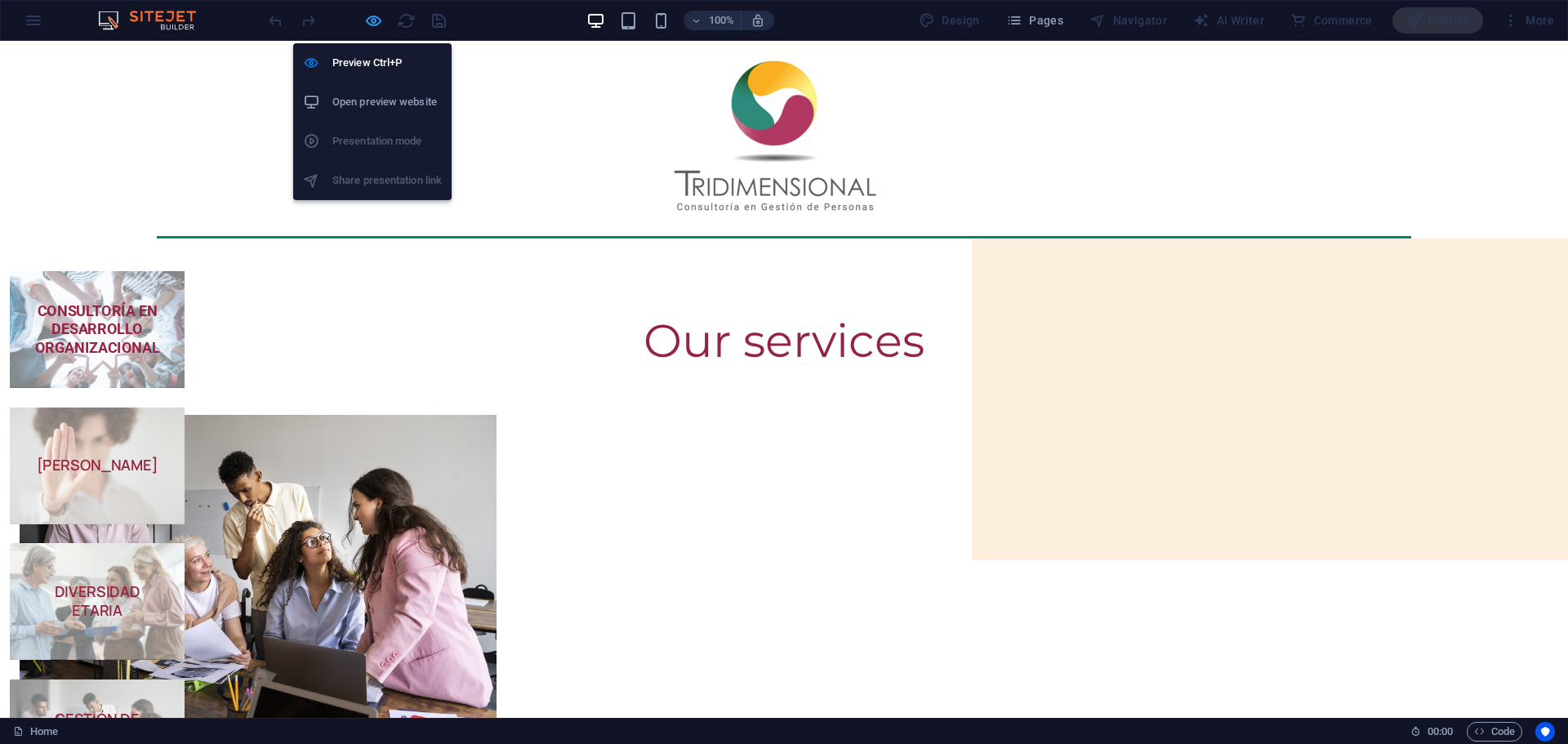
click at [381, 21] on icon "button" at bounding box center [373, 20] width 19 height 19
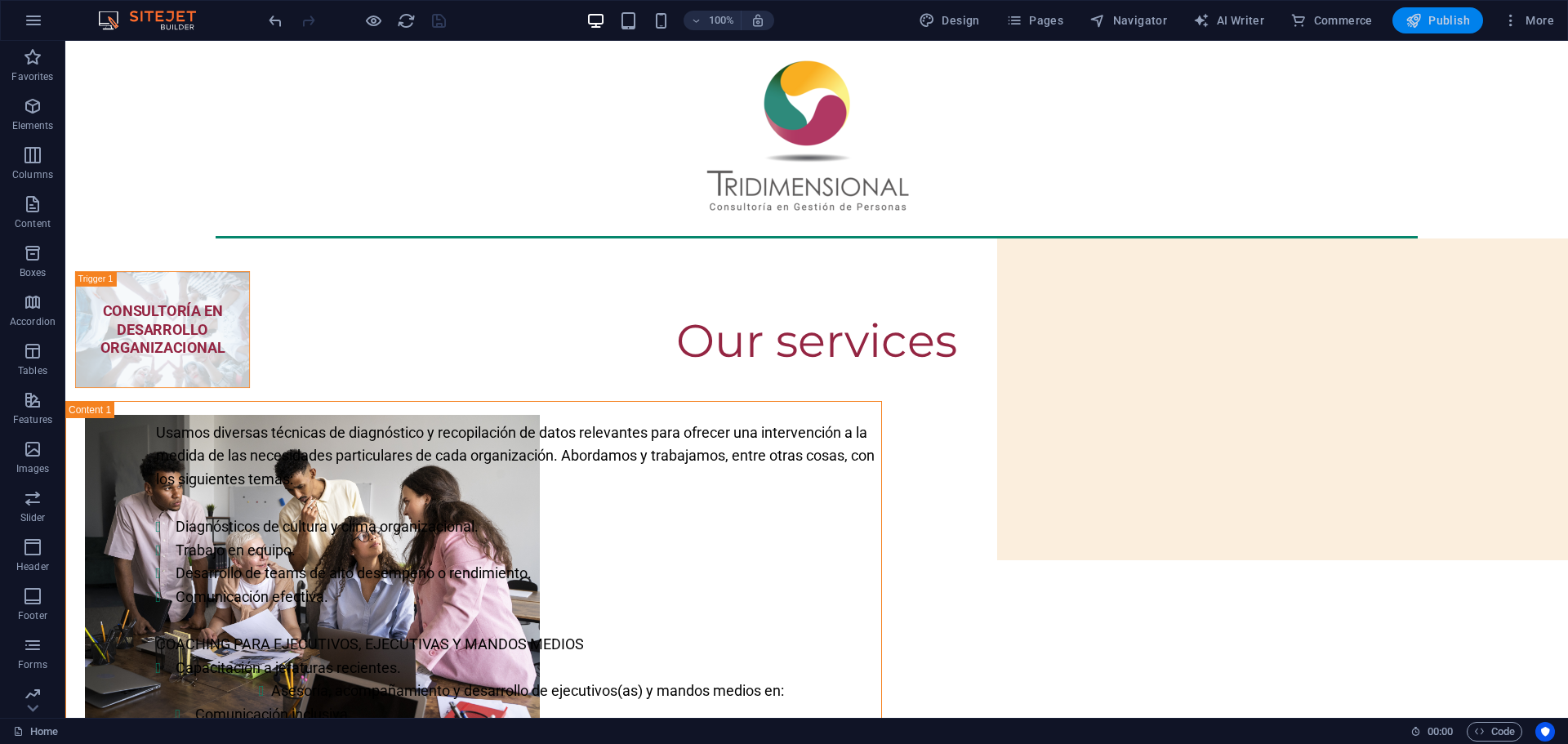
click at [1465, 21] on span "Publish" at bounding box center [1437, 20] width 65 height 16
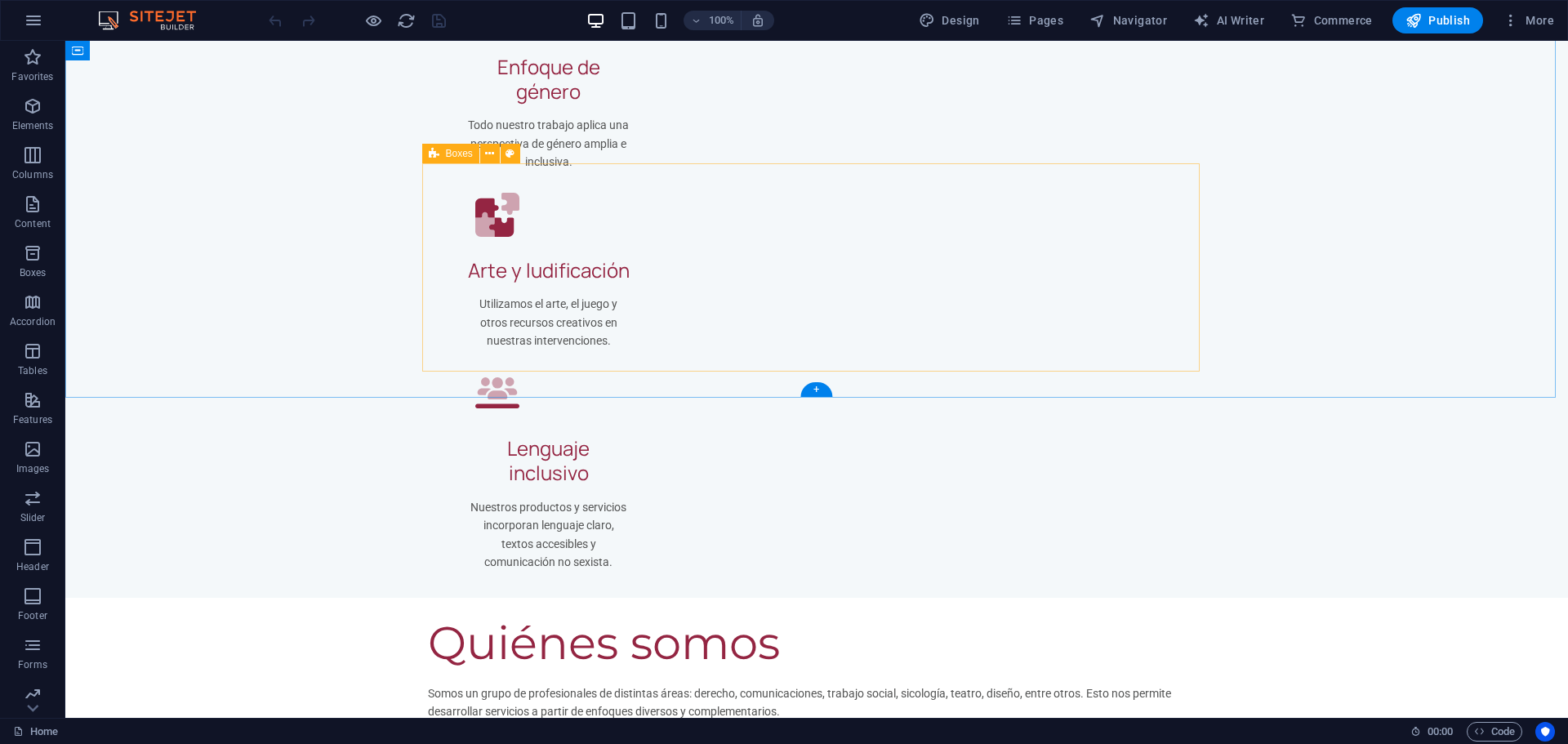
scroll to position [5041, 0]
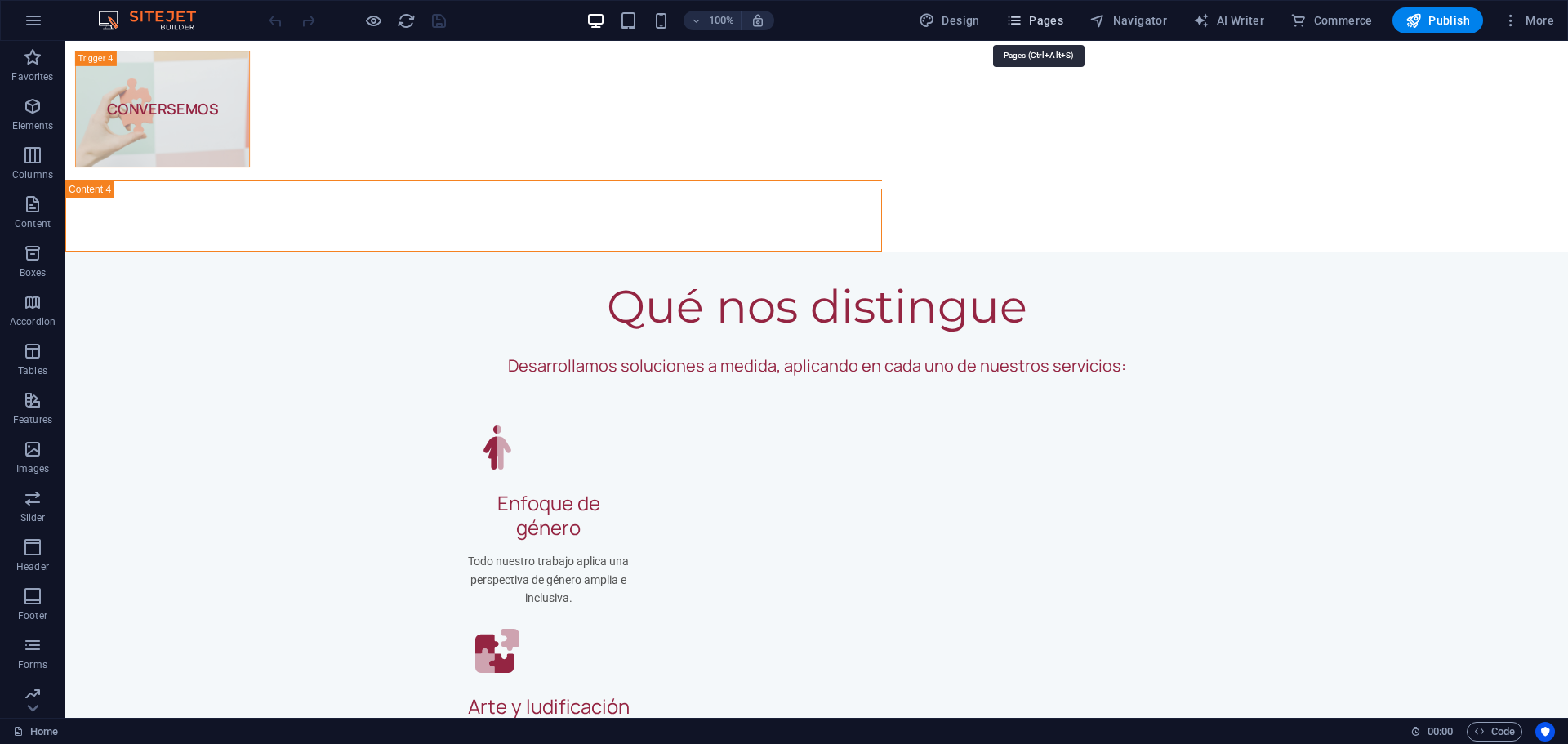
click at [1055, 19] on span "Pages" at bounding box center [1034, 20] width 57 height 16
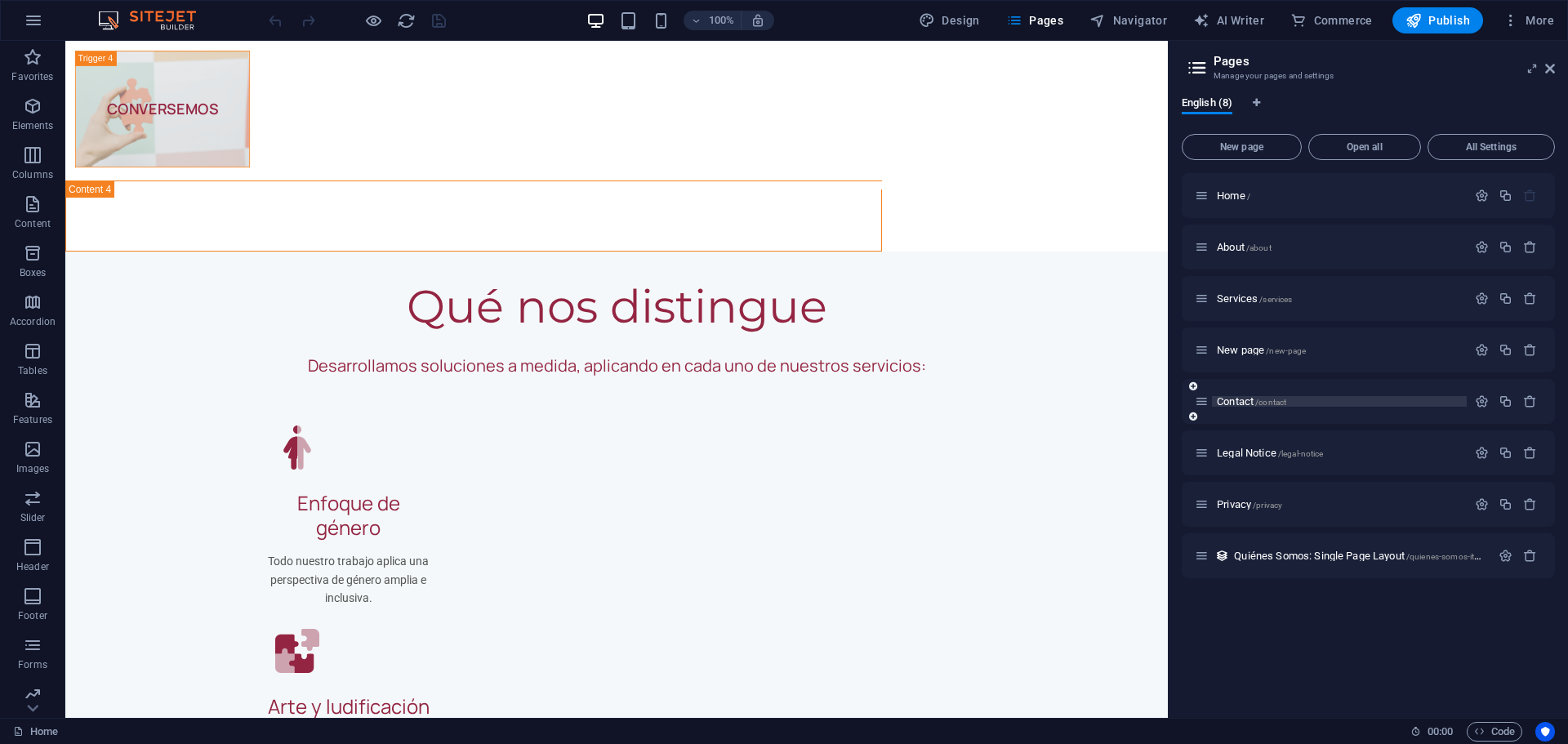
click at [1279, 404] on span "/contact" at bounding box center [1270, 402] width 31 height 9
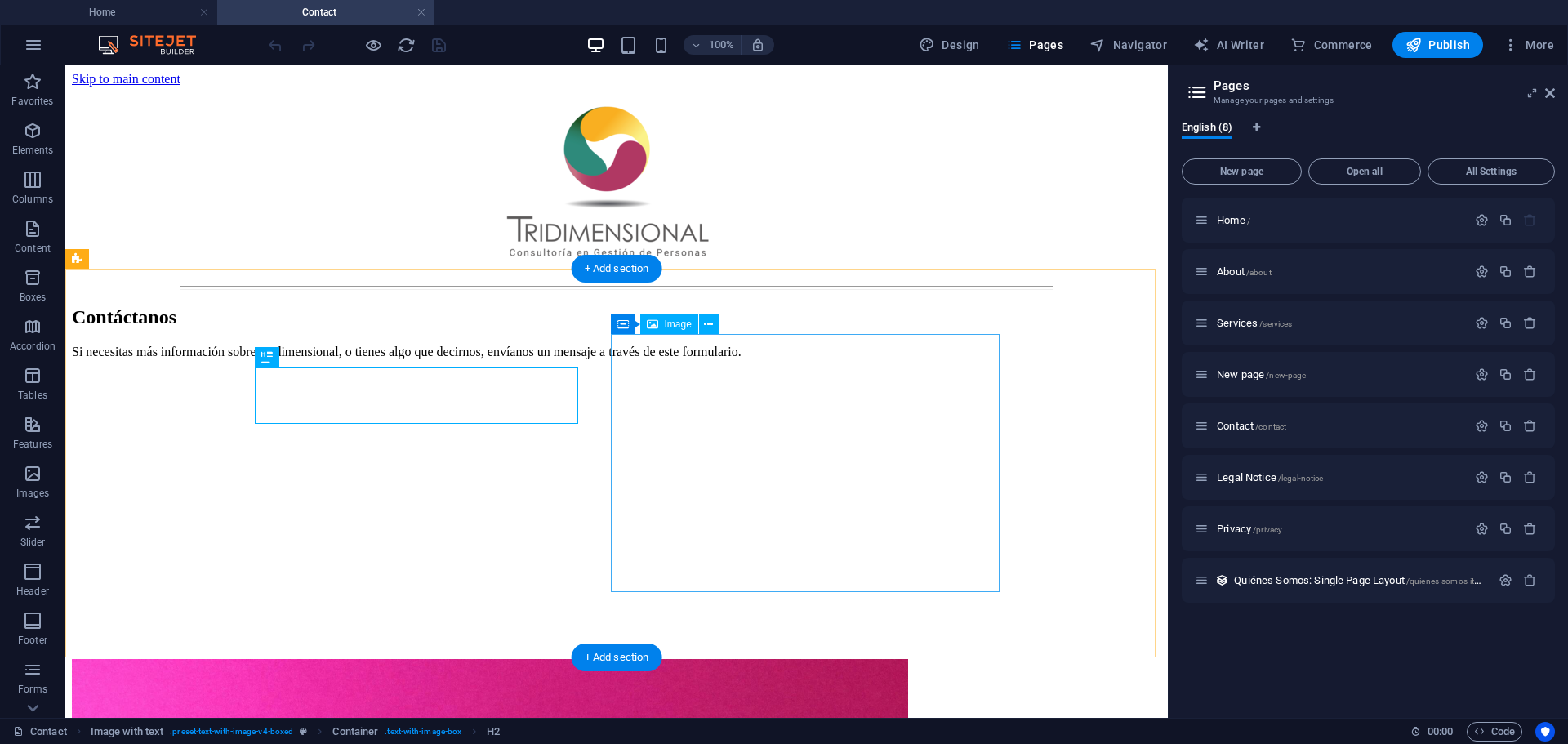
scroll to position [0, 0]
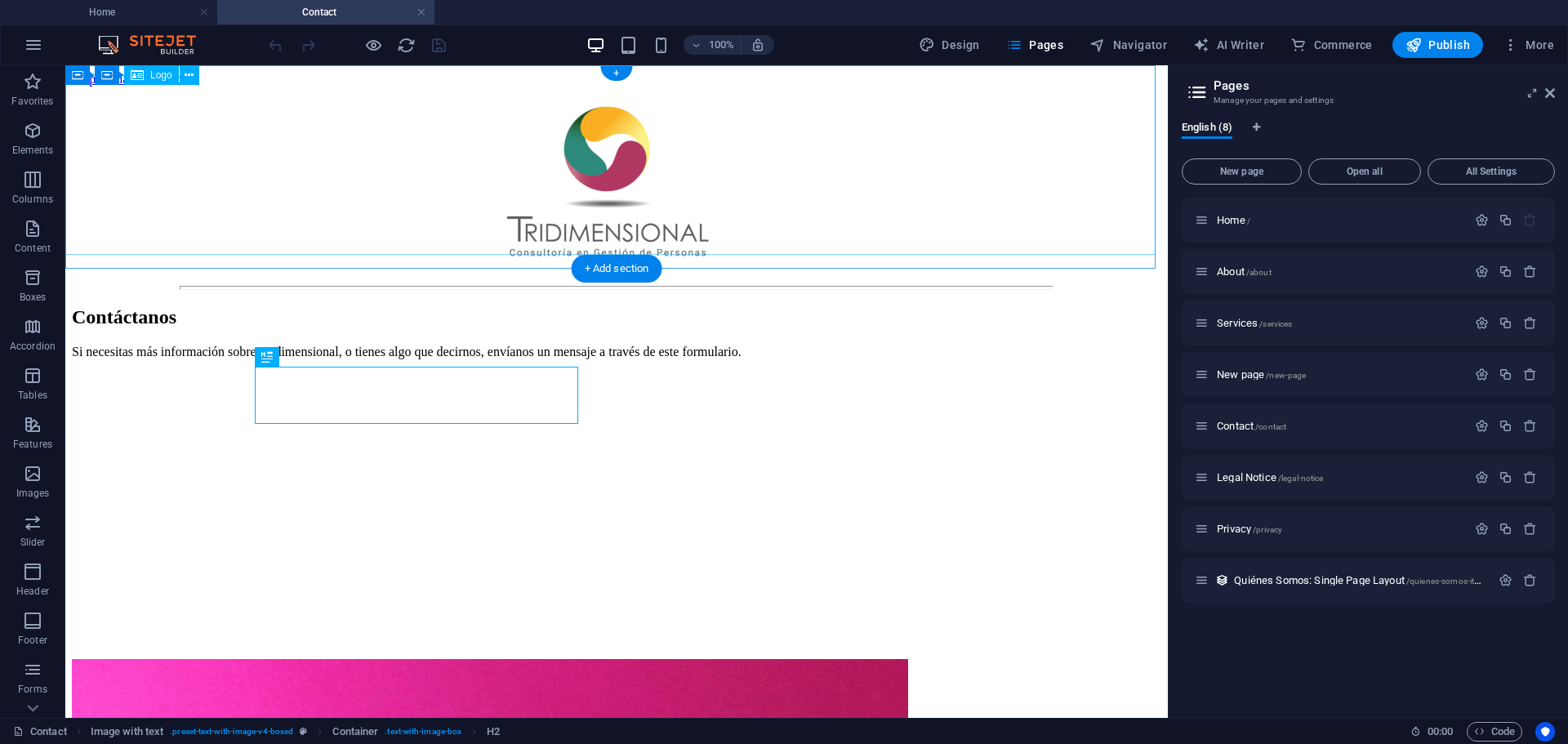
click at [614, 146] on div at bounding box center [615, 183] width 1089 height 193
click at [607, 140] on div at bounding box center [615, 183] width 1089 height 193
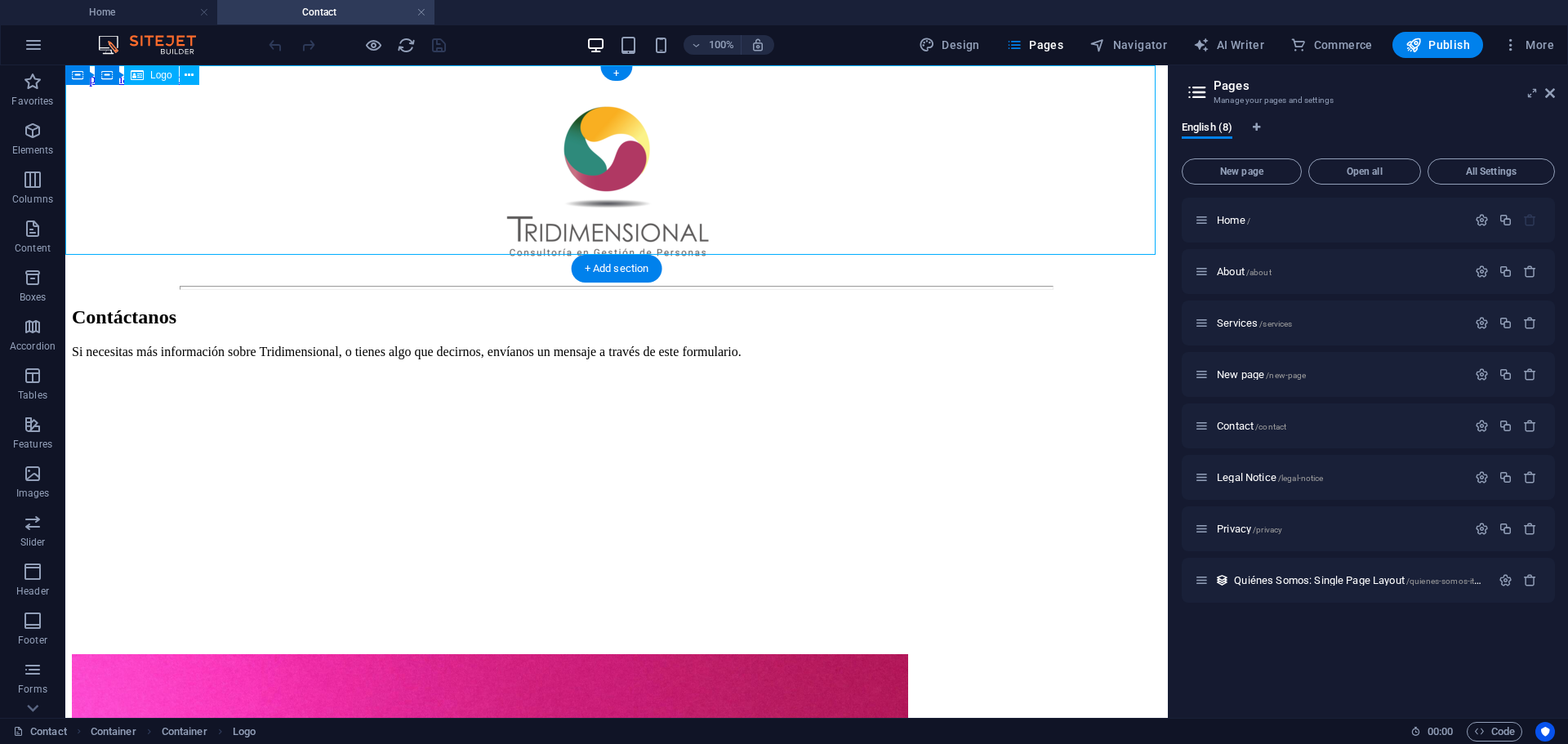
select select "px"
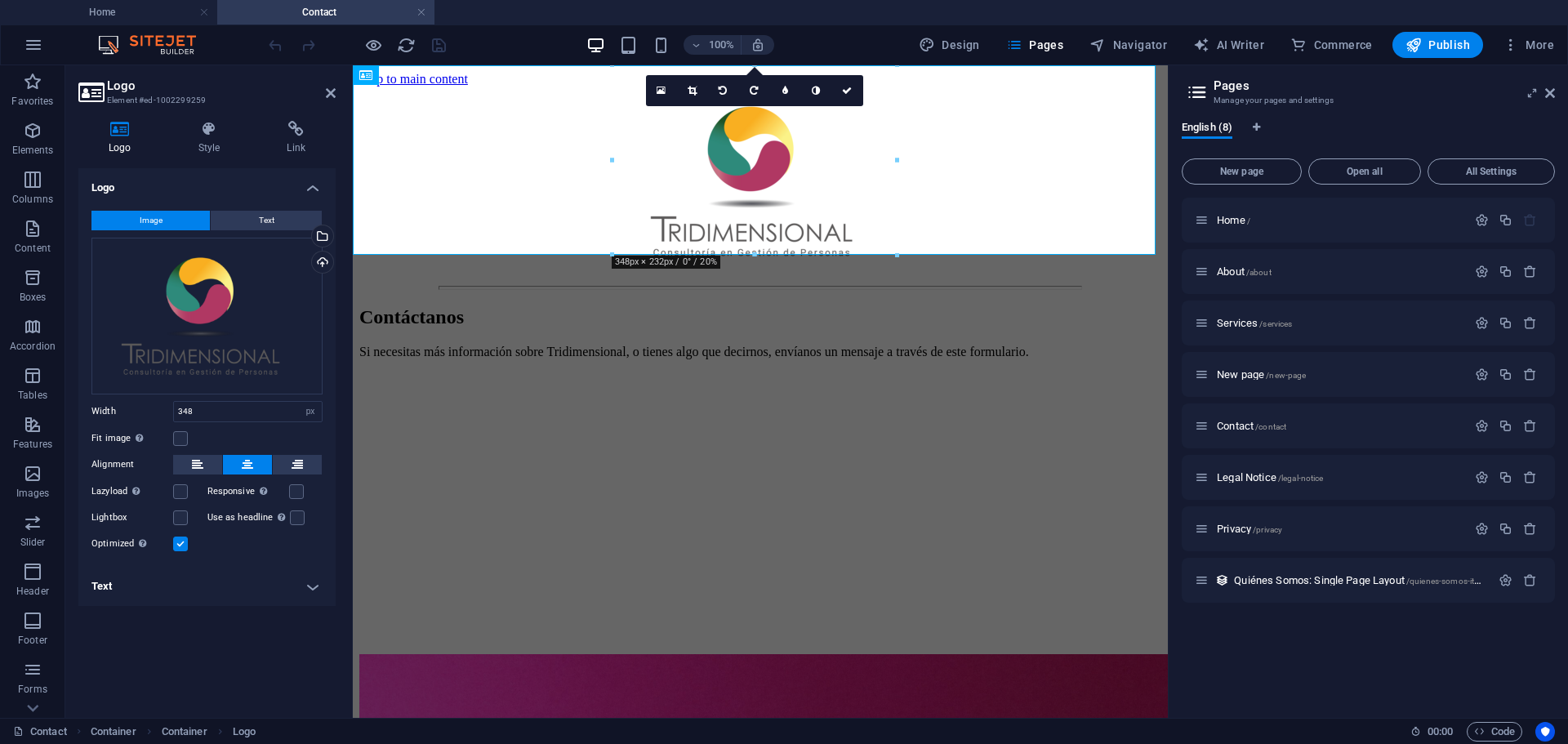
click at [307, 584] on h4 "Text" at bounding box center [207, 586] width 258 height 39
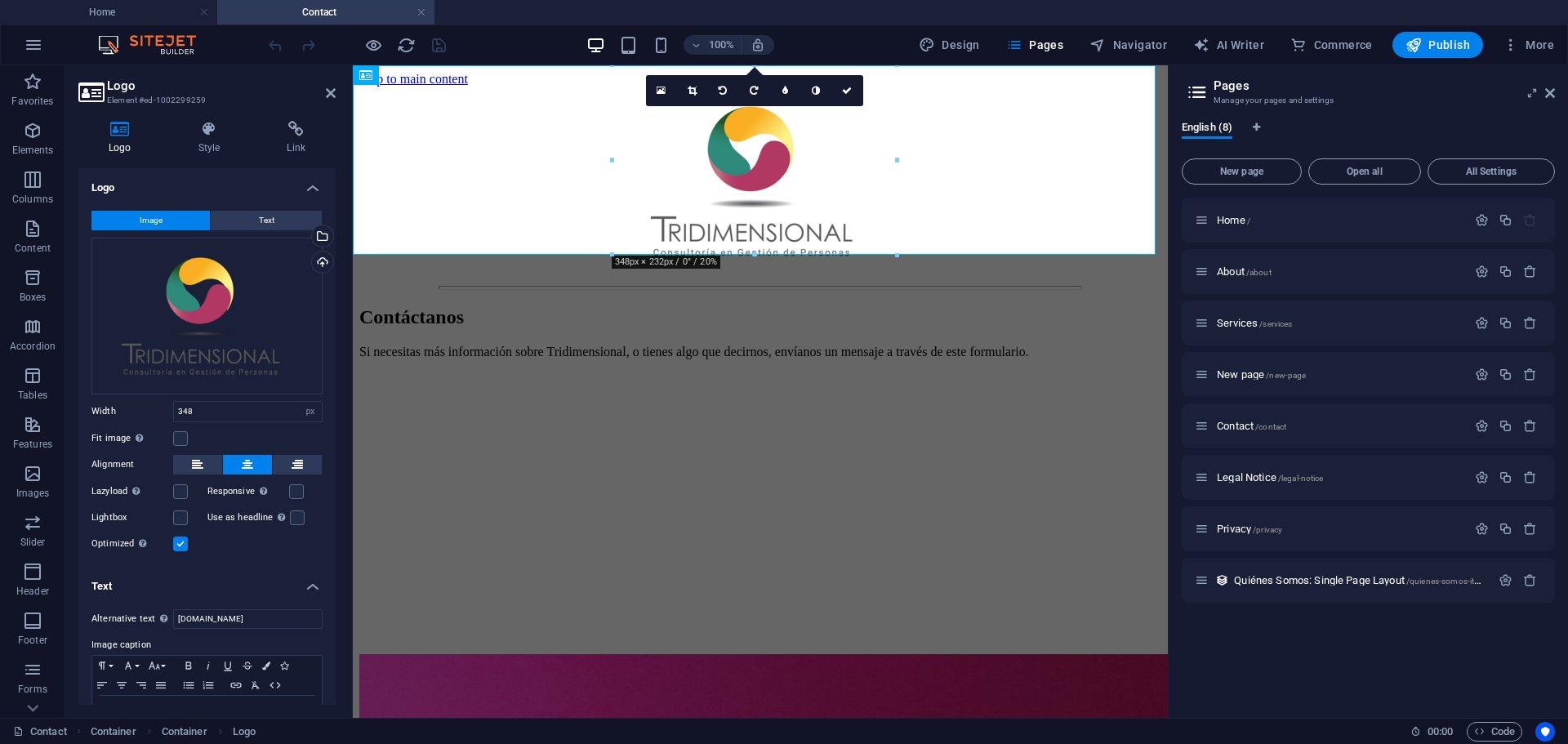
scroll to position [53, 0]
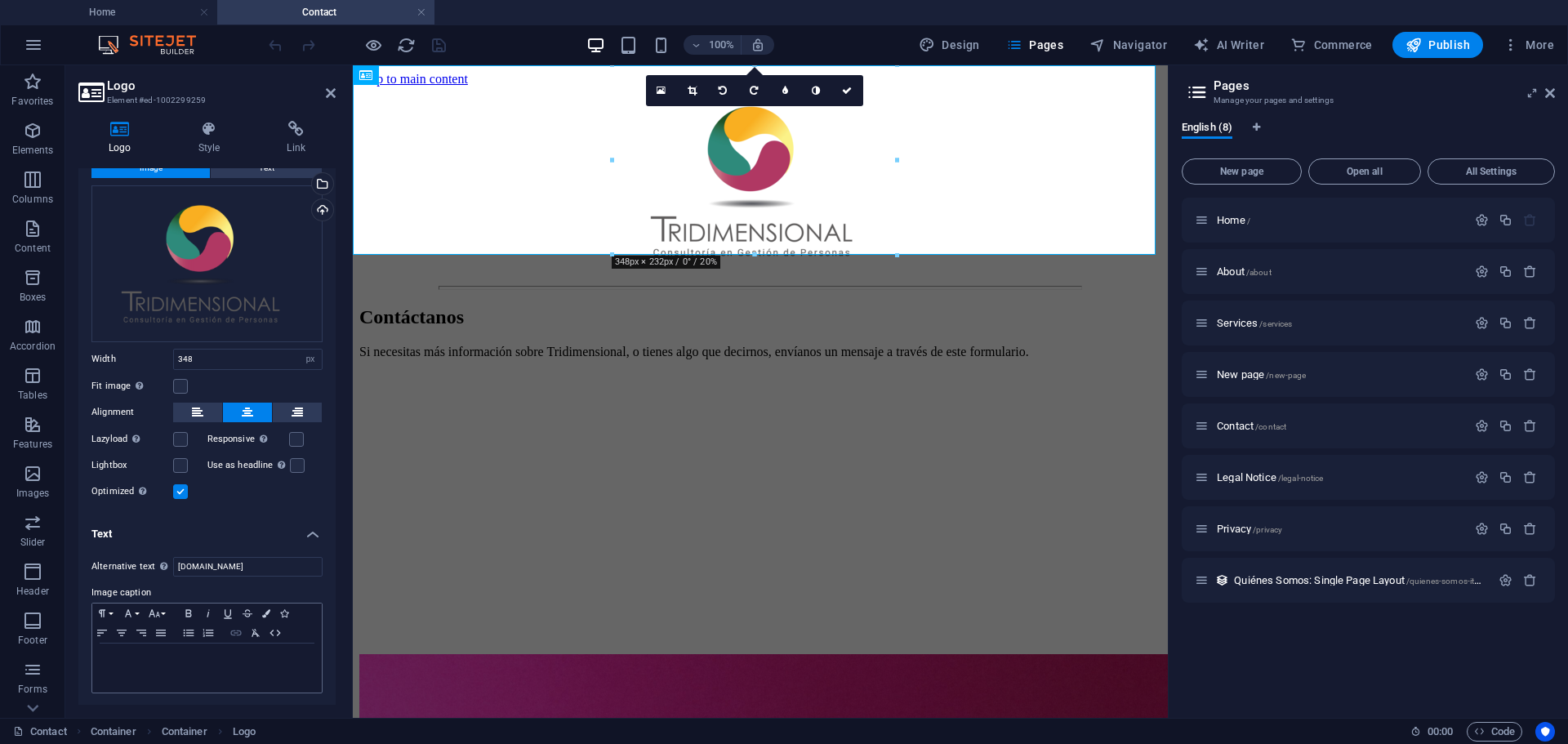
click at [235, 630] on icon "button" at bounding box center [236, 633] width 11 height 6
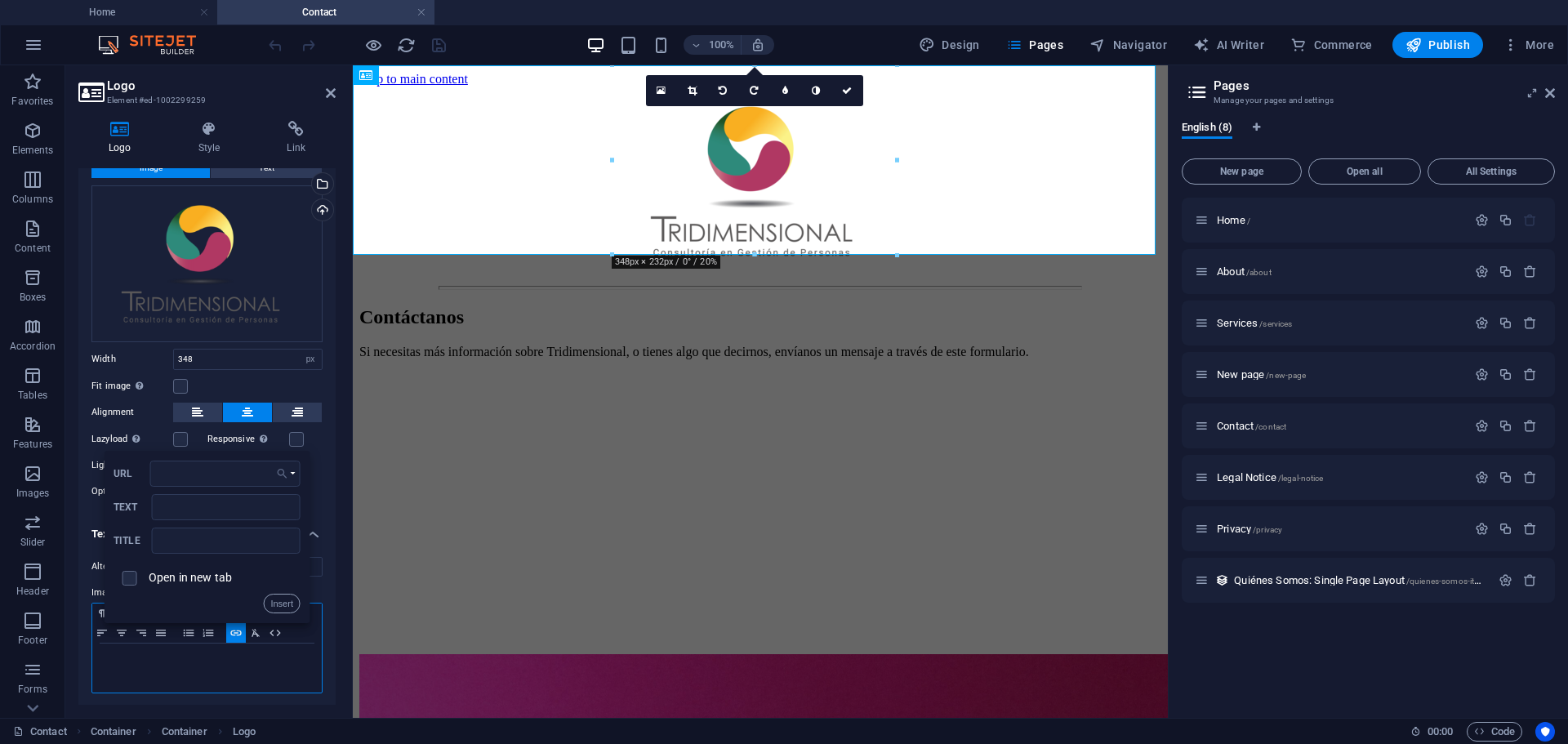
click at [290, 469] on button "Choose Link" at bounding box center [286, 473] width 30 height 26
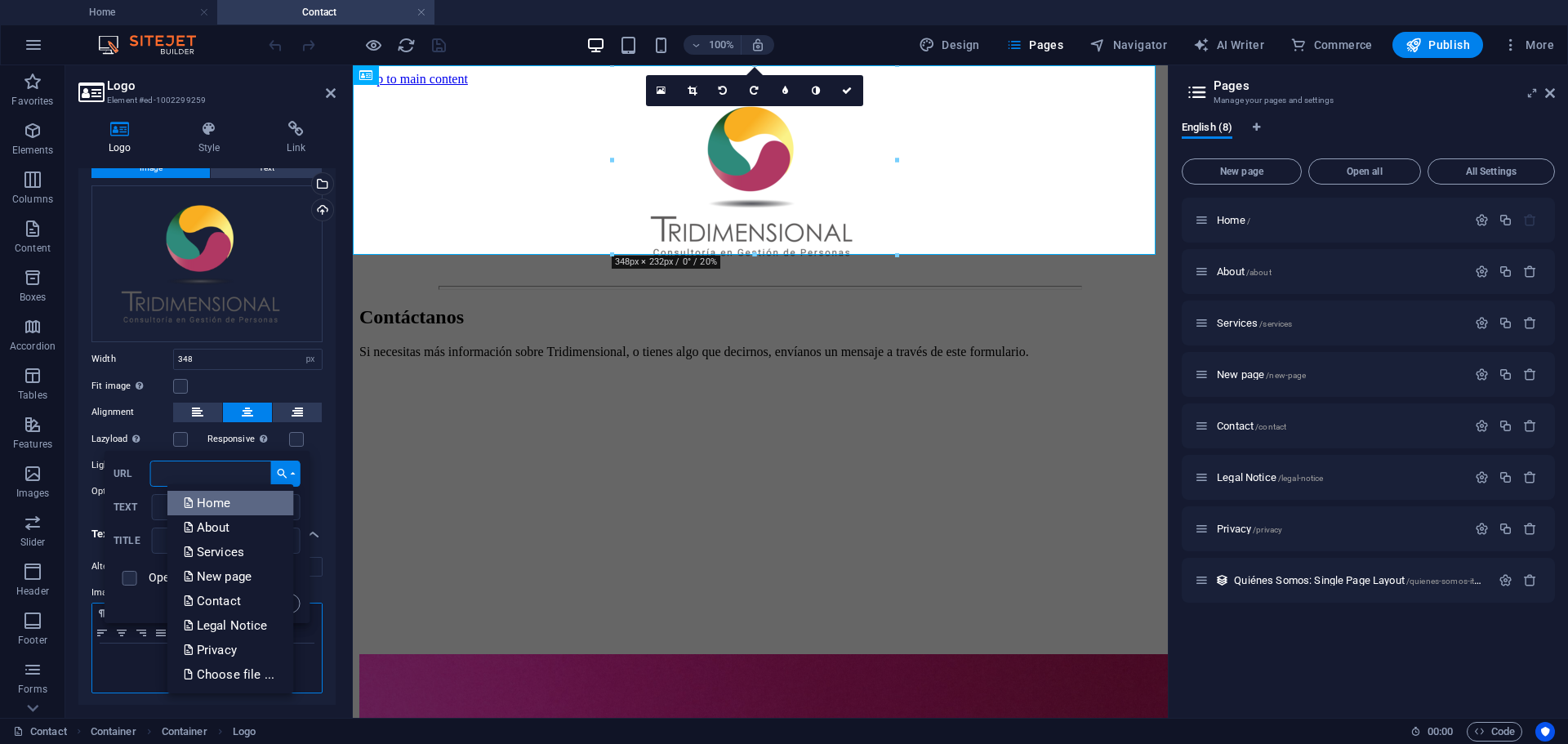
click at [234, 496] on link "Home" at bounding box center [230, 503] width 126 height 25
type input "/"
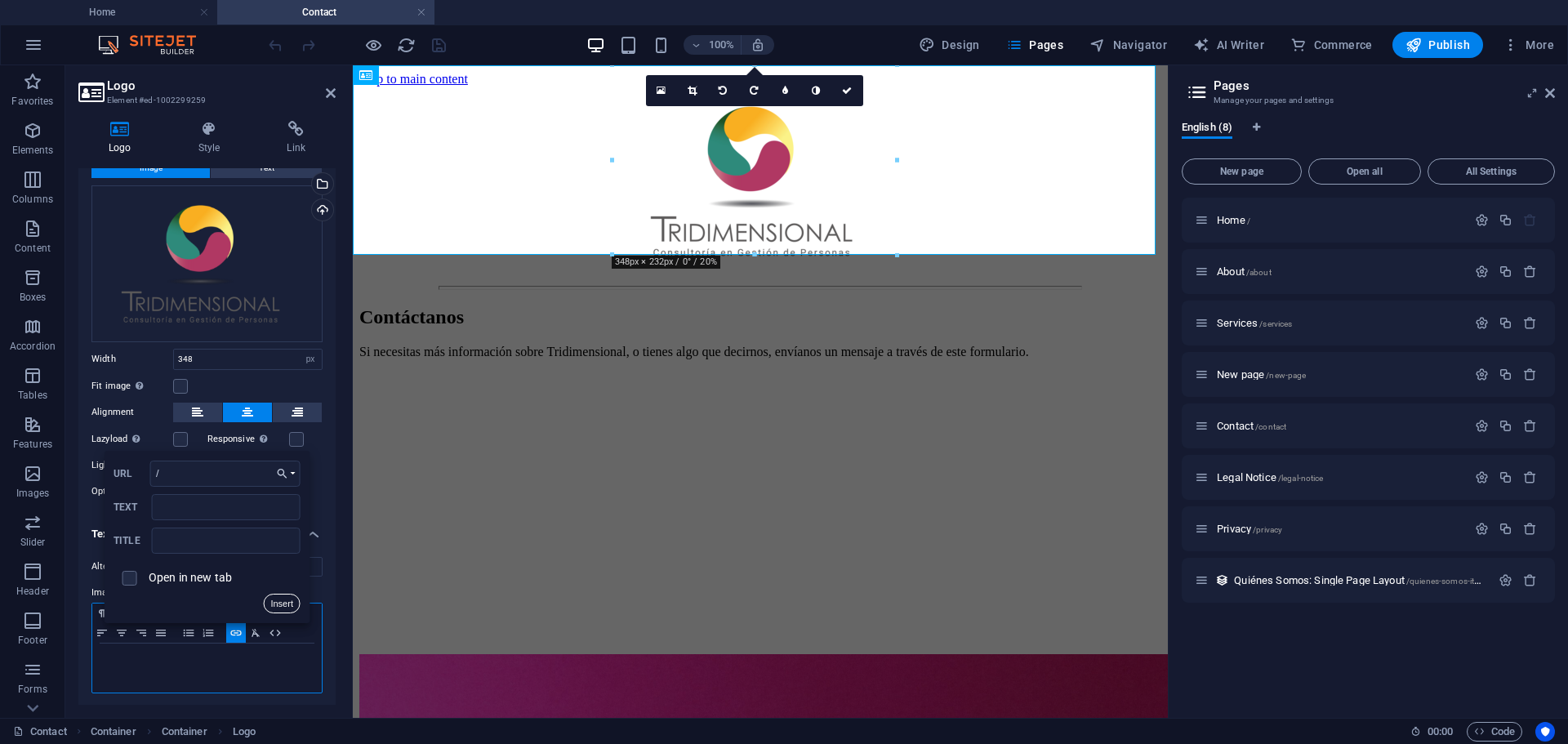
click at [285, 601] on button "Insert" at bounding box center [281, 604] width 38 height 20
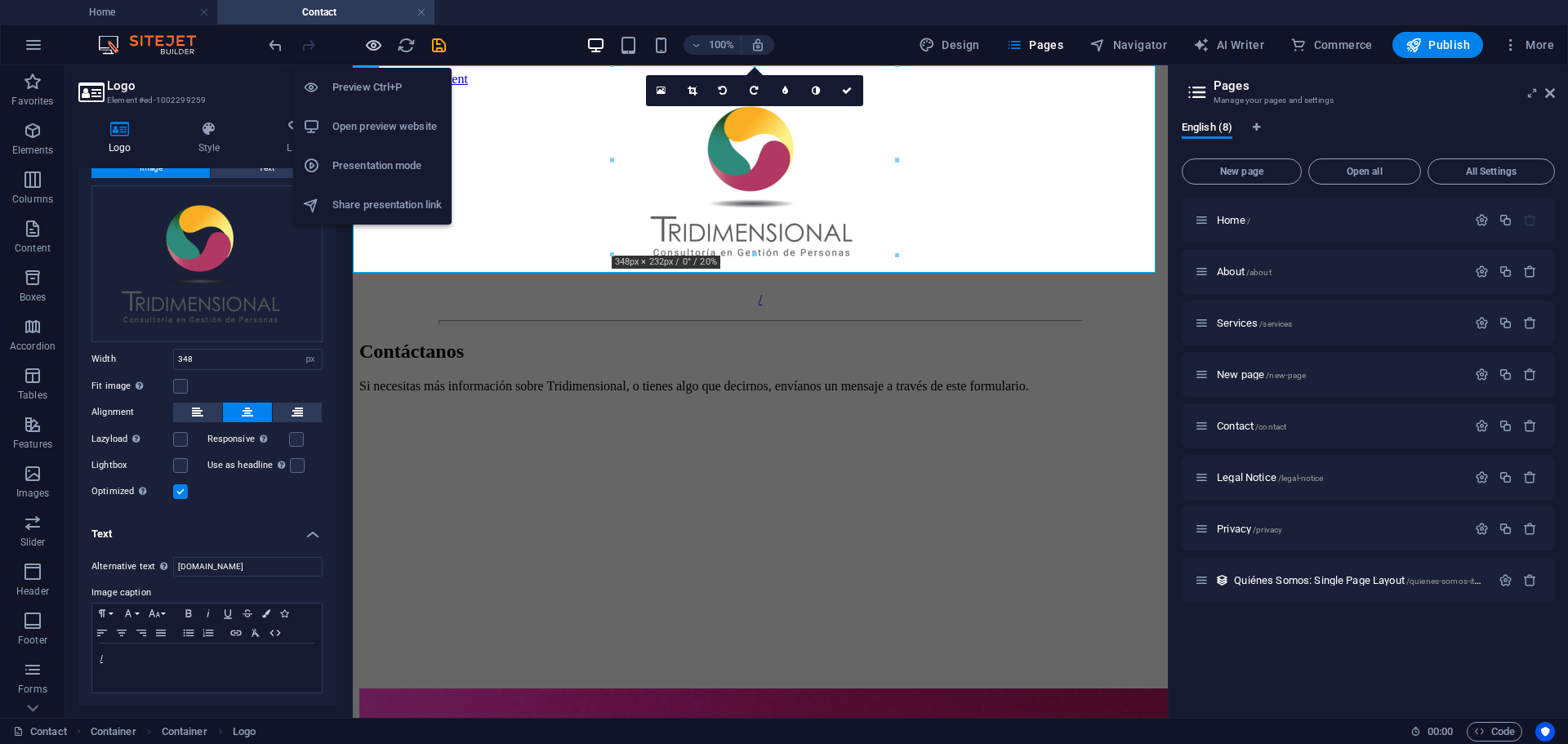
click at [378, 49] on icon "button" at bounding box center [373, 45] width 19 height 19
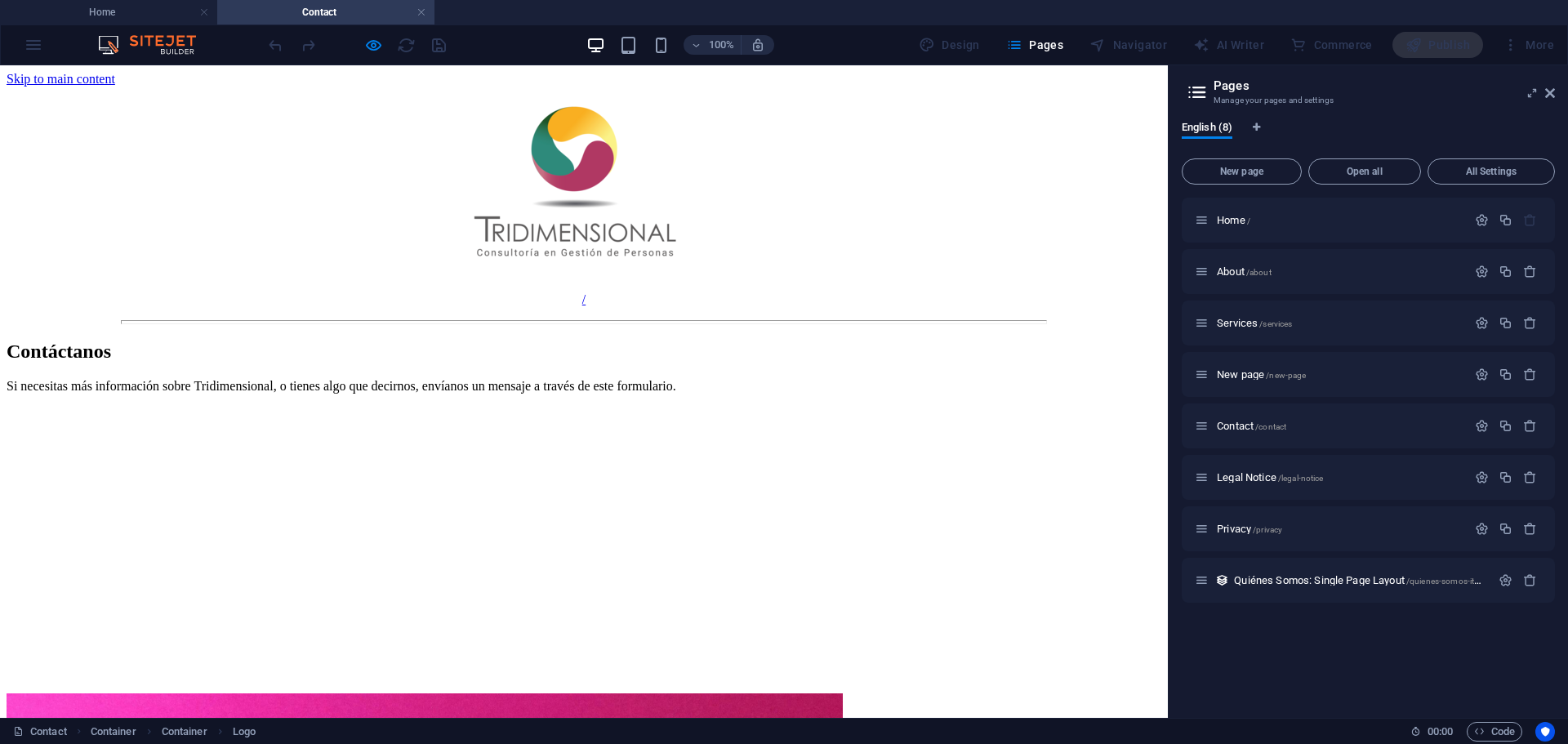
click at [564, 139] on img at bounding box center [584, 181] width 284 height 190
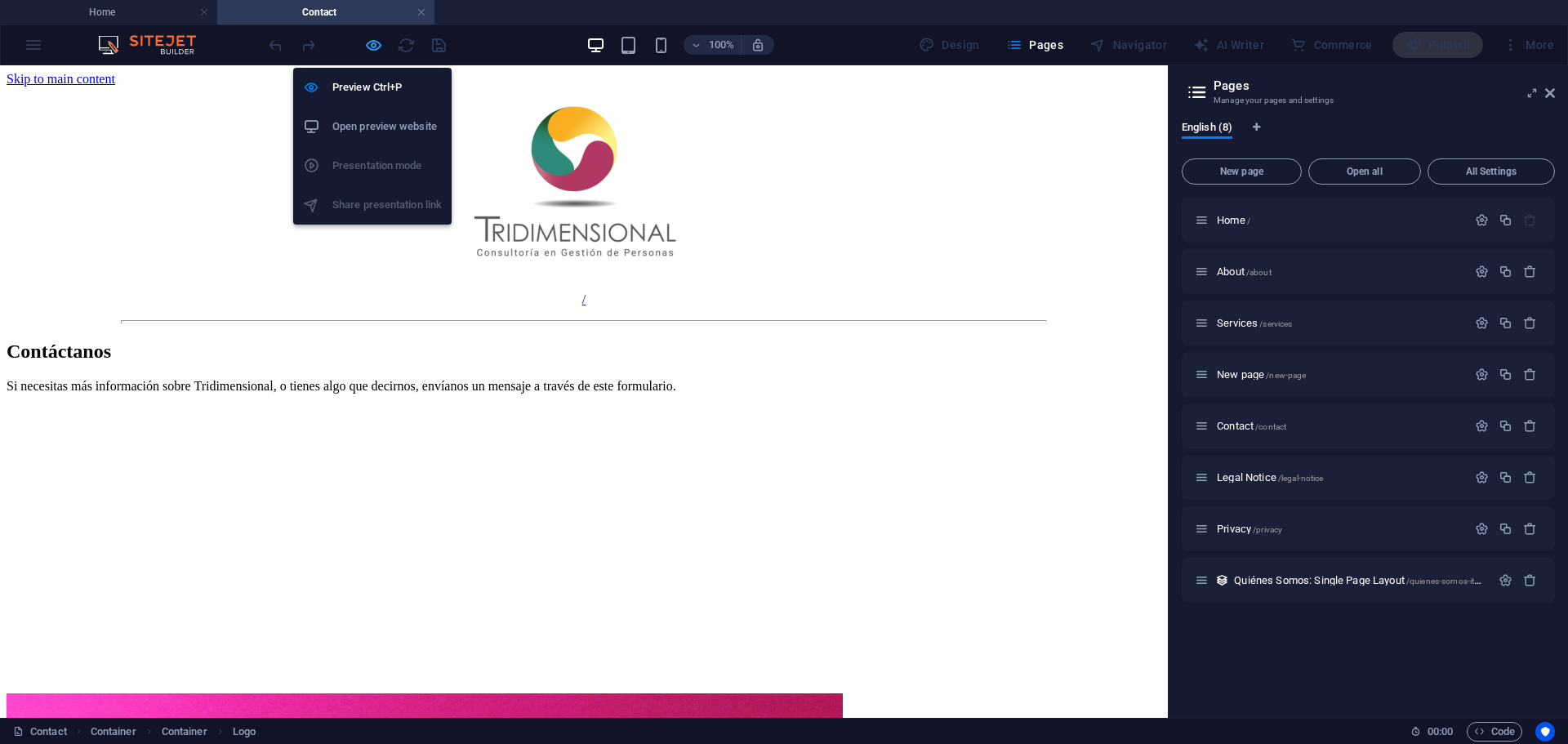
click at [368, 39] on icon "button" at bounding box center [373, 45] width 19 height 19
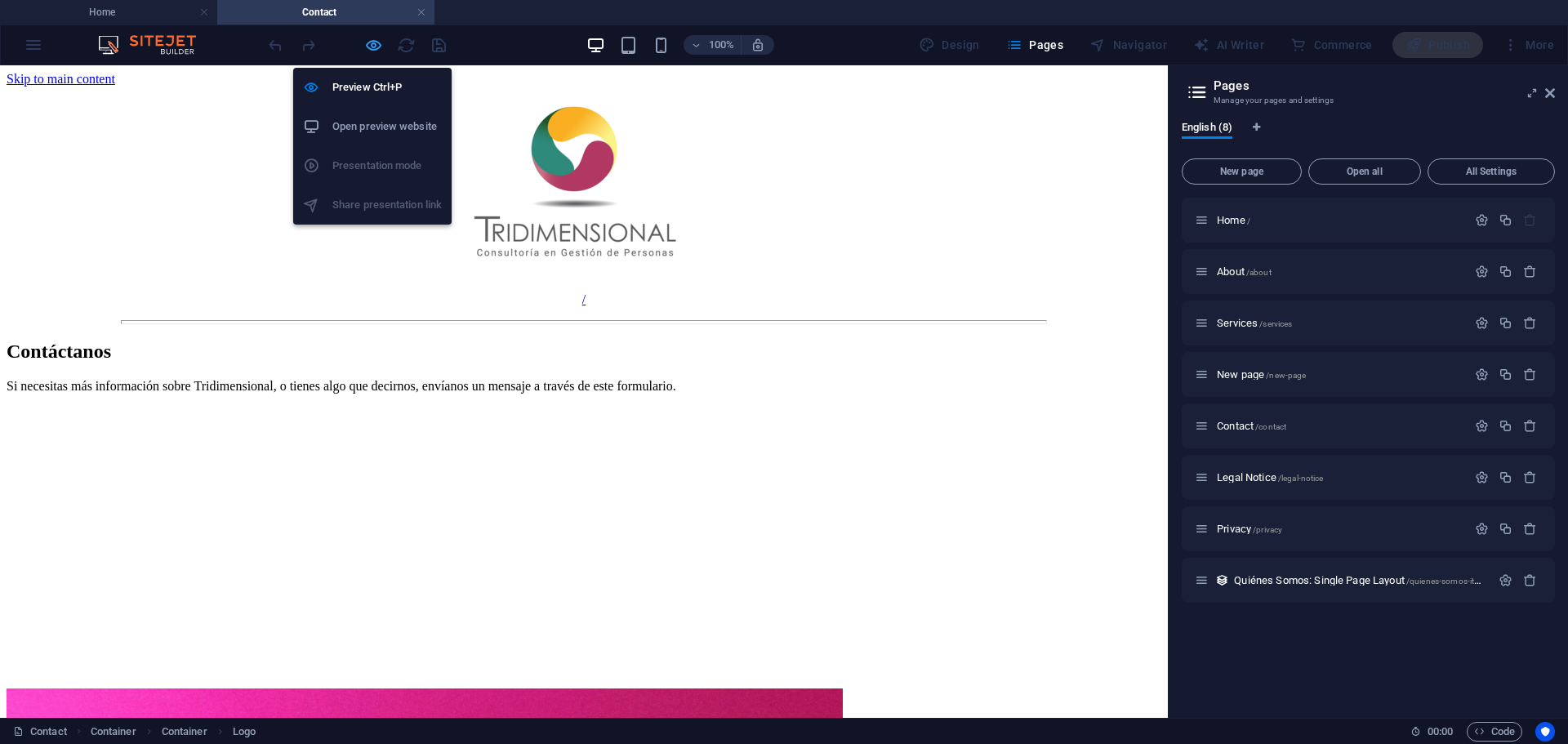
select select "px"
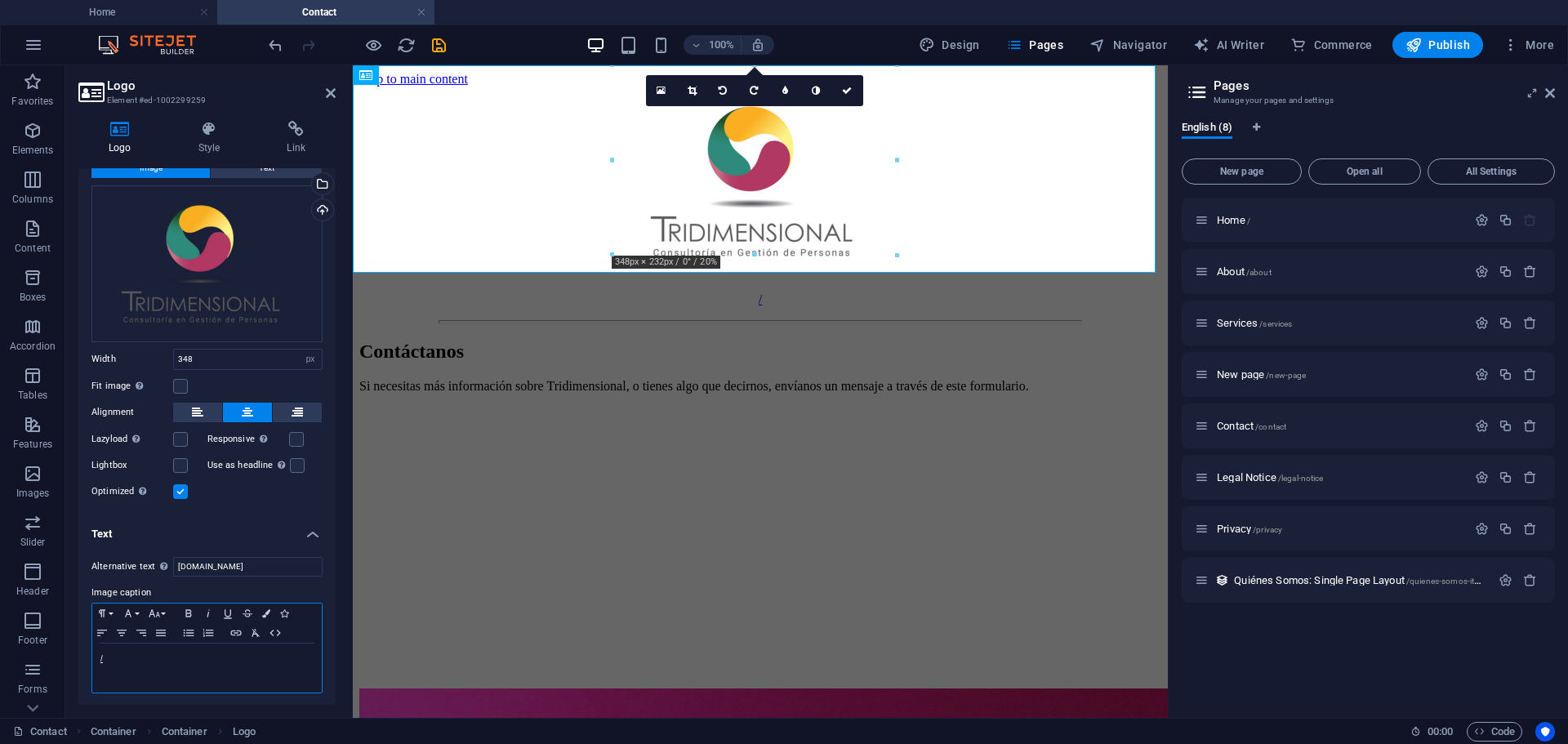
click at [153, 655] on p "/ ​" at bounding box center [207, 658] width 213 height 15
click at [116, 660] on p "/ ​" at bounding box center [207, 658] width 213 height 15
click at [143, 589] on label "Image caption" at bounding box center [207, 593] width 231 height 20
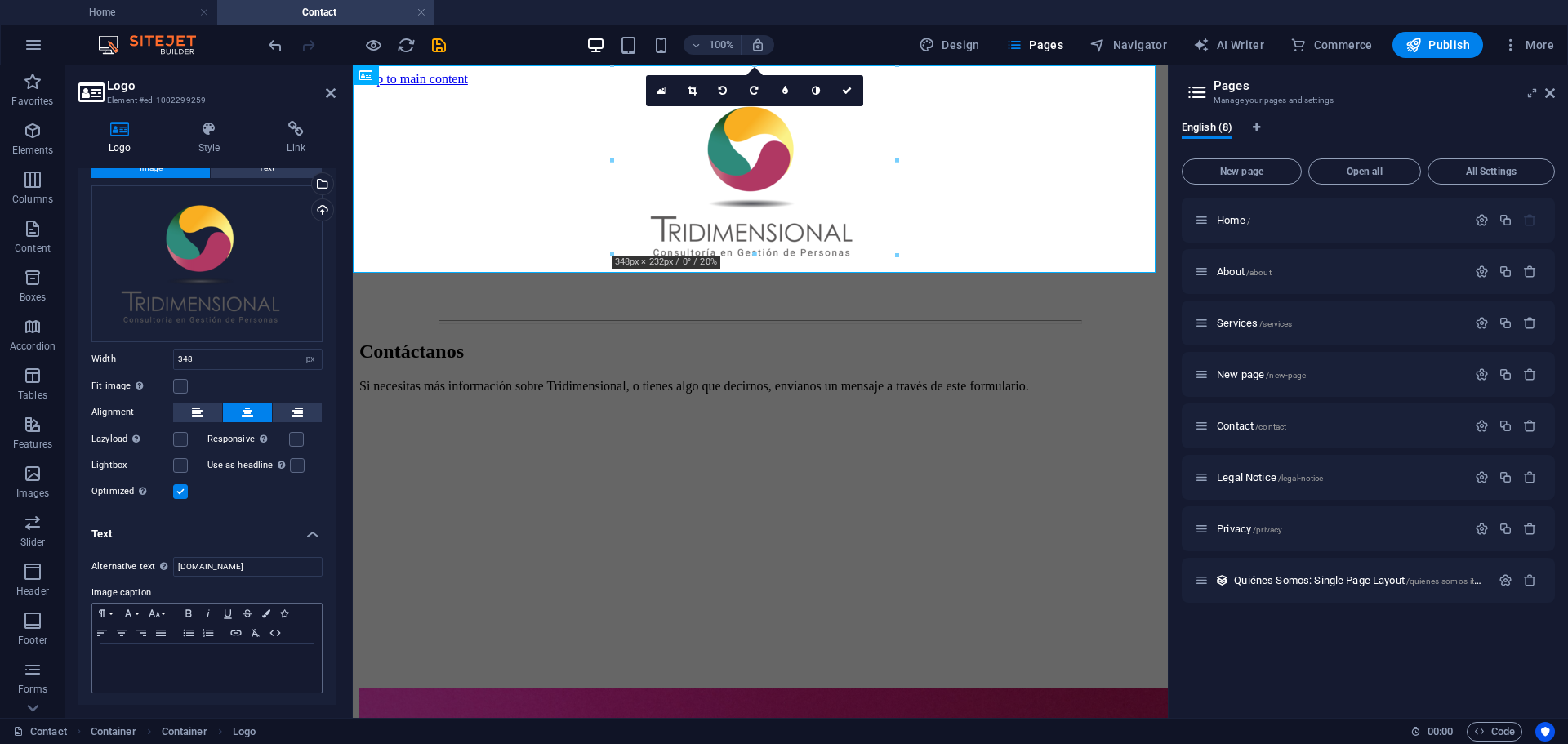
click at [142, 588] on label "Image caption" at bounding box center [207, 593] width 231 height 20
click at [258, 231] on div "Drag files here, click to choose files or select files from Files or our free s…" at bounding box center [207, 264] width 231 height 157
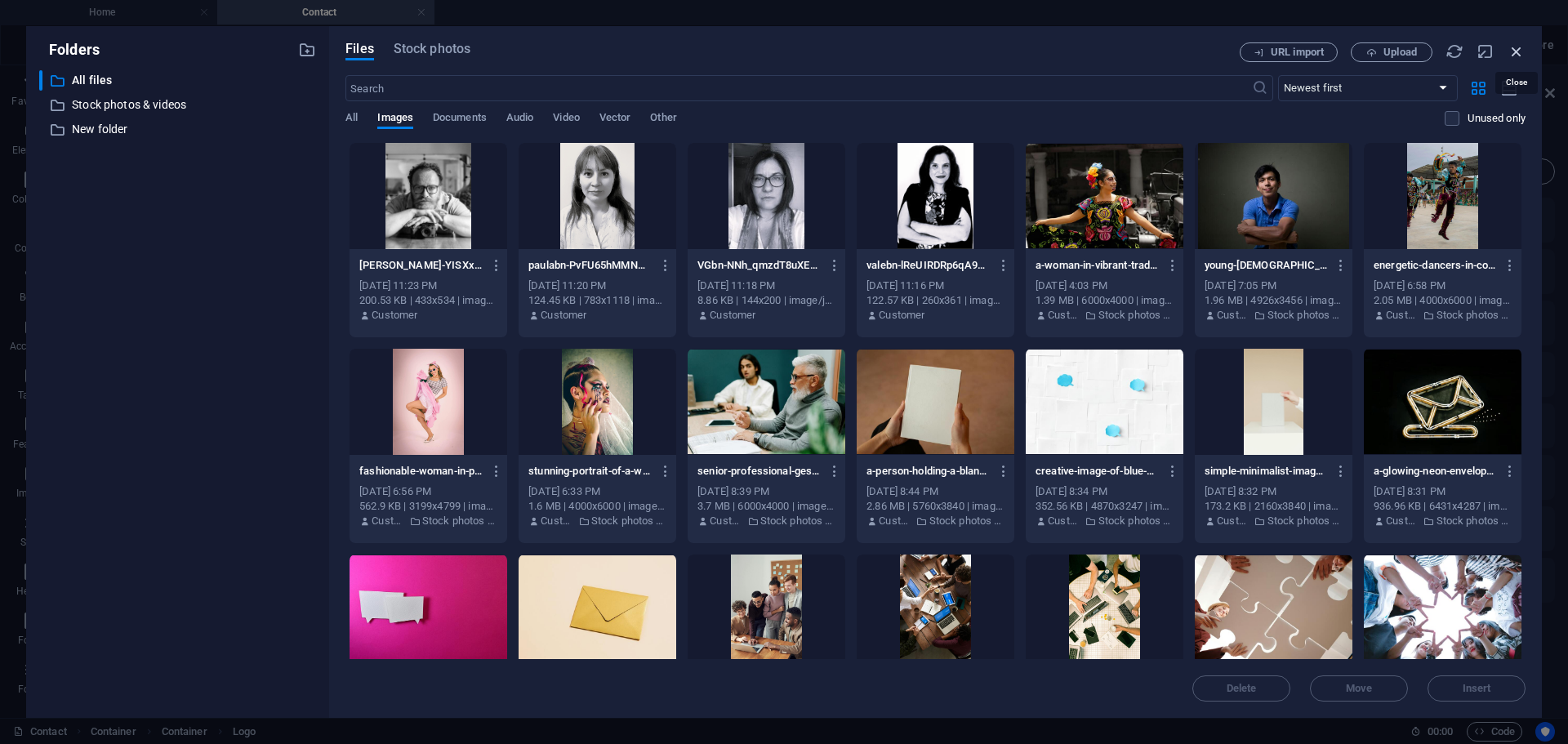
click at [1513, 46] on icon "button" at bounding box center [1516, 52] width 18 height 18
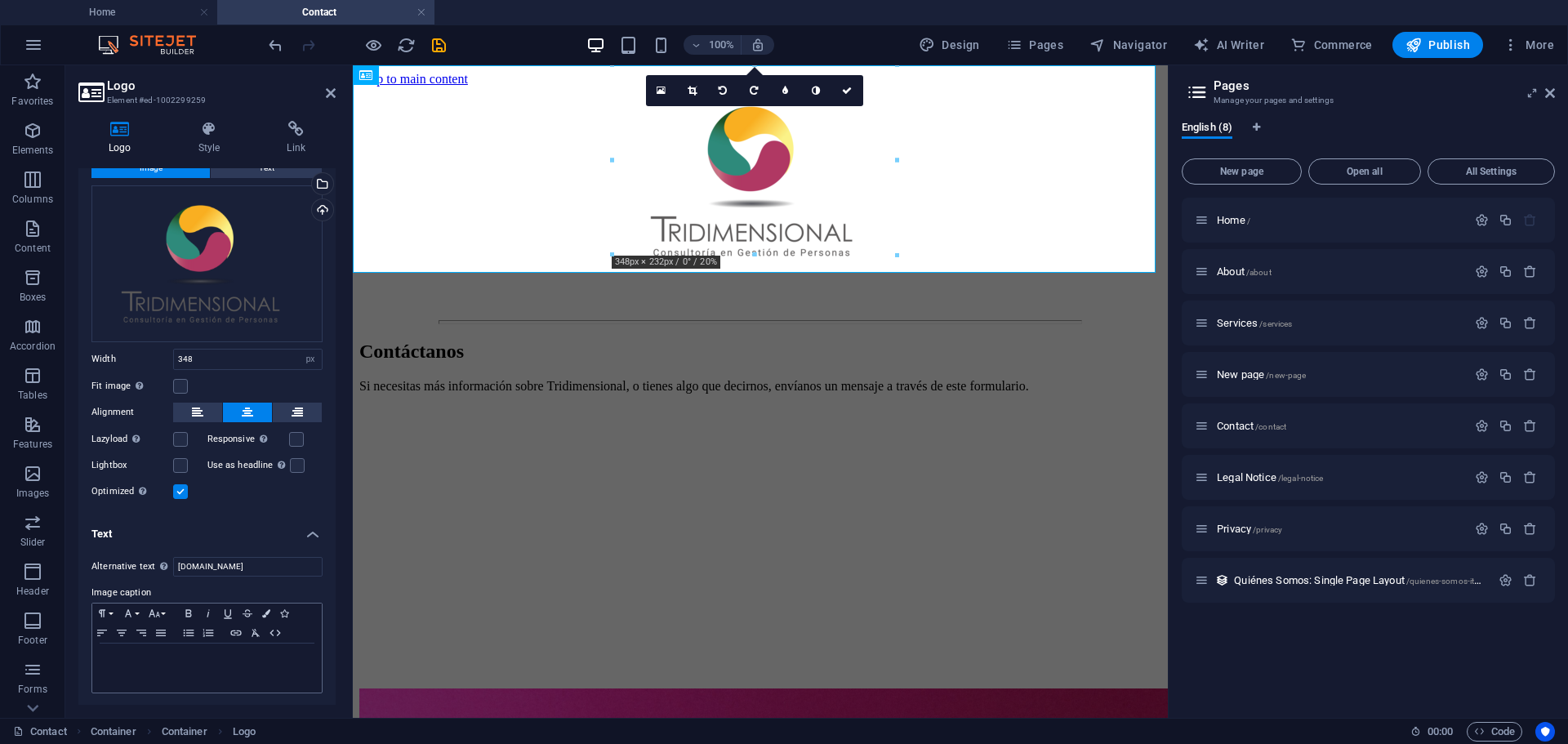
click at [307, 530] on h4 "Text" at bounding box center [207, 529] width 258 height 30
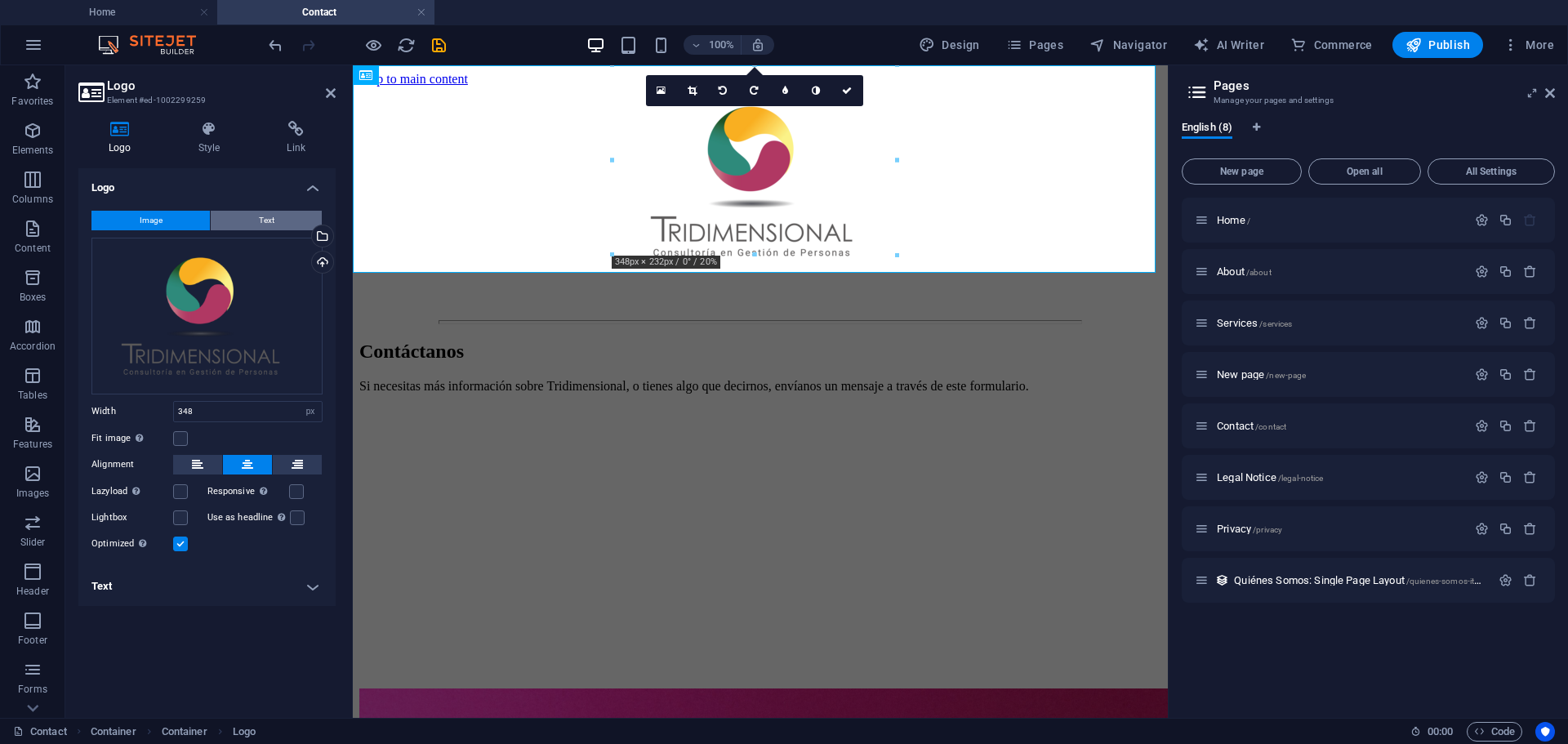
click at [266, 222] on span "Text" at bounding box center [266, 221] width 16 height 20
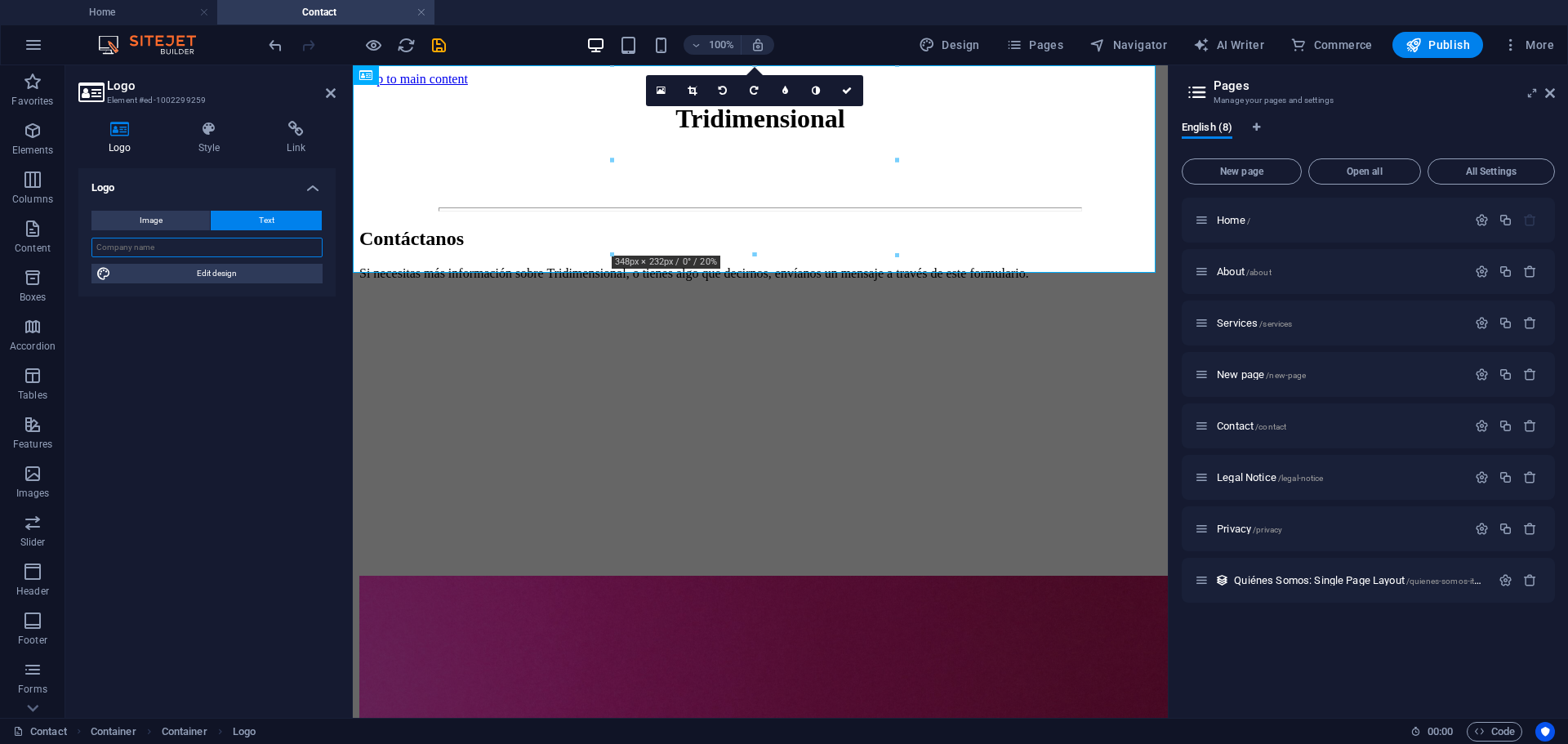
click at [192, 245] on input "text" at bounding box center [207, 248] width 231 height 20
click at [292, 132] on icon at bounding box center [296, 129] width 80 height 16
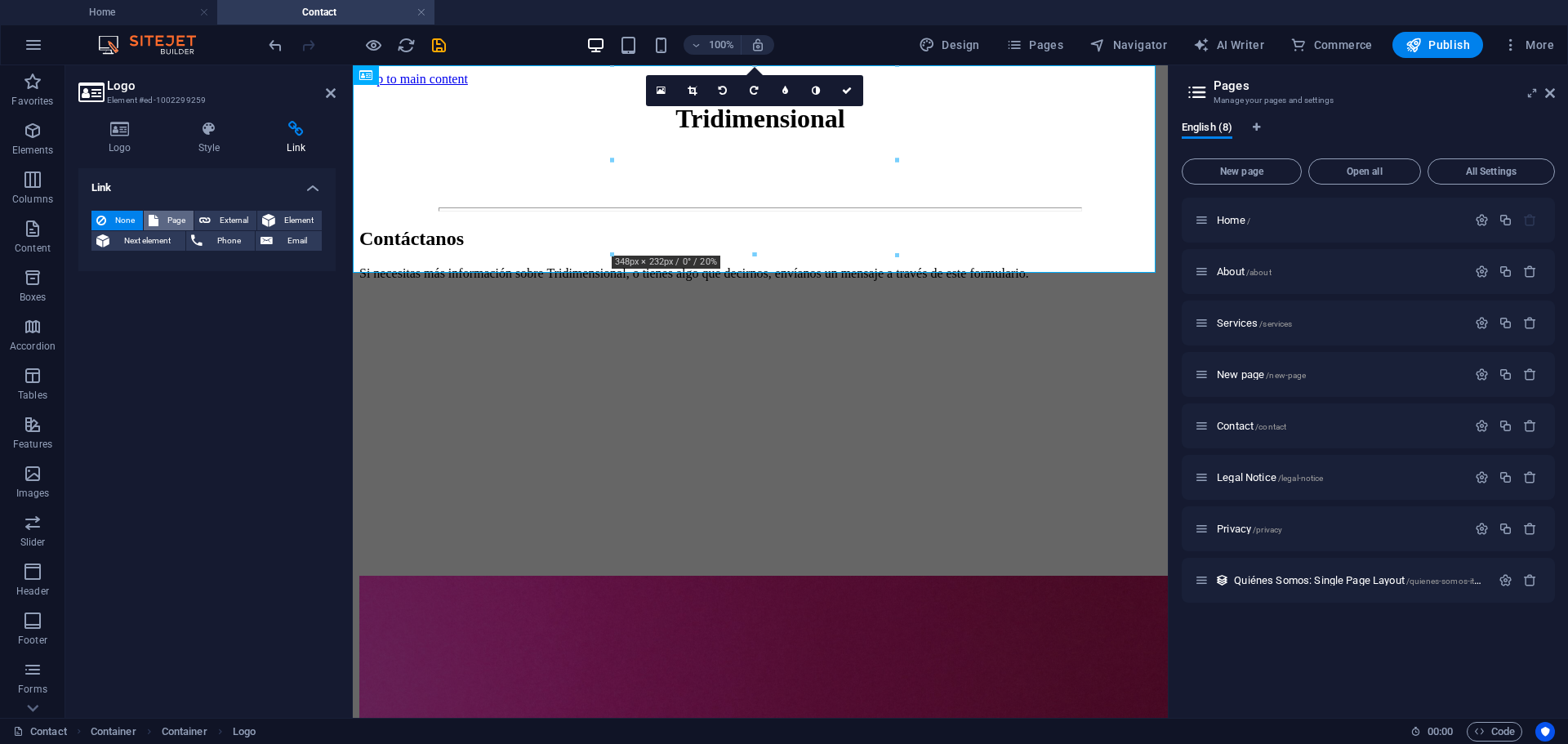
click at [164, 216] on span "Page" at bounding box center [175, 221] width 25 height 20
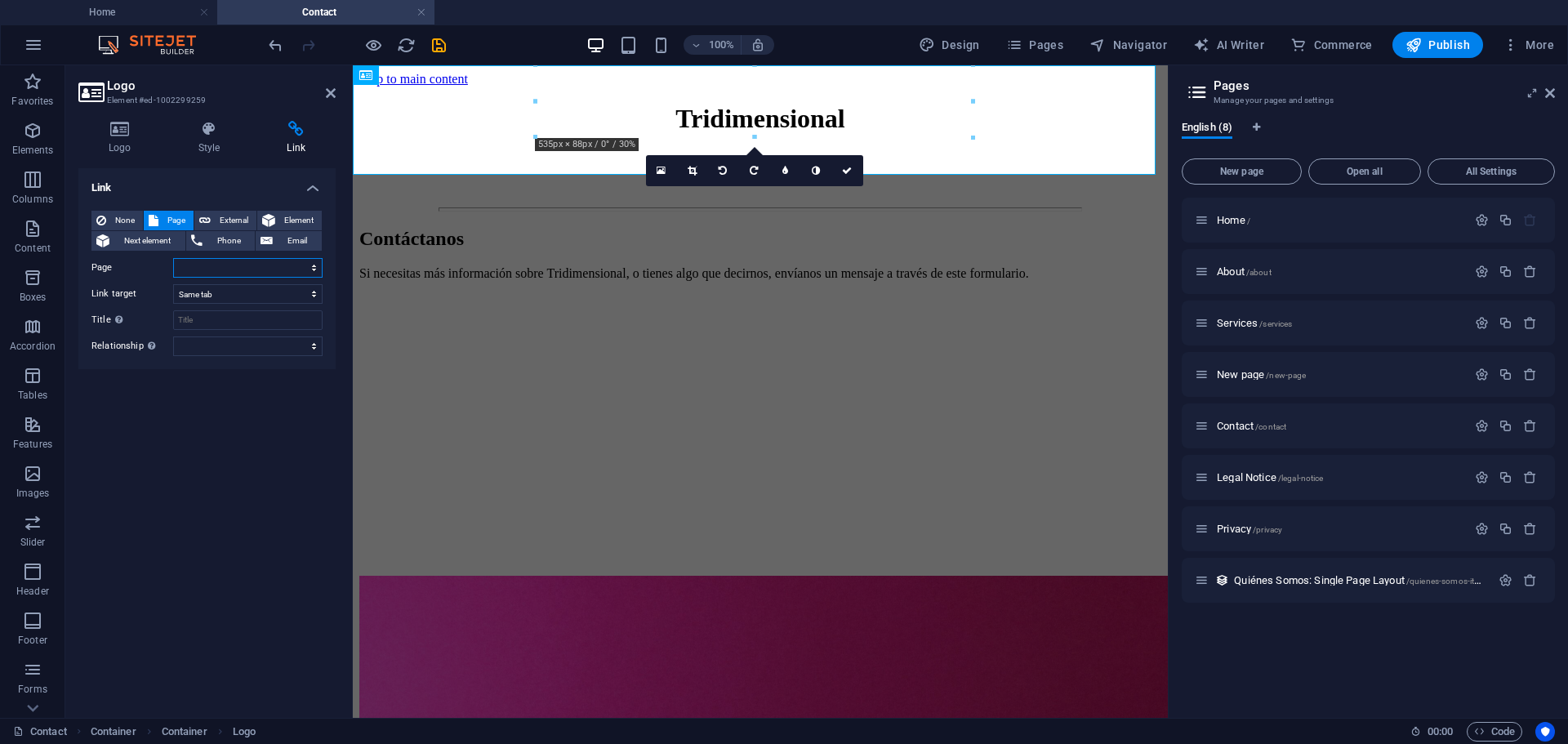
click at [313, 263] on select "Home About Services New page Contact Legal Notice Privacy" at bounding box center [248, 268] width 149 height 20
select select "0"
click at [173, 258] on select "Home About Services New page Contact Legal Notice Privacy" at bounding box center [248, 268] width 149 height 20
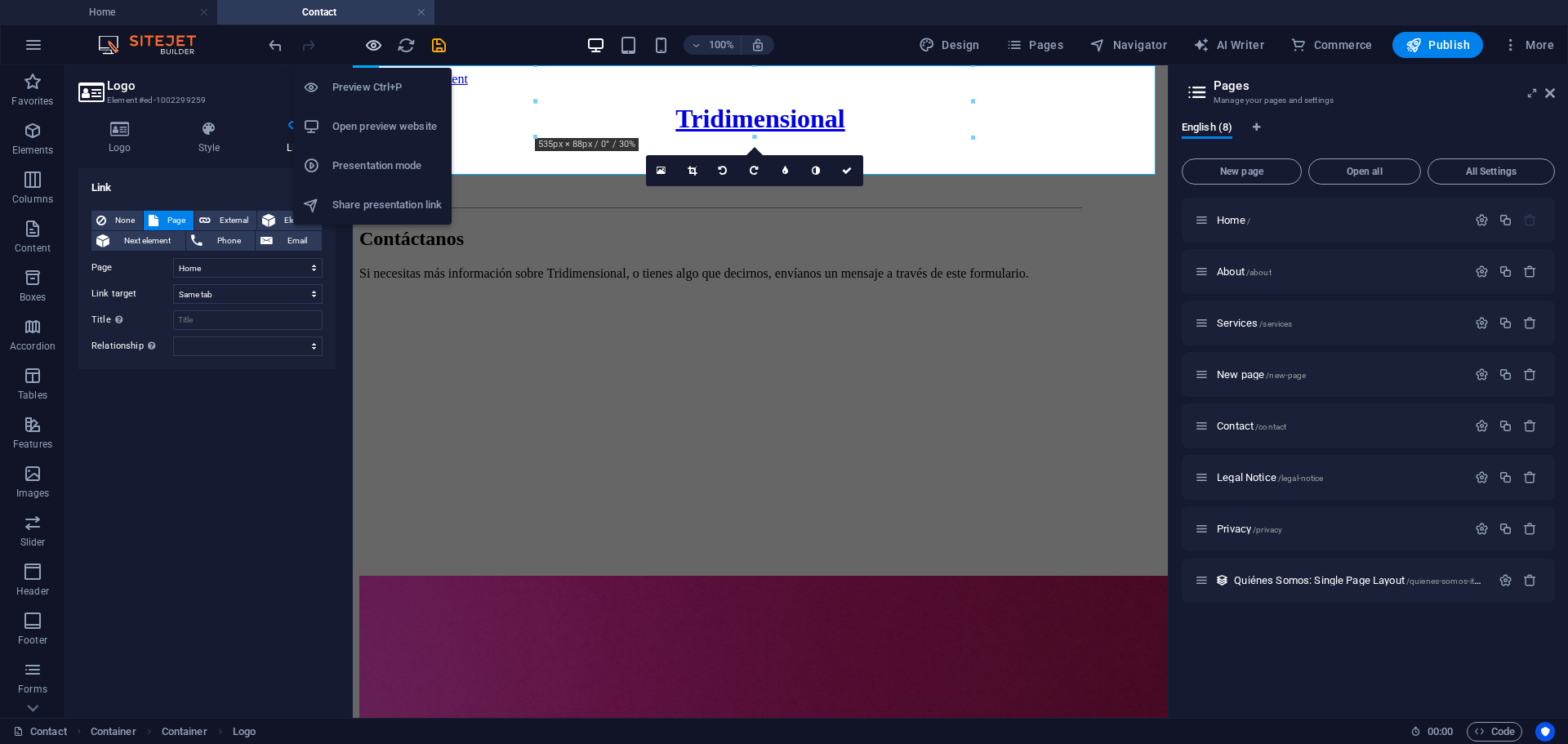
click at [375, 42] on icon "button" at bounding box center [373, 45] width 19 height 19
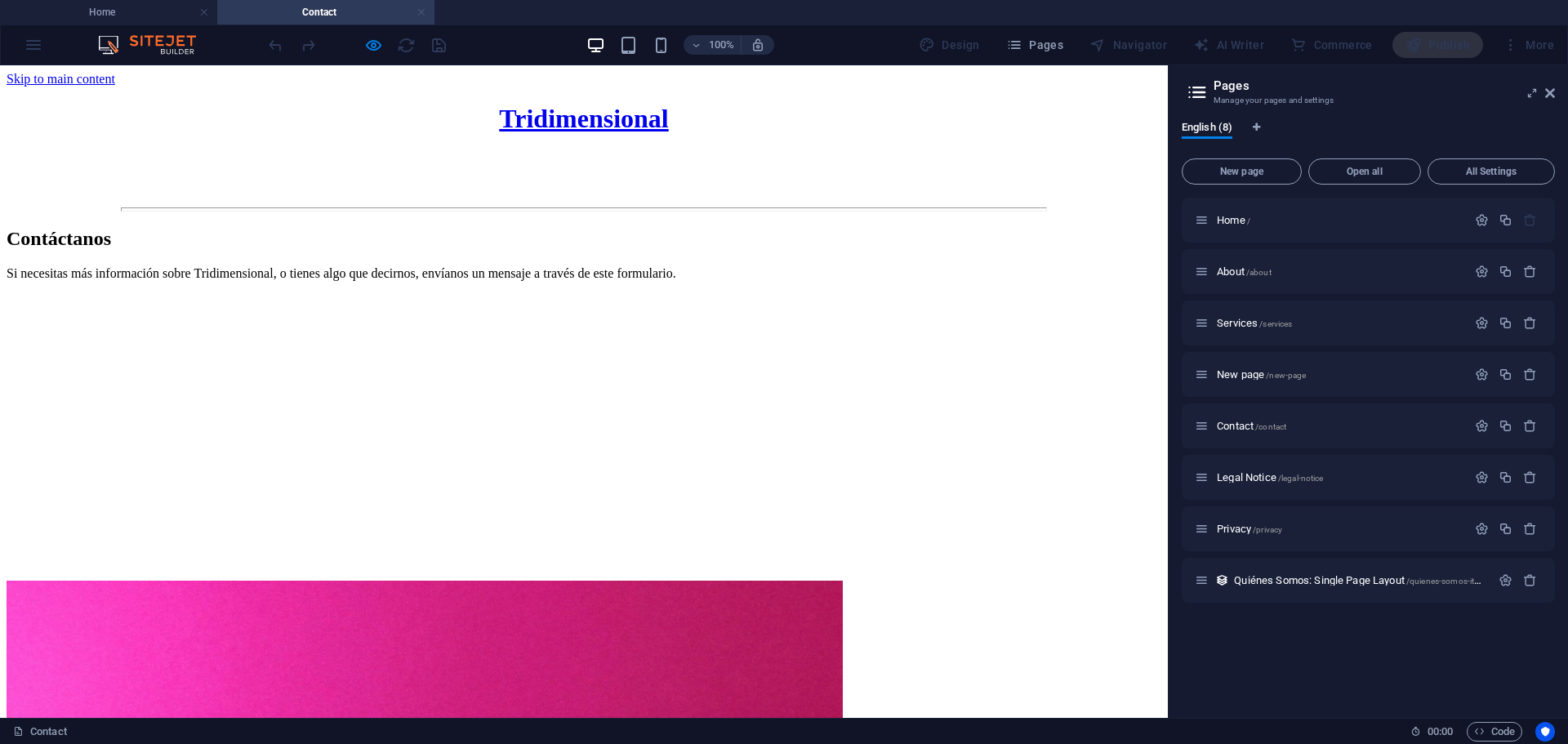
click at [418, 8] on link at bounding box center [422, 13] width 10 height 16
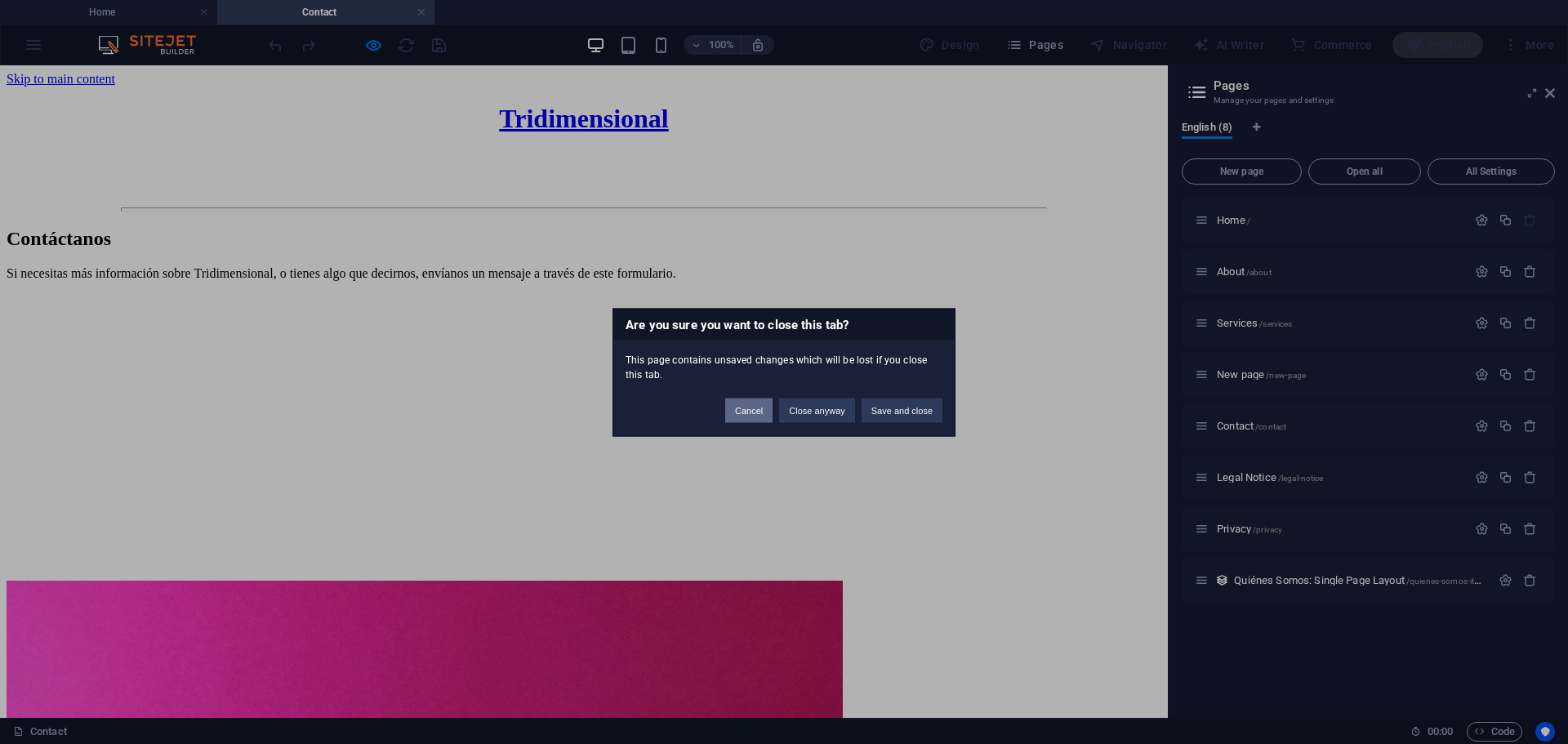
click at [756, 406] on button "Cancel" at bounding box center [749, 410] width 48 height 25
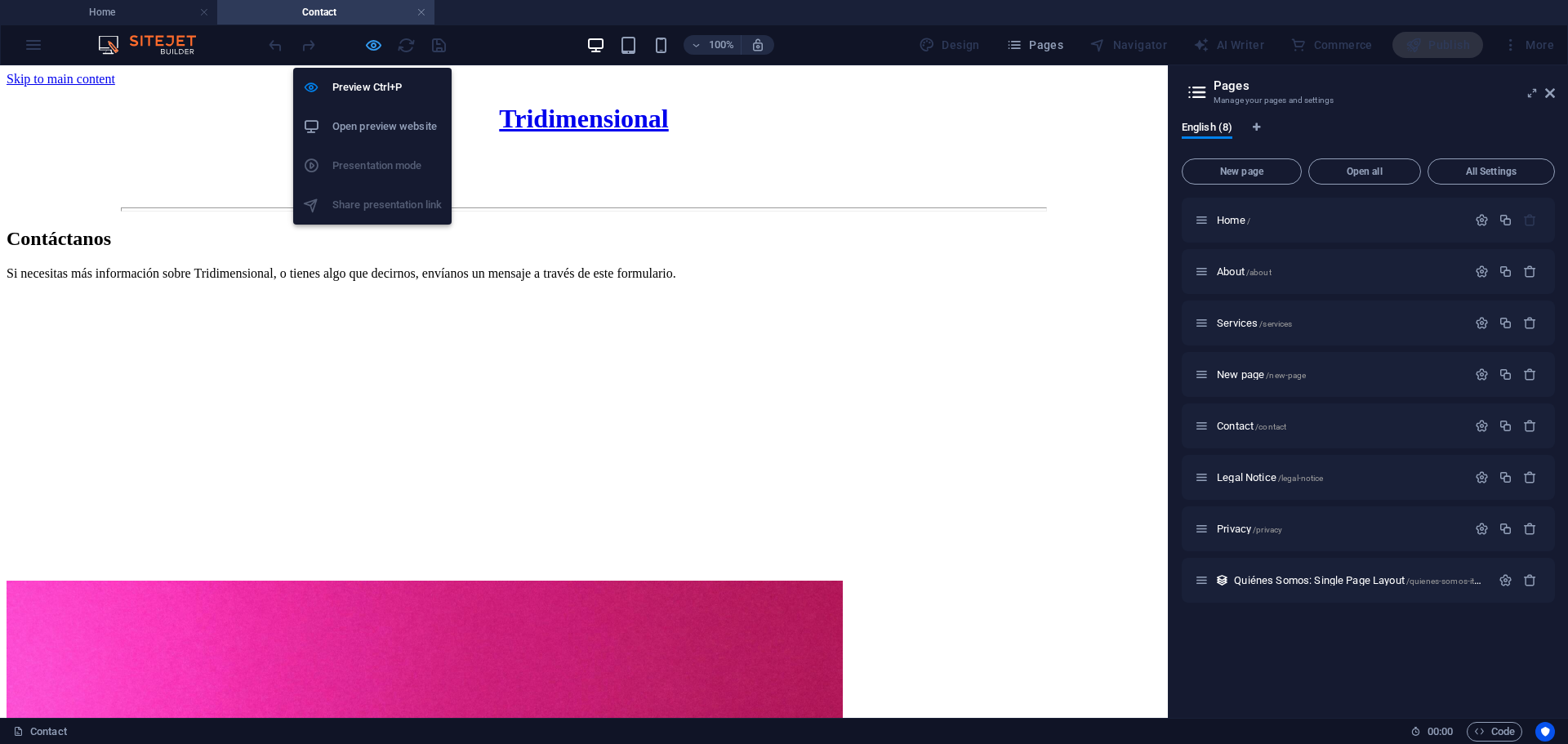
click at [376, 43] on icon "button" at bounding box center [373, 45] width 19 height 19
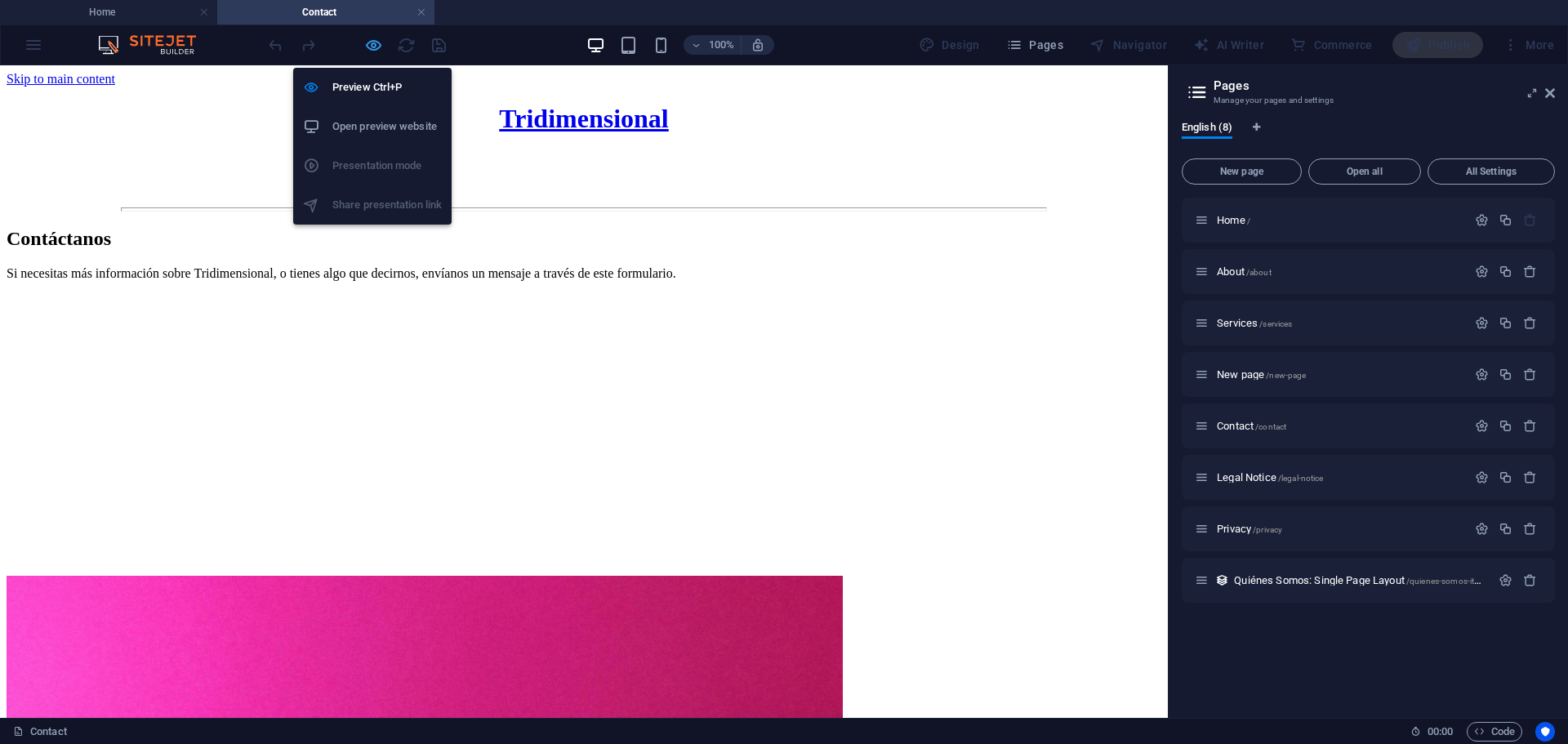
select select
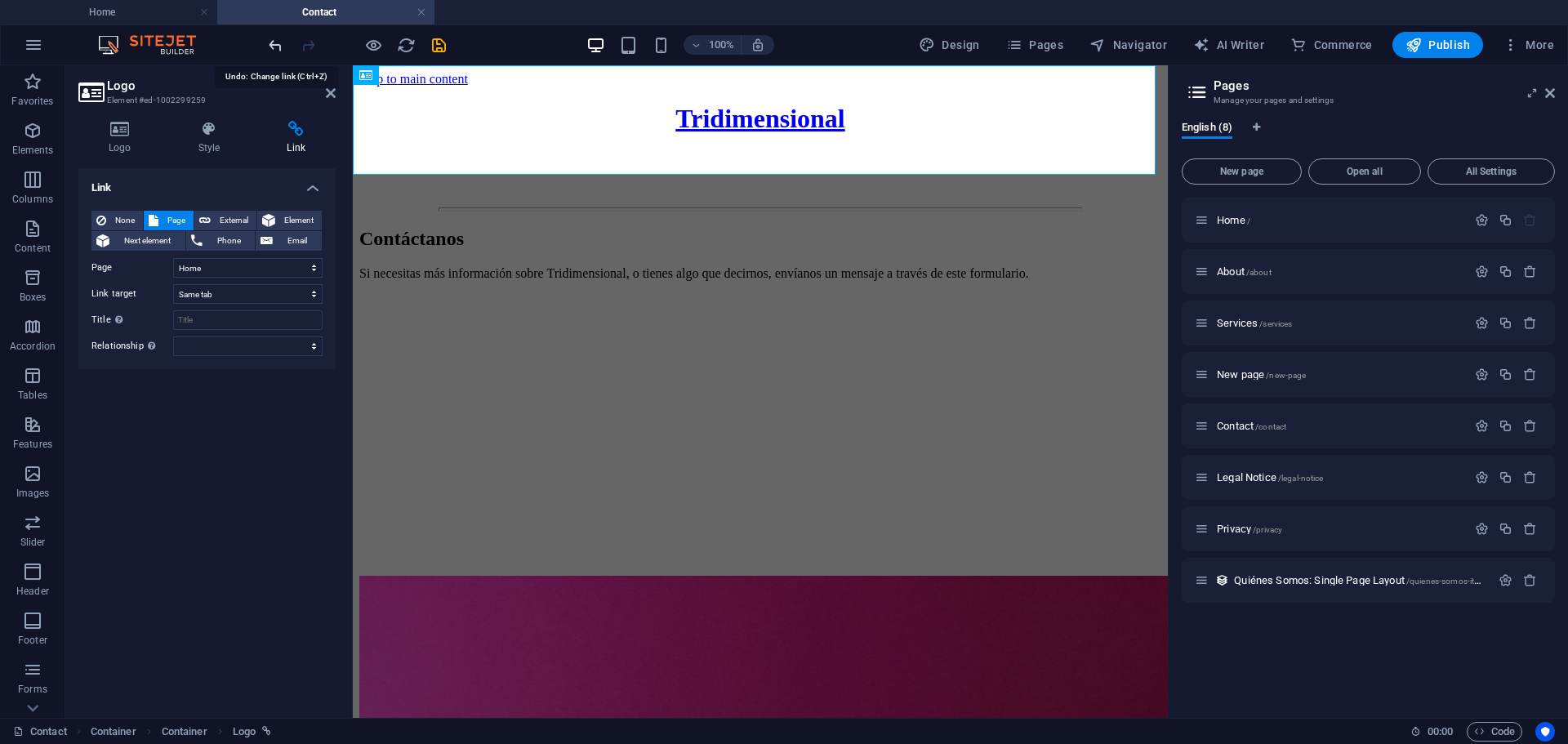
click at [279, 44] on icon "undo" at bounding box center [275, 45] width 19 height 19
select select
click at [279, 44] on icon "undo" at bounding box center [275, 45] width 19 height 19
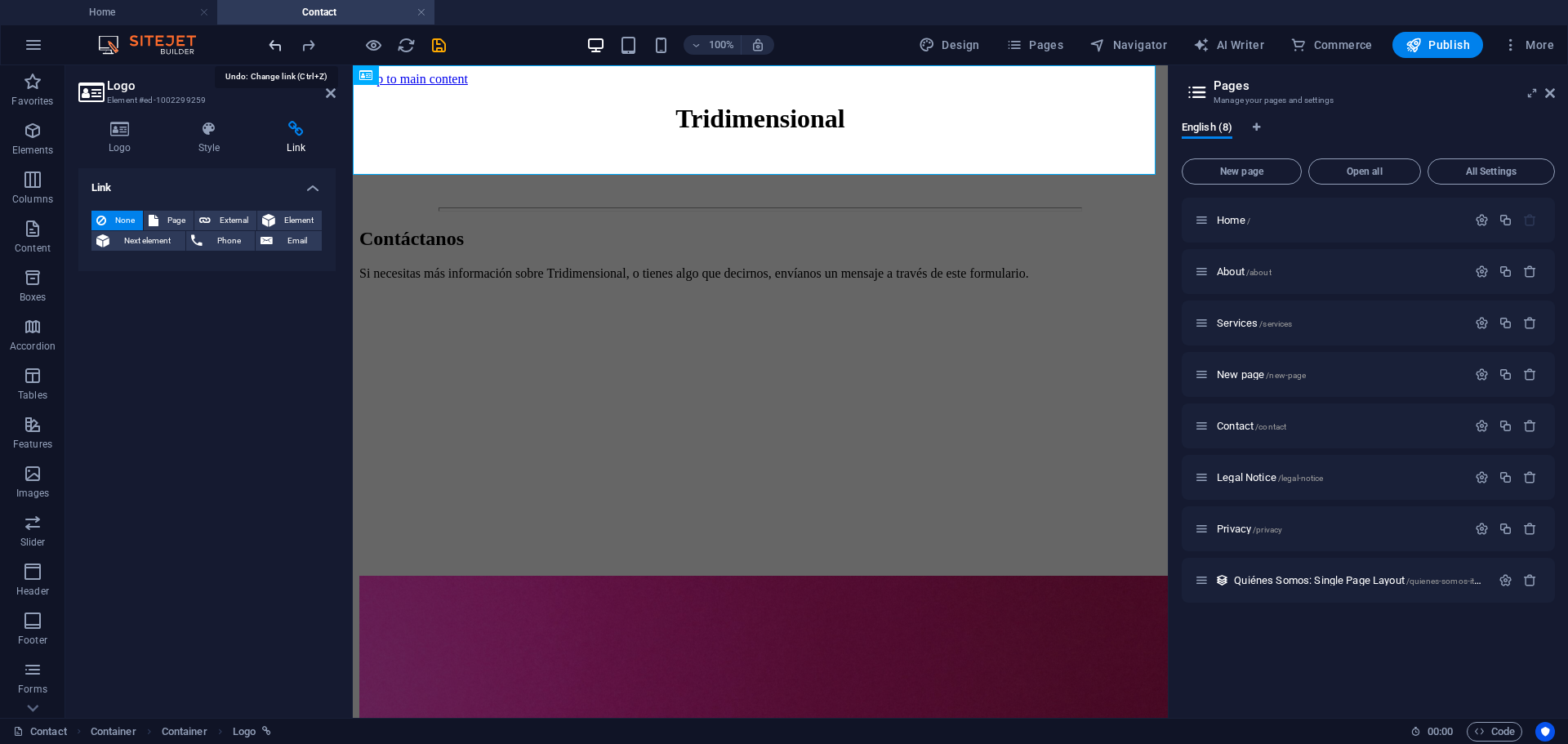
click at [279, 44] on icon "undo" at bounding box center [275, 45] width 19 height 19
click at [272, 43] on icon "undo" at bounding box center [275, 45] width 19 height 19
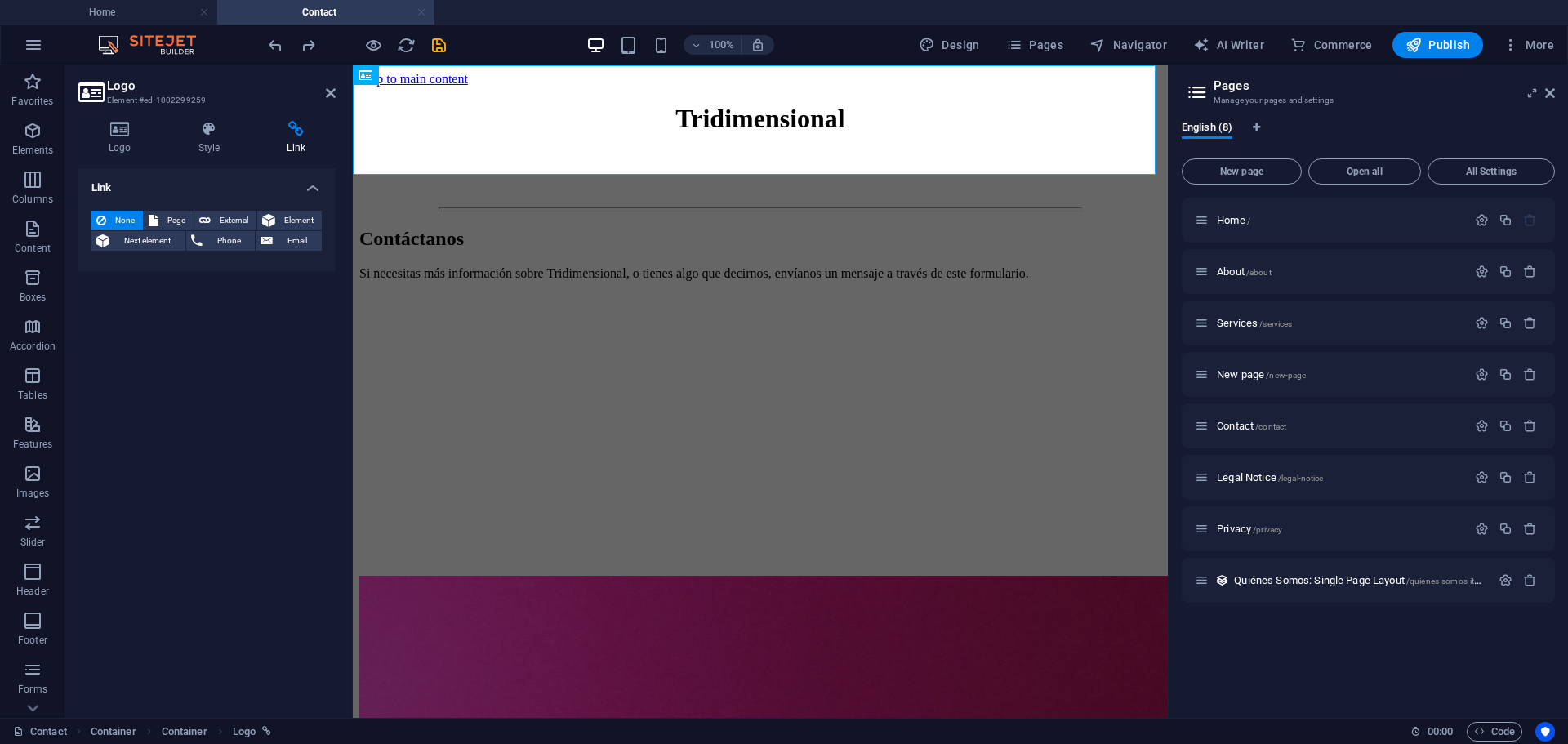
click at [420, 7] on link at bounding box center [422, 13] width 10 height 16
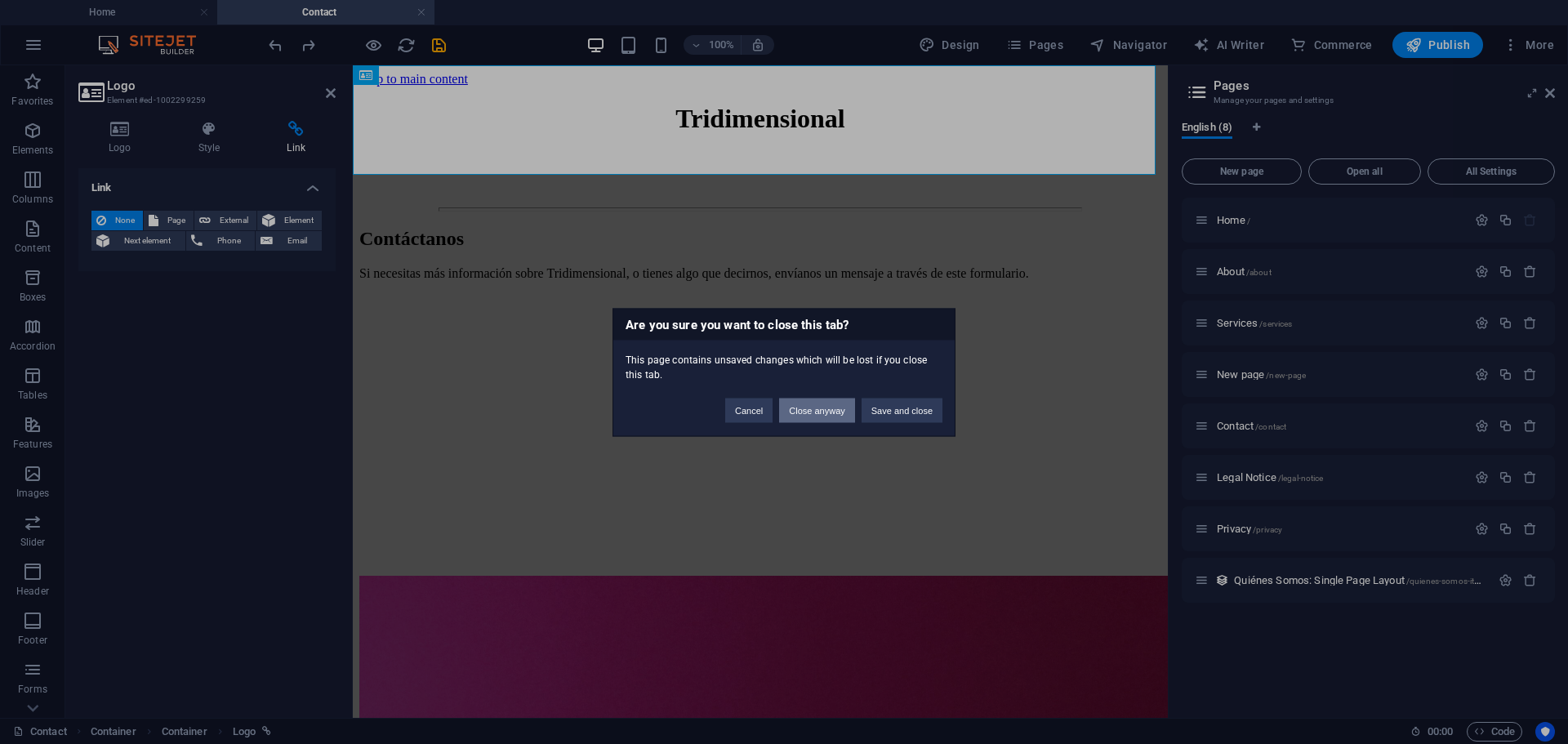
click at [808, 407] on button "Close anyway" at bounding box center [816, 410] width 76 height 25
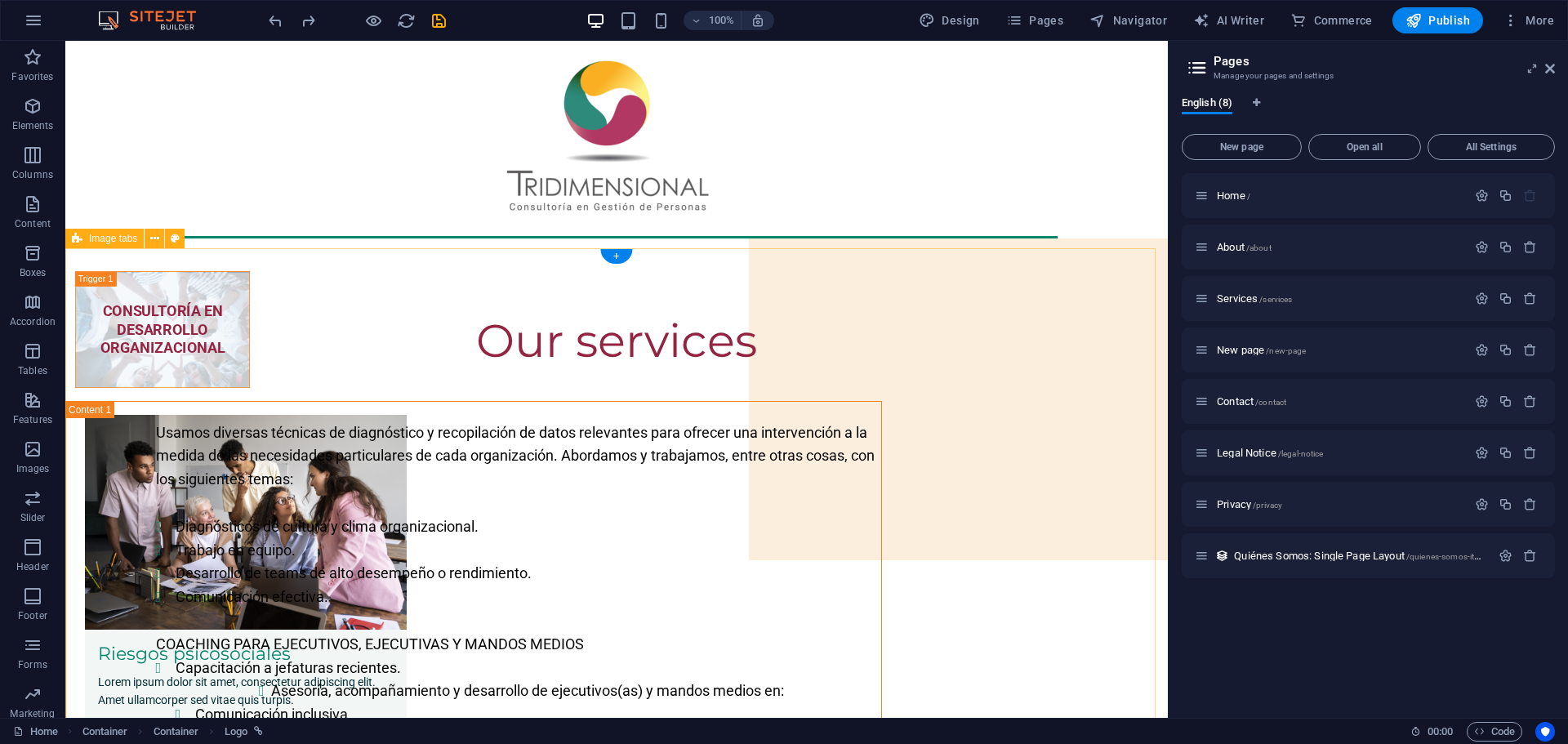
scroll to position [5041, 0]
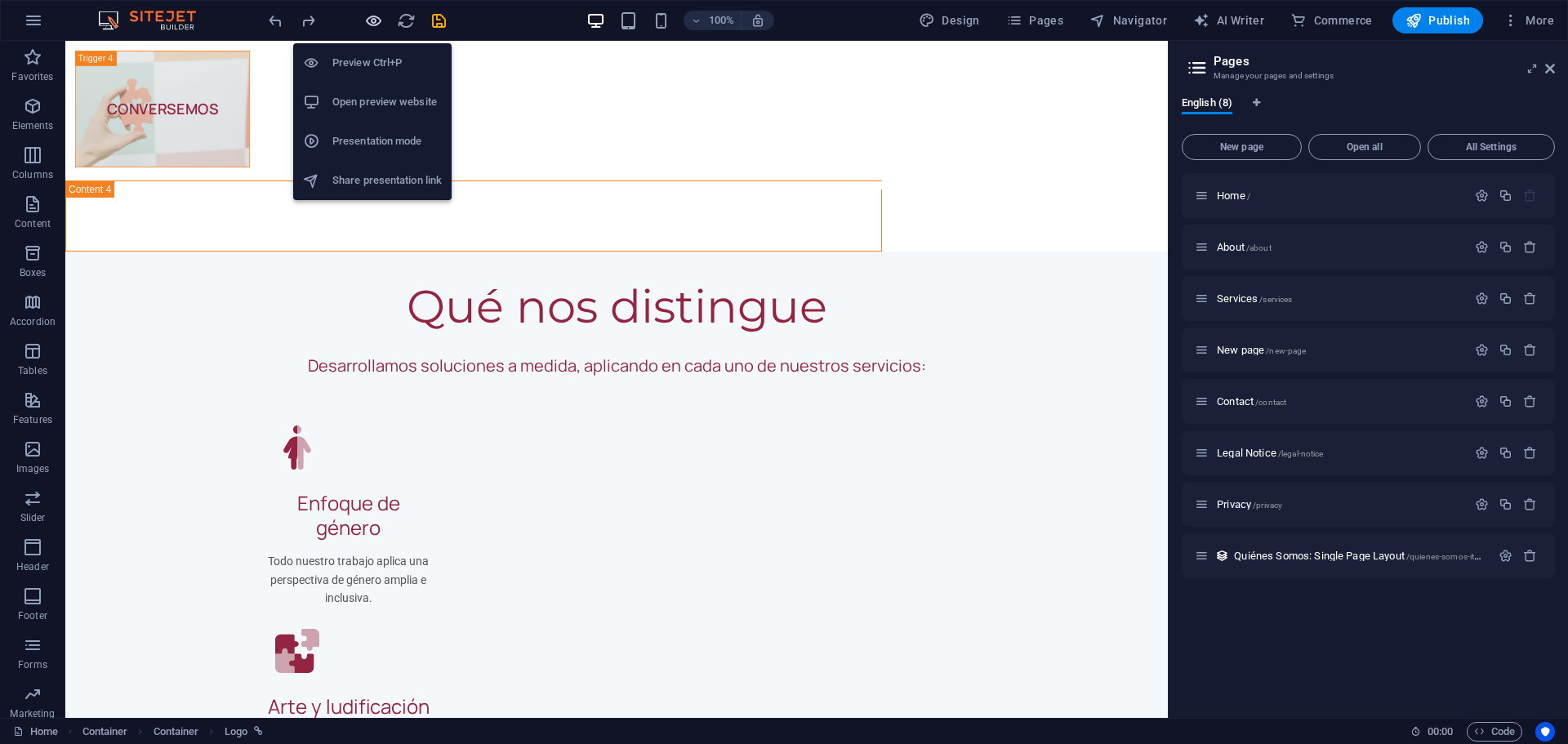
click at [372, 20] on icon "button" at bounding box center [373, 20] width 19 height 19
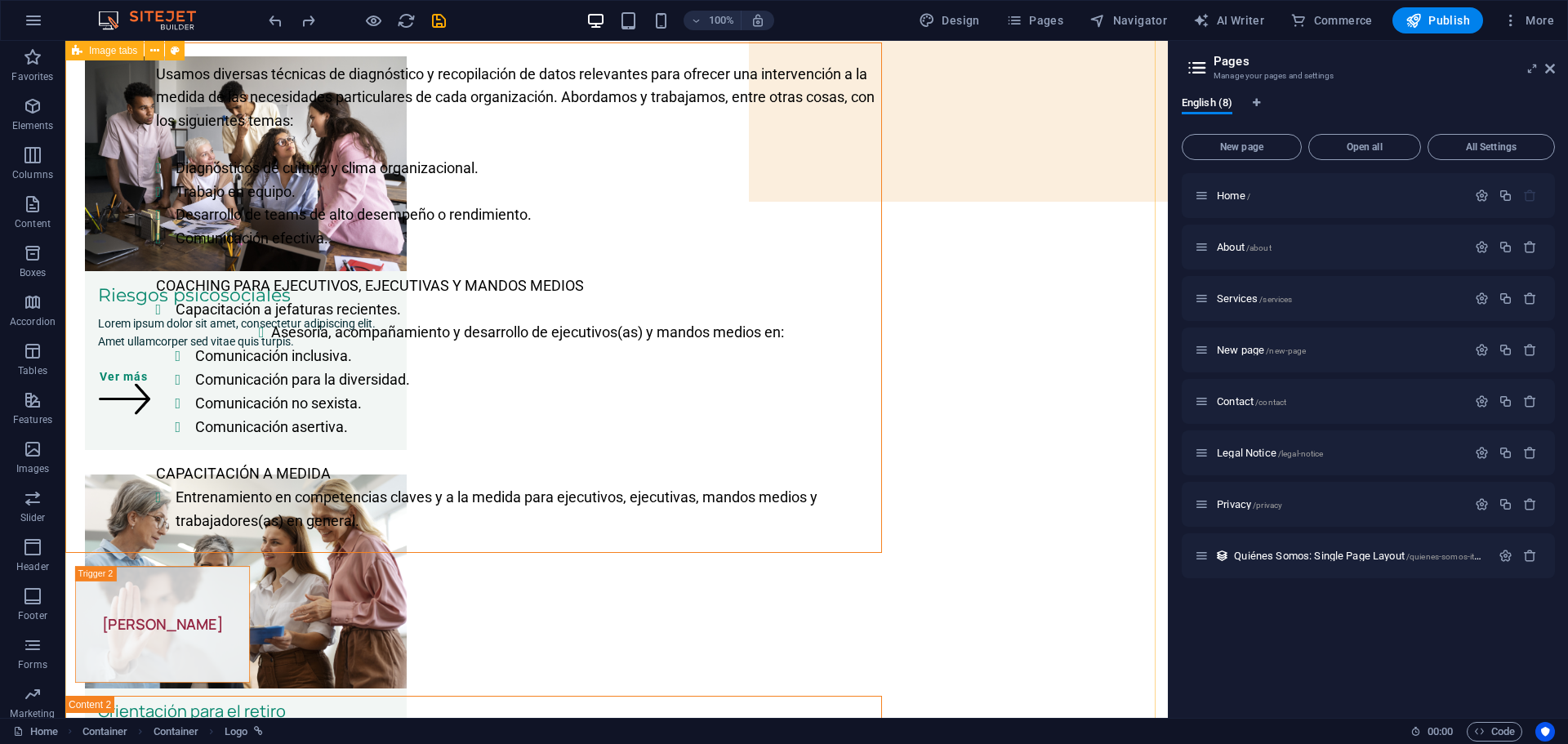
scroll to position [0, 0]
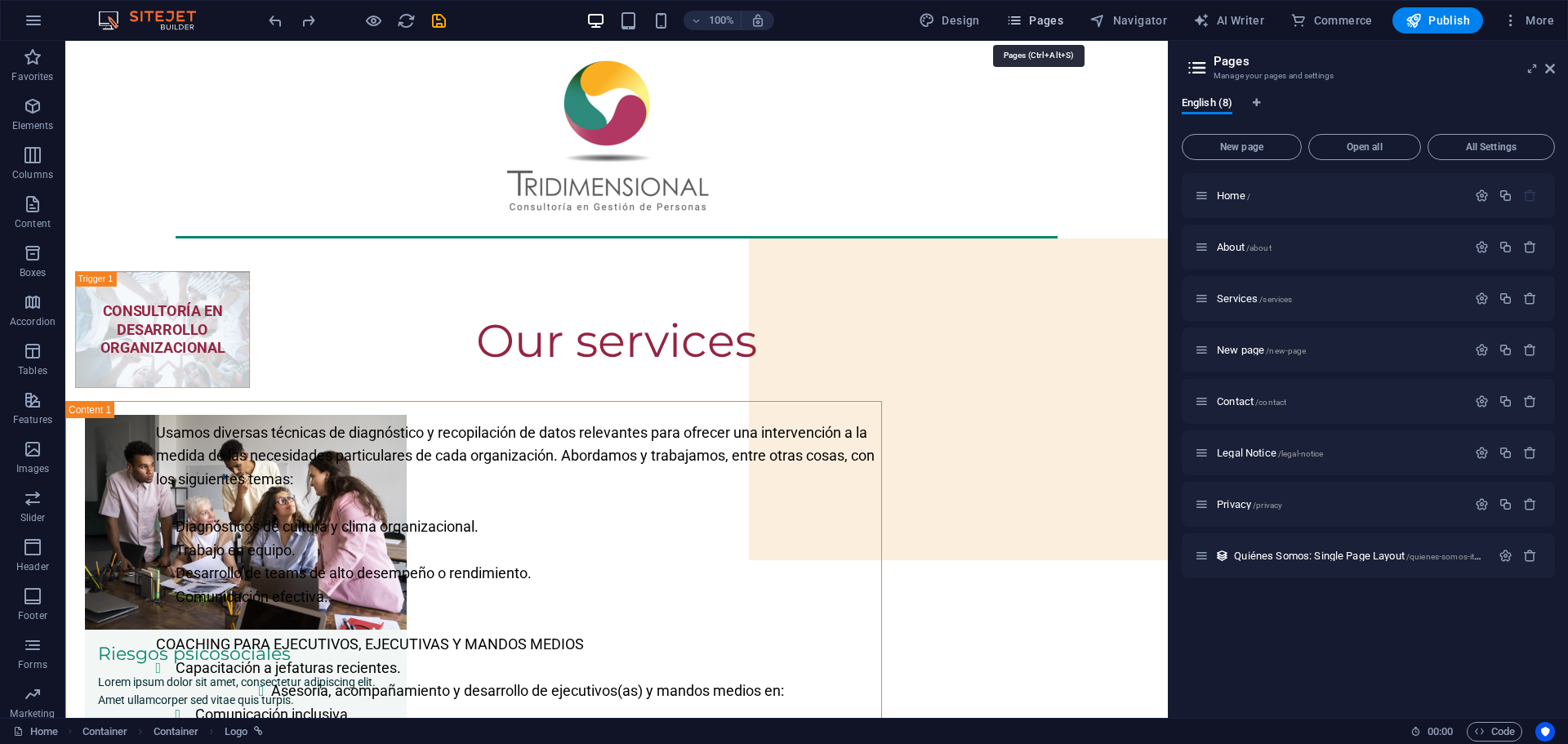
click at [1049, 16] on span "Pages" at bounding box center [1034, 20] width 57 height 16
click at [1249, 399] on span "Contact /contact" at bounding box center [1252, 401] width 70 height 12
click at [1249, 400] on span "Contact /contact" at bounding box center [1252, 401] width 70 height 12
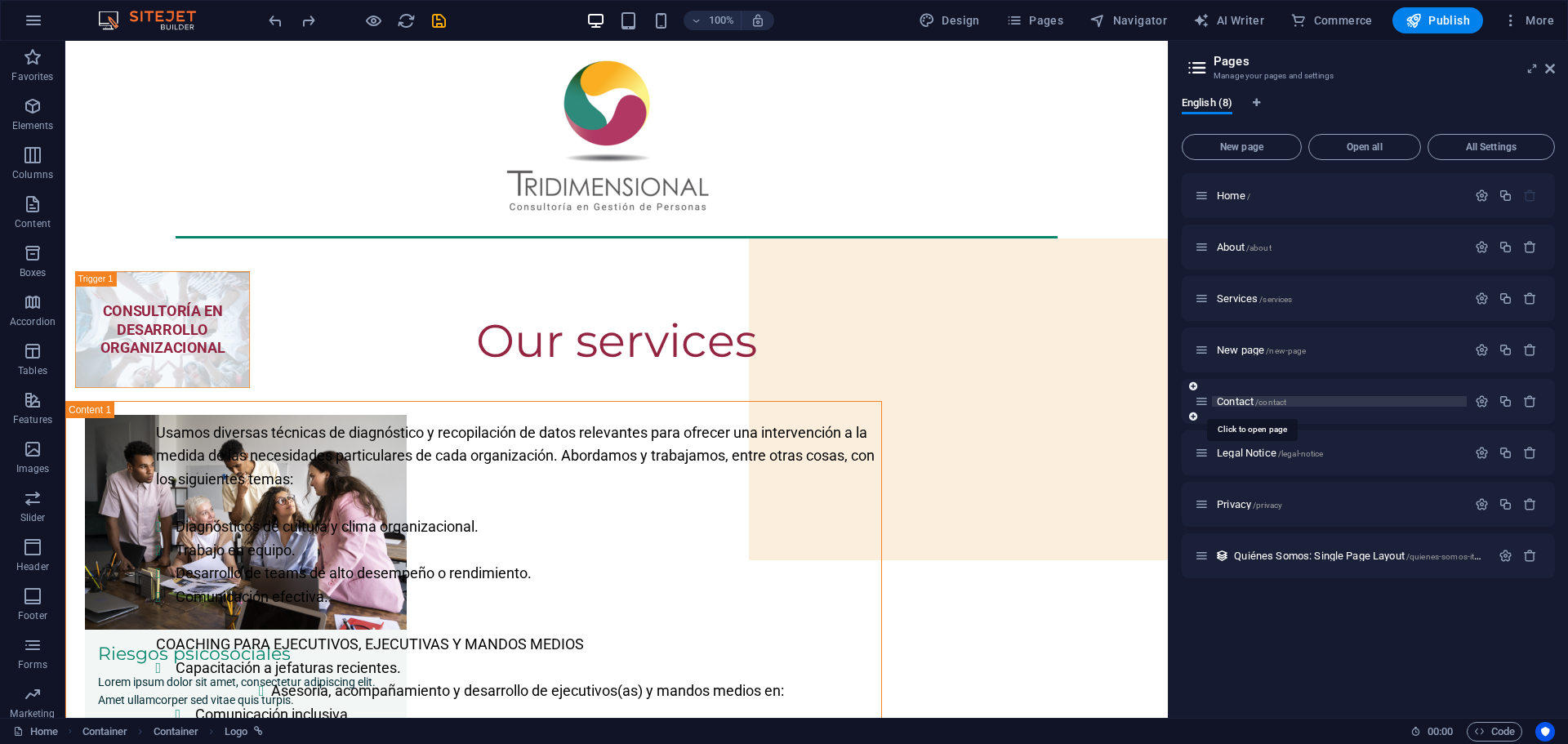
click at [1249, 400] on span "Contact /contact" at bounding box center [1252, 401] width 70 height 12
click at [1255, 353] on span "New page /new-page" at bounding box center [1262, 350] width 89 height 12
click at [1244, 294] on span "Services /services" at bounding box center [1255, 298] width 76 height 12
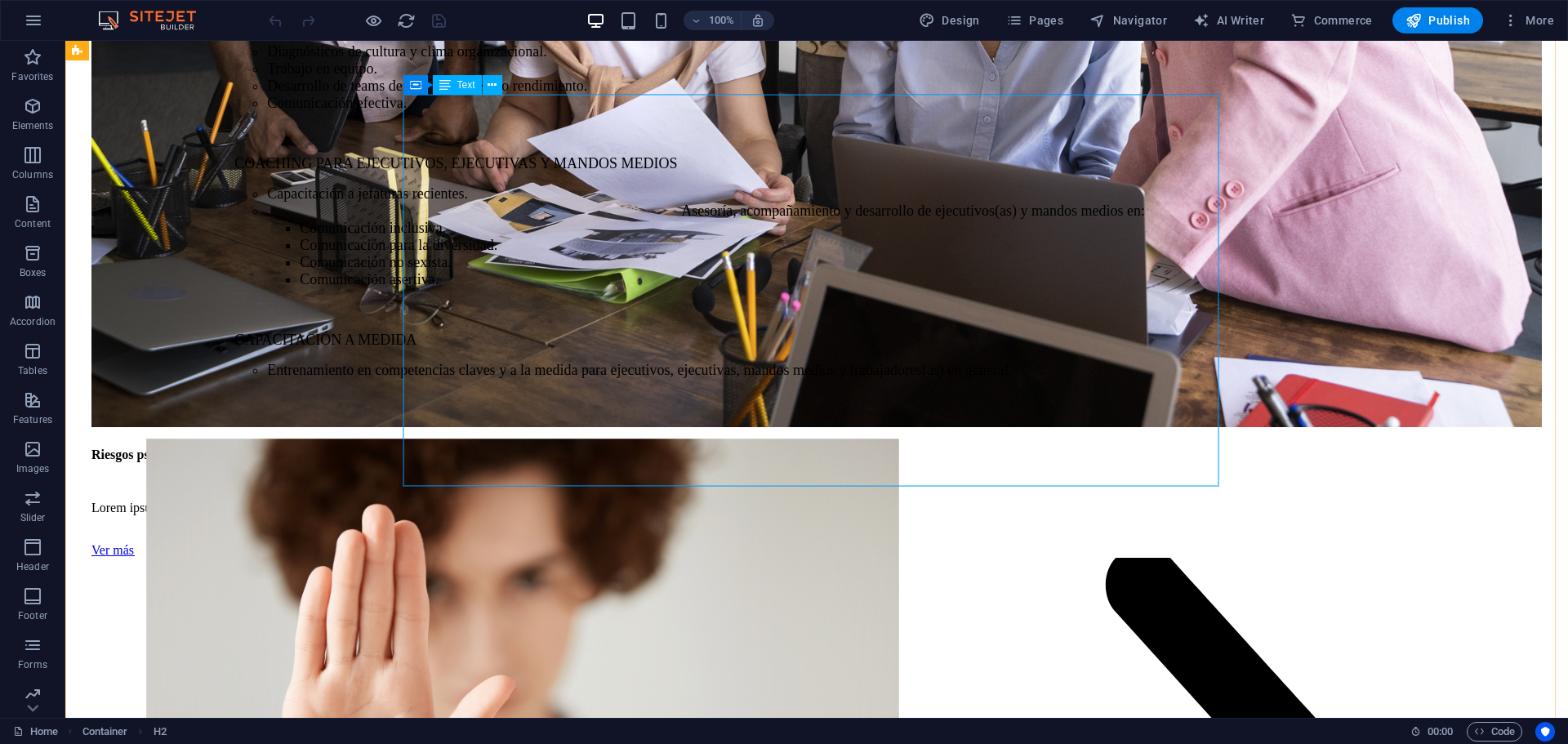
scroll to position [1307, 0]
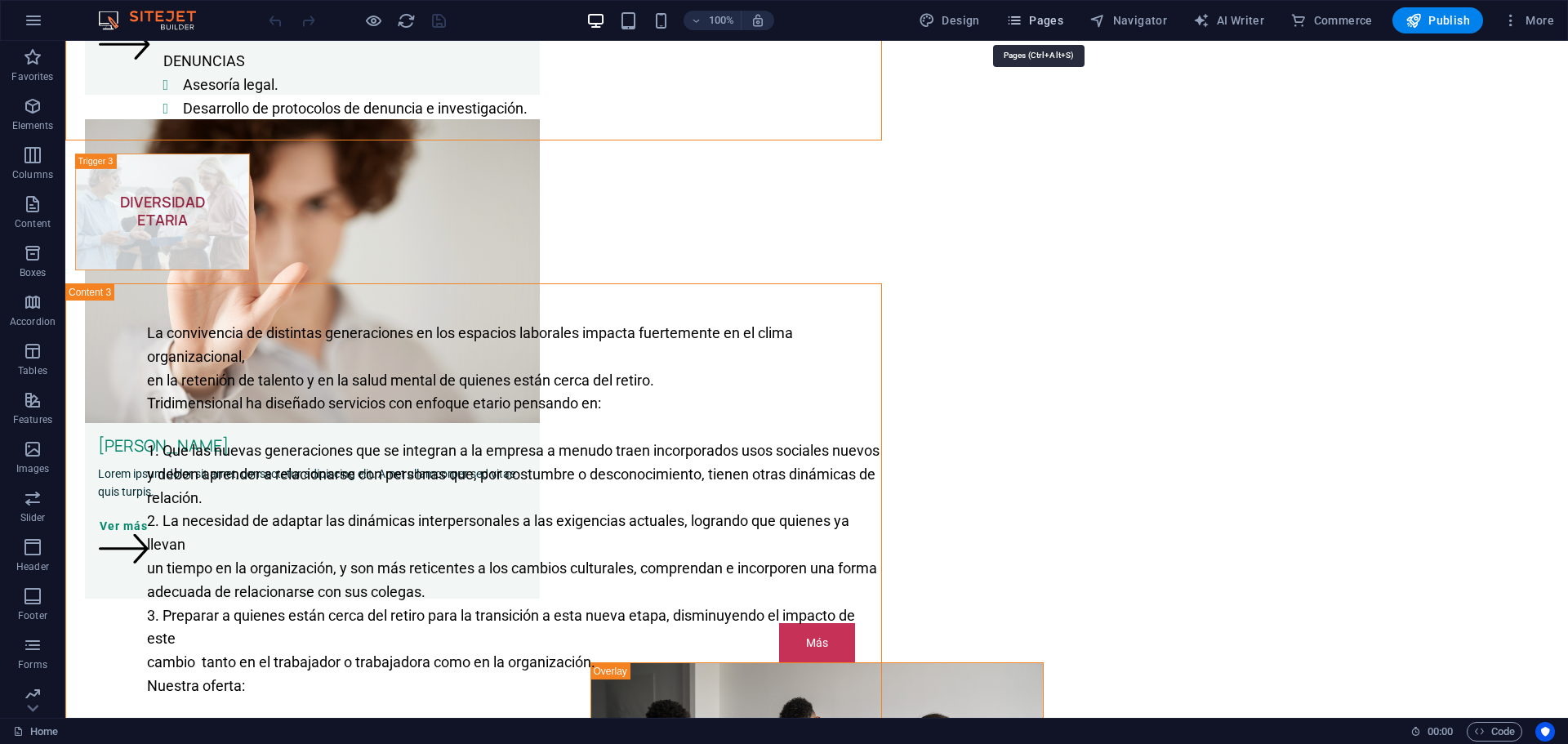
click at [1045, 18] on span "Pages" at bounding box center [1034, 20] width 57 height 16
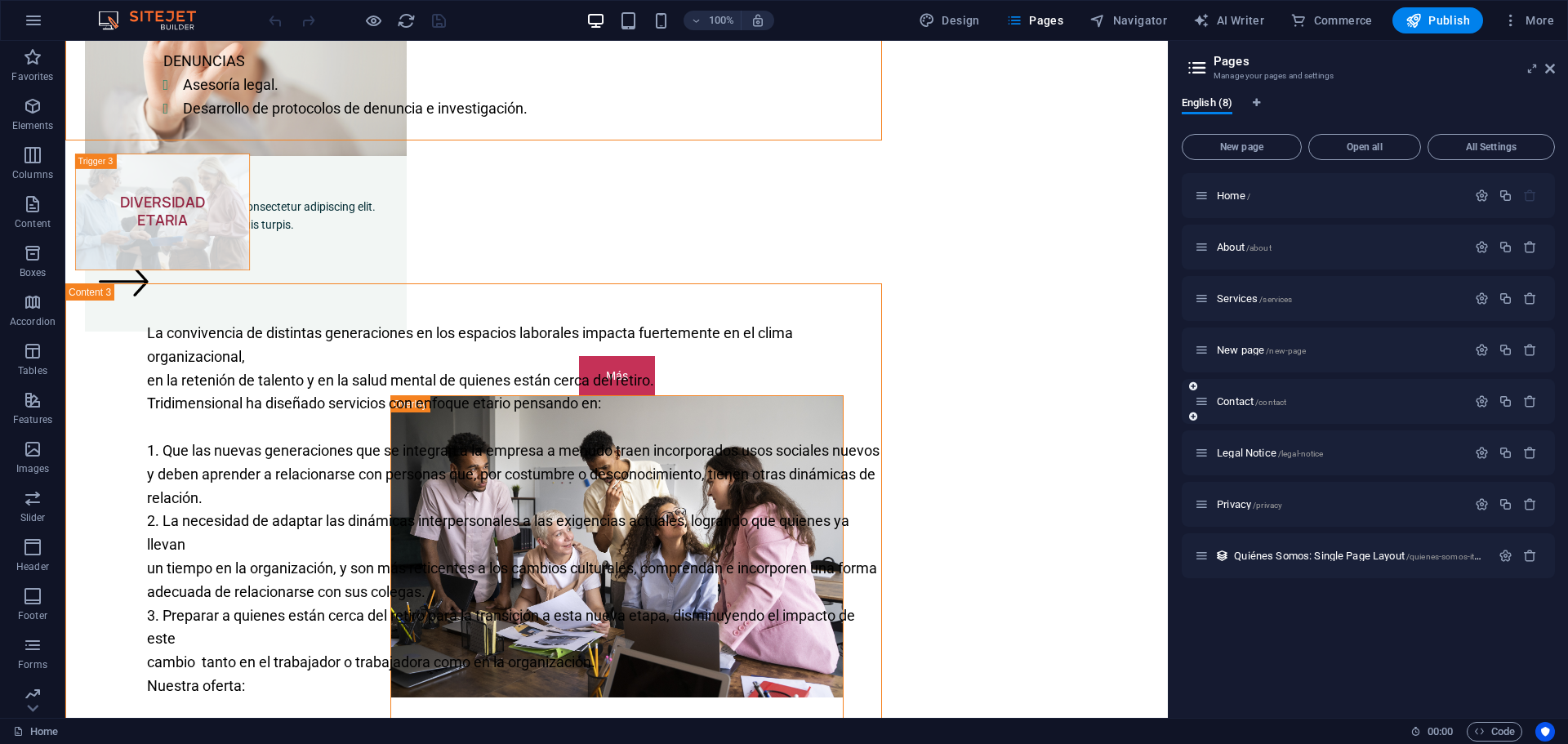
click at [1238, 395] on div "Contact /contact" at bounding box center [1329, 401] width 271 height 19
click at [1249, 403] on span "Contact /contact" at bounding box center [1252, 401] width 70 height 12
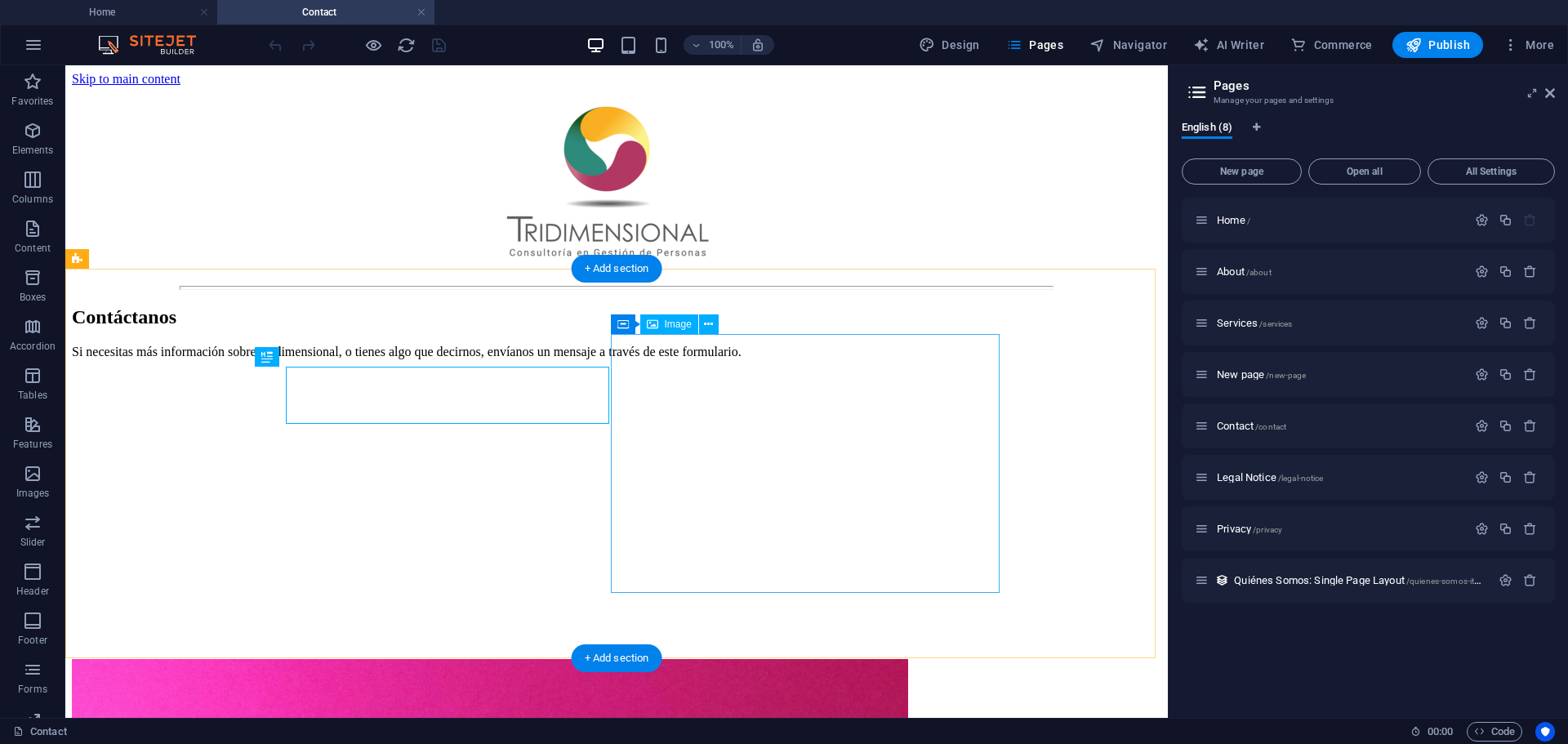
scroll to position [0, 0]
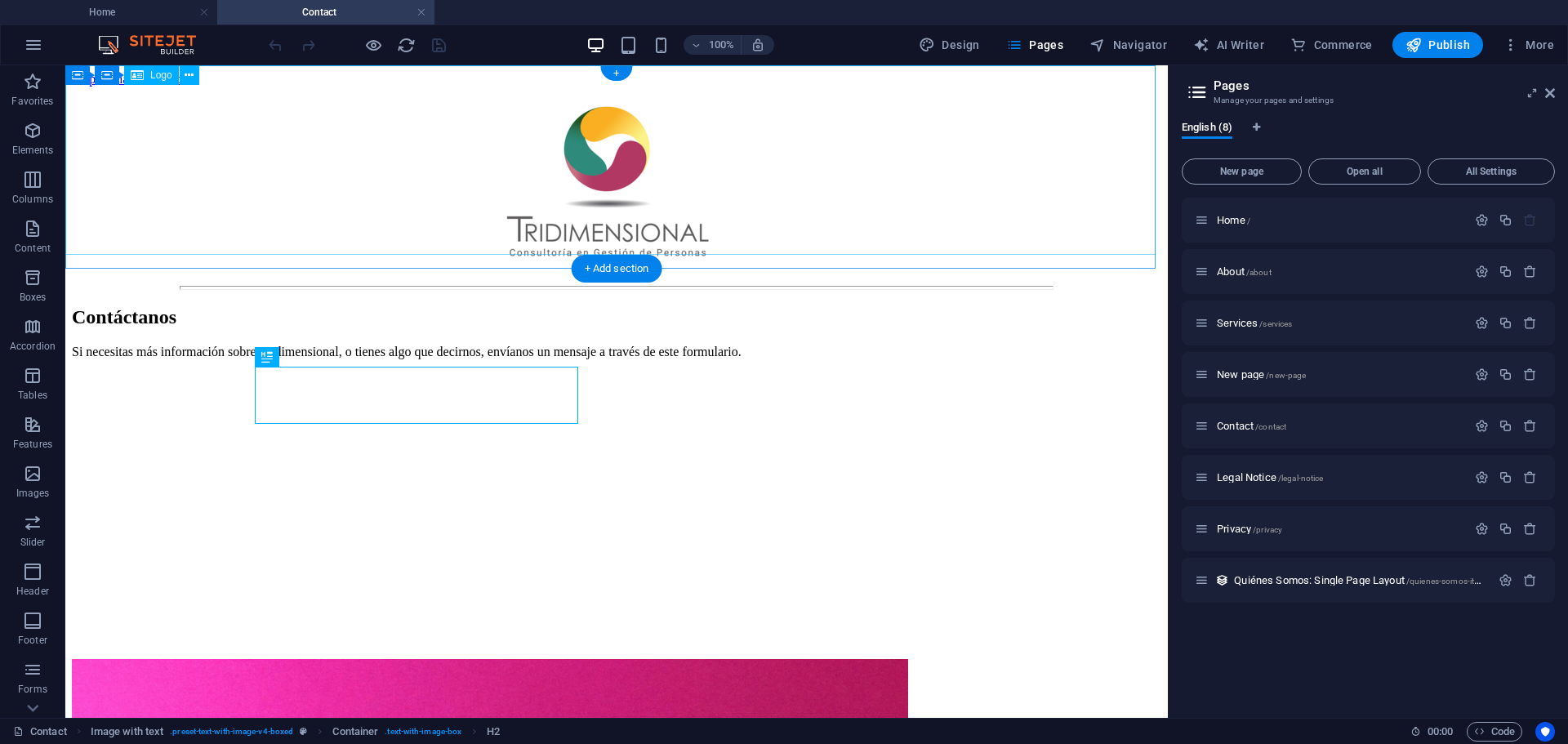
click at [615, 144] on div at bounding box center [615, 183] width 1089 height 193
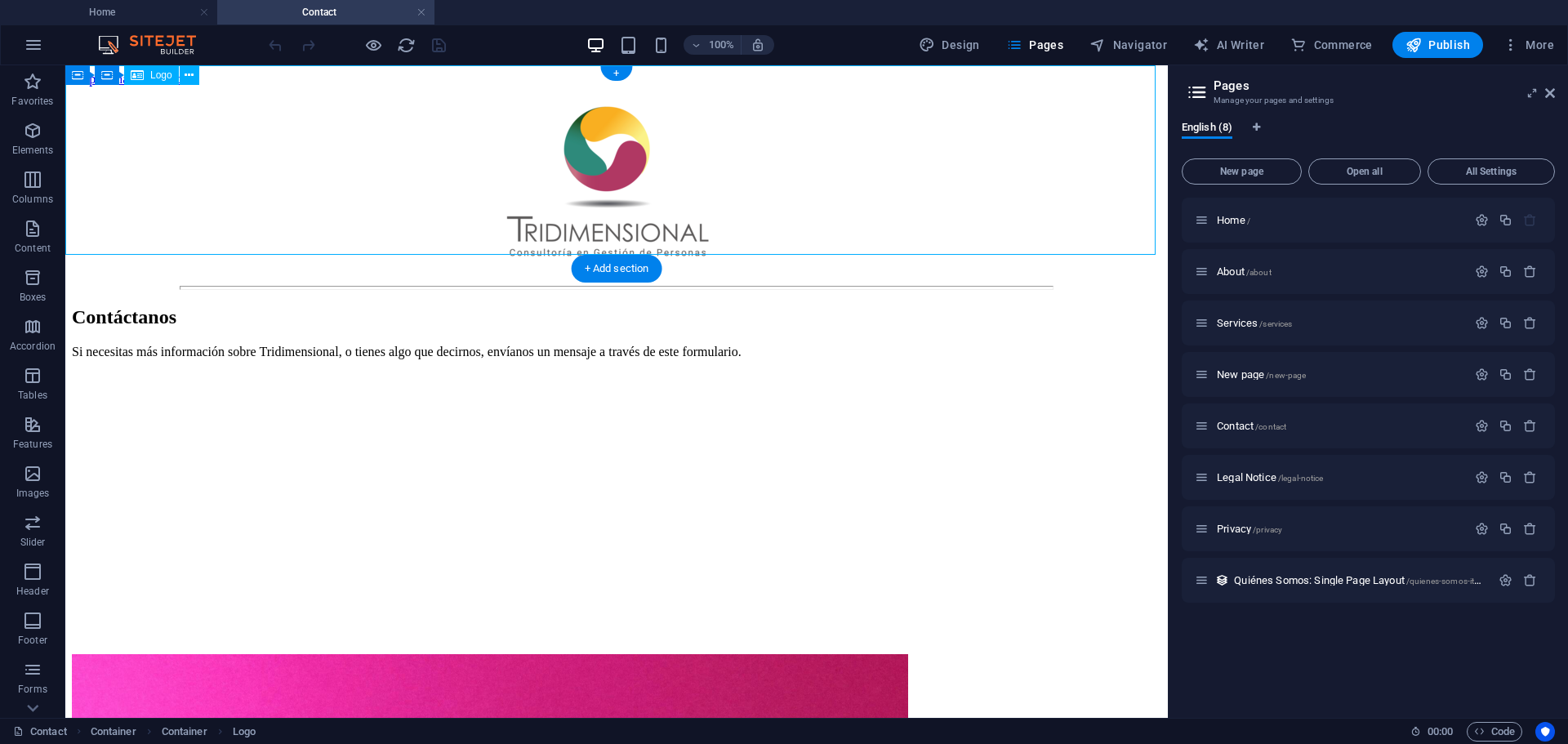
select select "px"
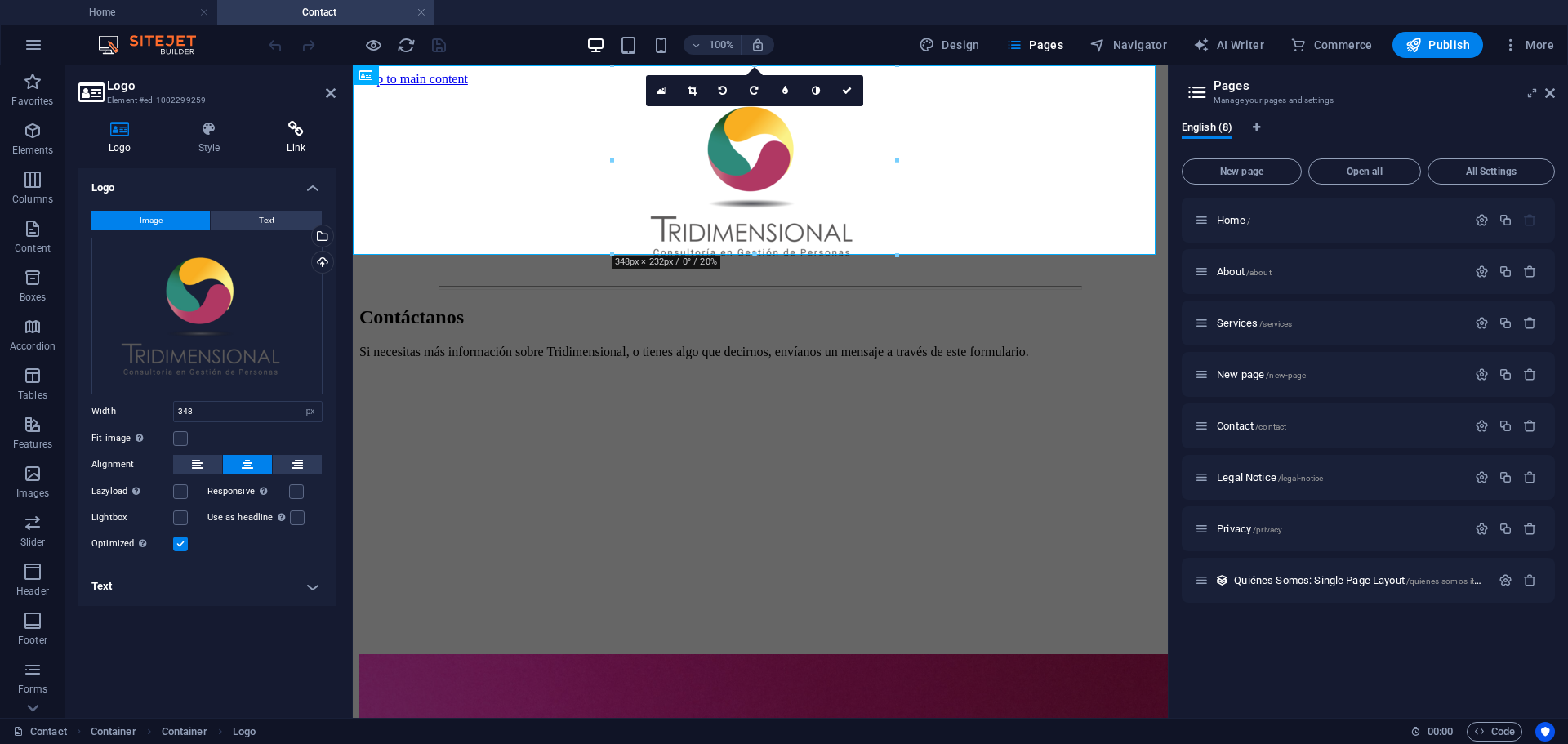
click at [293, 129] on icon at bounding box center [296, 129] width 80 height 16
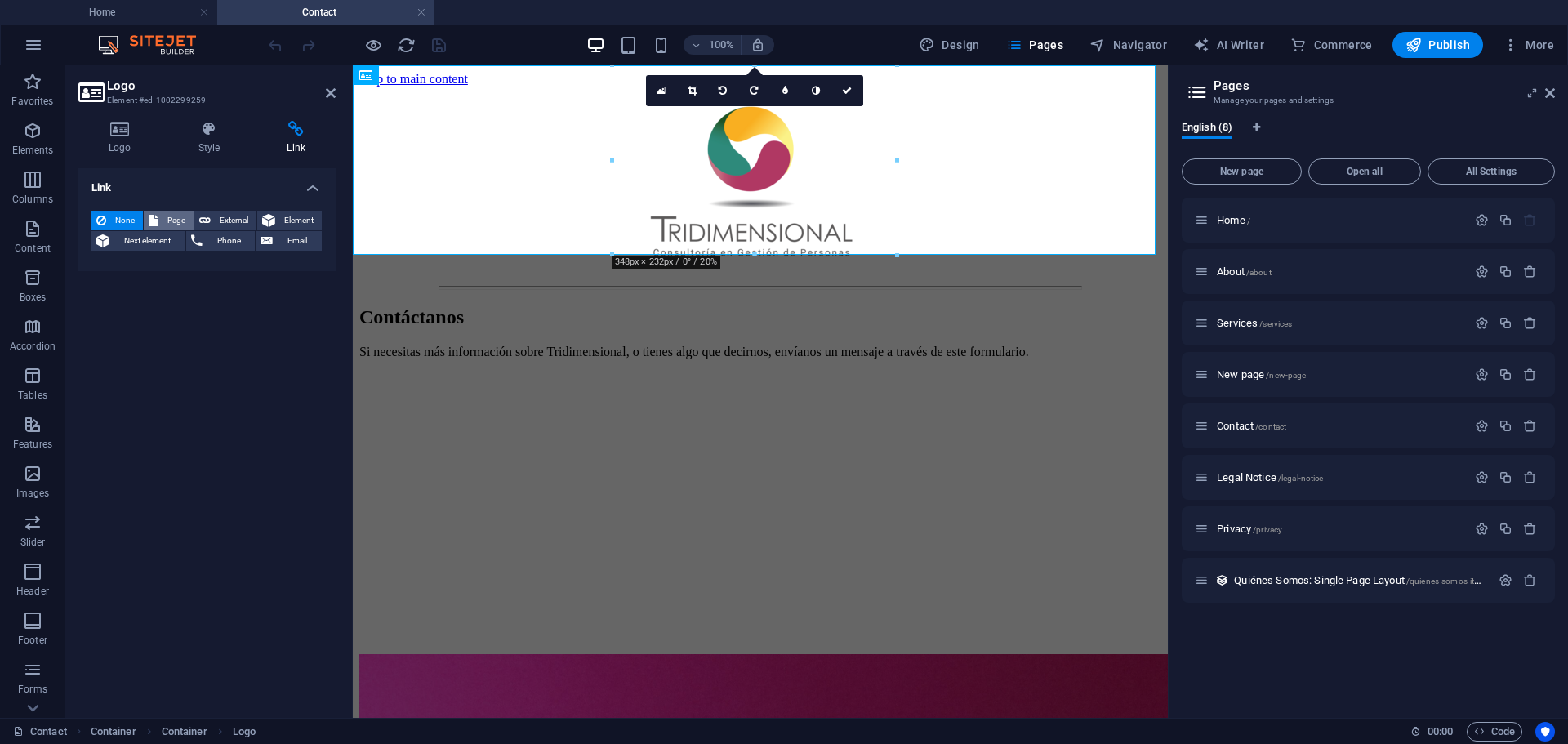
click at [161, 215] on button "Page" at bounding box center [169, 221] width 50 height 20
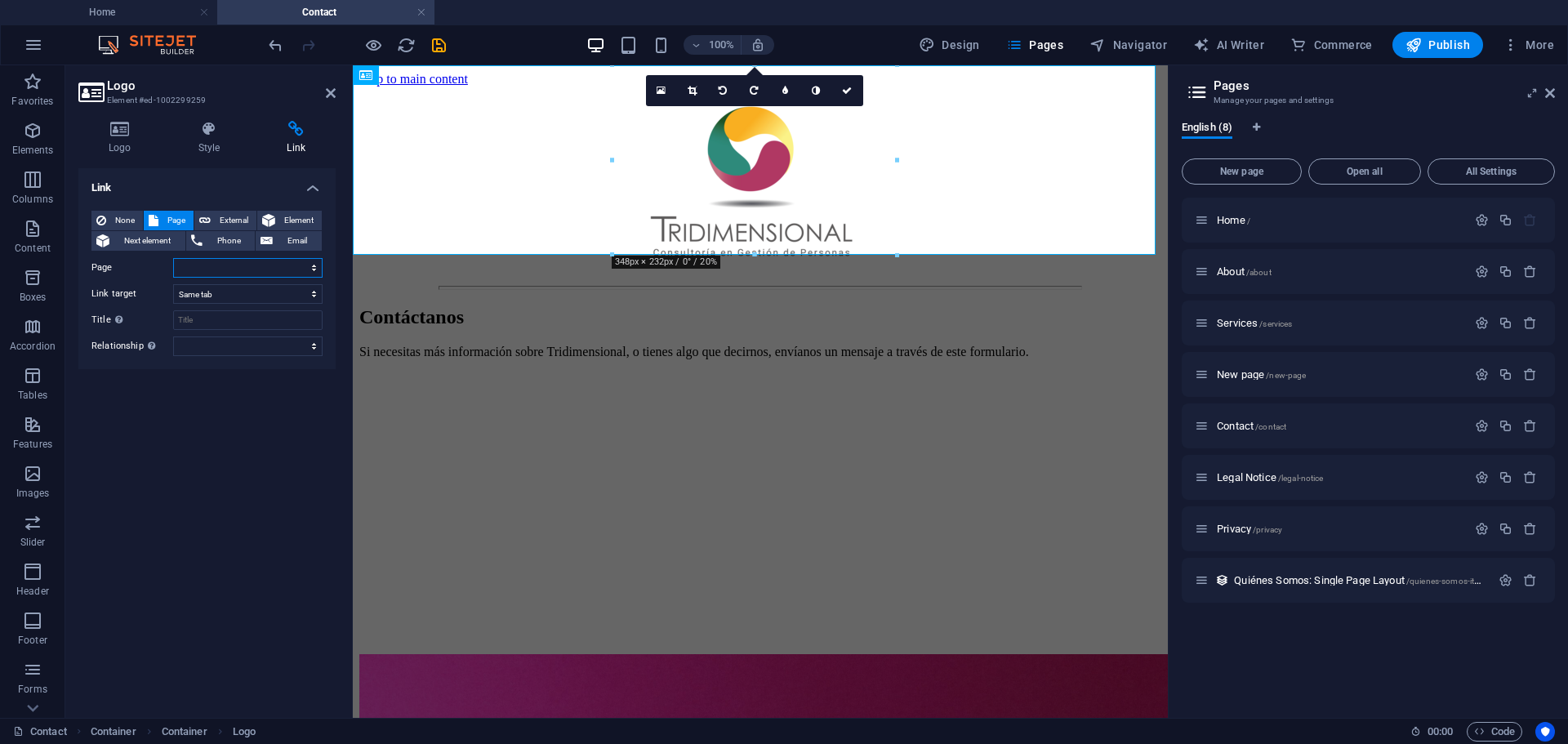
click at [308, 270] on select "Home About Services New page Contact Legal Notice Privacy" at bounding box center [248, 268] width 149 height 20
select select "0"
click at [173, 258] on select "Home About Services New page Contact Legal Notice Privacy" at bounding box center [248, 268] width 149 height 20
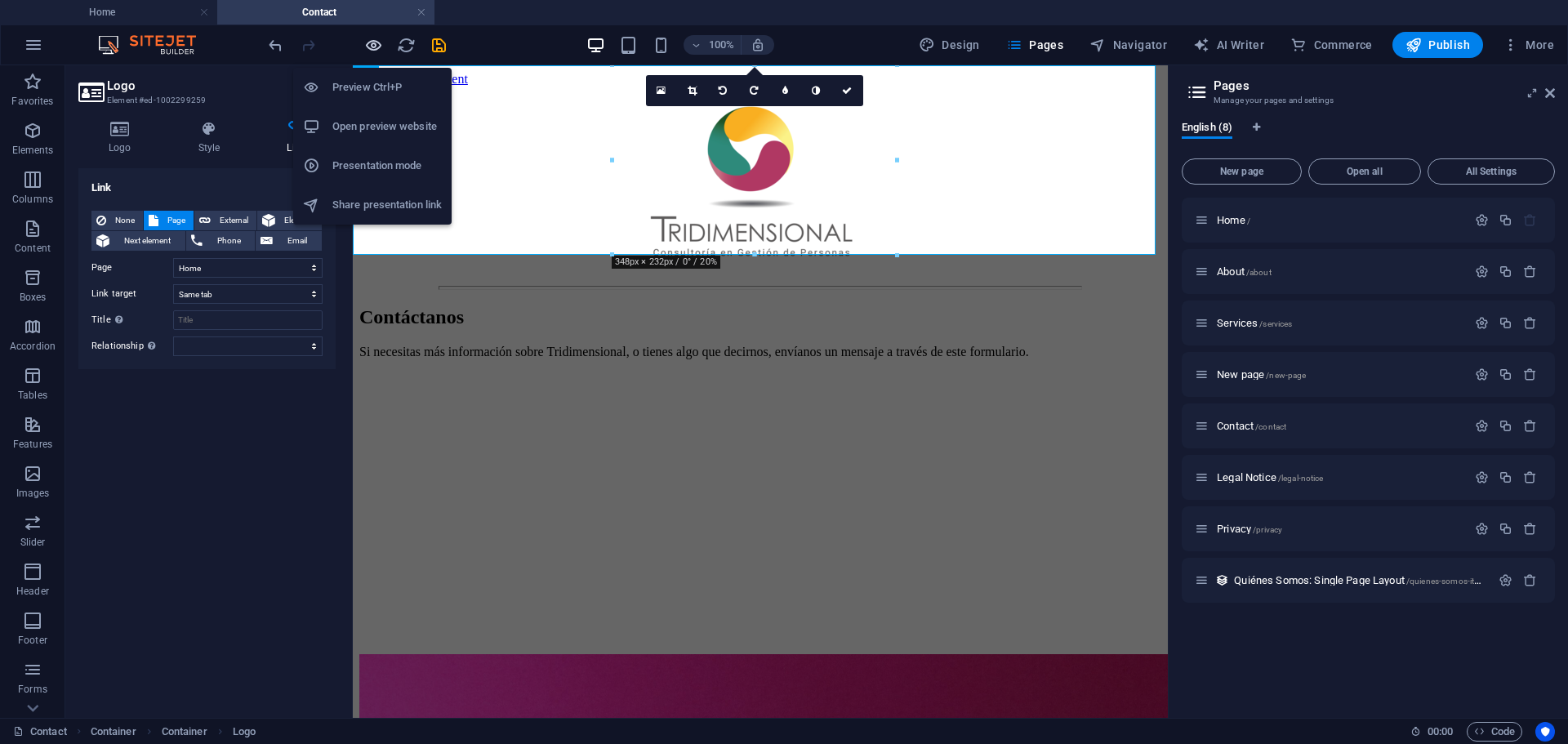
click at [372, 40] on icon "button" at bounding box center [373, 45] width 19 height 19
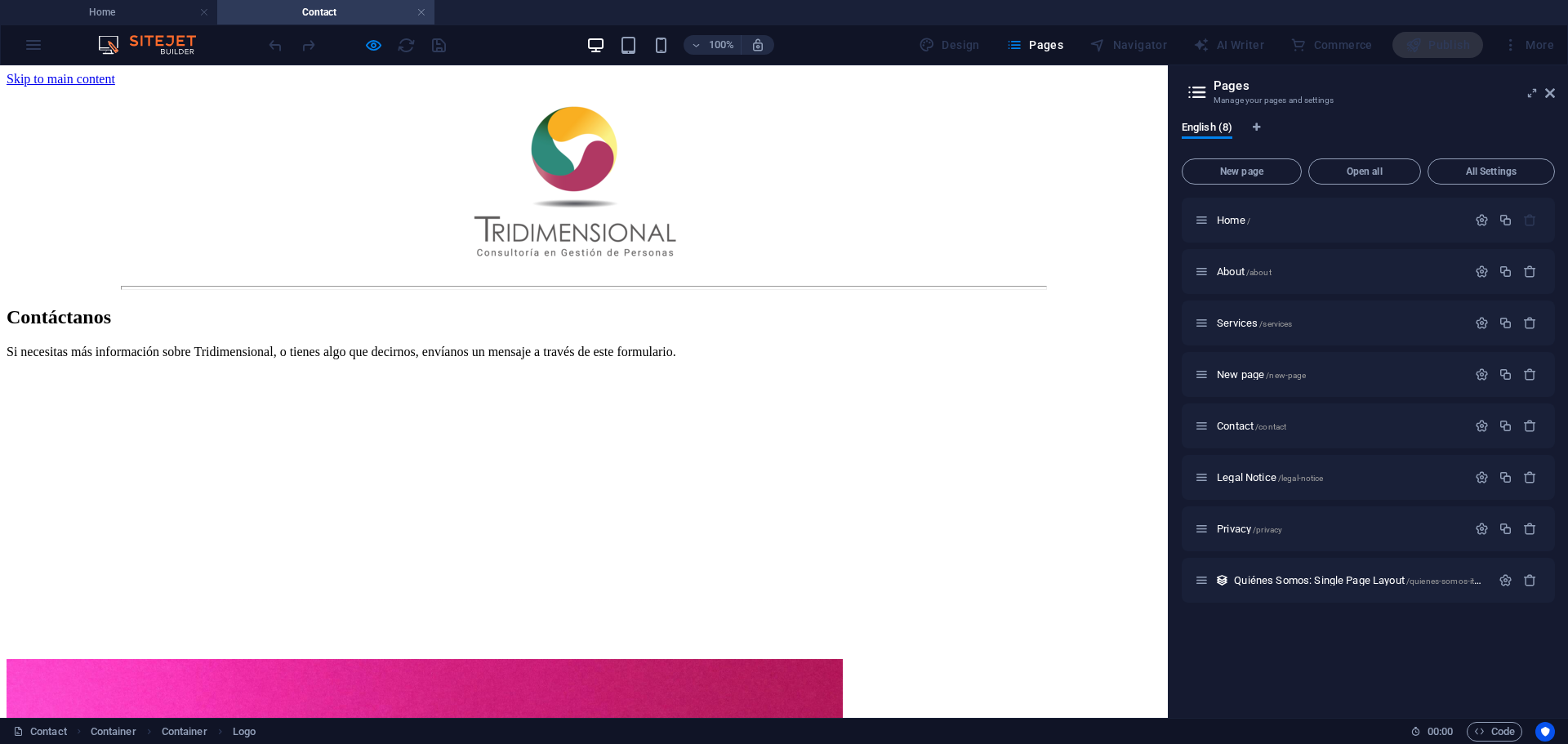
click at [566, 137] on img at bounding box center [584, 181] width 284 height 190
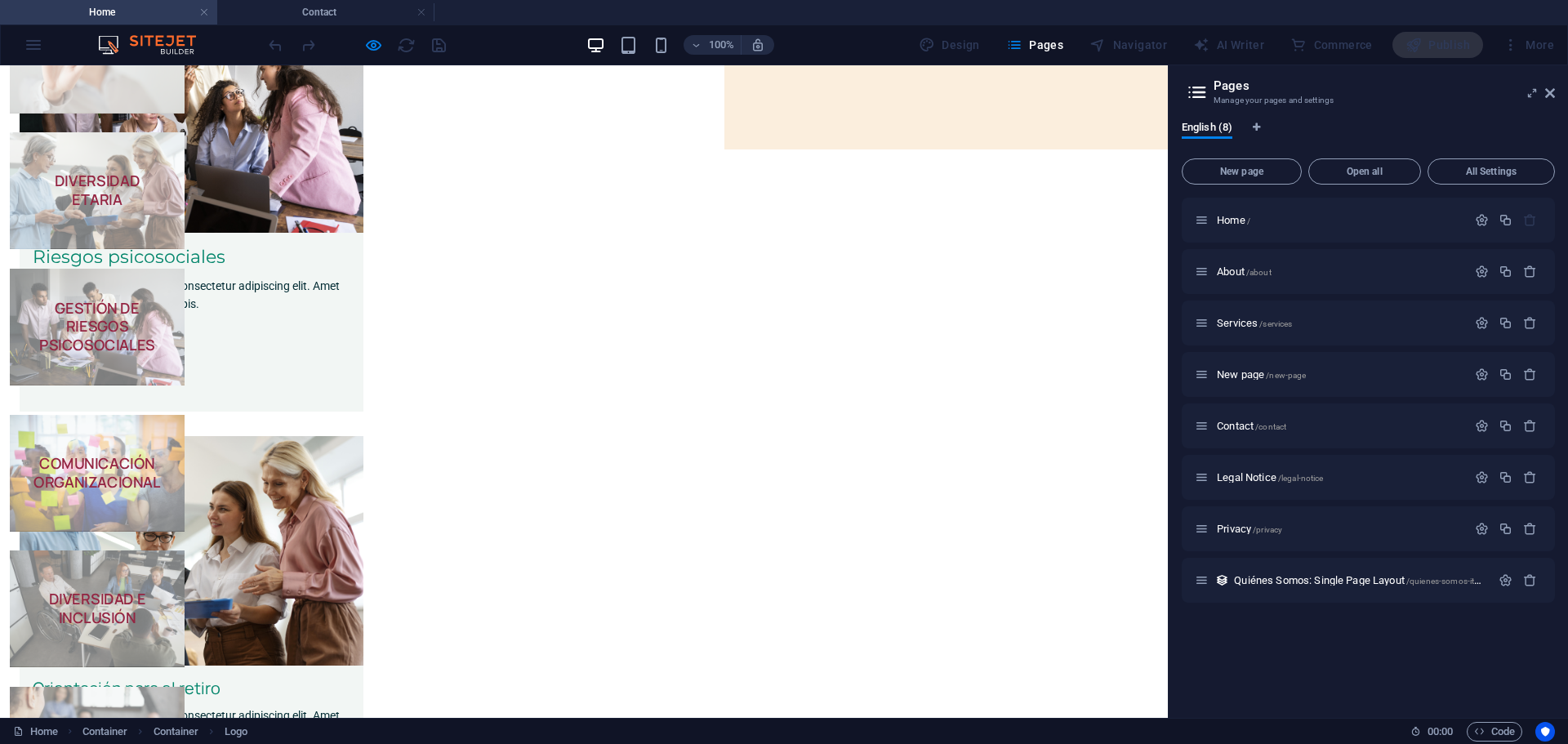
scroll to position [108, 0]
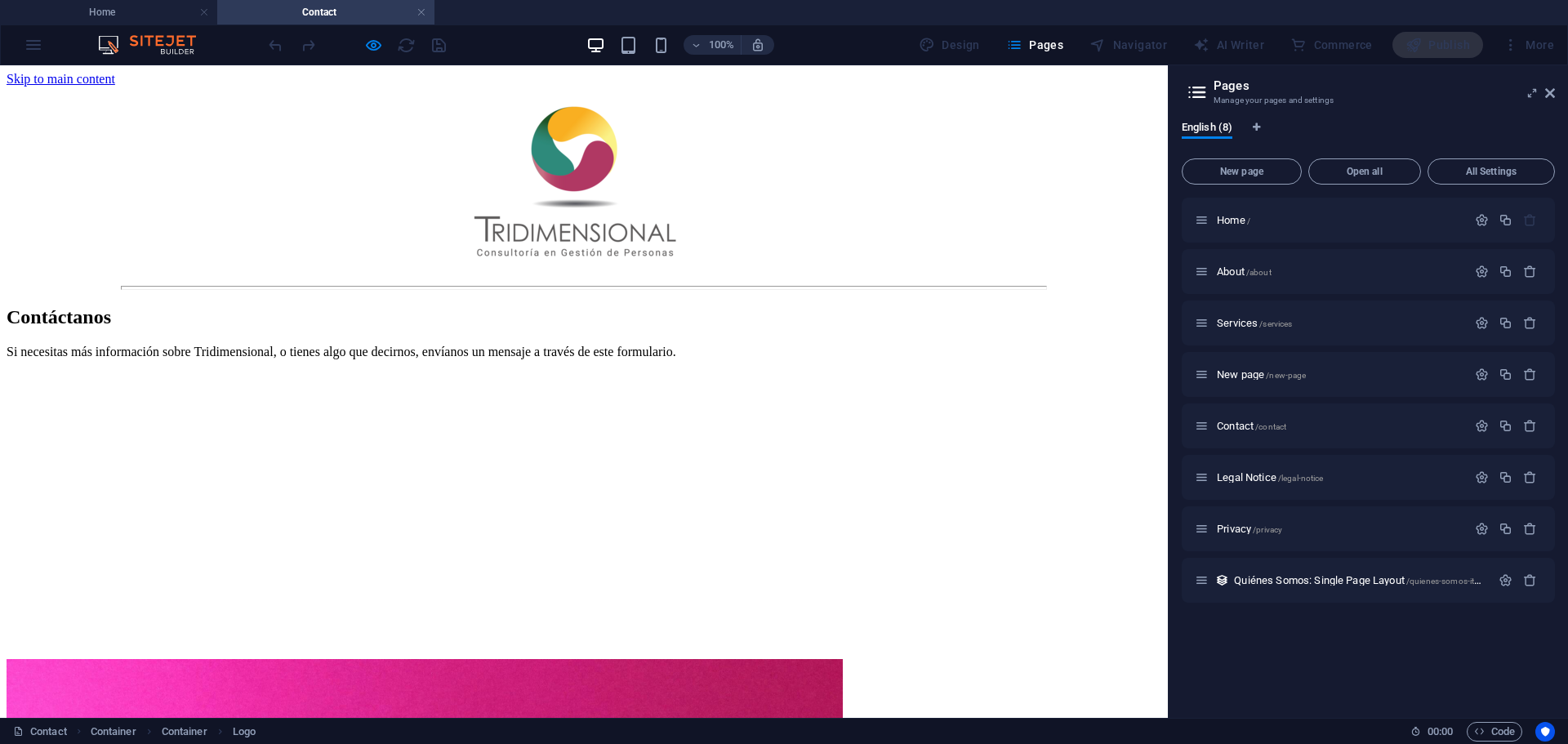
scroll to position [0, 0]
click at [574, 129] on img at bounding box center [584, 181] width 284 height 190
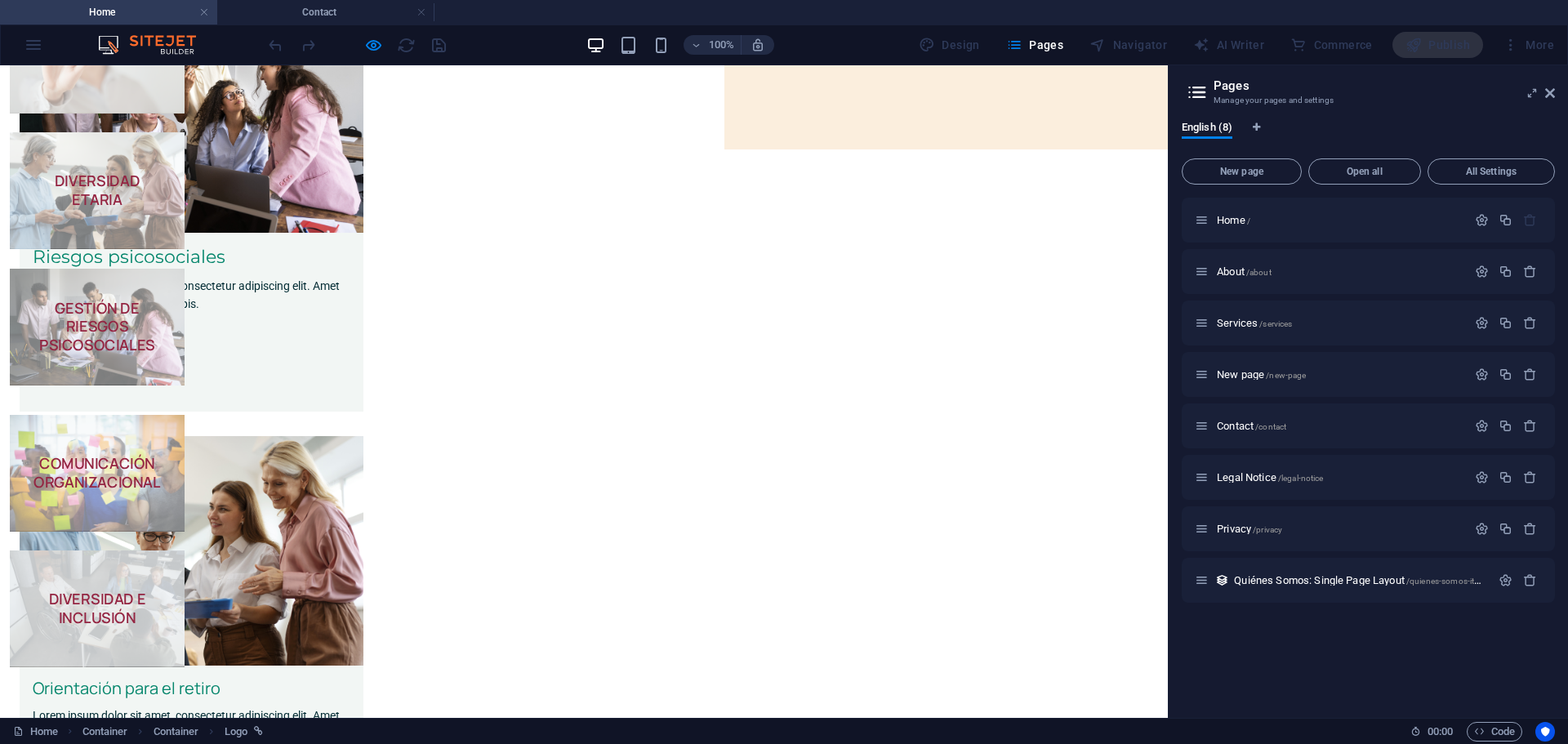
scroll to position [218, 0]
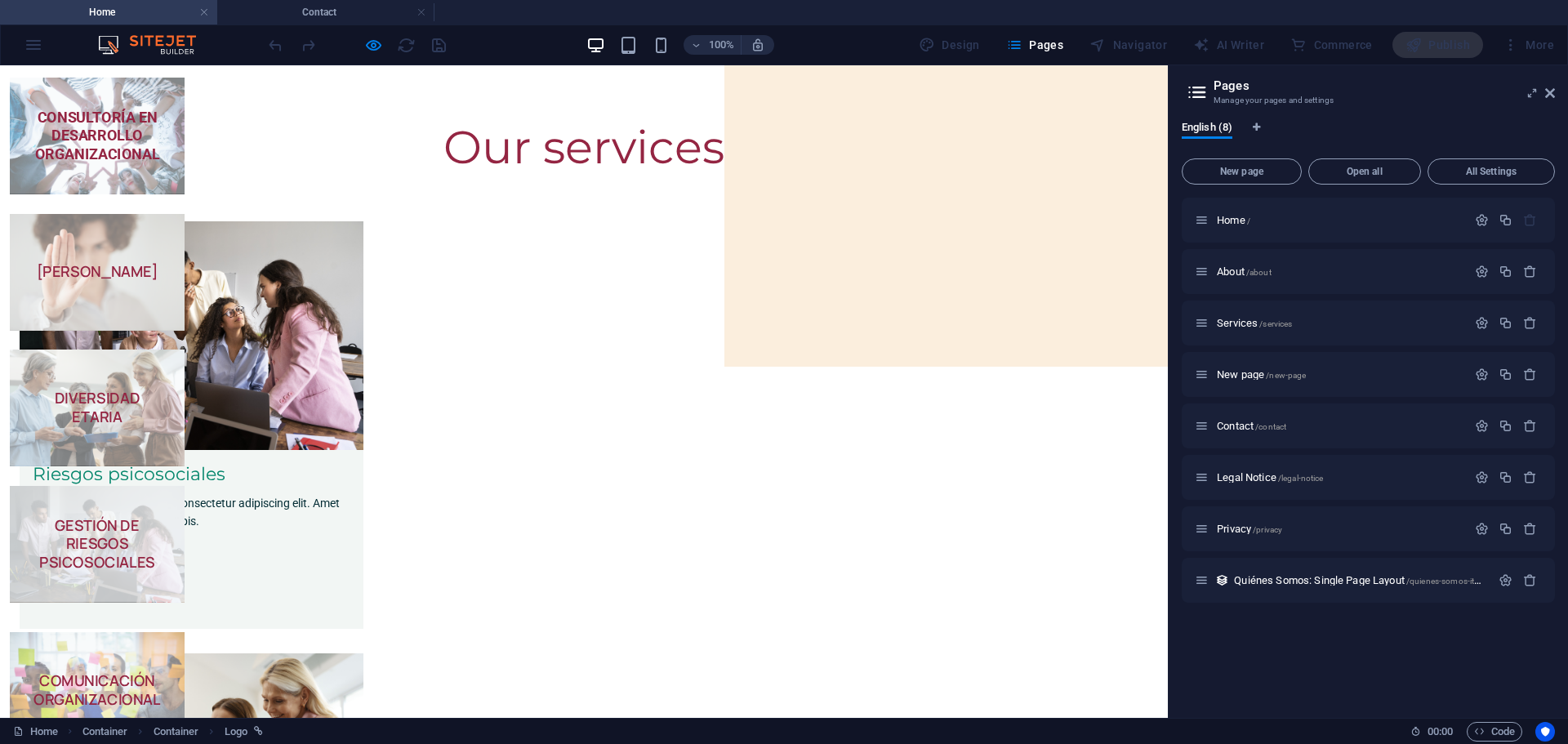
scroll to position [0, 0]
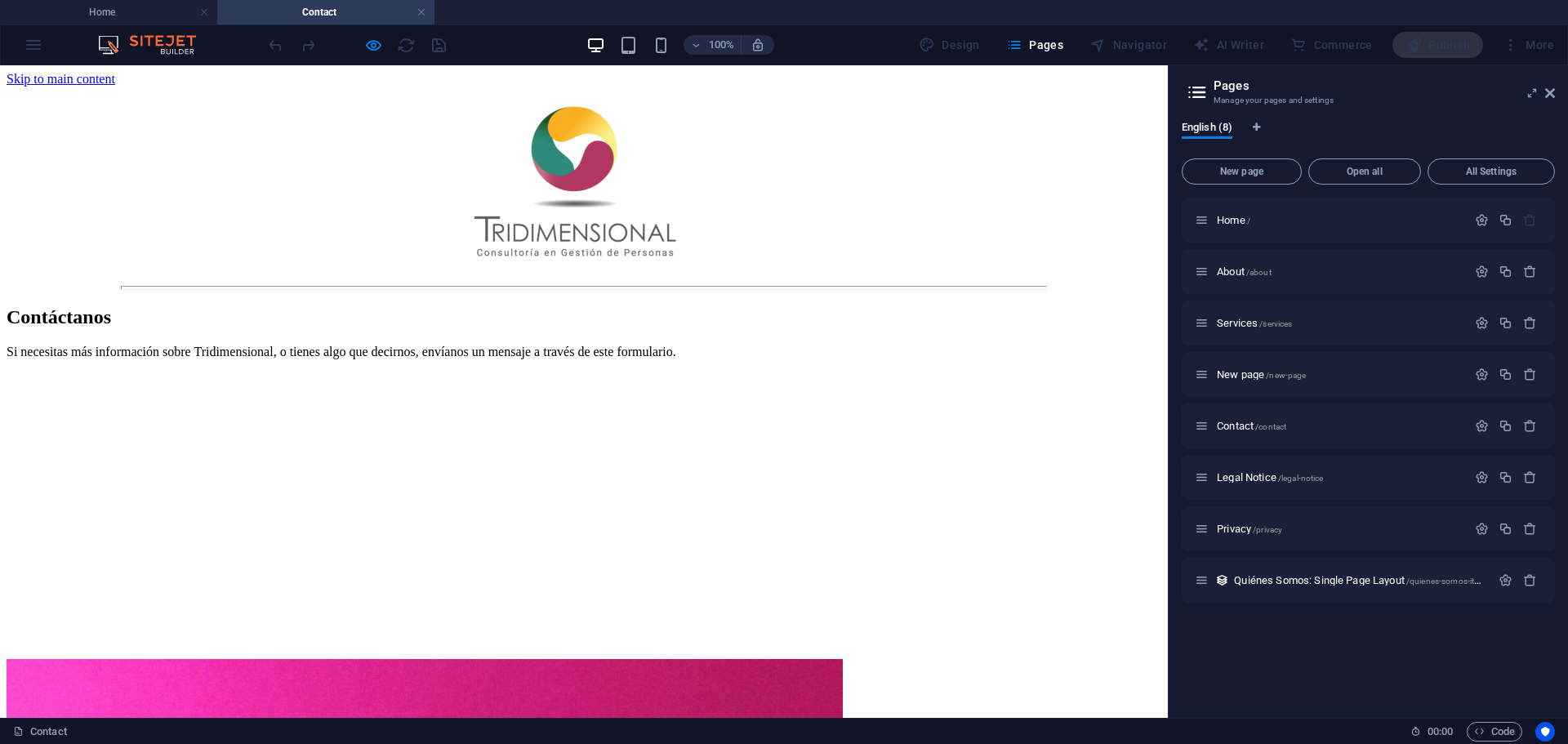
click at [590, 126] on img at bounding box center [584, 181] width 284 height 190
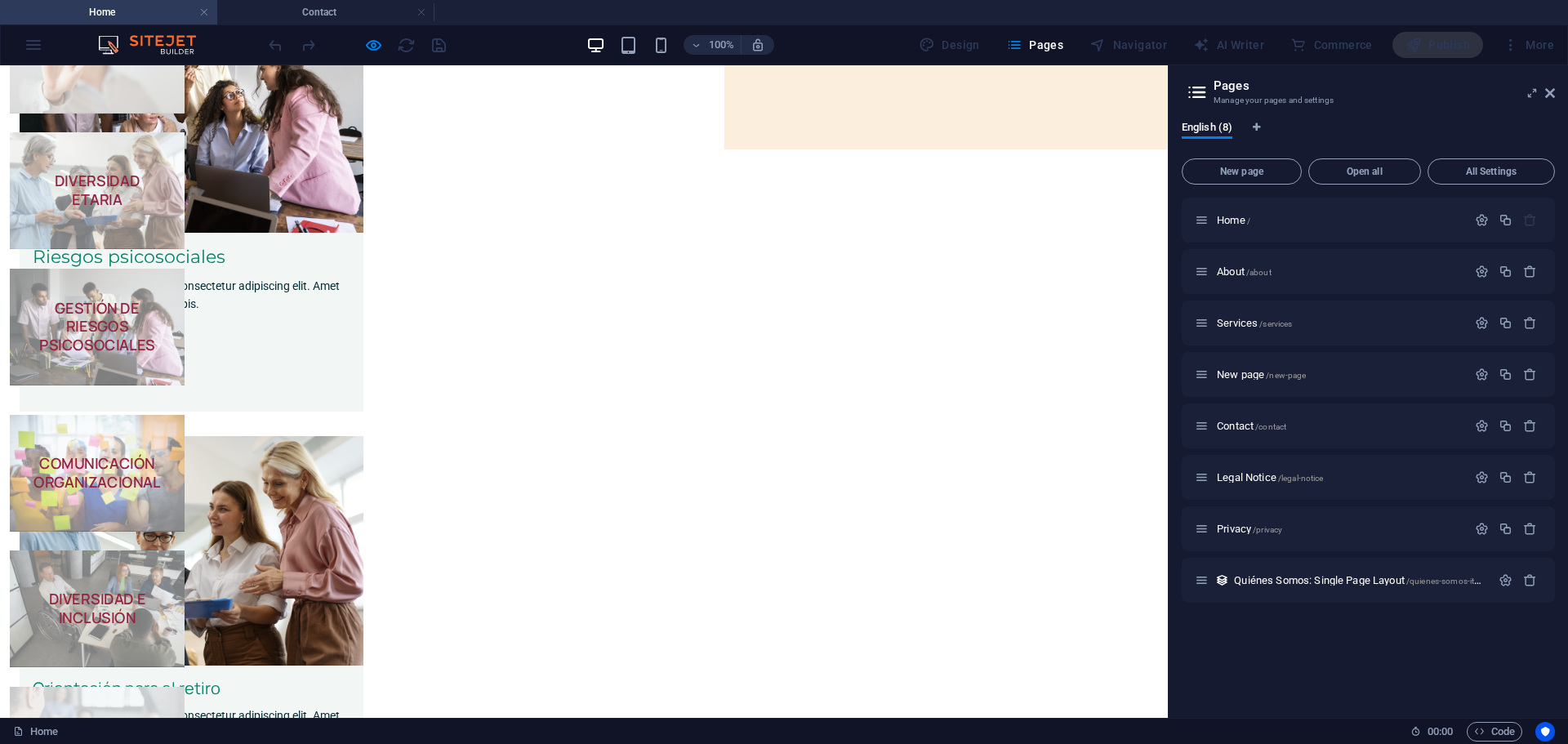
scroll to position [218, 0]
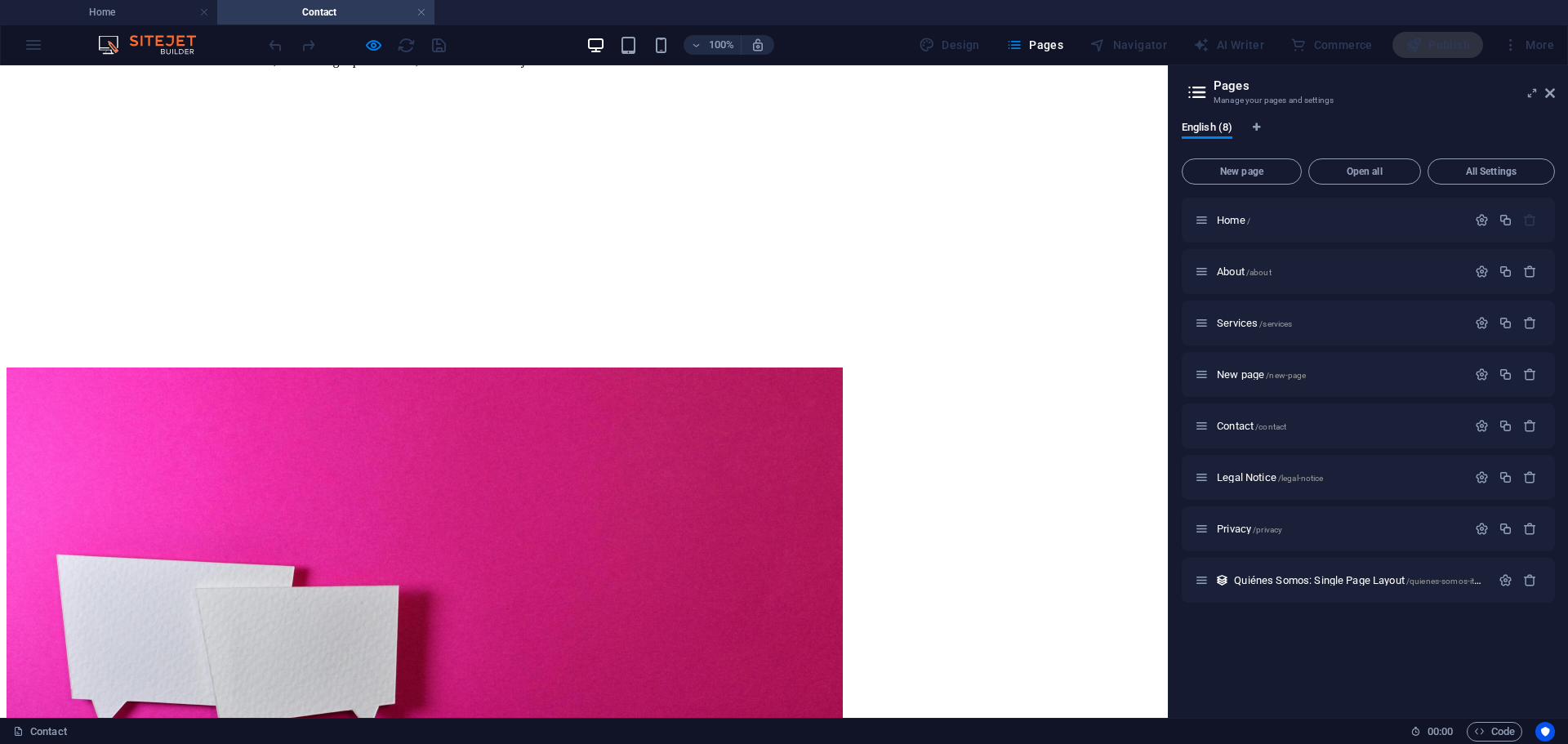
scroll to position [0, 0]
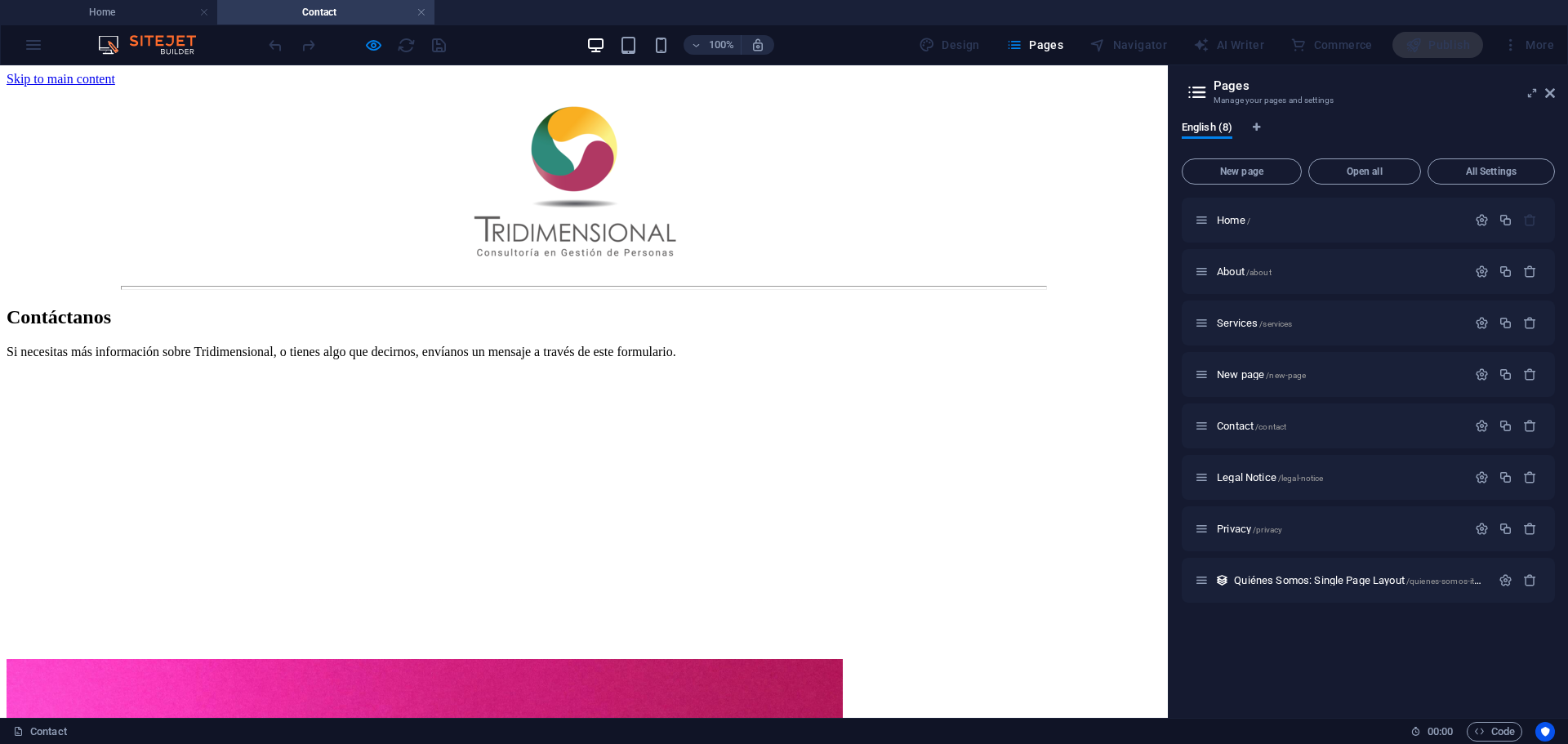
click at [564, 149] on img at bounding box center [584, 181] width 284 height 190
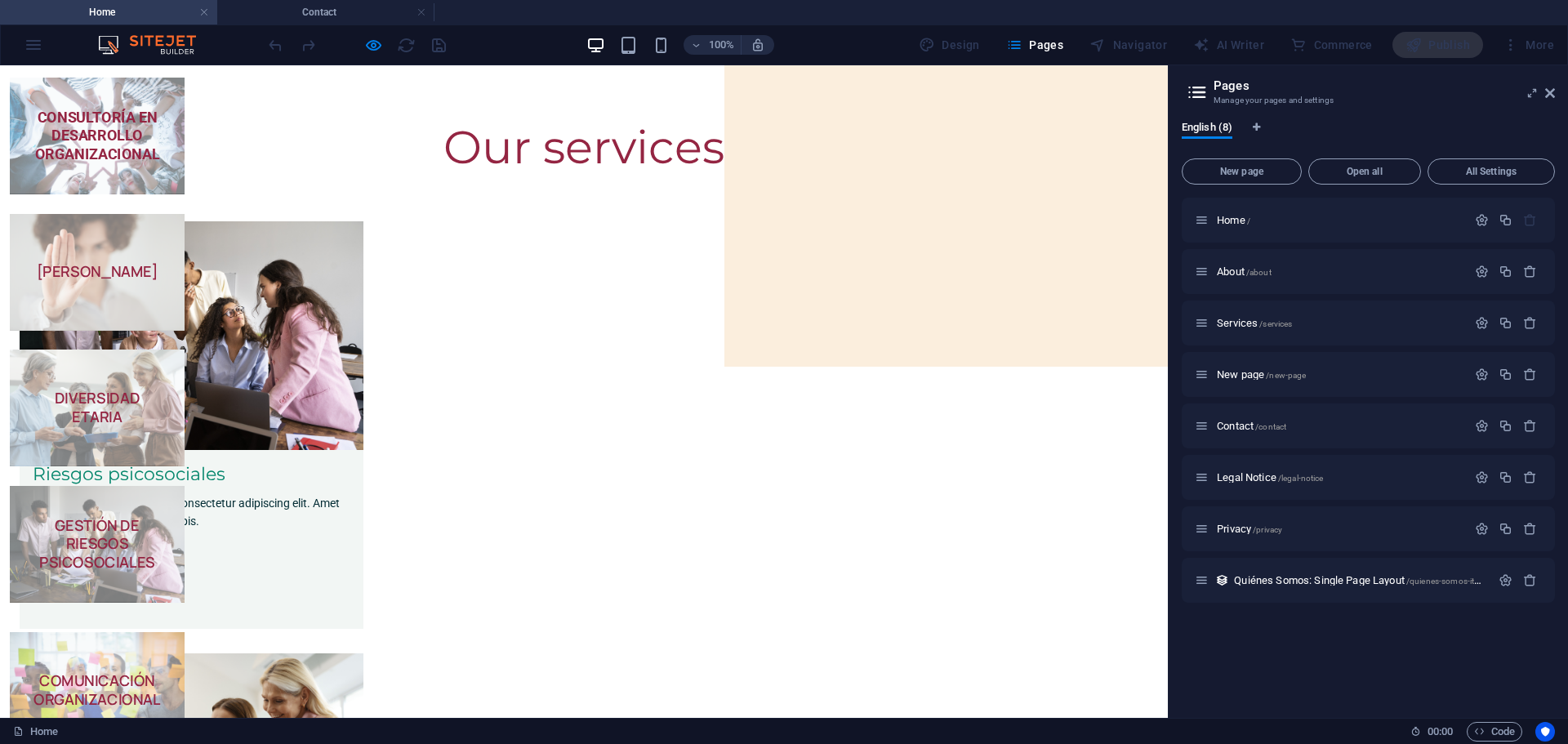
click at [116, 11] on h4 "Home" at bounding box center [108, 12] width 217 height 18
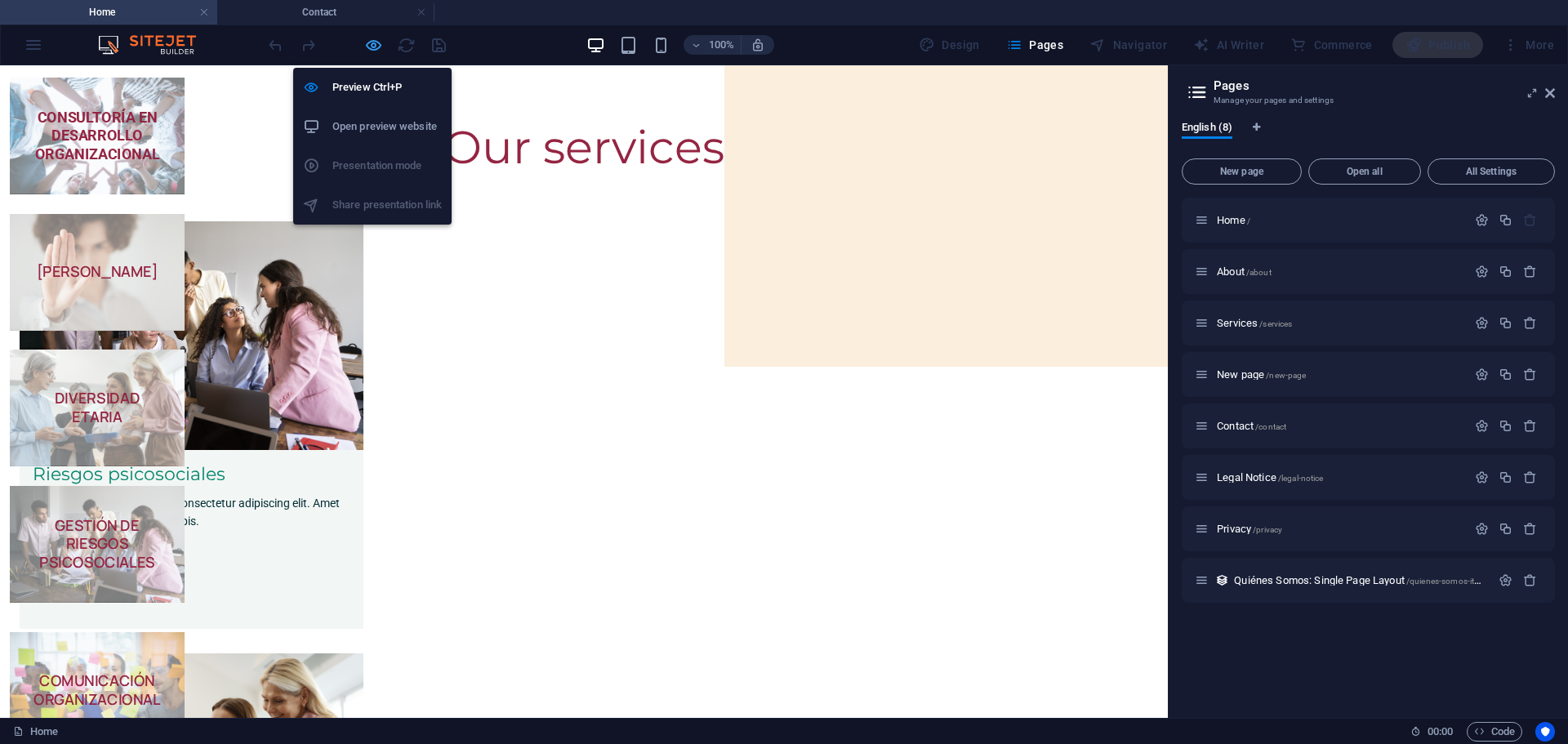
click at [377, 45] on icon "button" at bounding box center [373, 45] width 19 height 19
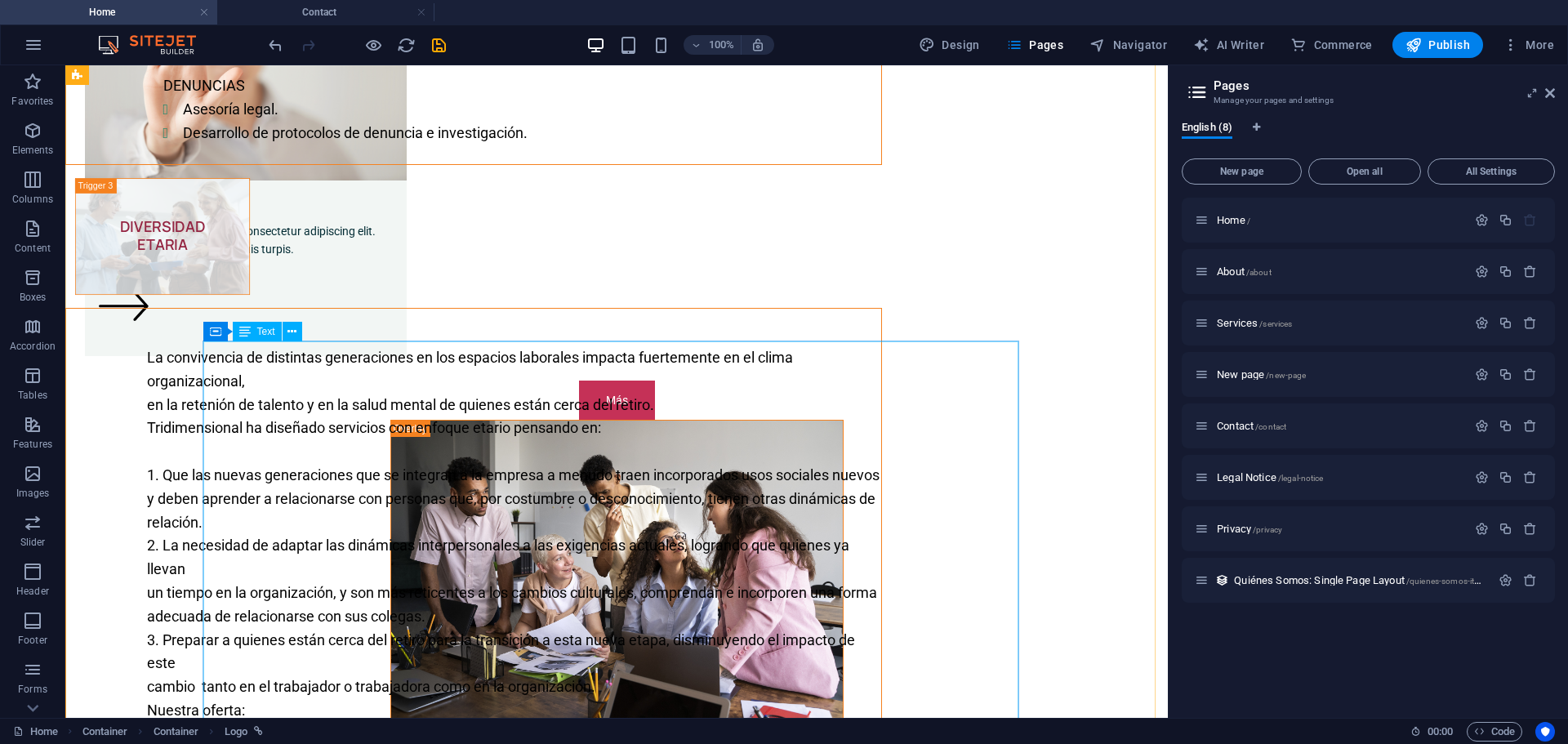
scroll to position [1525, 0]
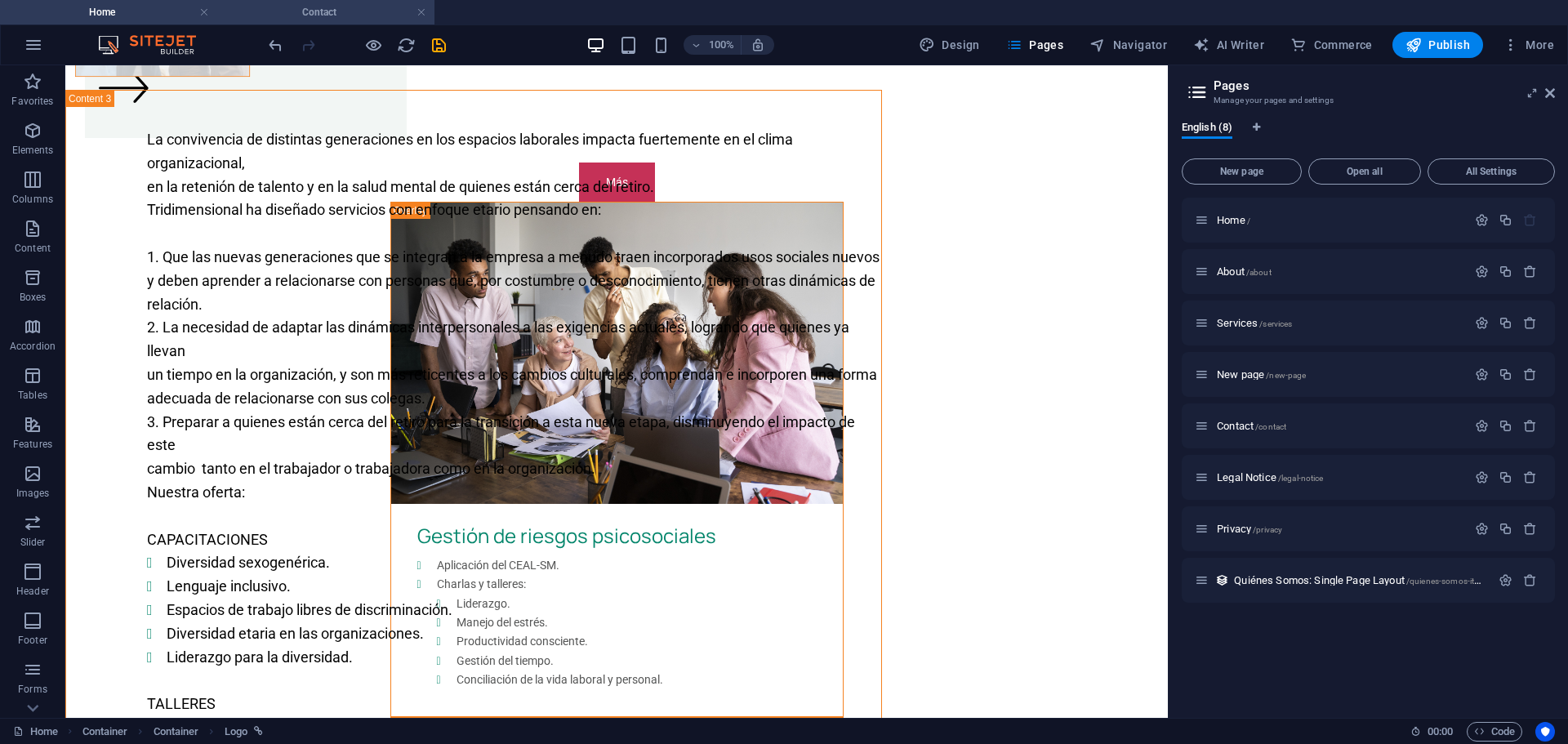
click at [313, 10] on h4 "Contact" at bounding box center [325, 12] width 217 height 18
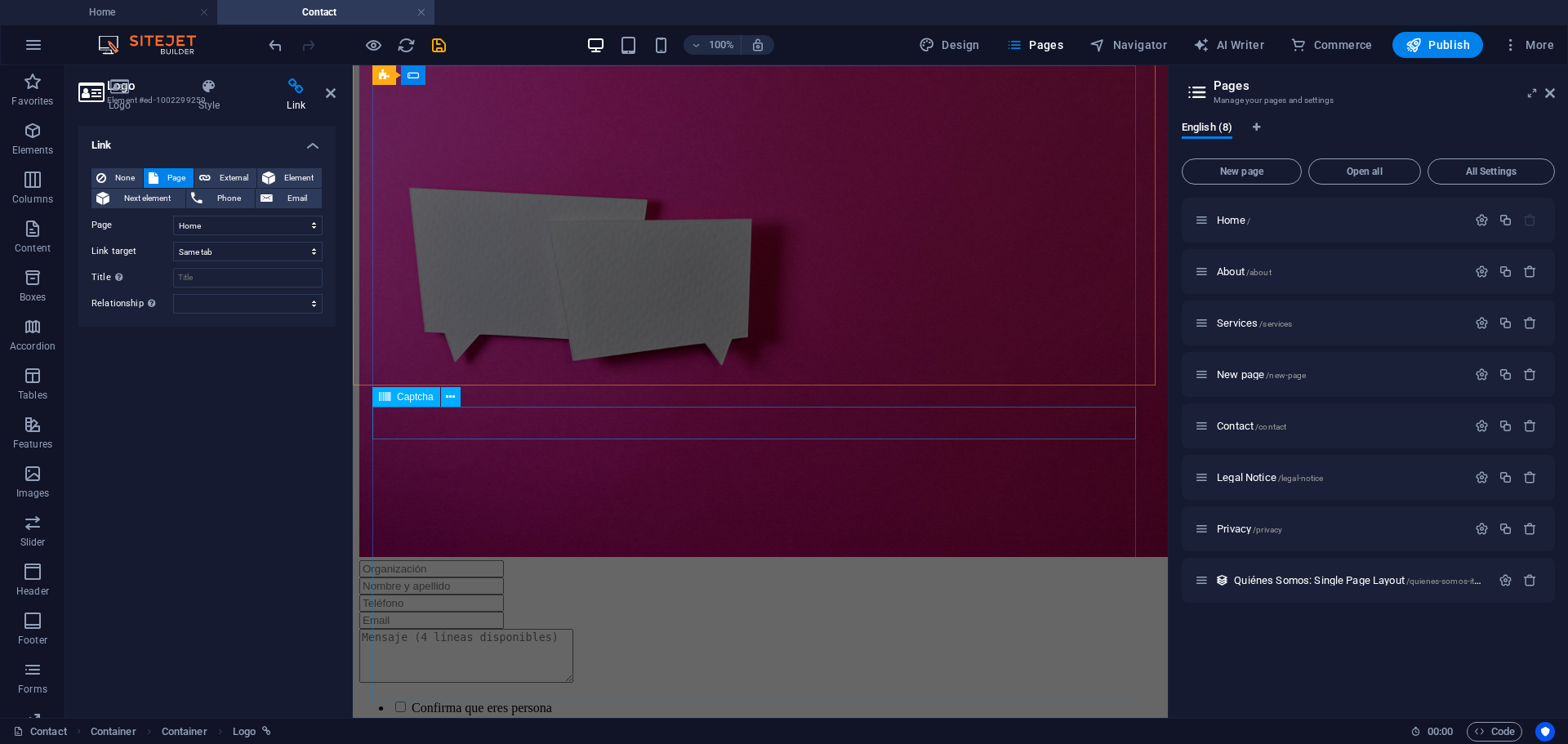
scroll to position [722, 0]
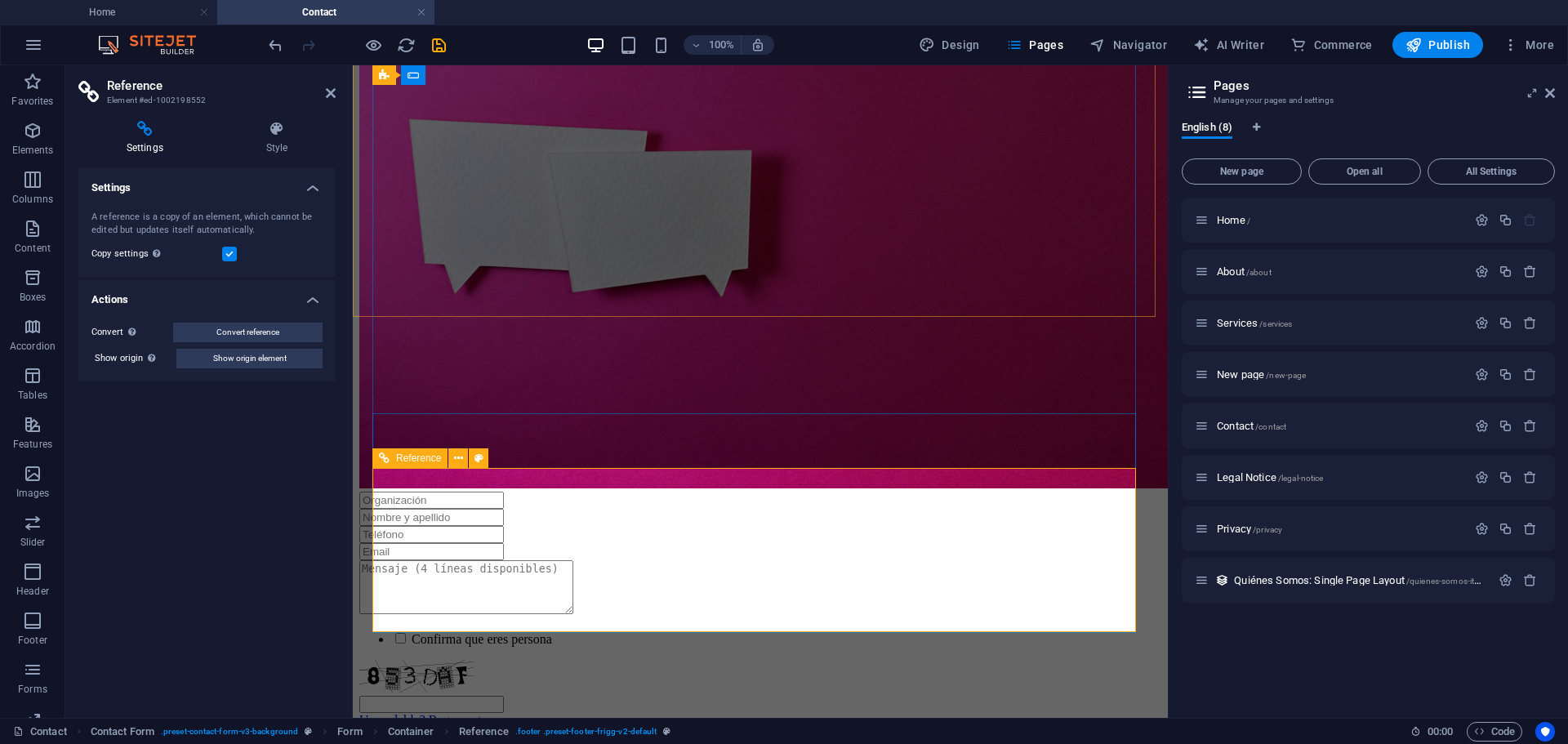
click at [457, 458] on icon at bounding box center [458, 458] width 9 height 17
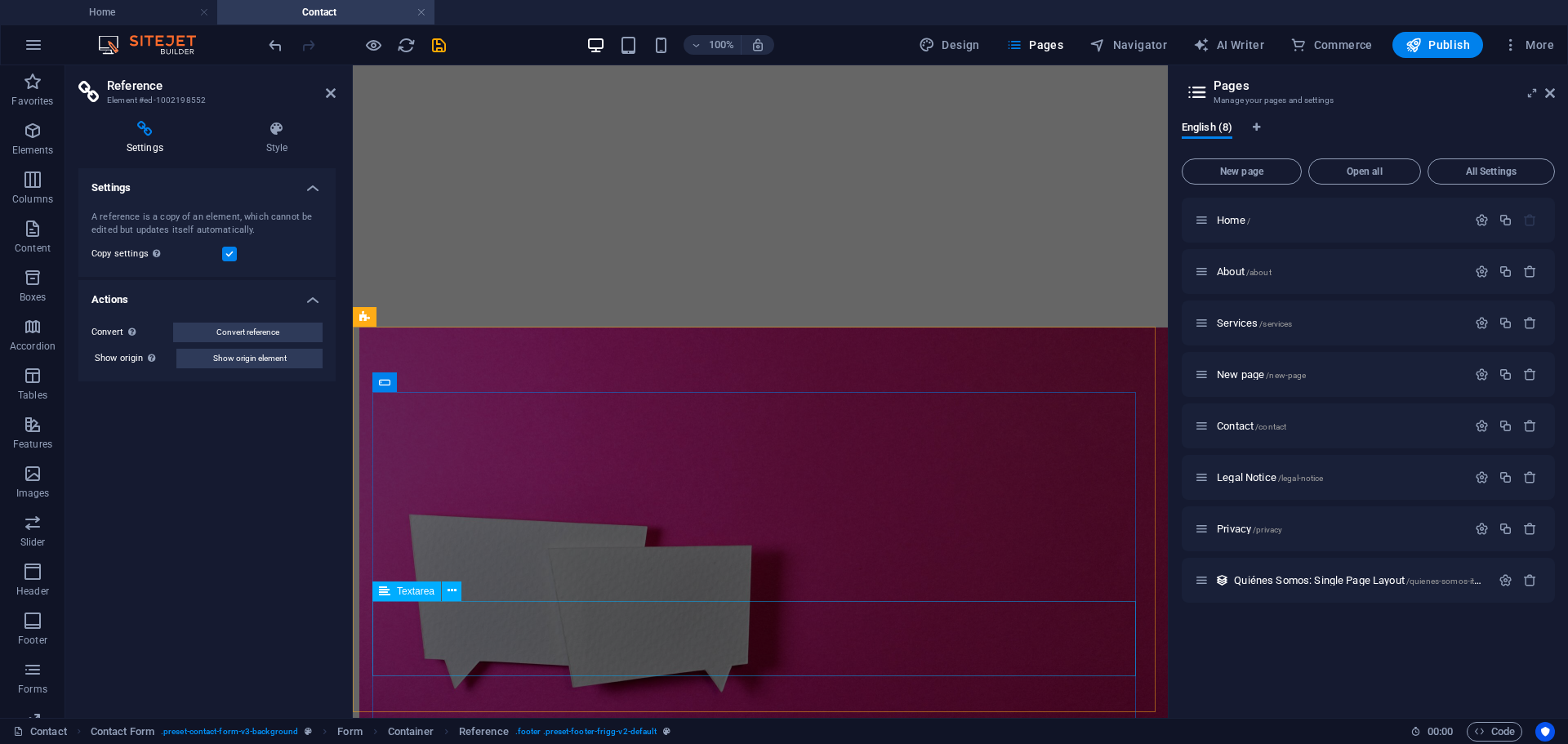
scroll to position [0, 0]
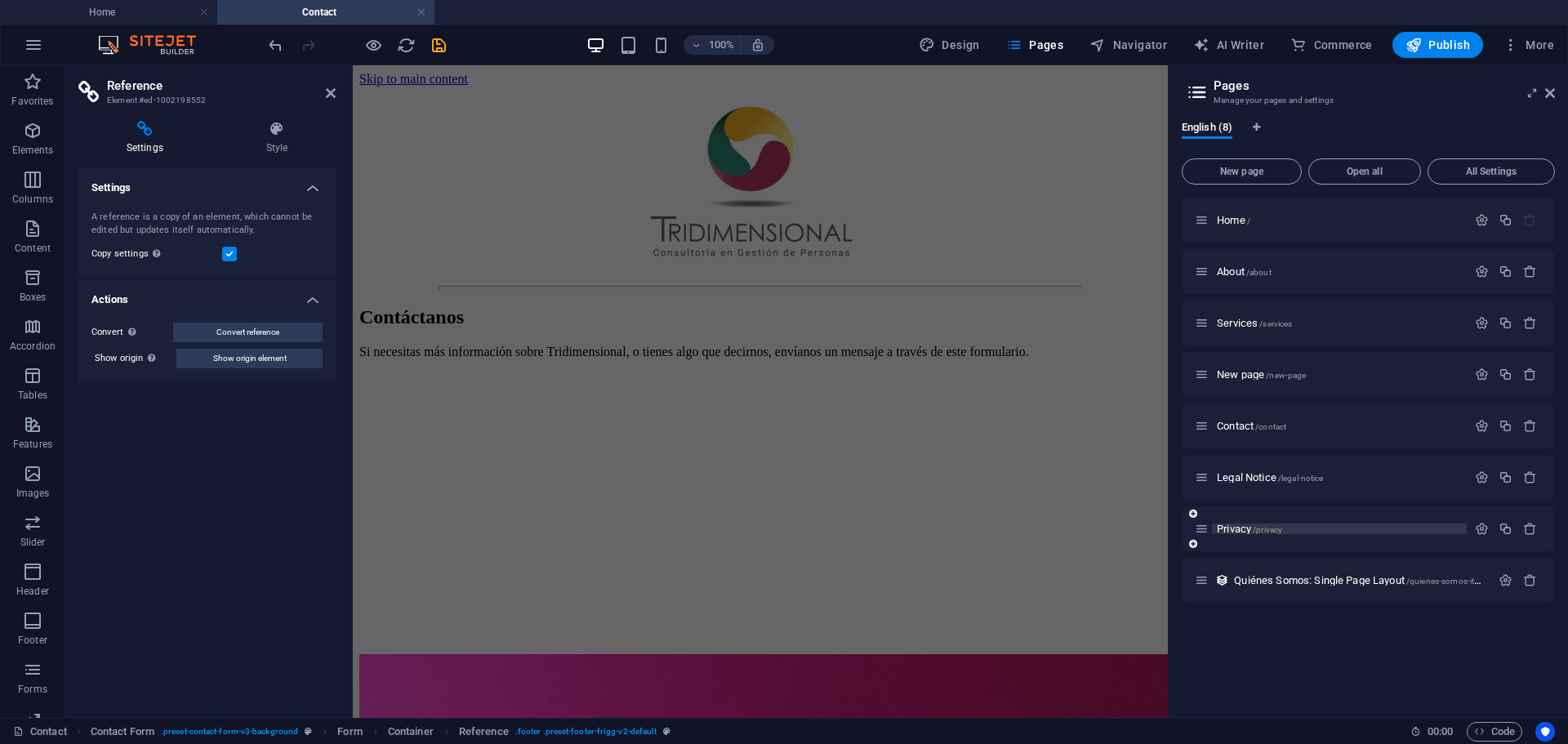
click at [1242, 528] on span "Privacy /privacy" at bounding box center [1250, 529] width 66 height 12
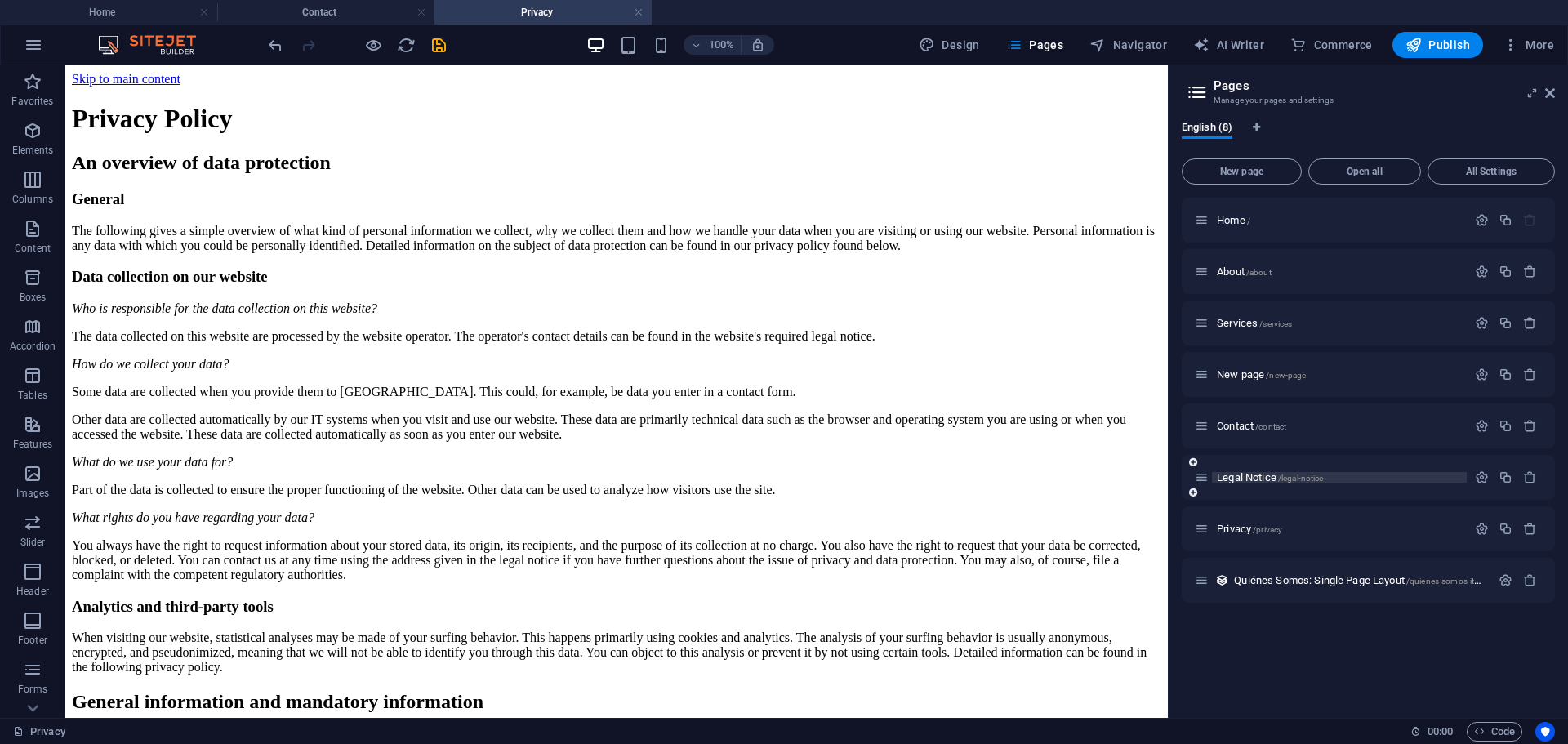
click at [1253, 475] on span "Legal Notice /legal-notice" at bounding box center [1270, 477] width 106 height 12
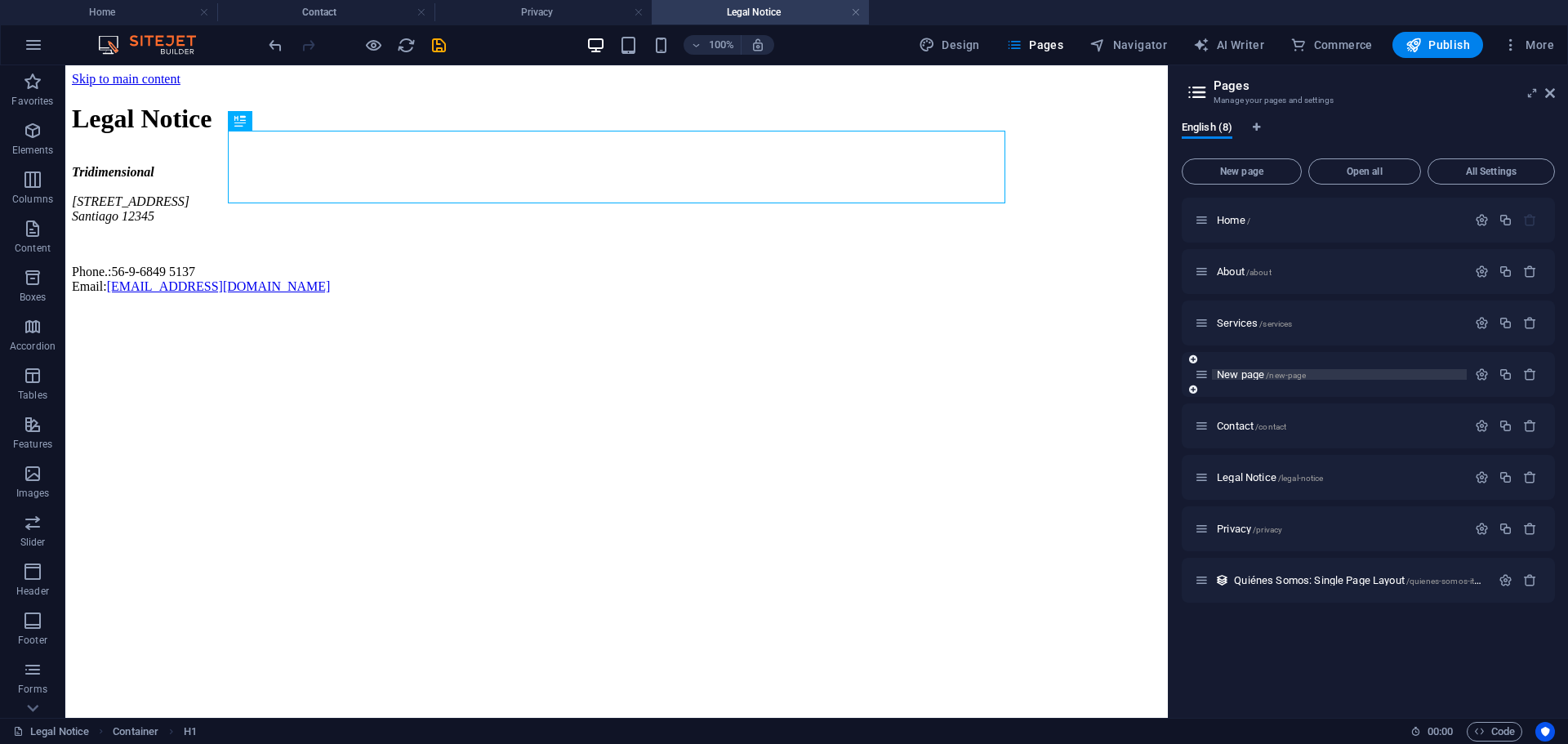
click at [1254, 377] on span "New page /new-page" at bounding box center [1262, 374] width 89 height 12
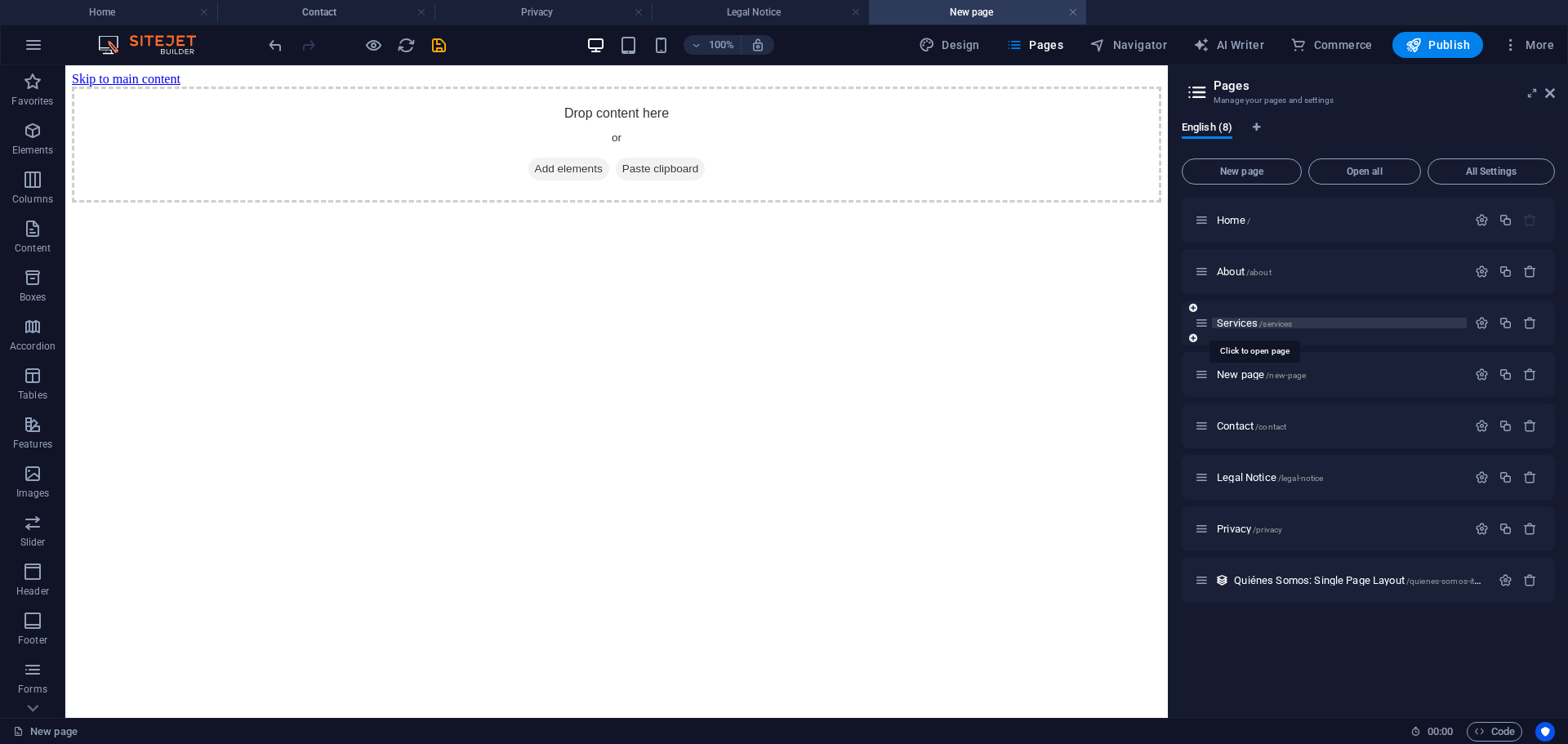
click at [1245, 326] on span "Services /services" at bounding box center [1255, 323] width 76 height 12
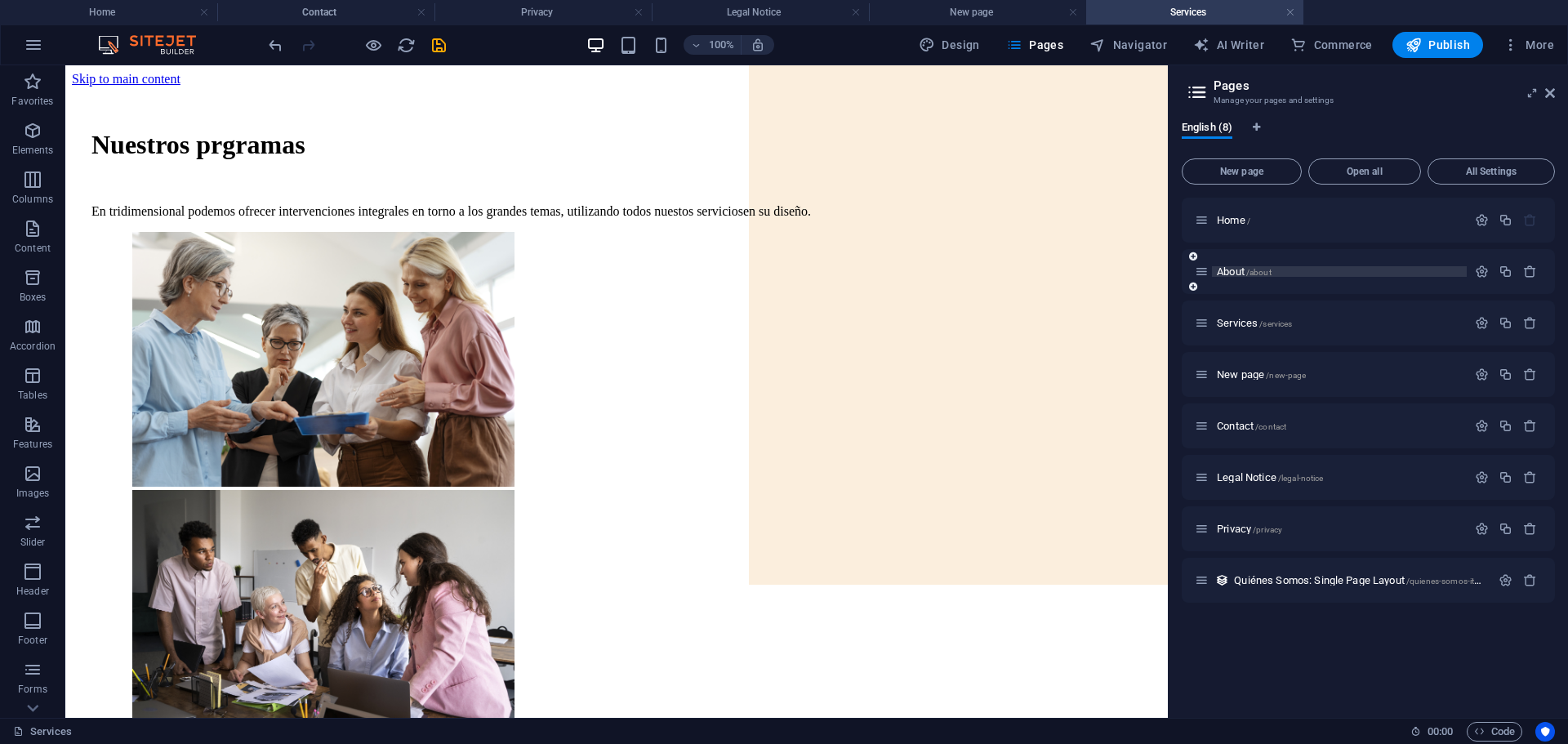
click at [1226, 274] on span "About /about" at bounding box center [1244, 272] width 55 height 12
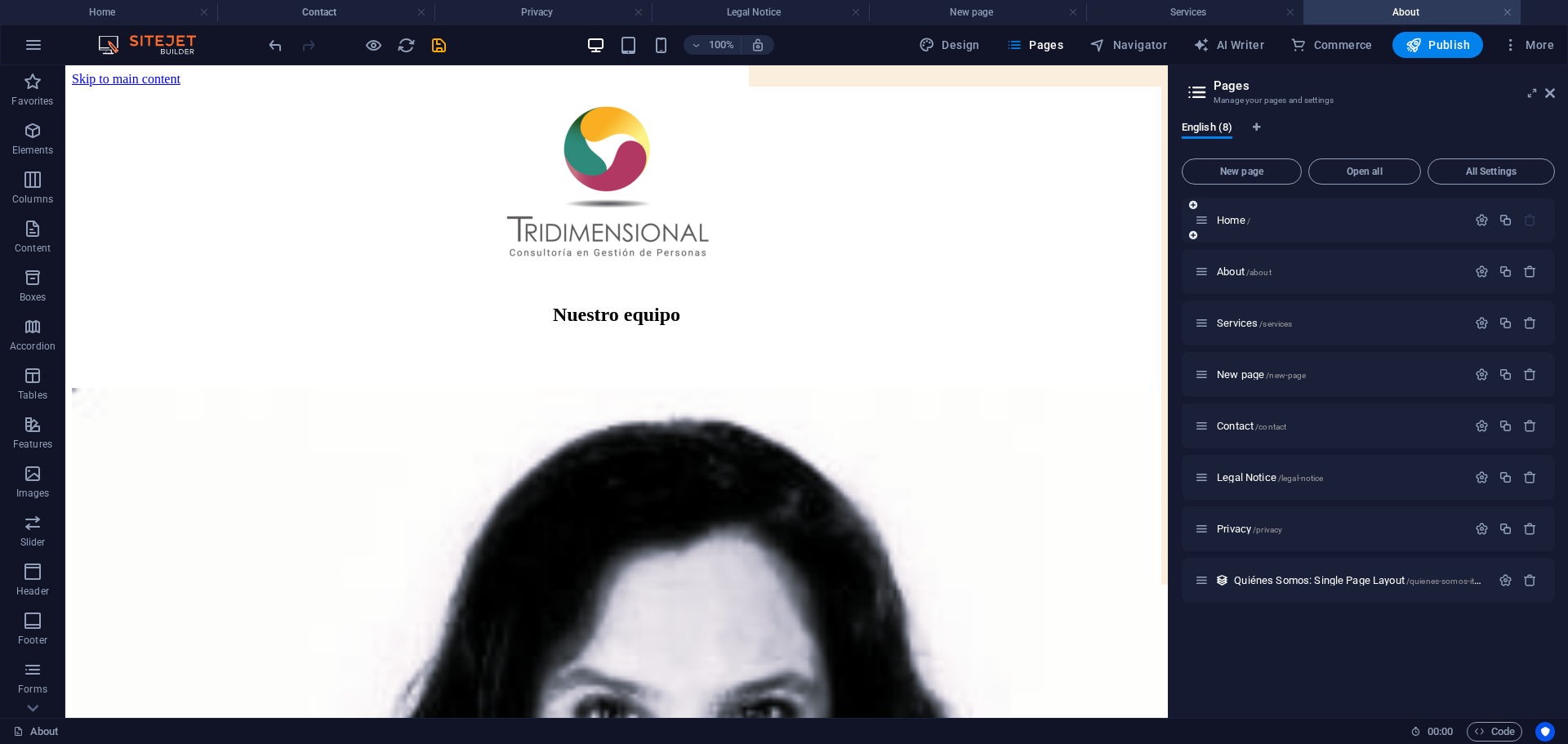
click at [1220, 213] on div "Home /" at bounding box center [1329, 220] width 271 height 19
click at [1227, 219] on span "Home /" at bounding box center [1234, 220] width 34 height 12
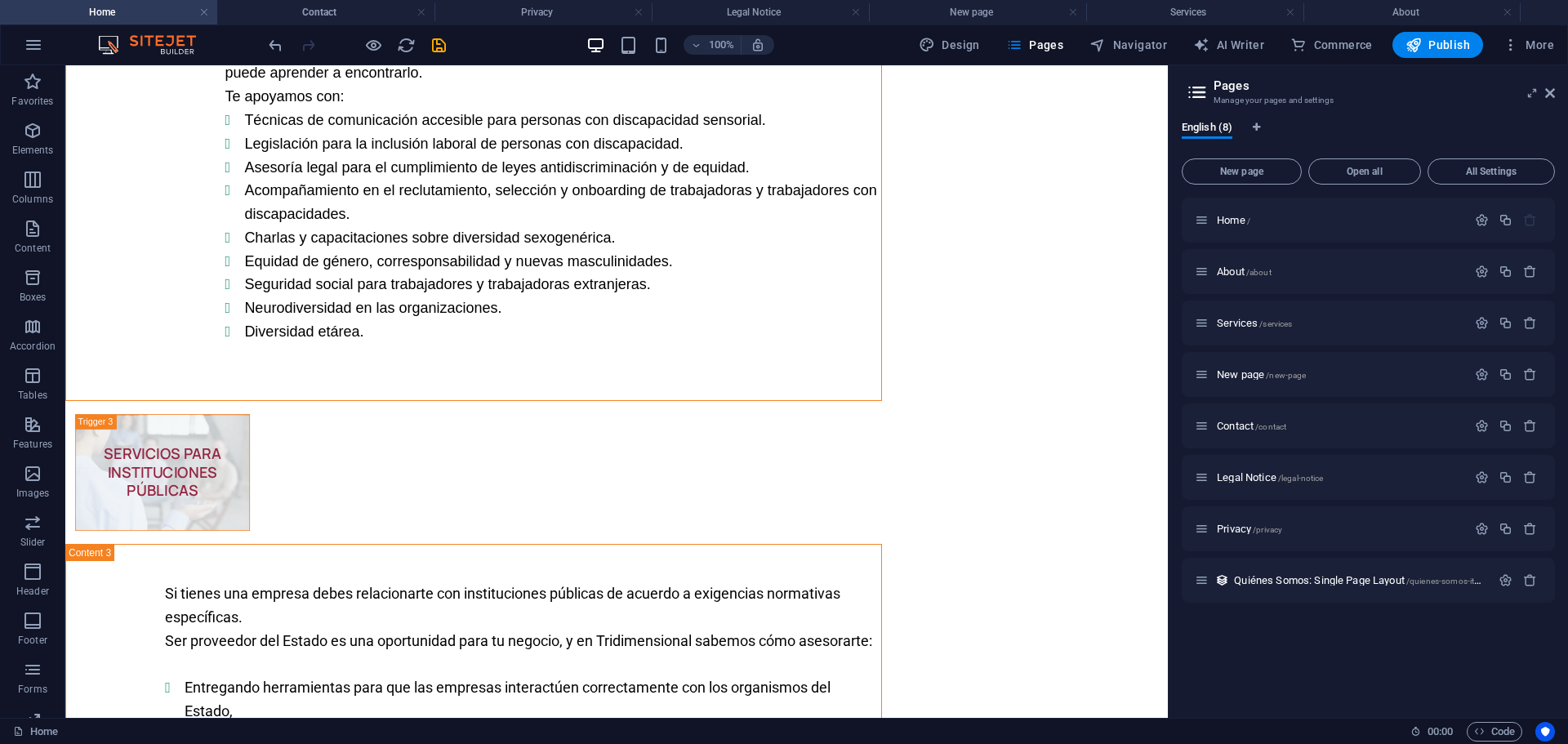
scroll to position [4052, 0]
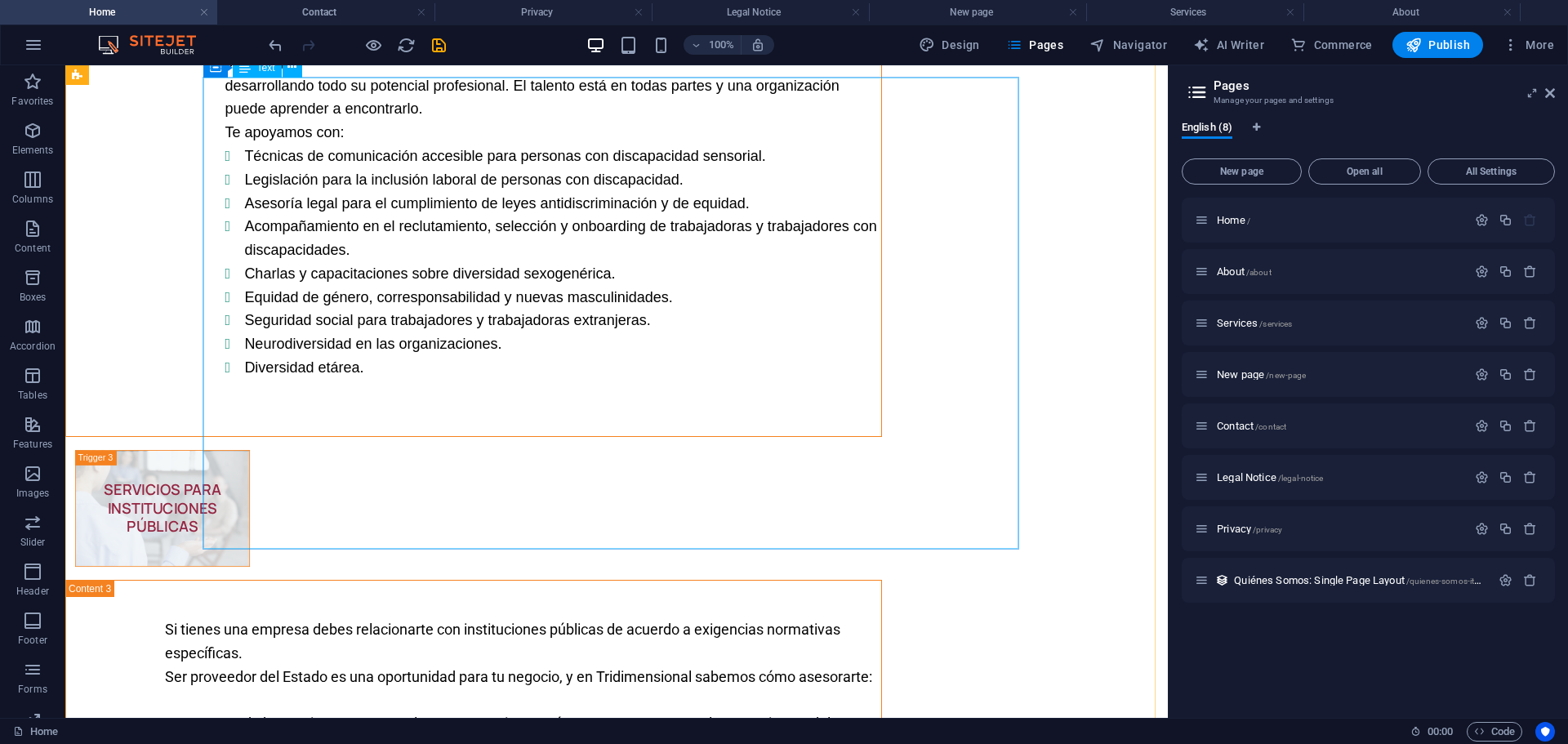
click at [787, 232] on div "¿Sabías que las organizaciones más innovadoras son las que tienen un personal m…" at bounding box center [474, 201] width 815 height 471
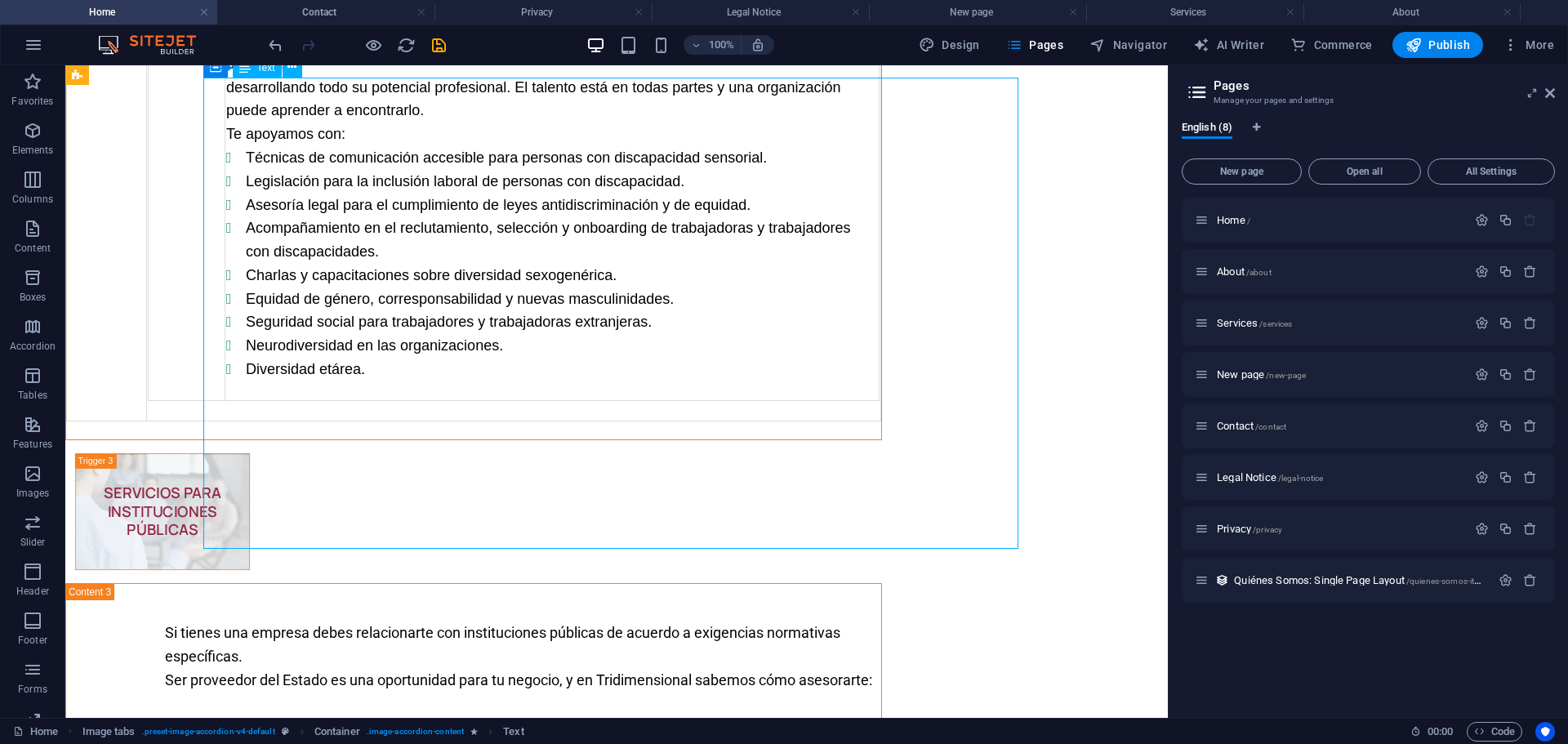
scroll to position [4038, 0]
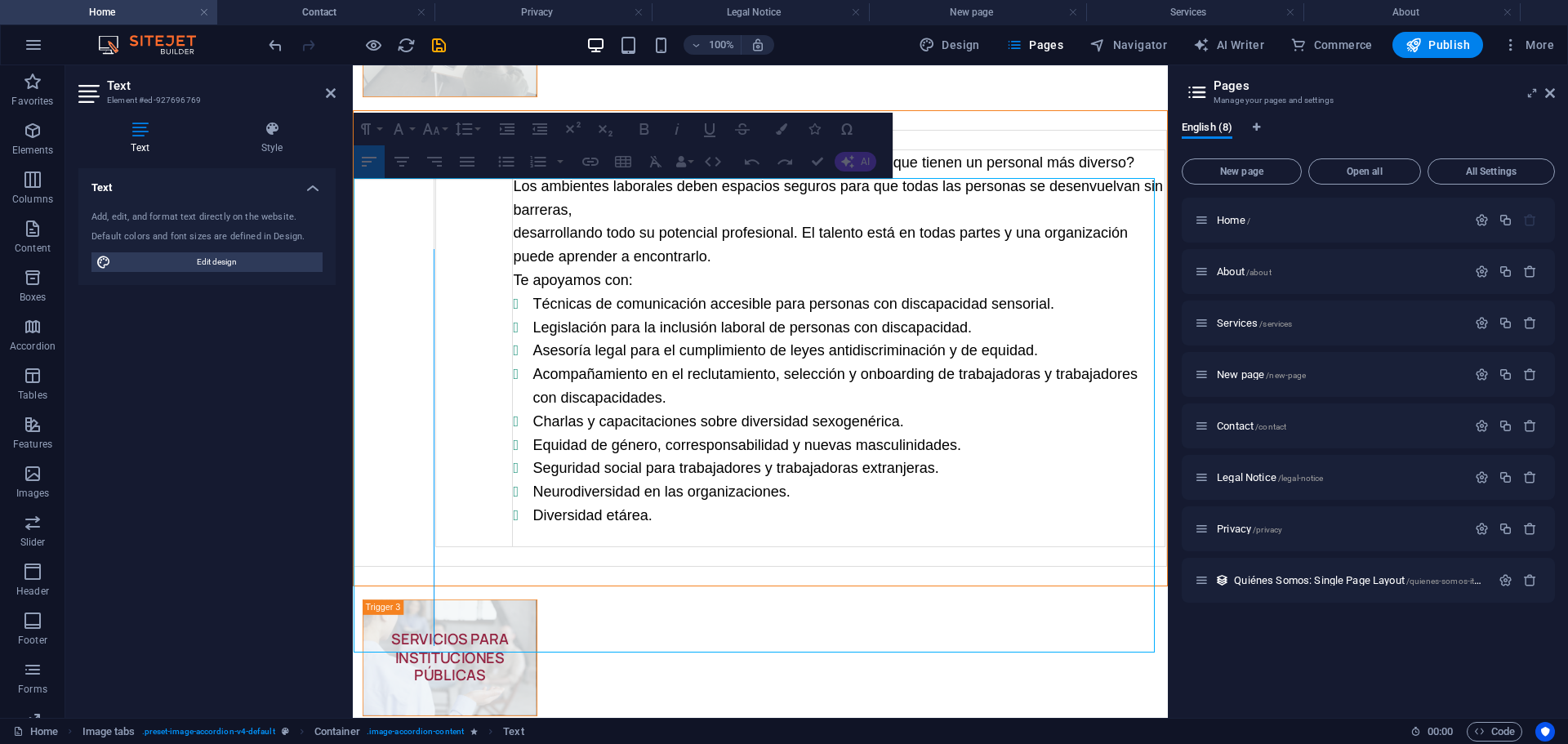
drag, startPoint x: 431, startPoint y: 158, endPoint x: 376, endPoint y: 153, distance: 55.2
click at [376, 153] on div "COMUNICACIÓN ORGANIZACIONAL Ningún proceso de gestión de personas puede prescin…" at bounding box center [760, 341] width 828 height 2159
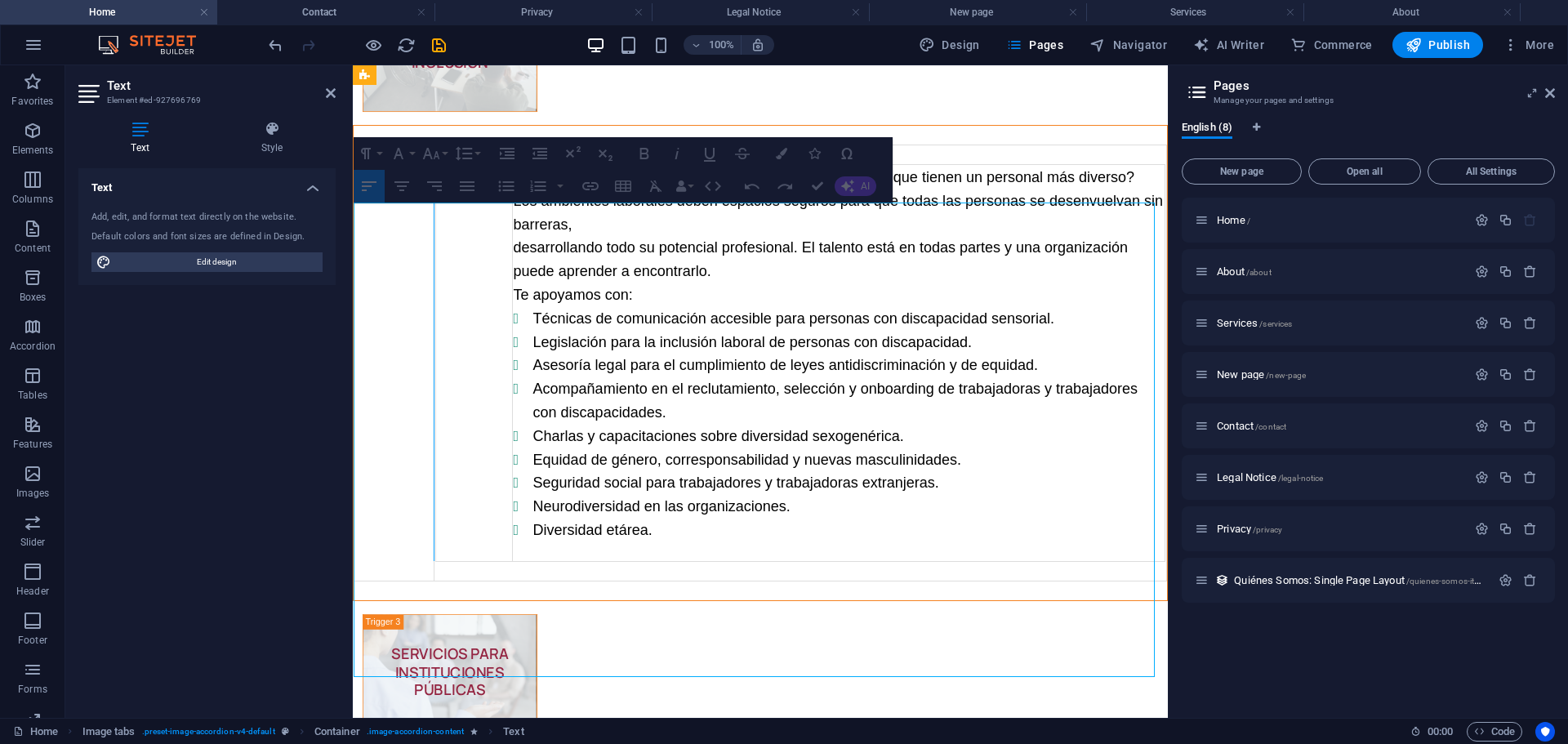
drag, startPoint x: 432, startPoint y: 283, endPoint x: 385, endPoint y: 292, distance: 47.9
click at [385, 292] on div "​ ​ ¿Sabías que las organizaciones más innovadoras son las que tienen un person…" at bounding box center [761, 362] width 813 height 474
drag, startPoint x: 509, startPoint y: 260, endPoint x: 455, endPoint y: 266, distance: 54.3
click at [455, 266] on div "Content 6" at bounding box center [458, 362] width 9 height 397
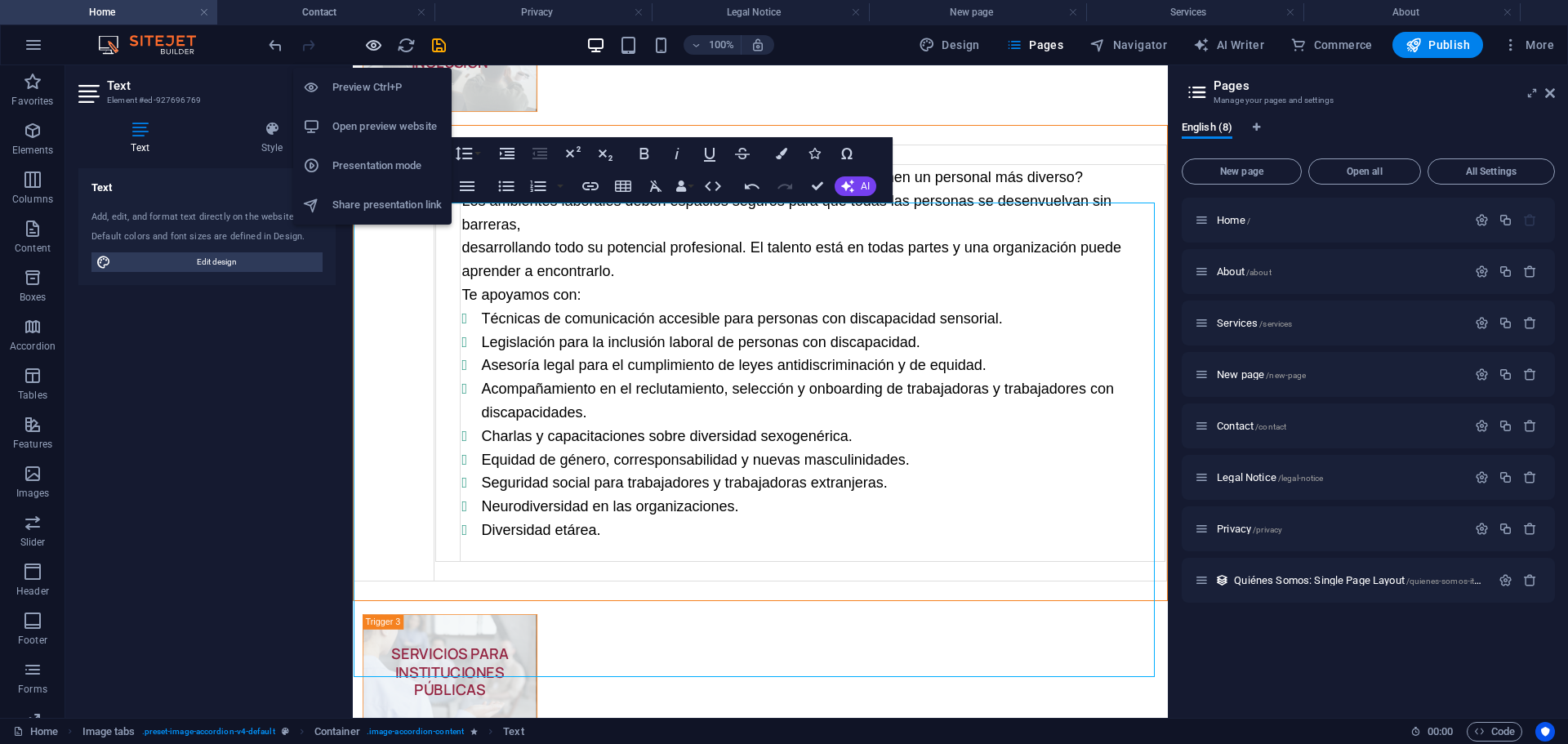
click at [371, 44] on icon "button" at bounding box center [373, 45] width 19 height 19
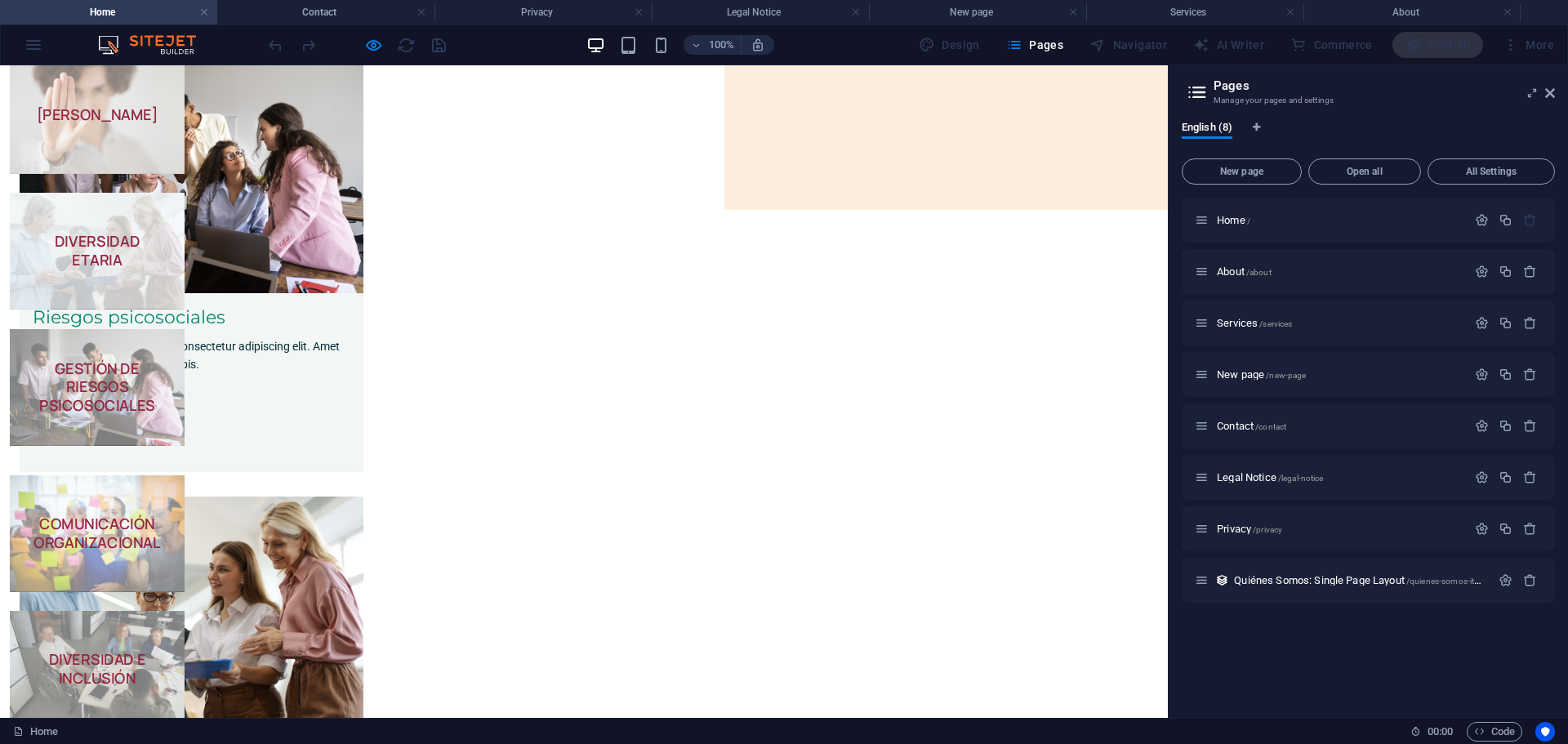
scroll to position [157, 0]
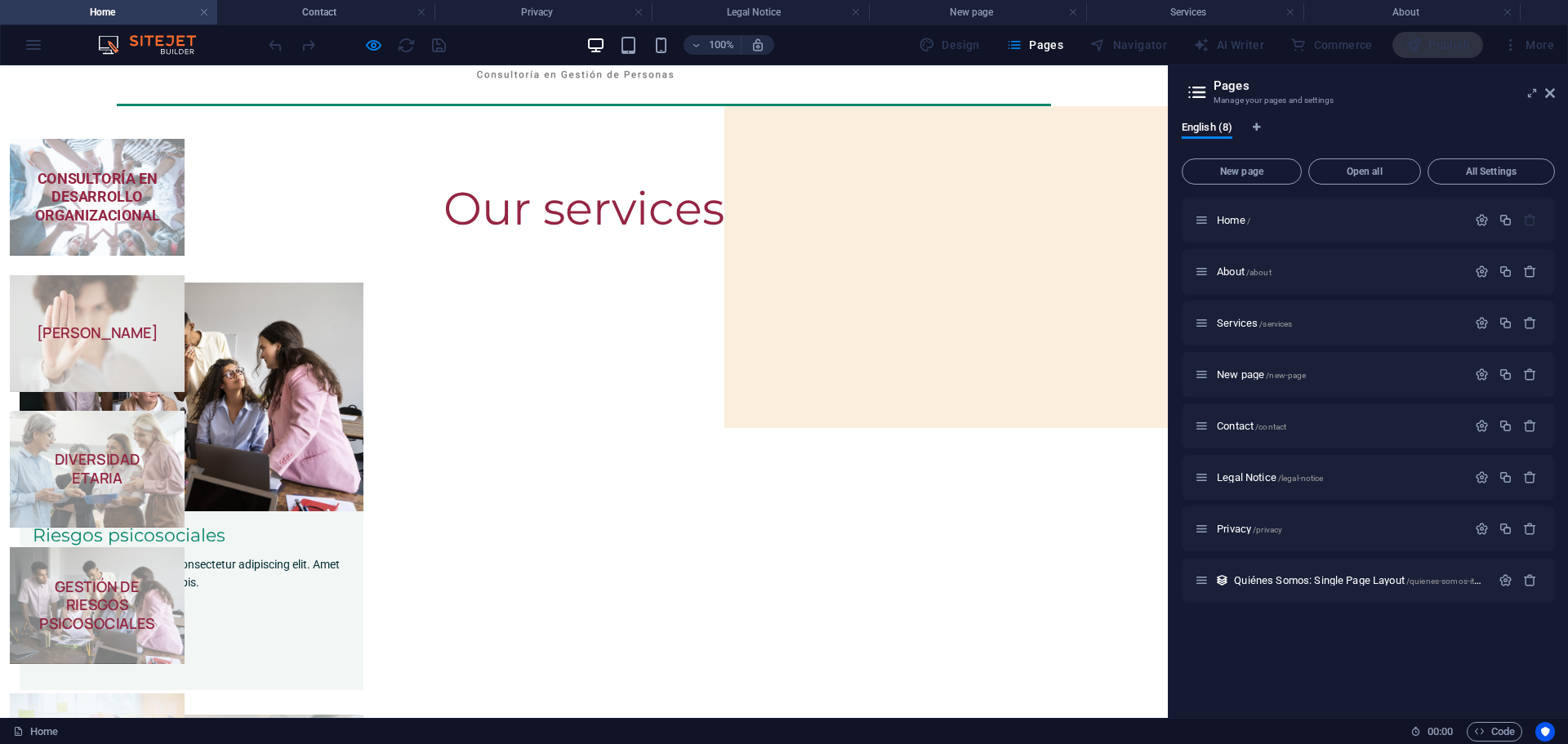
click at [161, 732] on strong "COMUNICACIÓN ORGANIZACIONAL" at bounding box center [97, 751] width 127 height 39
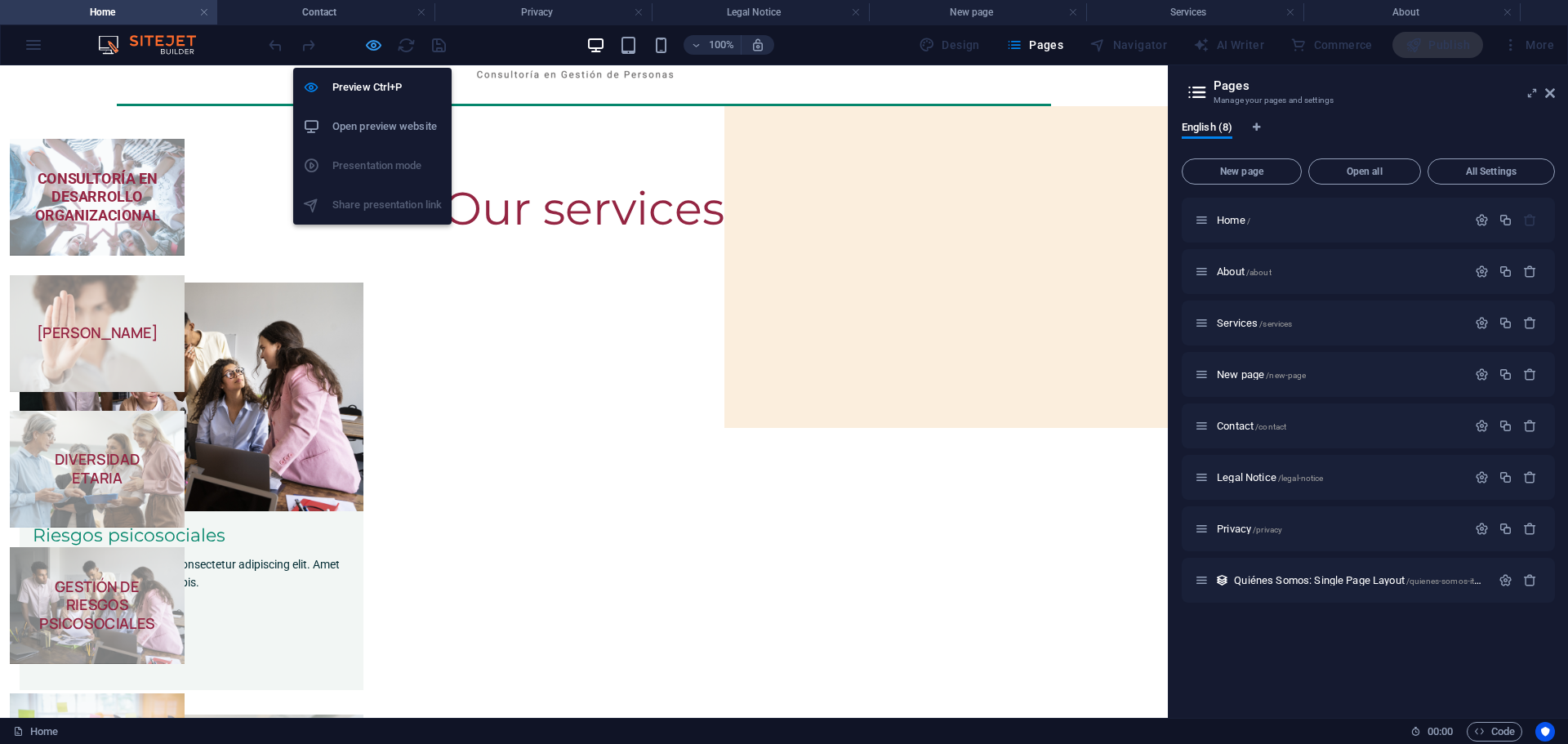
click at [375, 47] on icon "button" at bounding box center [373, 45] width 19 height 19
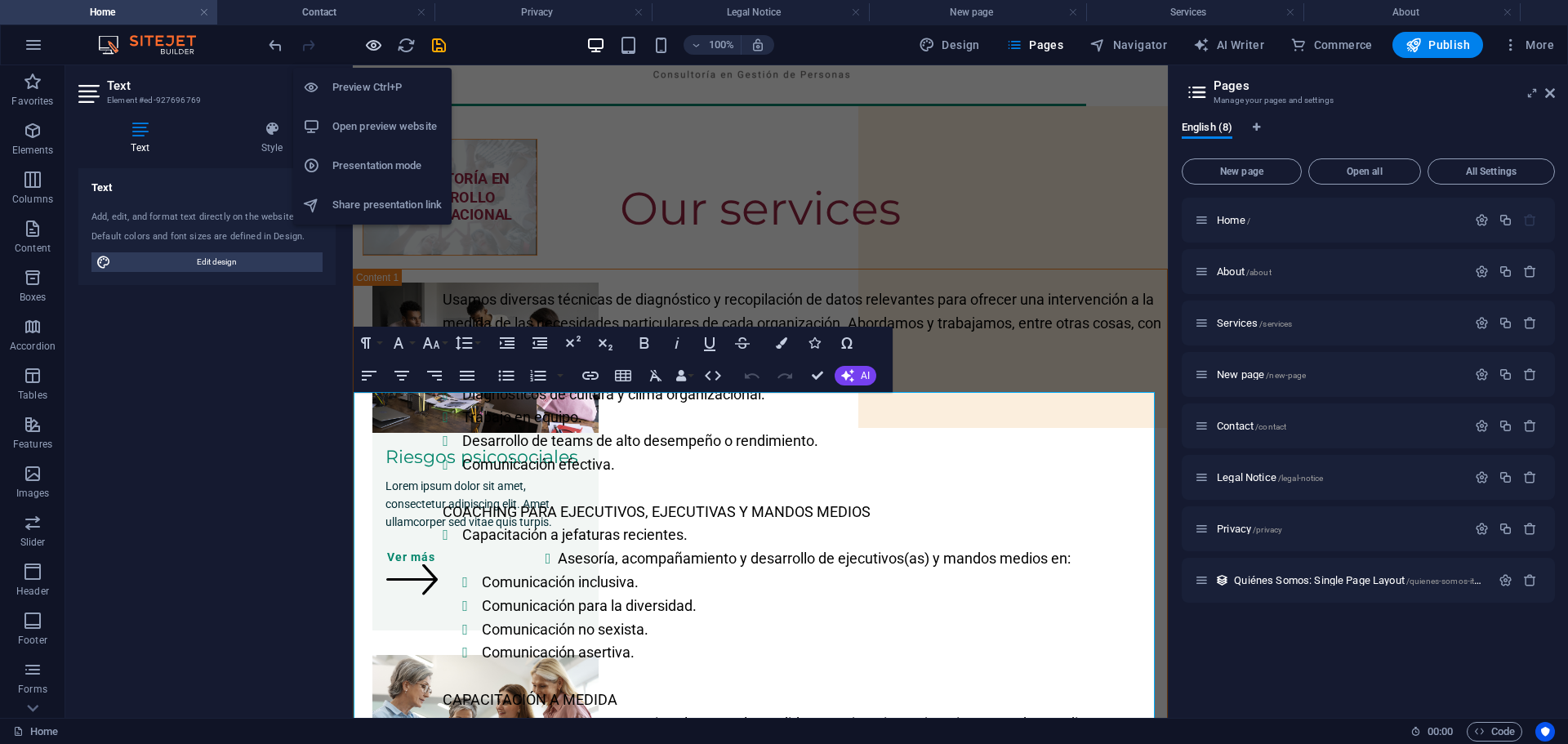
scroll to position [3724, 0]
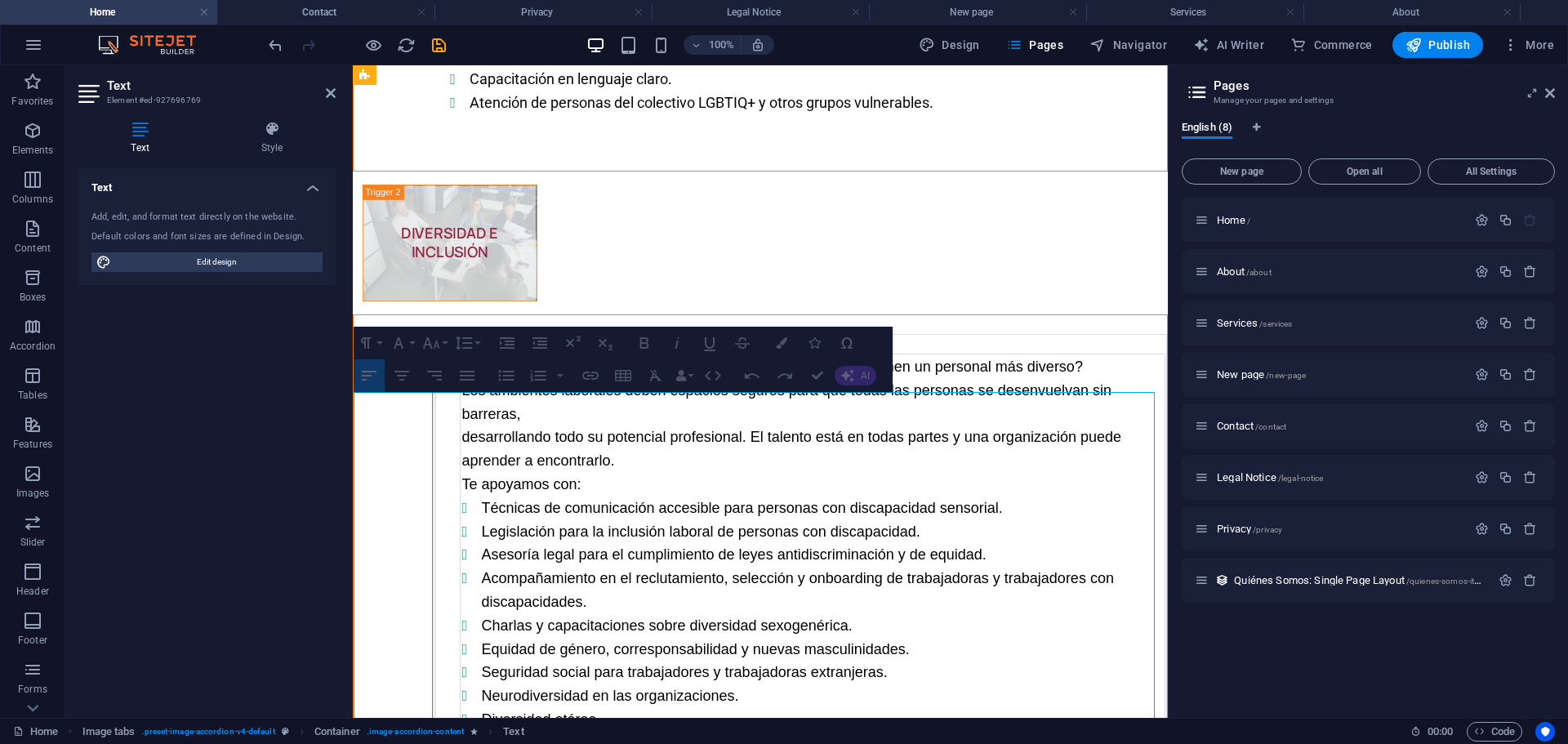
drag, startPoint x: 431, startPoint y: 530, endPoint x: 409, endPoint y: 531, distance: 22.0
click at [409, 531] on div "​ ​ ¿Sabías que las organizaciones más innovadoras son las que tienen un person…" at bounding box center [761, 552] width 813 height 474
drag, startPoint x: 458, startPoint y: 514, endPoint x: 444, endPoint y: 515, distance: 14.0
click at [444, 515] on div "¿Sabías que las organizaciones más innovadoras son las que tienen un personal m…" at bounding box center [761, 552] width 813 height 474
drag, startPoint x: 457, startPoint y: 503, endPoint x: 447, endPoint y: 505, distance: 10.2
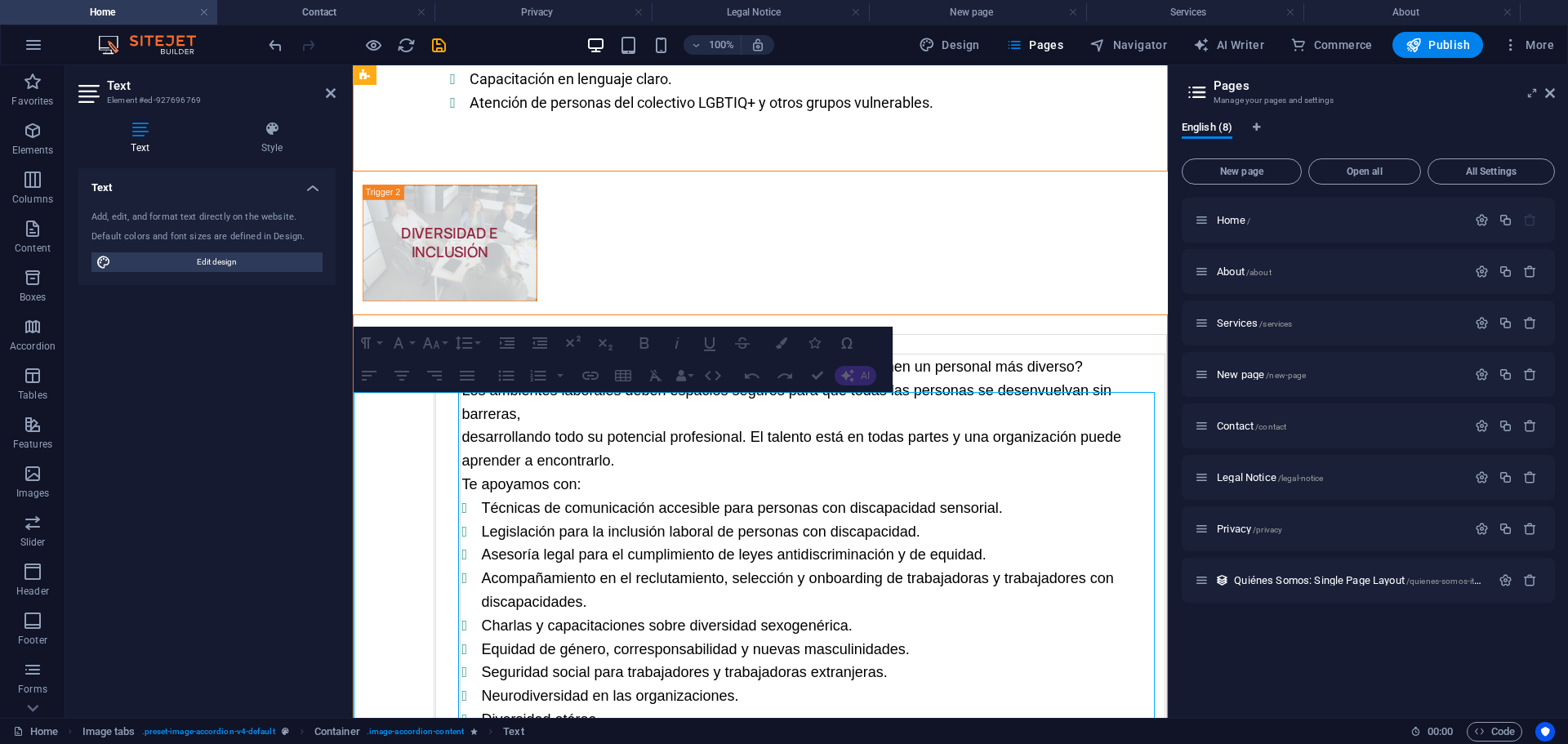
click at [447, 505] on div "¿Sabías que las organizaciones más innovadoras son las que tienen un personal m…" at bounding box center [761, 552] width 813 height 474
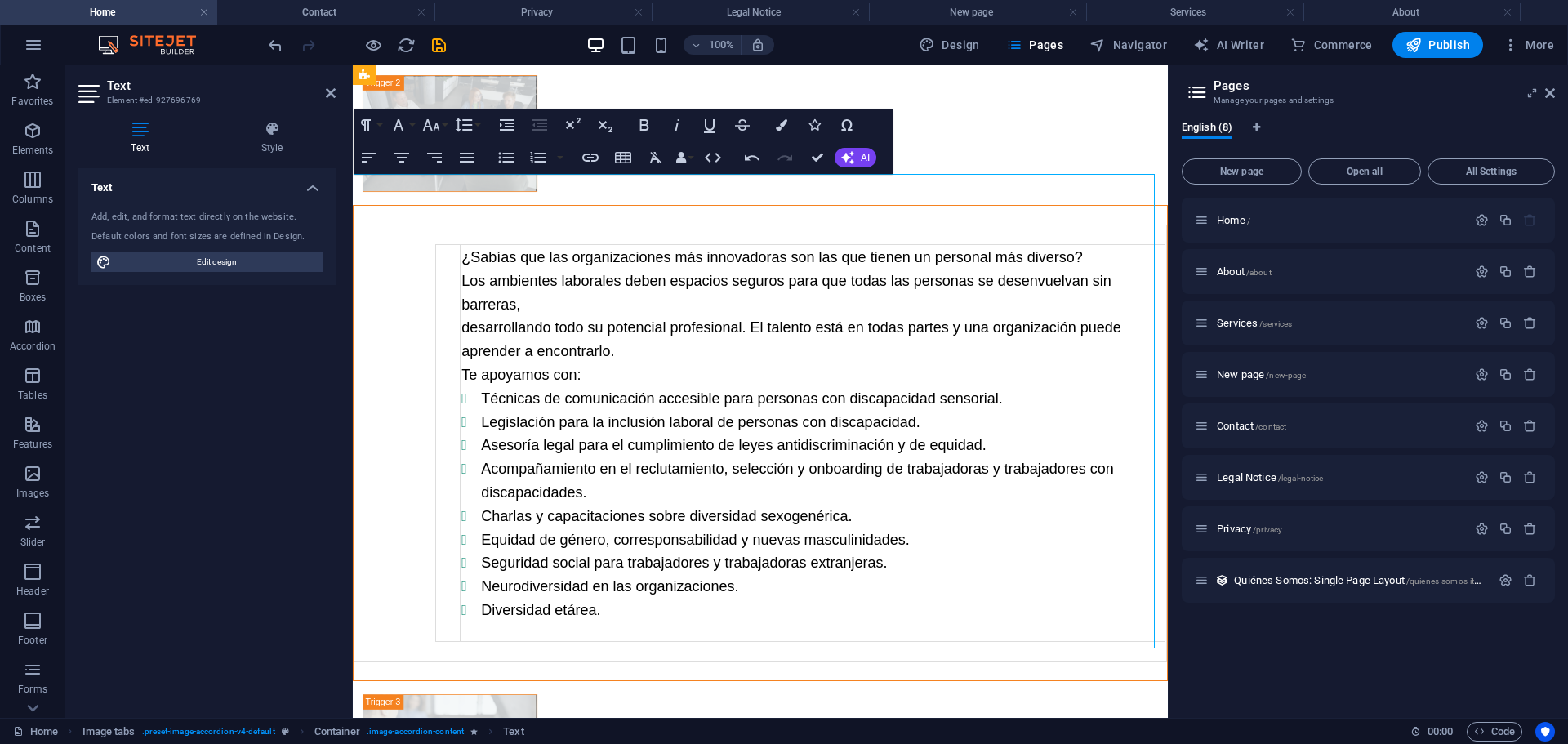
scroll to position [3942, 0]
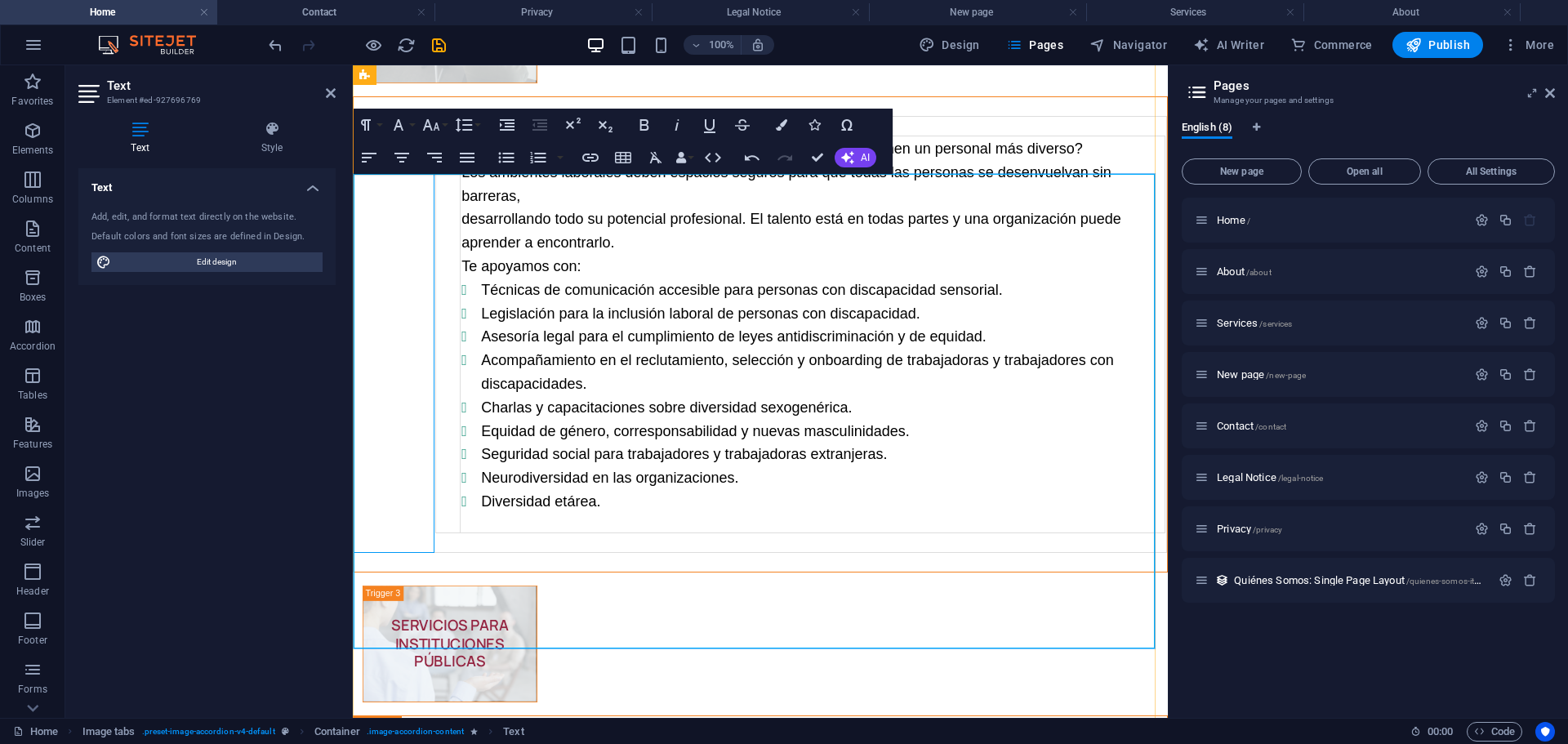
click at [389, 252] on td "Content 6" at bounding box center [394, 334] width 80 height 437
drag, startPoint x: 430, startPoint y: 199, endPoint x: 388, endPoint y: 200, distance: 42.0
click at [388, 200] on div "​ ​ ¿Sabías que las organizaciones más innovadoras son las que tienen un person…" at bounding box center [761, 334] width 813 height 474
click at [432, 202] on div "Content 6" at bounding box center [432, 334] width 1 height 437
drag, startPoint x: 432, startPoint y: 202, endPoint x: 421, endPoint y: 203, distance: 11.0
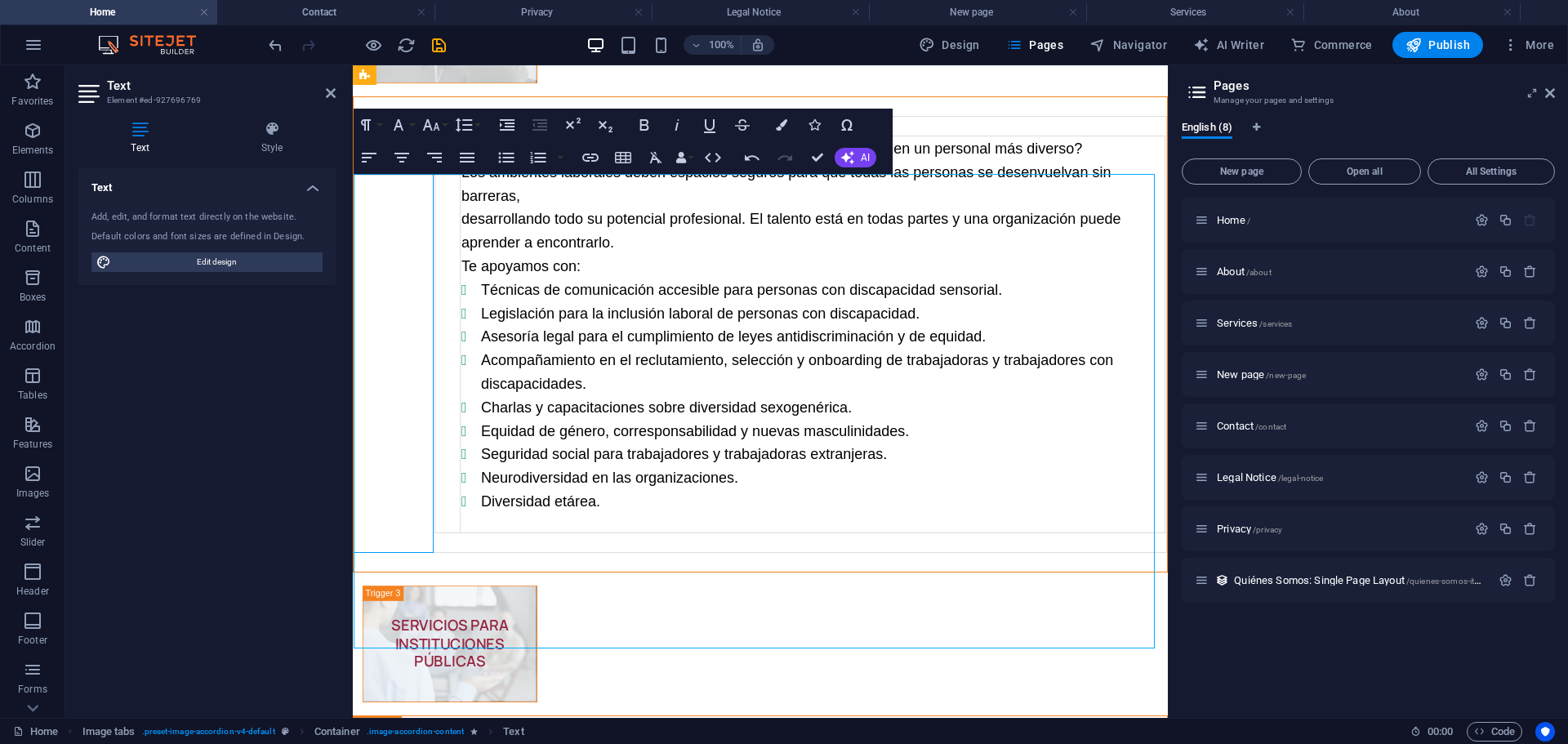
click at [421, 203] on td "Content 6" at bounding box center [394, 334] width 80 height 437
drag, startPoint x: 432, startPoint y: 222, endPoint x: 413, endPoint y: 222, distance: 19.0
click at [413, 222] on div "​ ​ ¿Sabías que las organizaciones más innovadoras son las que tienen un person…" at bounding box center [761, 334] width 813 height 474
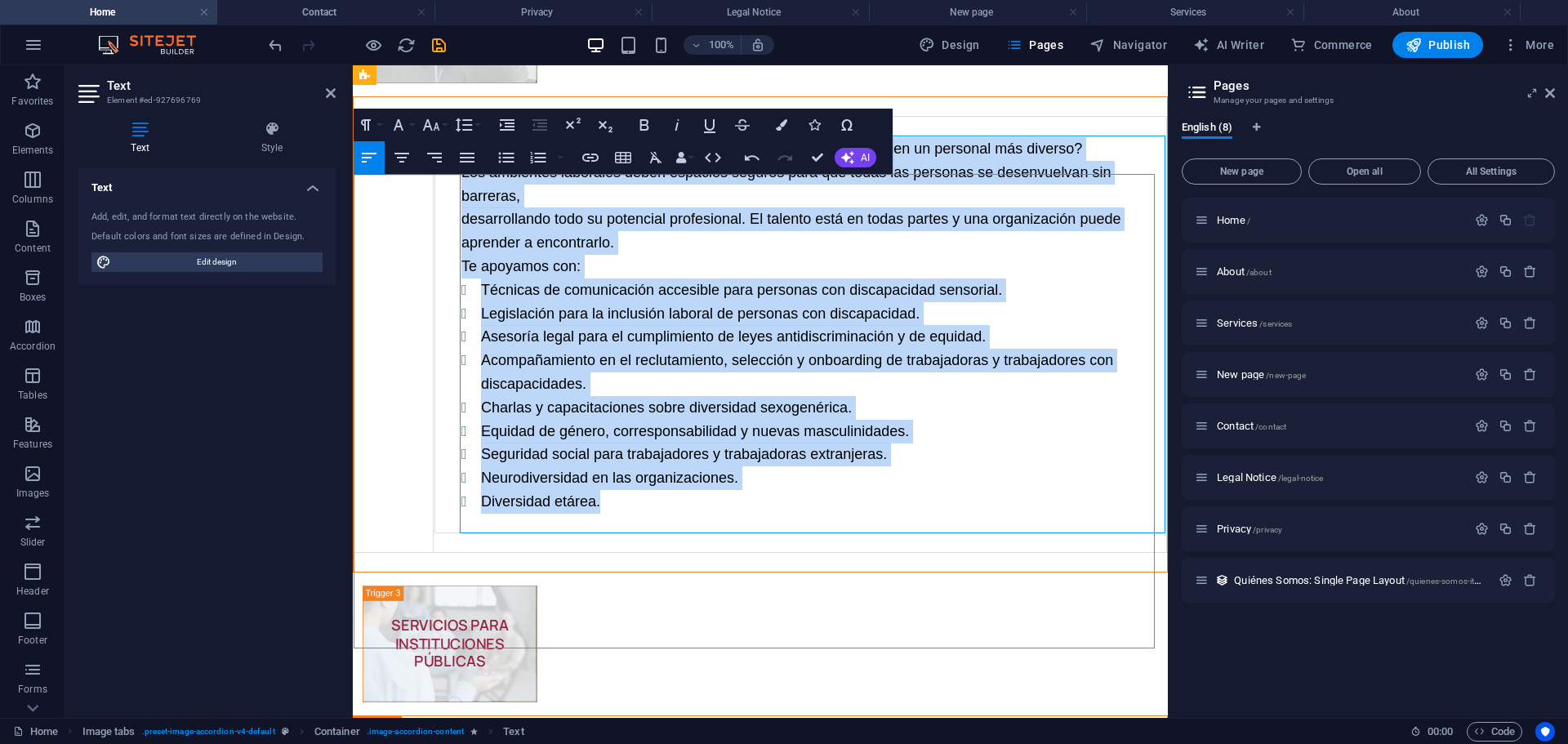
drag, startPoint x: 461, startPoint y: 225, endPoint x: 610, endPoint y: 576, distance: 381.3
click at [610, 532] on td "¿Sabías que las organizaciones más innovadoras son las que tienen un personal m…" at bounding box center [811, 333] width 705 height 397
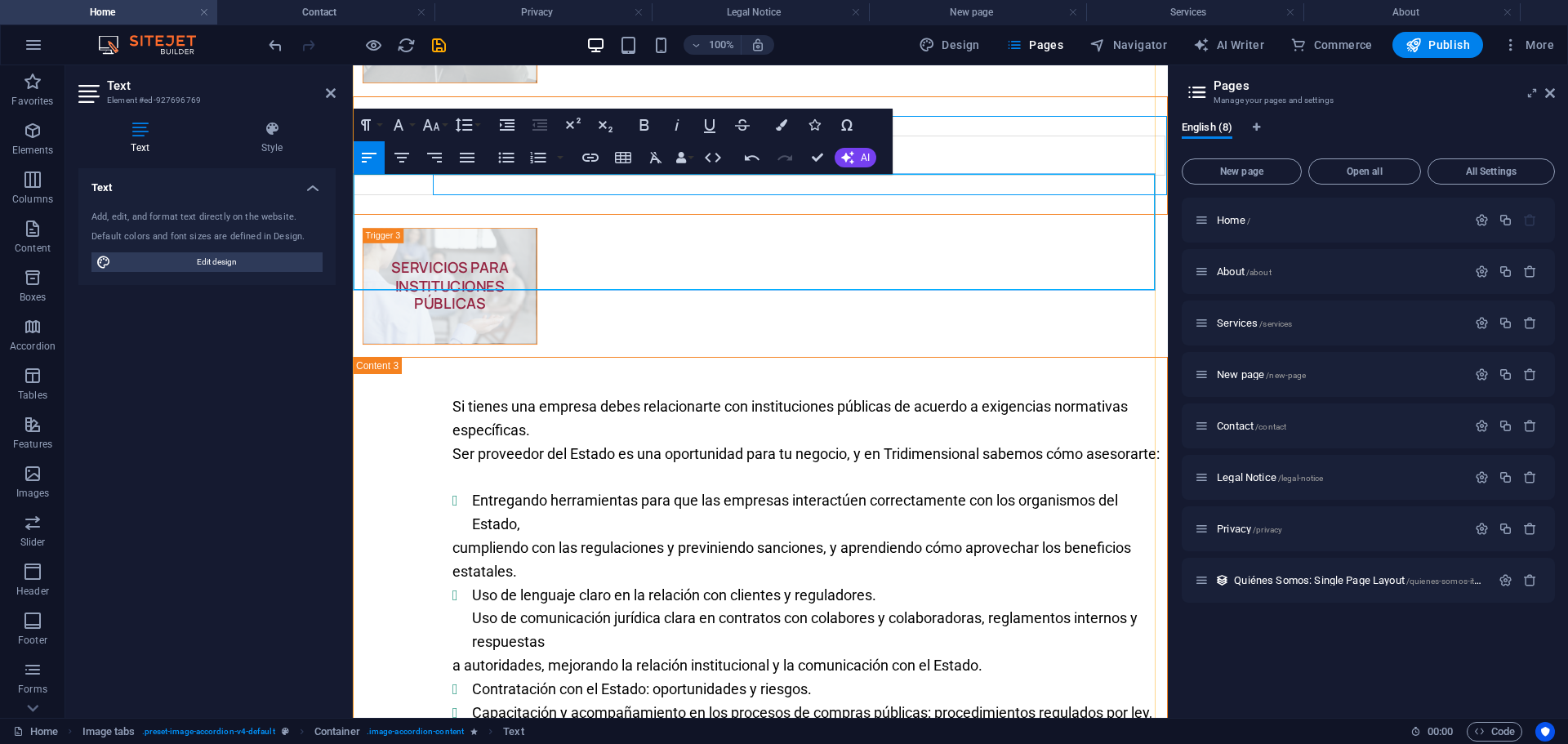
click at [452, 135] on p "Content 6" at bounding box center [799, 126] width 731 height 18
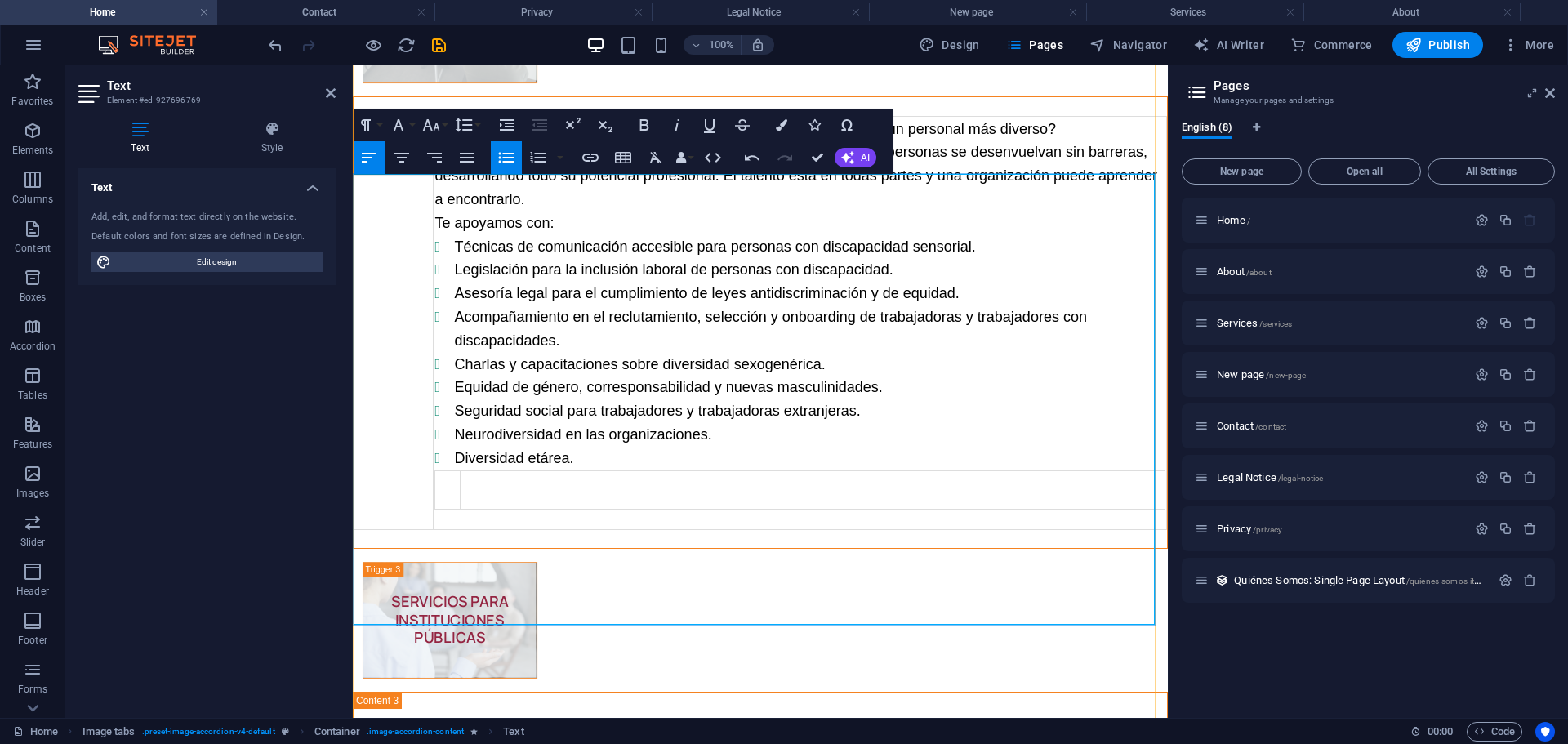
click at [546, 509] on td "Content 6" at bounding box center [811, 489] width 705 height 39
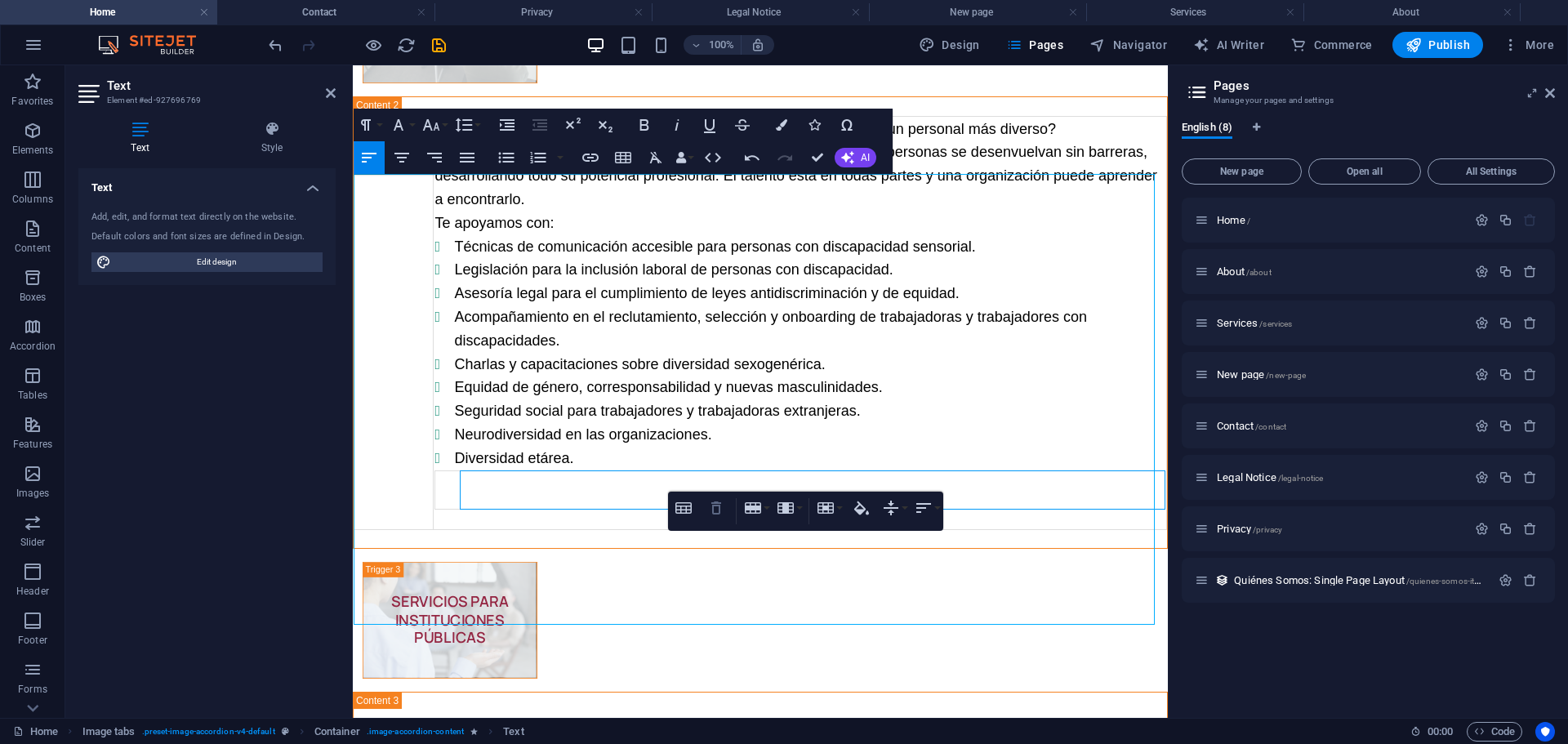
click at [716, 502] on icon "button" at bounding box center [716, 507] width 10 height 13
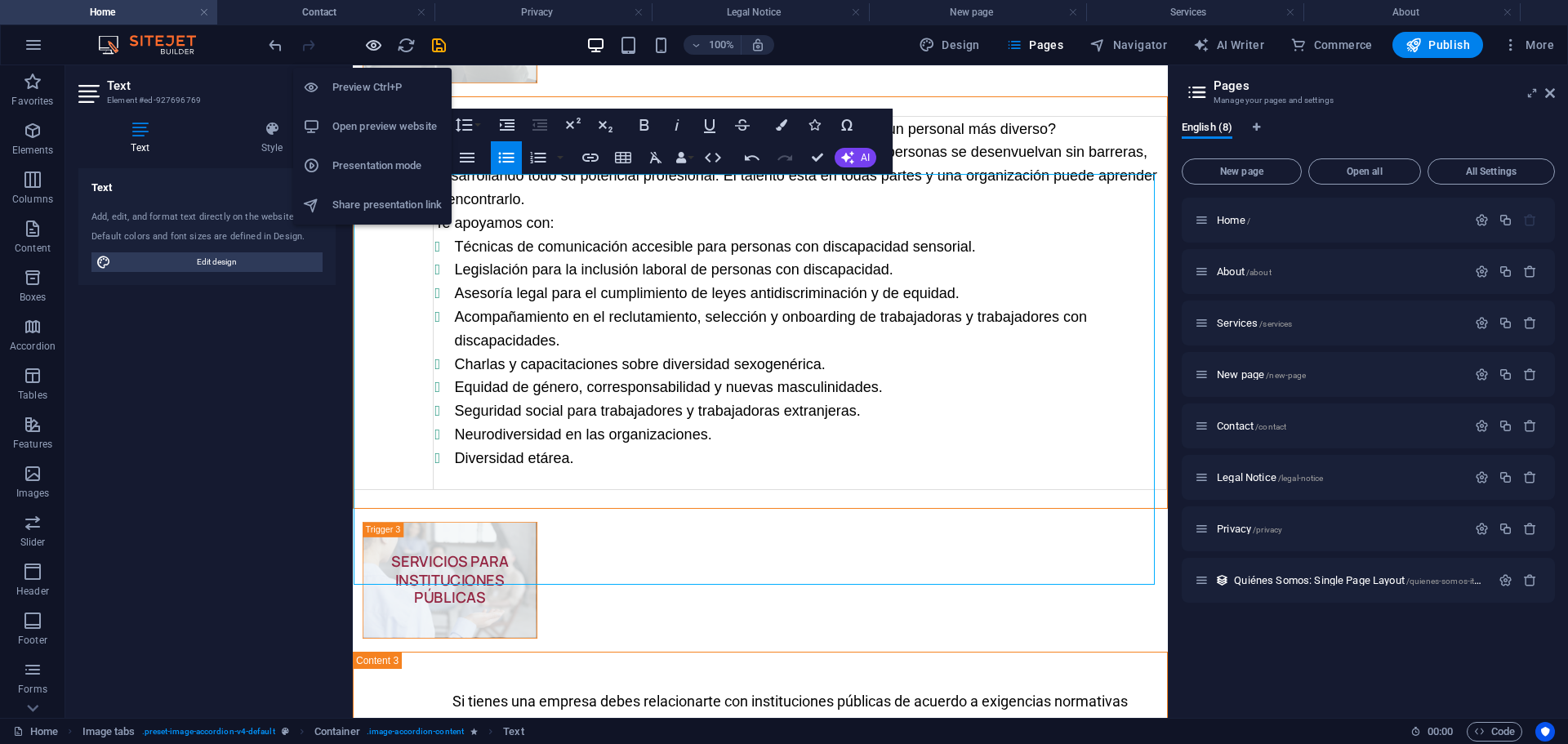
click at [377, 42] on icon "button" at bounding box center [373, 45] width 19 height 19
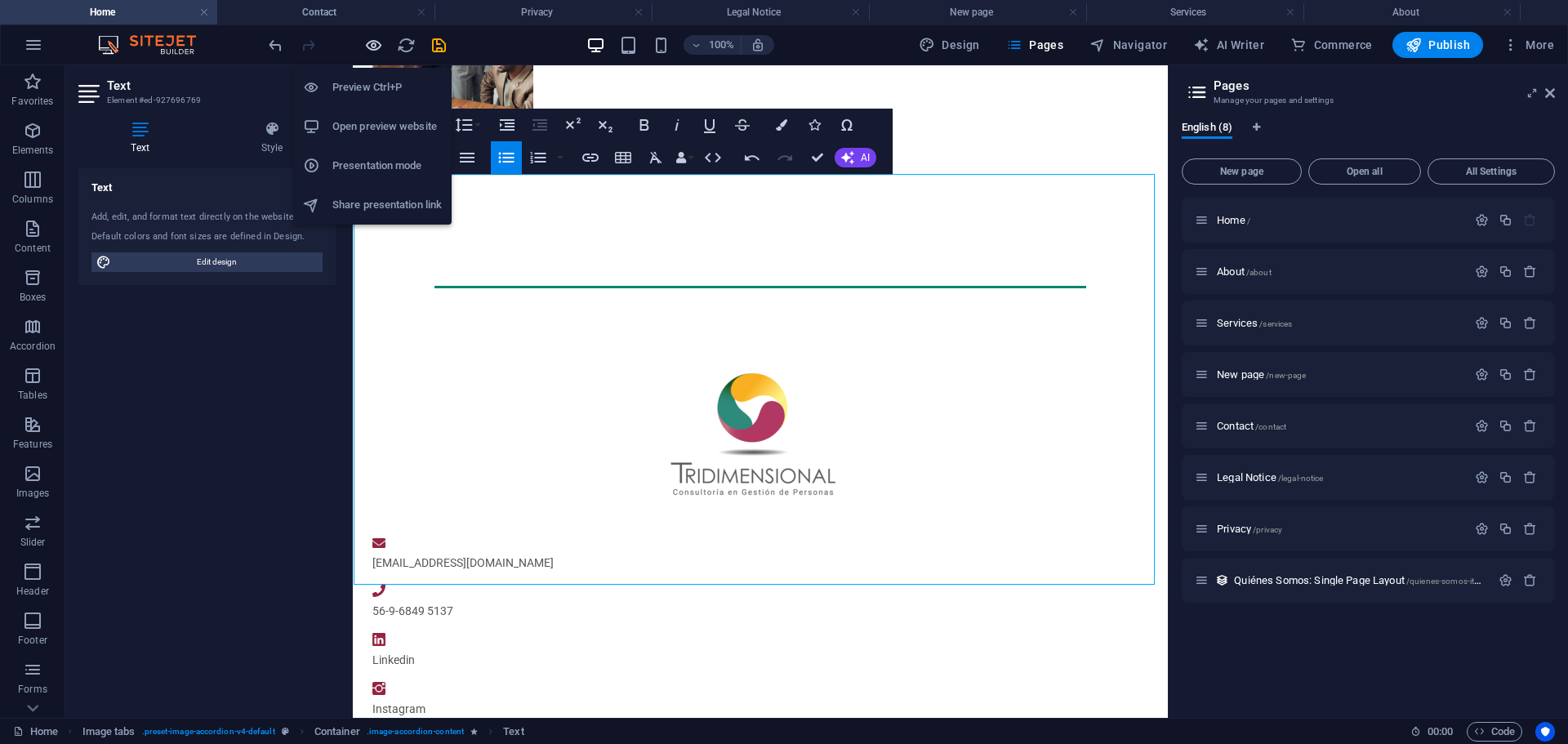
scroll to position [403, 0]
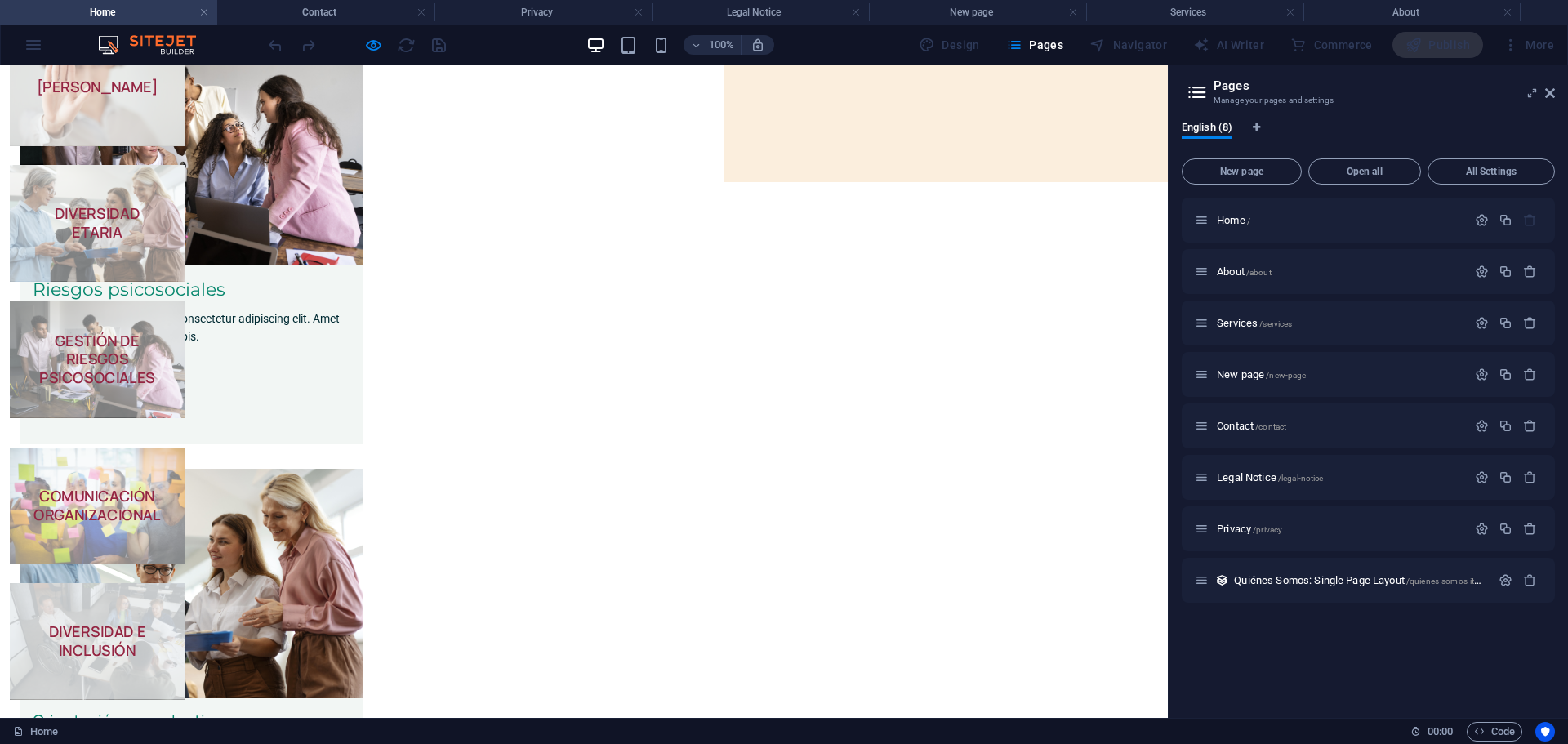
click at [146, 622] on strong "DIVERSIDAD E INCLUSIÓN" at bounding box center [97, 641] width 97 height 39
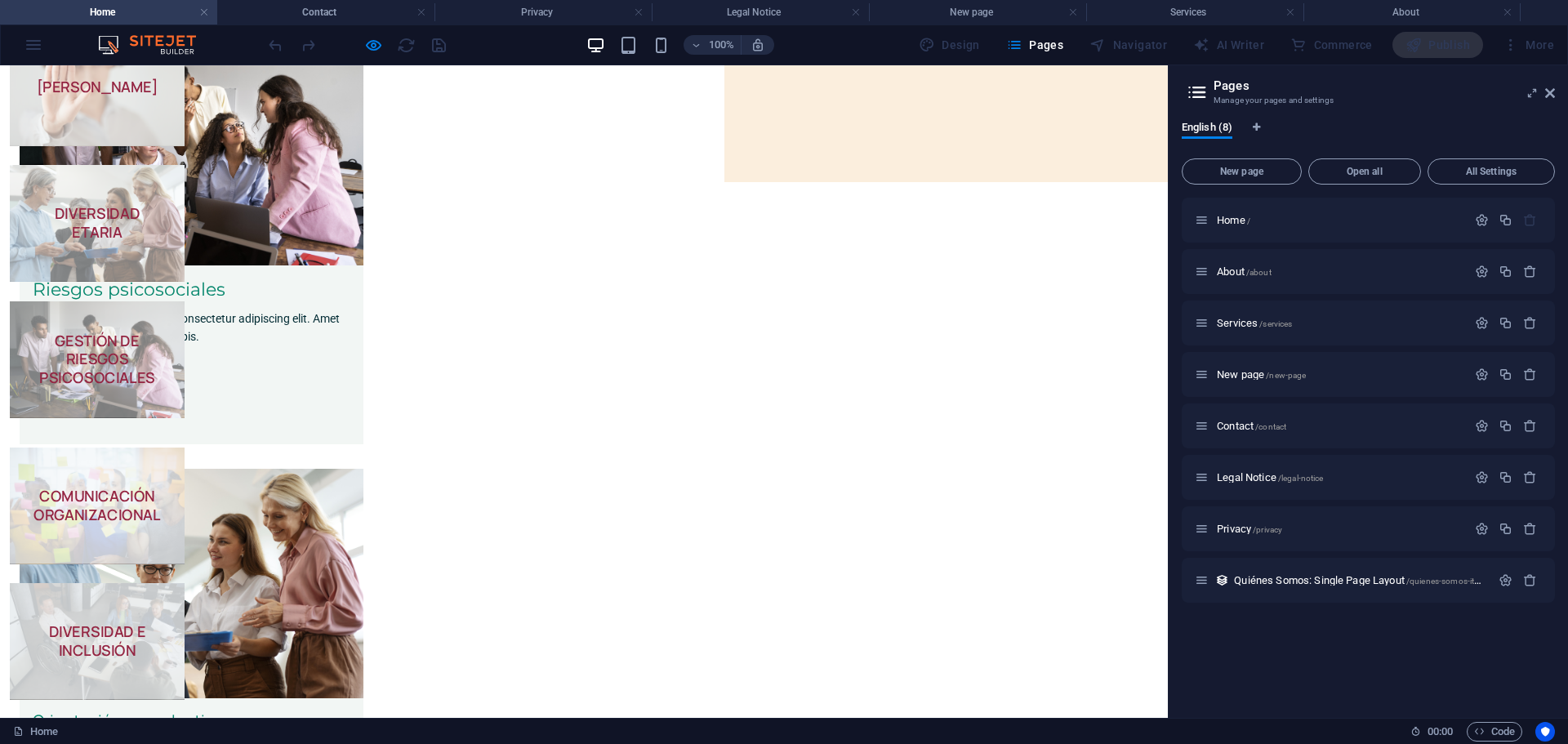
click at [161, 486] on strong "COMUNICACIÓN ORGANIZACIONAL" at bounding box center [97, 505] width 127 height 39
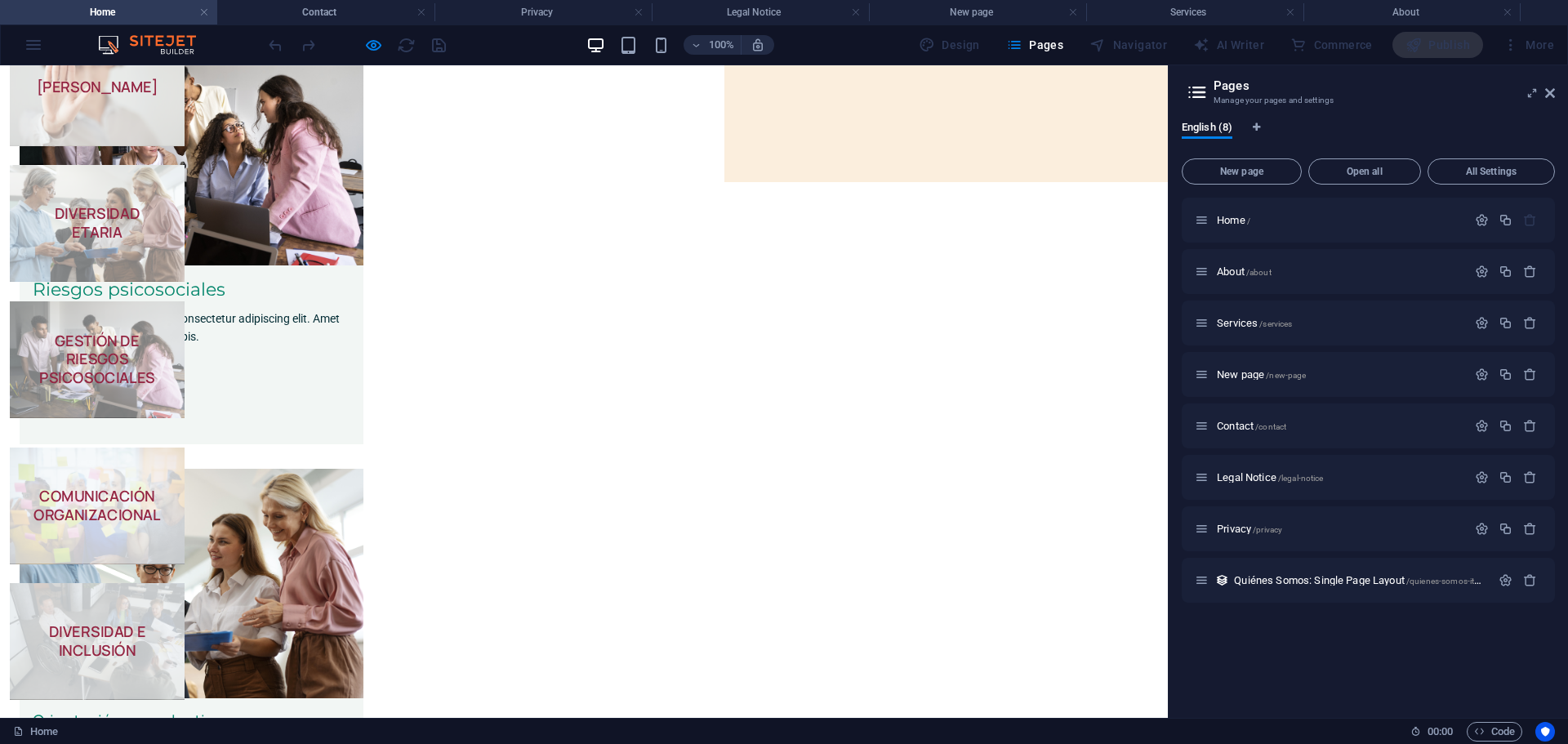
click at [161, 486] on strong "COMUNICACIÓN ORGANIZACIONAL" at bounding box center [97, 505] width 127 height 39
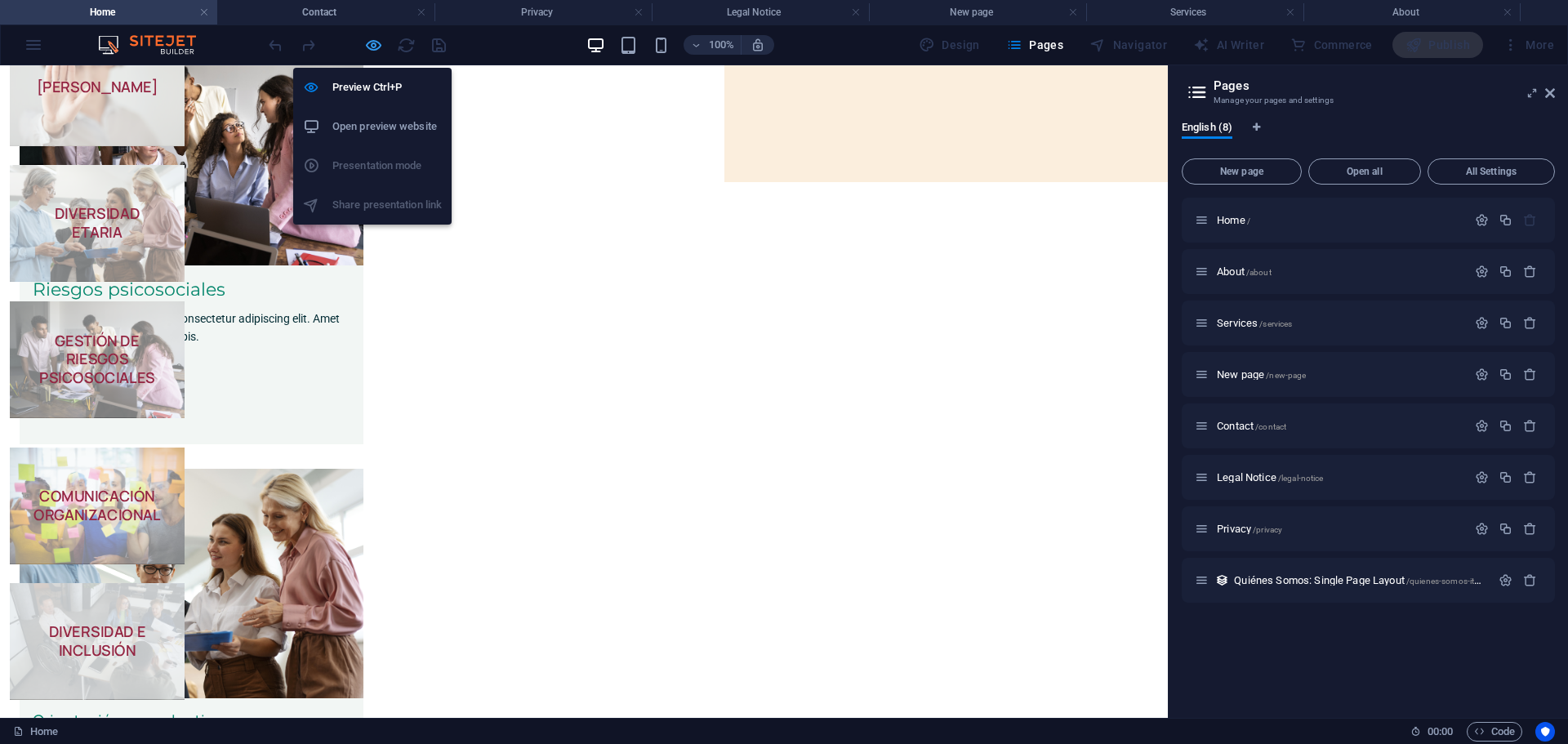
click at [371, 45] on icon "button" at bounding box center [373, 45] width 19 height 19
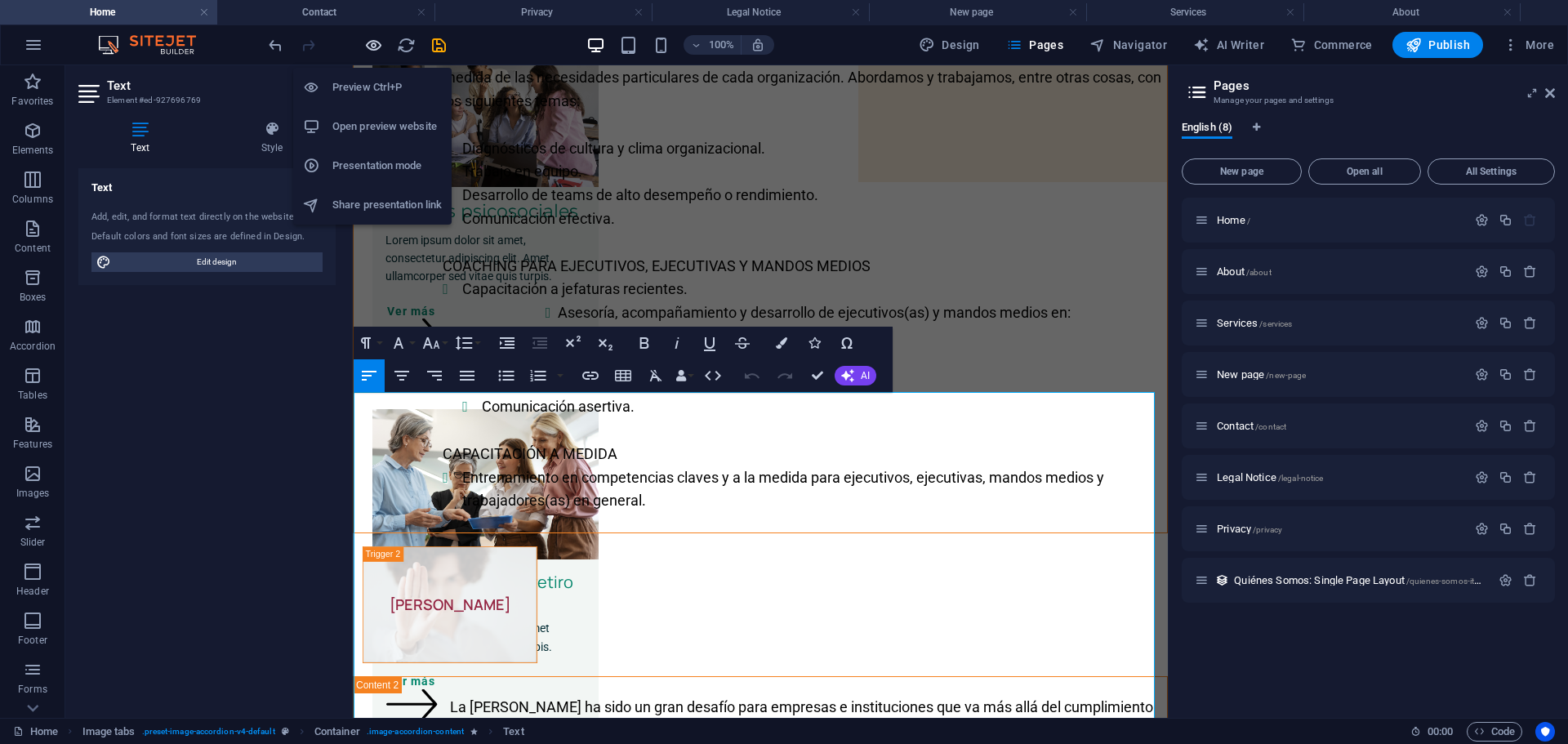
scroll to position [3724, 0]
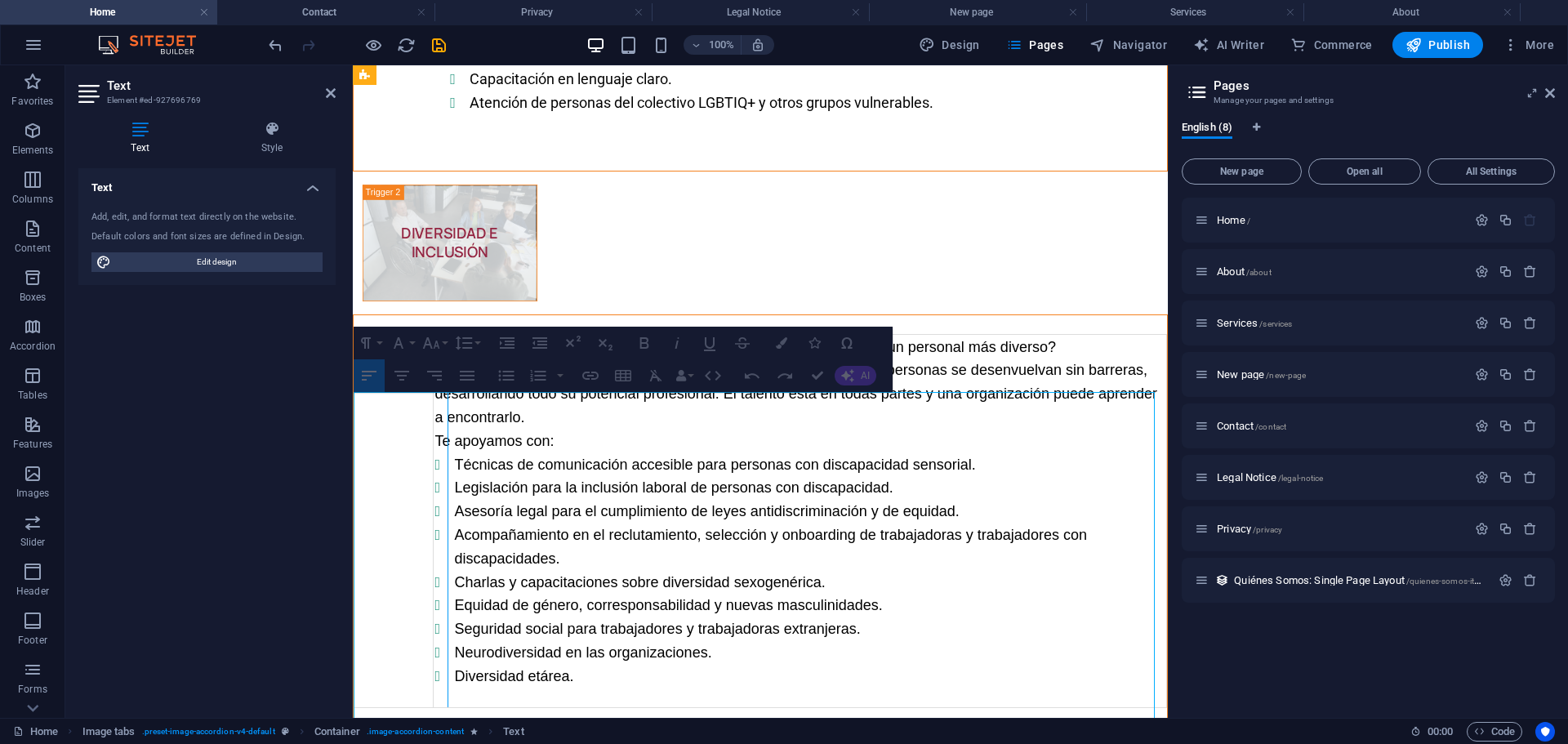
drag, startPoint x: 436, startPoint y: 570, endPoint x: 447, endPoint y: 570, distance: 11.0
click at [447, 570] on div "Content 6" at bounding box center [447, 520] width 9 height 373
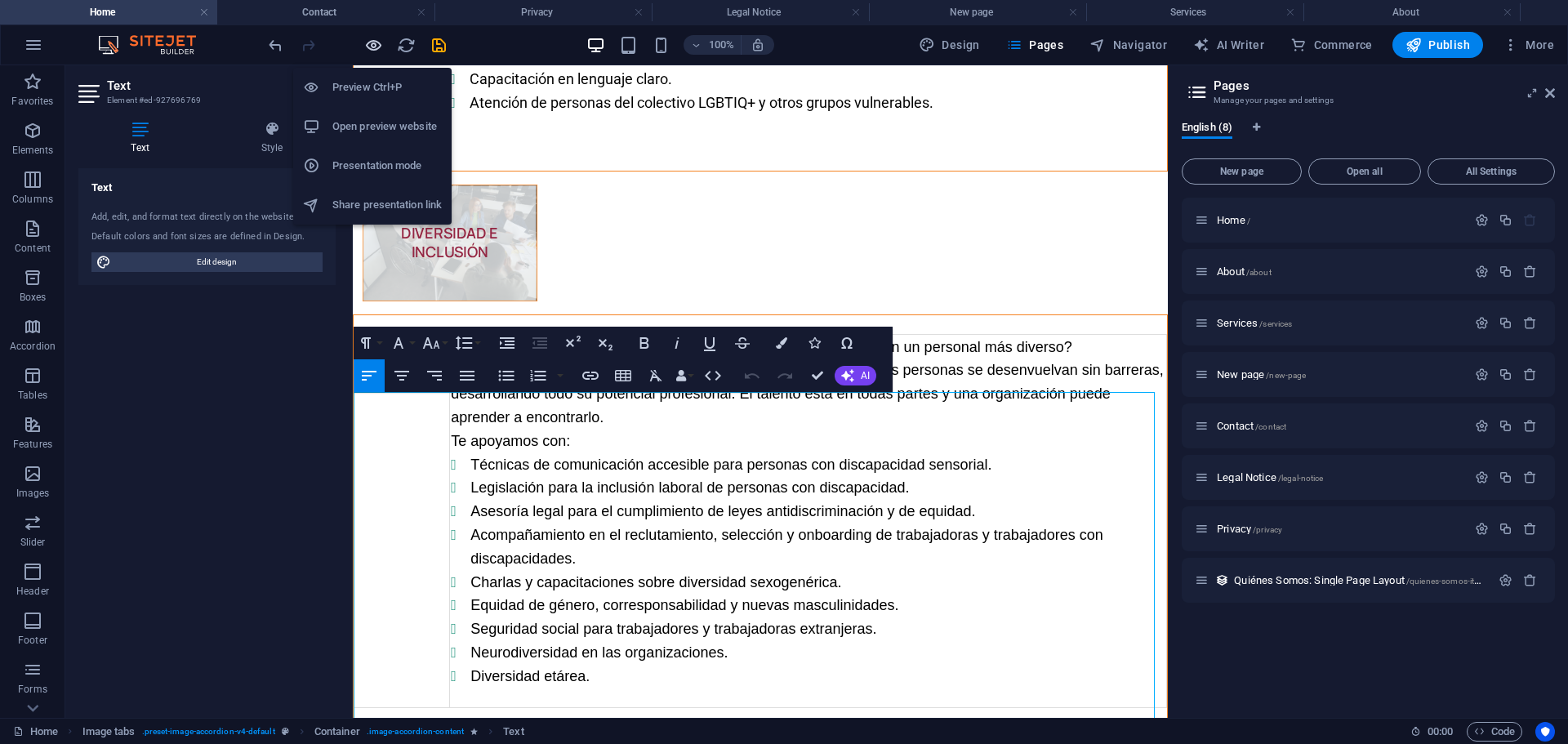
click at [376, 41] on icon "button" at bounding box center [373, 45] width 19 height 19
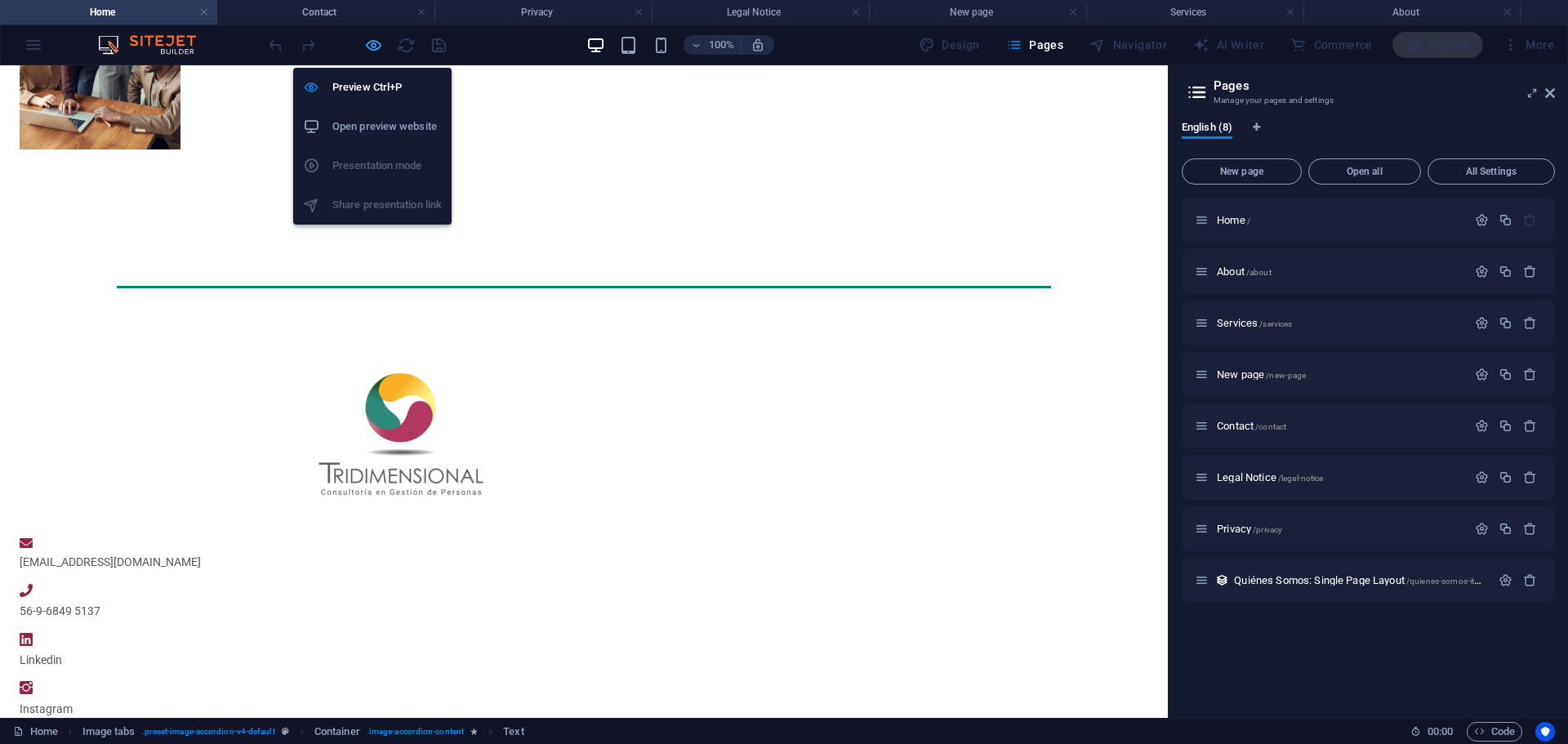
scroll to position [185, 0]
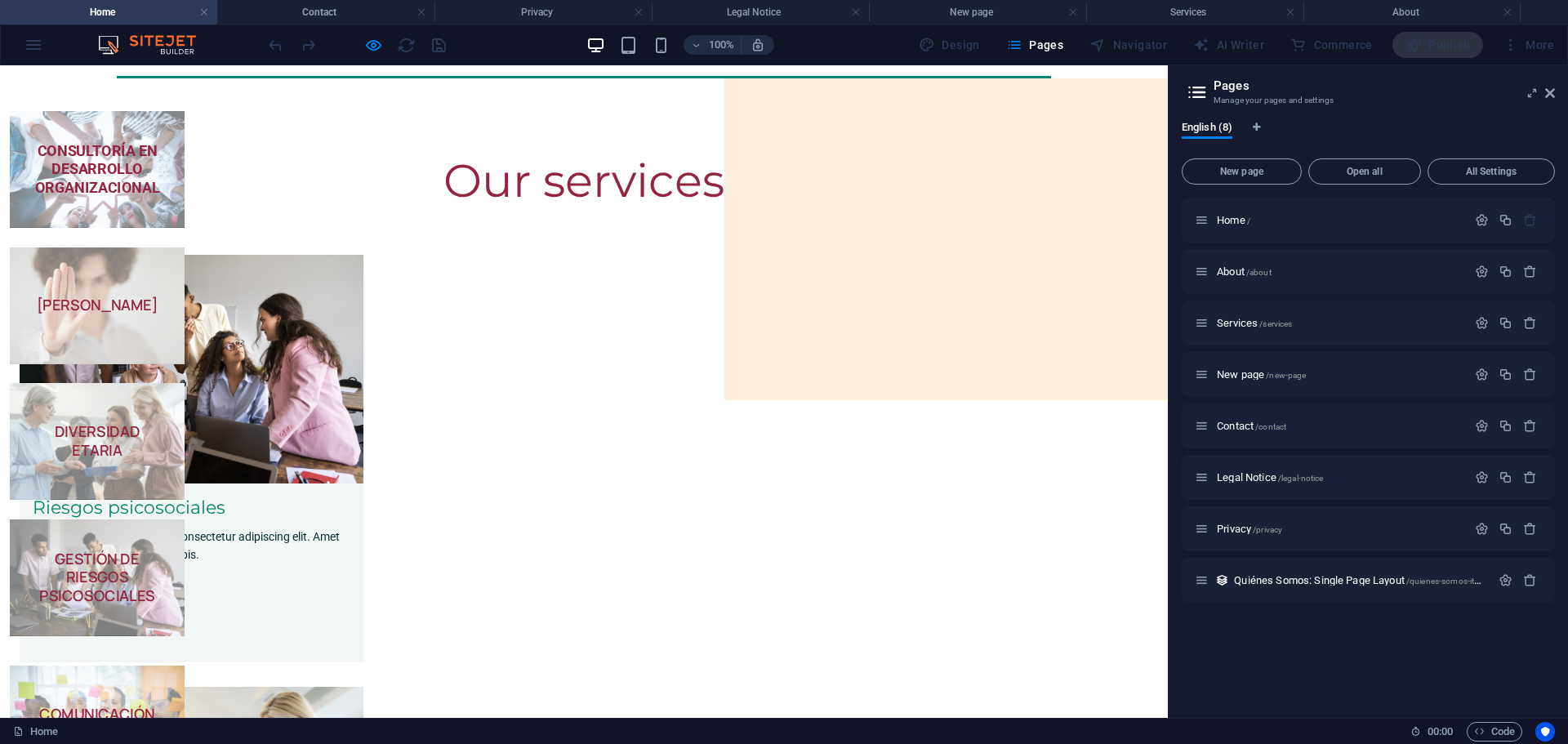
click at [185, 664] on span "COMUNICACIÓN ORGANIZACIONAL" at bounding box center [97, 722] width 175 height 116
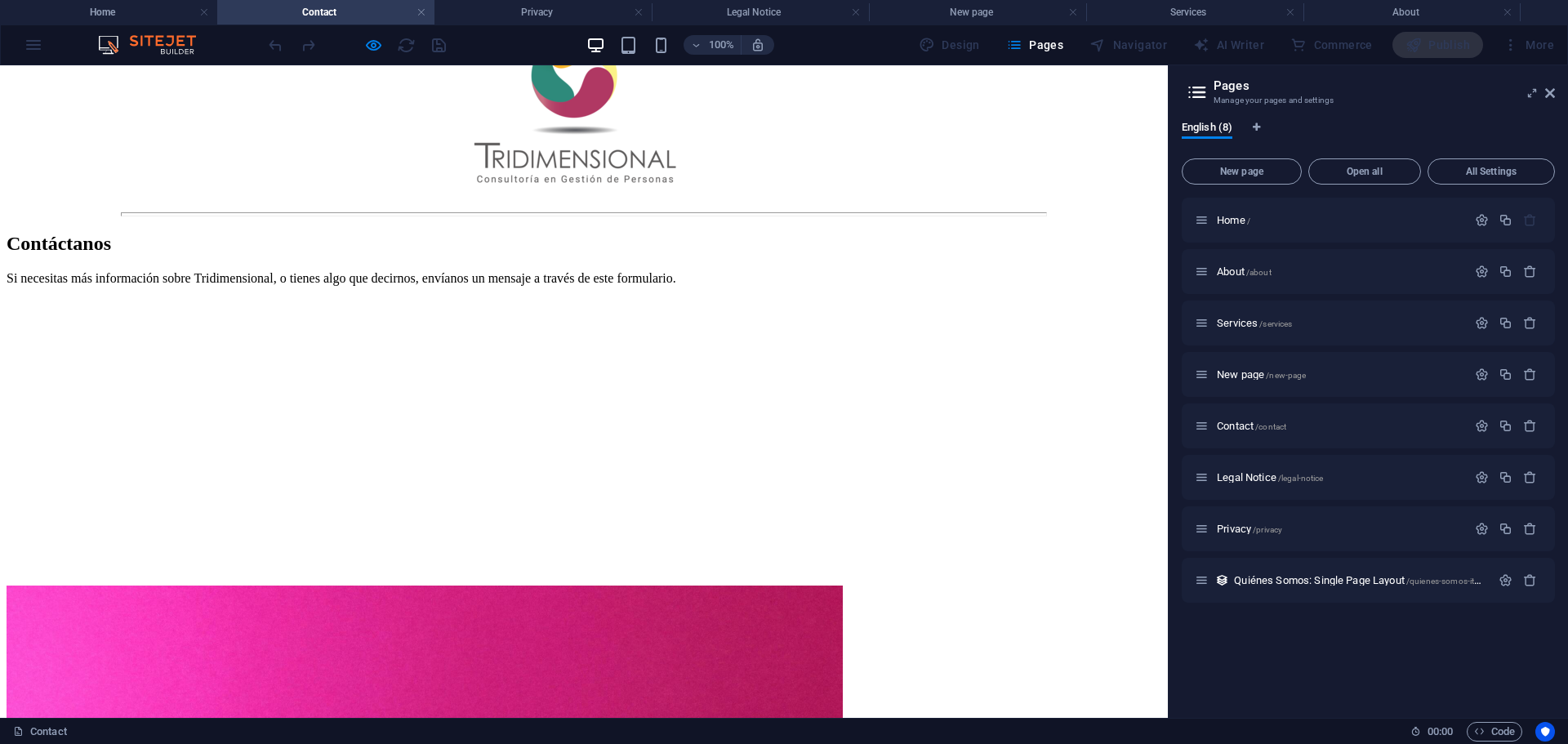
scroll to position [0, 0]
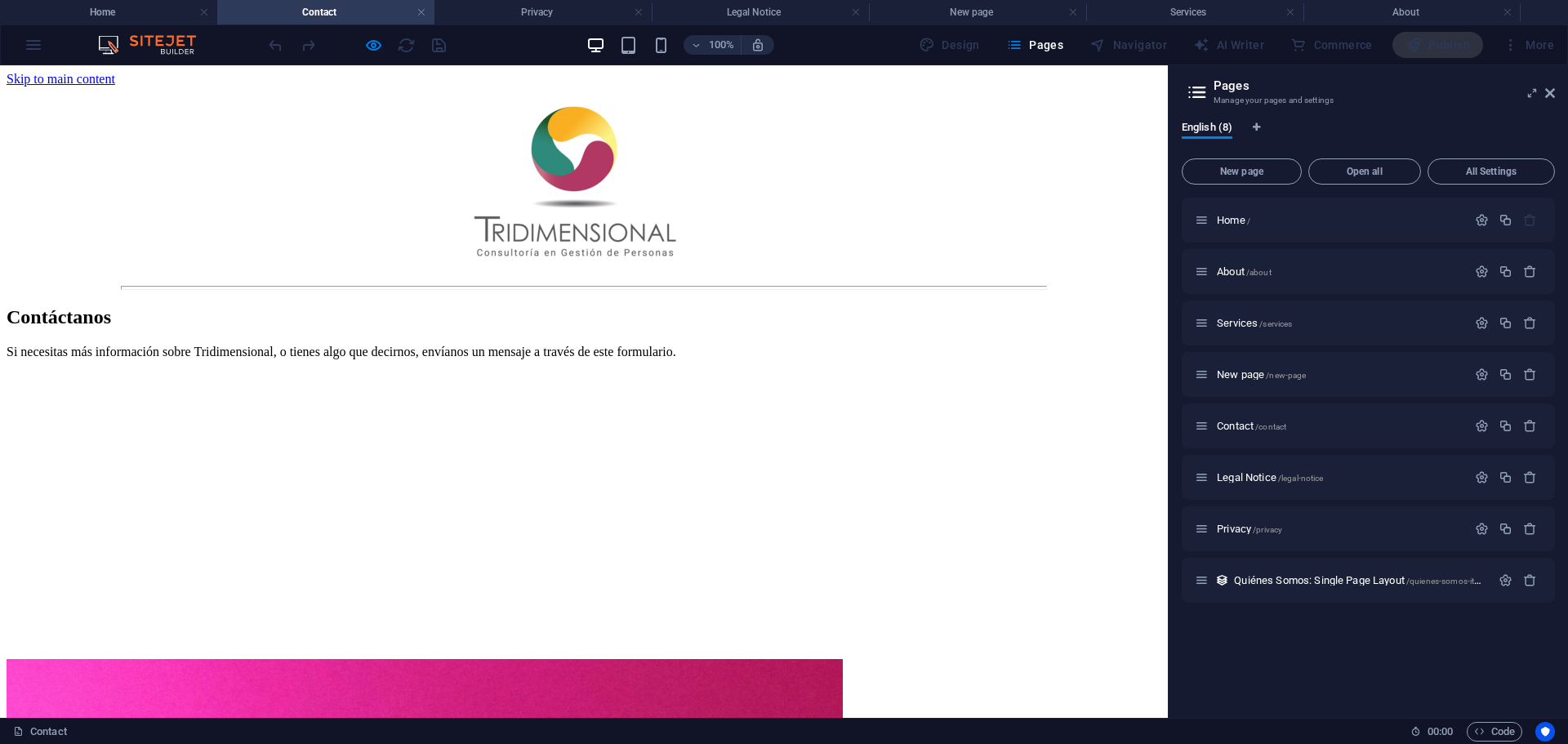
click at [567, 155] on img at bounding box center [584, 181] width 284 height 190
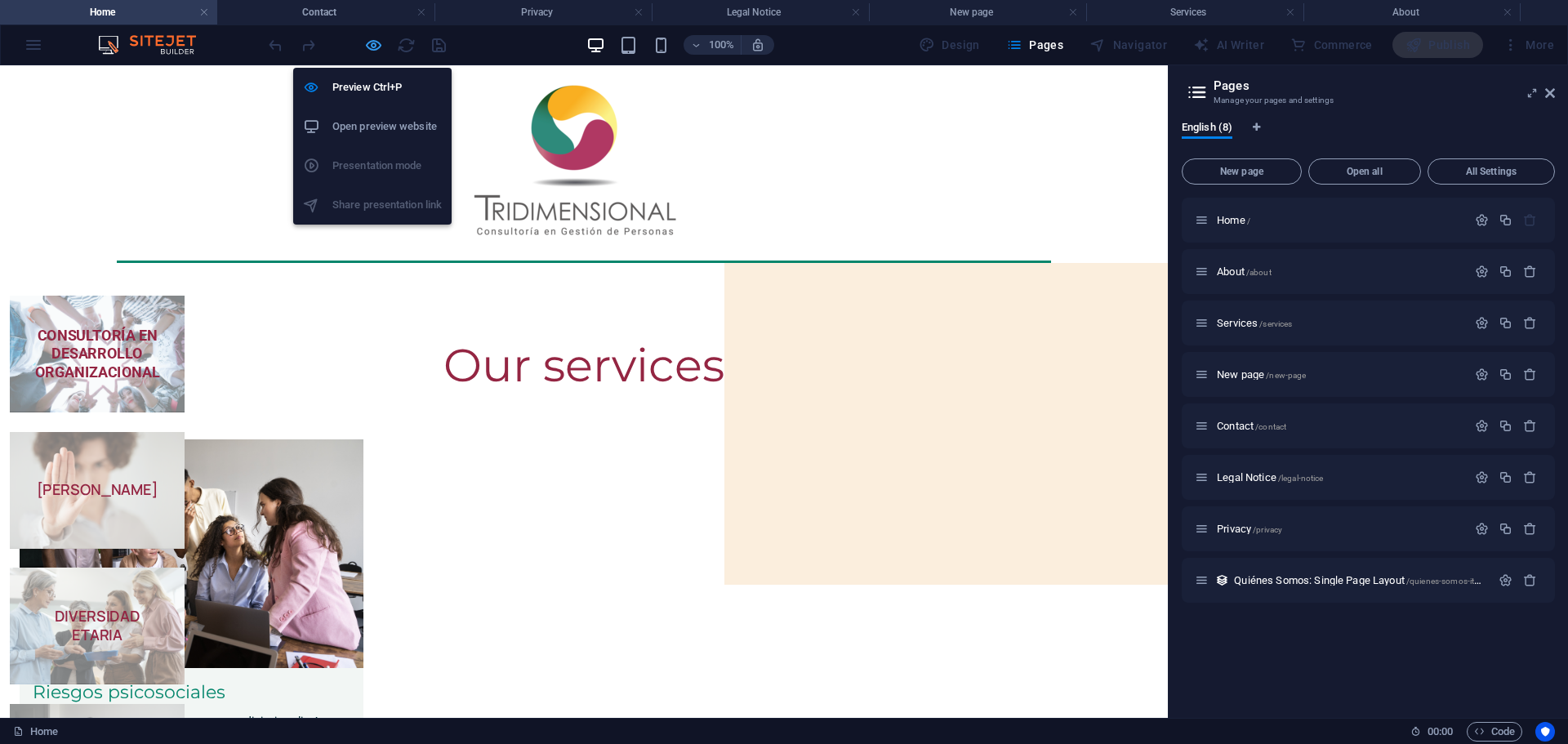
click at [374, 44] on icon "button" at bounding box center [373, 45] width 19 height 19
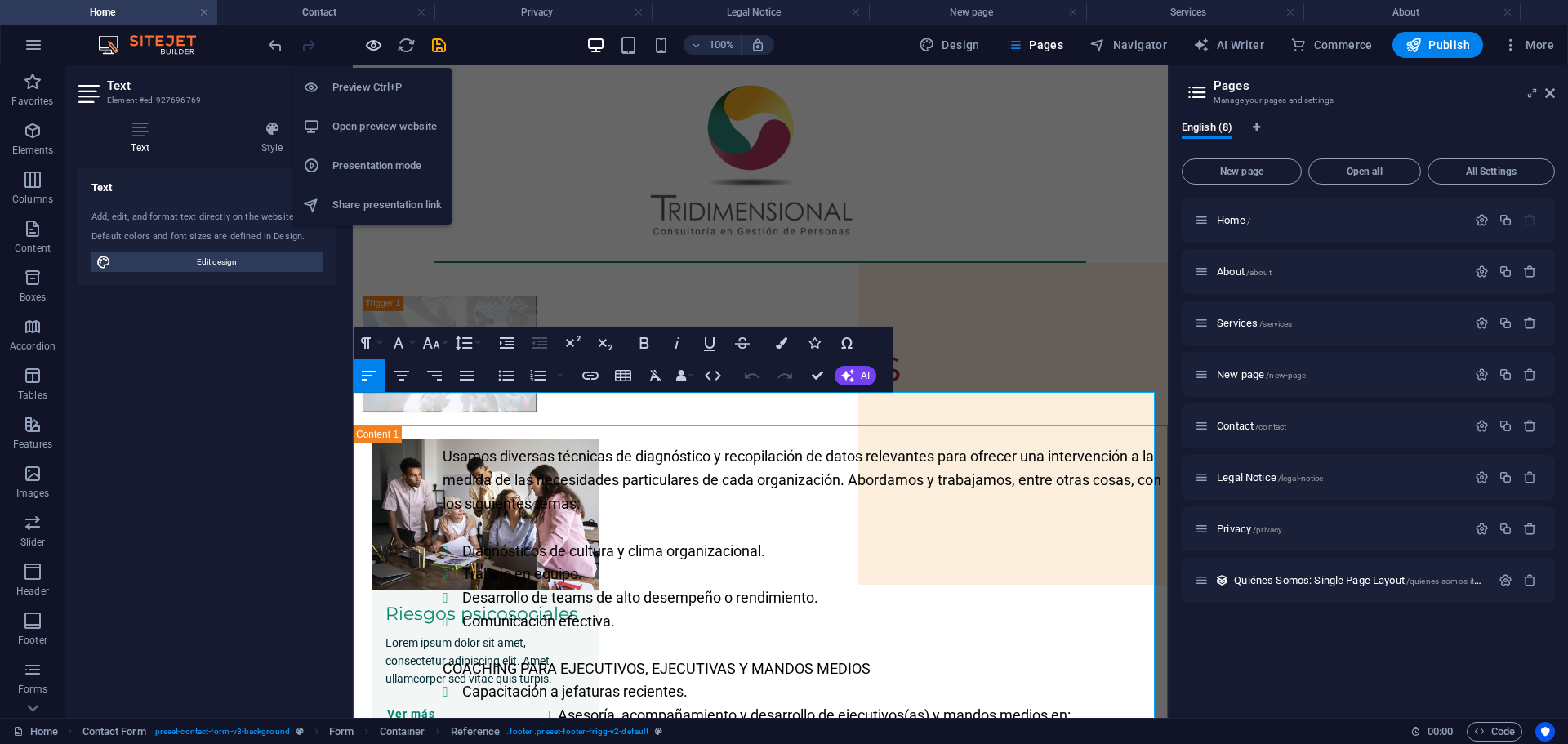
scroll to position [3724, 0]
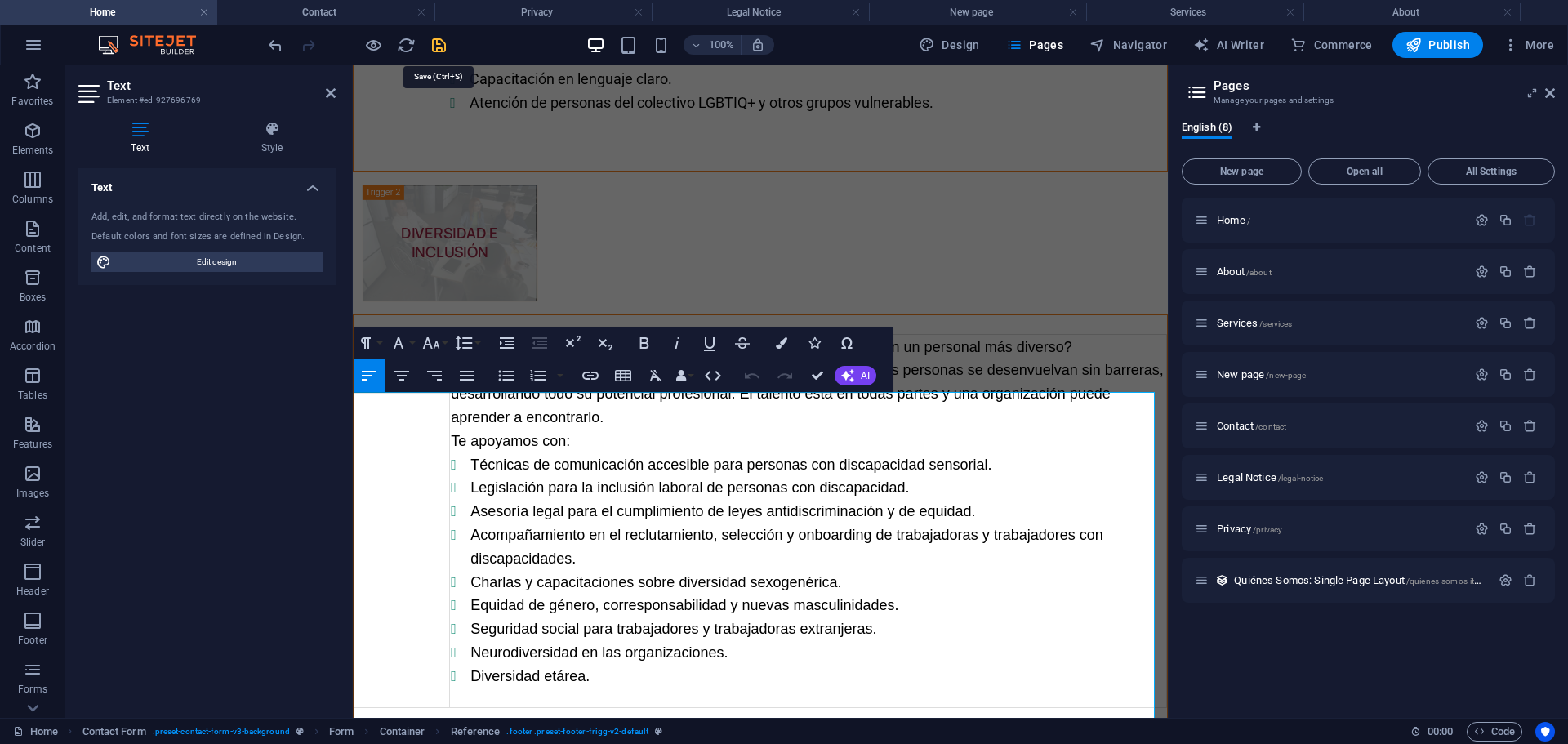
click at [436, 44] on icon "save" at bounding box center [438, 45] width 19 height 19
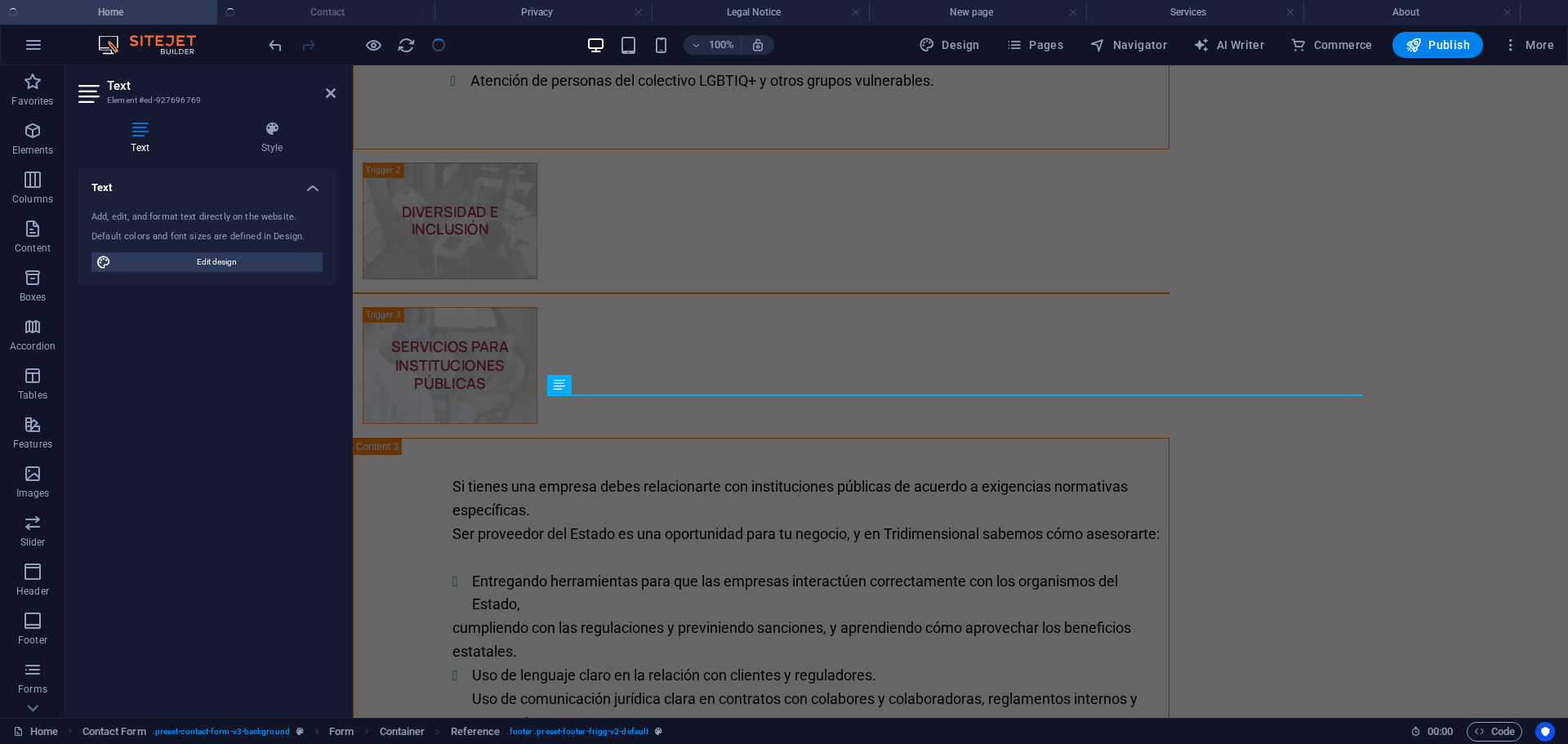
scroll to position [3735, 0]
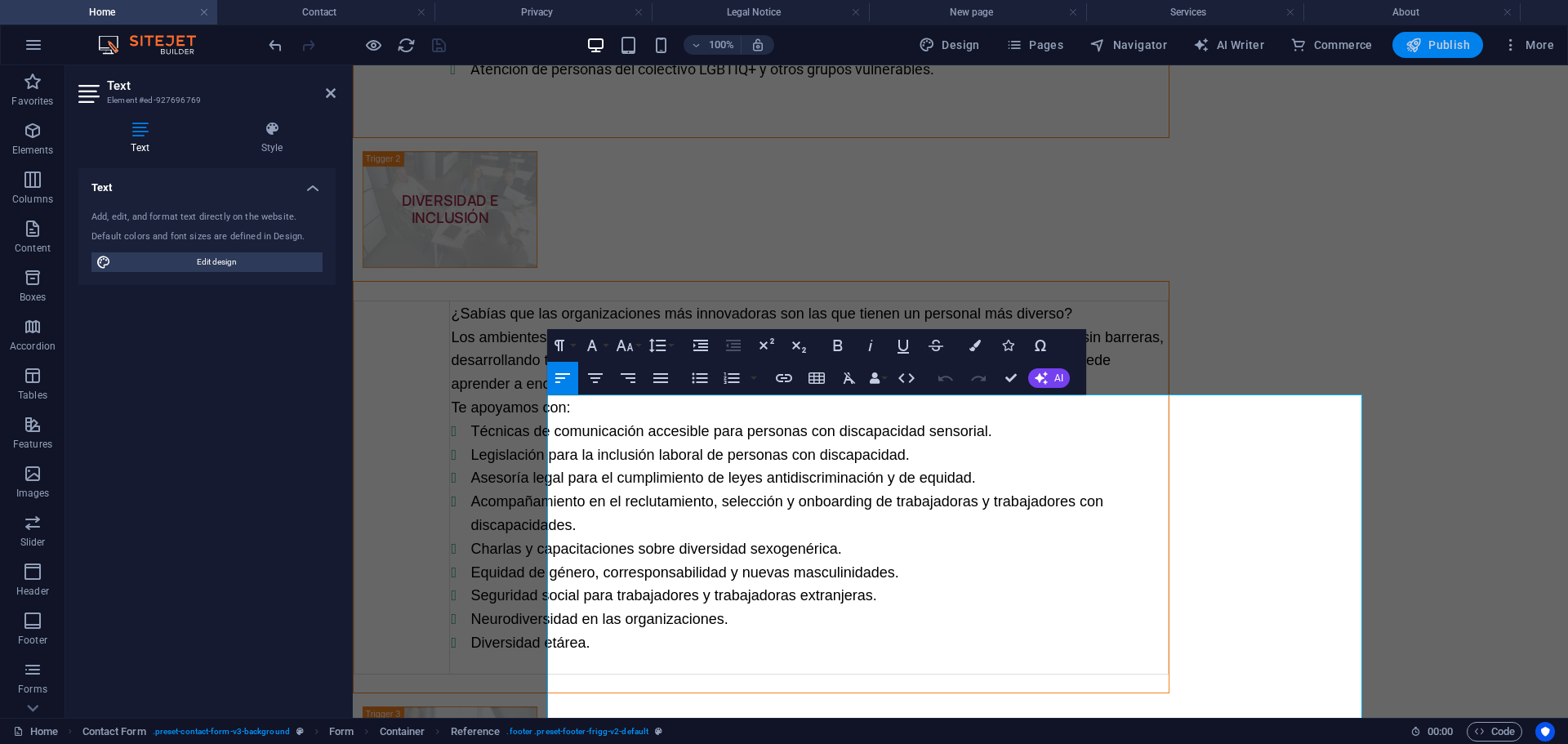
click at [1443, 44] on span "Publish" at bounding box center [1437, 45] width 65 height 16
